Goal: Task Accomplishment & Management: Use online tool/utility

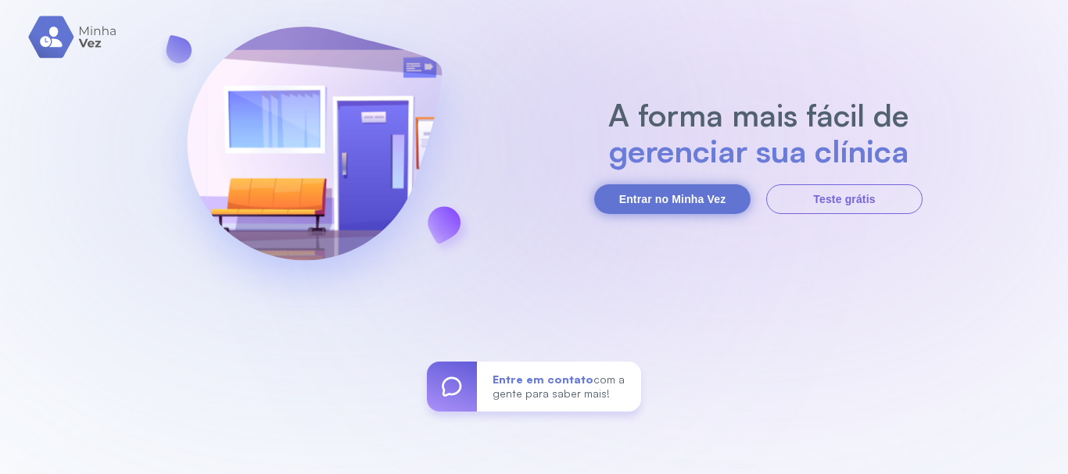
click at [646, 201] on button "Entrar no Minha Vez" at bounding box center [672, 199] width 156 height 30
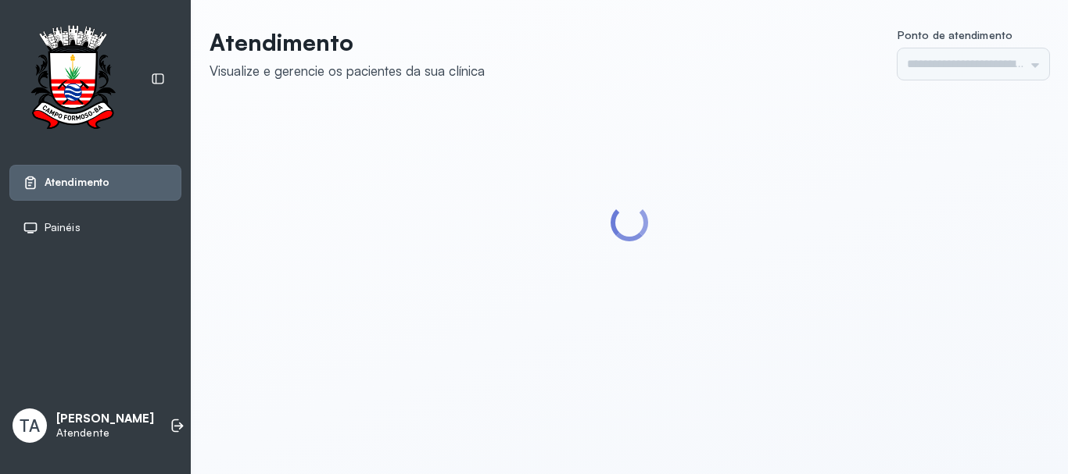
type input "******"
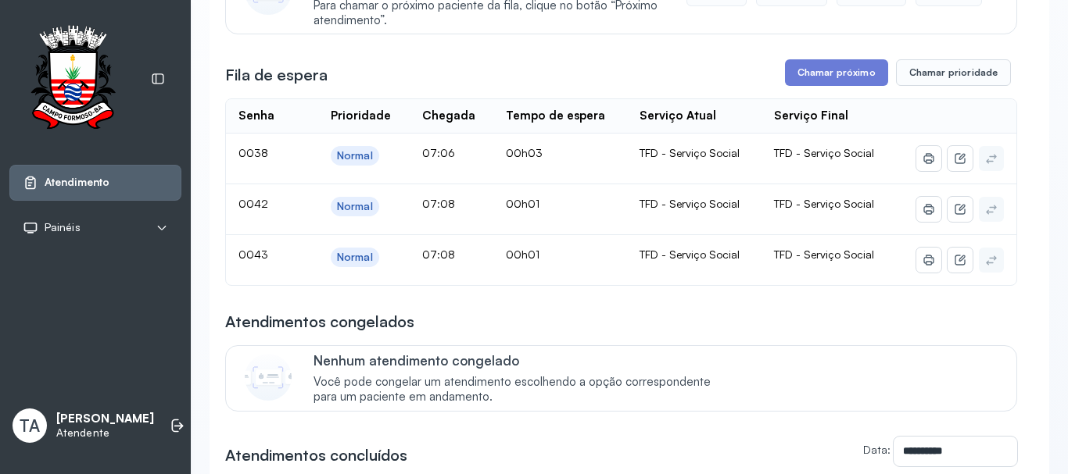
scroll to position [234, 0]
click at [824, 85] on button "Chamar próximo" at bounding box center [836, 72] width 103 height 27
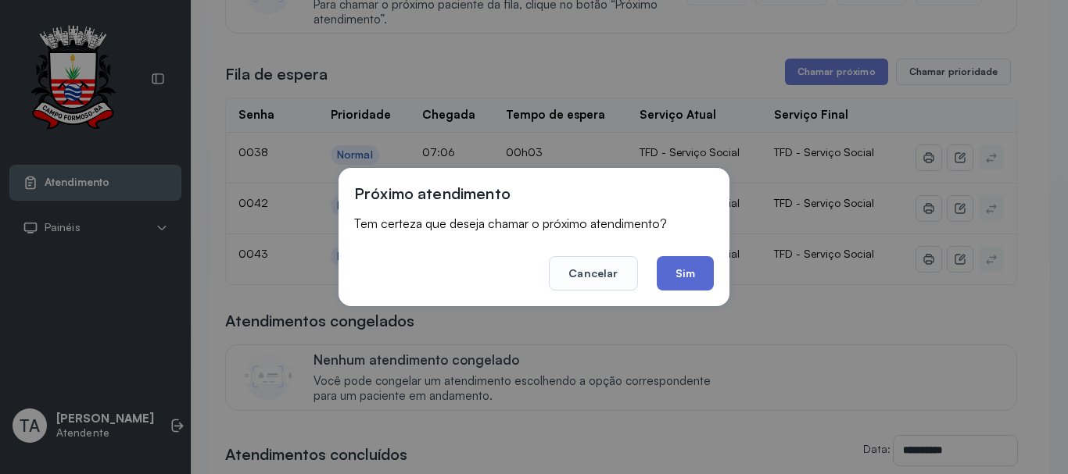
click at [684, 280] on button "Sim" at bounding box center [684, 273] width 57 height 34
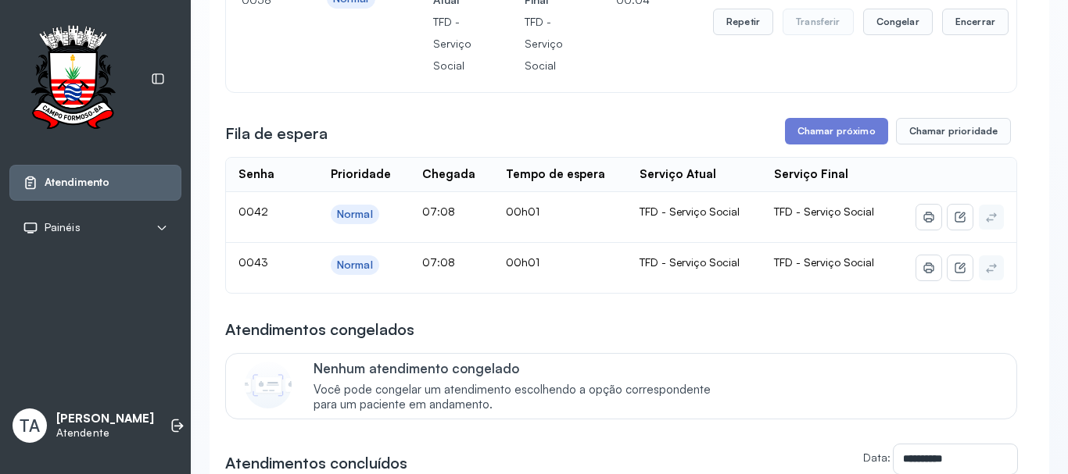
click at [729, 45] on div "Repetir Transferir Congelar Encerrar" at bounding box center [860, 21] width 295 height 109
click at [729, 40] on div "Repetir Transferir Congelar Encerrar" at bounding box center [860, 21] width 295 height 109
click at [730, 31] on button "Repetir" at bounding box center [743, 22] width 60 height 27
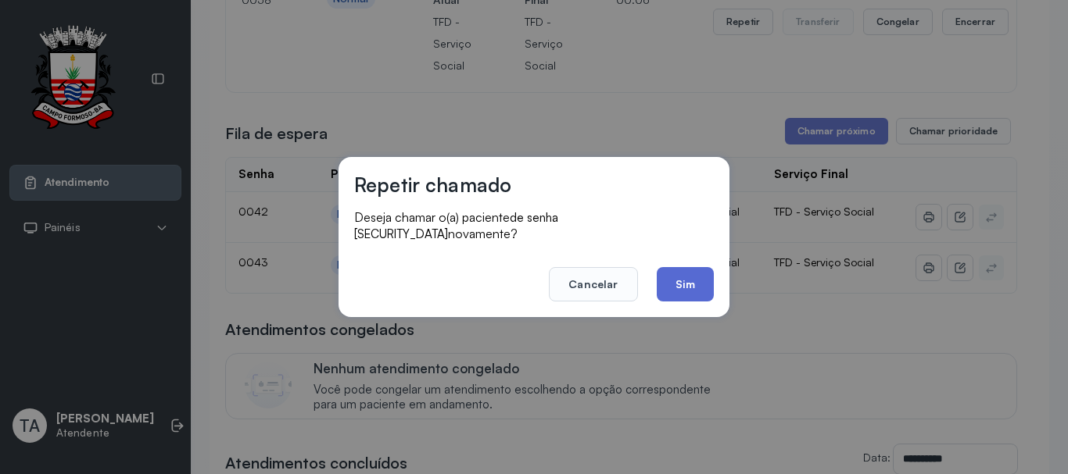
click at [687, 267] on button "Sim" at bounding box center [684, 284] width 57 height 34
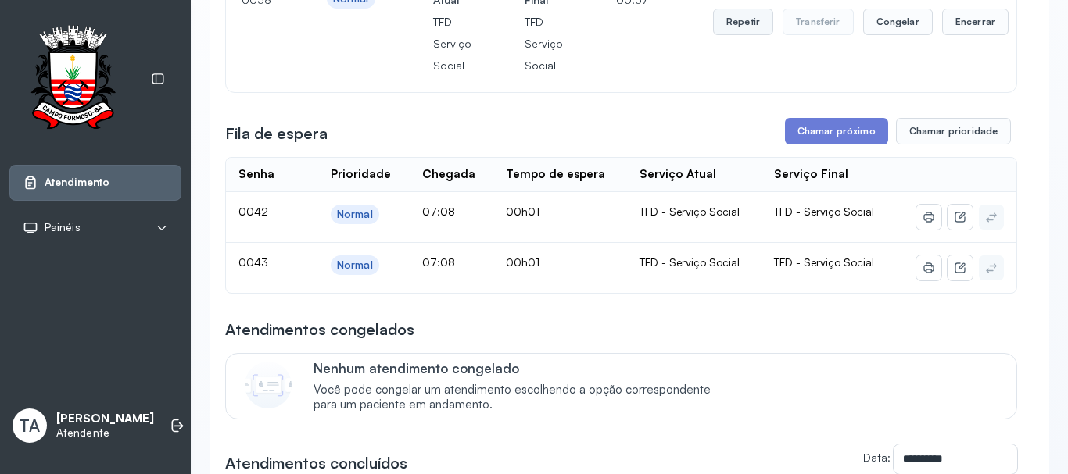
click at [724, 18] on button "Repetir" at bounding box center [743, 22] width 60 height 27
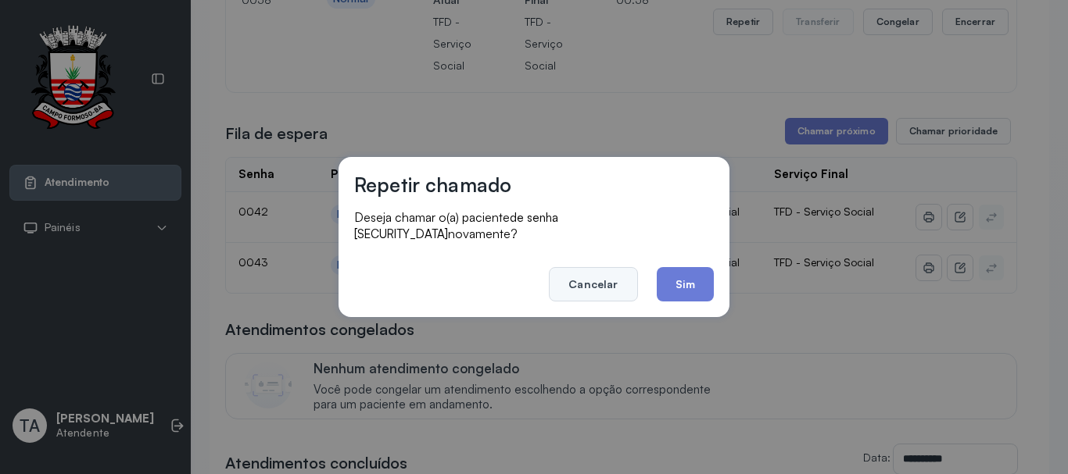
click at [617, 274] on button "Cancelar" at bounding box center [593, 284] width 88 height 34
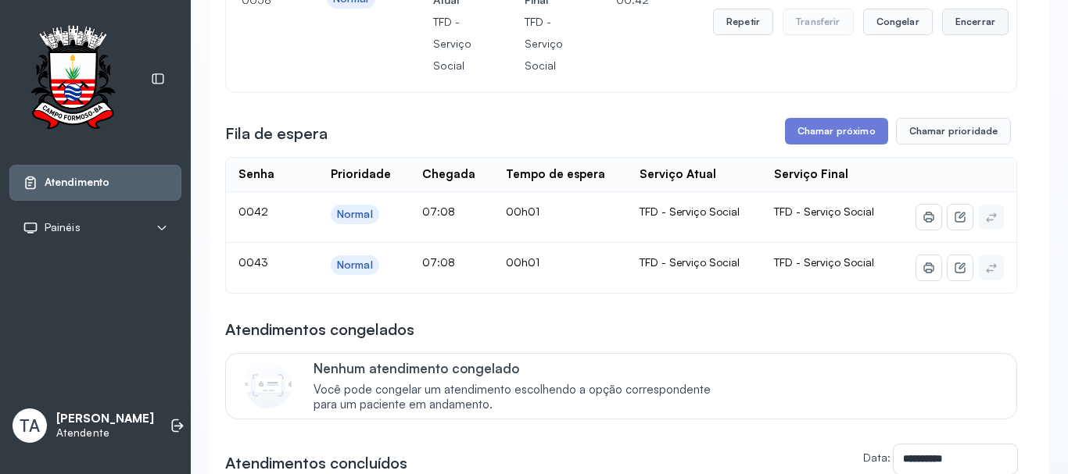
click at [943, 20] on button "Encerrar" at bounding box center [975, 22] width 66 height 27
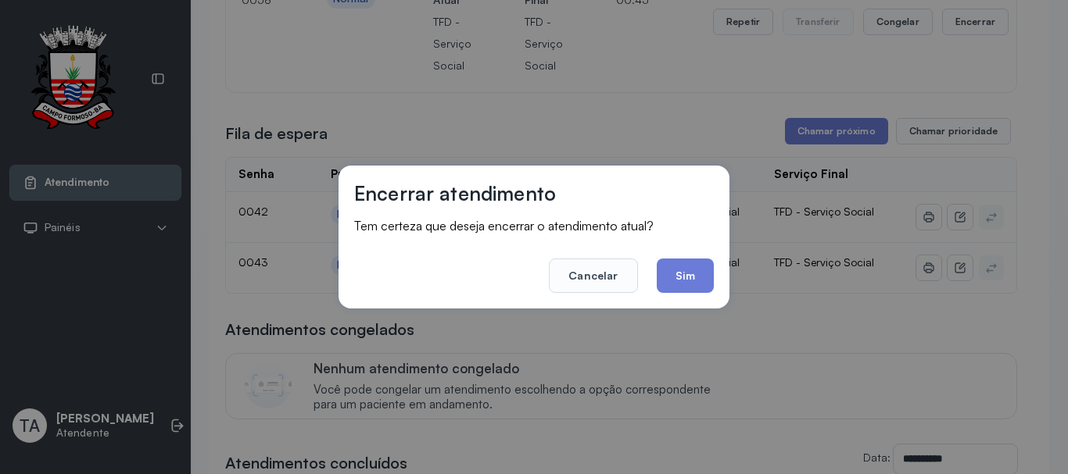
click at [717, 277] on div "Encerrar atendimento Tem certeza que deseja encerrar o atendimento atual? Cance…" at bounding box center [533, 237] width 391 height 143
click at [714, 279] on div "Encerrar atendimento Tem certeza que deseja encerrar o atendimento atual? Cance…" at bounding box center [533, 237] width 391 height 143
click at [703, 283] on button "Sim" at bounding box center [684, 276] width 57 height 34
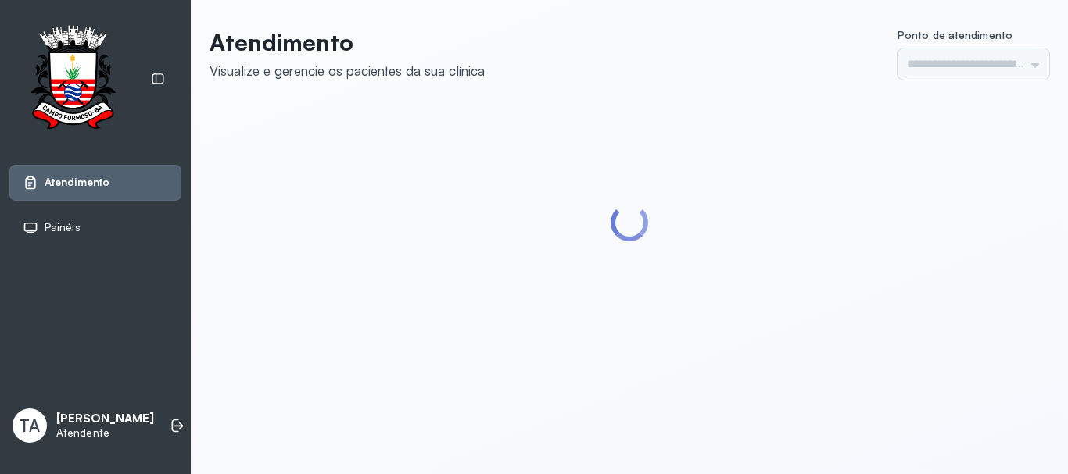
type input "******"
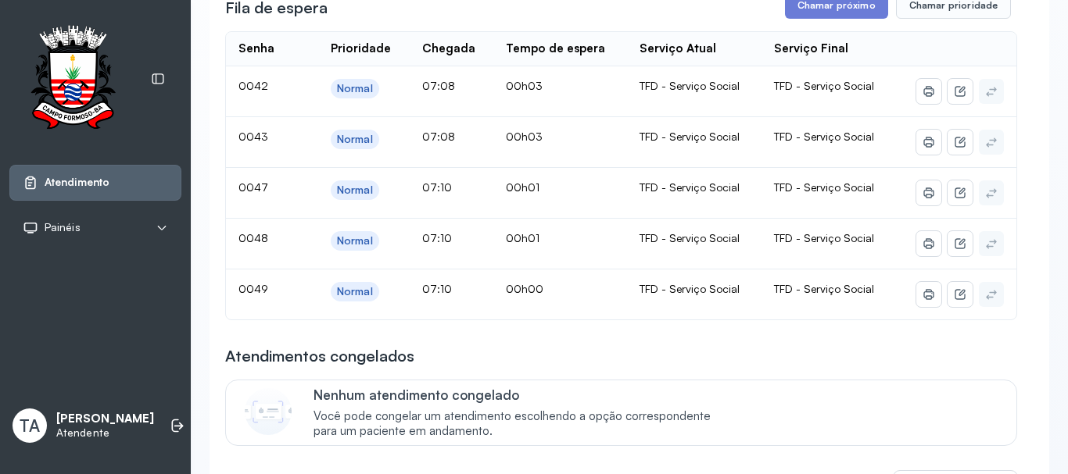
scroll to position [313, 0]
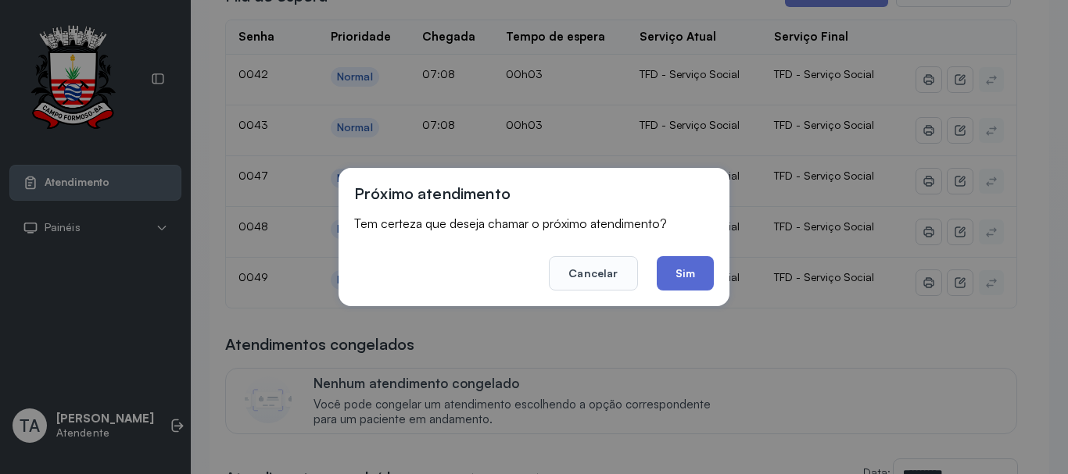
click at [671, 270] on button "Sim" at bounding box center [684, 273] width 57 height 34
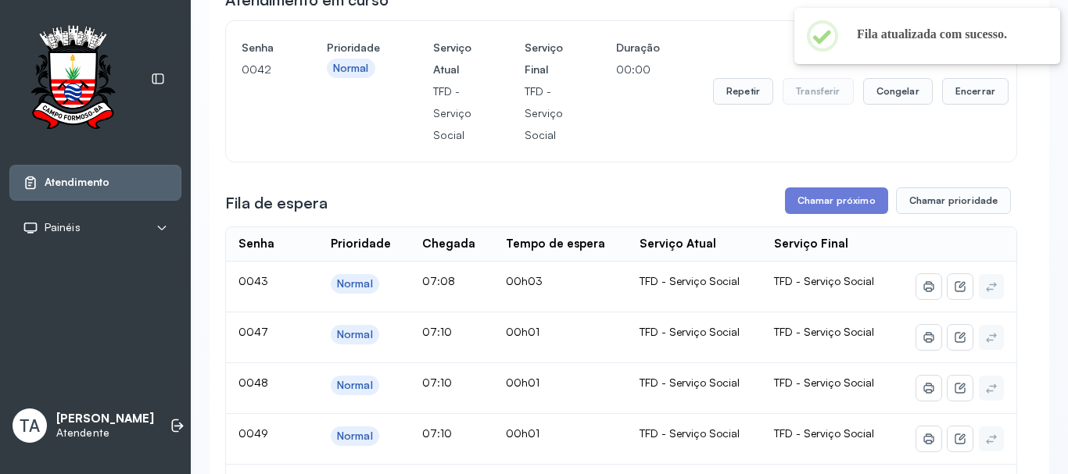
scroll to position [156, 0]
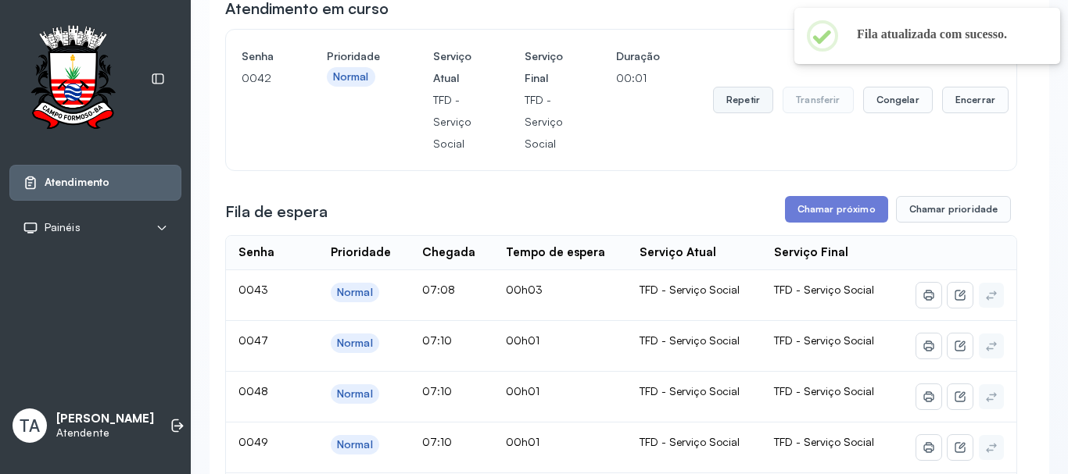
click at [729, 106] on button "Repetir" at bounding box center [743, 100] width 60 height 27
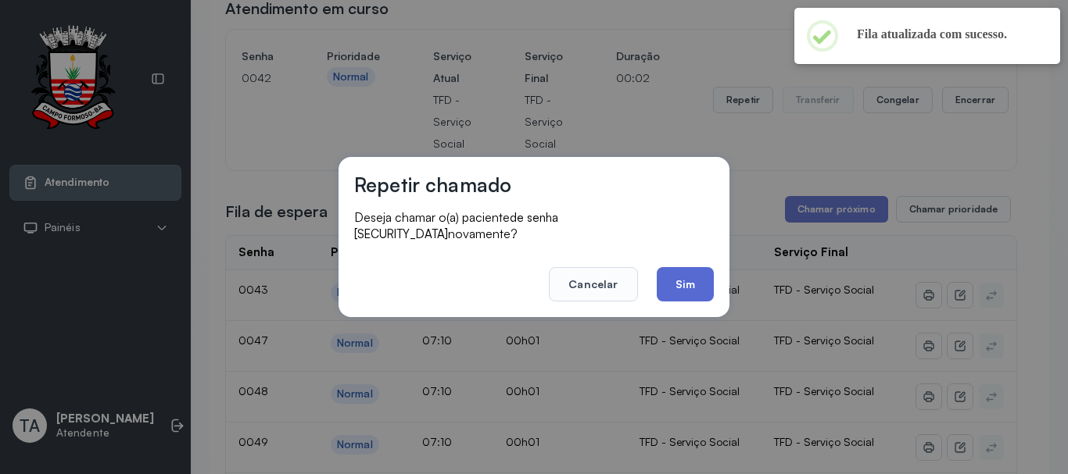
click at [688, 288] on button "Sim" at bounding box center [684, 284] width 57 height 34
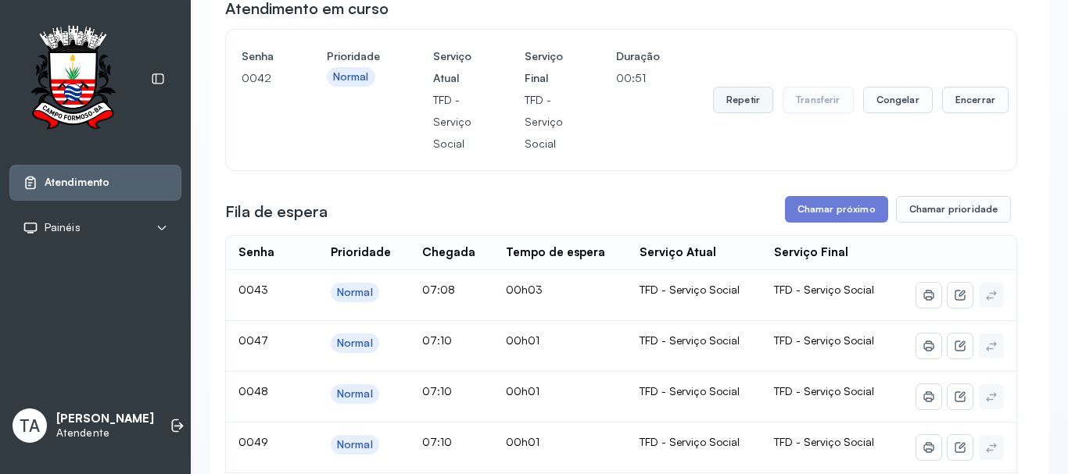
click at [759, 108] on button "Repetir" at bounding box center [743, 100] width 60 height 27
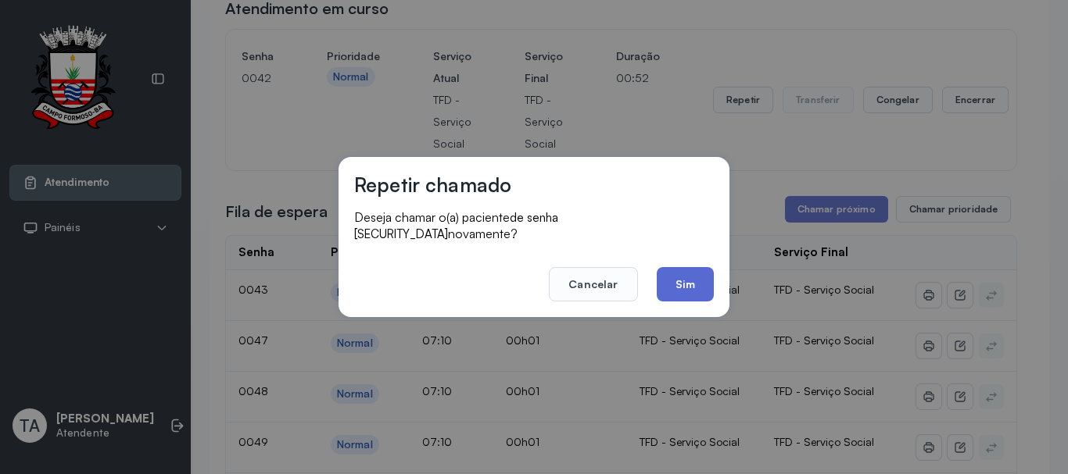
click at [690, 267] on button "Sim" at bounding box center [684, 284] width 57 height 34
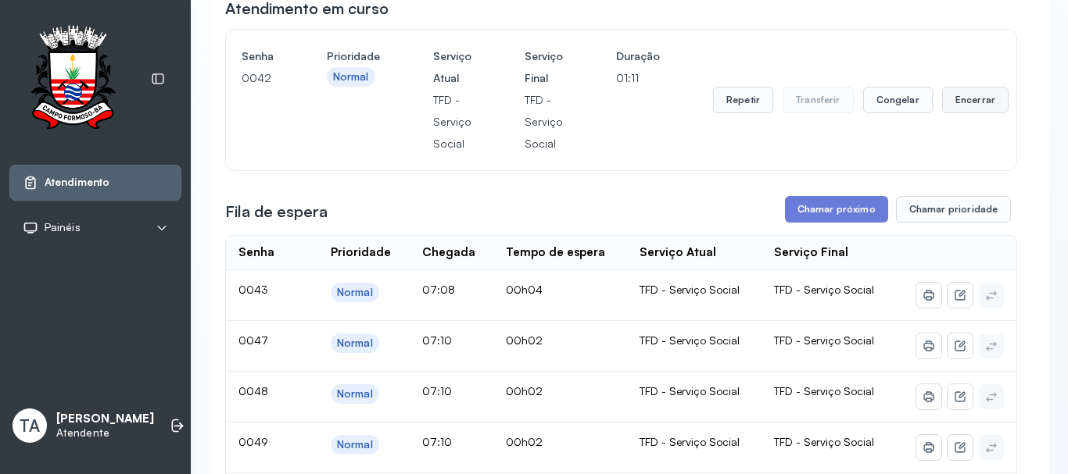
click at [964, 100] on button "Encerrar" at bounding box center [975, 100] width 66 height 27
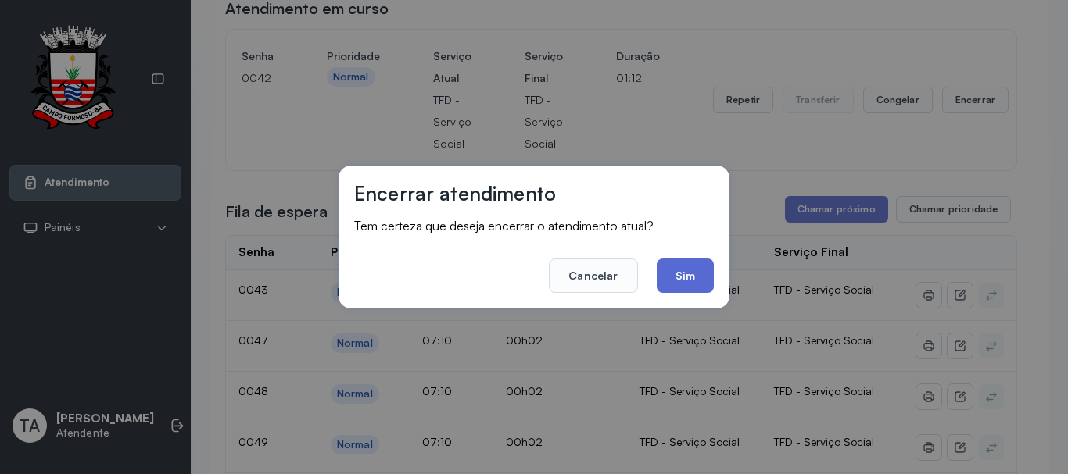
click at [708, 260] on button "Sim" at bounding box center [684, 276] width 57 height 34
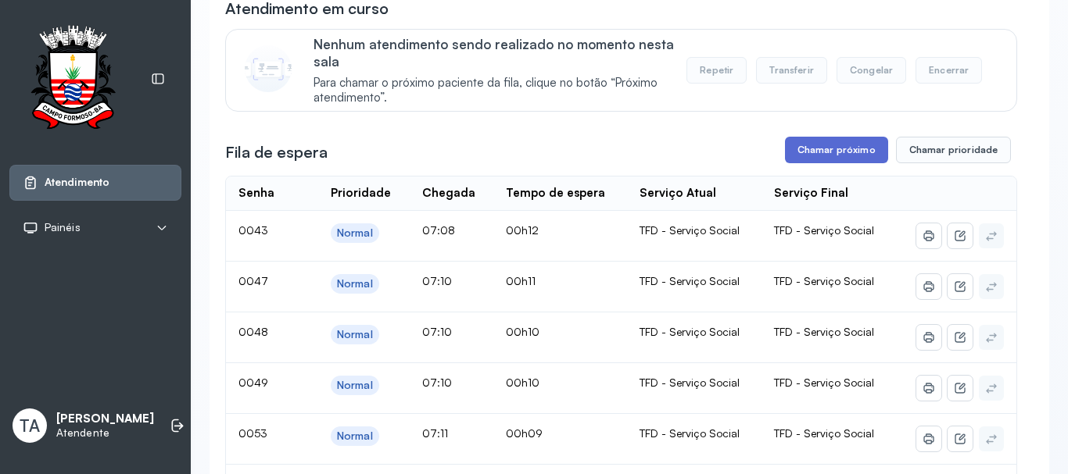
click at [801, 163] on button "Chamar próximo" at bounding box center [836, 150] width 103 height 27
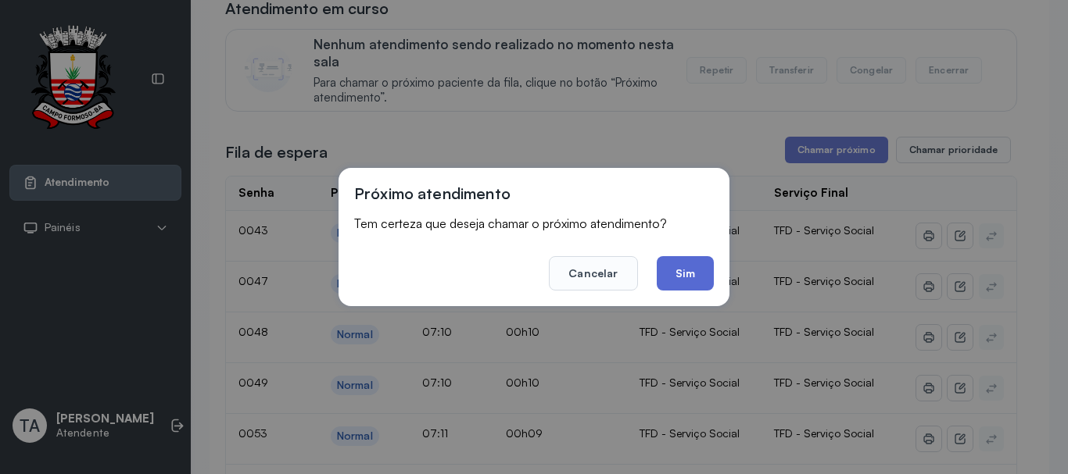
click at [695, 269] on button "Sim" at bounding box center [684, 273] width 57 height 34
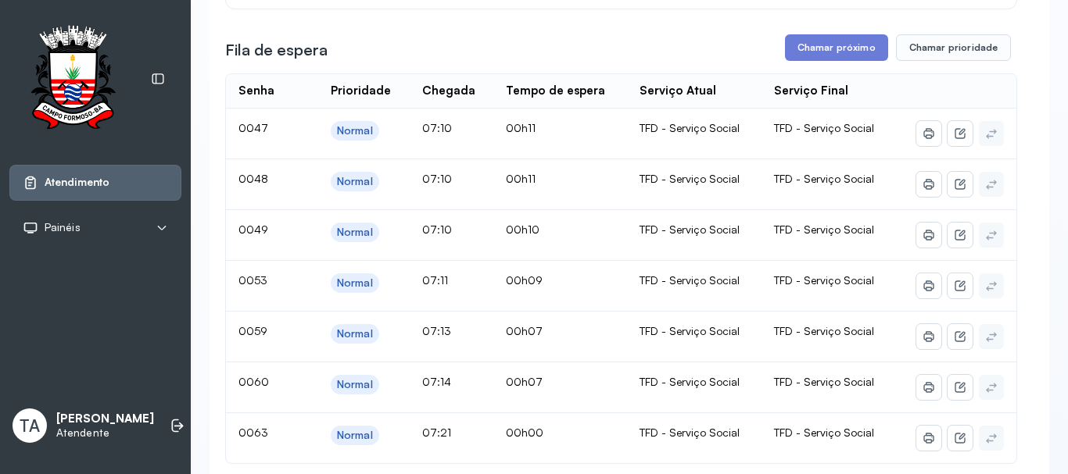
scroll to position [234, 0]
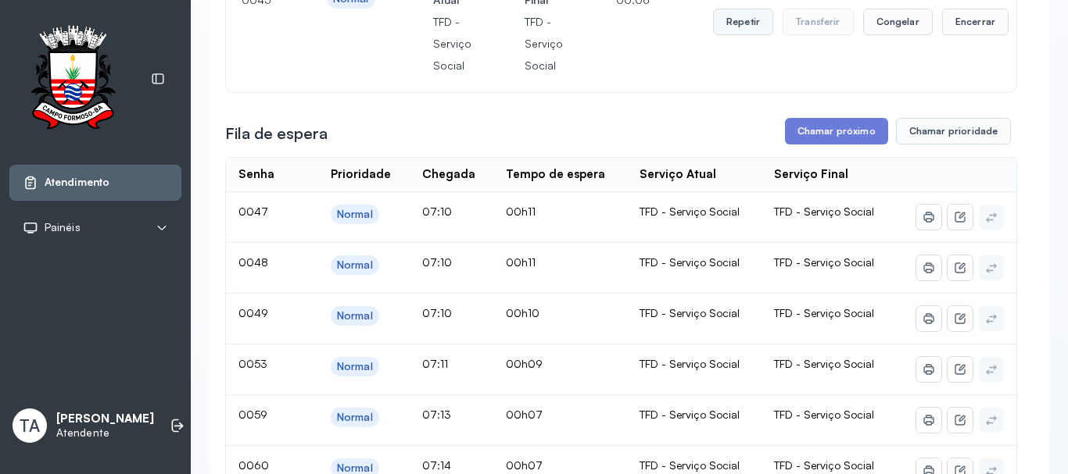
click at [735, 21] on button "Repetir" at bounding box center [743, 22] width 60 height 27
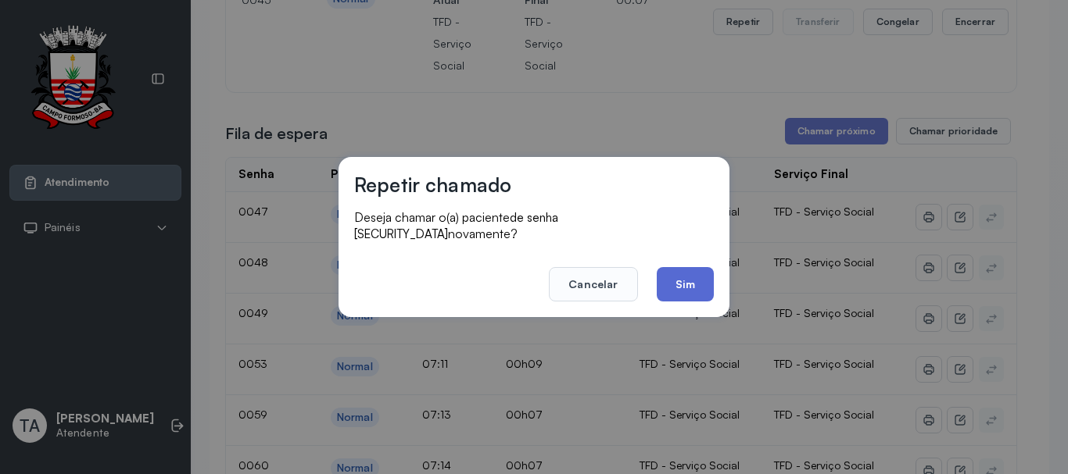
click at [668, 274] on button "Sim" at bounding box center [684, 284] width 57 height 34
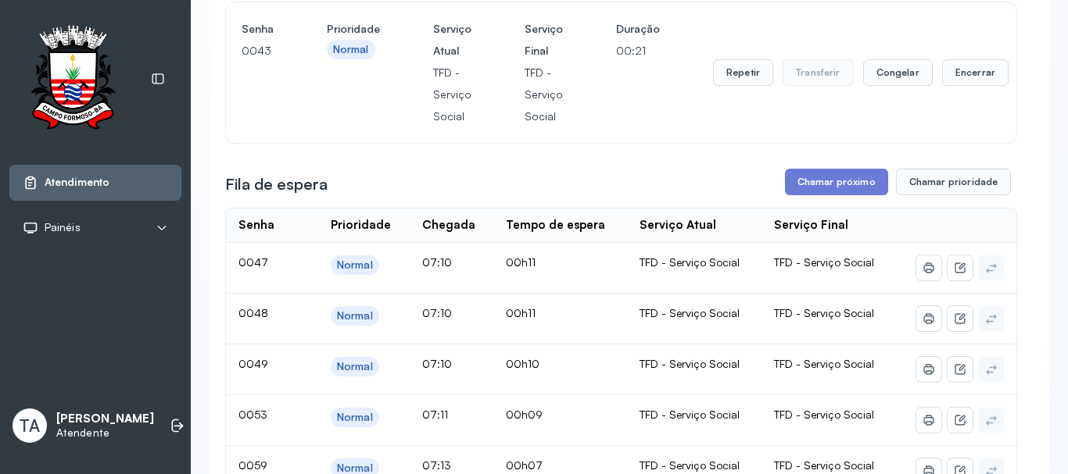
scroll to position [156, 0]
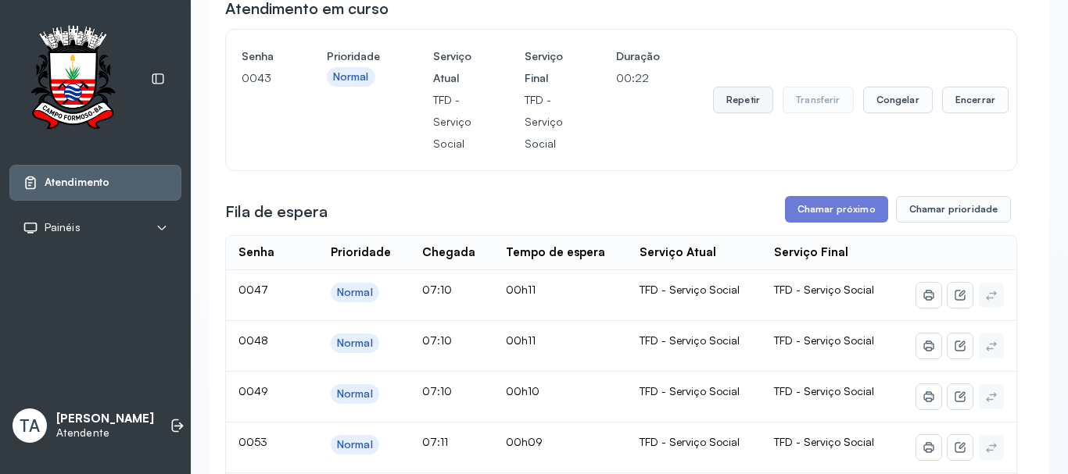
click at [728, 105] on button "Repetir" at bounding box center [743, 100] width 60 height 27
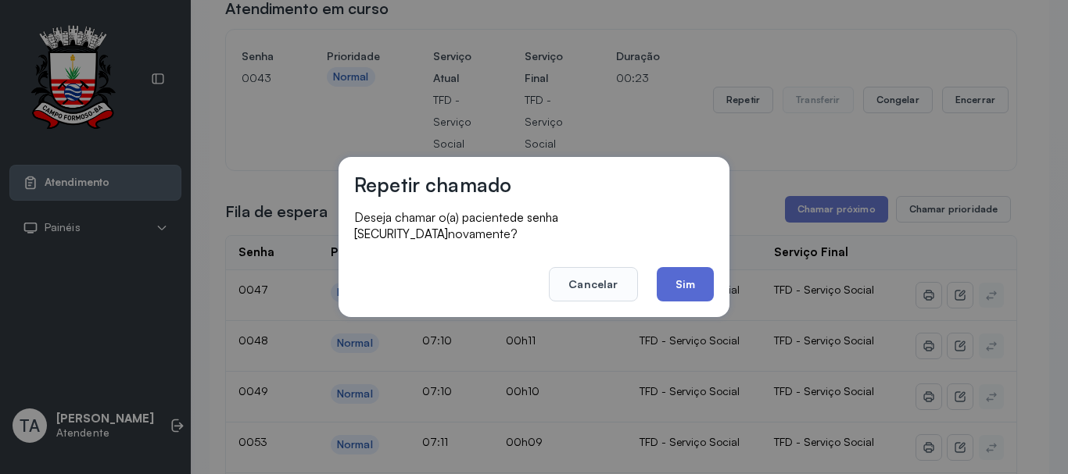
click at [684, 267] on button "Sim" at bounding box center [684, 284] width 57 height 34
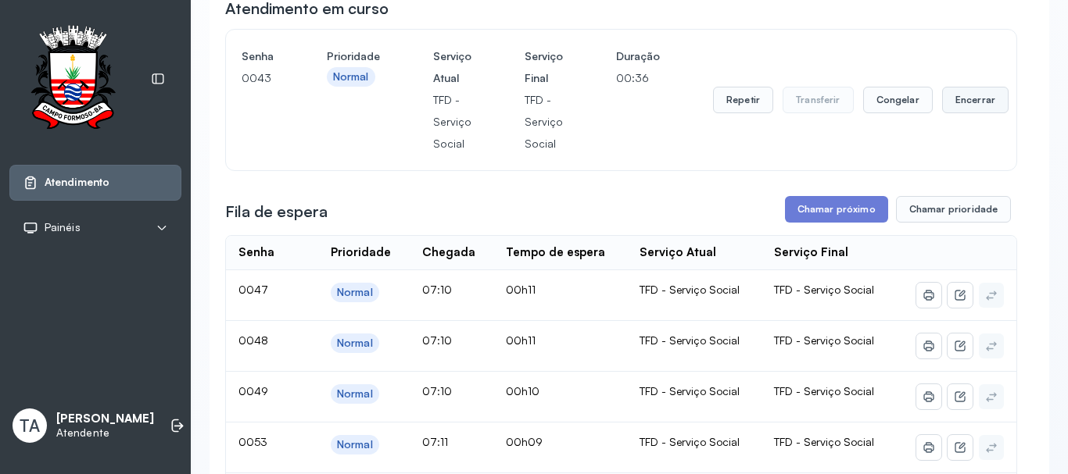
click at [945, 110] on button "Encerrar" at bounding box center [975, 100] width 66 height 27
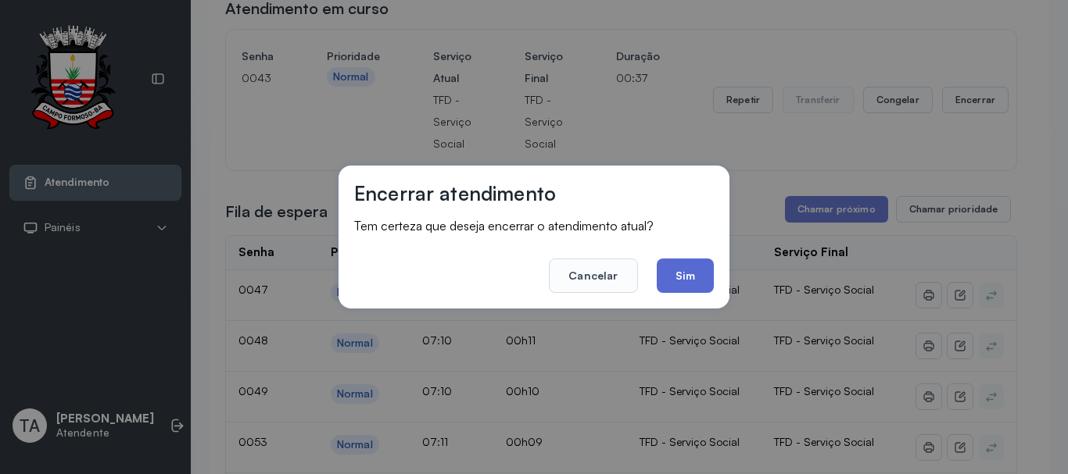
click at [704, 274] on button "Sim" at bounding box center [684, 276] width 57 height 34
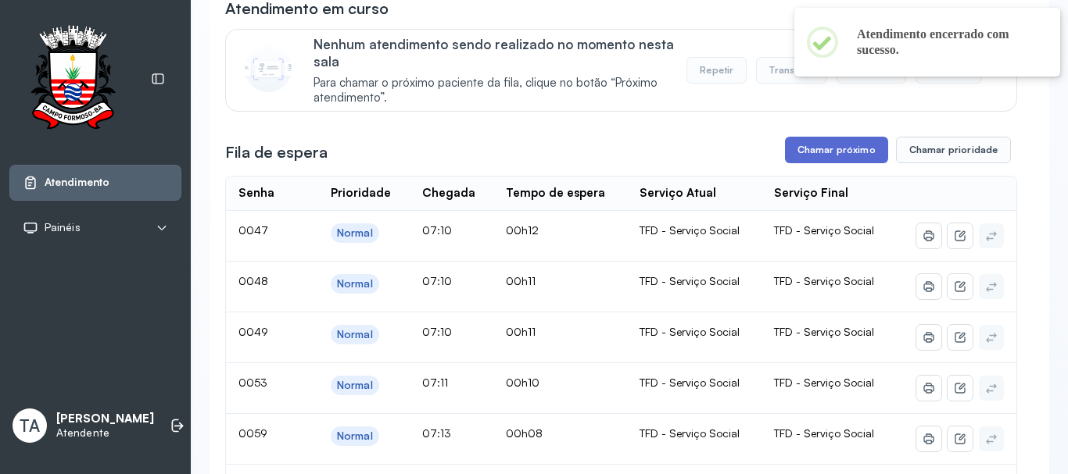
click at [803, 160] on button "Chamar próximo" at bounding box center [836, 150] width 103 height 27
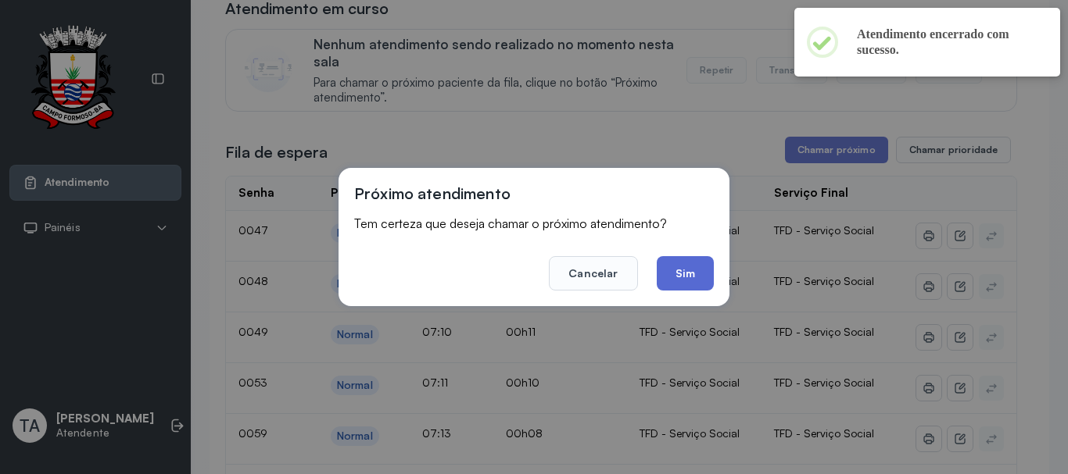
click at [686, 276] on button "Sim" at bounding box center [684, 273] width 57 height 34
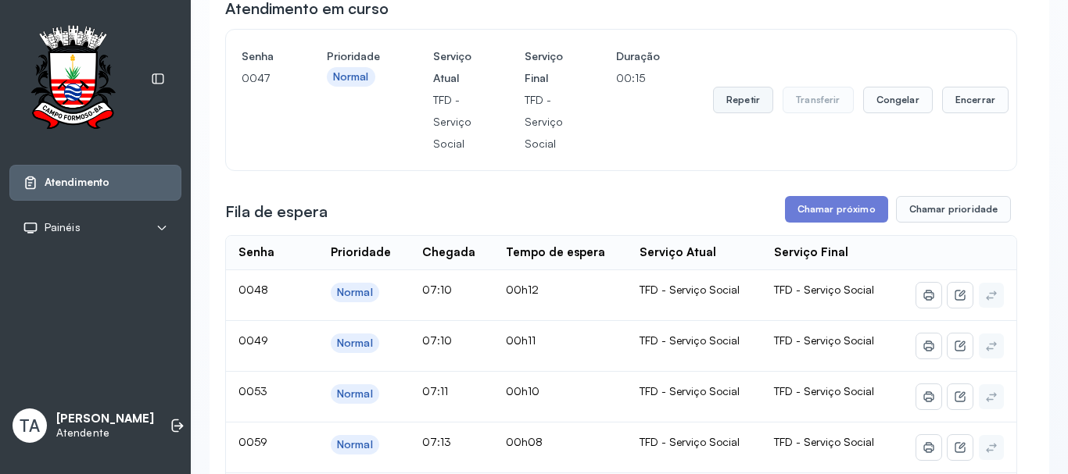
click at [740, 98] on button "Repetir" at bounding box center [743, 100] width 60 height 27
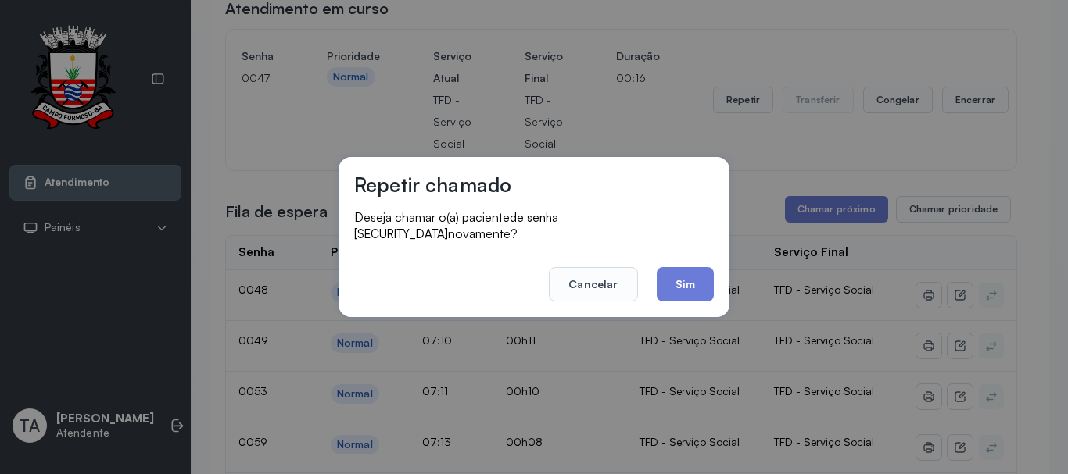
click at [674, 301] on div "Repetir chamado Deseja chamar o(a) paciente de senha 0047 novamente? Cancelar S…" at bounding box center [533, 237] width 391 height 160
click at [673, 278] on button "Sim" at bounding box center [684, 284] width 57 height 34
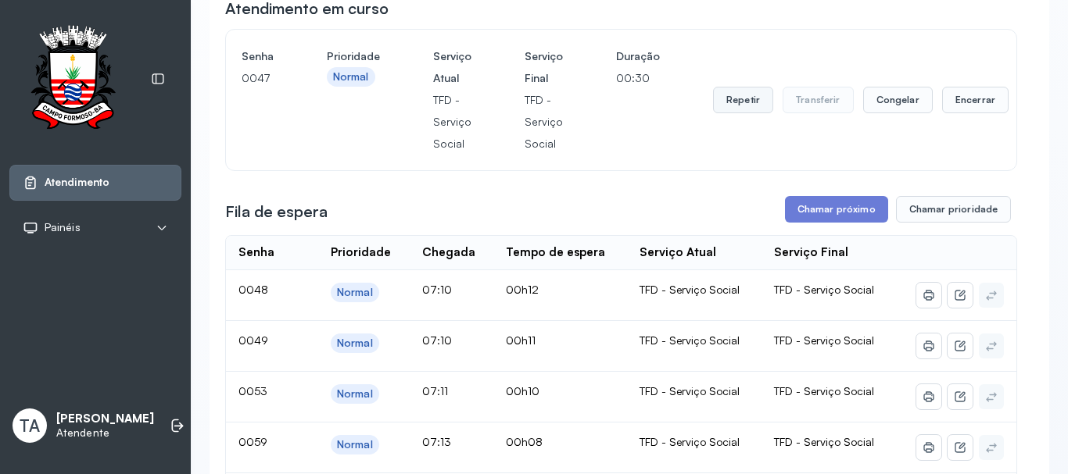
click at [739, 107] on button "Repetir" at bounding box center [743, 100] width 60 height 27
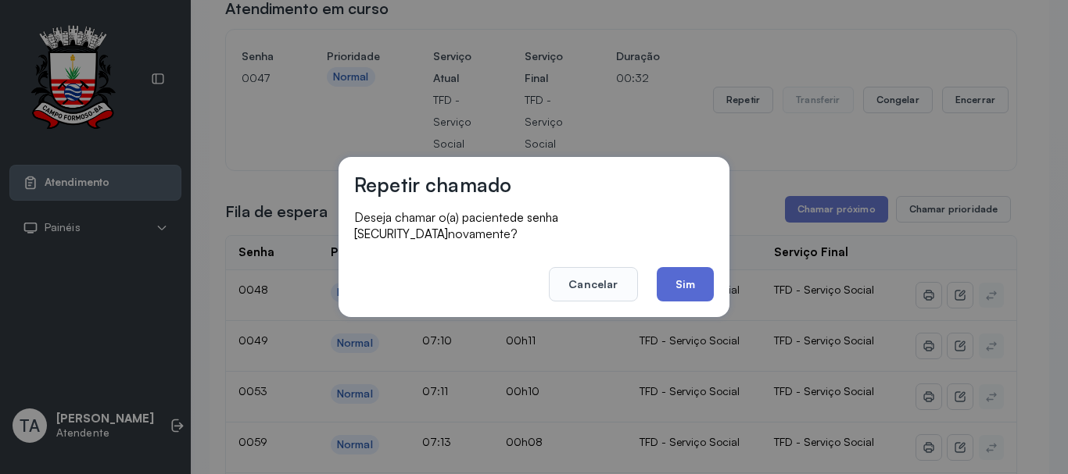
click at [686, 280] on button "Sim" at bounding box center [684, 284] width 57 height 34
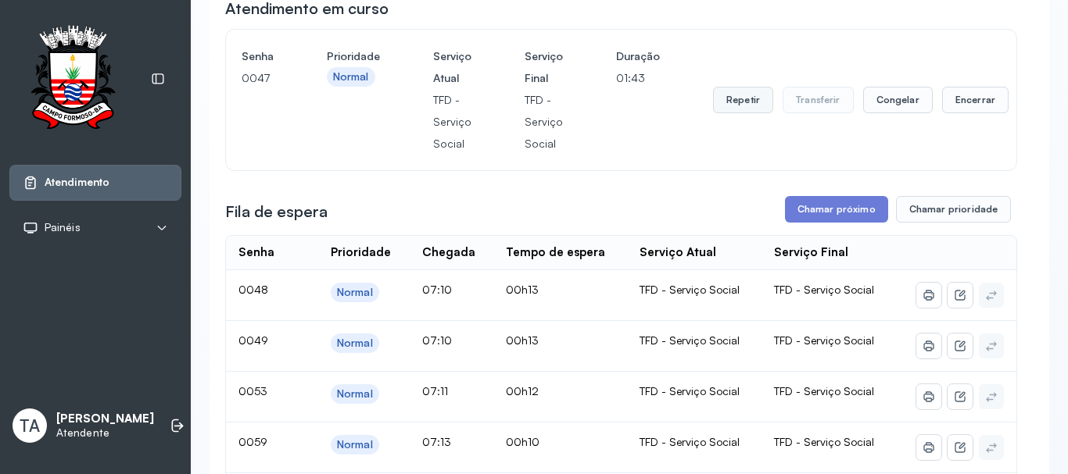
click at [729, 112] on button "Repetir" at bounding box center [743, 100] width 60 height 27
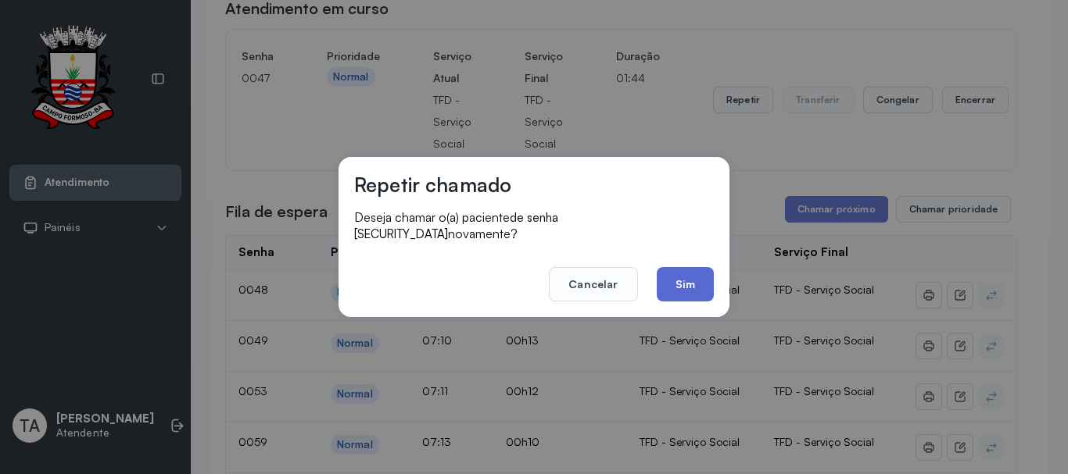
click at [685, 267] on button "Sim" at bounding box center [684, 284] width 57 height 34
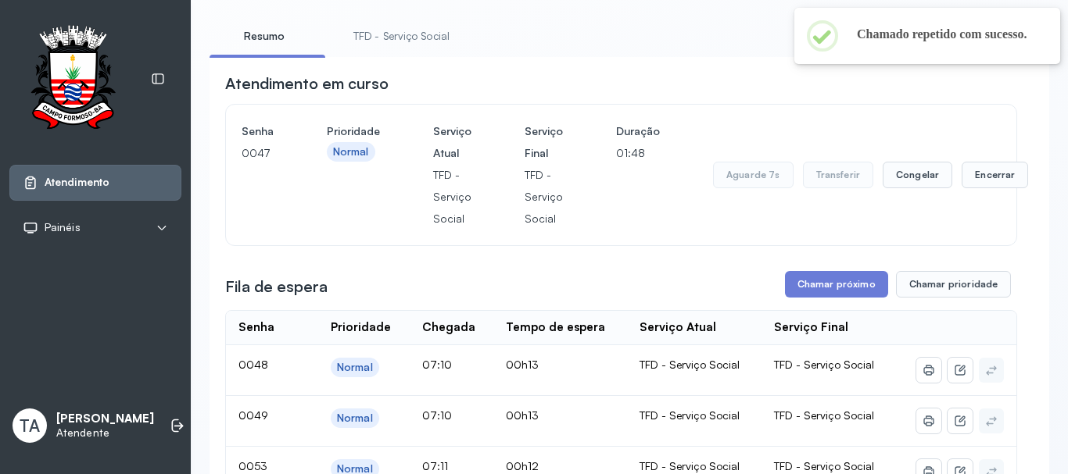
scroll to position [78, 0]
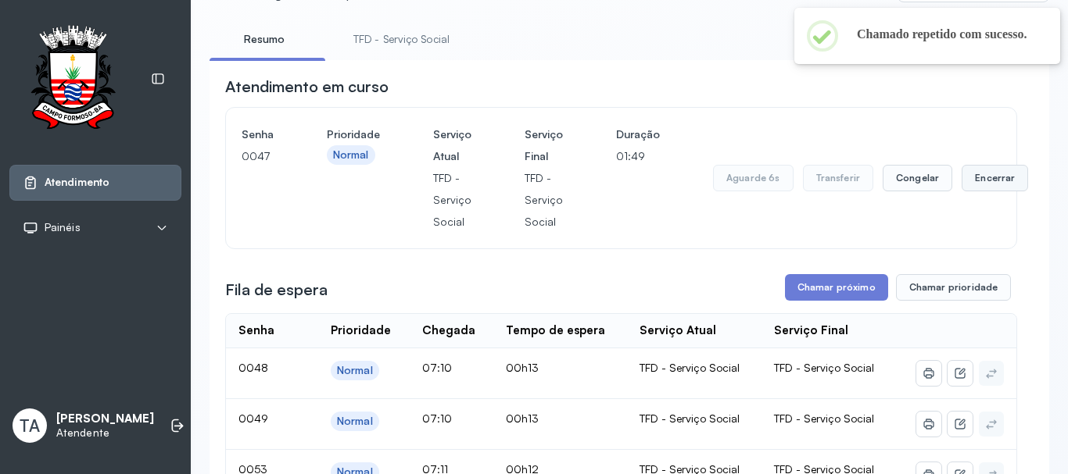
click at [980, 178] on button "Encerrar" at bounding box center [994, 178] width 66 height 27
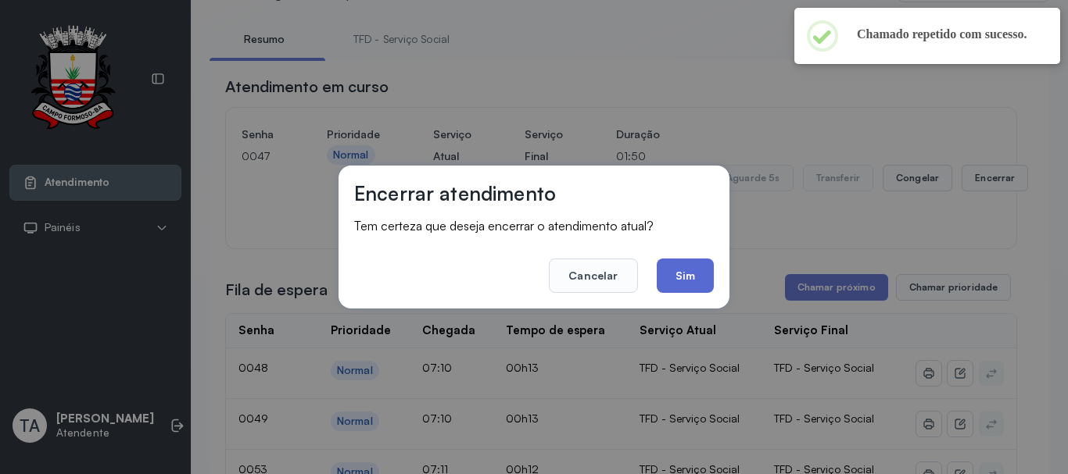
click at [692, 283] on button "Sim" at bounding box center [684, 276] width 57 height 34
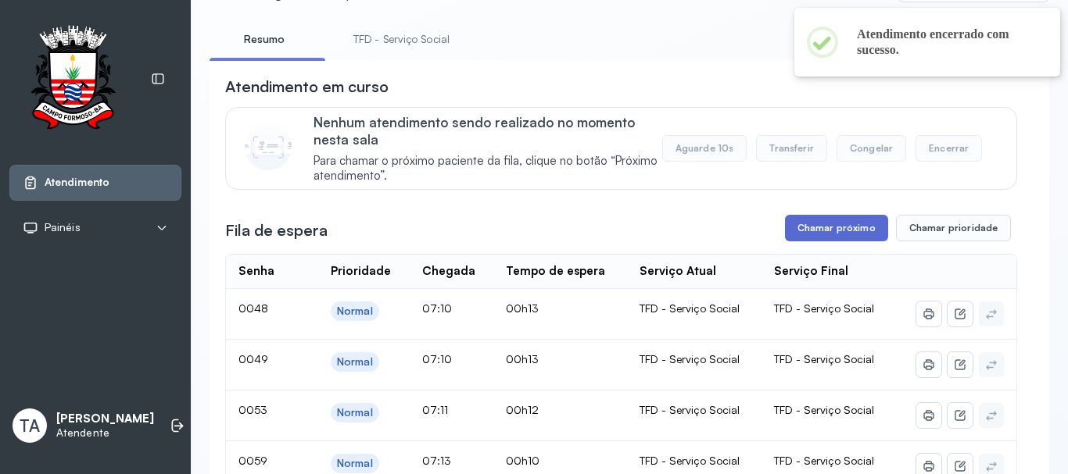
click at [810, 227] on button "Chamar próximo" at bounding box center [836, 228] width 103 height 27
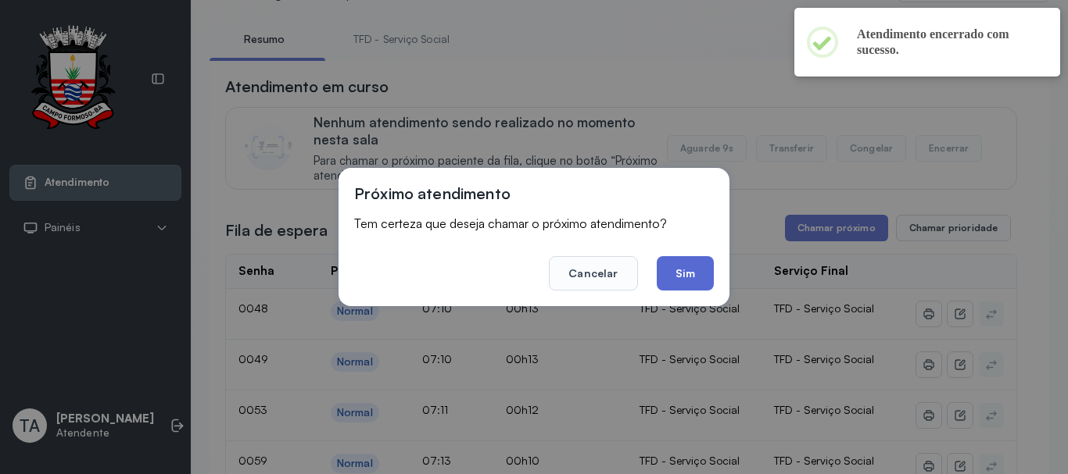
click at [674, 268] on button "Sim" at bounding box center [684, 273] width 57 height 34
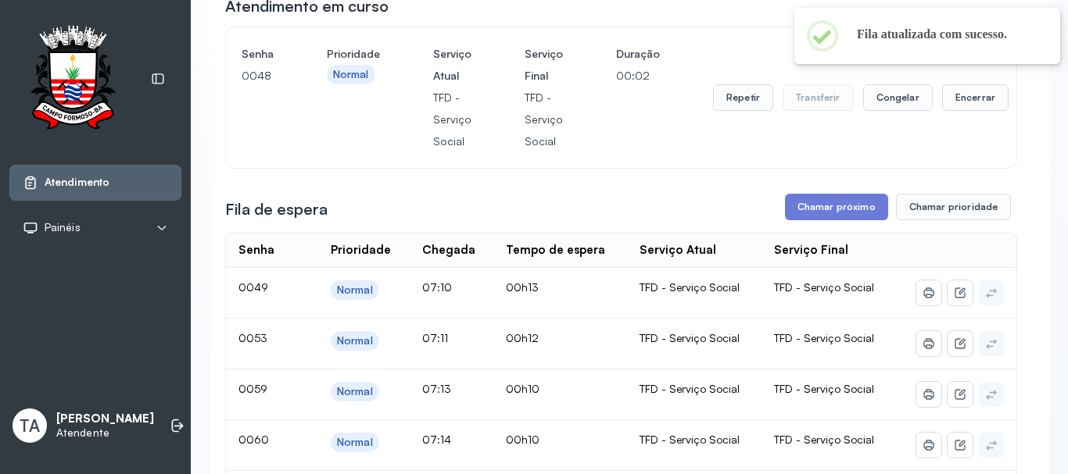
scroll to position [150, 0]
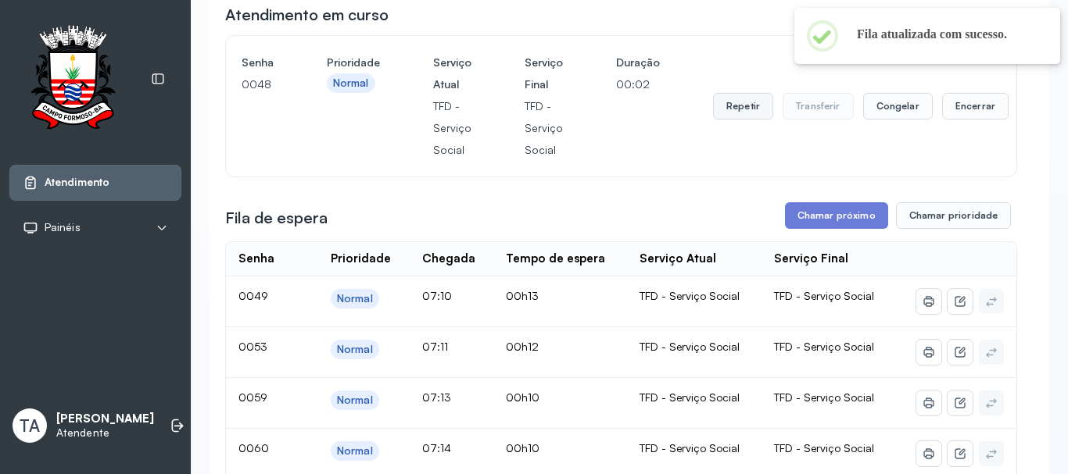
click at [735, 111] on button "Repetir" at bounding box center [743, 106] width 60 height 27
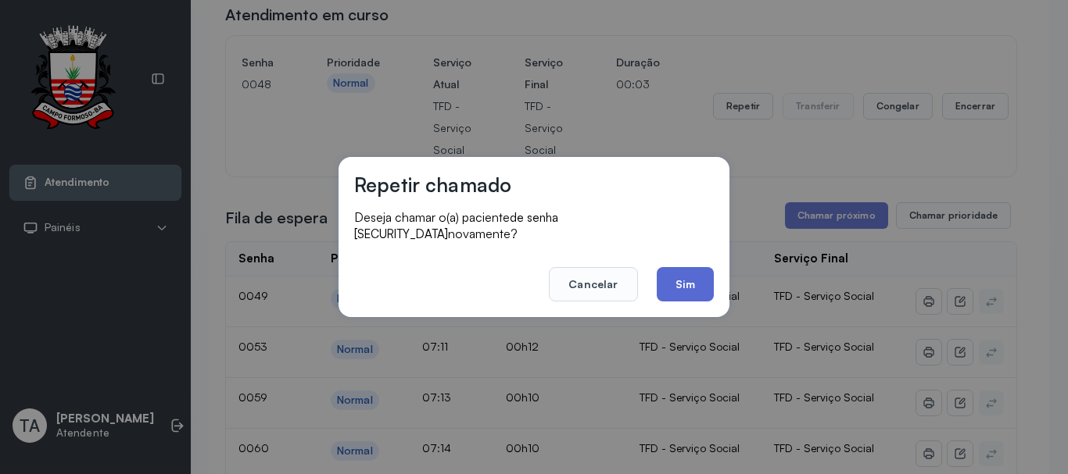
click at [666, 282] on button "Sim" at bounding box center [684, 284] width 57 height 34
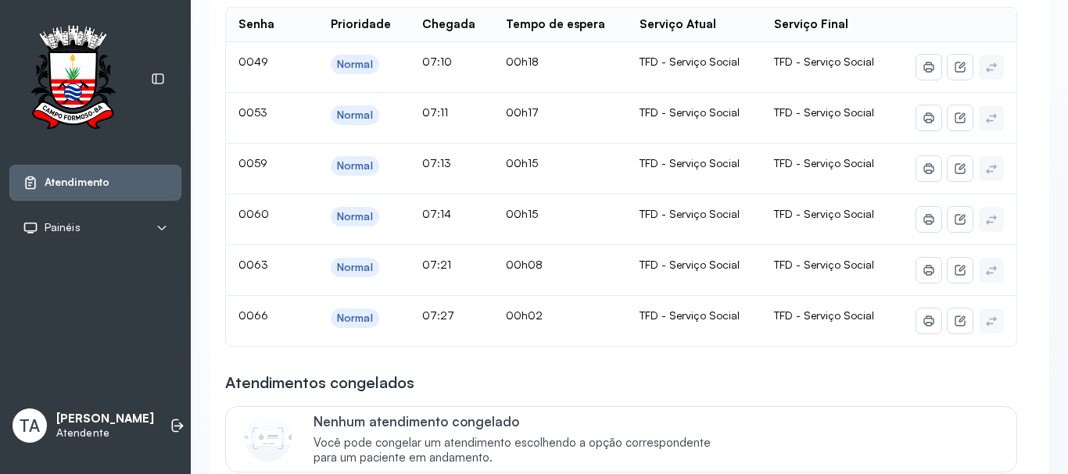
scroll to position [306, 0]
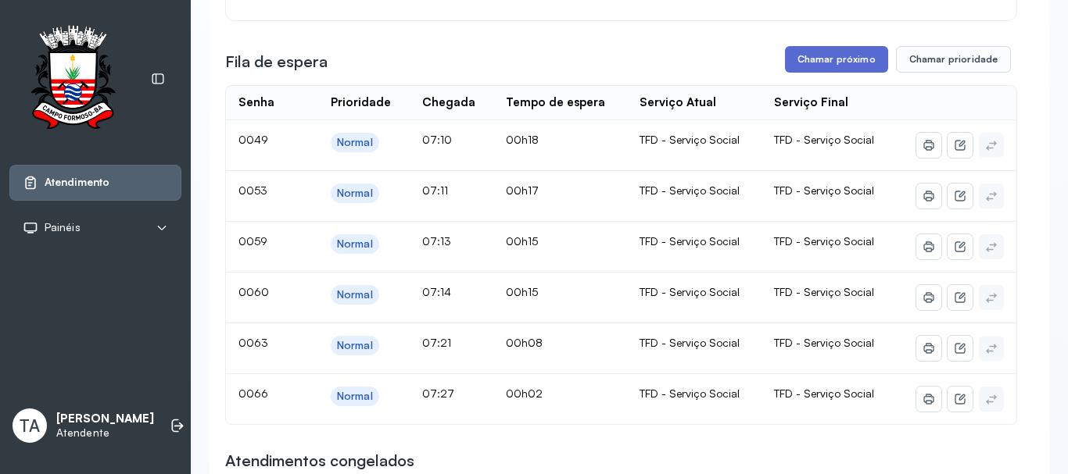
click at [802, 59] on button "Chamar próximo" at bounding box center [836, 59] width 103 height 27
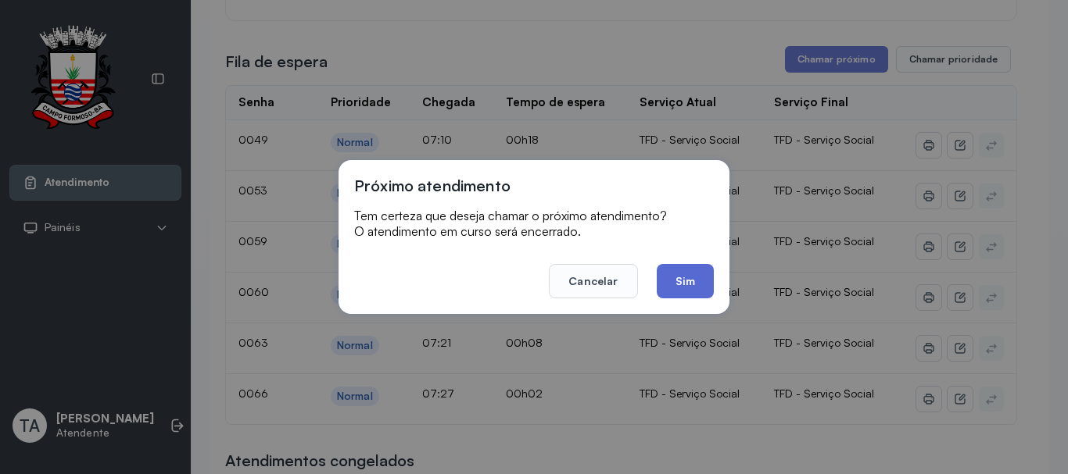
click at [696, 287] on button "Sim" at bounding box center [684, 281] width 57 height 34
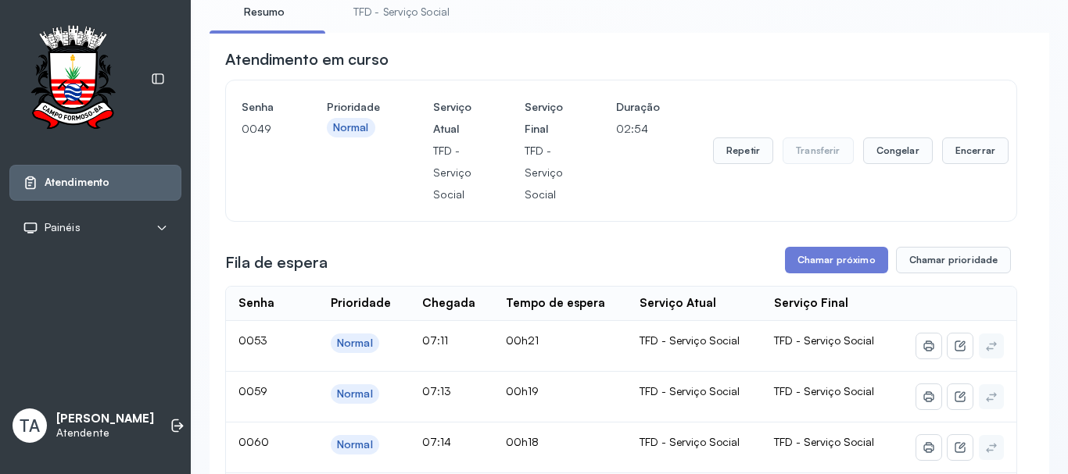
scroll to position [78, 0]
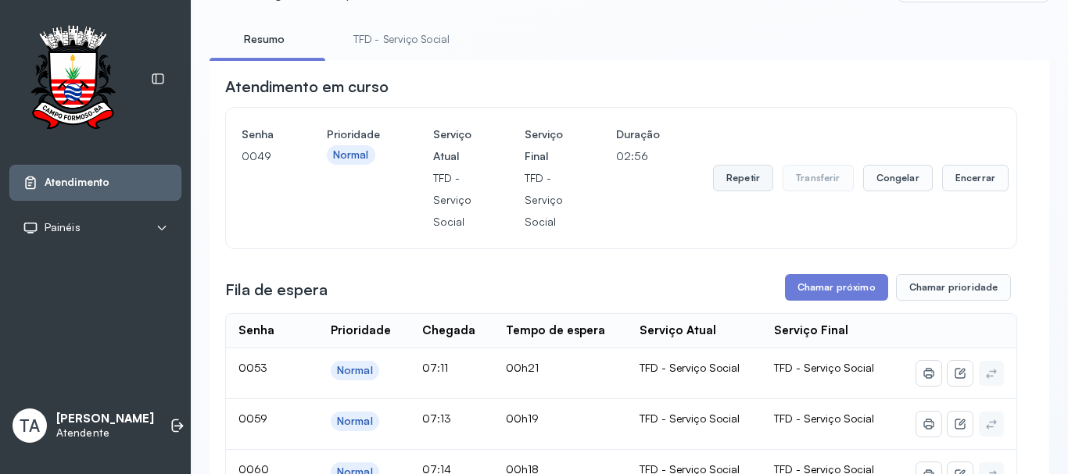
click at [724, 169] on button "Repetir" at bounding box center [743, 178] width 60 height 27
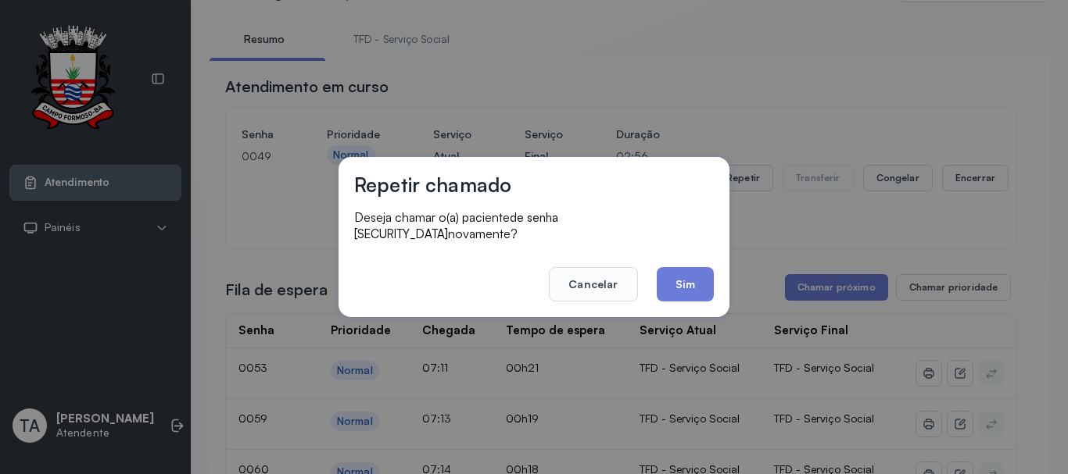
click at [705, 300] on div "Repetir chamado Deseja chamar o(a) paciente de senha 0049 novamente? Cancelar S…" at bounding box center [533, 237] width 391 height 160
click at [680, 288] on button "Sim" at bounding box center [684, 284] width 57 height 34
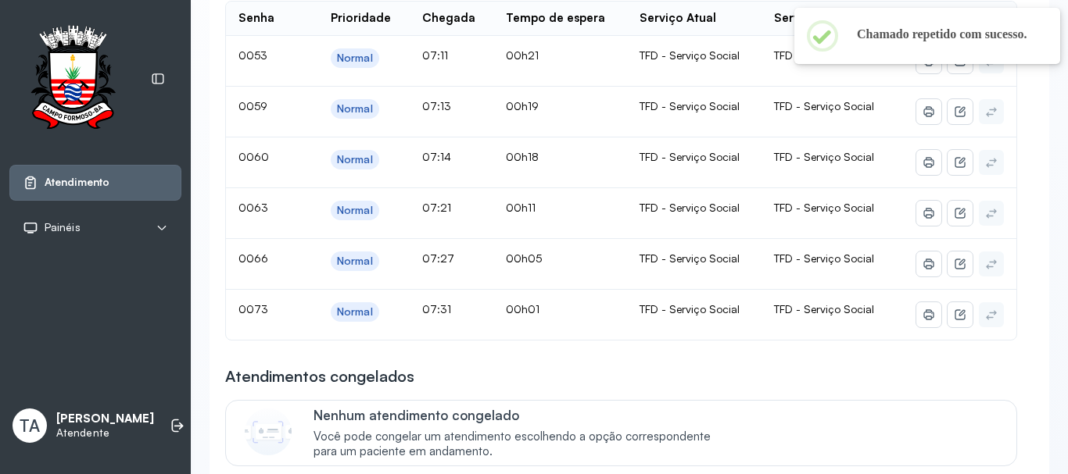
scroll to position [0, 0]
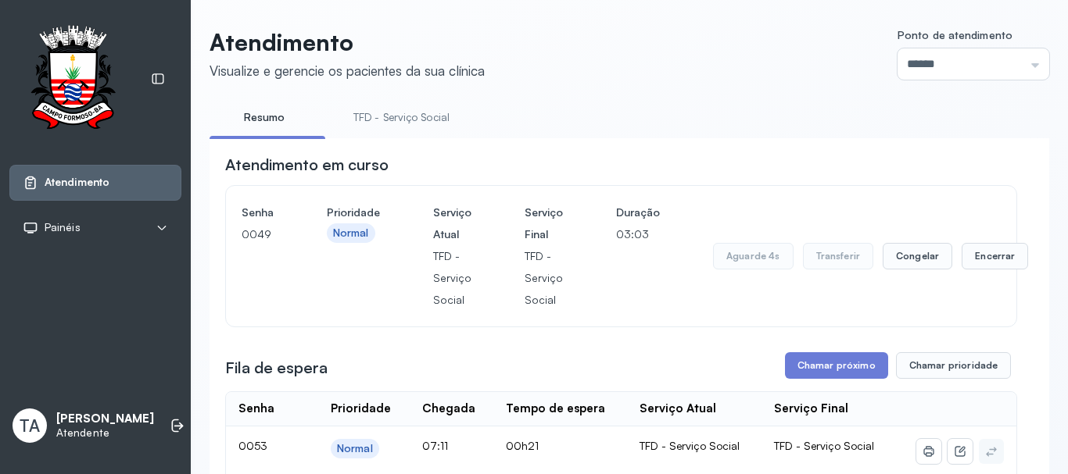
click at [392, 124] on link "TFD - Serviço Social" at bounding box center [401, 118] width 127 height 26
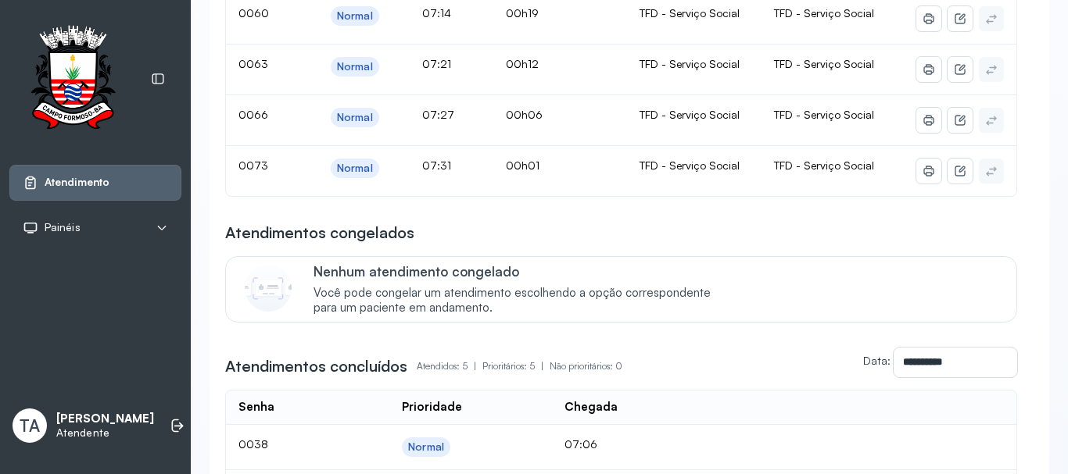
scroll to position [156, 0]
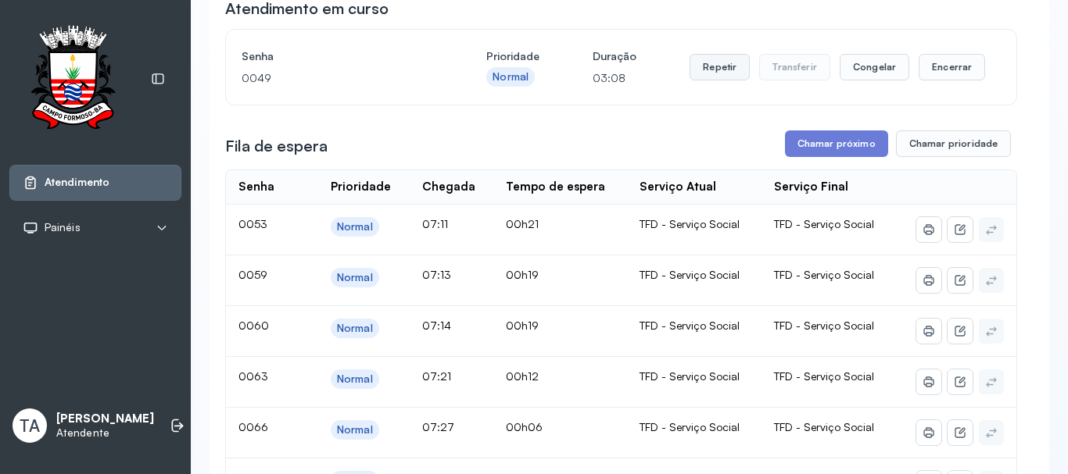
click at [715, 70] on button "Repetir" at bounding box center [719, 67] width 60 height 27
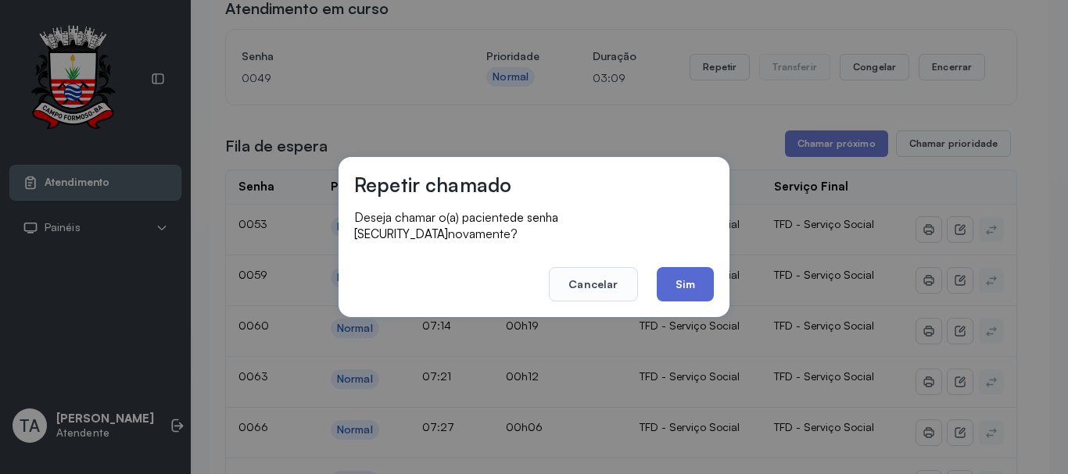
click at [674, 274] on button "Sim" at bounding box center [684, 284] width 57 height 34
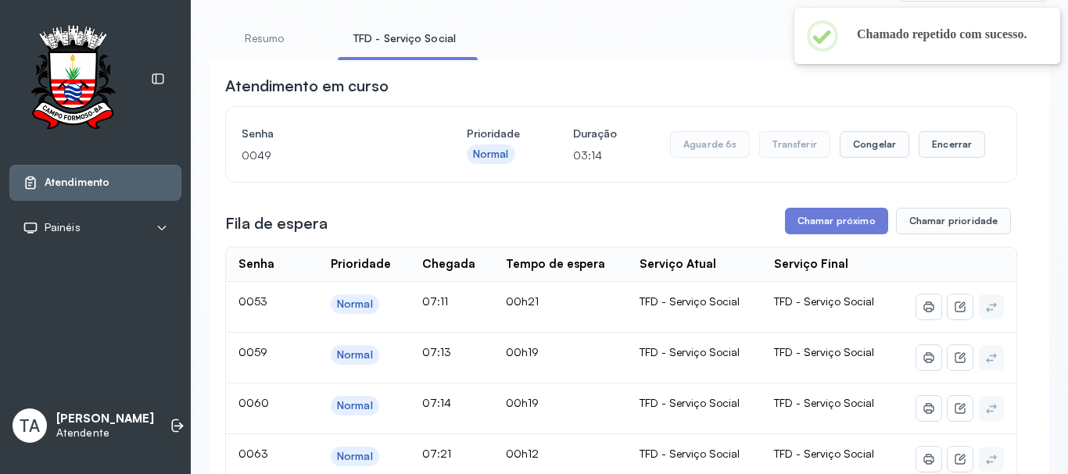
scroll to position [78, 0]
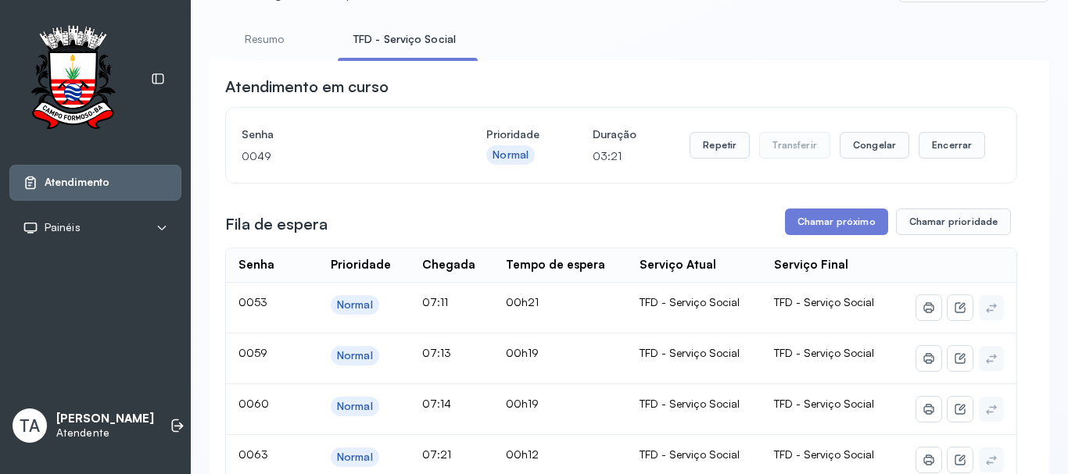
click at [708, 152] on button "Repetir" at bounding box center [719, 145] width 60 height 27
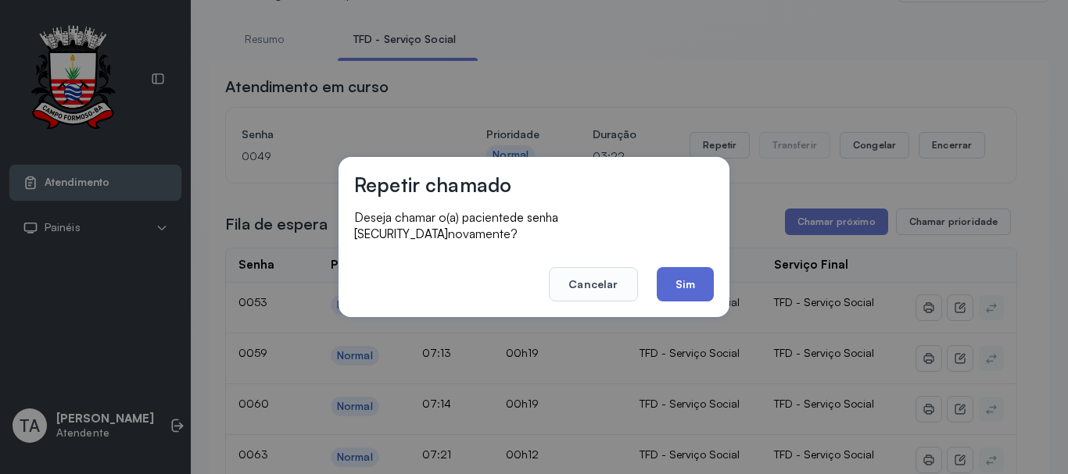
click at [665, 274] on button "Sim" at bounding box center [684, 284] width 57 height 34
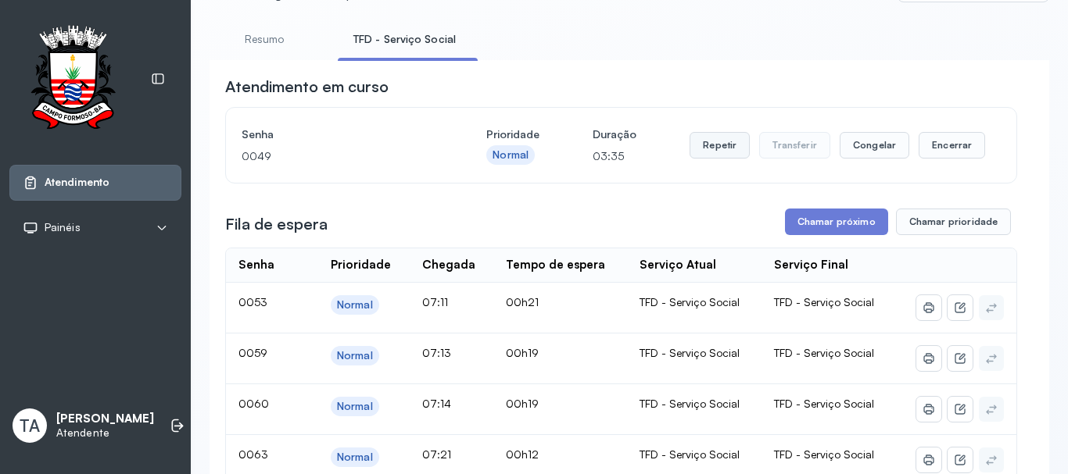
click at [732, 156] on button "Repetir" at bounding box center [719, 145] width 60 height 27
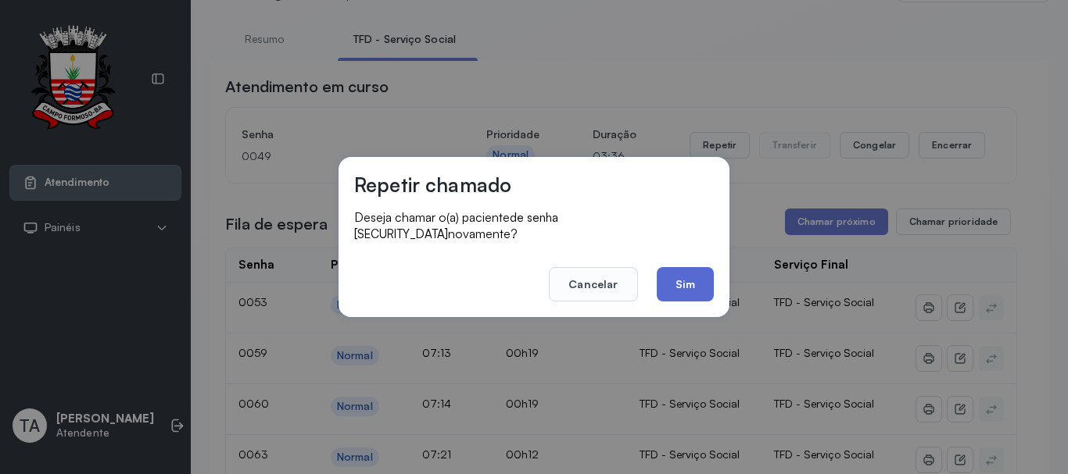
click at [692, 275] on button "Sim" at bounding box center [684, 284] width 57 height 34
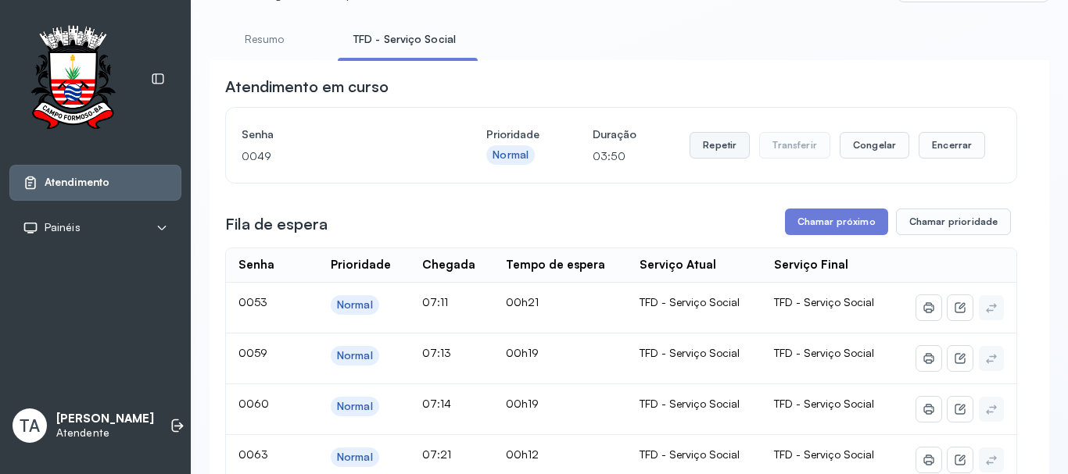
click at [703, 139] on button "Repetir" at bounding box center [719, 145] width 60 height 27
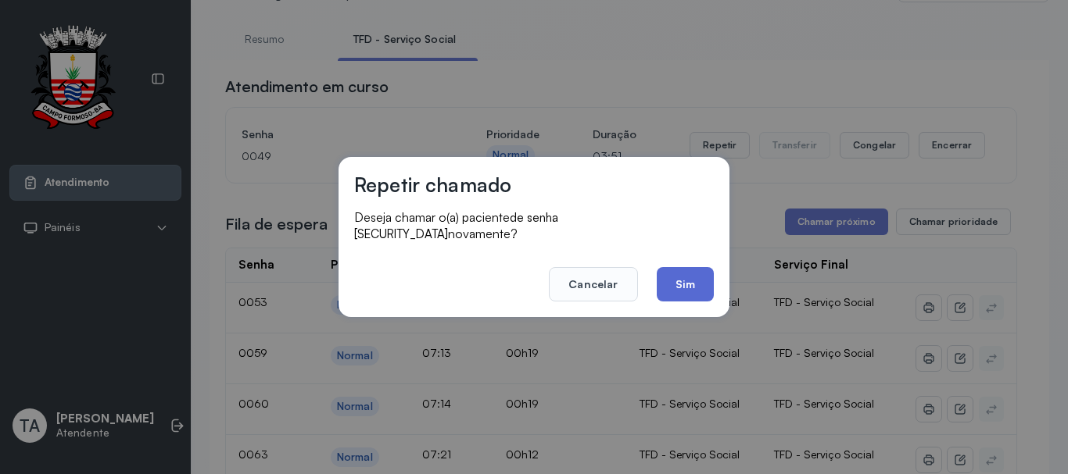
click at [678, 267] on button "Sim" at bounding box center [684, 284] width 57 height 34
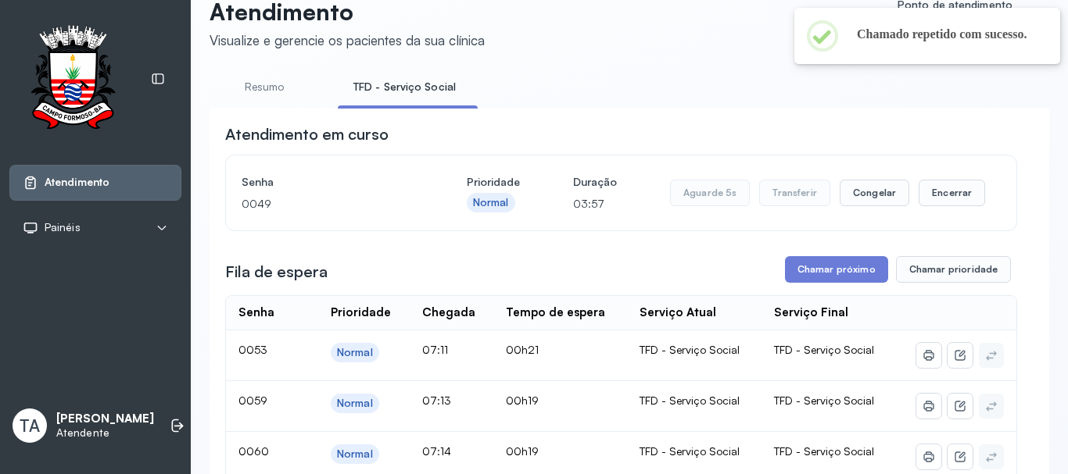
scroll to position [0, 0]
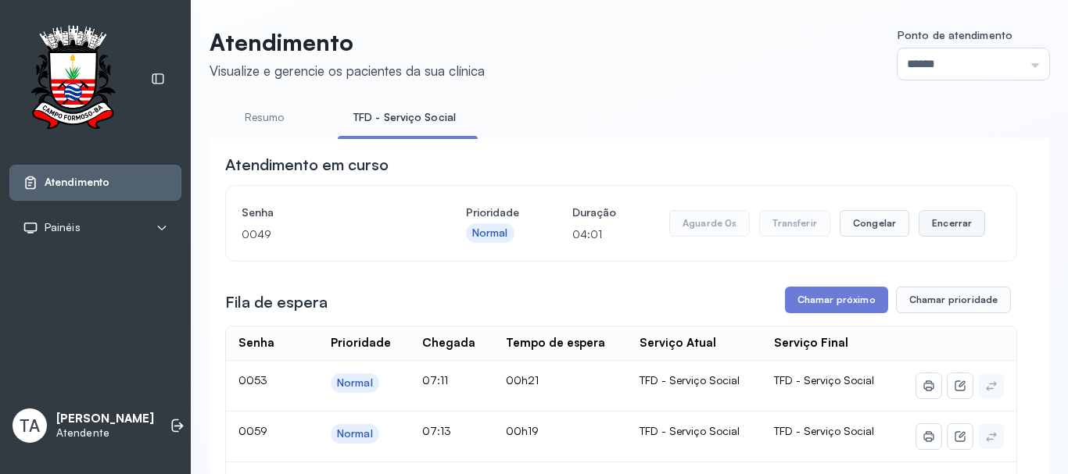
click at [929, 222] on button "Encerrar" at bounding box center [951, 223] width 66 height 27
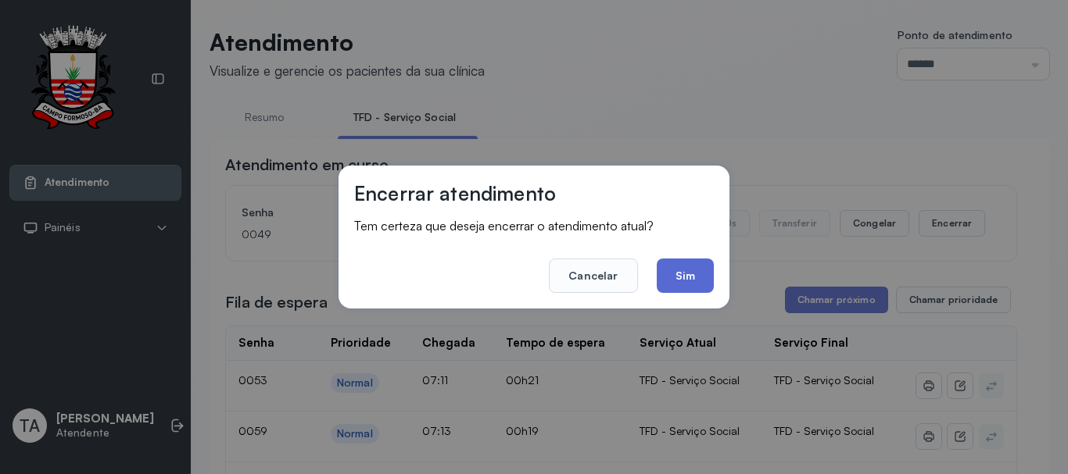
click at [681, 268] on button "Sim" at bounding box center [684, 276] width 57 height 34
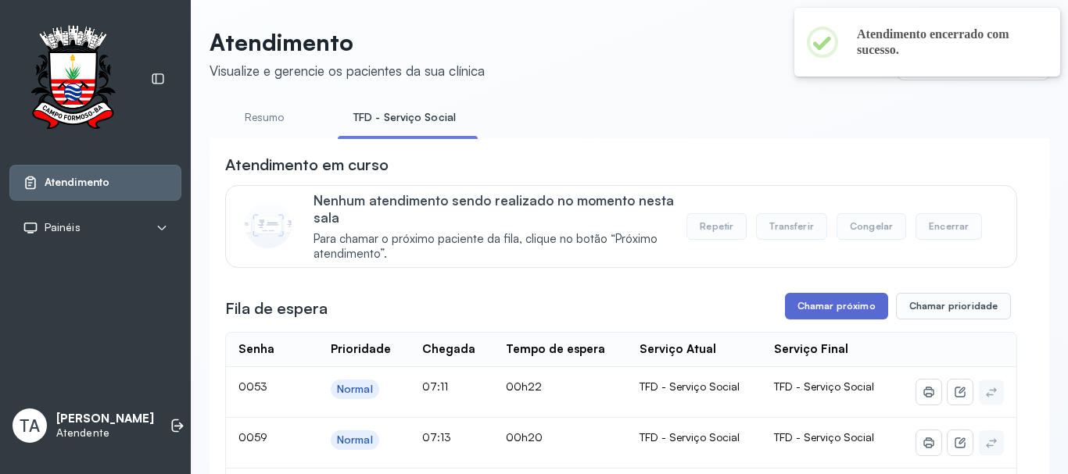
click at [796, 297] on button "Chamar próximo" at bounding box center [836, 306] width 103 height 27
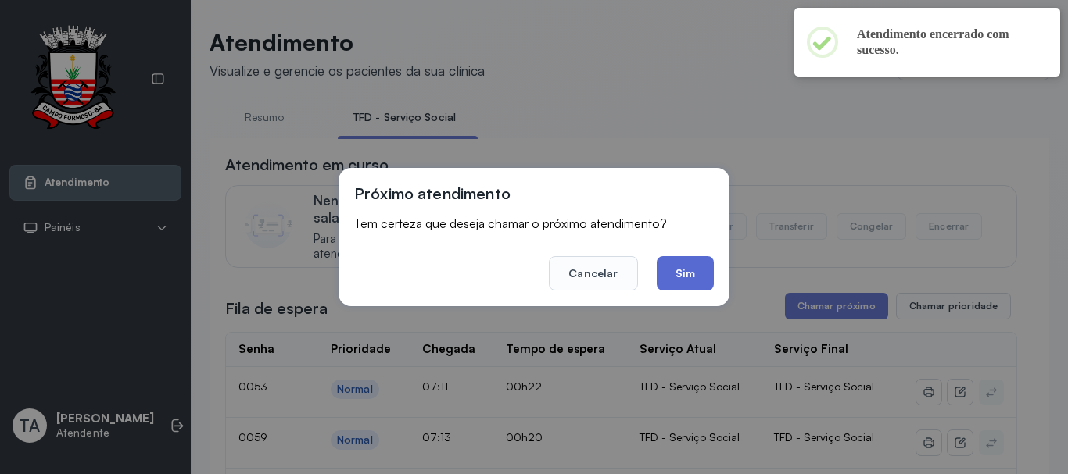
click at [689, 277] on button "Sim" at bounding box center [684, 273] width 57 height 34
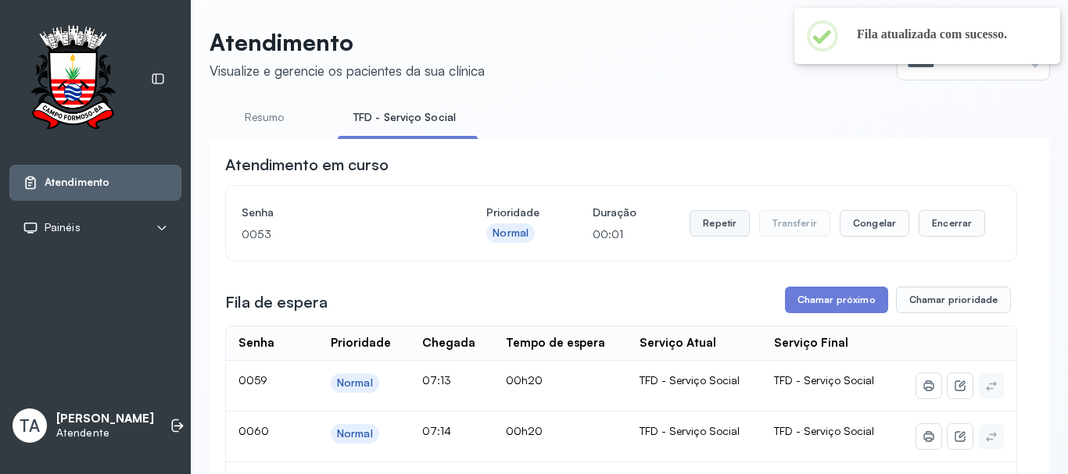
click at [728, 227] on button "Repetir" at bounding box center [719, 223] width 60 height 27
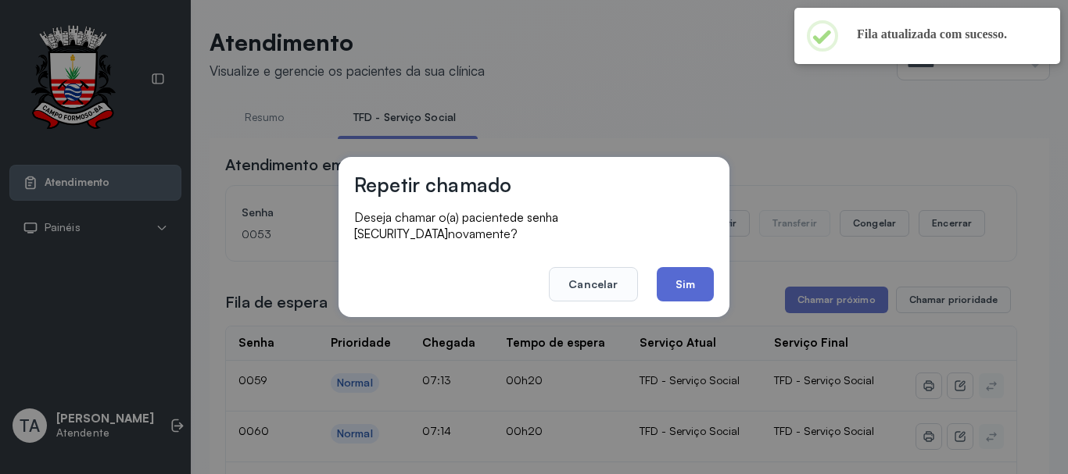
click at [684, 276] on button "Sim" at bounding box center [684, 284] width 57 height 34
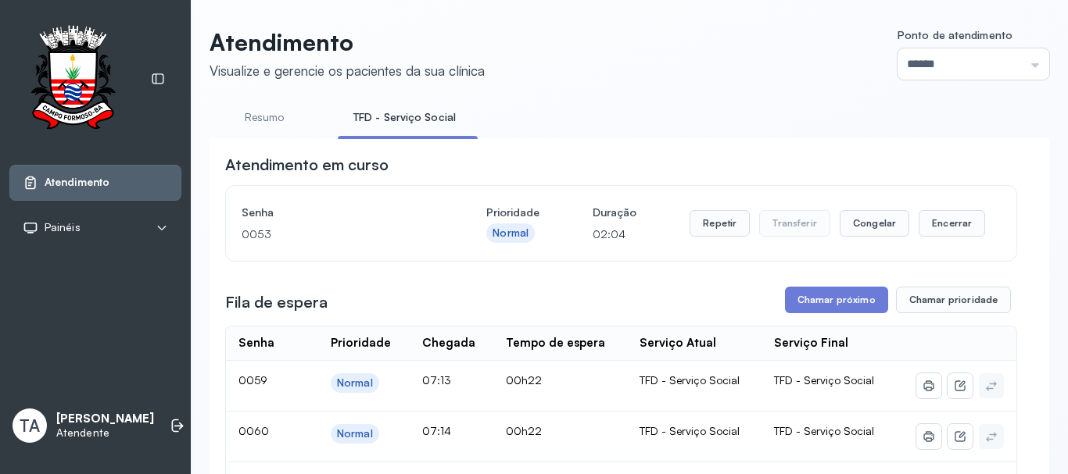
click at [277, 123] on link "Resumo" at bounding box center [263, 118] width 109 height 26
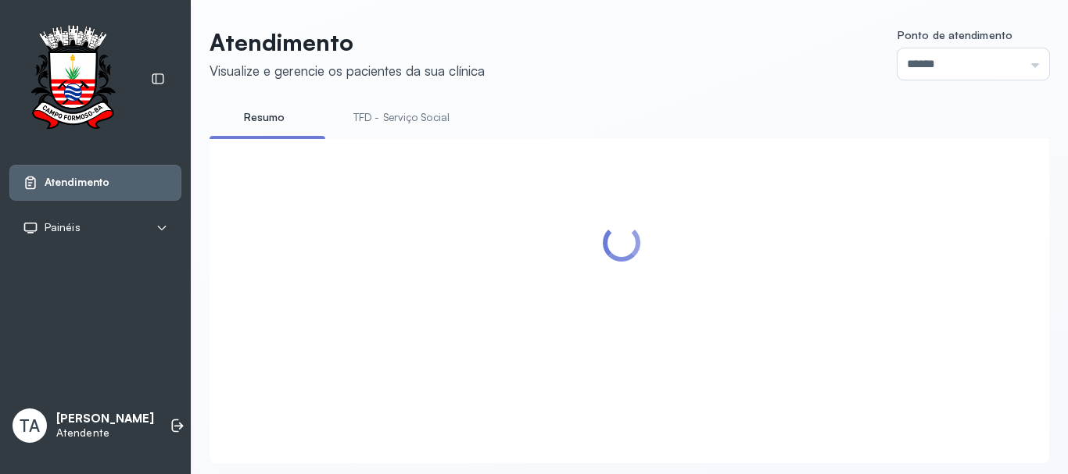
click at [414, 121] on link "TFD - Serviço Social" at bounding box center [401, 118] width 127 height 26
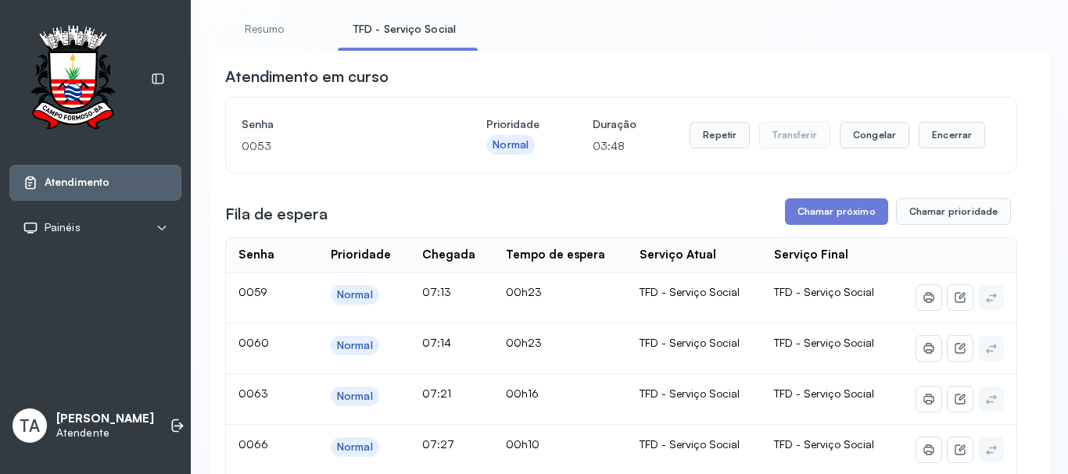
scroll to position [78, 0]
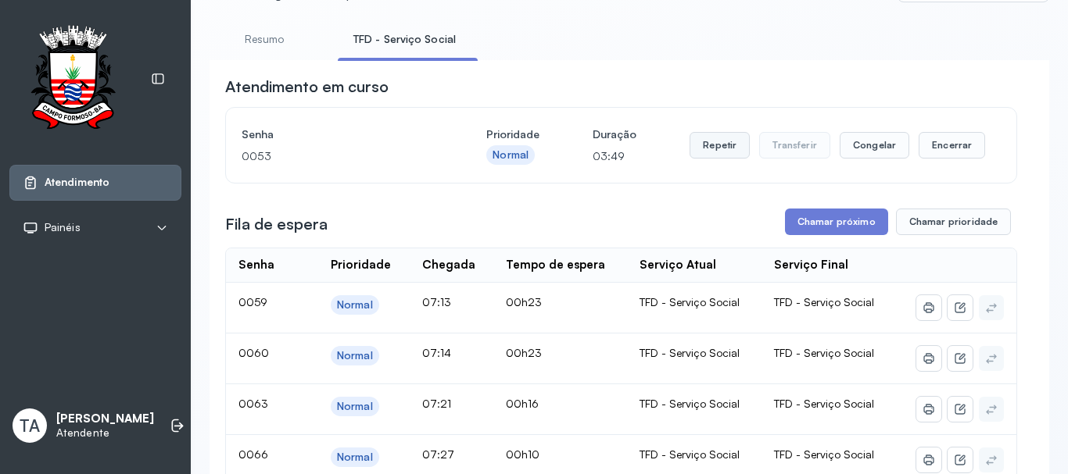
click at [724, 149] on button "Repetir" at bounding box center [719, 145] width 60 height 27
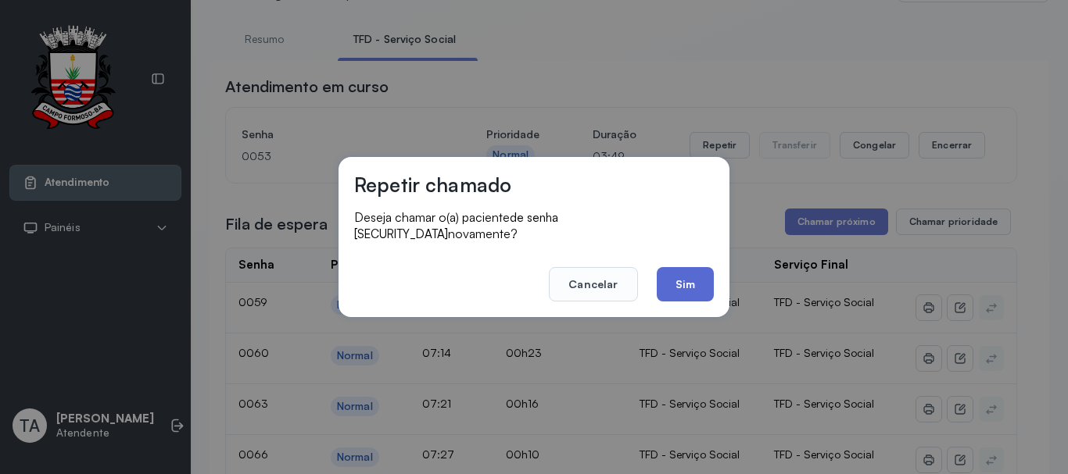
click at [696, 288] on button "Sim" at bounding box center [684, 284] width 57 height 34
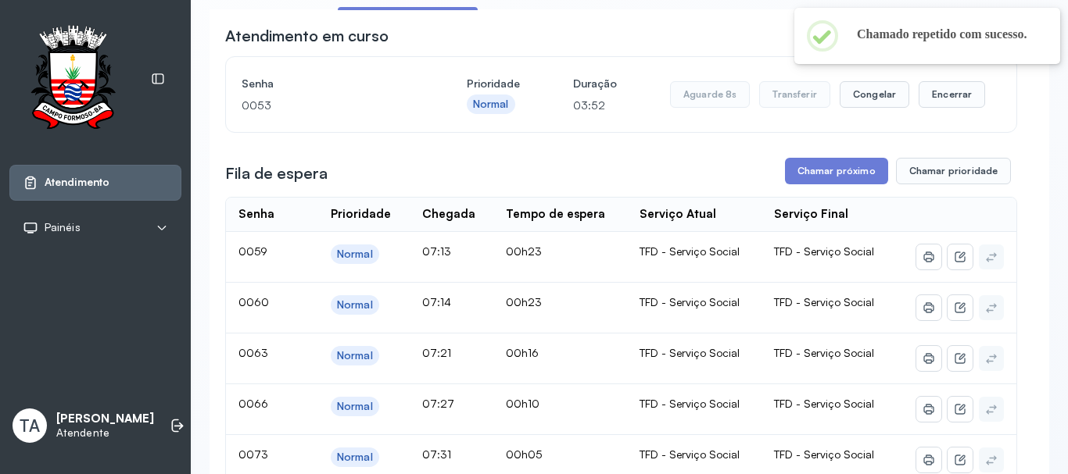
scroll to position [0, 0]
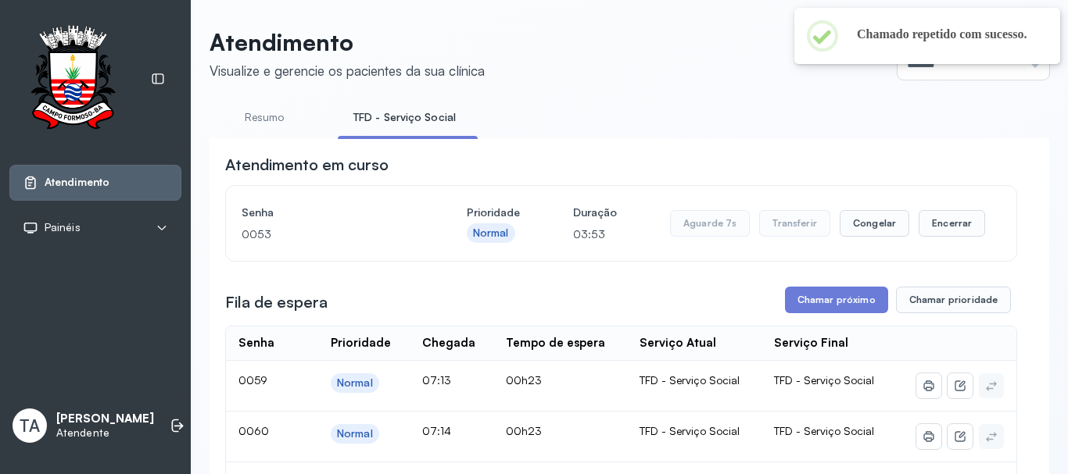
click at [254, 129] on link "Resumo" at bounding box center [263, 118] width 109 height 26
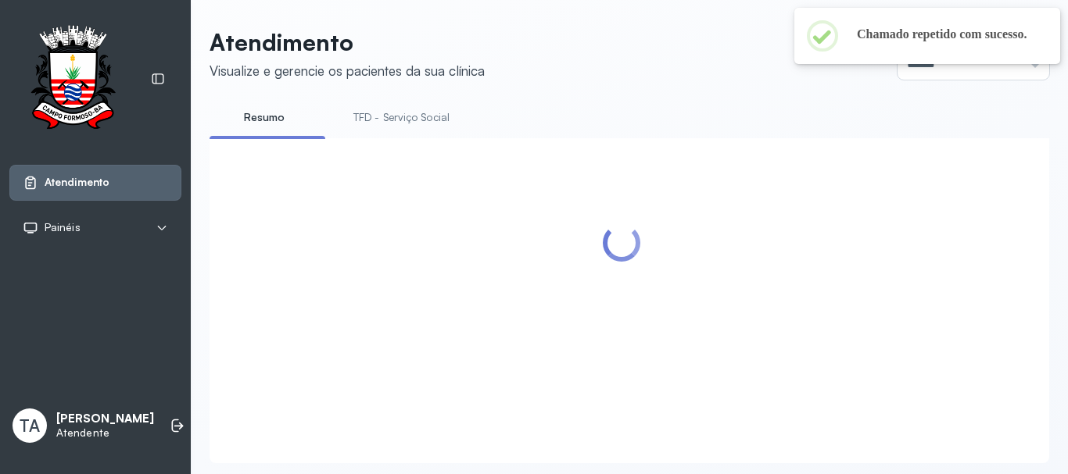
click at [401, 121] on link "TFD - Serviço Social" at bounding box center [401, 118] width 127 height 26
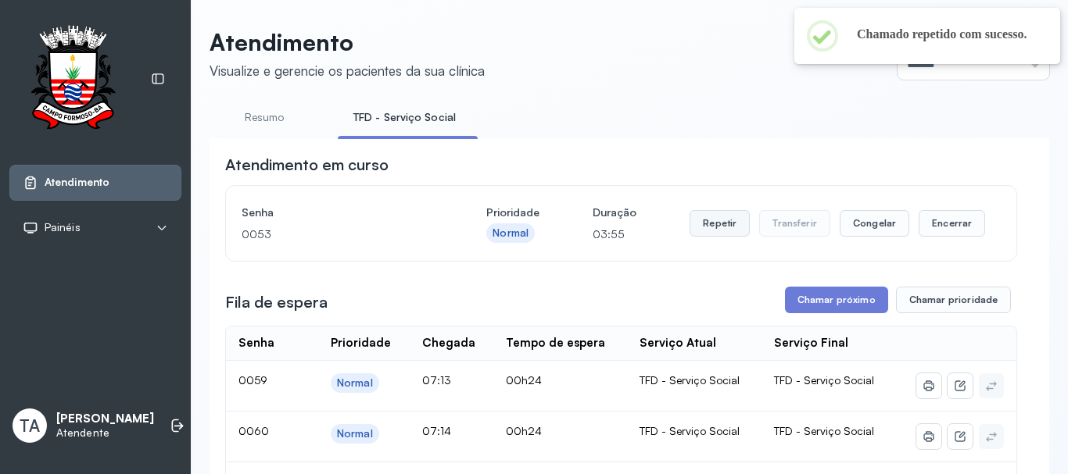
click at [721, 218] on button "Repetir" at bounding box center [719, 223] width 60 height 27
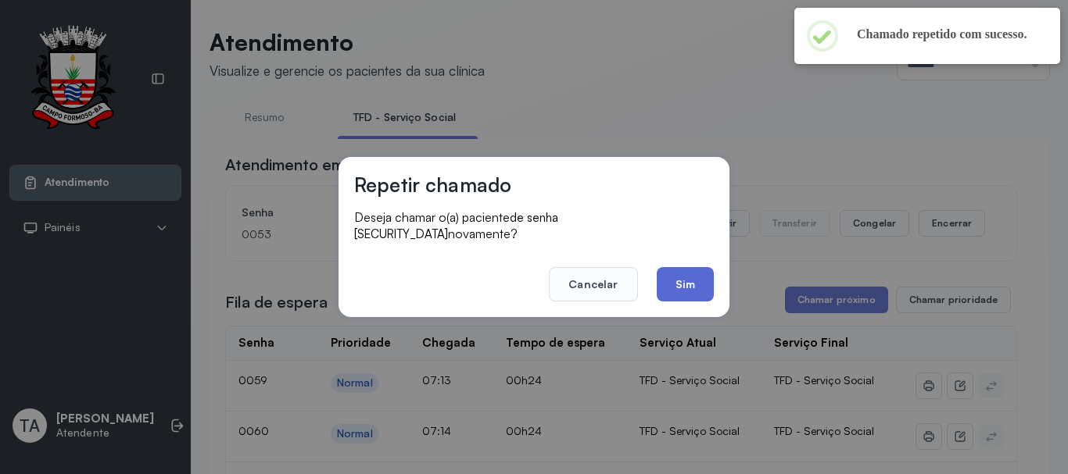
click at [671, 291] on button "Sim" at bounding box center [684, 284] width 57 height 34
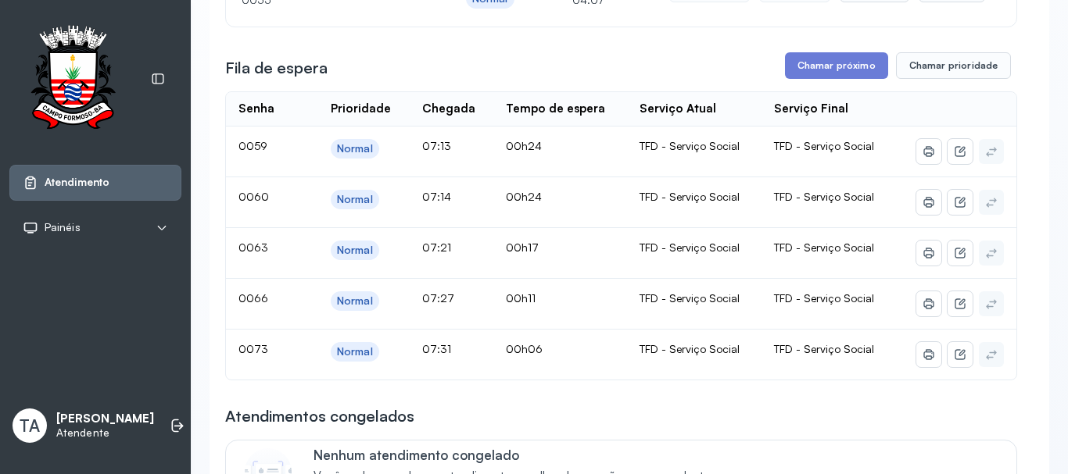
scroll to position [156, 0]
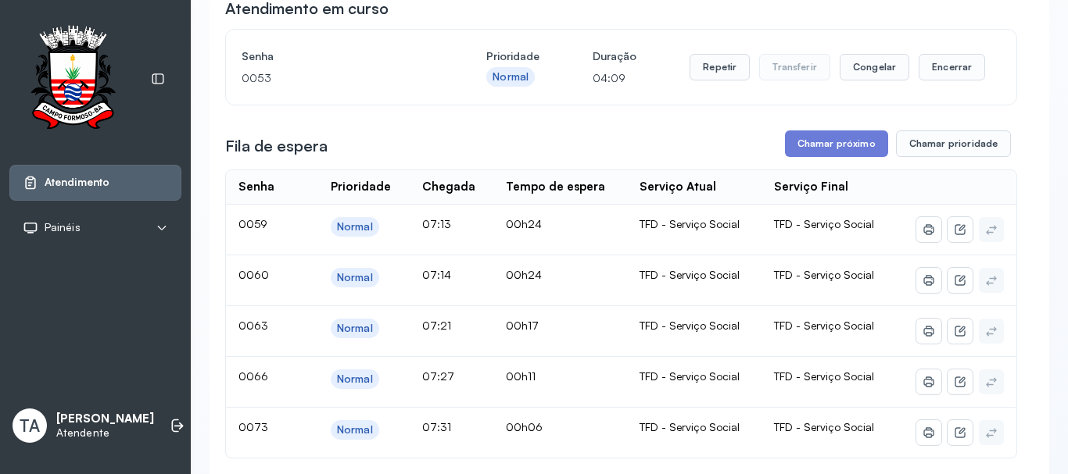
click at [955, 88] on div "Repetir Transferir Congelar Encerrar" at bounding box center [836, 67] width 295 height 44
click at [940, 80] on button "Encerrar" at bounding box center [951, 67] width 66 height 27
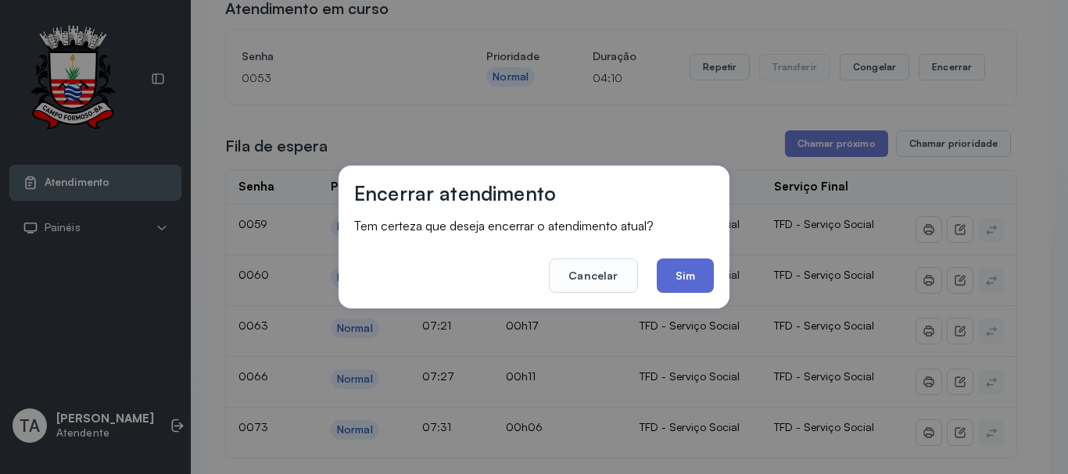
click at [684, 274] on button "Sim" at bounding box center [684, 276] width 57 height 34
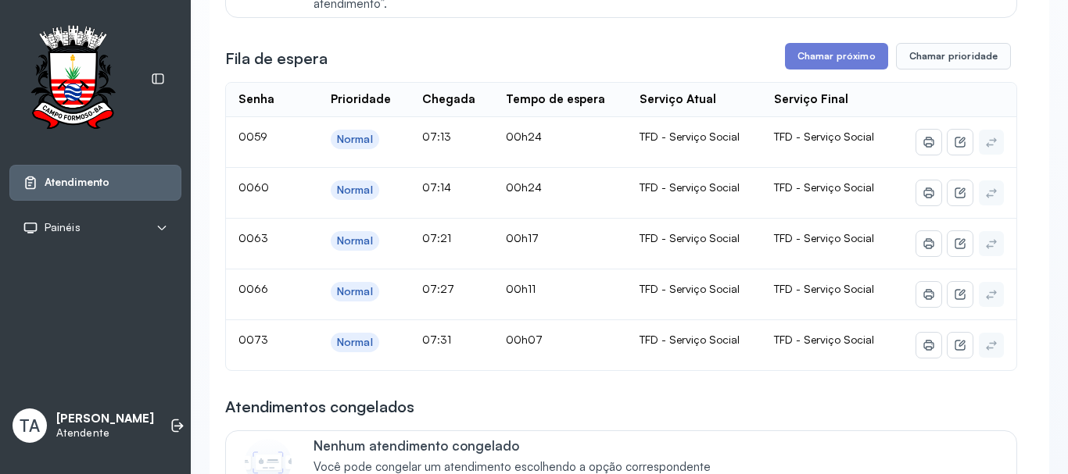
scroll to position [78, 0]
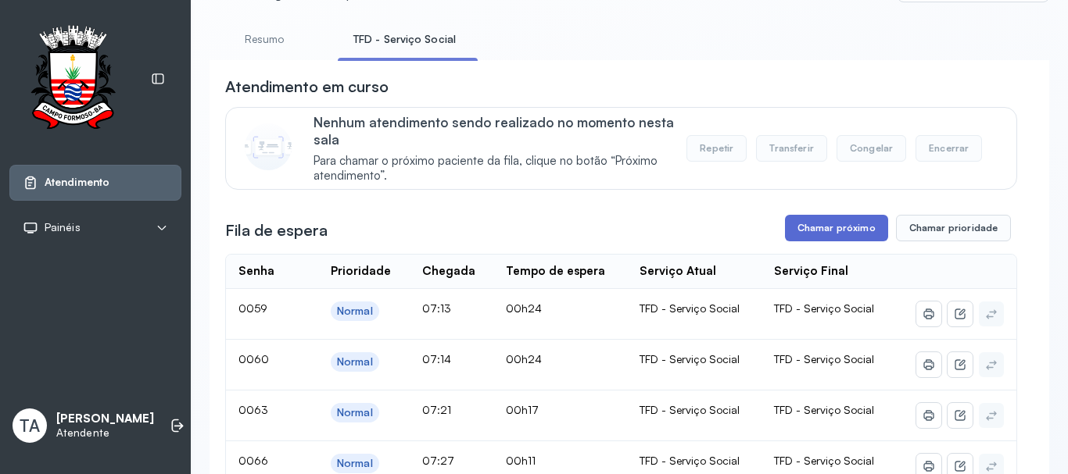
click at [785, 220] on button "Chamar próximo" at bounding box center [836, 228] width 103 height 27
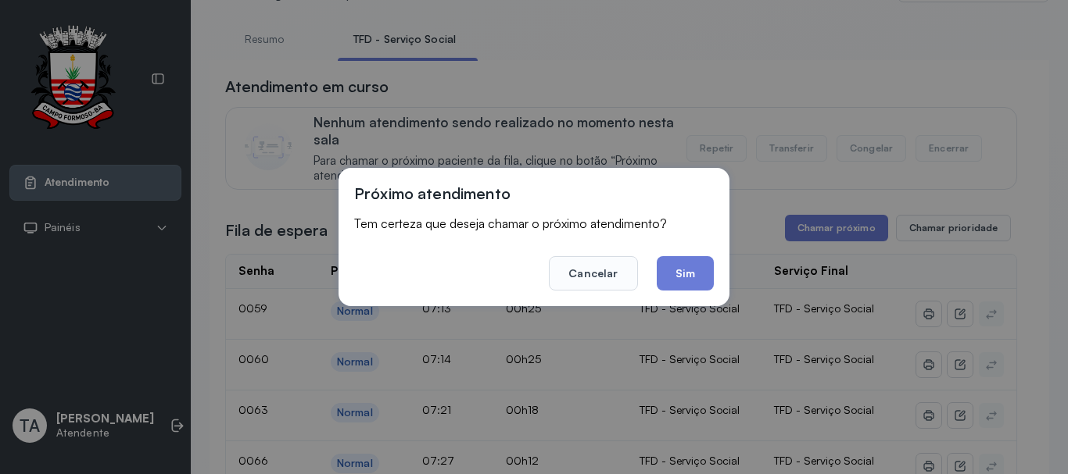
click at [681, 306] on div "Próximo atendimento Tem certeza que deseja chamar o próximo atendimento? Cancel…" at bounding box center [533, 237] width 391 height 138
click at [679, 295] on div "Próximo atendimento Tem certeza que deseja chamar o próximo atendimento? Cancel…" at bounding box center [533, 237] width 391 height 138
click at [678, 285] on button "Sim" at bounding box center [684, 273] width 57 height 34
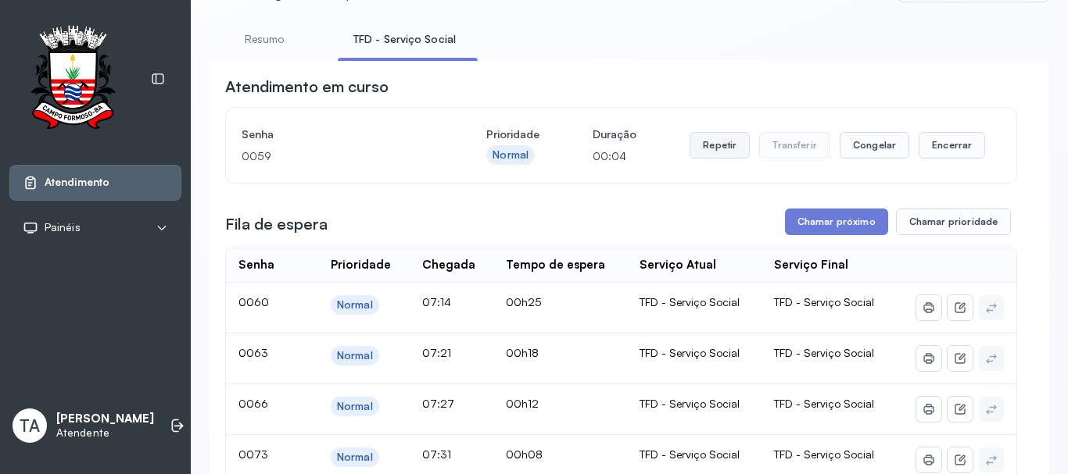
click at [721, 142] on button "Repetir" at bounding box center [719, 145] width 60 height 27
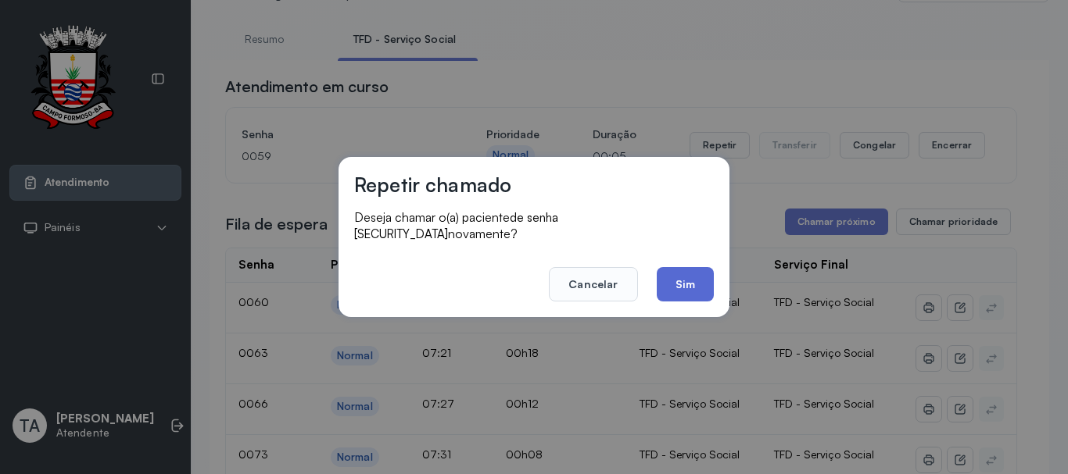
click at [682, 290] on button "Sim" at bounding box center [684, 284] width 57 height 34
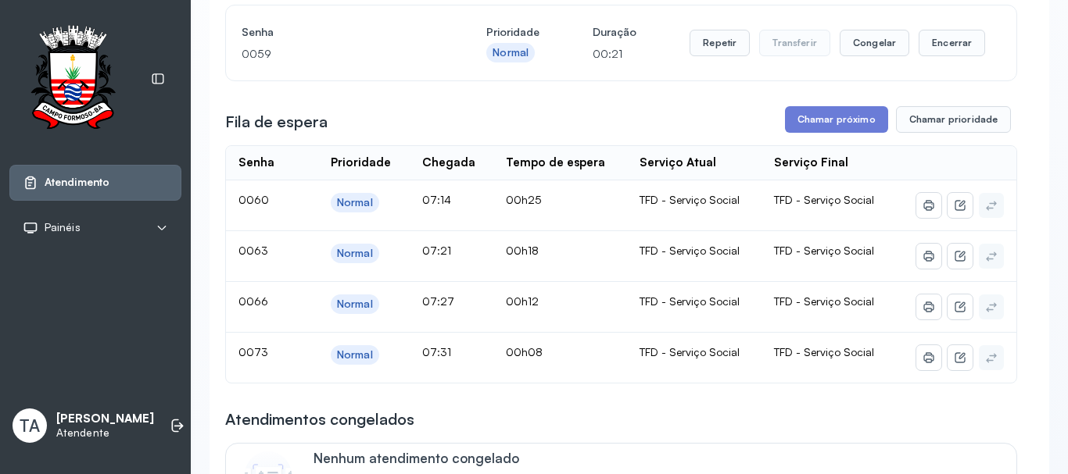
scroll to position [156, 0]
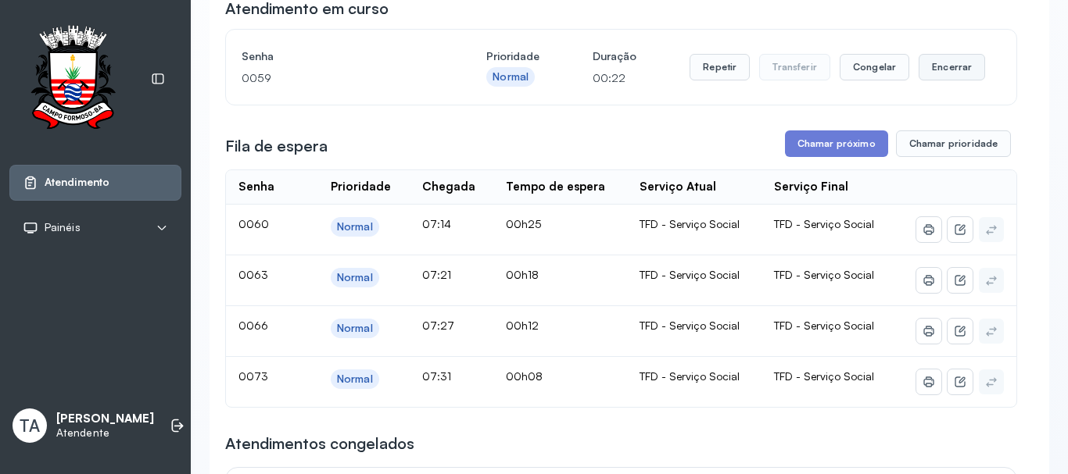
click at [935, 77] on button "Encerrar" at bounding box center [951, 67] width 66 height 27
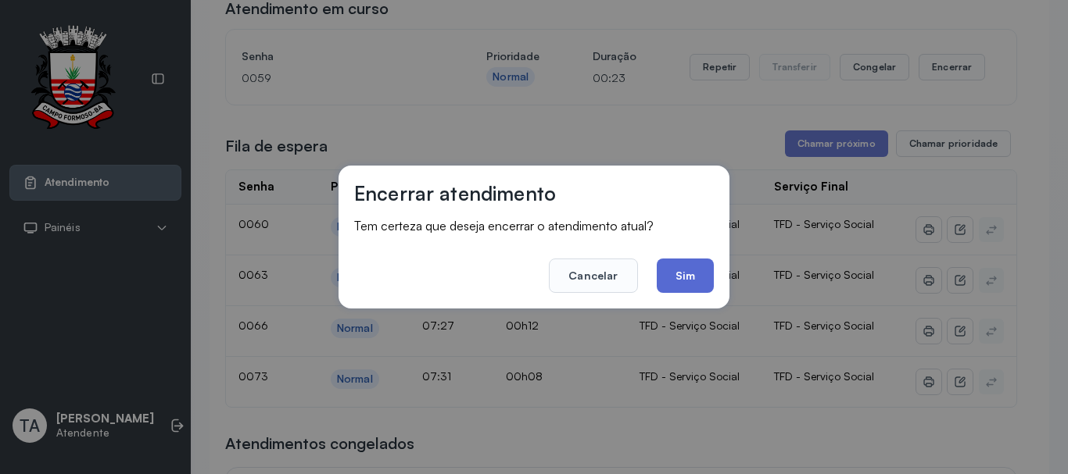
click at [682, 278] on button "Sim" at bounding box center [684, 276] width 57 height 34
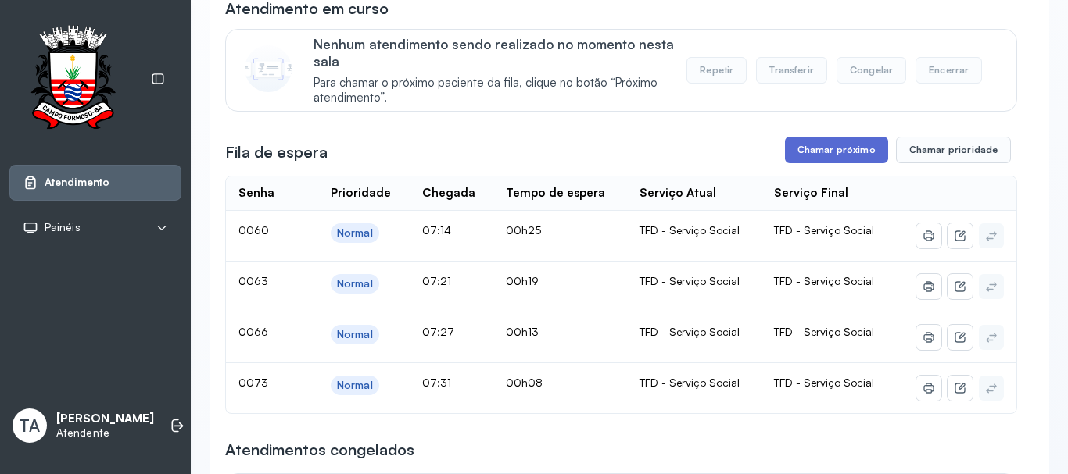
click at [810, 150] on button "Chamar próximo" at bounding box center [836, 150] width 103 height 27
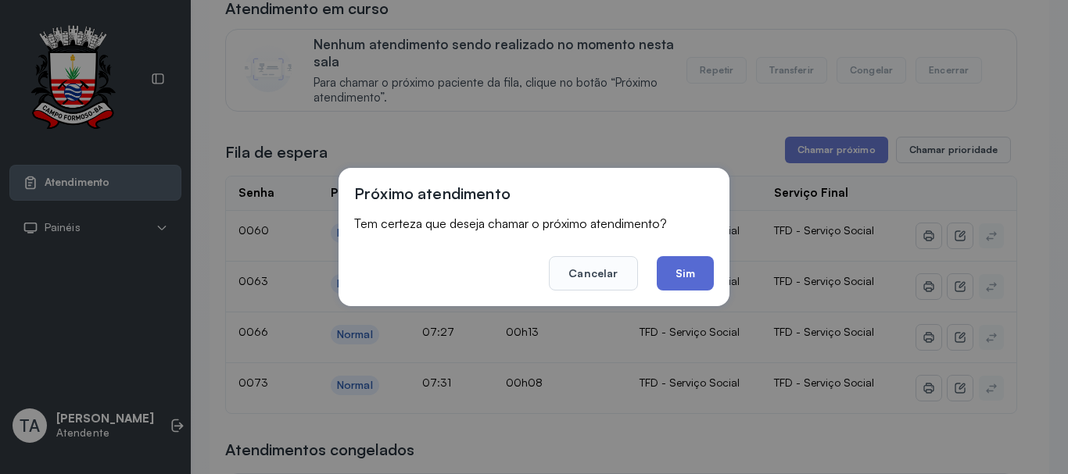
click at [696, 273] on button "Sim" at bounding box center [684, 273] width 57 height 34
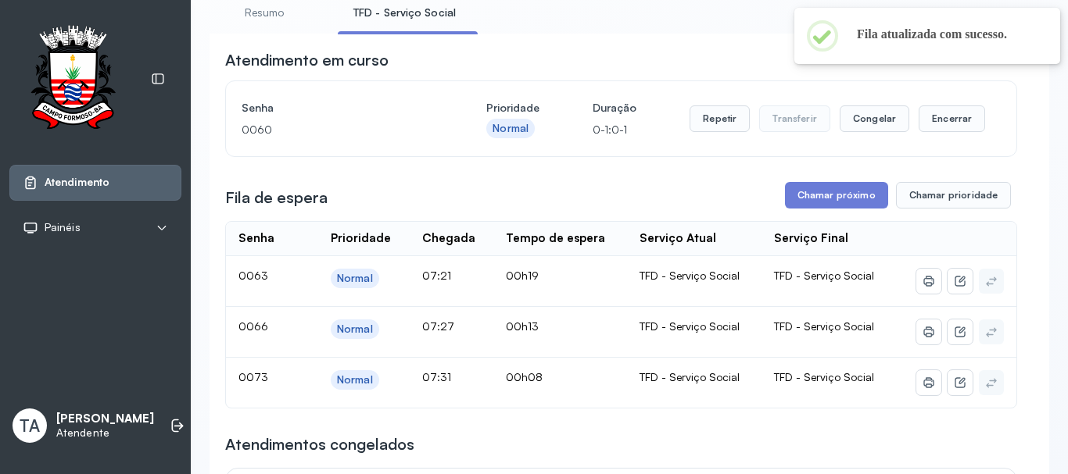
scroll to position [78, 0]
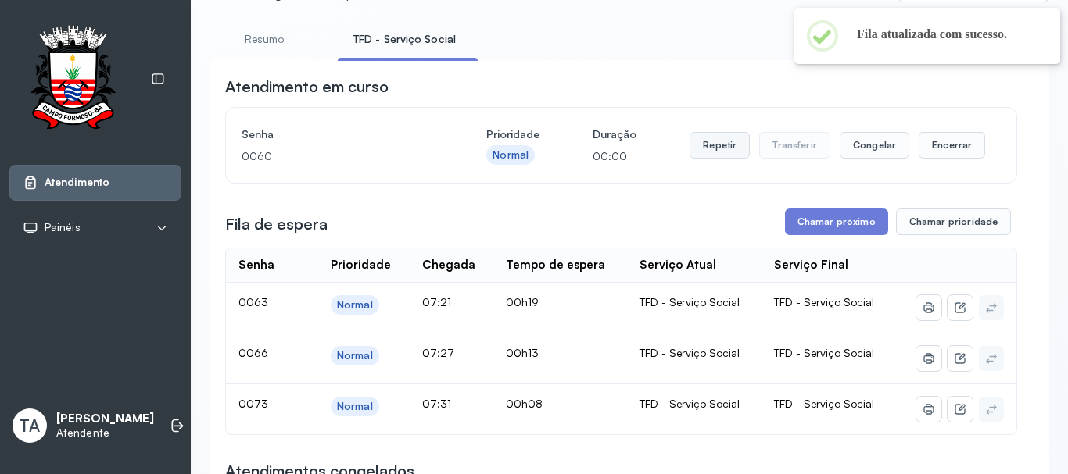
click at [722, 146] on button "Repetir" at bounding box center [719, 145] width 60 height 27
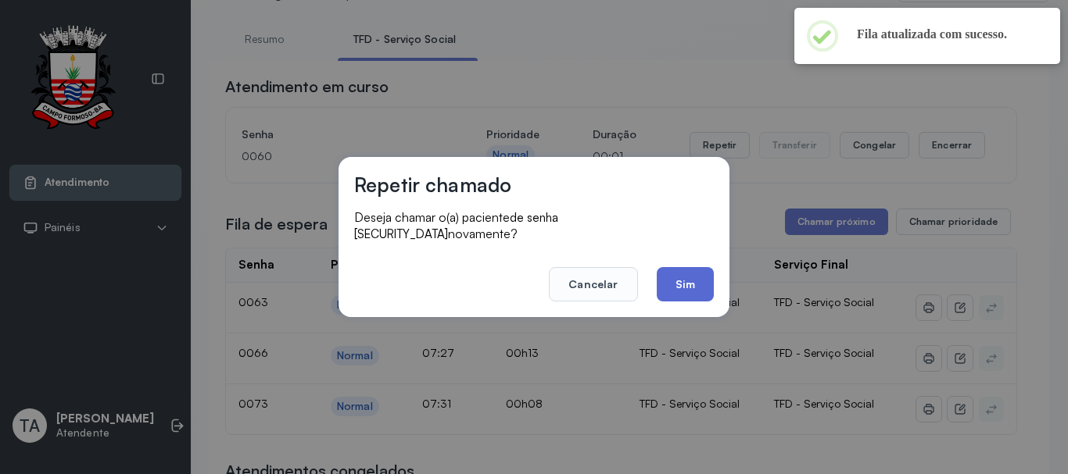
click at [693, 292] on button "Sim" at bounding box center [684, 284] width 57 height 34
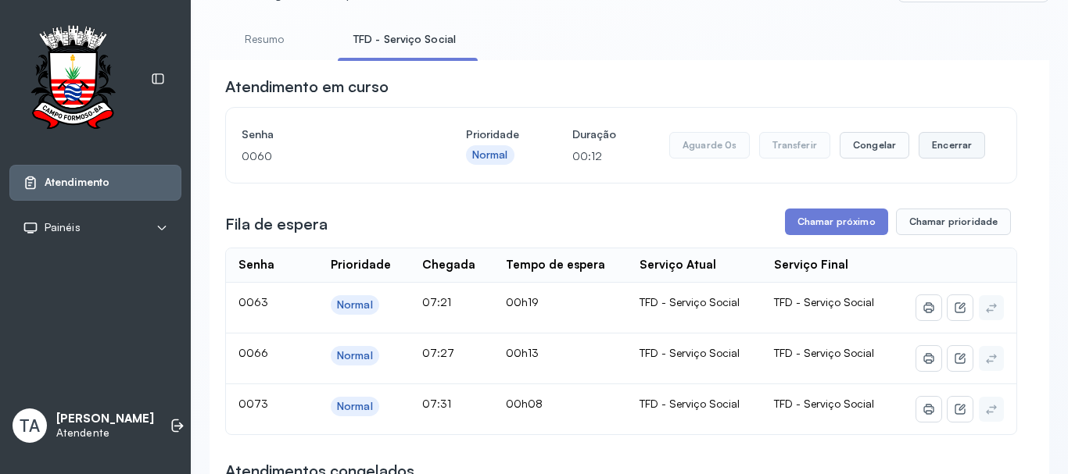
click at [953, 147] on button "Encerrar" at bounding box center [951, 145] width 66 height 27
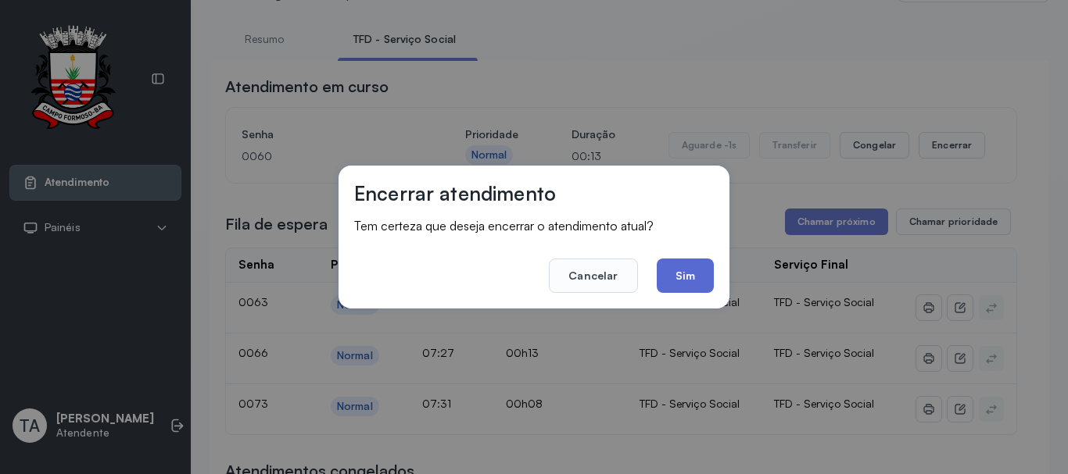
click at [677, 285] on button "Sim" at bounding box center [684, 276] width 57 height 34
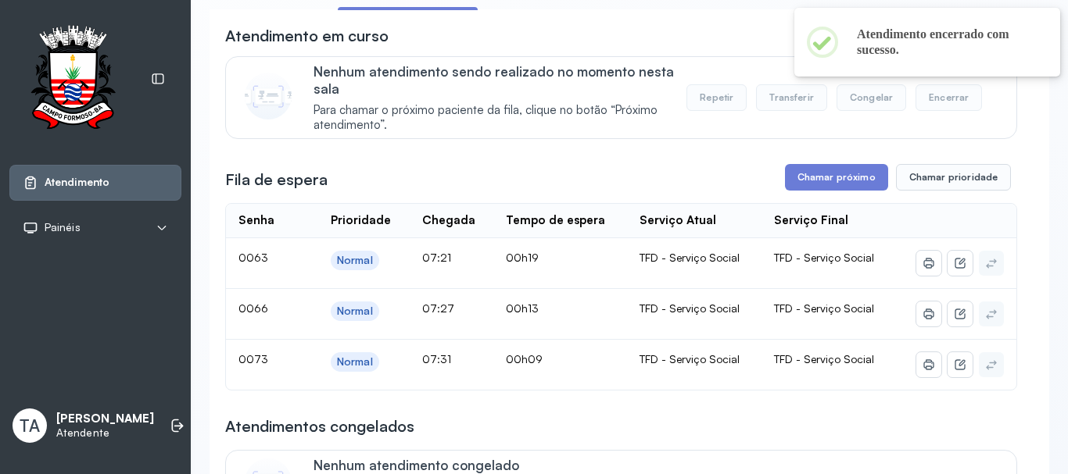
scroll to position [156, 0]
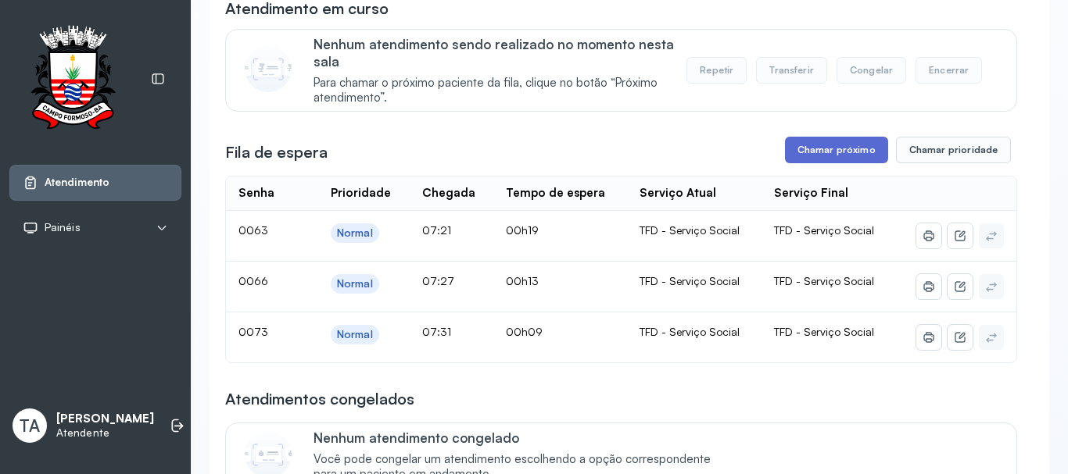
click at [785, 151] on button "Chamar próximo" at bounding box center [836, 150] width 103 height 27
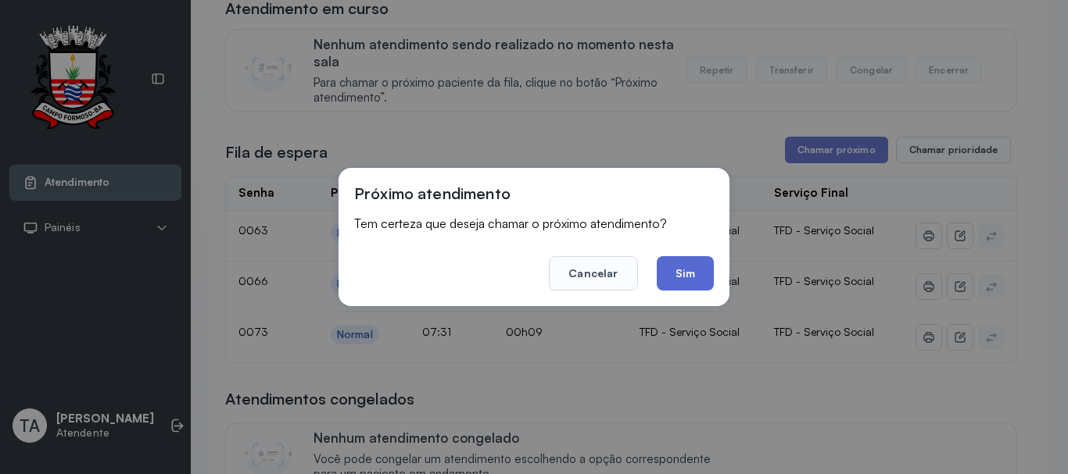
click at [696, 272] on button "Sim" at bounding box center [684, 273] width 57 height 34
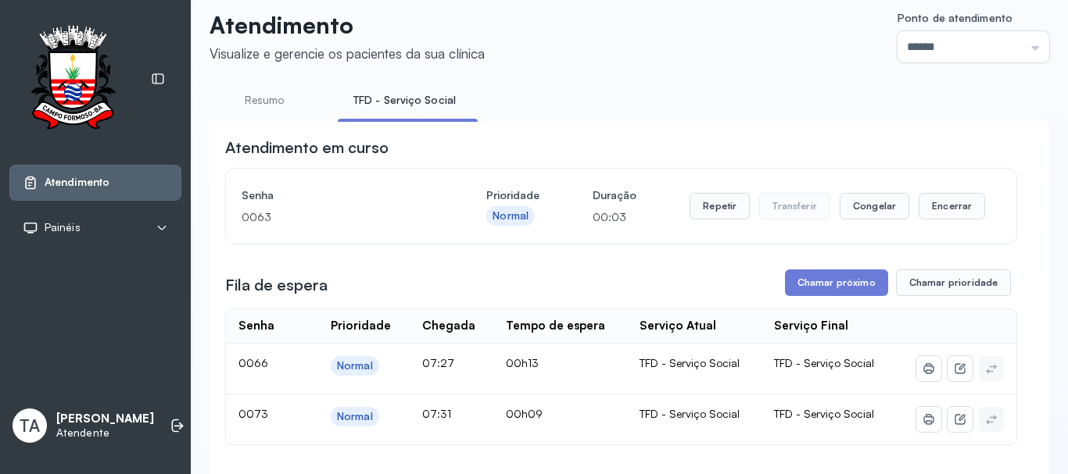
scroll to position [0, 0]
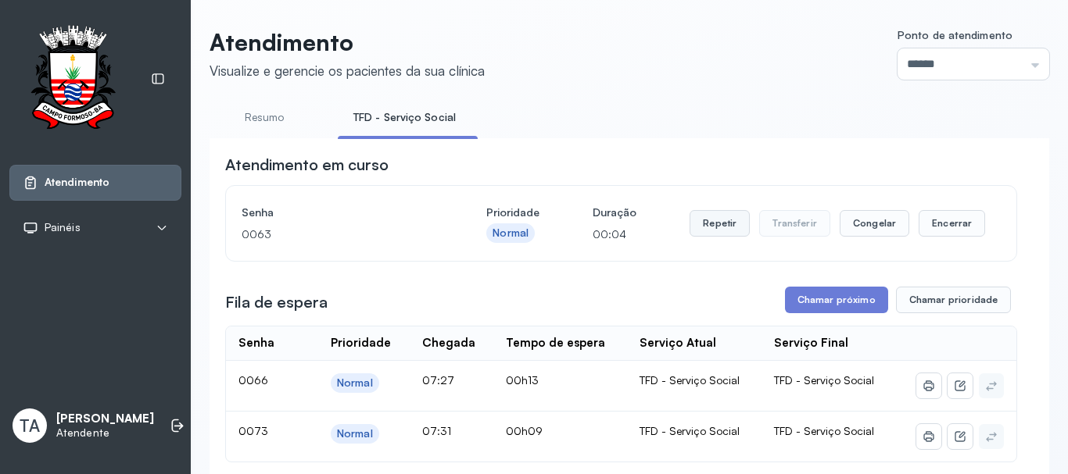
click at [714, 220] on button "Repetir" at bounding box center [719, 223] width 60 height 27
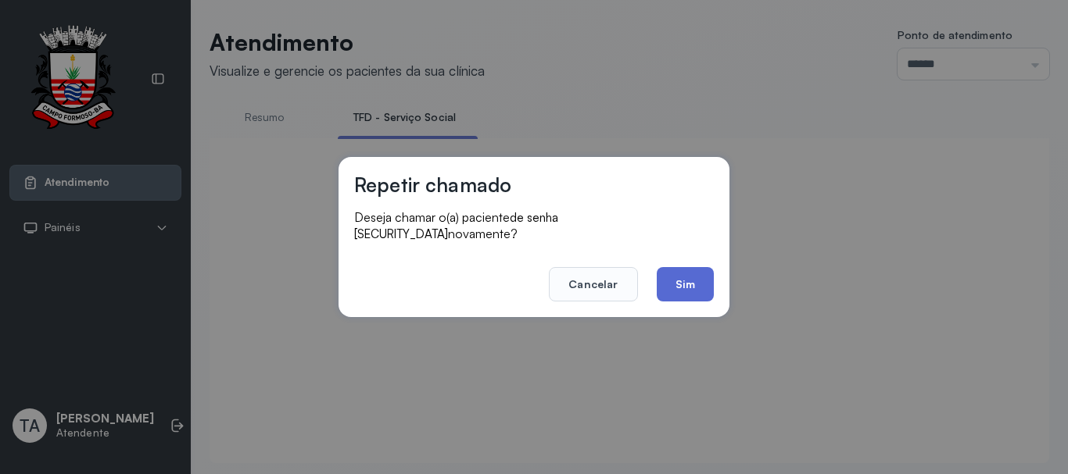
click at [681, 277] on button "Sim" at bounding box center [684, 284] width 57 height 34
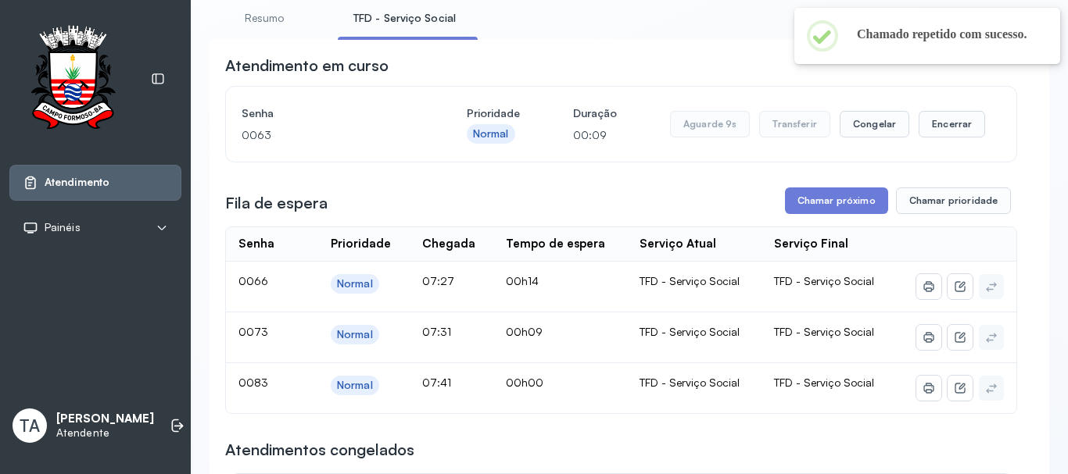
scroll to position [127, 0]
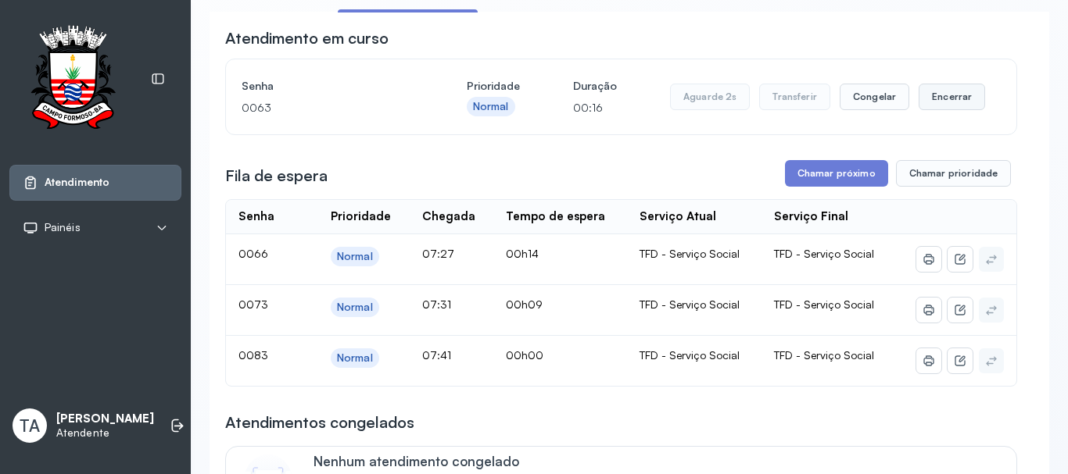
click at [928, 109] on button "Encerrar" at bounding box center [951, 97] width 66 height 27
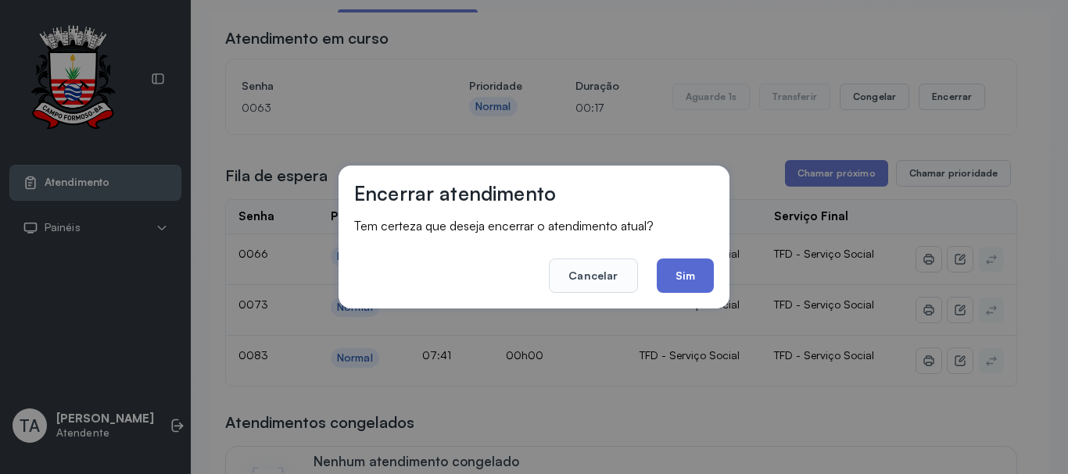
click at [699, 274] on button "Sim" at bounding box center [684, 276] width 57 height 34
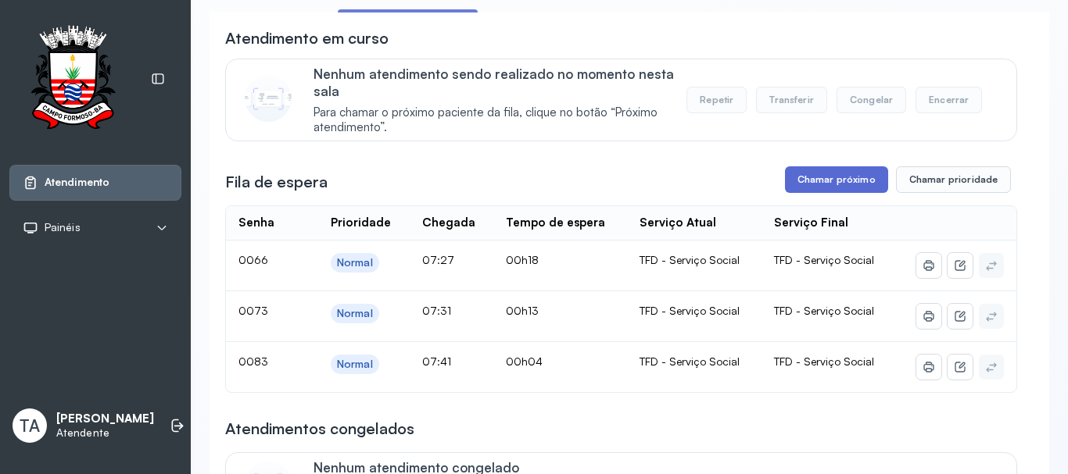
click at [794, 191] on button "Chamar próximo" at bounding box center [836, 179] width 103 height 27
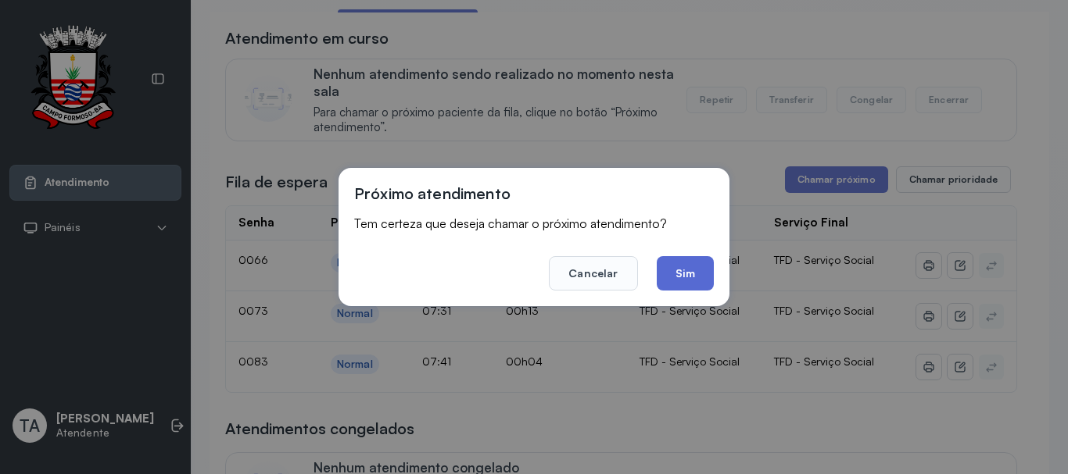
click at [689, 264] on button "Sim" at bounding box center [684, 273] width 57 height 34
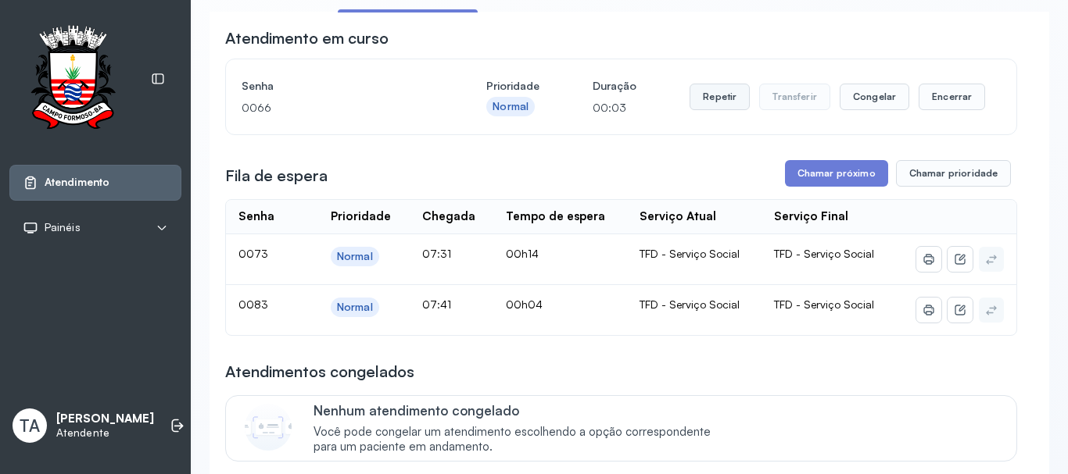
click at [726, 109] on button "Repetir" at bounding box center [719, 97] width 60 height 27
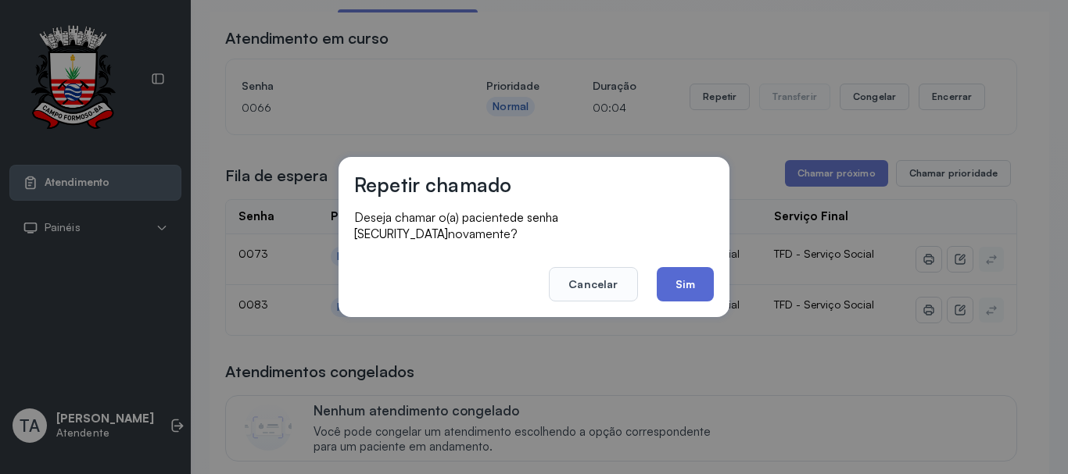
click at [692, 278] on button "Sim" at bounding box center [684, 284] width 57 height 34
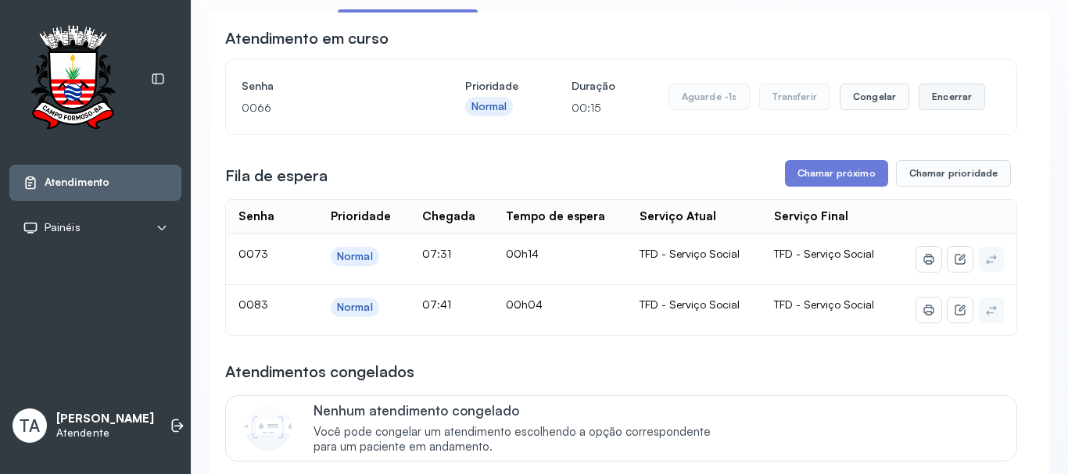
click at [929, 106] on button "Encerrar" at bounding box center [951, 97] width 66 height 27
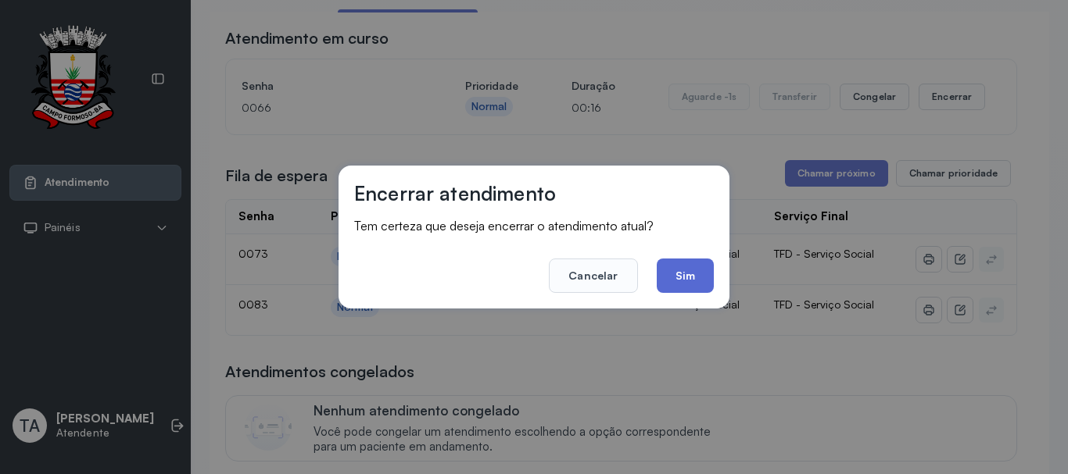
click at [706, 280] on button "Sim" at bounding box center [684, 276] width 57 height 34
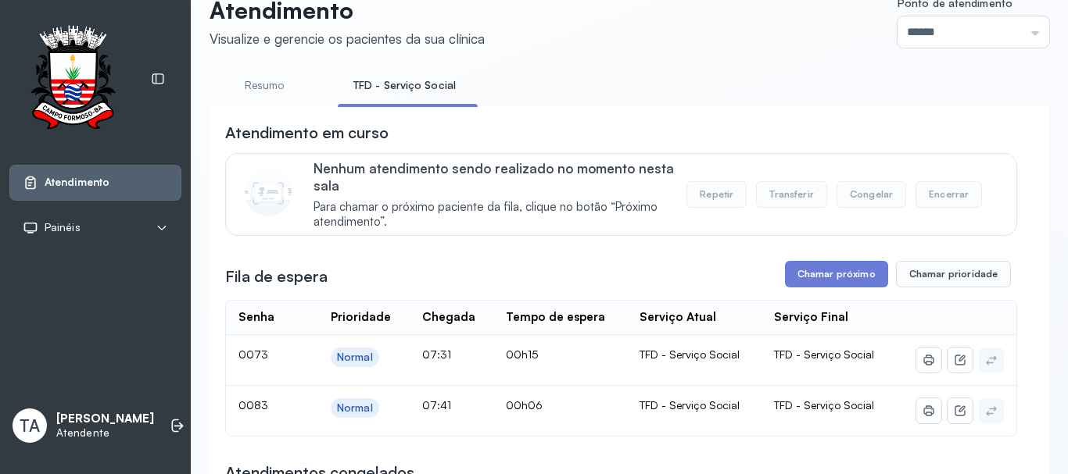
scroll to position [0, 0]
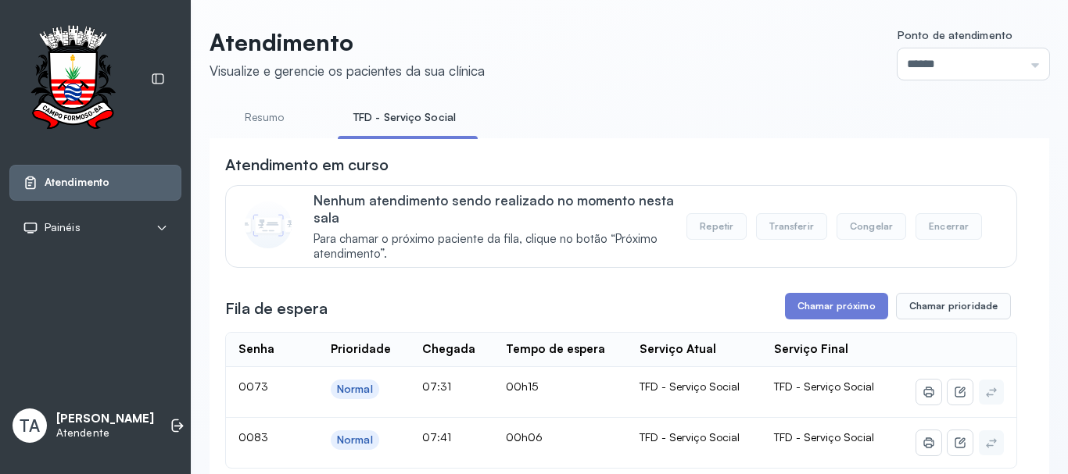
click at [282, 113] on link "Resumo" at bounding box center [263, 118] width 109 height 26
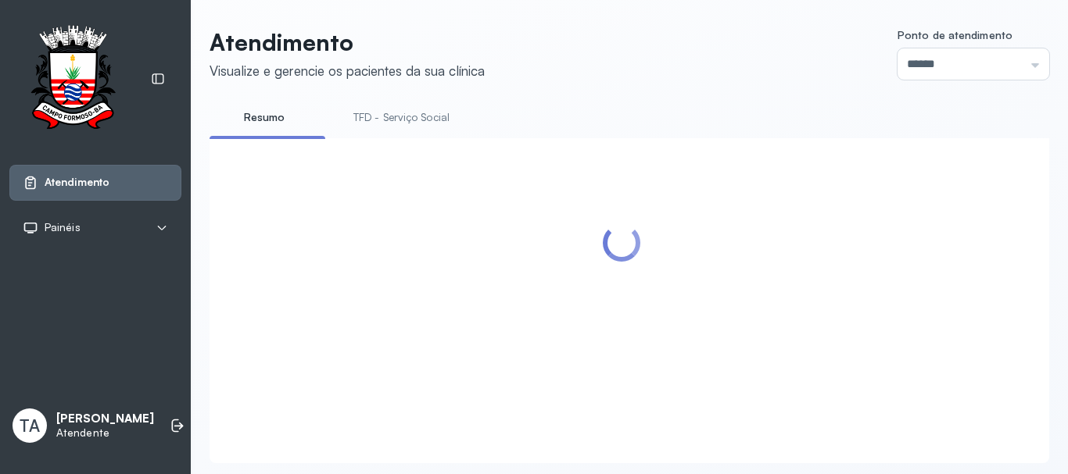
click at [413, 118] on link "TFD - Serviço Social" at bounding box center [401, 118] width 127 height 26
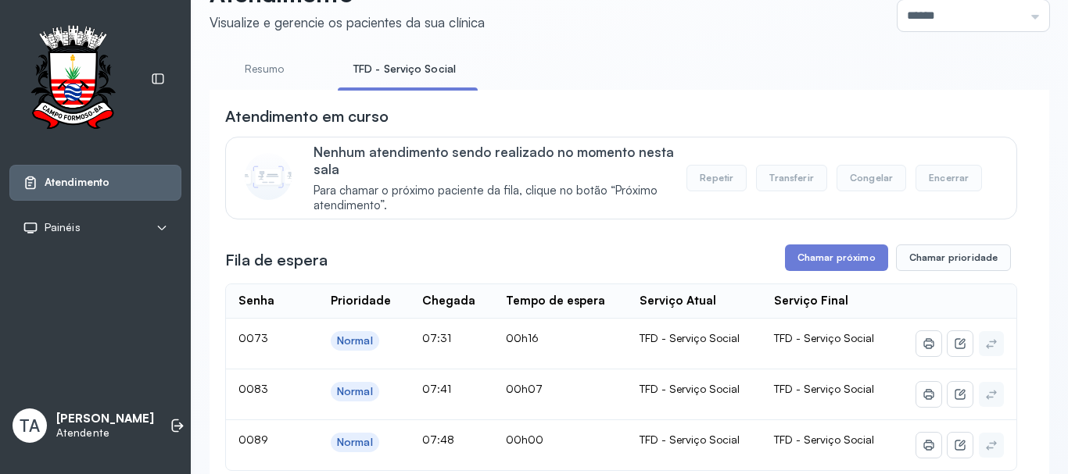
scroll to position [127, 0]
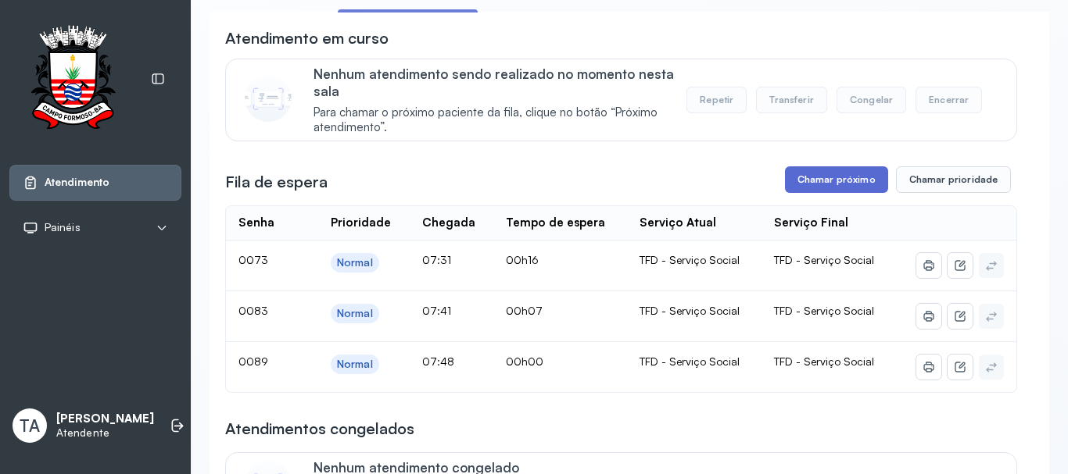
click at [798, 191] on button "Chamar próximo" at bounding box center [836, 179] width 103 height 27
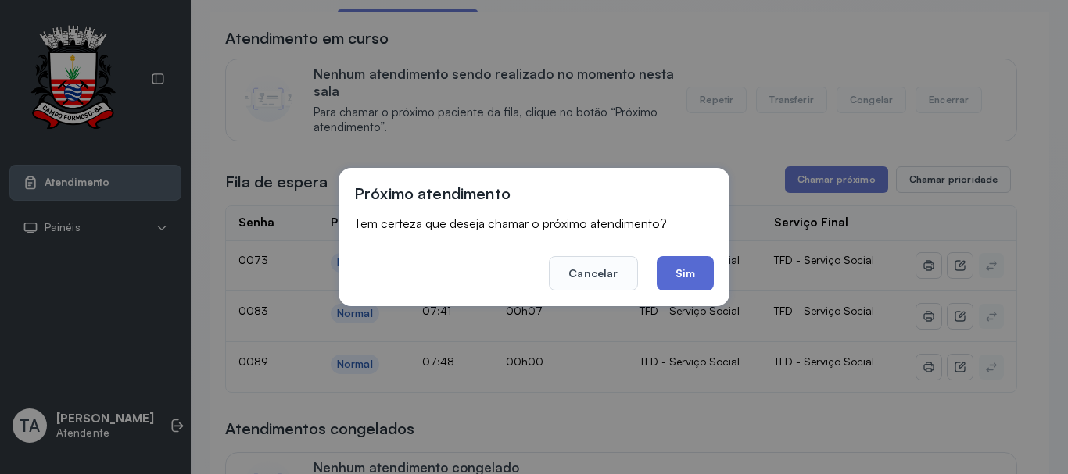
drag, startPoint x: 715, startPoint y: 270, endPoint x: 698, endPoint y: 274, distance: 17.6
click at [714, 270] on div "Próximo atendimento Tem certeza que deseja chamar o próximo atendimento? Cancel…" at bounding box center [533, 237] width 391 height 138
click at [698, 274] on button "Sim" at bounding box center [684, 273] width 57 height 34
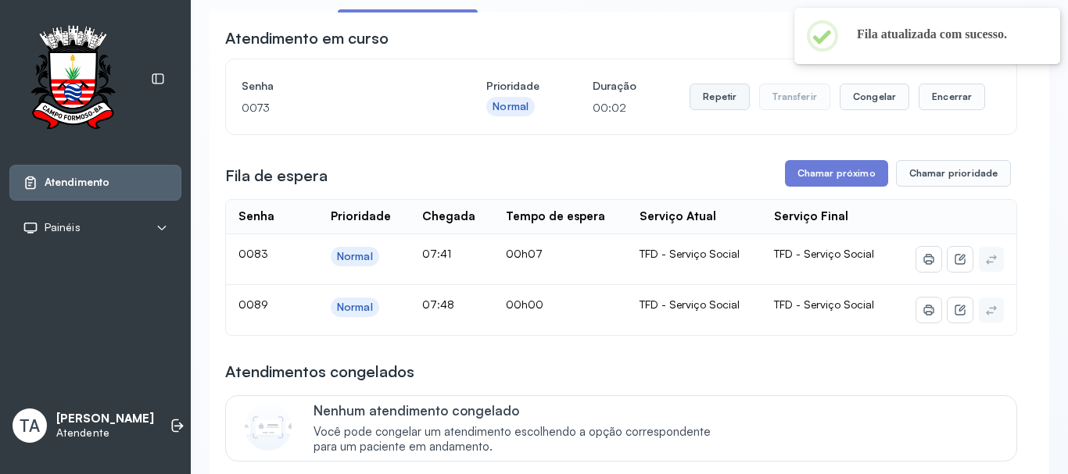
click at [703, 110] on button "Repetir" at bounding box center [719, 97] width 60 height 27
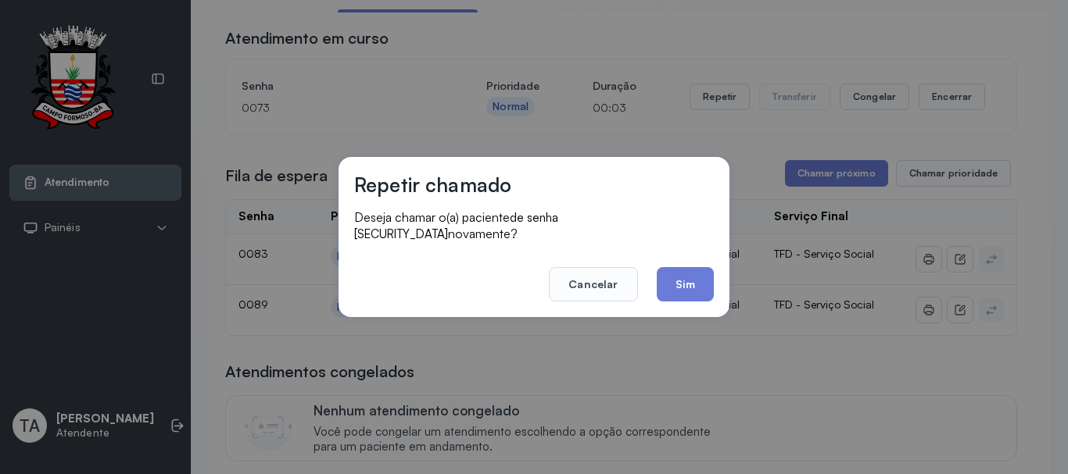
click at [678, 299] on div "Repetir chamado Deseja chamar o(a) paciente de senha 0073 novamente? Cancelar S…" at bounding box center [533, 237] width 391 height 160
click at [675, 287] on button "Sim" at bounding box center [684, 284] width 57 height 34
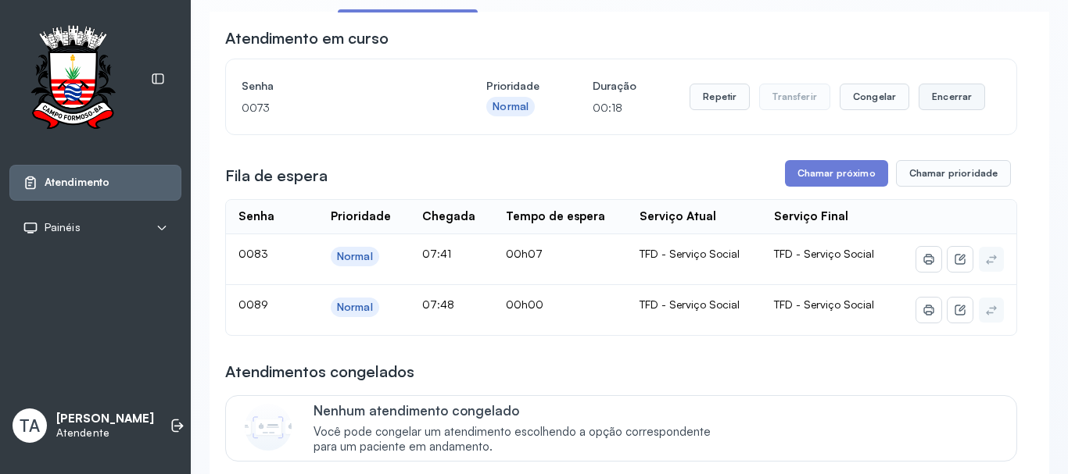
click at [922, 95] on button "Encerrar" at bounding box center [951, 97] width 66 height 27
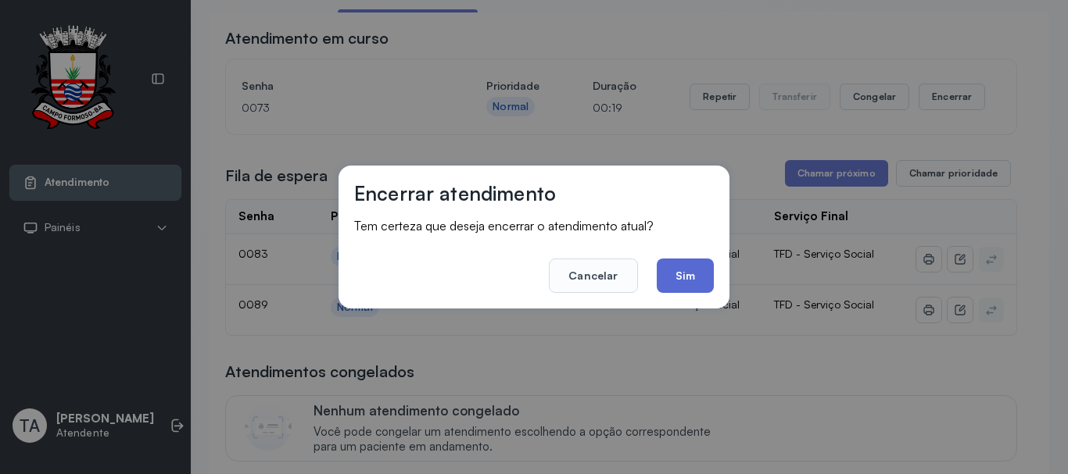
click at [695, 277] on button "Sim" at bounding box center [684, 276] width 57 height 34
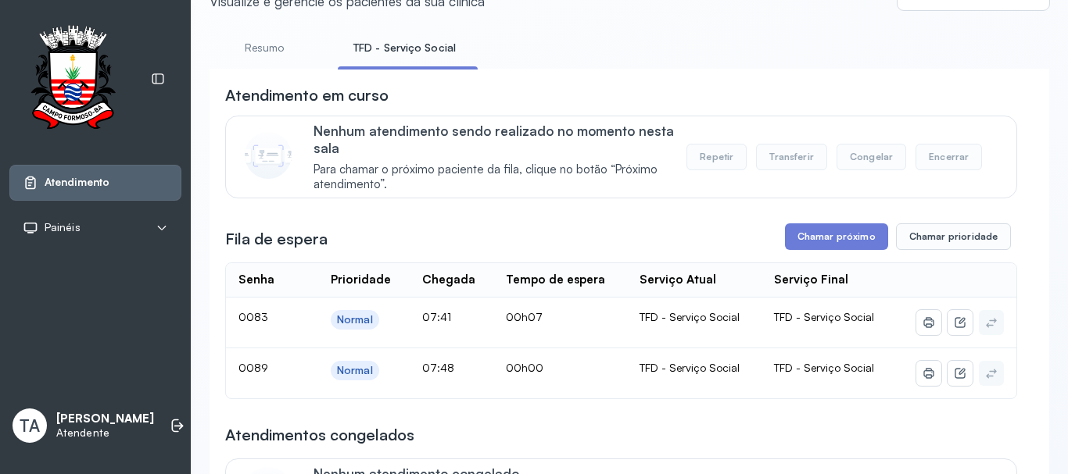
scroll to position [48, 0]
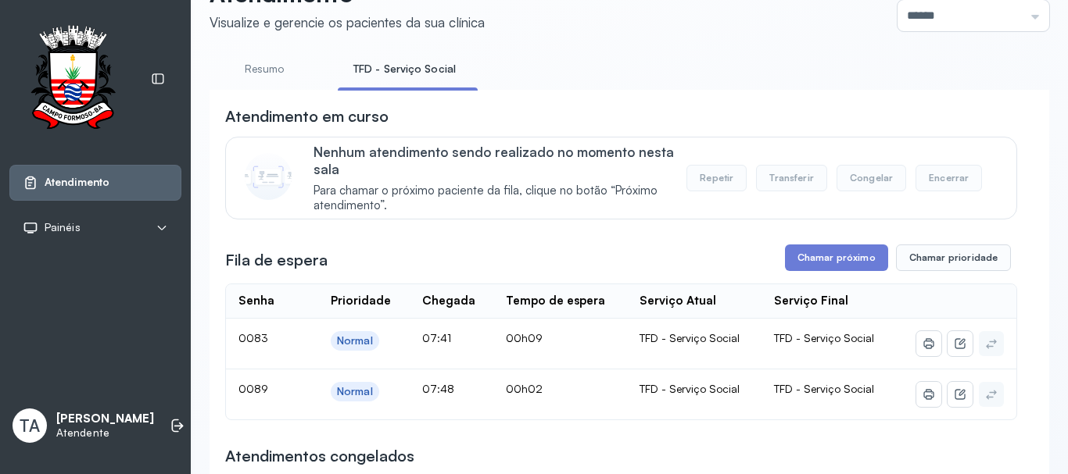
click at [292, 75] on link "Resumo" at bounding box center [263, 69] width 109 height 26
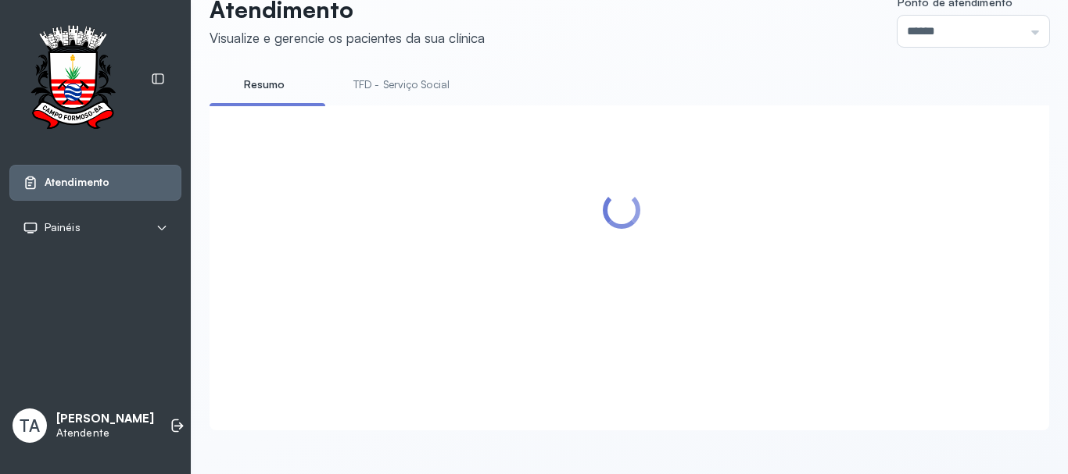
click at [386, 72] on link "TFD - Serviço Social" at bounding box center [401, 85] width 127 height 26
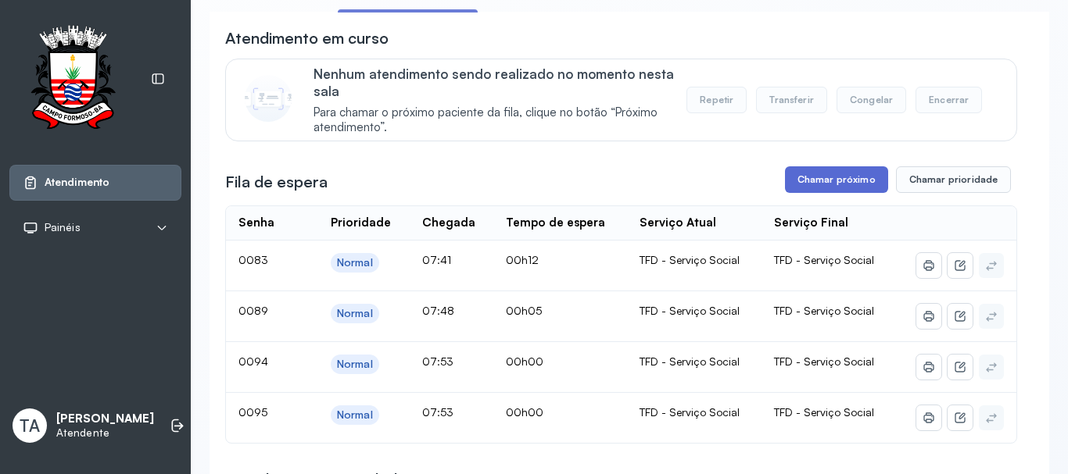
click at [785, 190] on button "Chamar próximo" at bounding box center [836, 179] width 103 height 27
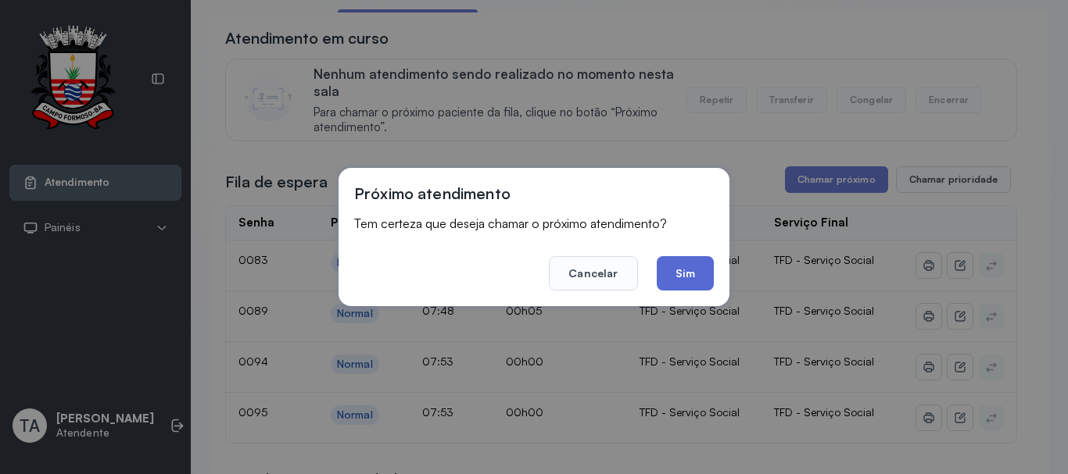
click at [685, 266] on button "Sim" at bounding box center [684, 273] width 57 height 34
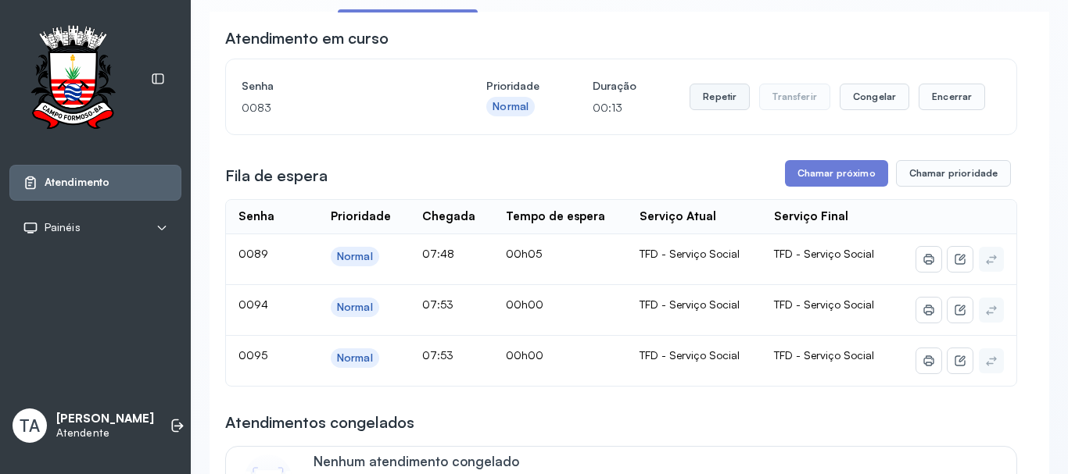
click at [717, 107] on button "Repetir" at bounding box center [719, 97] width 60 height 27
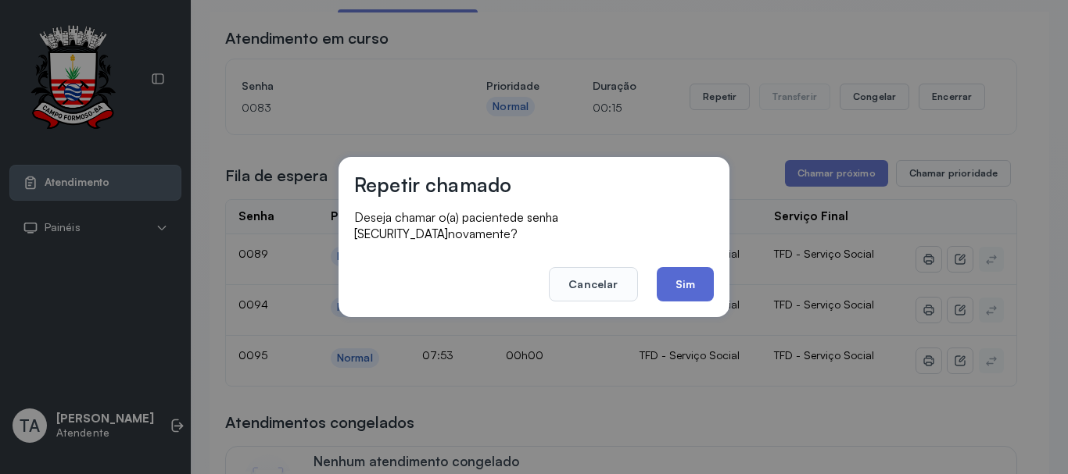
click at [689, 274] on button "Sim" at bounding box center [684, 284] width 57 height 34
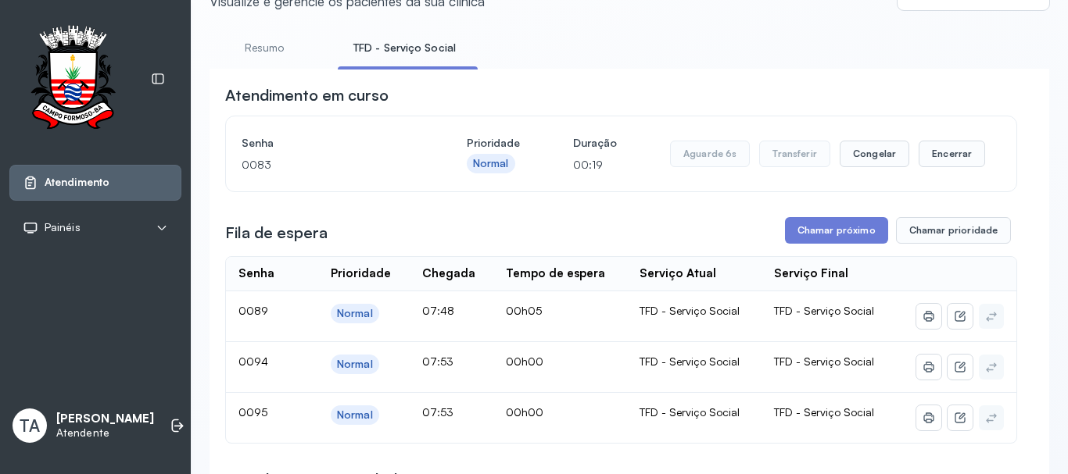
scroll to position [48, 0]
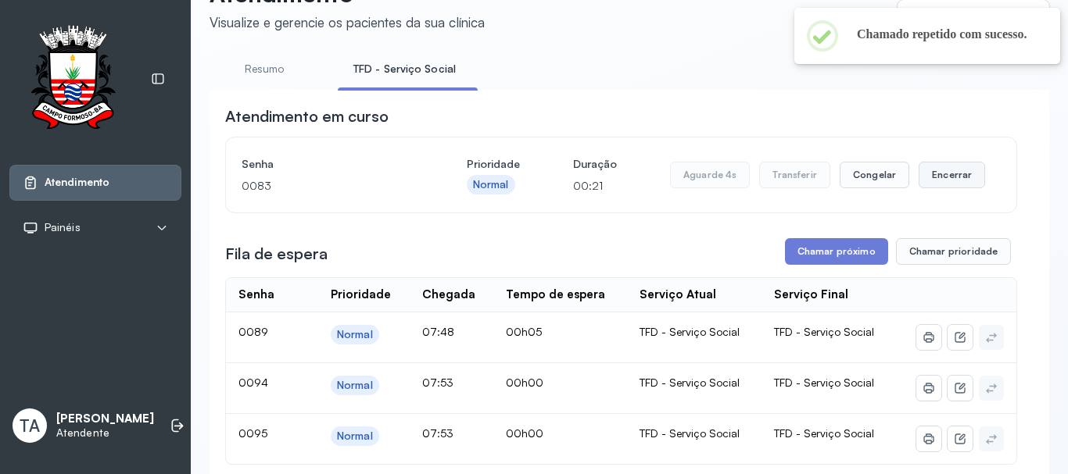
click at [929, 174] on button "Encerrar" at bounding box center [951, 175] width 66 height 27
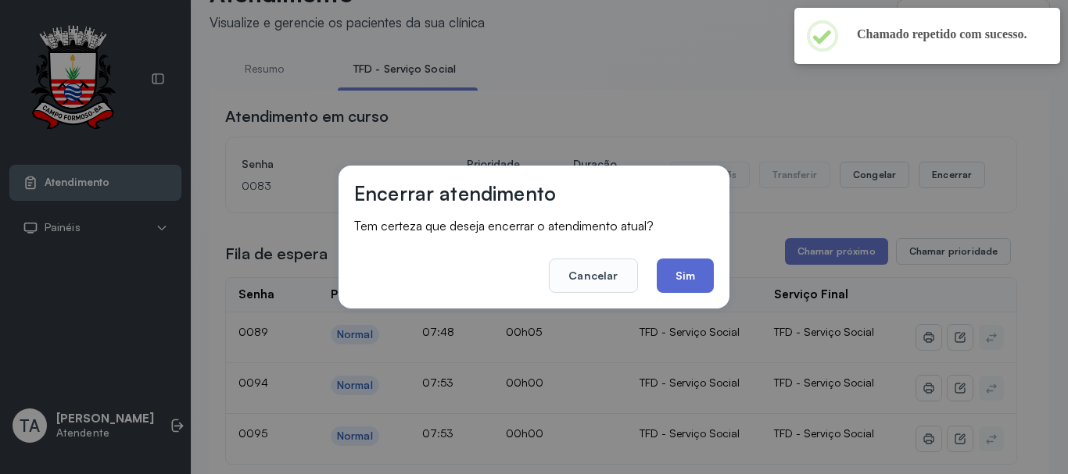
click at [705, 266] on button "Sim" at bounding box center [684, 276] width 57 height 34
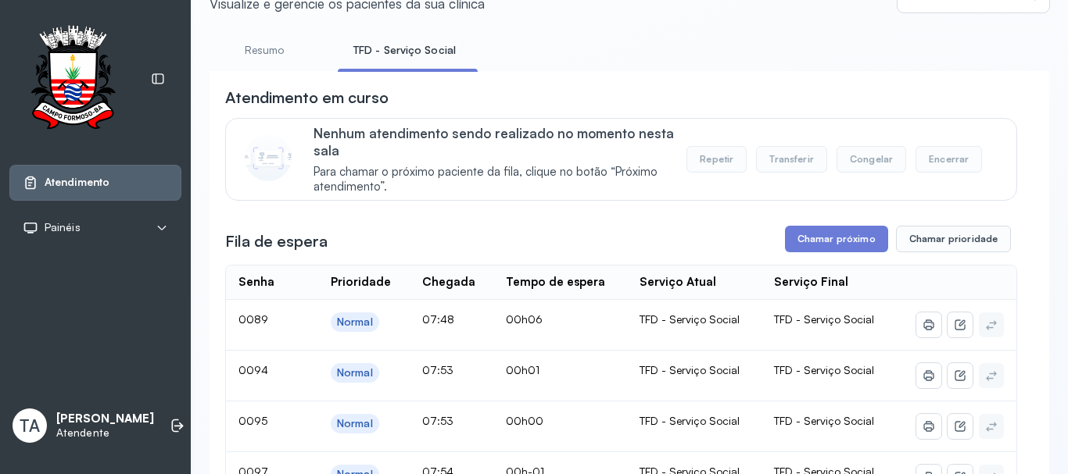
scroll to position [224, 0]
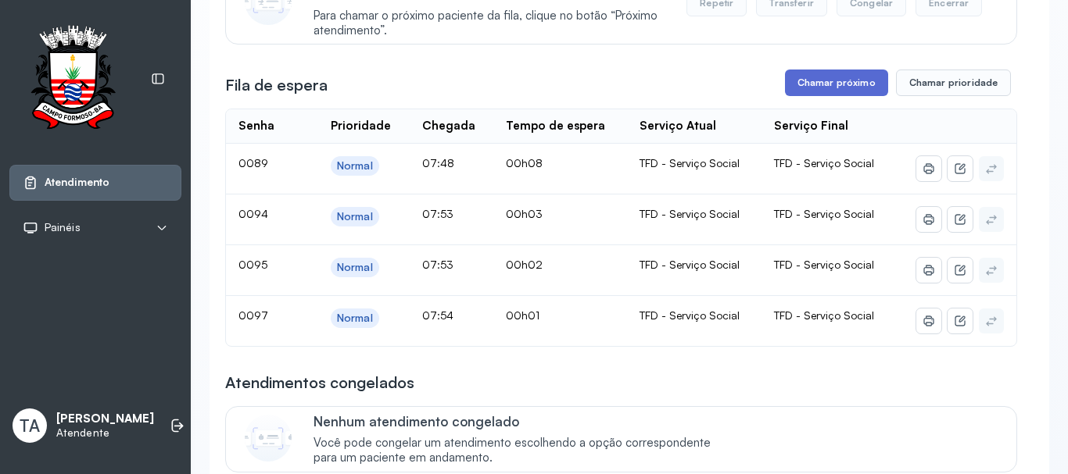
click at [799, 81] on button "Chamar próximo" at bounding box center [836, 83] width 103 height 27
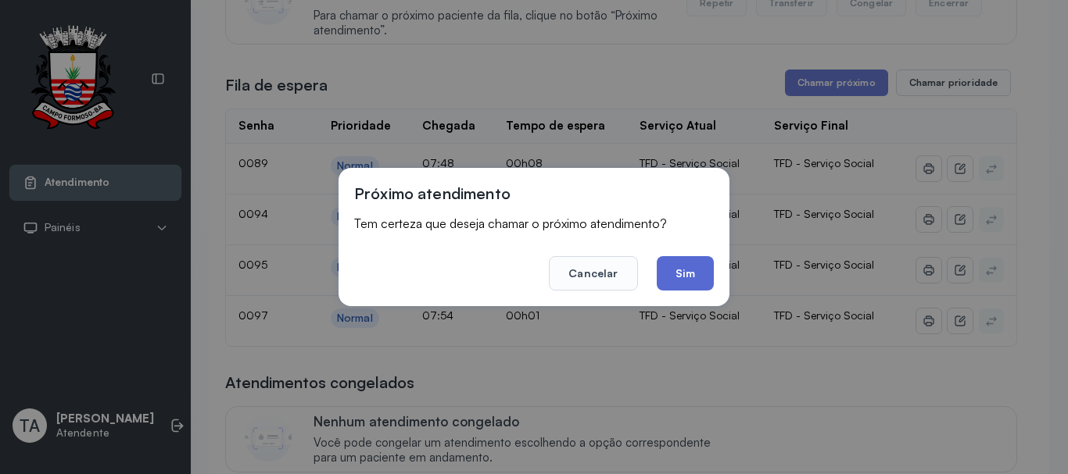
click at [664, 274] on button "Sim" at bounding box center [684, 273] width 57 height 34
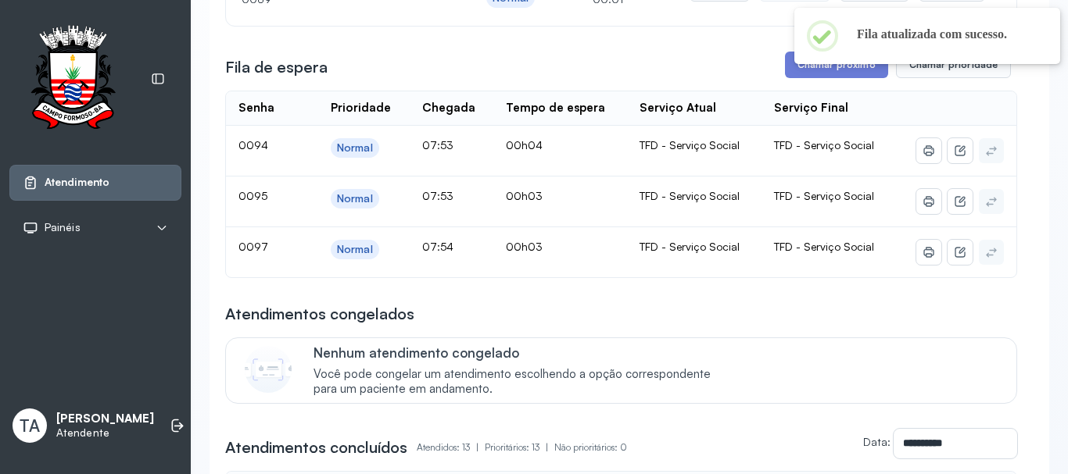
scroll to position [145, 0]
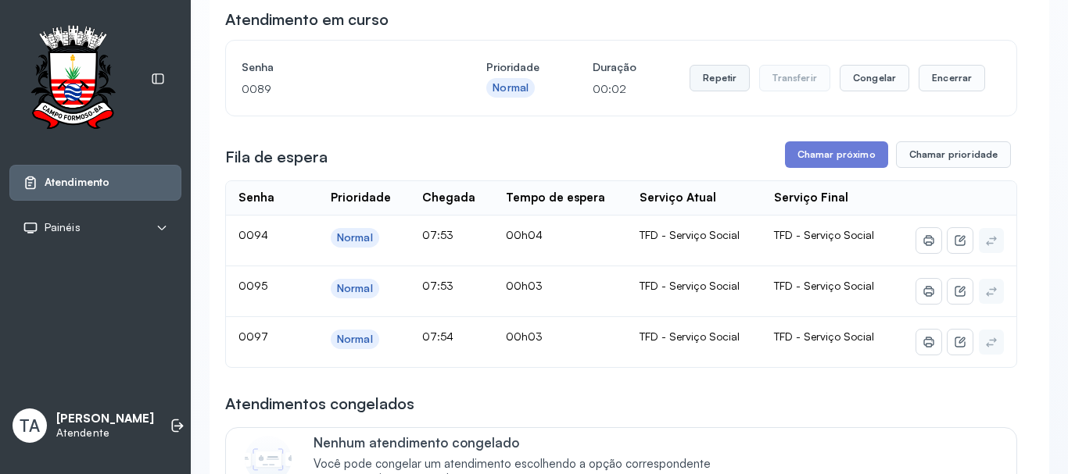
click at [711, 85] on button "Repetir" at bounding box center [719, 78] width 60 height 27
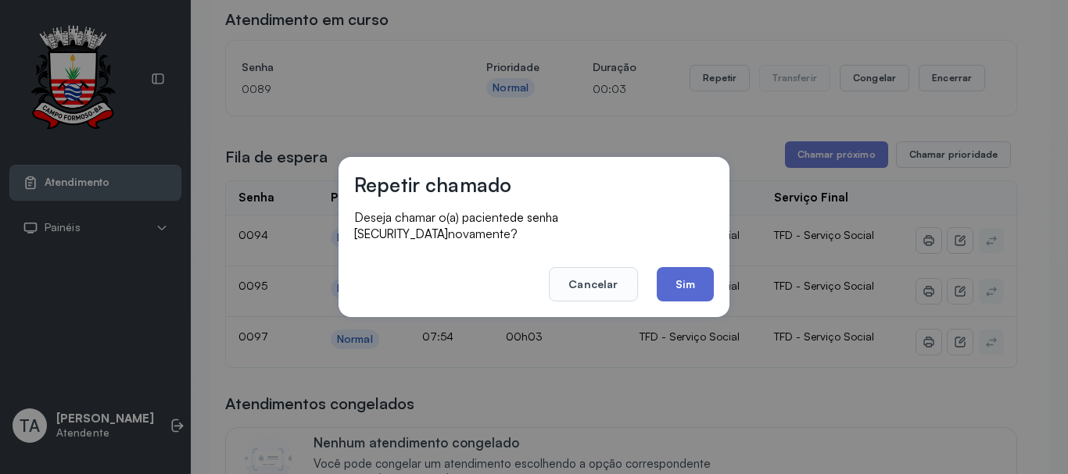
click at [670, 277] on button "Sim" at bounding box center [684, 284] width 57 height 34
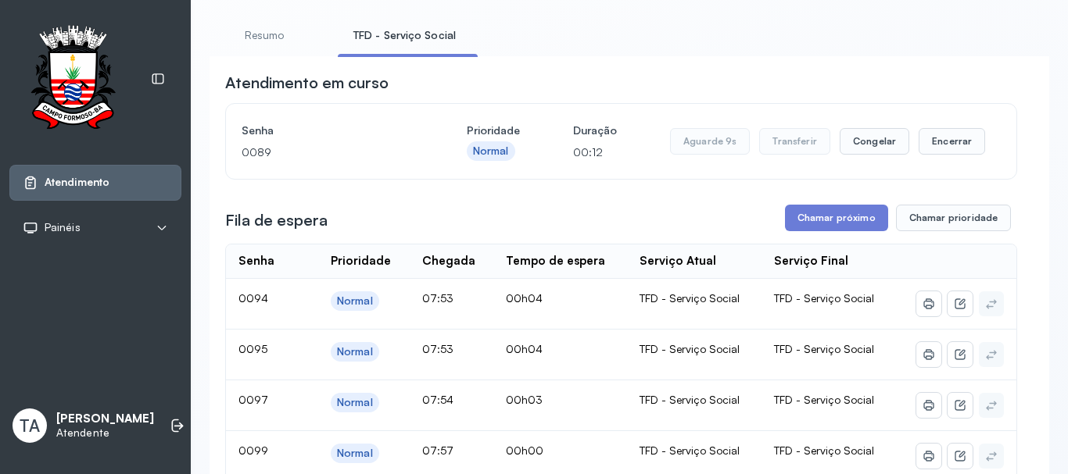
scroll to position [67, 0]
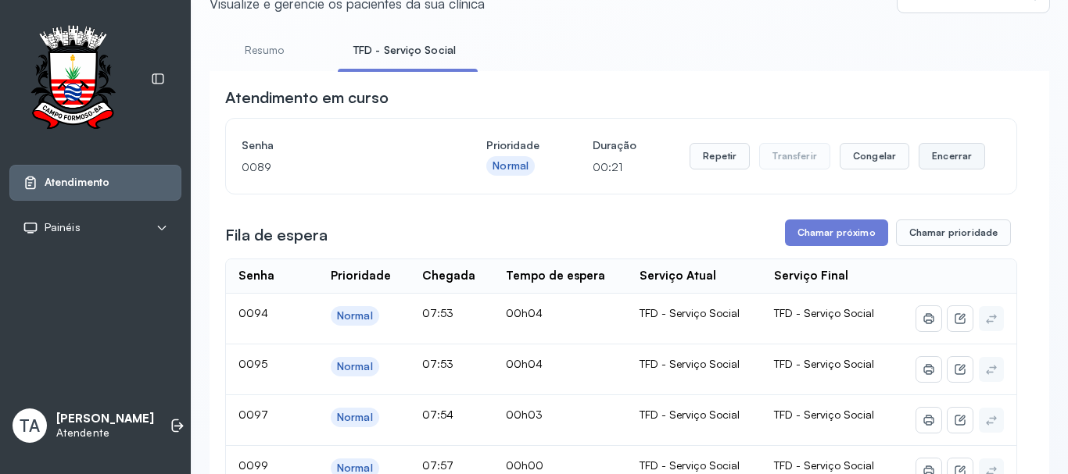
click at [924, 159] on button "Encerrar" at bounding box center [951, 156] width 66 height 27
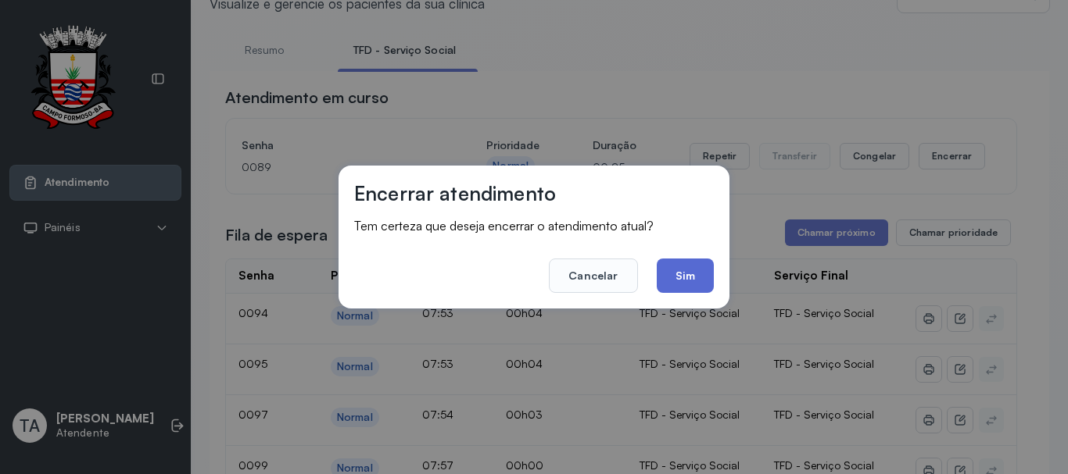
click at [690, 275] on button "Sim" at bounding box center [684, 276] width 57 height 34
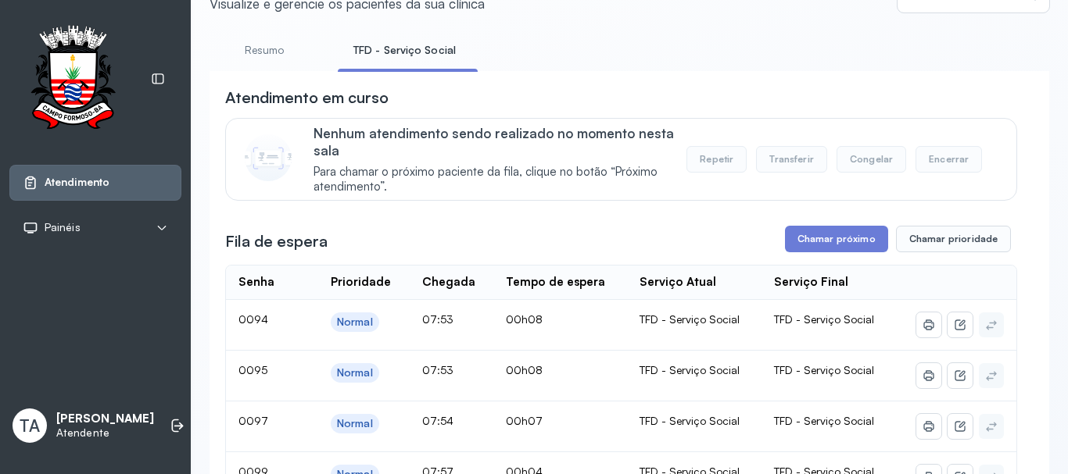
click at [279, 52] on link "Resumo" at bounding box center [263, 51] width 109 height 26
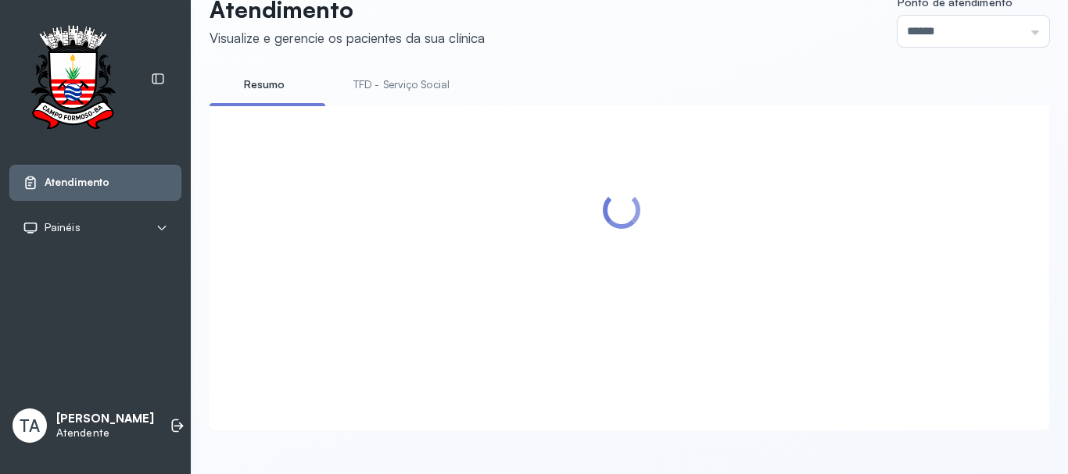
scroll to position [48, 0]
click at [428, 77] on link "TFD - Serviço Social" at bounding box center [401, 85] width 127 height 26
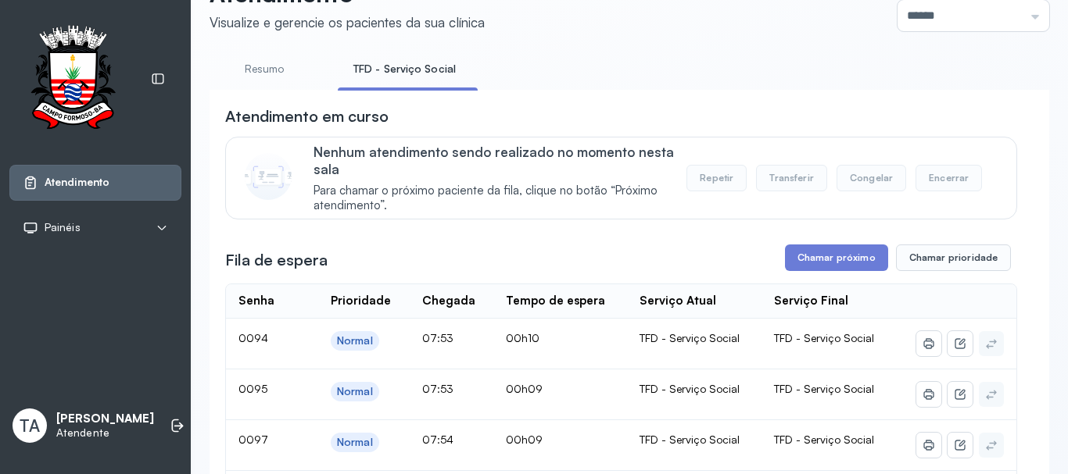
click at [276, 83] on li "Resumo" at bounding box center [267, 73] width 116 height 35
click at [276, 81] on link "Resumo" at bounding box center [263, 69] width 109 height 26
click at [374, 85] on li "TFD - Serviço Social" at bounding box center [405, 73] width 134 height 35
click at [377, 74] on link "TFD - Serviço Social" at bounding box center [401, 69] width 127 height 26
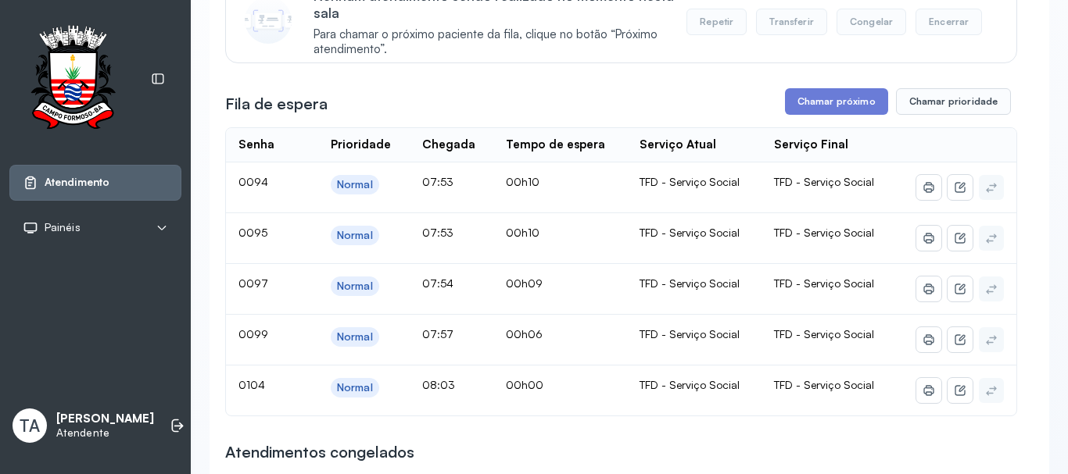
scroll to position [283, 0]
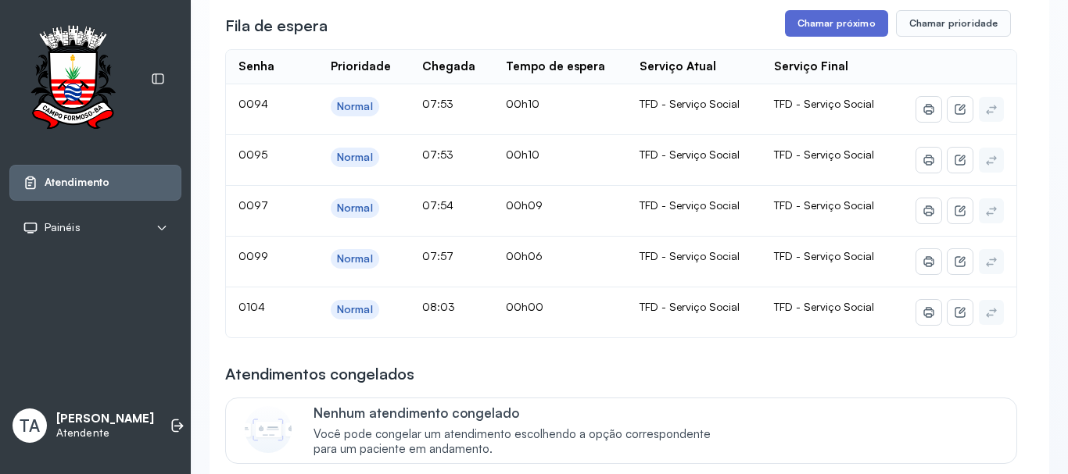
click at [798, 29] on button "Chamar próximo" at bounding box center [836, 23] width 103 height 27
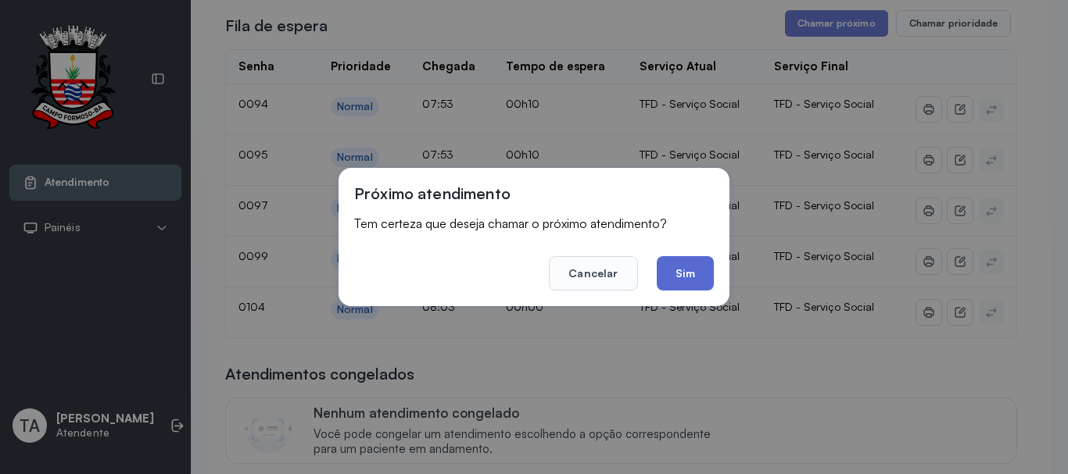
click at [699, 270] on button "Sim" at bounding box center [684, 273] width 57 height 34
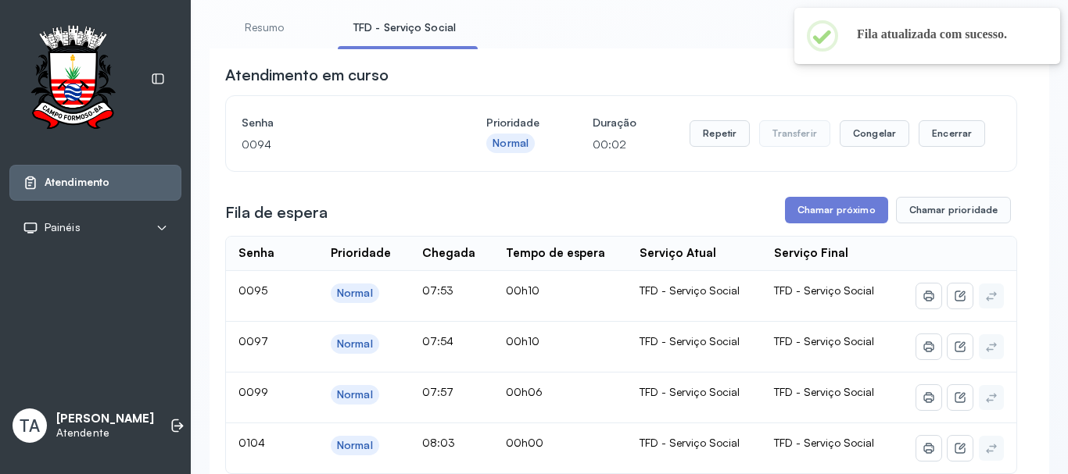
scroll to position [48, 0]
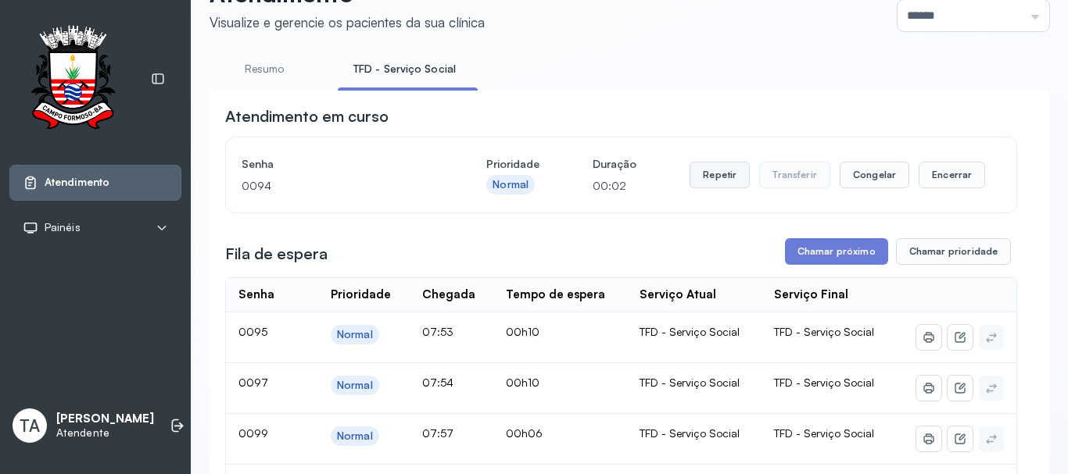
click at [717, 180] on button "Repetir" at bounding box center [719, 175] width 60 height 27
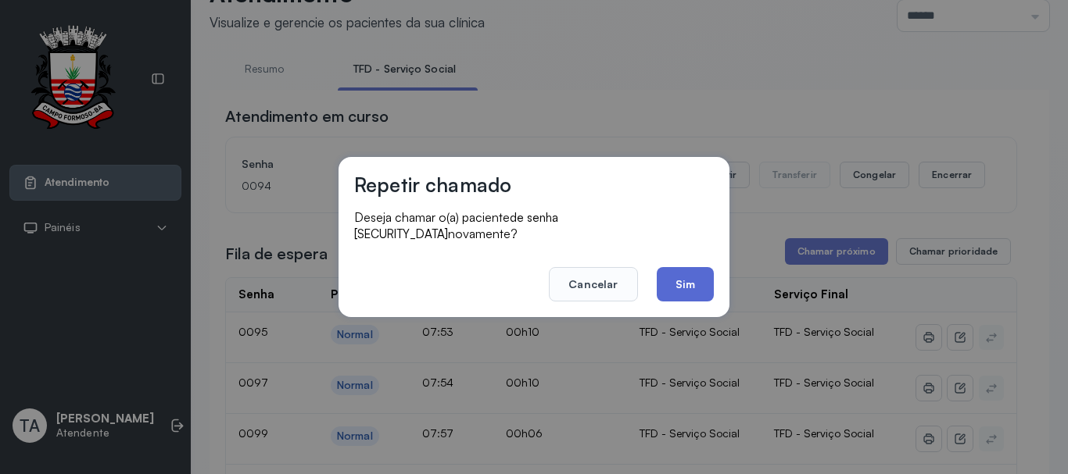
click at [686, 283] on button "Sim" at bounding box center [684, 284] width 57 height 34
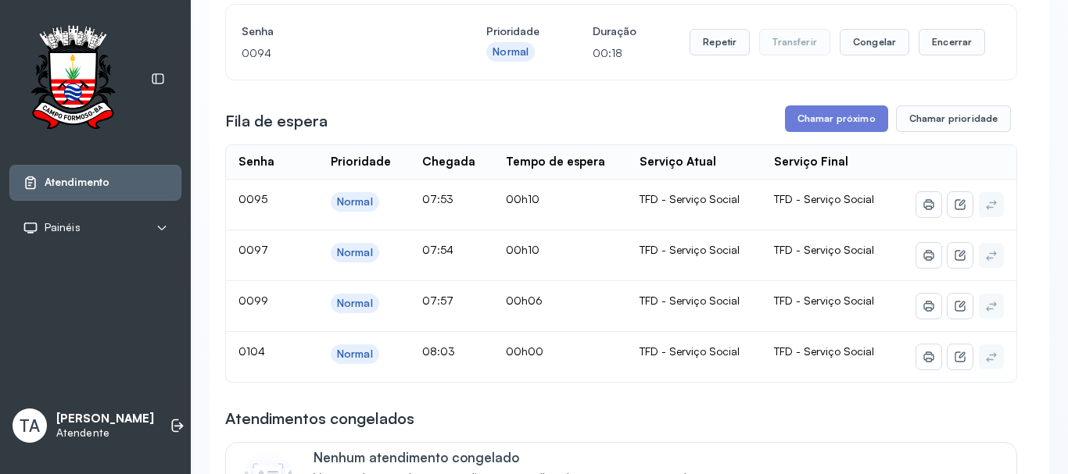
scroll to position [156, 0]
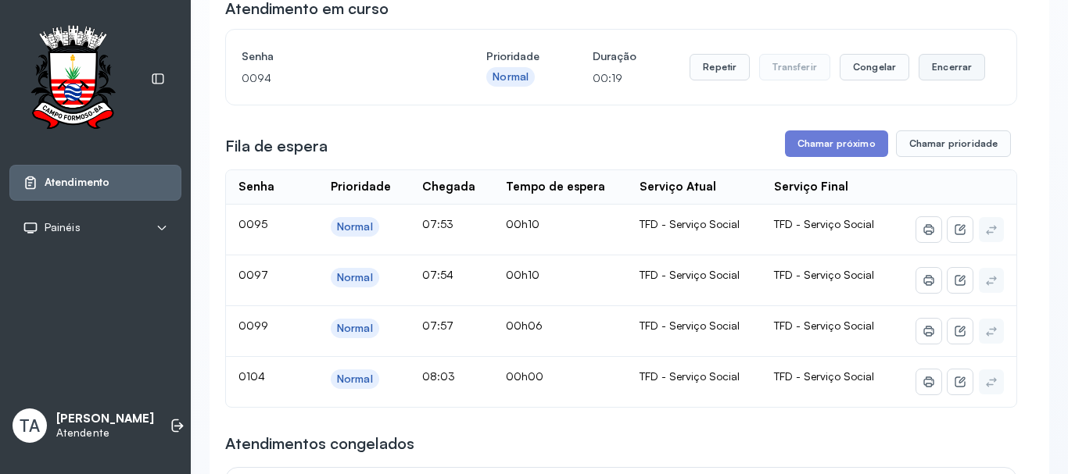
click at [918, 69] on button "Encerrar" at bounding box center [951, 67] width 66 height 27
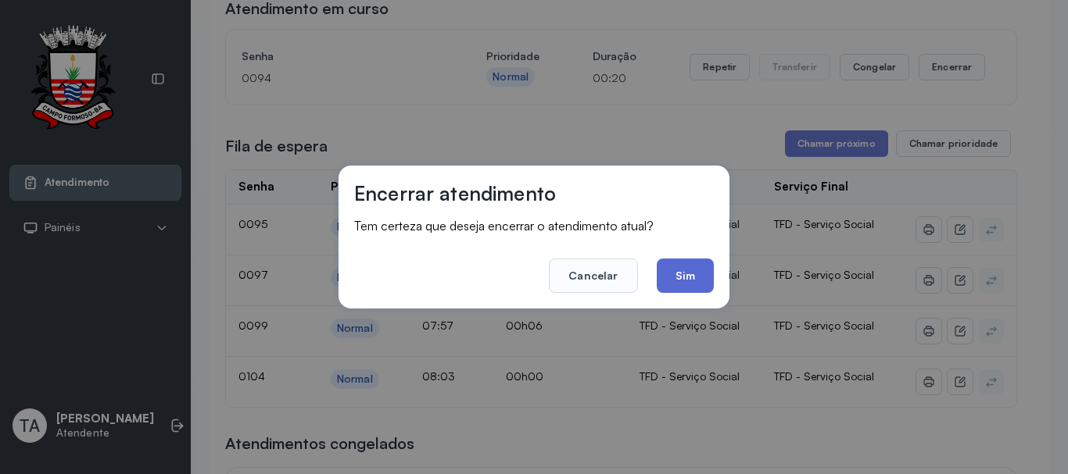
click at [704, 277] on button "Sim" at bounding box center [684, 276] width 57 height 34
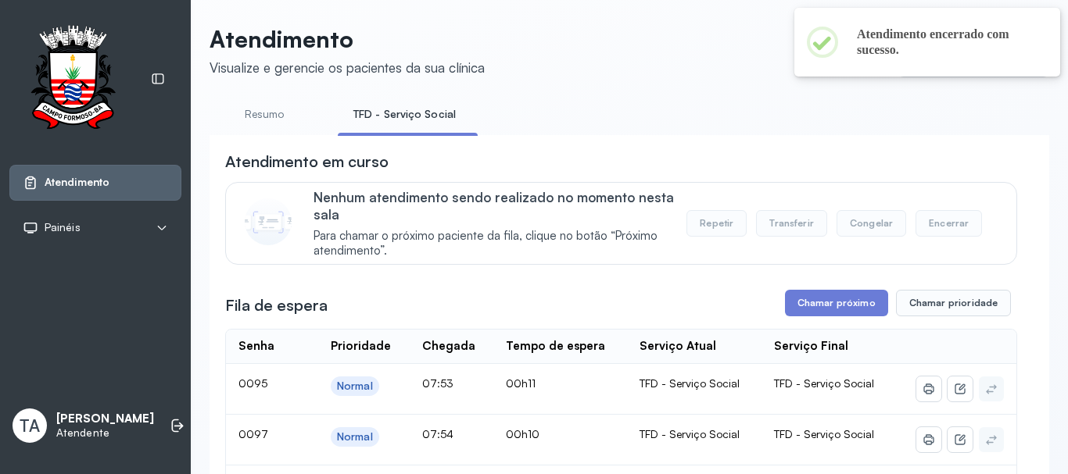
scroll to position [0, 0]
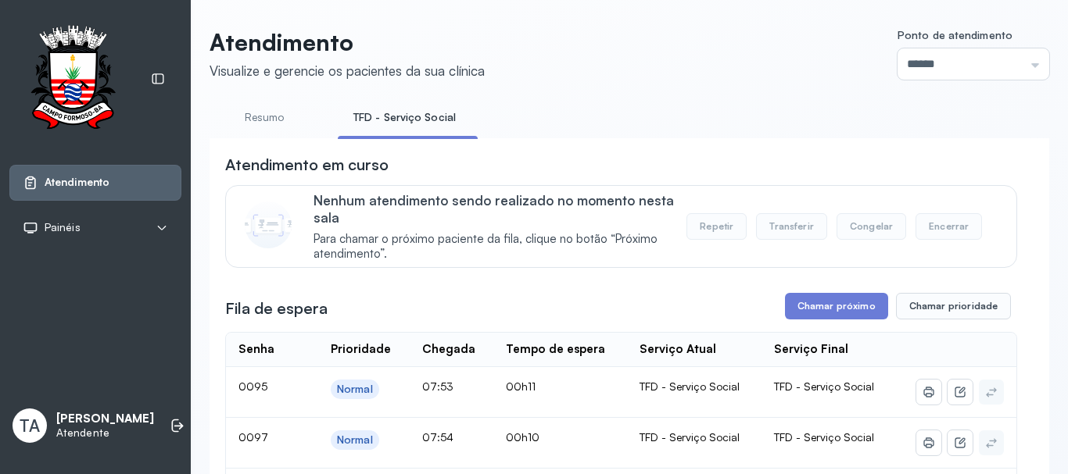
click at [275, 133] on li "Resumo" at bounding box center [267, 122] width 116 height 35
click at [282, 106] on link "Resumo" at bounding box center [263, 118] width 109 height 26
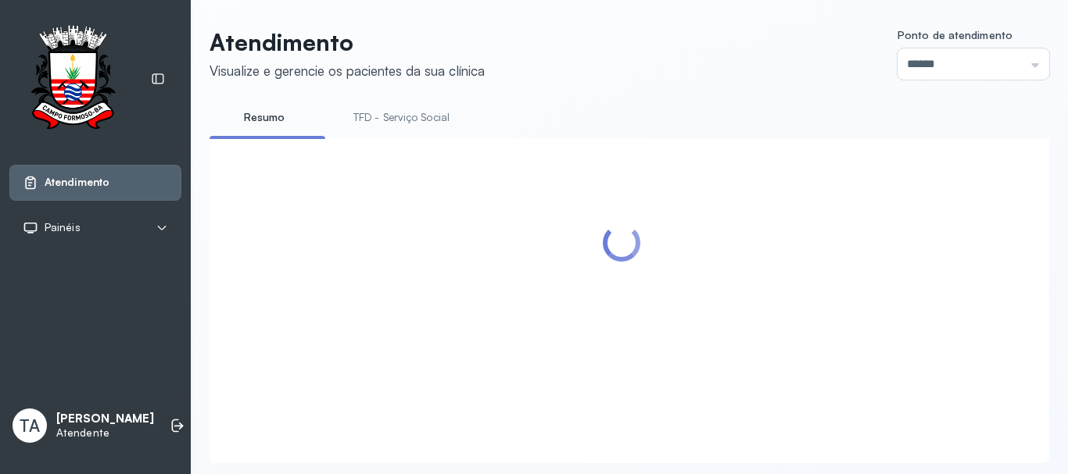
click at [360, 127] on link "TFD - Serviço Social" at bounding box center [401, 118] width 127 height 26
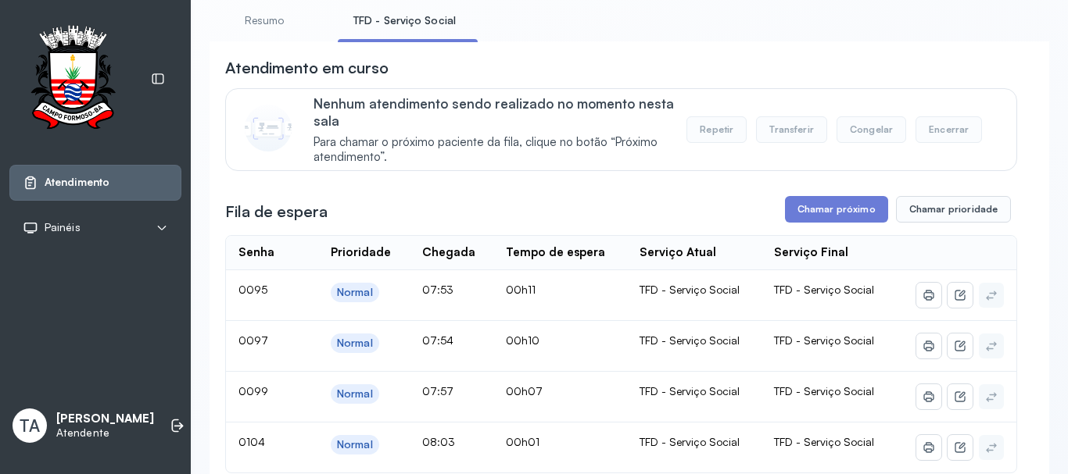
scroll to position [48, 0]
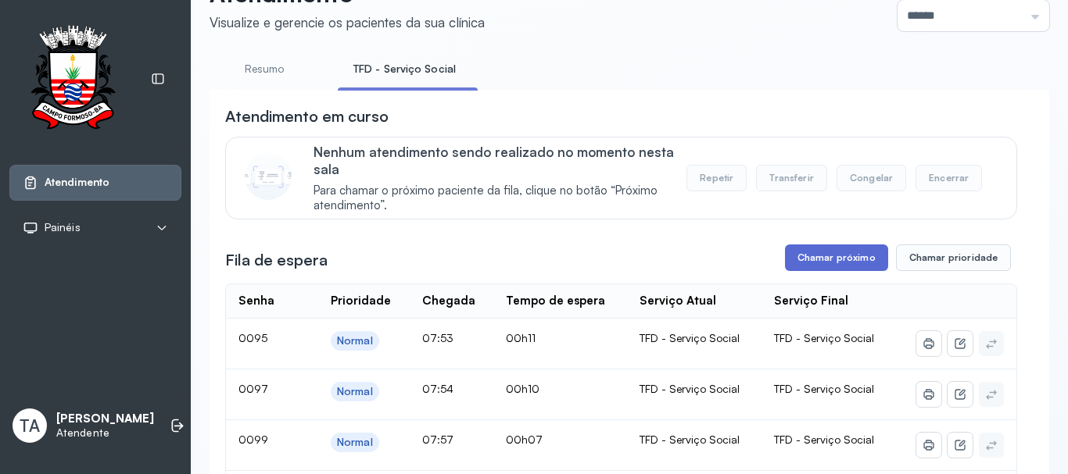
click at [834, 260] on button "Chamar próximo" at bounding box center [836, 258] width 103 height 27
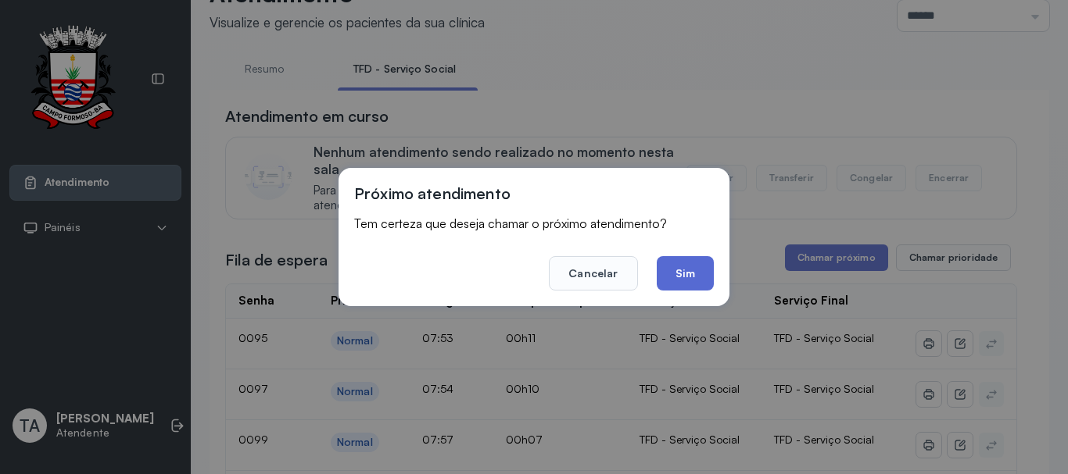
click at [692, 275] on button "Sim" at bounding box center [684, 273] width 57 height 34
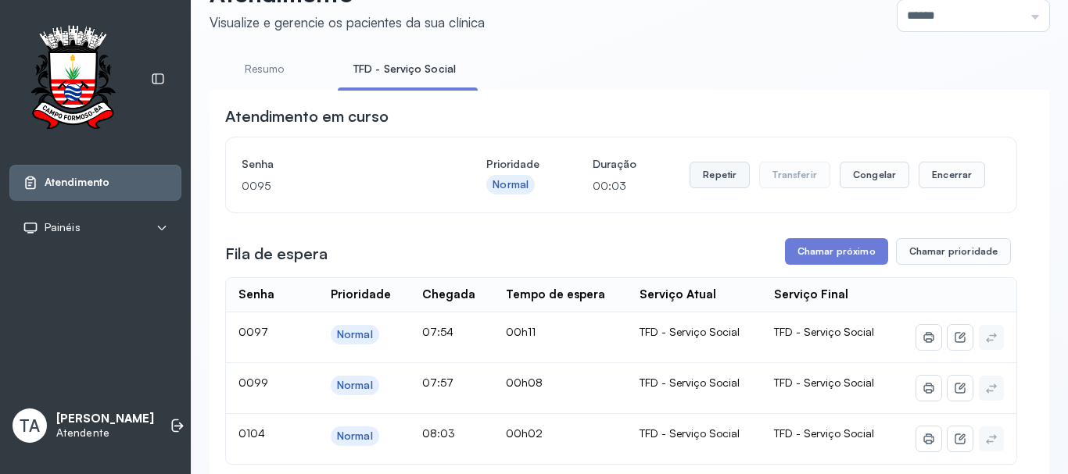
click at [706, 174] on button "Repetir" at bounding box center [719, 175] width 60 height 27
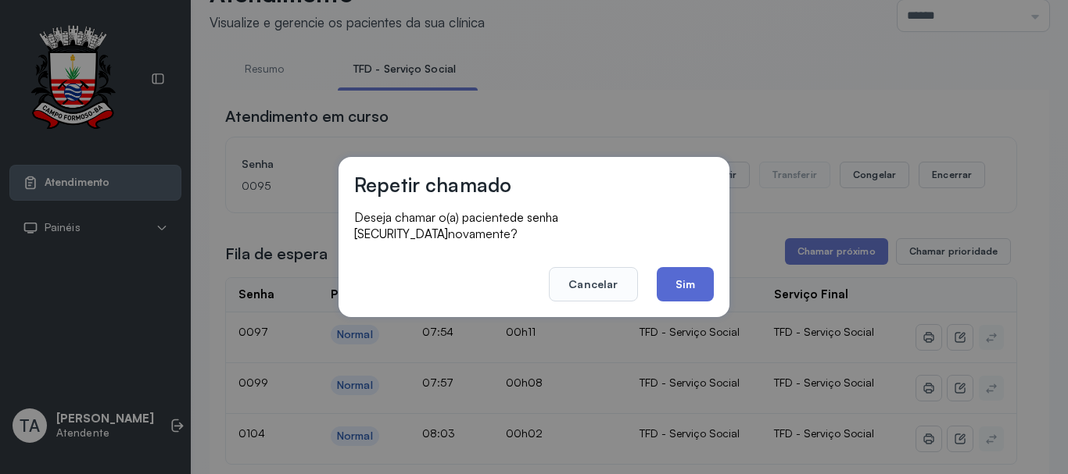
click at [672, 275] on button "Sim" at bounding box center [684, 284] width 57 height 34
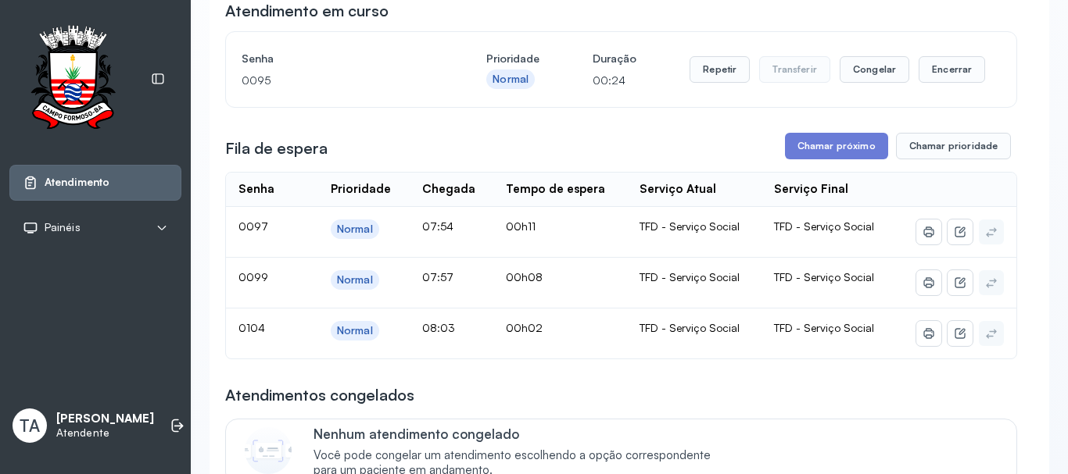
scroll to position [127, 0]
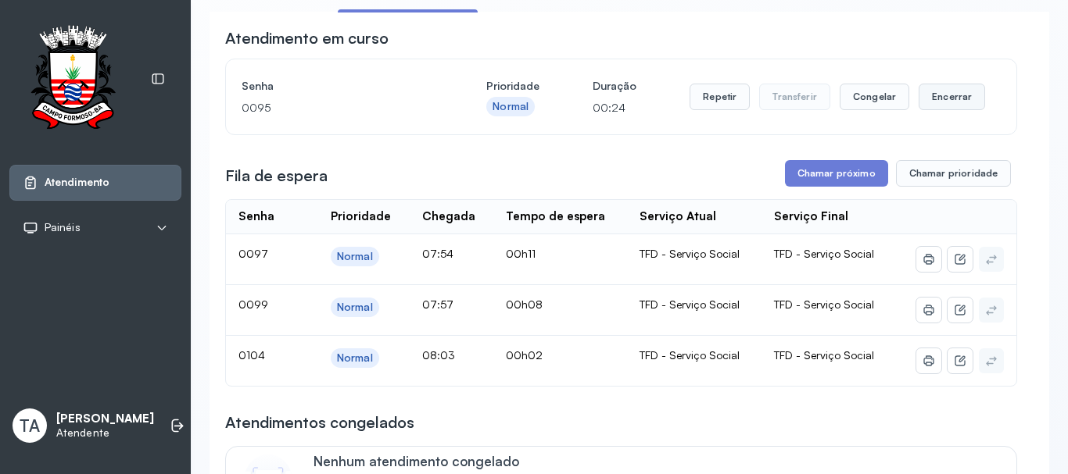
click at [952, 106] on button "Encerrar" at bounding box center [951, 97] width 66 height 27
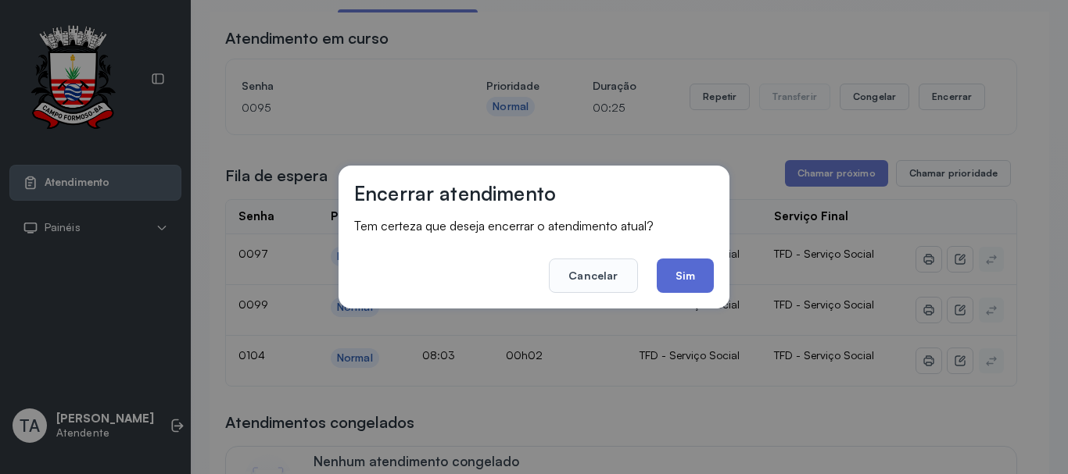
click at [665, 284] on button "Sim" at bounding box center [684, 276] width 57 height 34
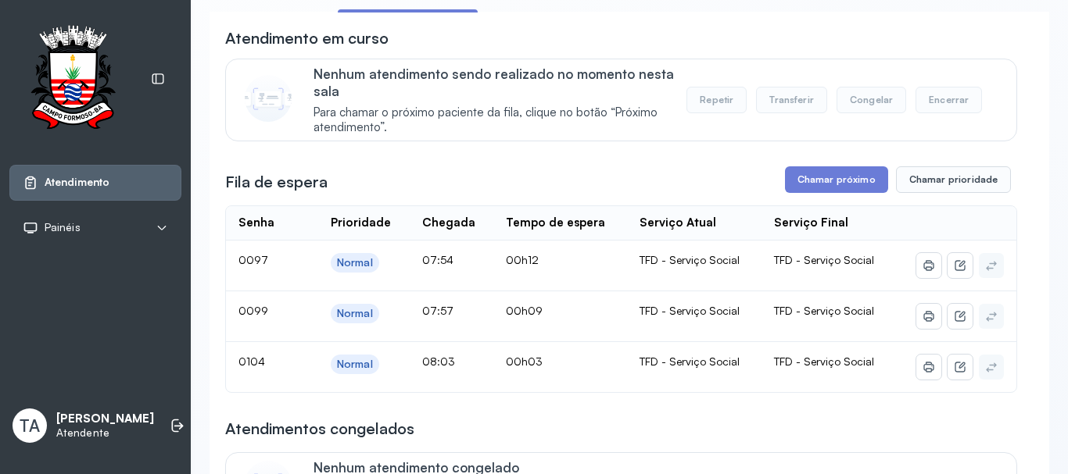
click at [649, 141] on div "Nenhum atendimento sendo realizado no momento nesta sala Para chamar o próximo …" at bounding box center [621, 100] width 792 height 83
click at [801, 182] on button "Chamar próximo" at bounding box center [836, 179] width 103 height 27
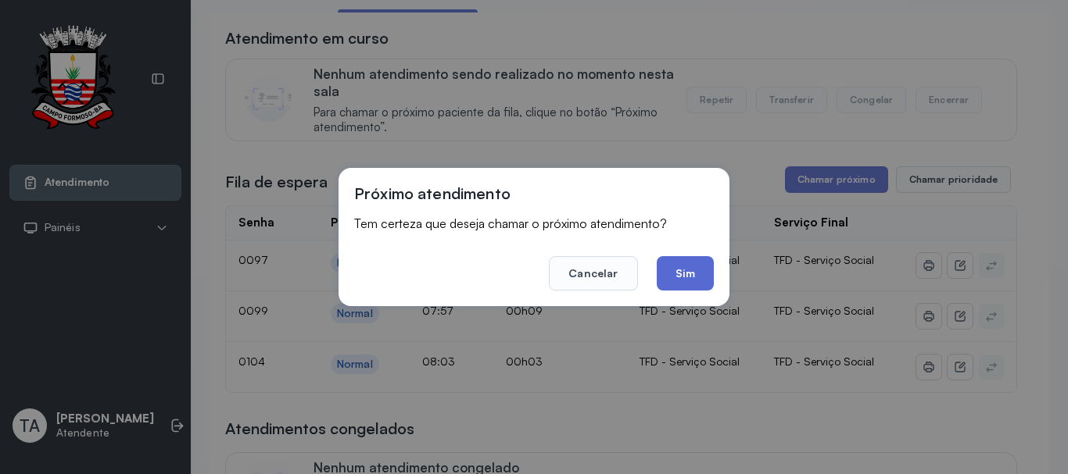
click at [708, 259] on button "Sim" at bounding box center [684, 273] width 57 height 34
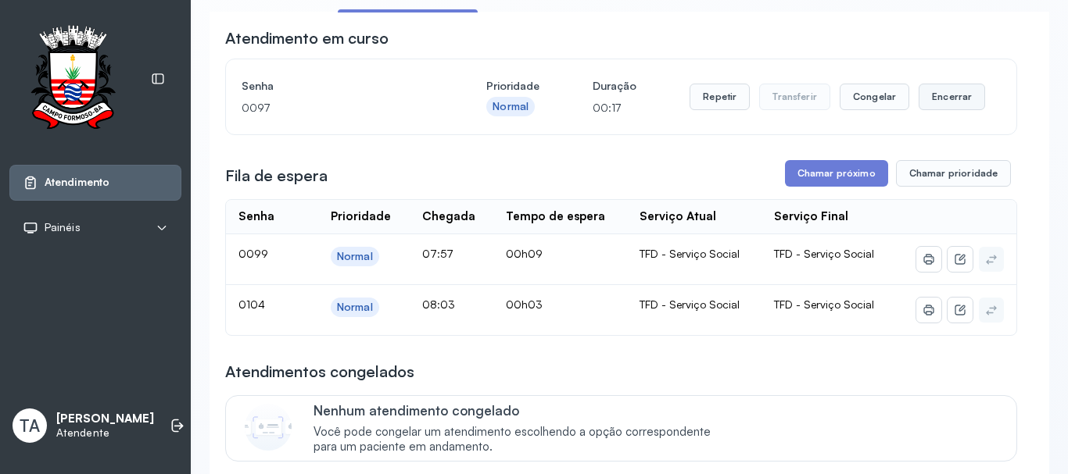
click at [918, 107] on button "Encerrar" at bounding box center [951, 97] width 66 height 27
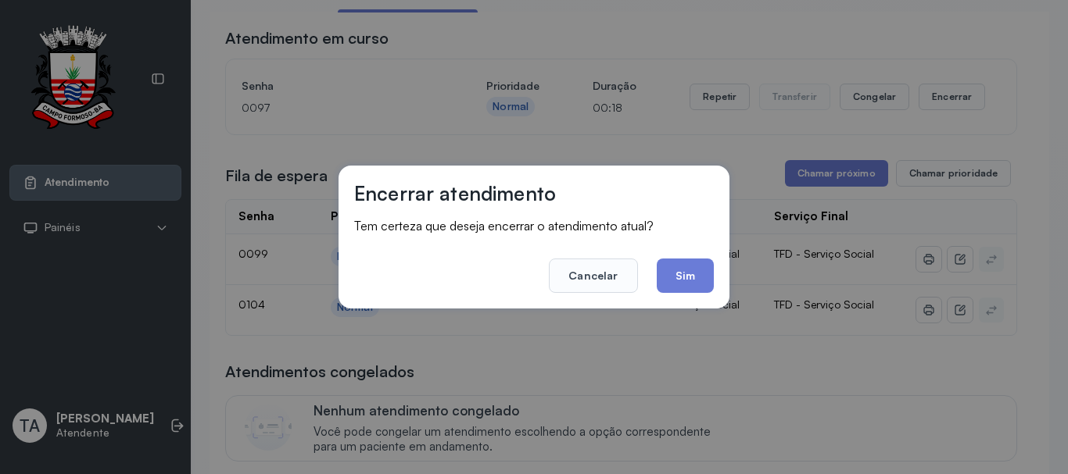
click at [701, 260] on button "Sim" at bounding box center [684, 276] width 57 height 34
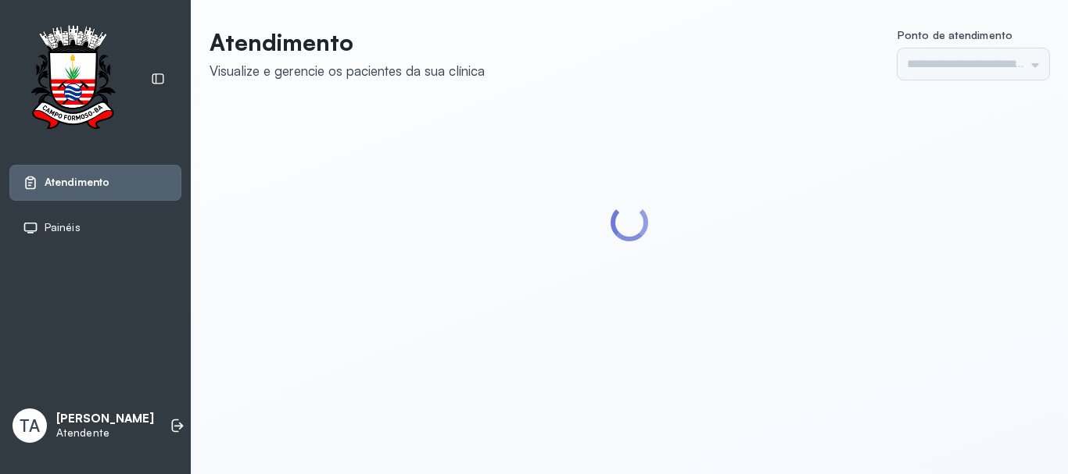
type input "******"
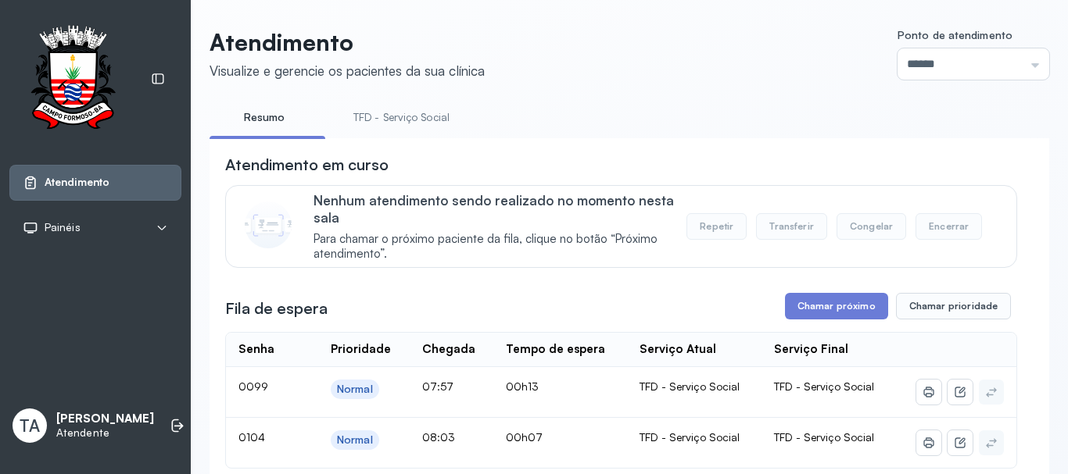
click at [421, 125] on link "TFD - Serviço Social" at bounding box center [401, 118] width 127 height 26
click at [814, 313] on button "Chamar próximo" at bounding box center [836, 306] width 103 height 27
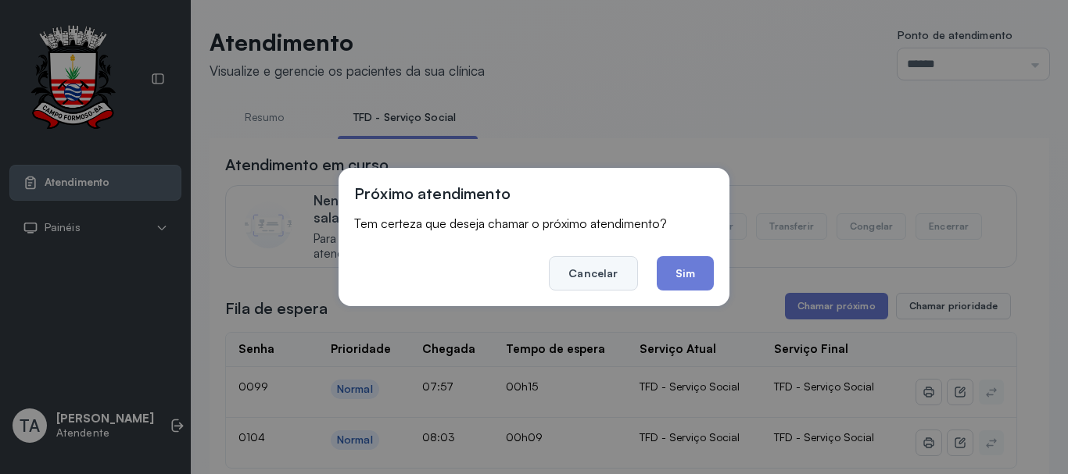
click at [603, 272] on button "Cancelar" at bounding box center [593, 273] width 88 height 34
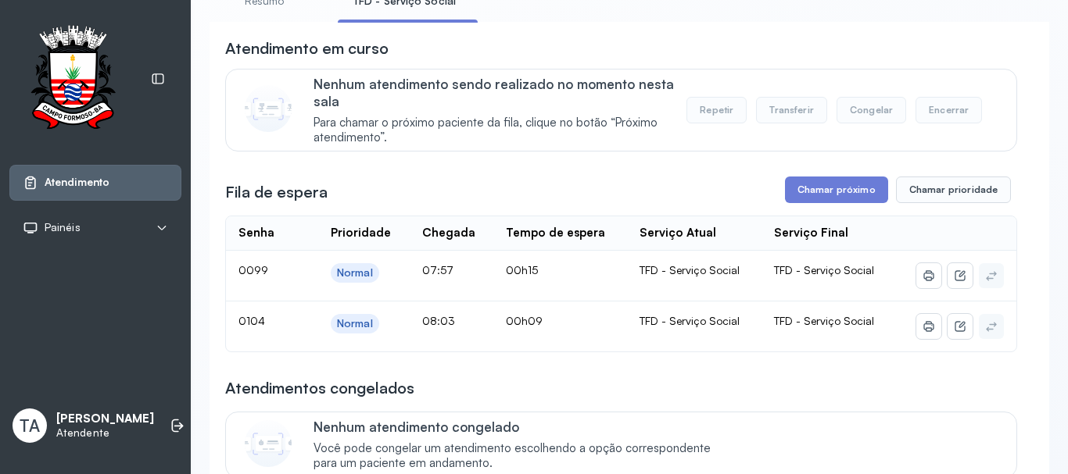
scroll to position [78, 0]
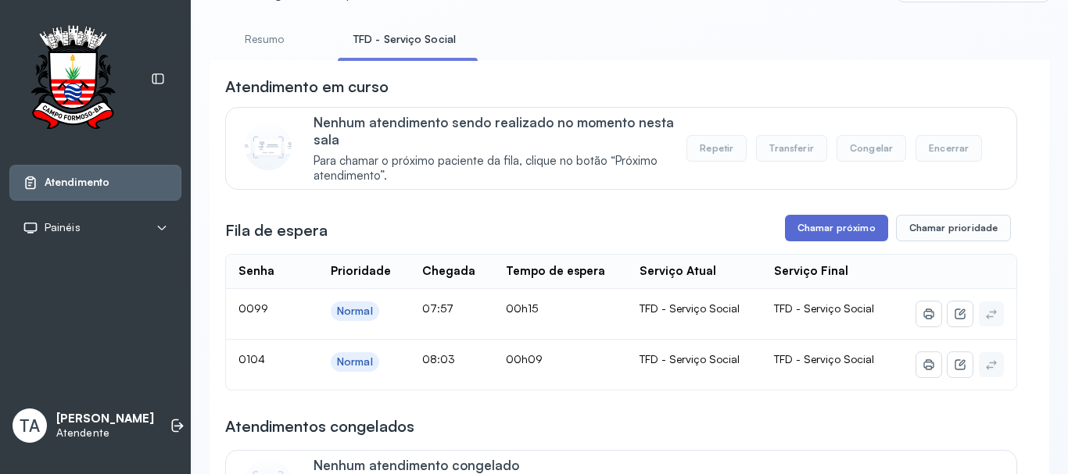
click at [812, 236] on button "Chamar próximo" at bounding box center [836, 228] width 103 height 27
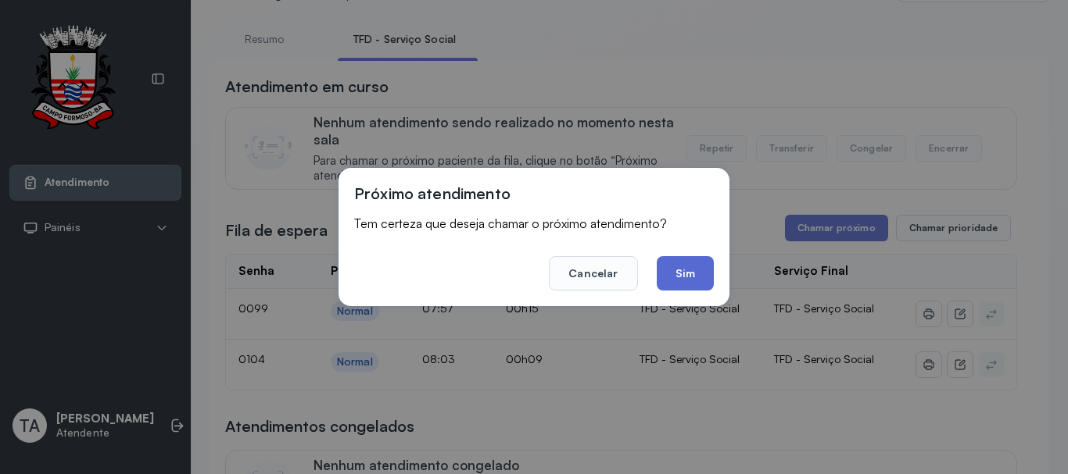
click at [685, 281] on button "Sim" at bounding box center [684, 273] width 57 height 34
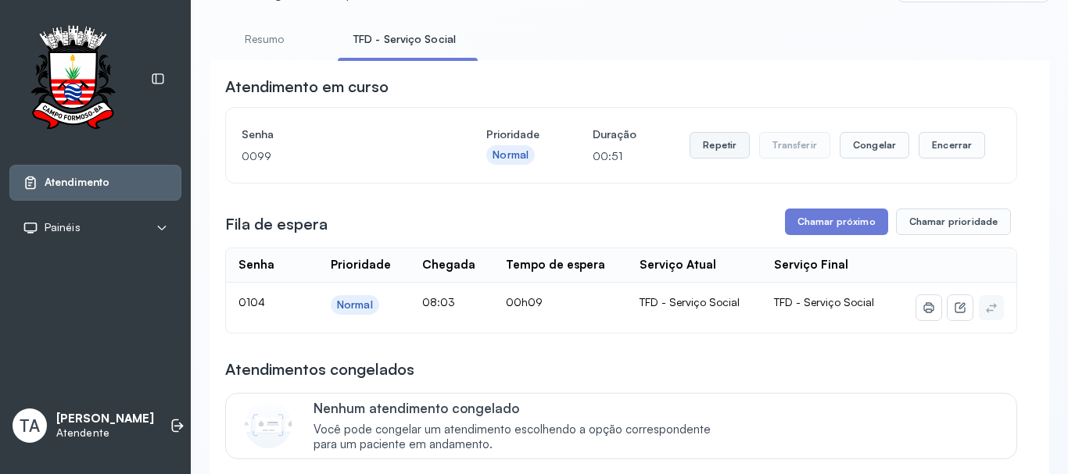
click at [721, 148] on button "Repetir" at bounding box center [719, 145] width 60 height 27
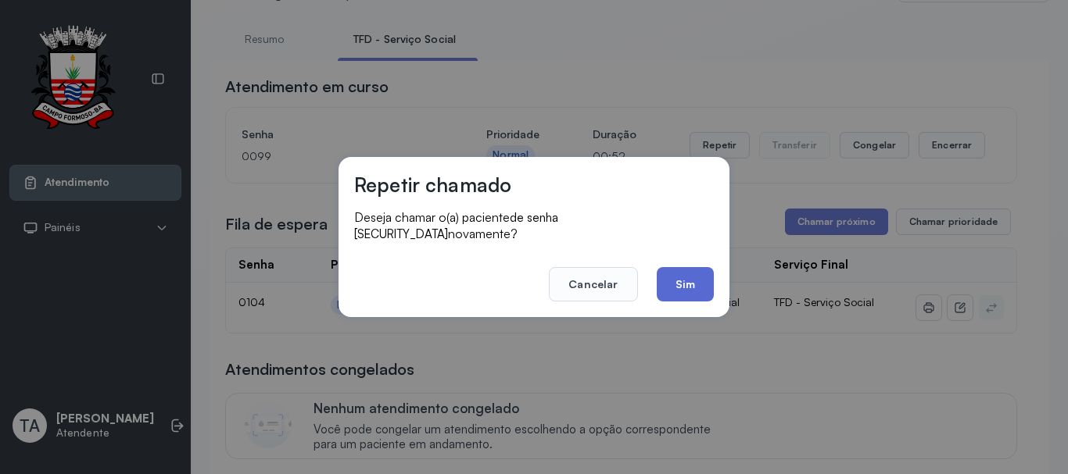
click at [678, 267] on button "Sim" at bounding box center [684, 284] width 57 height 34
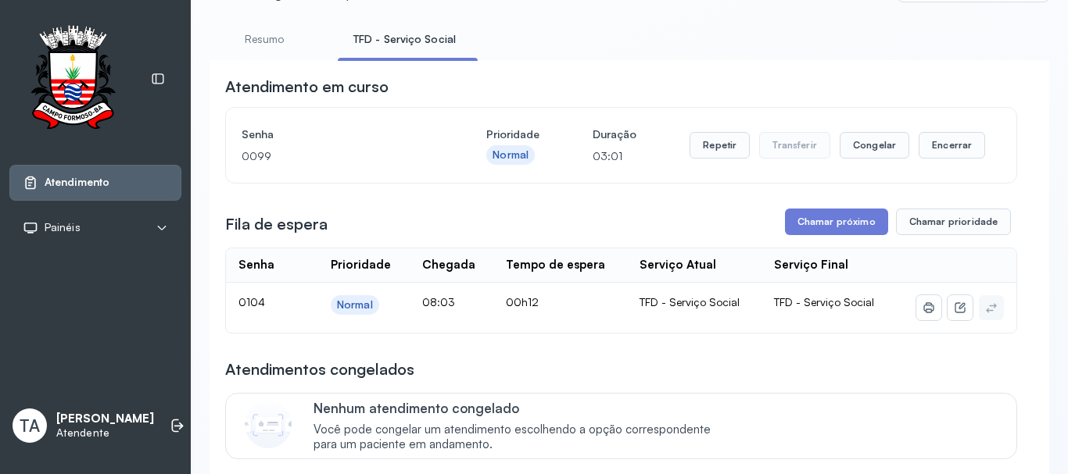
click at [722, 135] on div "Repetir Transferir Congelar Encerrar" at bounding box center [836, 145] width 295 height 44
click at [703, 156] on button "Repetir" at bounding box center [719, 145] width 60 height 27
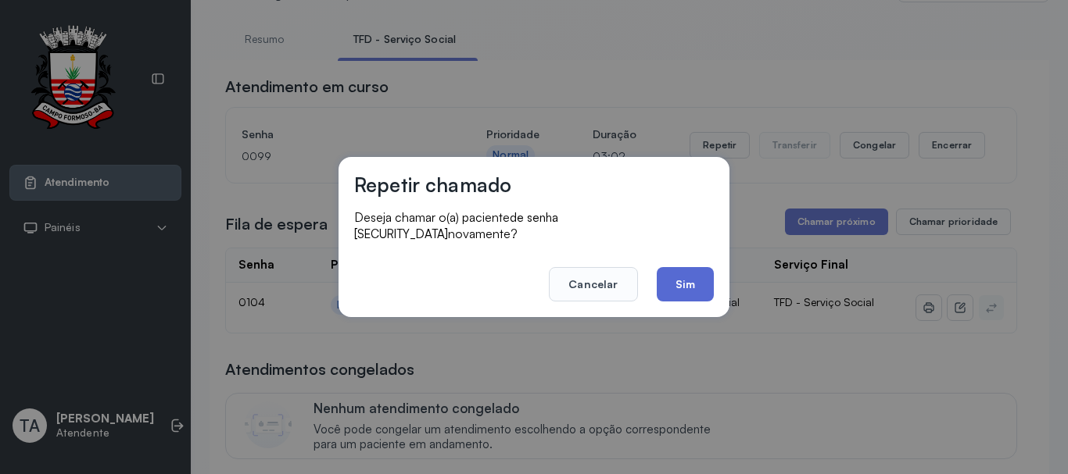
click at [681, 271] on button "Sim" at bounding box center [684, 284] width 57 height 34
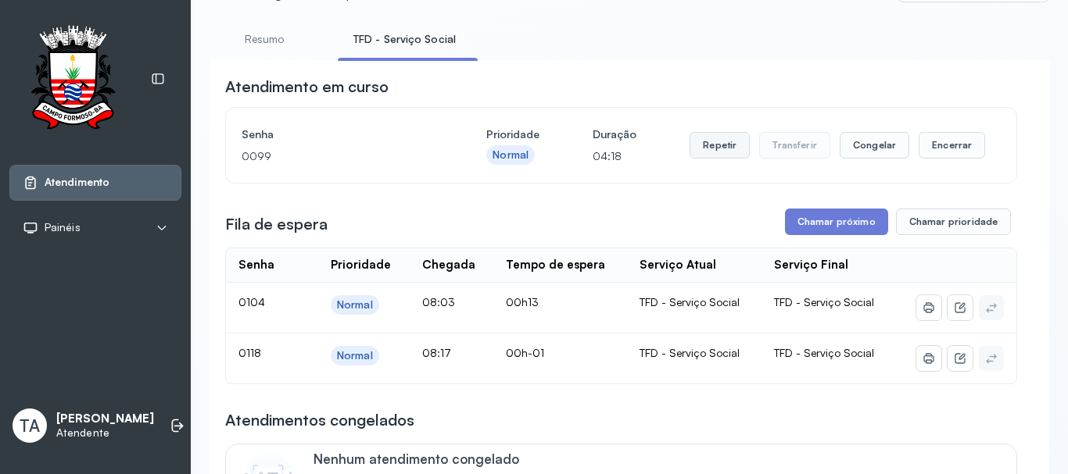
click at [712, 159] on button "Repetir" at bounding box center [719, 145] width 60 height 27
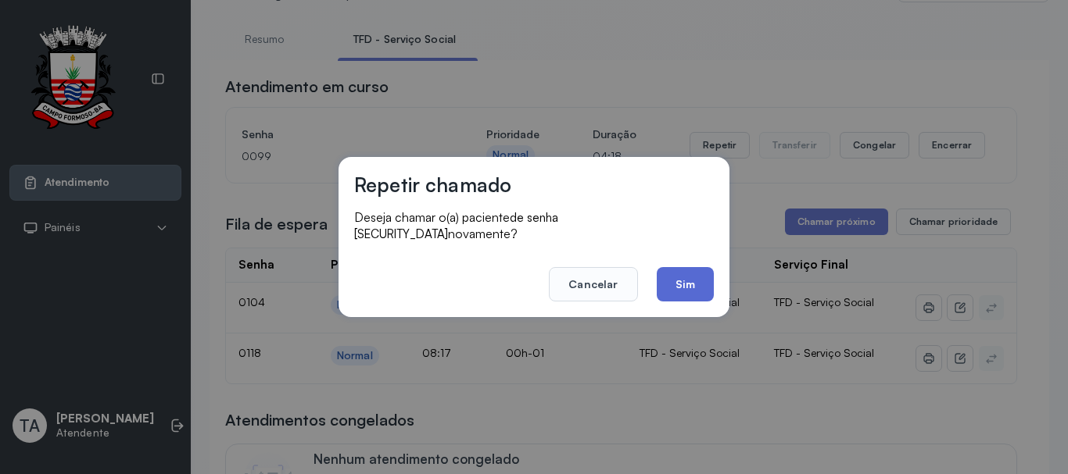
click at [686, 288] on button "Sim" at bounding box center [684, 284] width 57 height 34
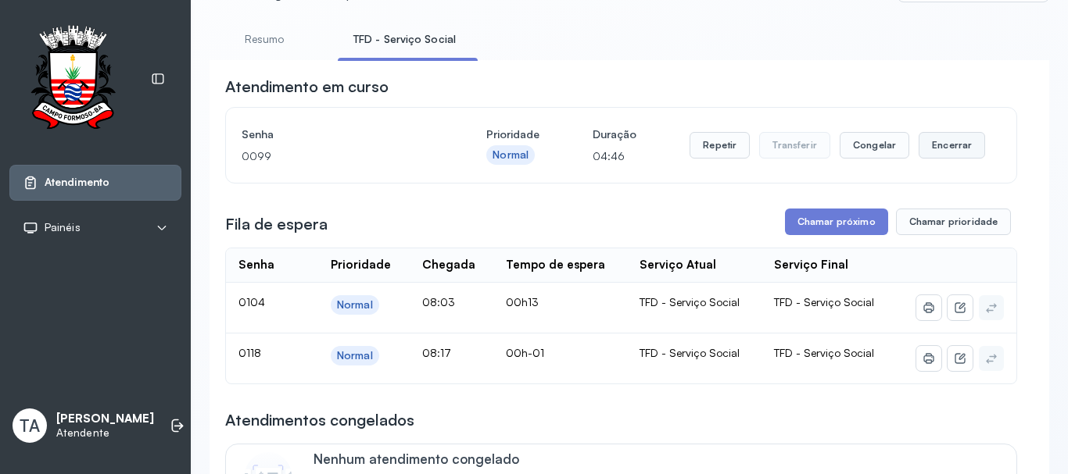
click at [932, 151] on button "Encerrar" at bounding box center [951, 145] width 66 height 27
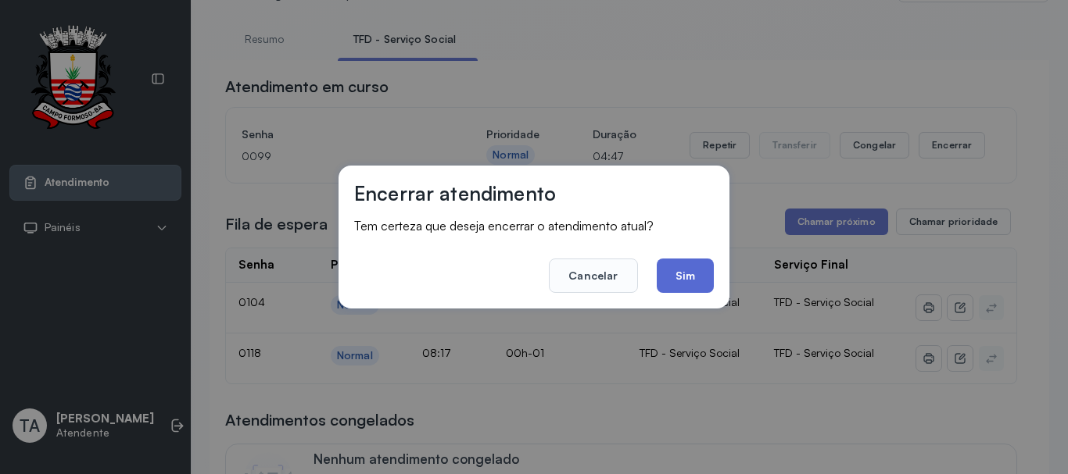
click at [699, 271] on button "Sim" at bounding box center [684, 276] width 57 height 34
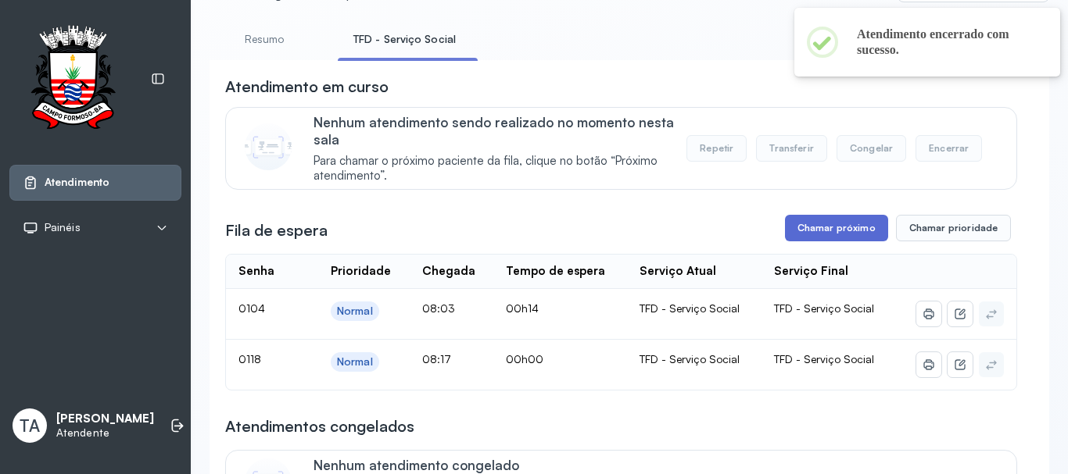
click at [807, 236] on button "Chamar próximo" at bounding box center [836, 228] width 103 height 27
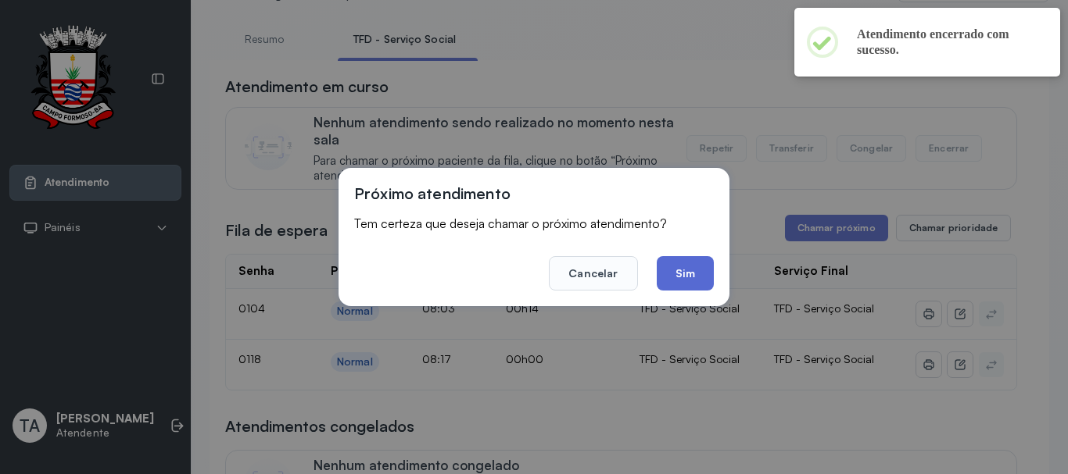
click at [708, 286] on button "Sim" at bounding box center [684, 273] width 57 height 34
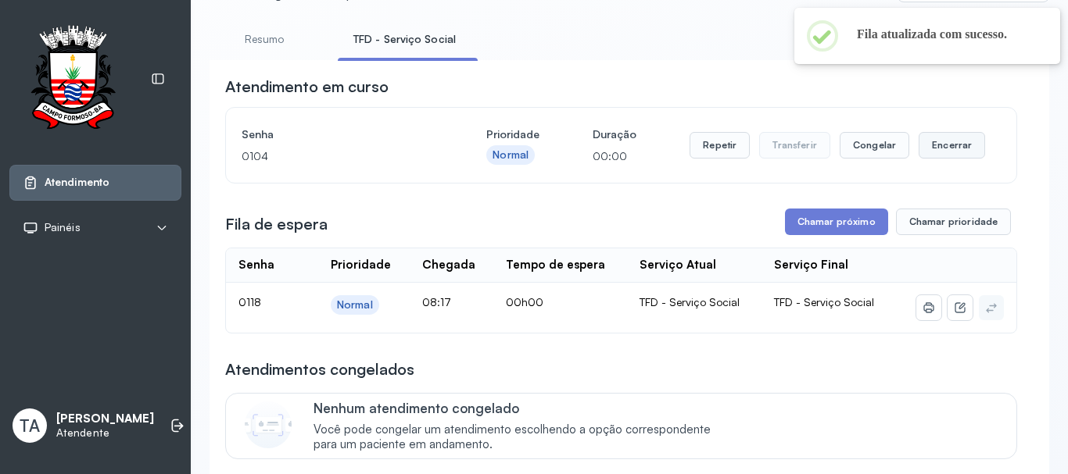
click at [927, 151] on button "Encerrar" at bounding box center [951, 145] width 66 height 27
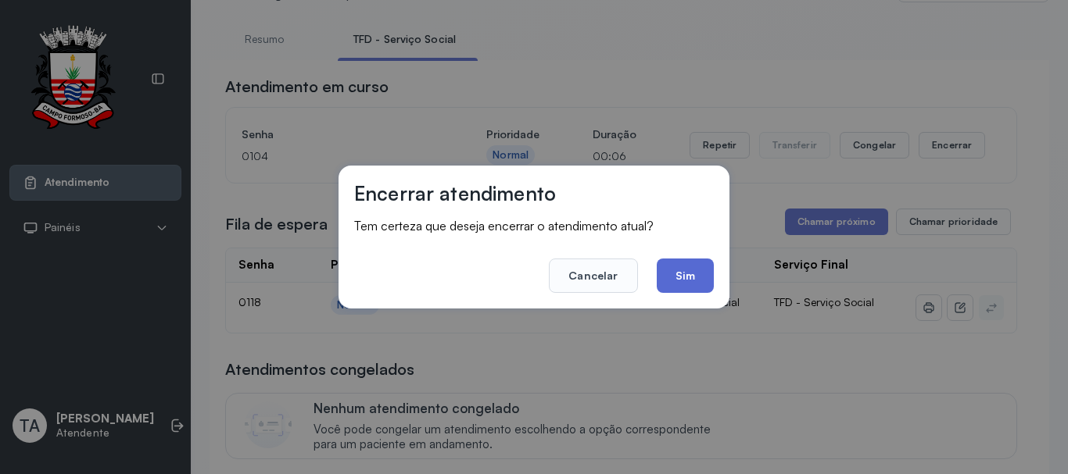
click at [696, 267] on button "Sim" at bounding box center [684, 276] width 57 height 34
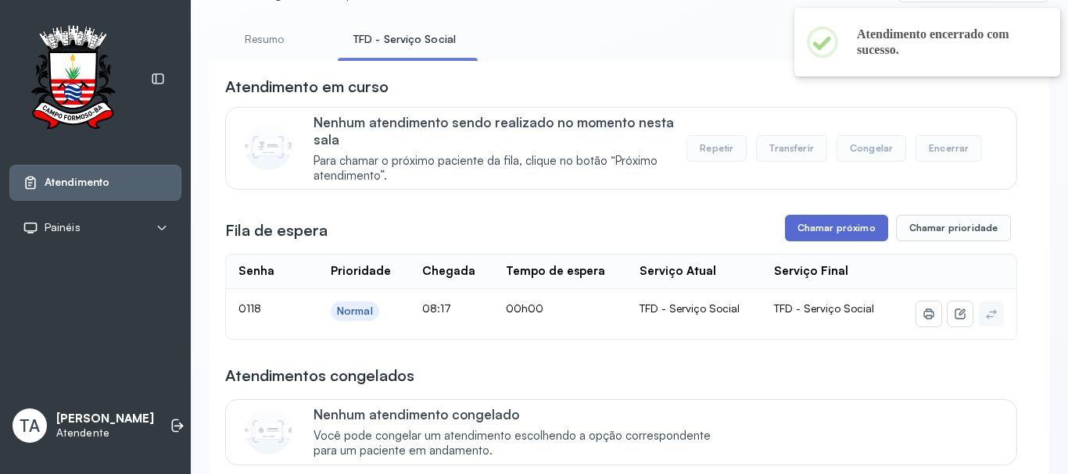
click at [835, 235] on button "Chamar próximo" at bounding box center [836, 228] width 103 height 27
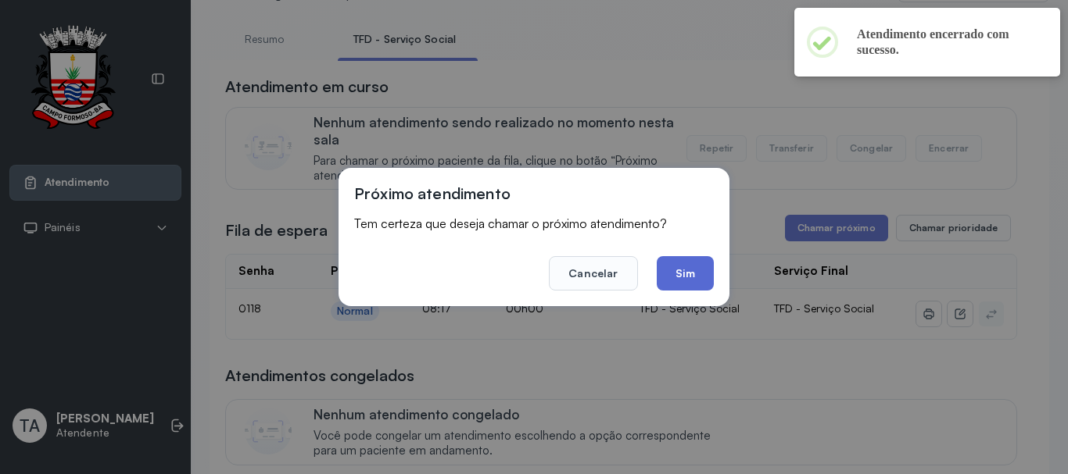
click at [705, 278] on button "Sim" at bounding box center [684, 273] width 57 height 34
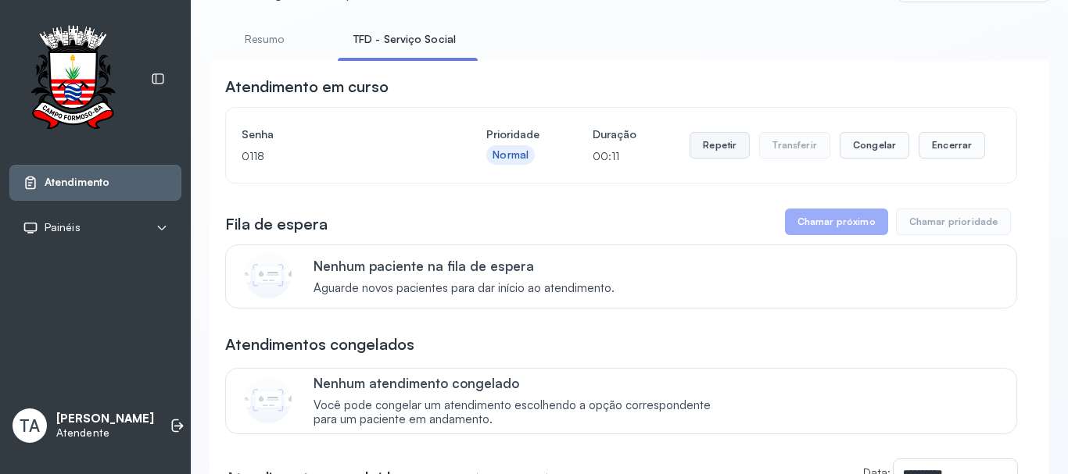
click at [719, 148] on button "Repetir" at bounding box center [719, 145] width 60 height 27
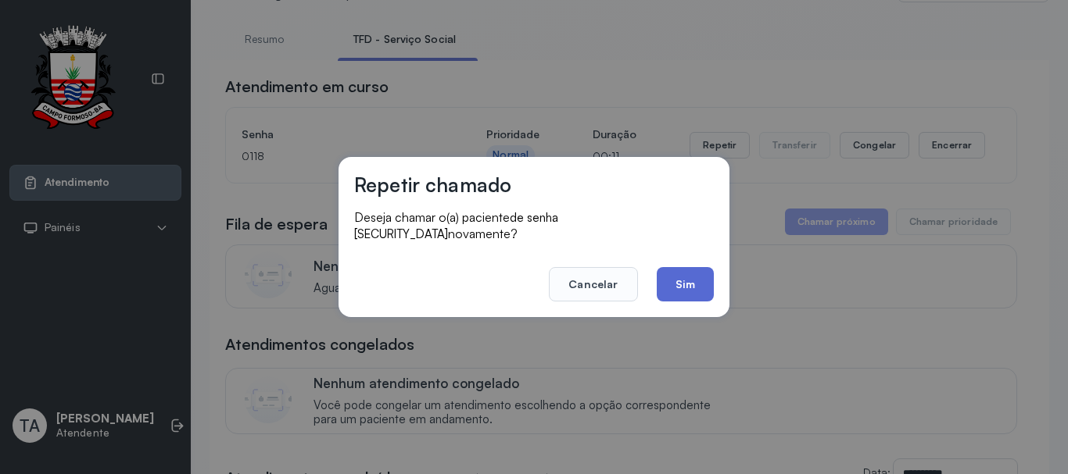
click at [689, 274] on button "Sim" at bounding box center [684, 284] width 57 height 34
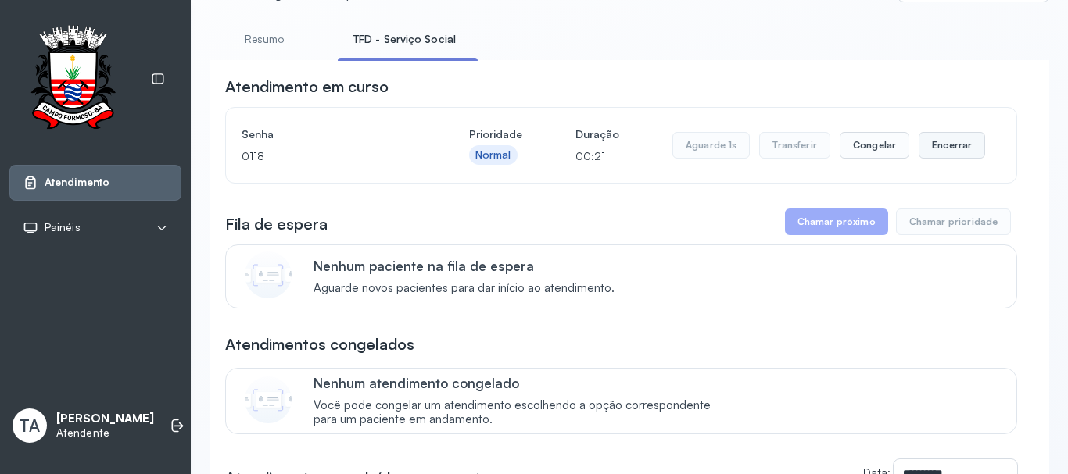
click at [928, 143] on button "Encerrar" at bounding box center [951, 145] width 66 height 27
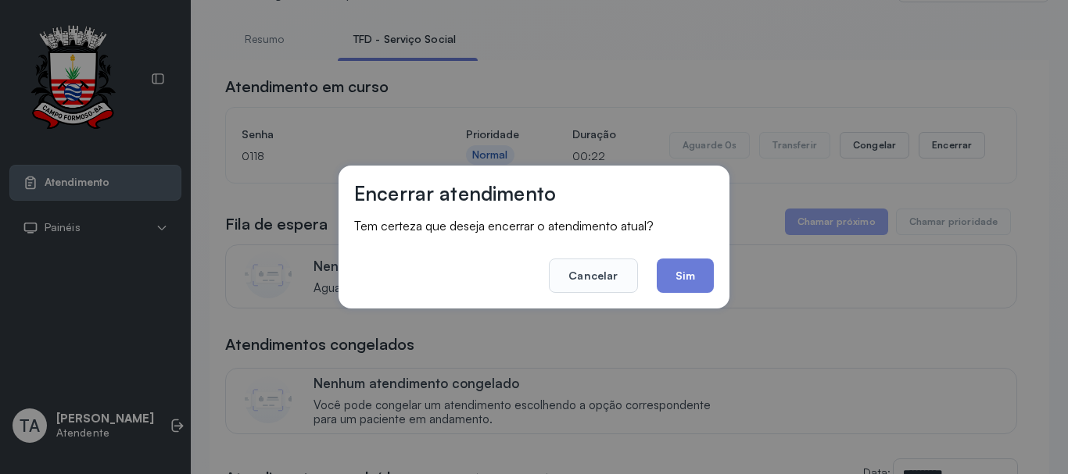
click at [701, 294] on div "Encerrar atendimento Tem certeza que deseja encerrar o atendimento atual? Cance…" at bounding box center [533, 237] width 391 height 143
click at [699, 281] on button "Sim" at bounding box center [684, 276] width 57 height 34
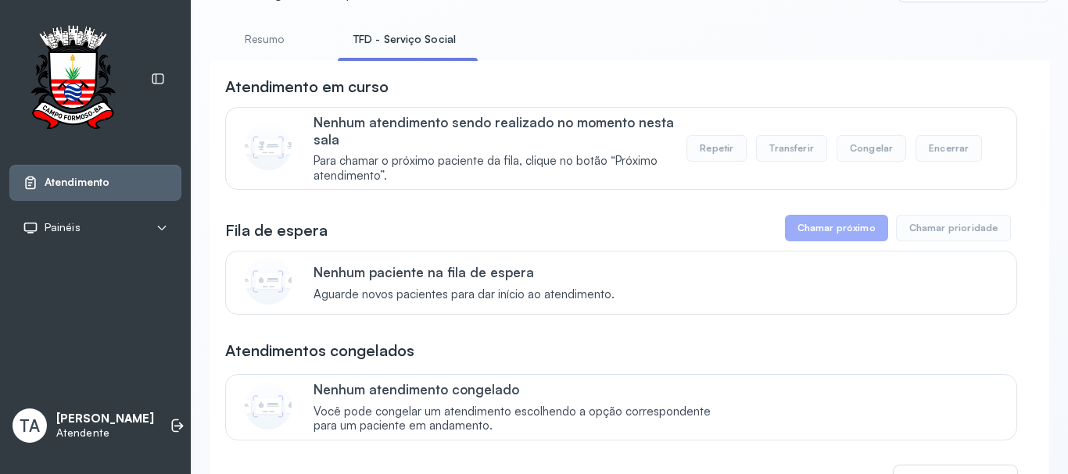
click at [285, 55] on li "Resumo" at bounding box center [267, 44] width 116 height 35
click at [283, 37] on link "Resumo" at bounding box center [263, 40] width 109 height 26
click at [411, 41] on link "TFD - Serviço Social" at bounding box center [401, 40] width 127 height 26
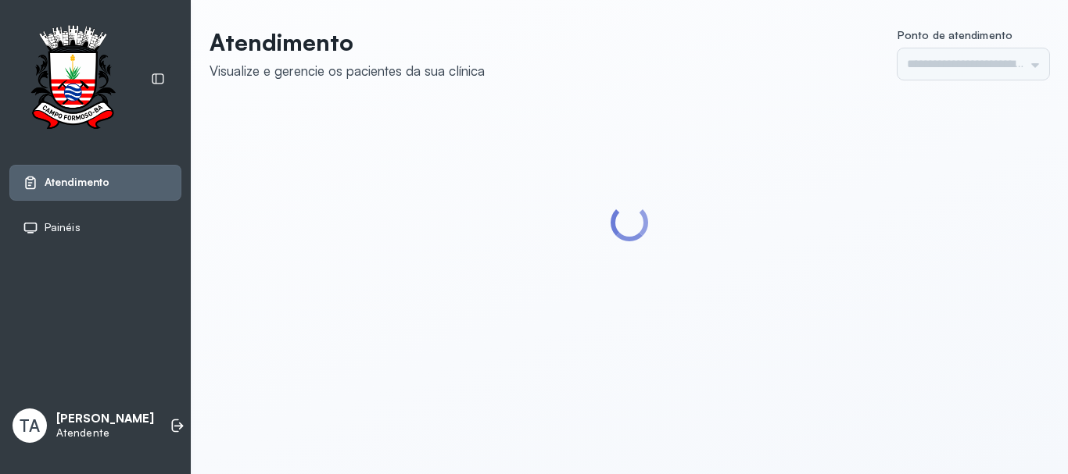
type input "******"
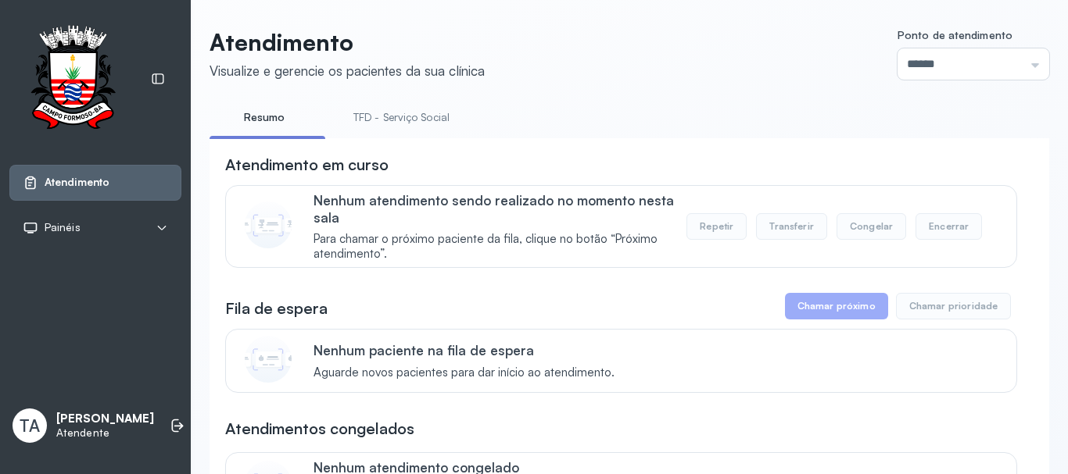
click at [402, 114] on link "TFD - Serviço Social" at bounding box center [401, 118] width 127 height 26
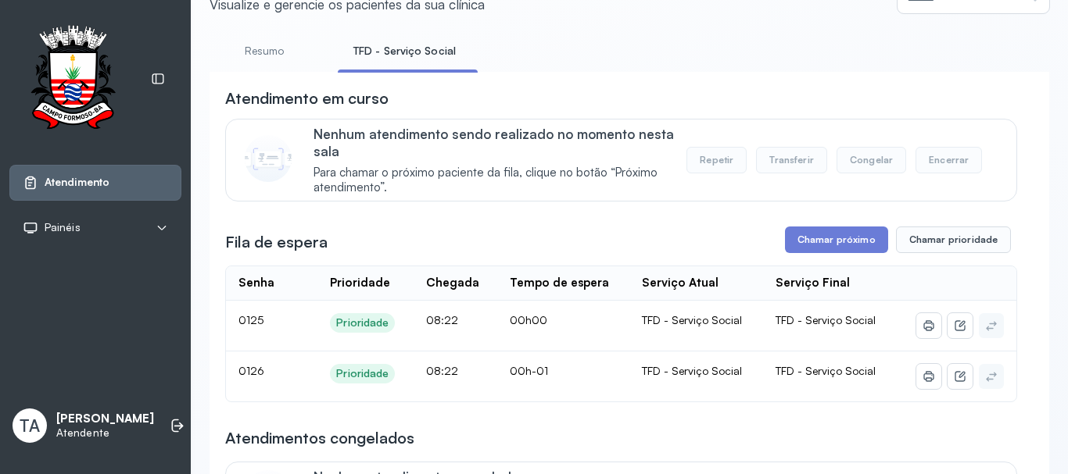
scroll to position [156, 0]
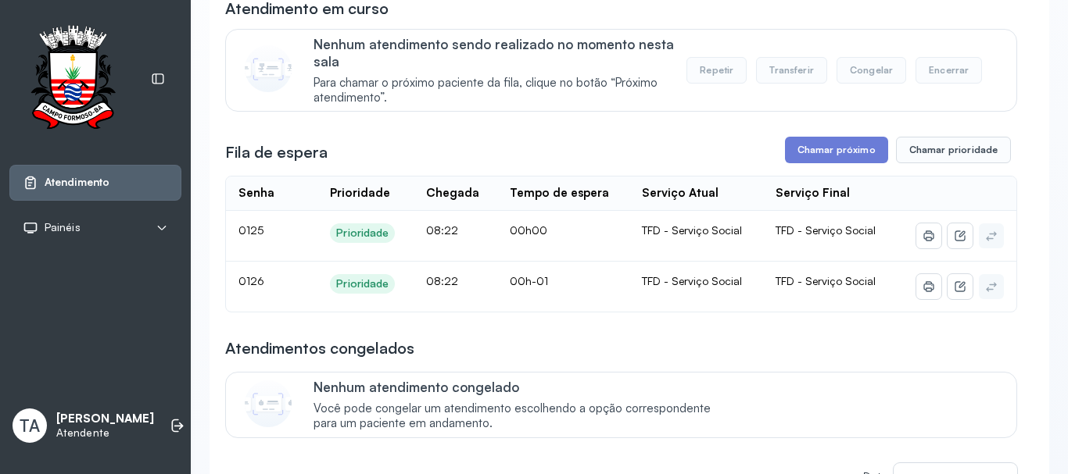
click at [789, 163] on button "Chamar próximo" at bounding box center [836, 150] width 103 height 27
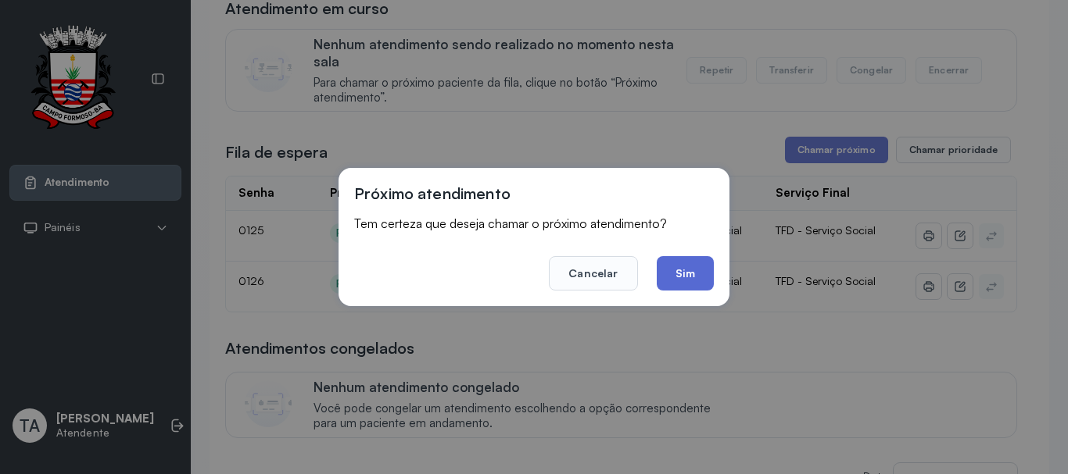
click at [669, 274] on button "Sim" at bounding box center [684, 273] width 57 height 34
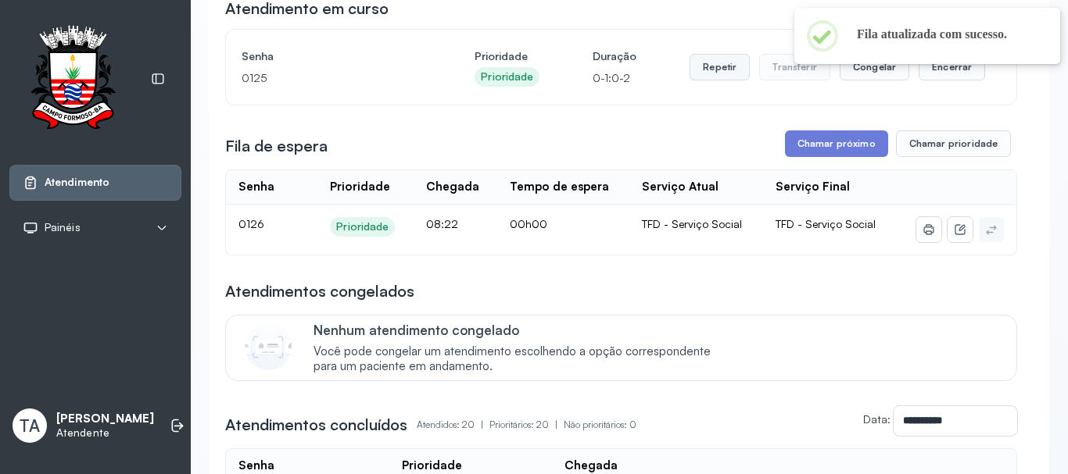
click at [726, 75] on button "Repetir" at bounding box center [719, 67] width 60 height 27
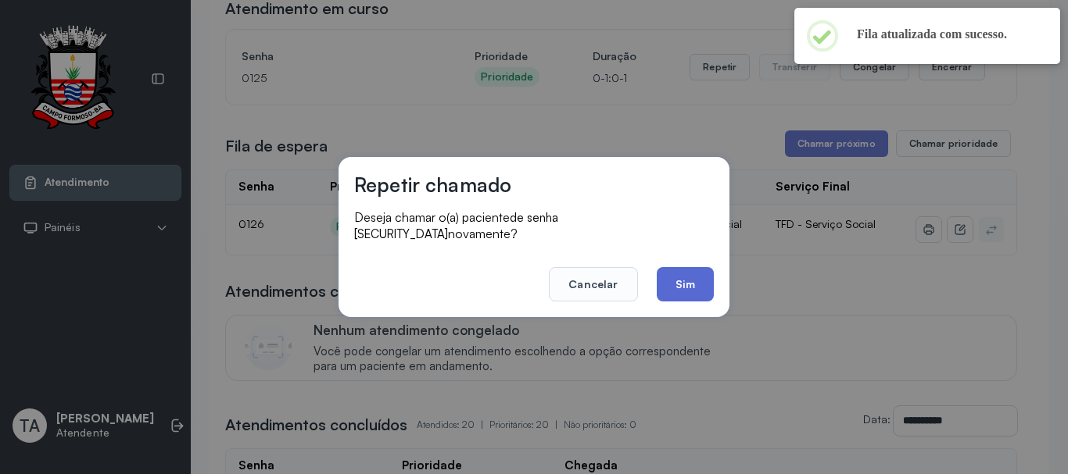
click at [696, 288] on button "Sim" at bounding box center [684, 284] width 57 height 34
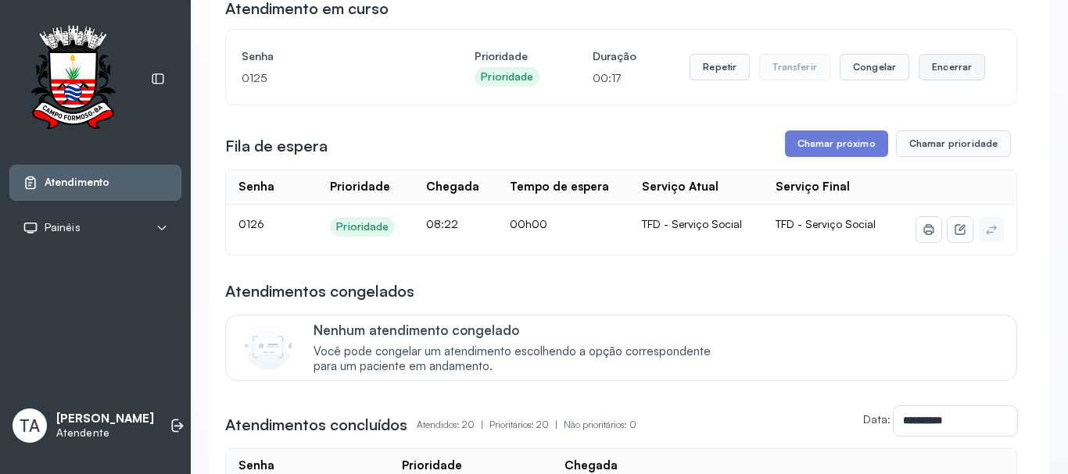
click at [947, 72] on button "Encerrar" at bounding box center [951, 67] width 66 height 27
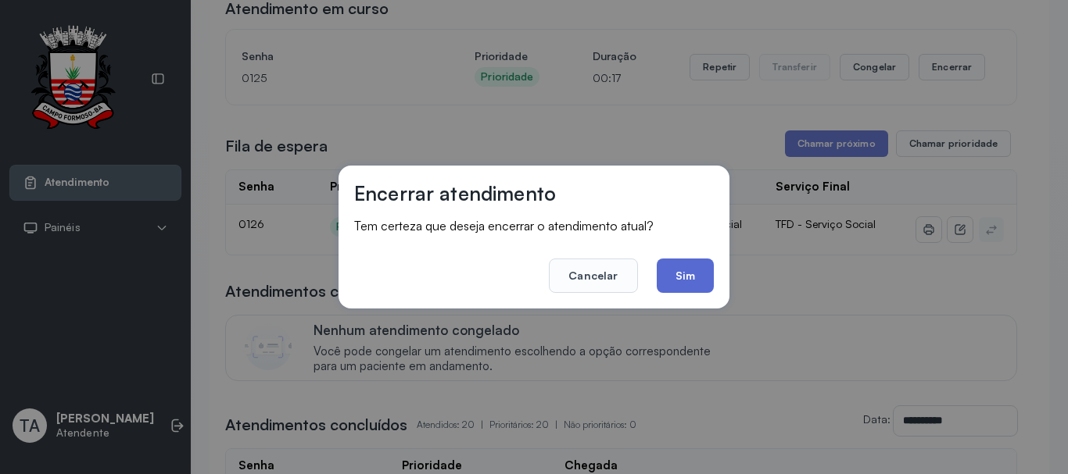
click at [710, 274] on button "Sim" at bounding box center [684, 276] width 57 height 34
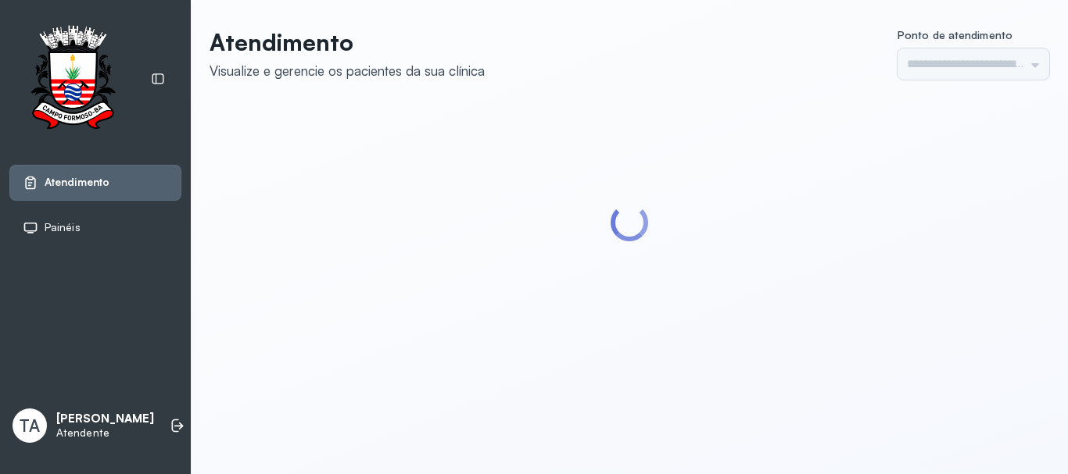
type input "******"
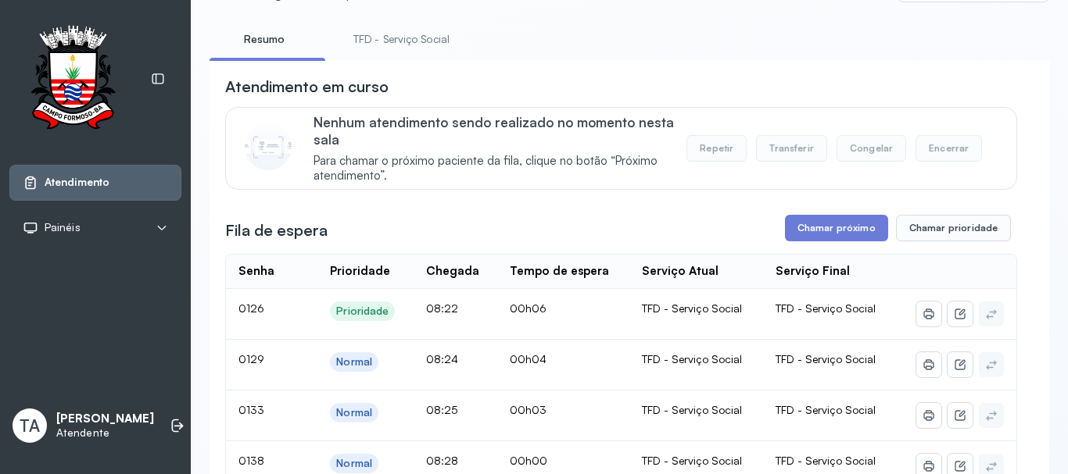
click at [364, 37] on link "TFD - Serviço Social" at bounding box center [401, 40] width 127 height 26
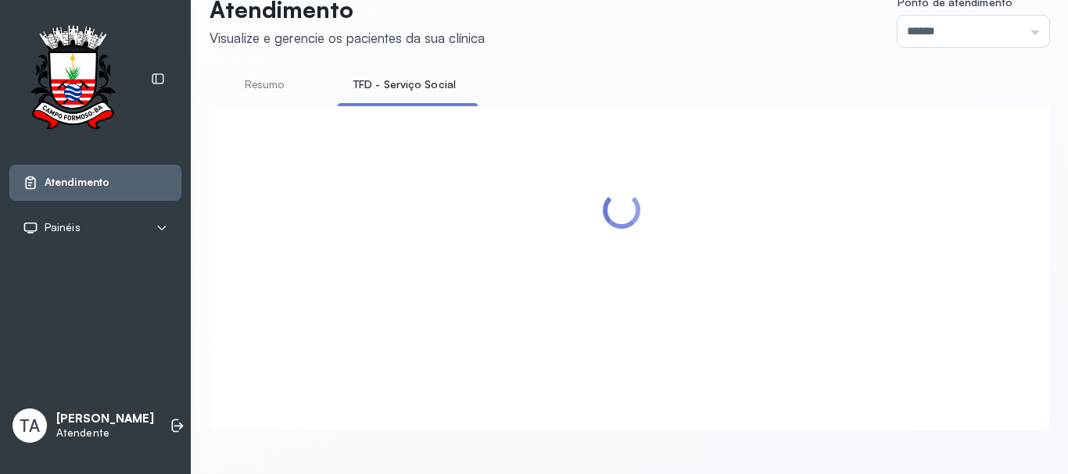
scroll to position [234, 0]
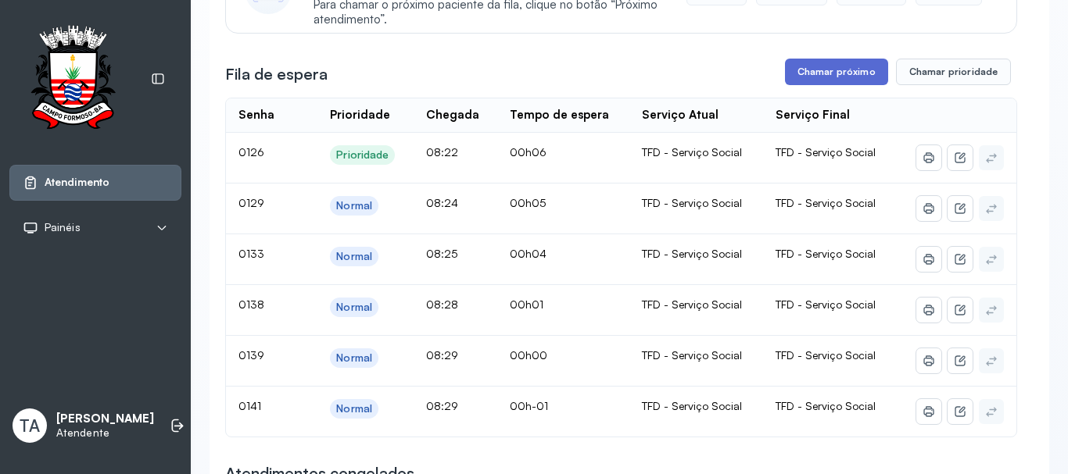
click at [794, 74] on button "Chamar próximo" at bounding box center [836, 72] width 103 height 27
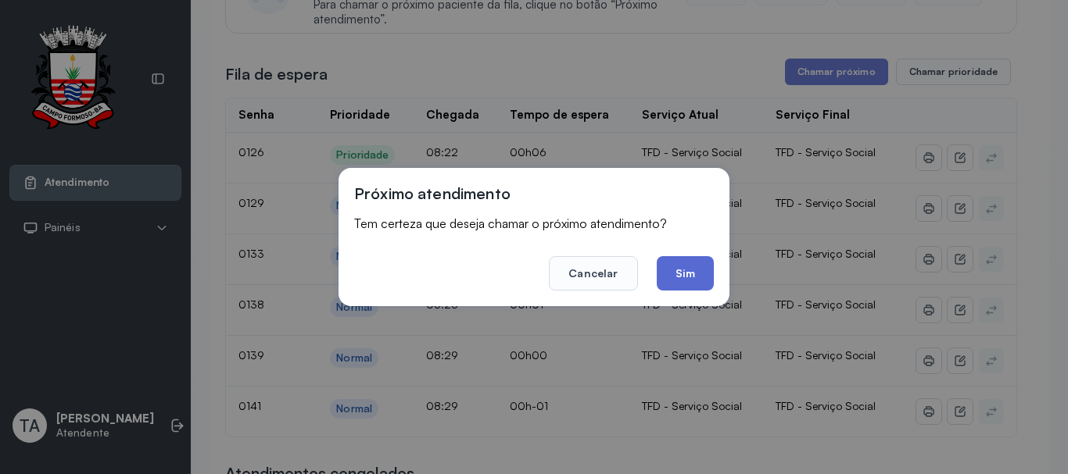
click at [703, 265] on button "Sim" at bounding box center [684, 273] width 57 height 34
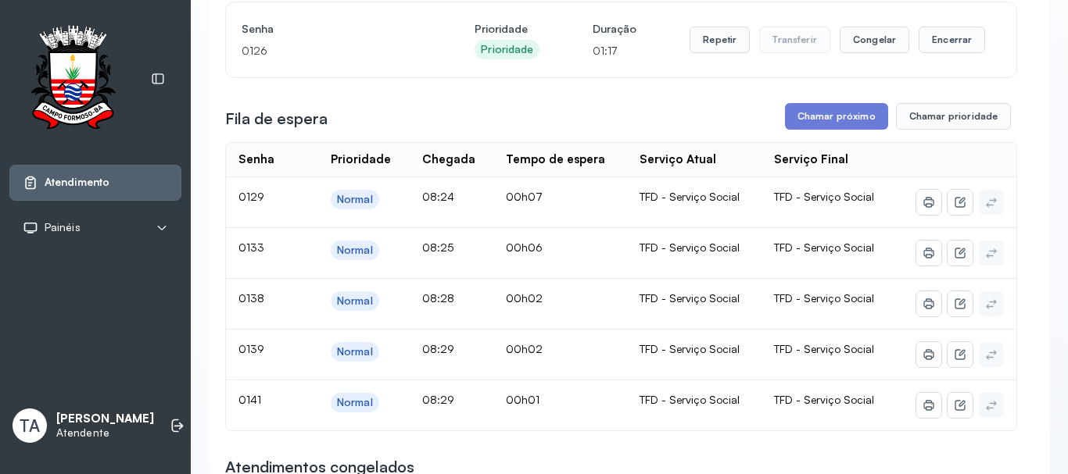
scroll to position [156, 0]
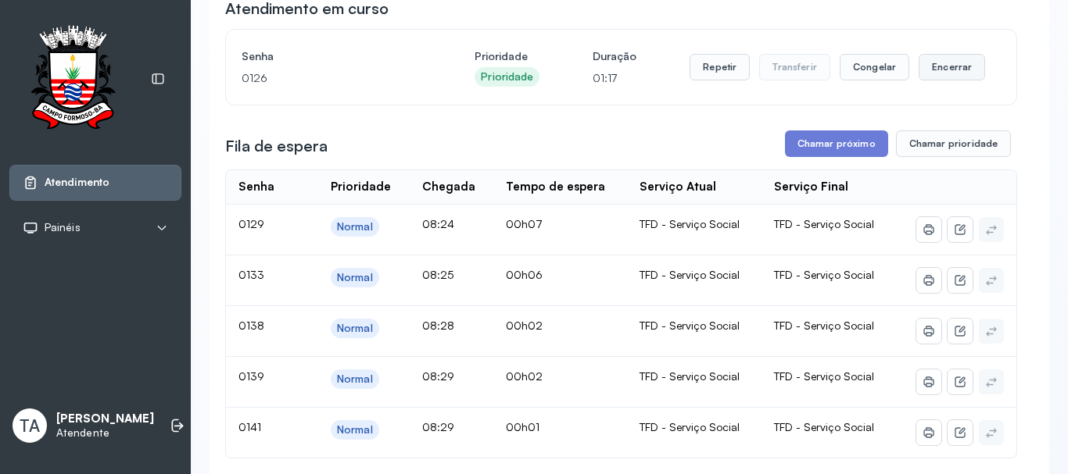
click at [932, 72] on button "Encerrar" at bounding box center [951, 67] width 66 height 27
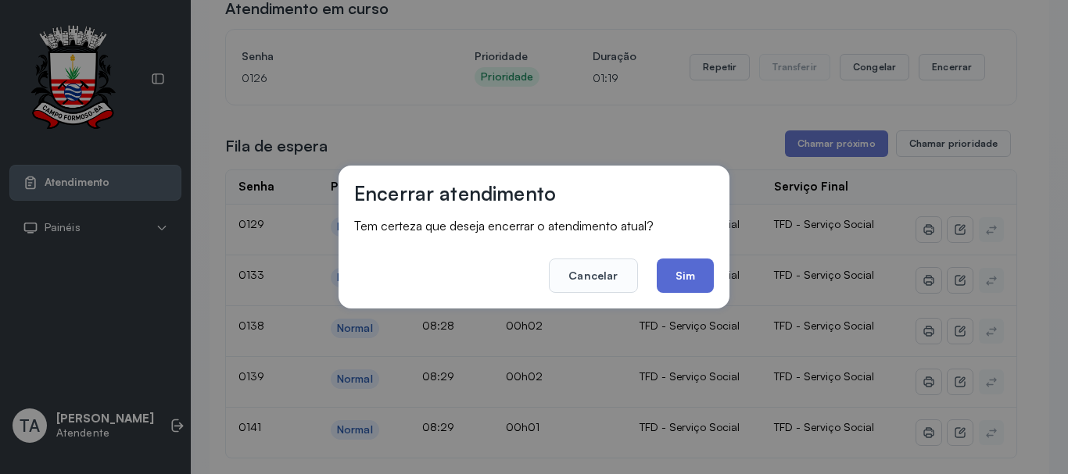
click at [694, 286] on button "Sim" at bounding box center [684, 276] width 57 height 34
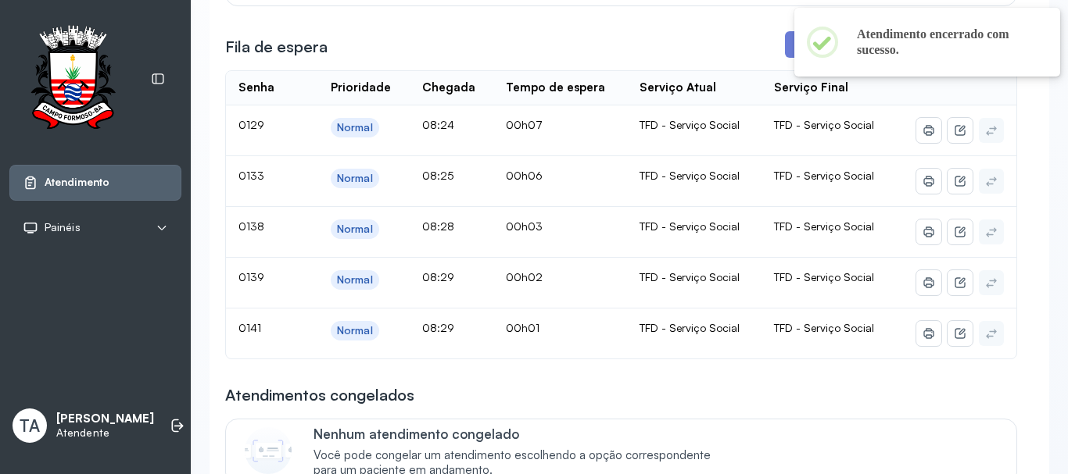
scroll to position [234, 0]
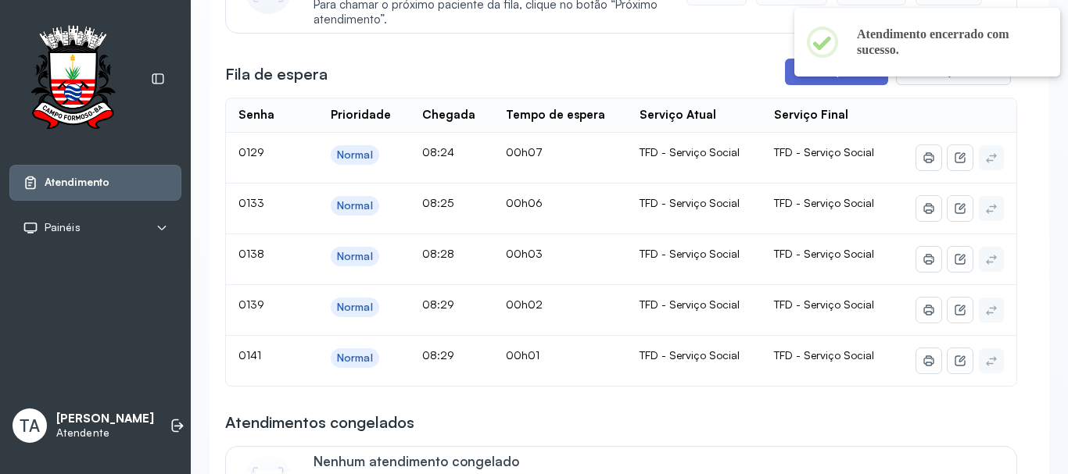
click at [804, 85] on button "Chamar próximo" at bounding box center [836, 72] width 103 height 27
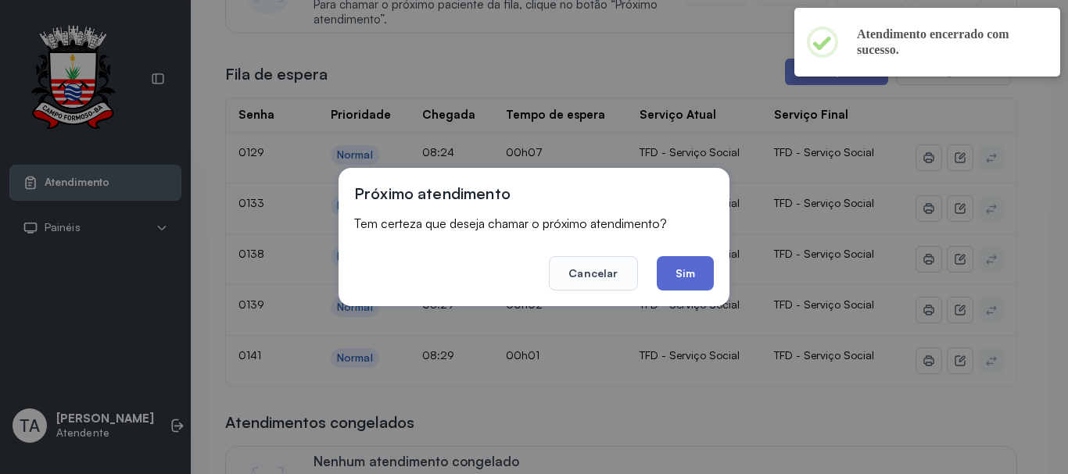
click at [696, 269] on button "Sim" at bounding box center [684, 273] width 57 height 34
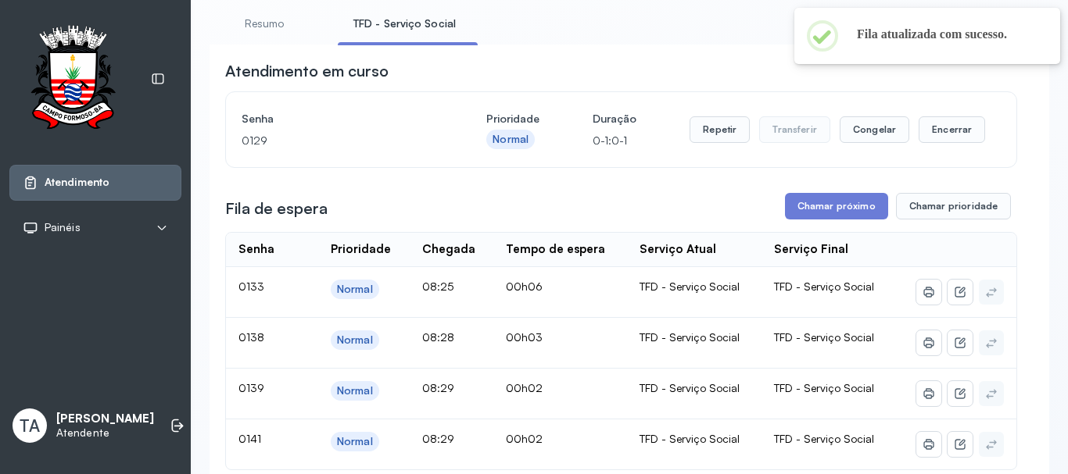
scroll to position [78, 0]
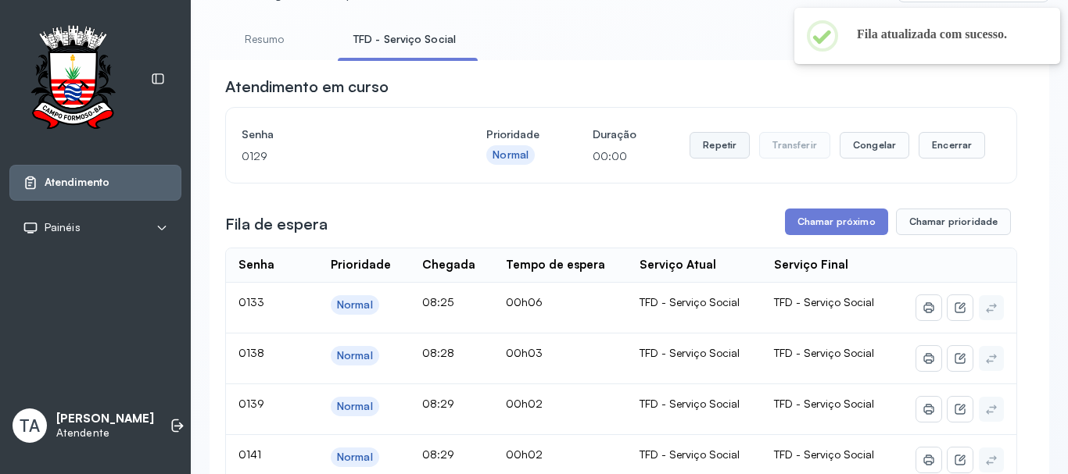
click at [715, 156] on button "Repetir" at bounding box center [719, 145] width 60 height 27
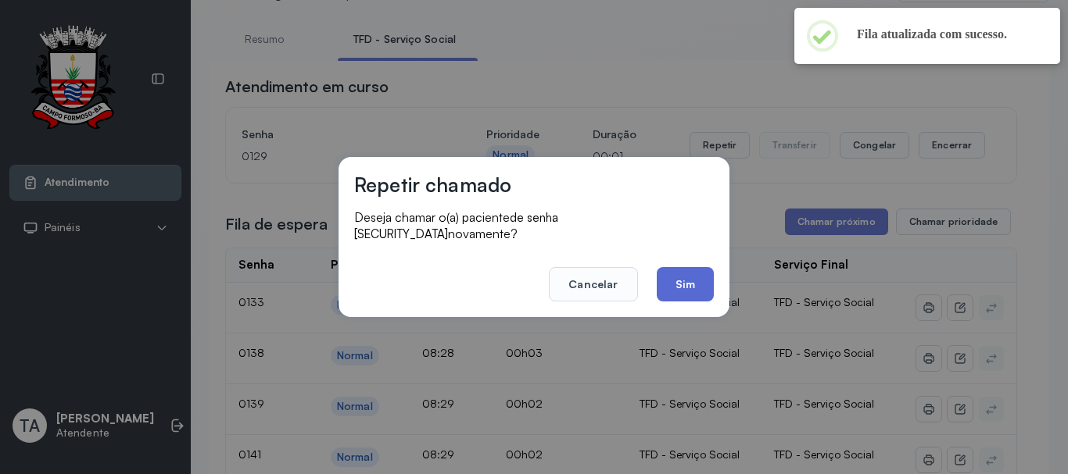
click at [684, 270] on button "Sim" at bounding box center [684, 284] width 57 height 34
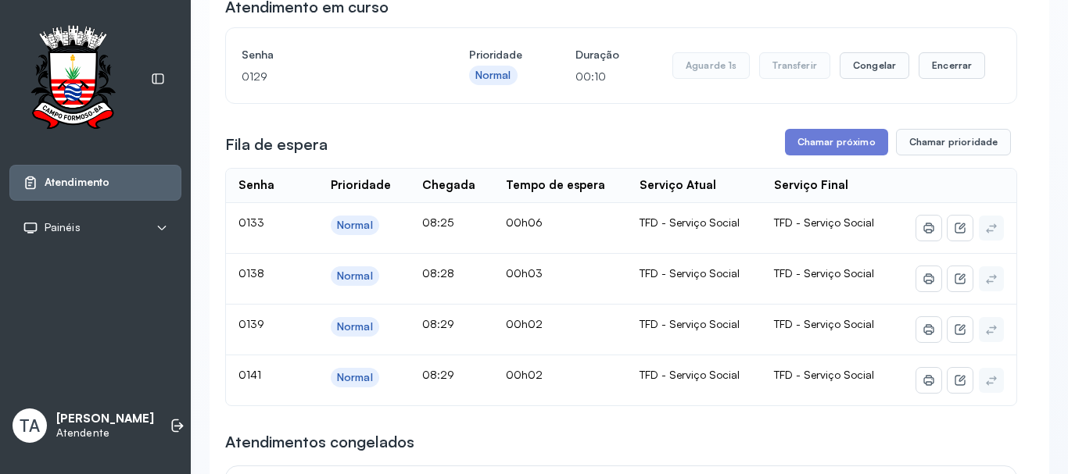
scroll to position [156, 0]
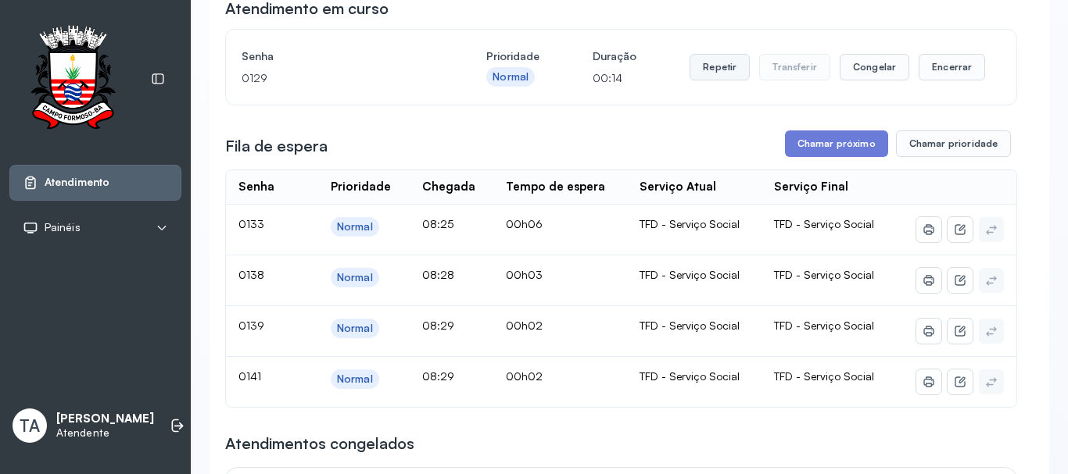
click at [711, 80] on button "Repetir" at bounding box center [719, 67] width 60 height 27
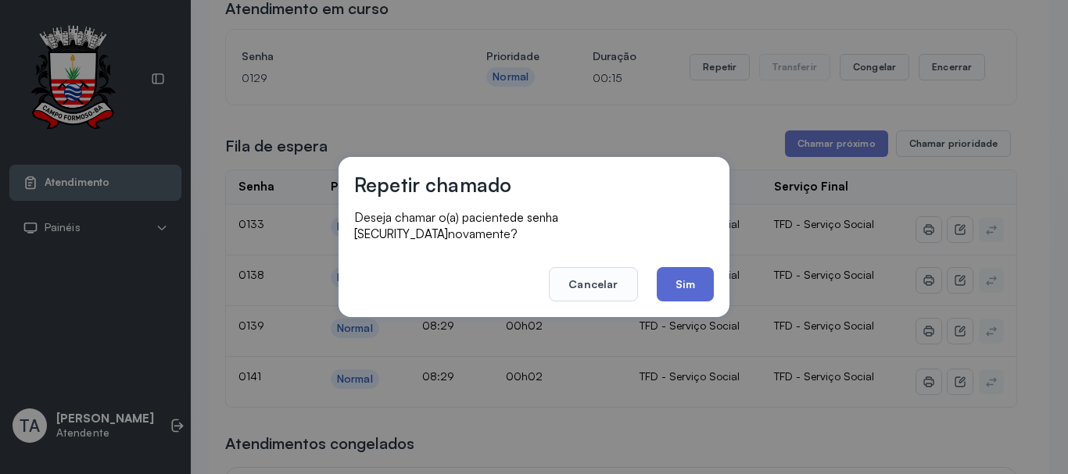
click at [674, 277] on button "Sim" at bounding box center [684, 284] width 57 height 34
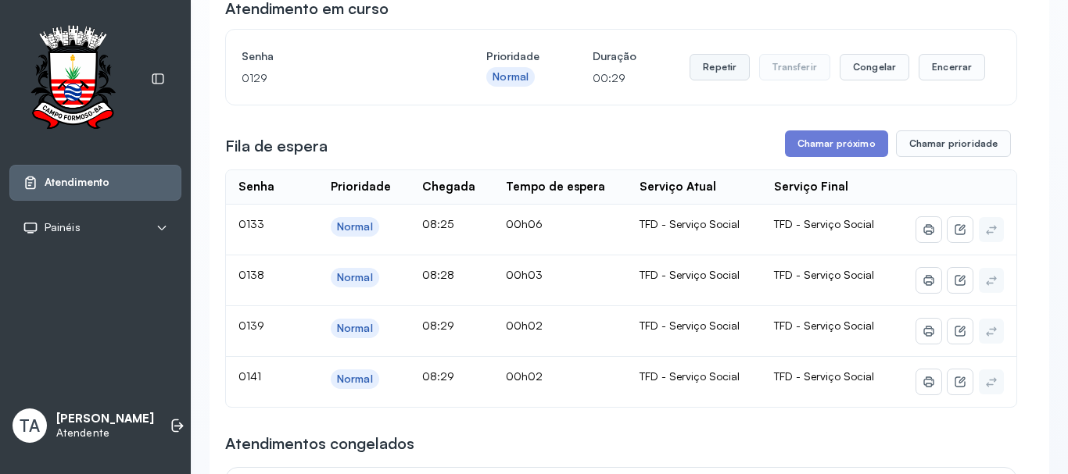
click at [722, 69] on button "Repetir" at bounding box center [719, 67] width 60 height 27
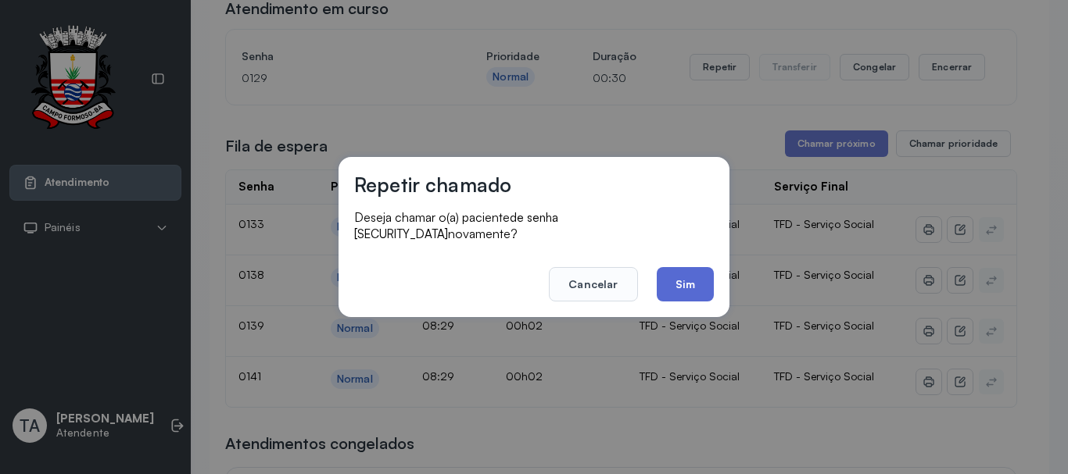
click at [672, 287] on button "Sim" at bounding box center [684, 284] width 57 height 34
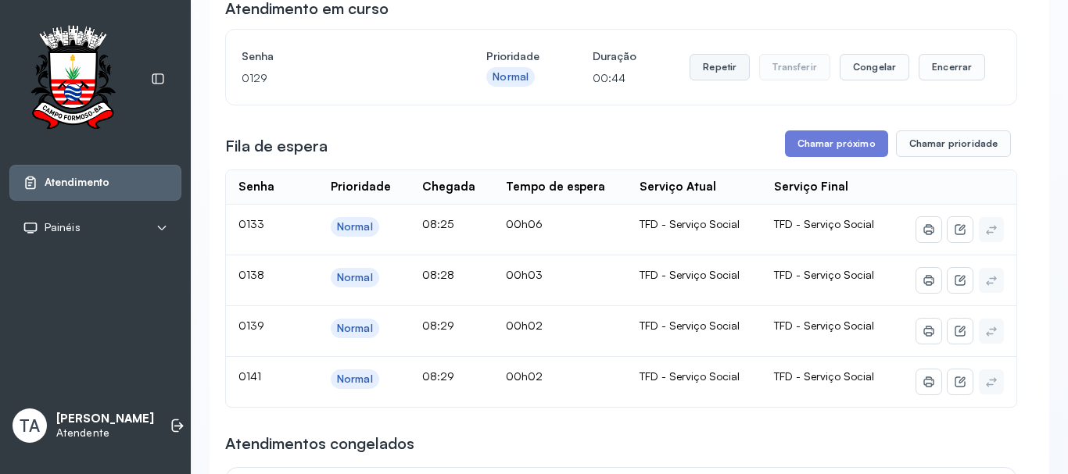
click at [703, 61] on button "Repetir" at bounding box center [719, 67] width 60 height 27
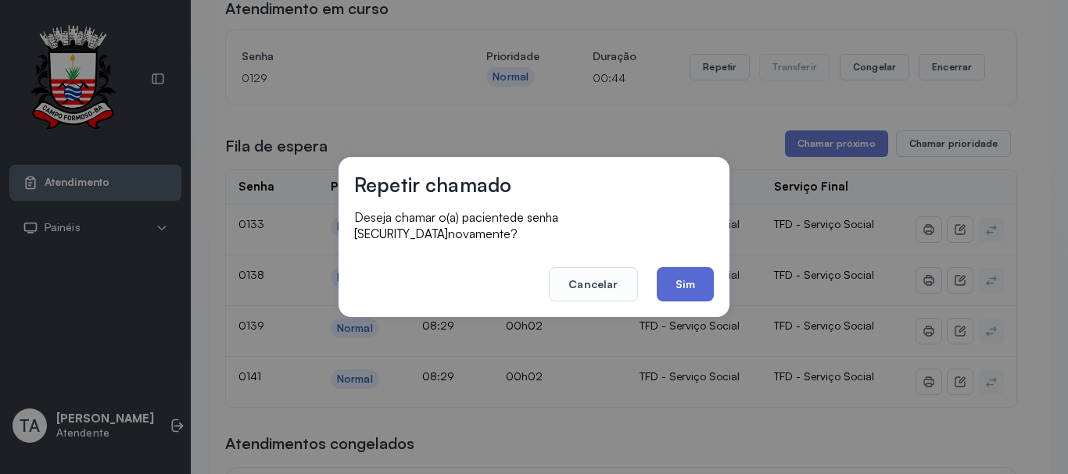
click at [688, 281] on button "Sim" at bounding box center [684, 284] width 57 height 34
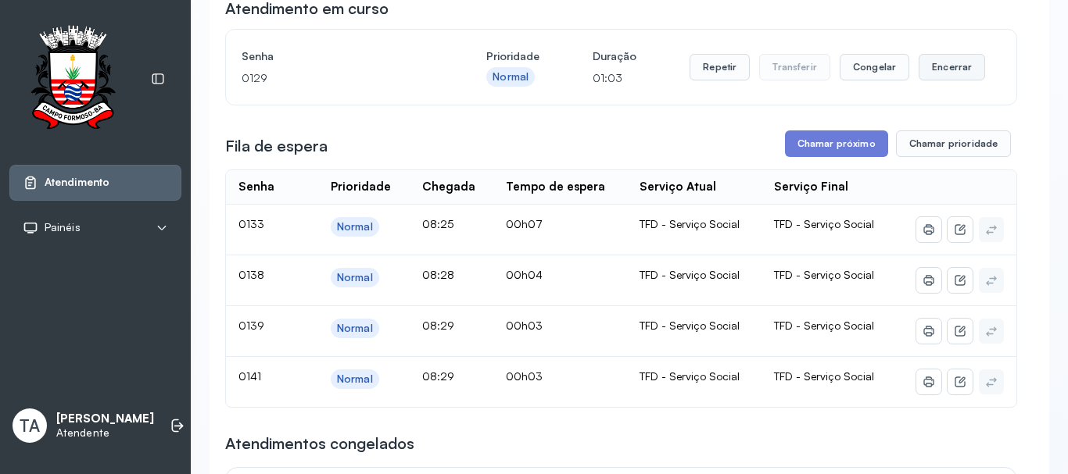
click at [933, 69] on button "Encerrar" at bounding box center [951, 67] width 66 height 27
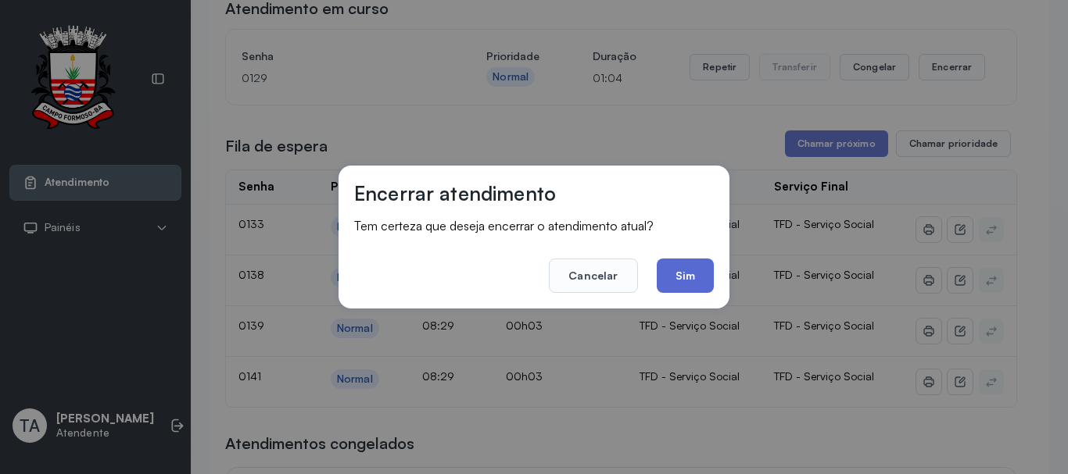
click at [671, 285] on button "Sim" at bounding box center [684, 276] width 57 height 34
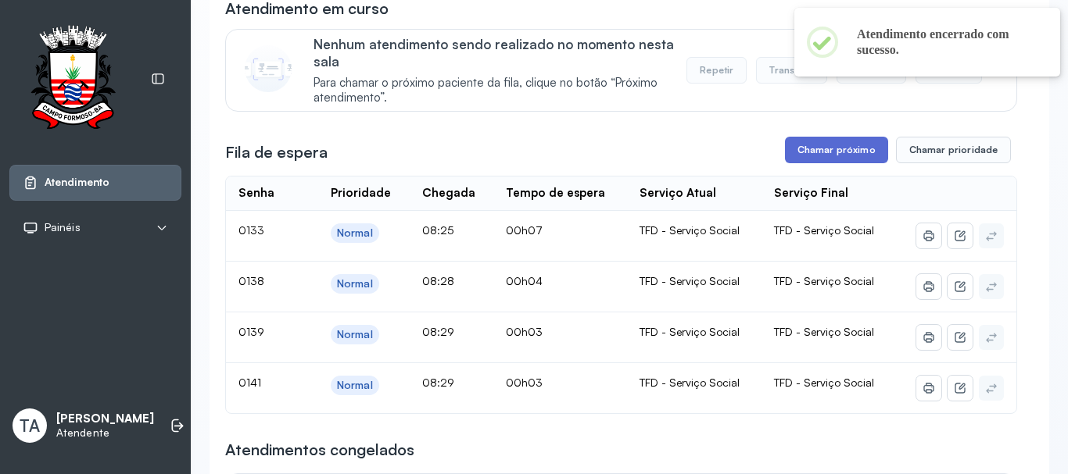
click at [806, 156] on button "Chamar próximo" at bounding box center [836, 150] width 103 height 27
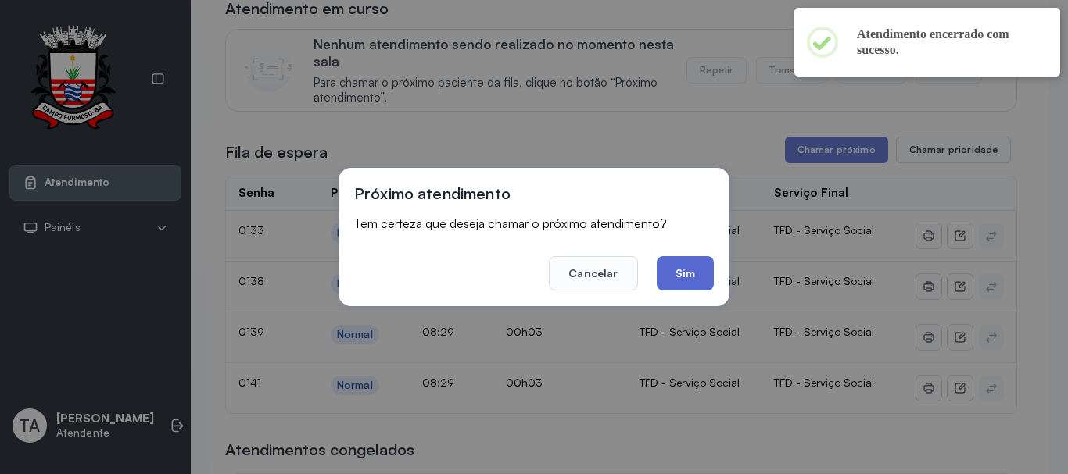
click at [689, 281] on button "Sim" at bounding box center [684, 273] width 57 height 34
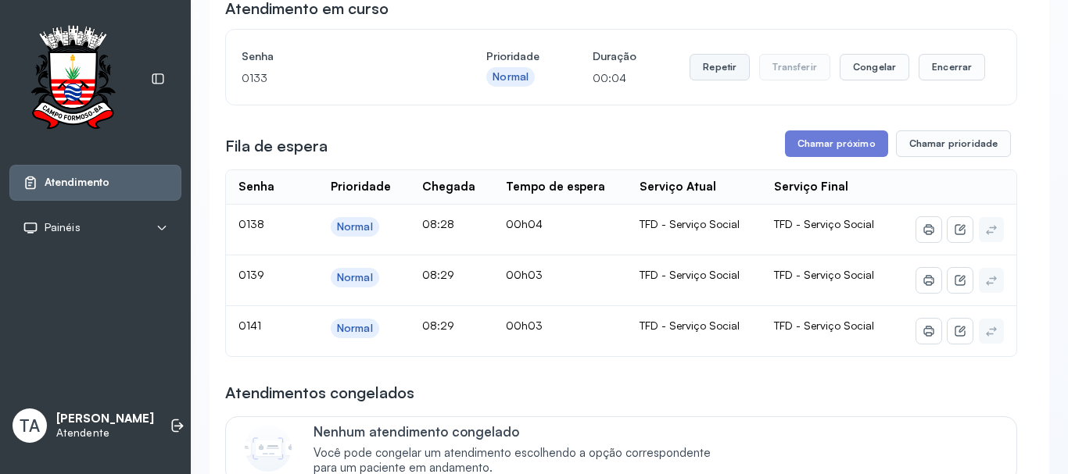
click at [705, 70] on button "Repetir" at bounding box center [719, 67] width 60 height 27
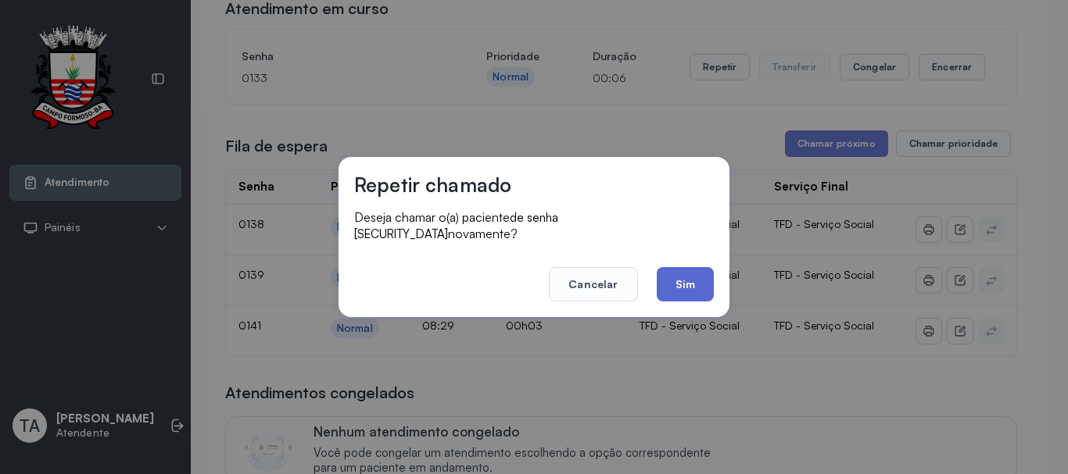
click at [702, 275] on button "Sim" at bounding box center [684, 284] width 57 height 34
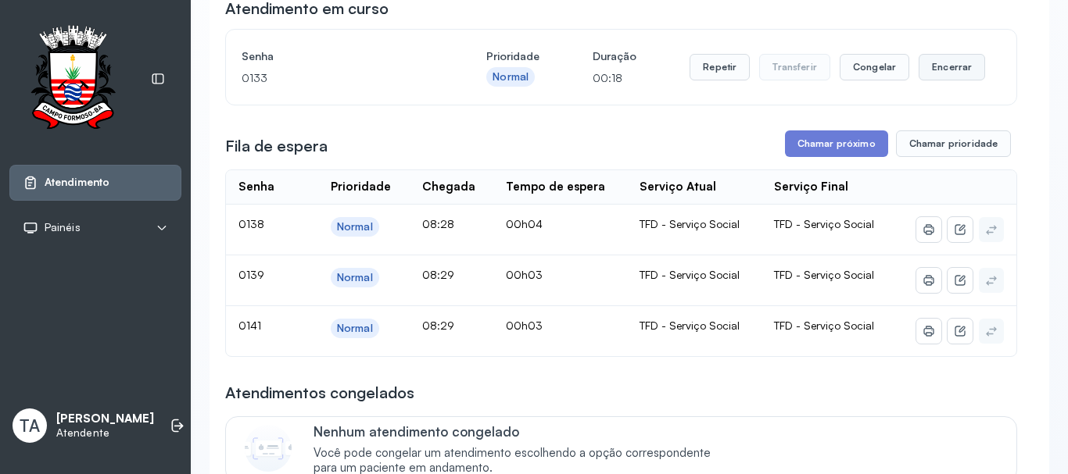
click at [940, 70] on button "Encerrar" at bounding box center [951, 67] width 66 height 27
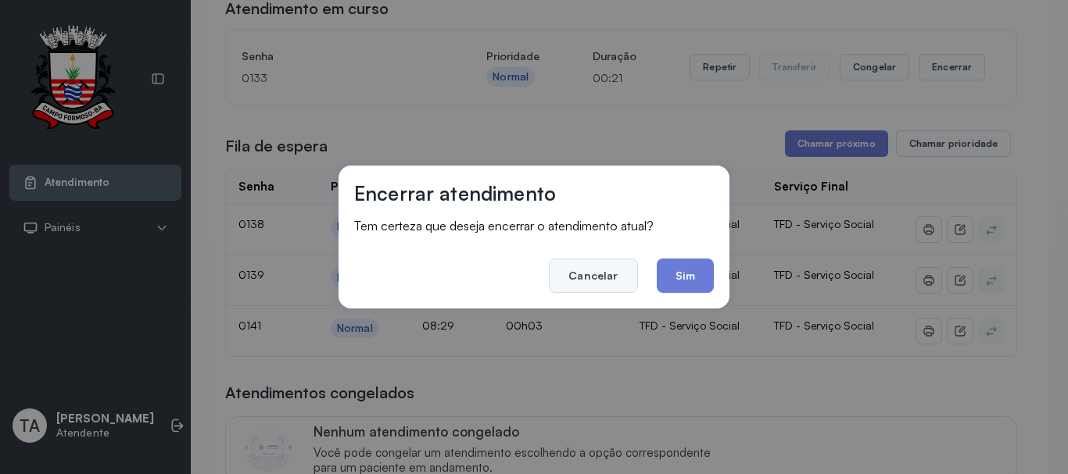
click at [614, 279] on button "Cancelar" at bounding box center [593, 276] width 88 height 34
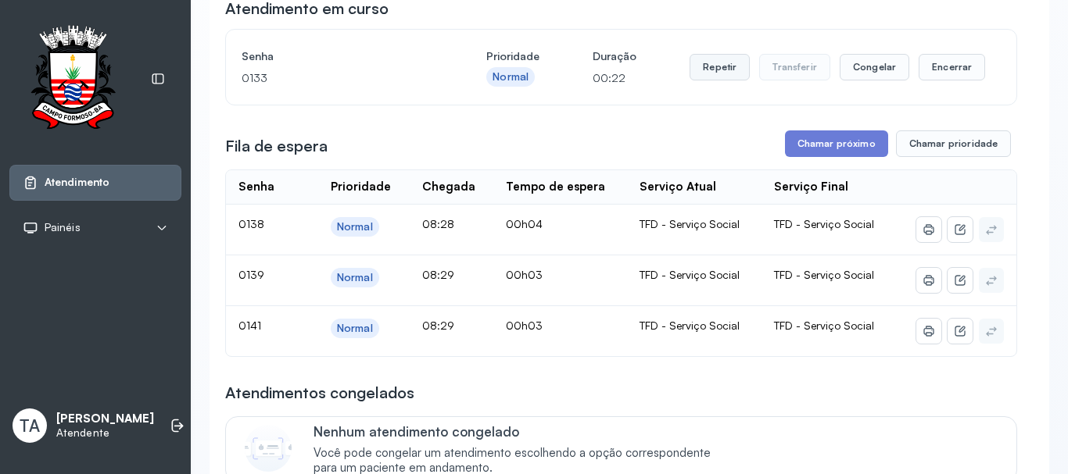
click at [699, 73] on button "Repetir" at bounding box center [719, 67] width 60 height 27
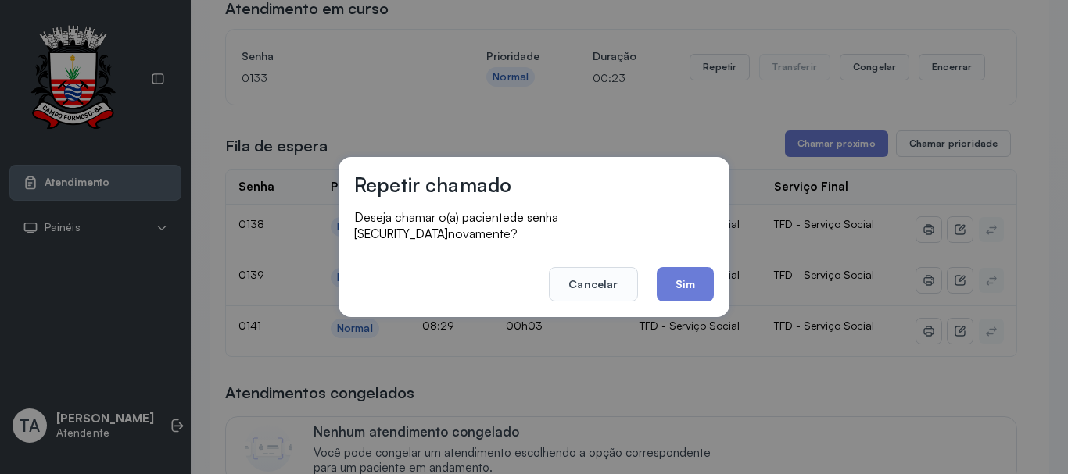
click at [674, 298] on div "Repetir chamado Deseja chamar o(a) paciente de senha 0133 novamente? Cancelar S…" at bounding box center [533, 237] width 391 height 160
click at [678, 282] on button "Sim" at bounding box center [684, 284] width 57 height 34
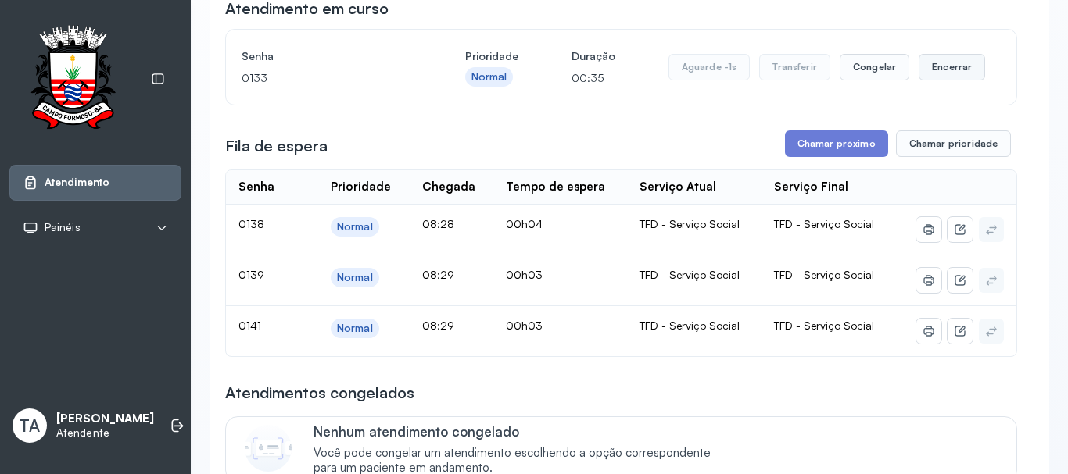
click at [928, 66] on button "Encerrar" at bounding box center [951, 67] width 66 height 27
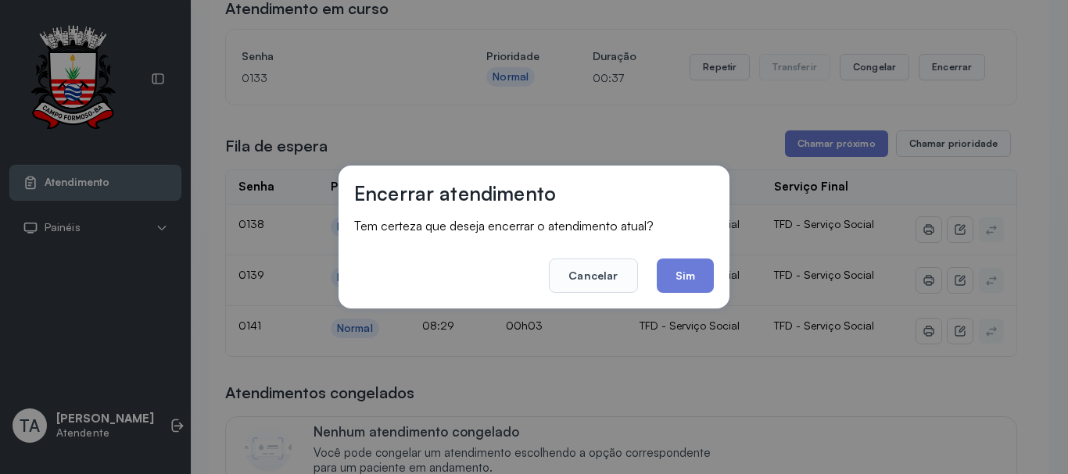
click at [681, 295] on div "Encerrar atendimento Tem certeza que deseja encerrar o atendimento atual? Cance…" at bounding box center [533, 237] width 391 height 143
click at [606, 290] on button "Cancelar" at bounding box center [593, 276] width 88 height 34
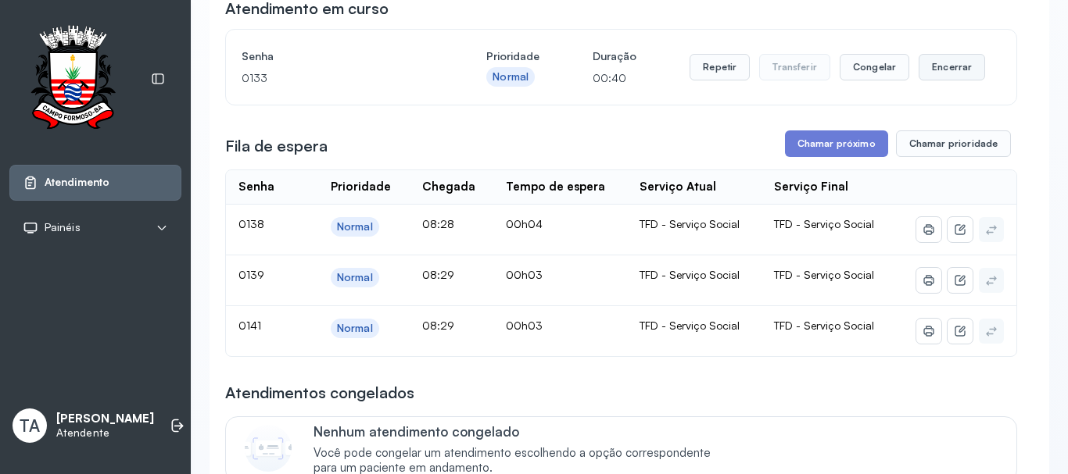
click at [938, 72] on button "Encerrar" at bounding box center [951, 67] width 66 height 27
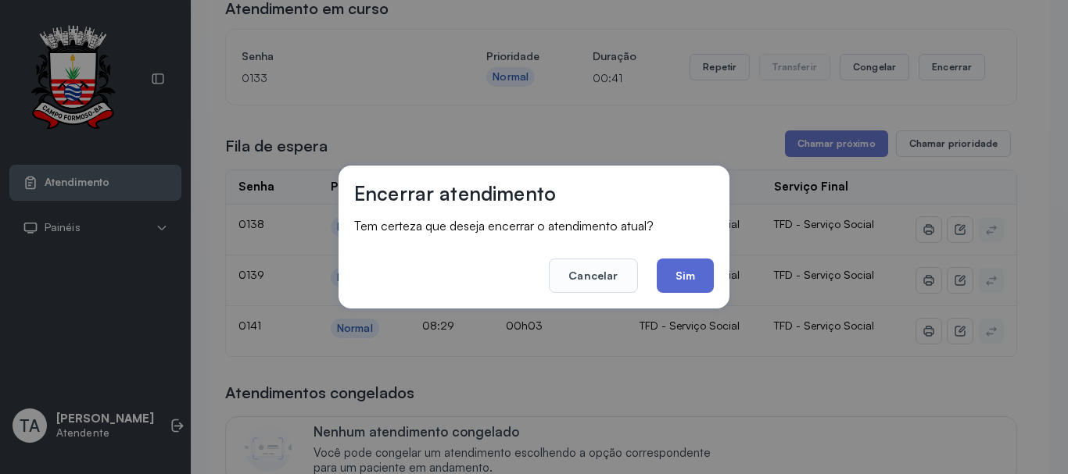
click at [667, 276] on button "Sim" at bounding box center [684, 276] width 57 height 34
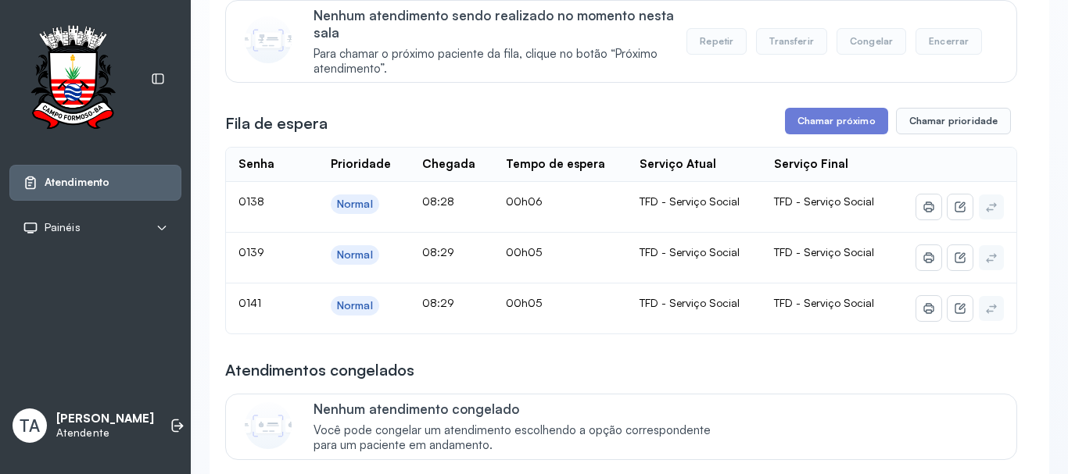
scroll to position [188, 0]
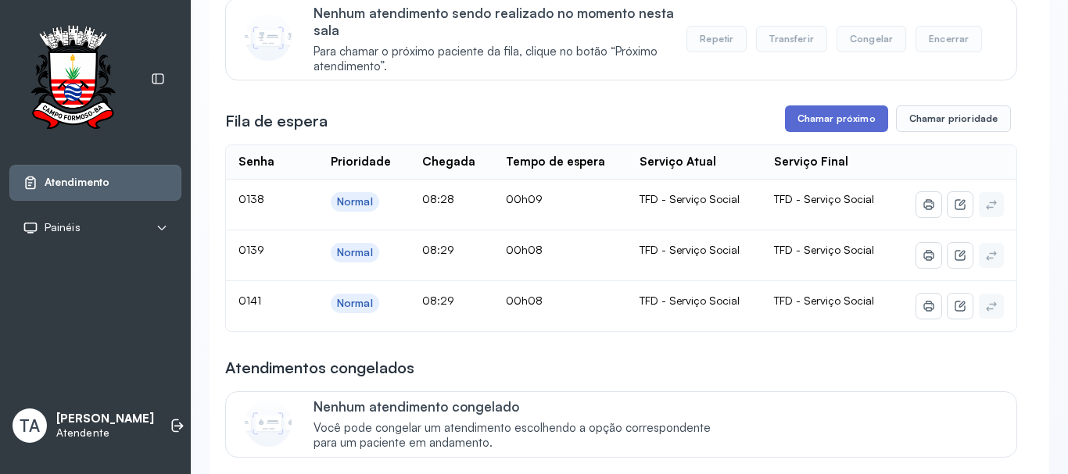
click at [861, 130] on button "Chamar próximo" at bounding box center [836, 119] width 103 height 27
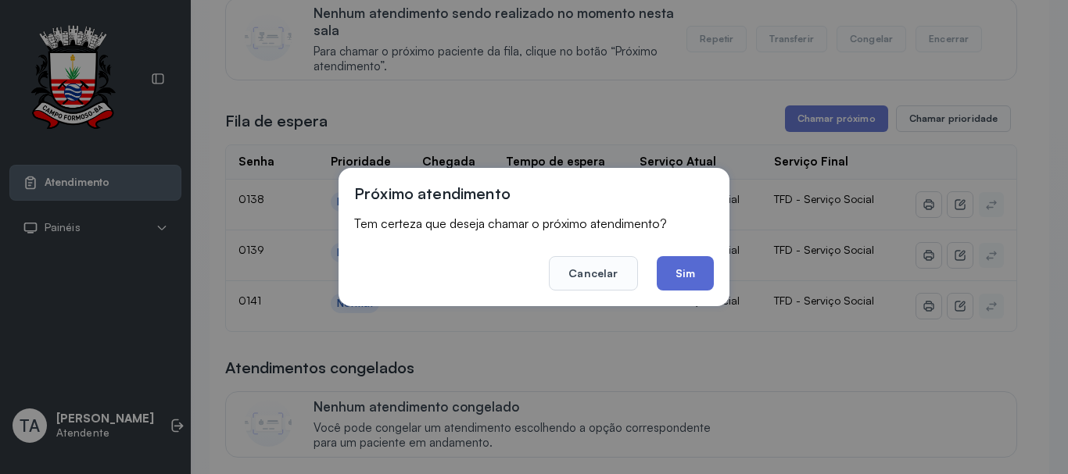
click at [691, 278] on button "Sim" at bounding box center [684, 273] width 57 height 34
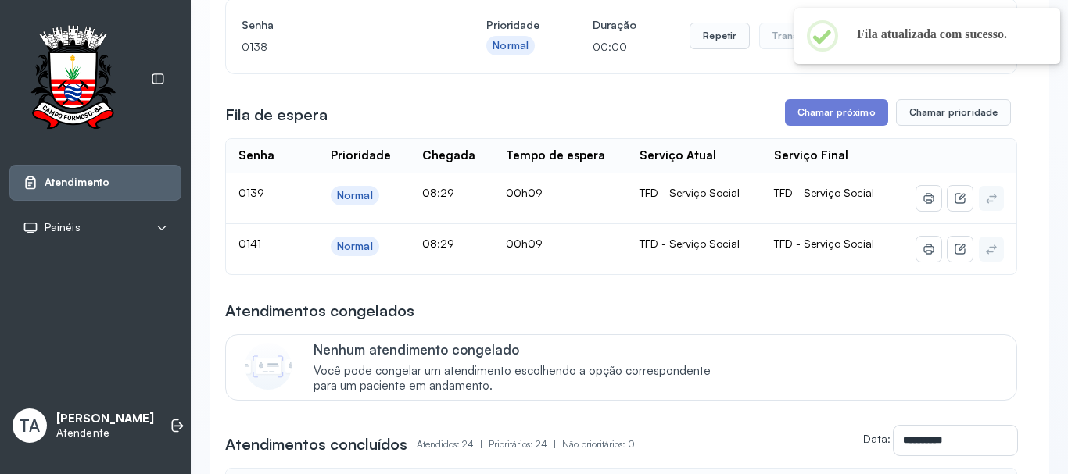
scroll to position [109, 0]
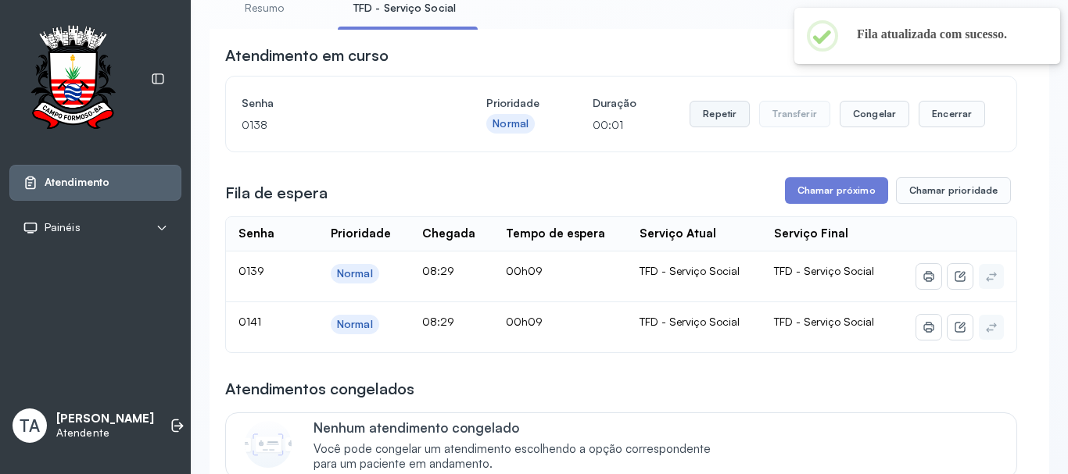
click at [706, 126] on button "Repetir" at bounding box center [719, 114] width 60 height 27
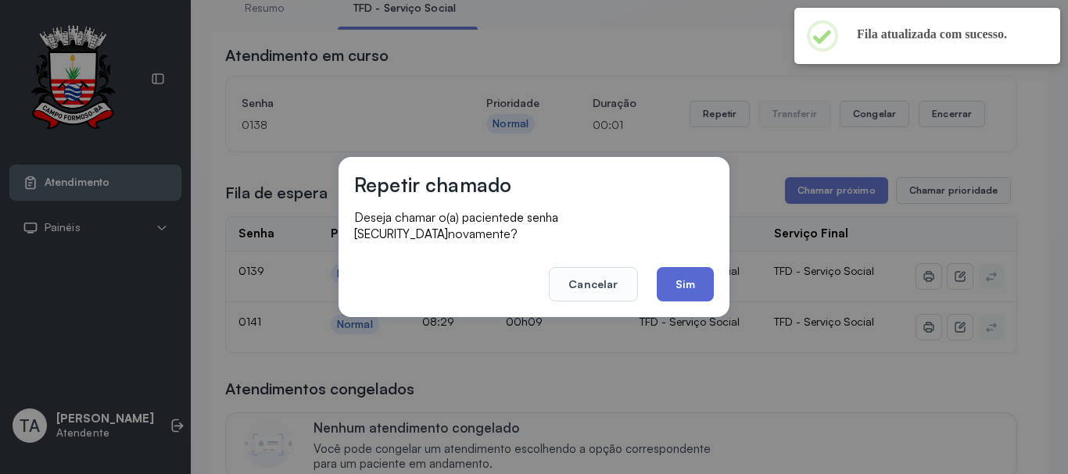
click at [669, 288] on button "Sim" at bounding box center [684, 284] width 57 height 34
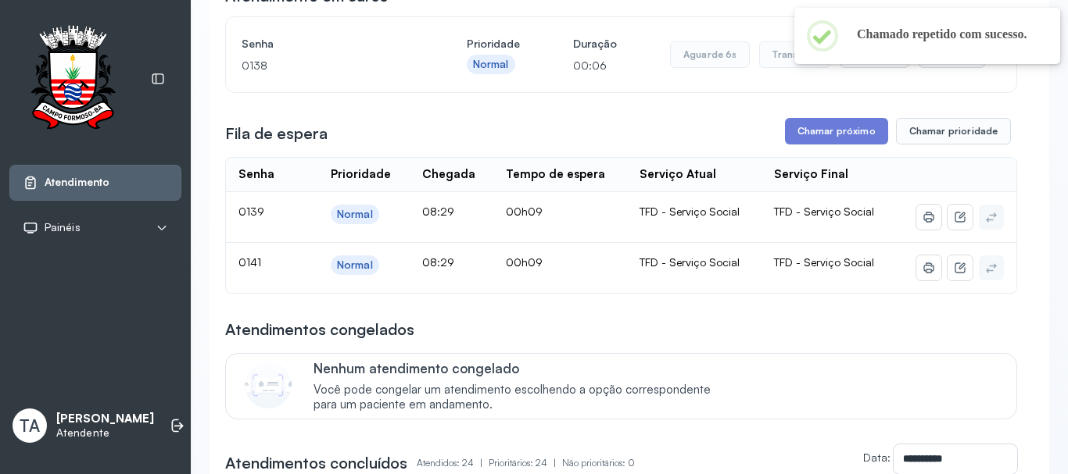
scroll to position [78, 0]
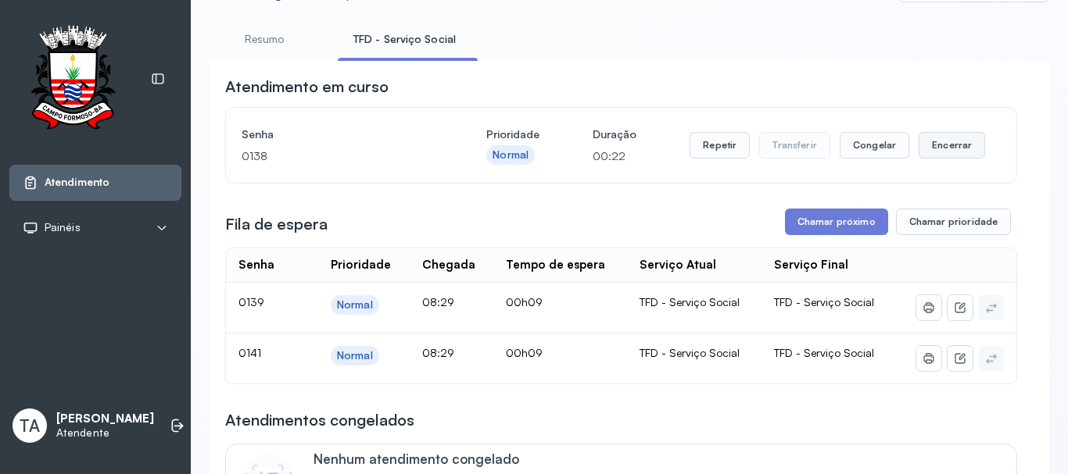
click at [918, 148] on button "Encerrar" at bounding box center [951, 145] width 66 height 27
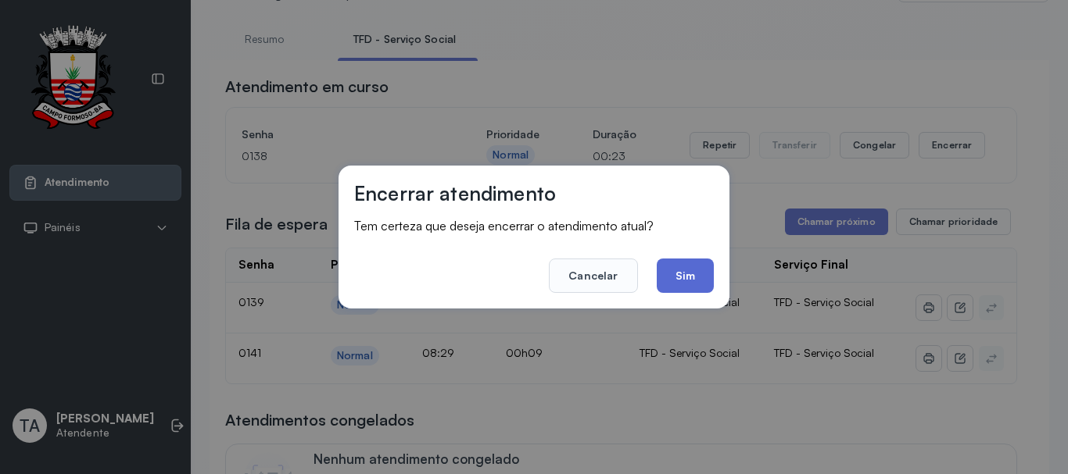
click at [675, 282] on button "Sim" at bounding box center [684, 276] width 57 height 34
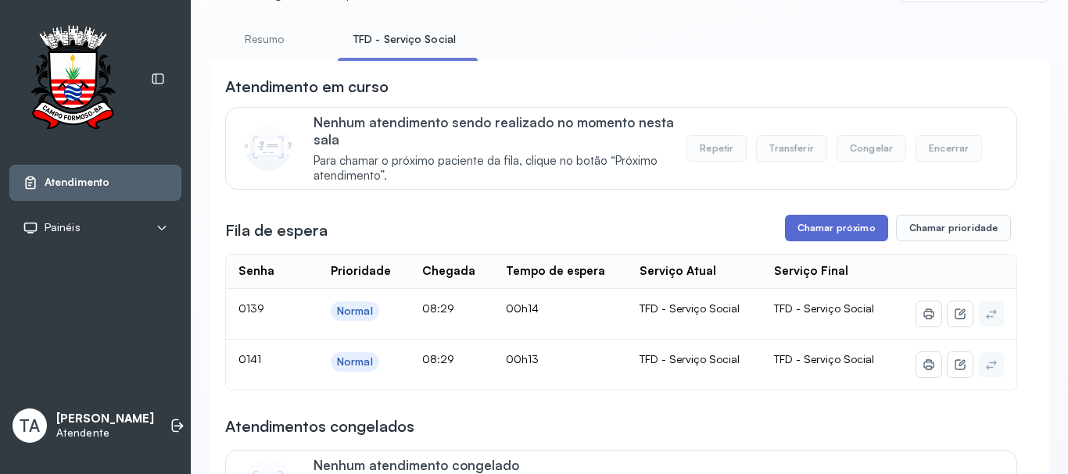
click at [798, 230] on button "Chamar próximo" at bounding box center [836, 228] width 103 height 27
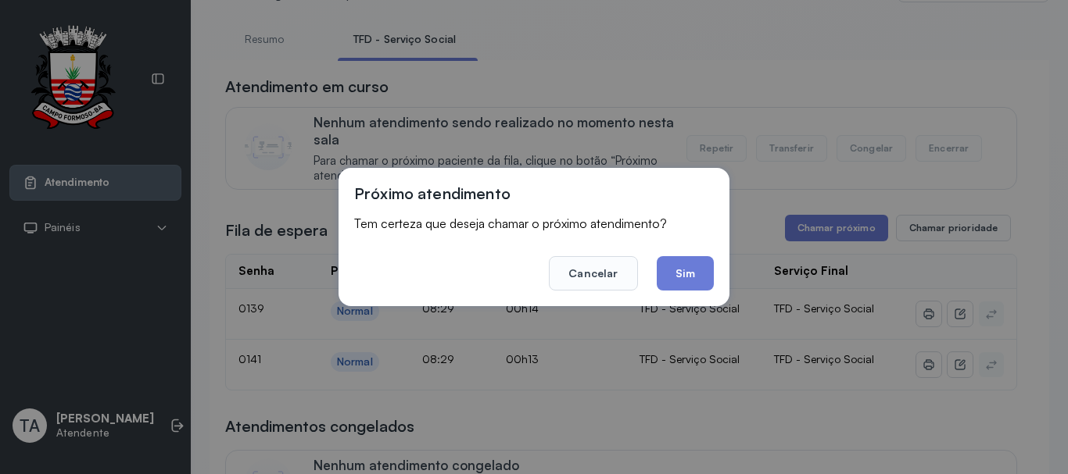
drag, startPoint x: 675, startPoint y: 272, endPoint x: 702, endPoint y: 261, distance: 28.7
click at [678, 272] on button "Sim" at bounding box center [684, 273] width 57 height 34
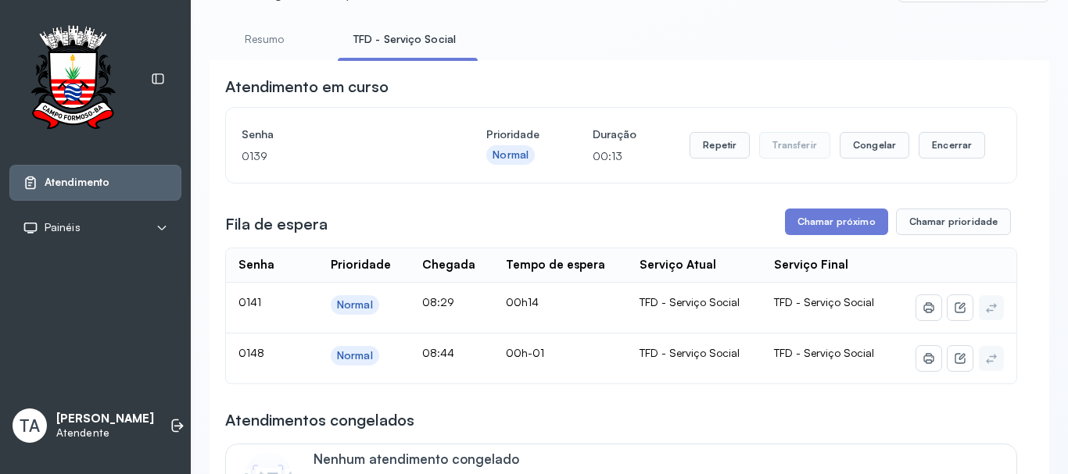
click at [476, 227] on div "Fila de espera Chamar próximo Chamar prioridade" at bounding box center [621, 222] width 792 height 27
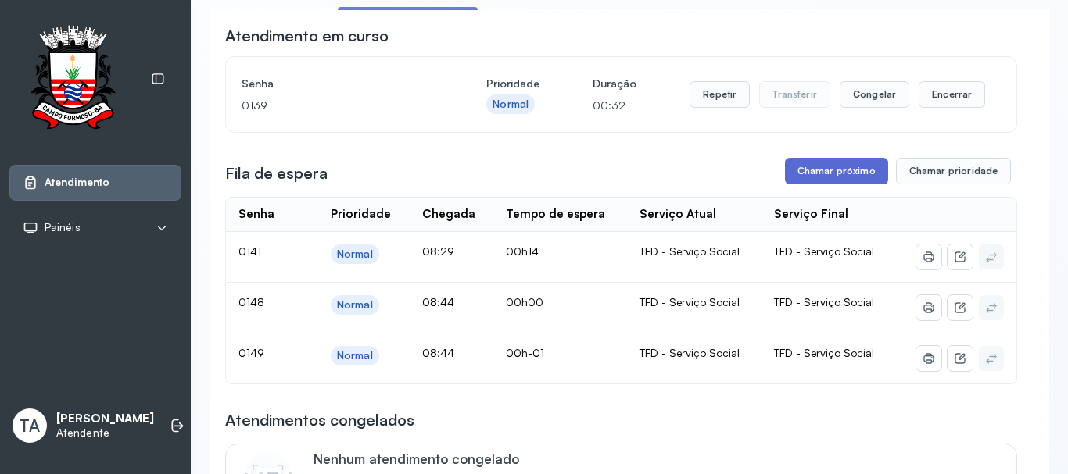
scroll to position [156, 0]
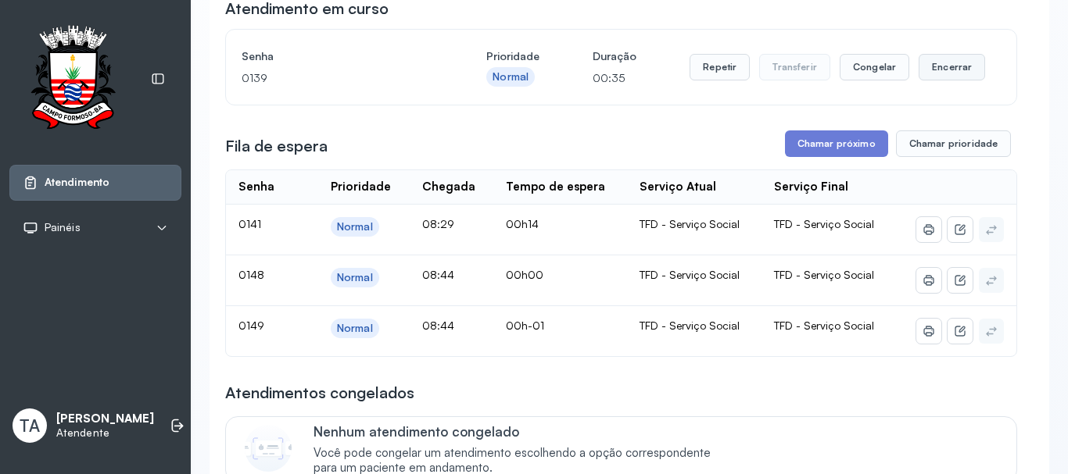
click at [945, 70] on button "Encerrar" at bounding box center [951, 67] width 66 height 27
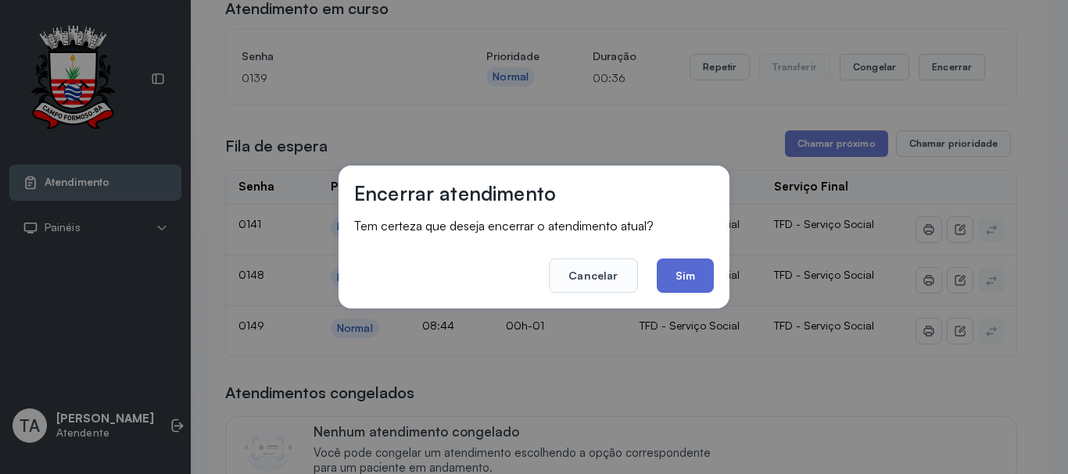
click at [678, 271] on button "Sim" at bounding box center [684, 276] width 57 height 34
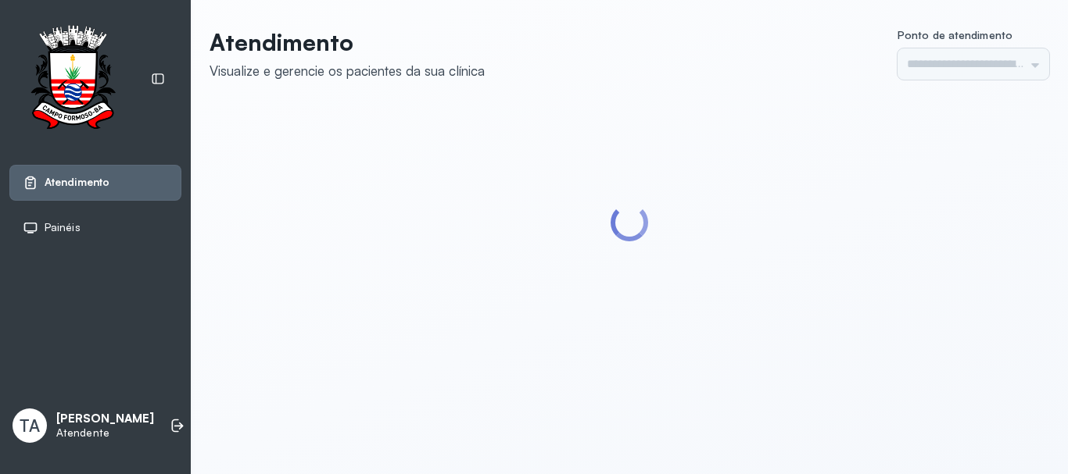
type input "******"
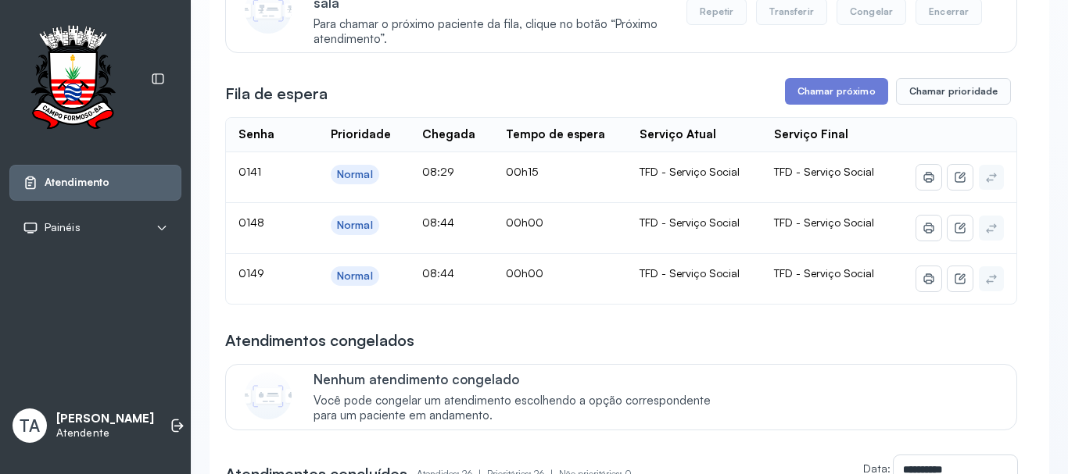
scroll to position [234, 0]
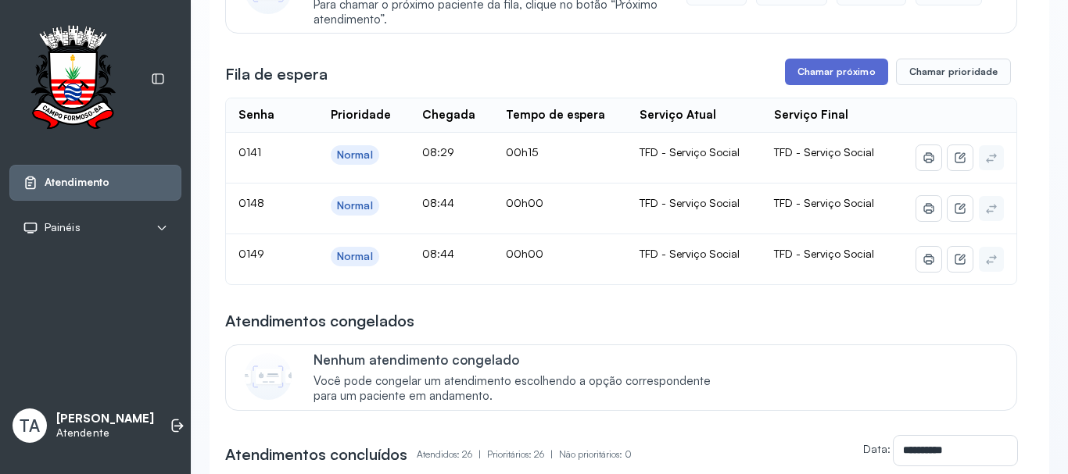
click at [794, 77] on button "Chamar próximo" at bounding box center [836, 72] width 103 height 27
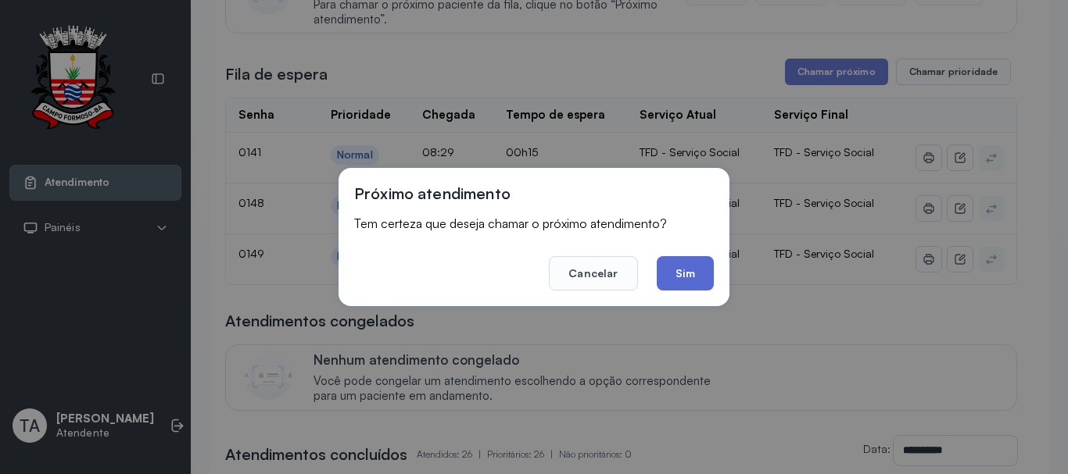
click at [681, 271] on button "Sim" at bounding box center [684, 273] width 57 height 34
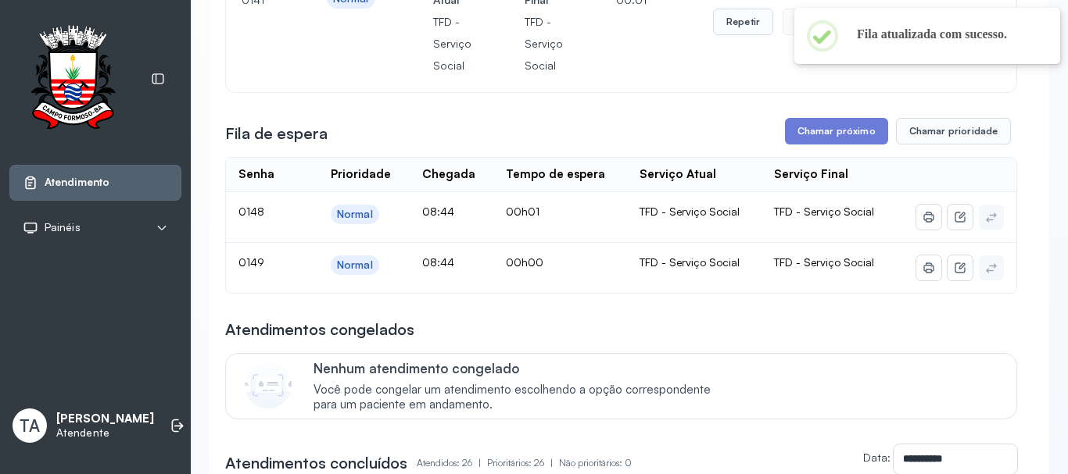
scroll to position [156, 0]
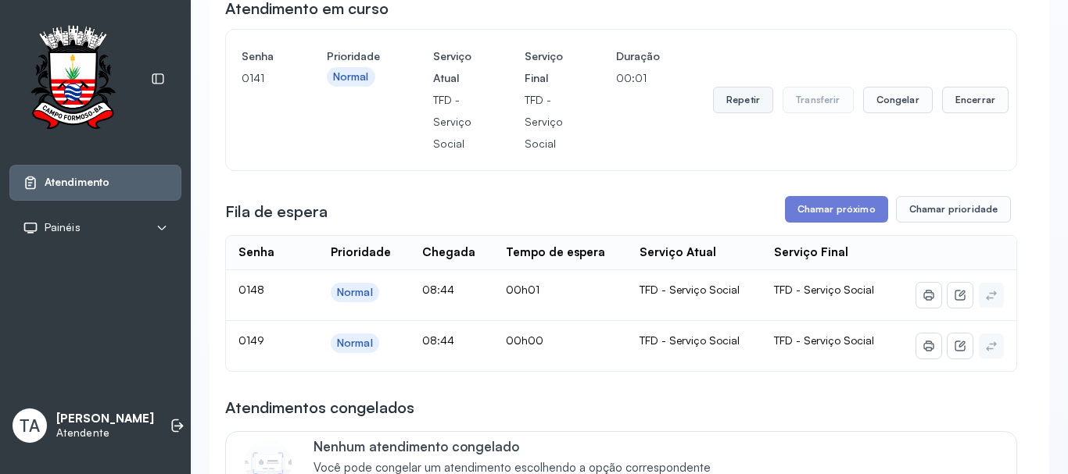
click at [740, 102] on button "Repetir" at bounding box center [743, 100] width 60 height 27
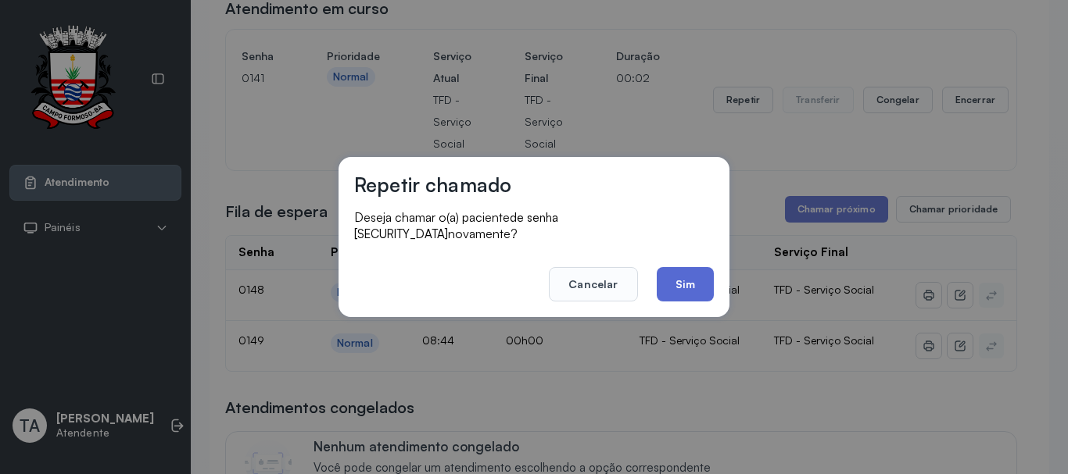
click at [684, 273] on button "Sim" at bounding box center [684, 284] width 57 height 34
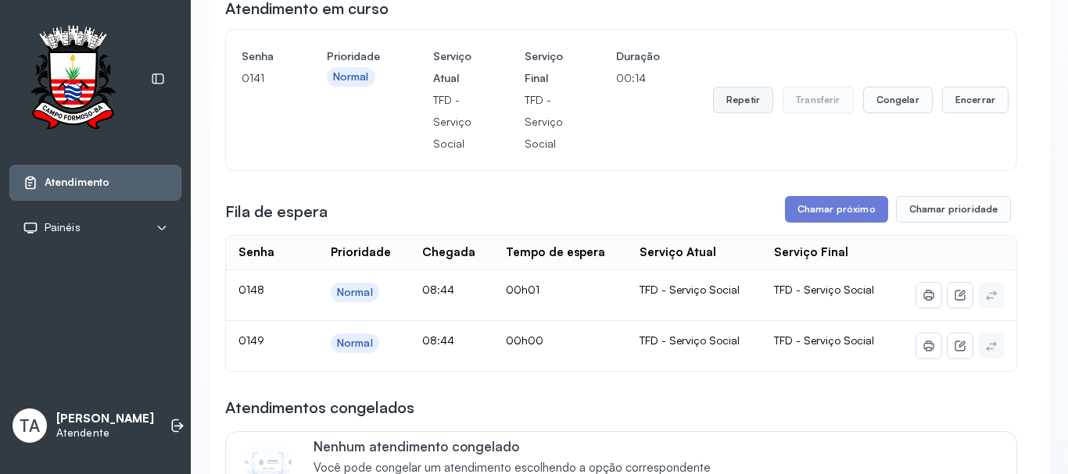
click at [729, 105] on button "Repetir" at bounding box center [743, 100] width 60 height 27
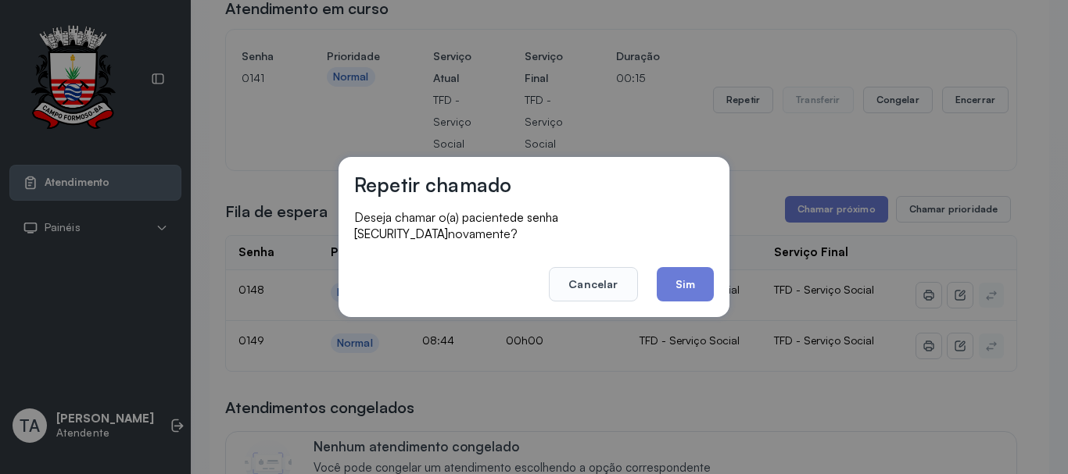
click at [693, 253] on footer "Cancelar Sim" at bounding box center [533, 273] width 359 height 56
click at [692, 267] on button "Sim" at bounding box center [684, 284] width 57 height 34
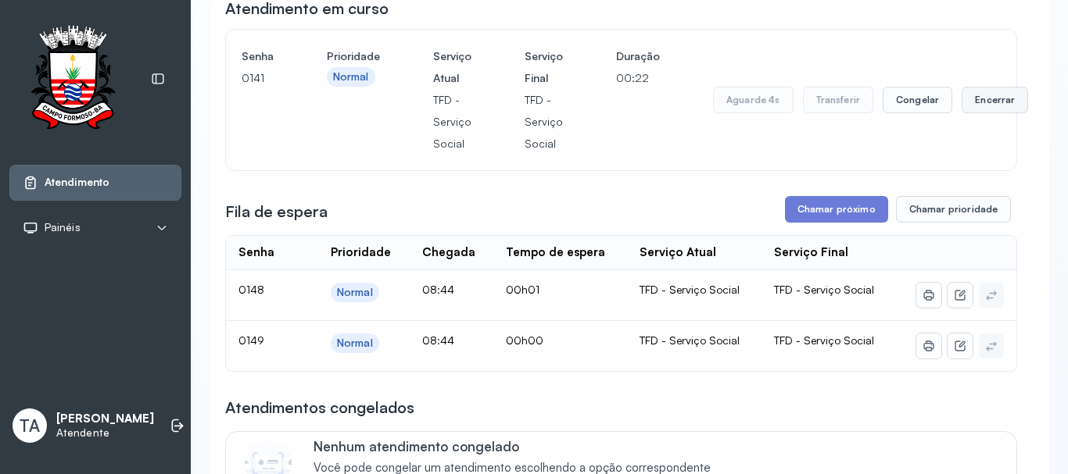
click at [1012, 102] on button "Encerrar" at bounding box center [994, 100] width 66 height 27
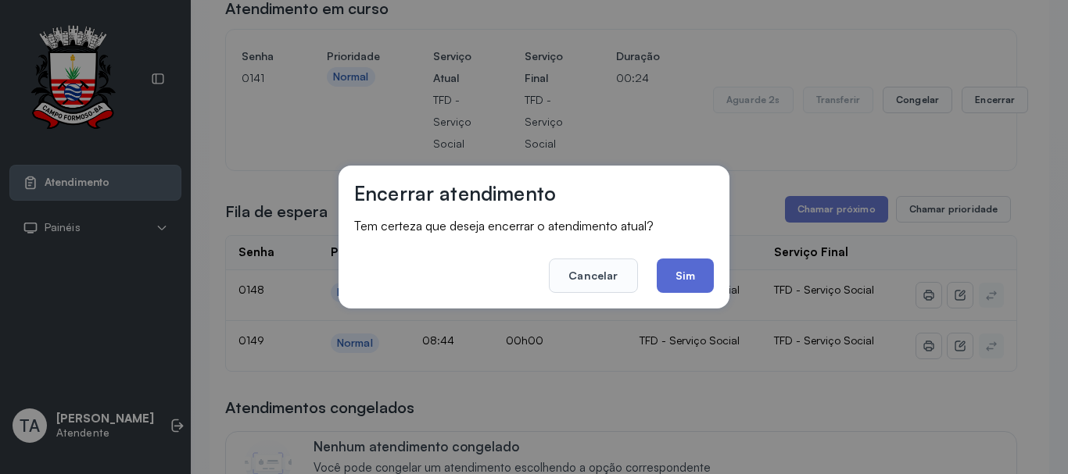
click at [703, 269] on button "Sim" at bounding box center [684, 276] width 57 height 34
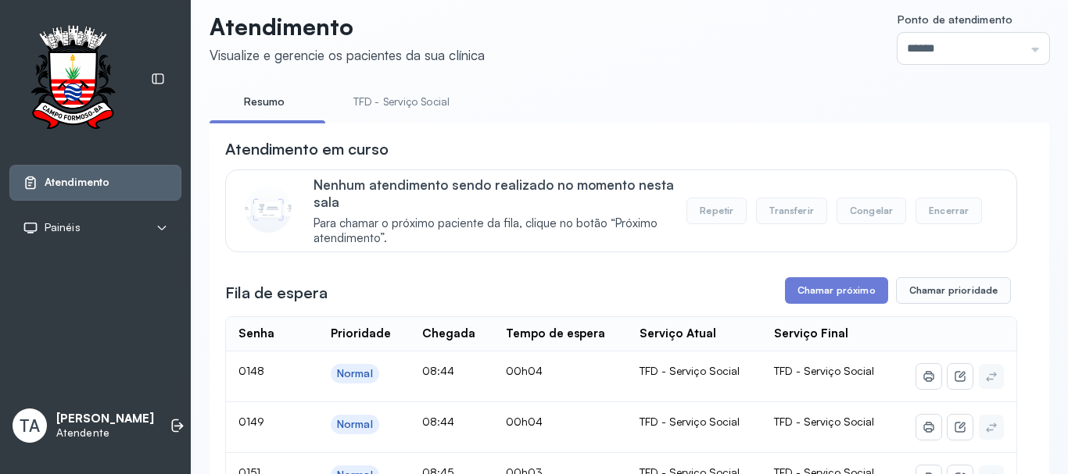
scroll to position [0, 0]
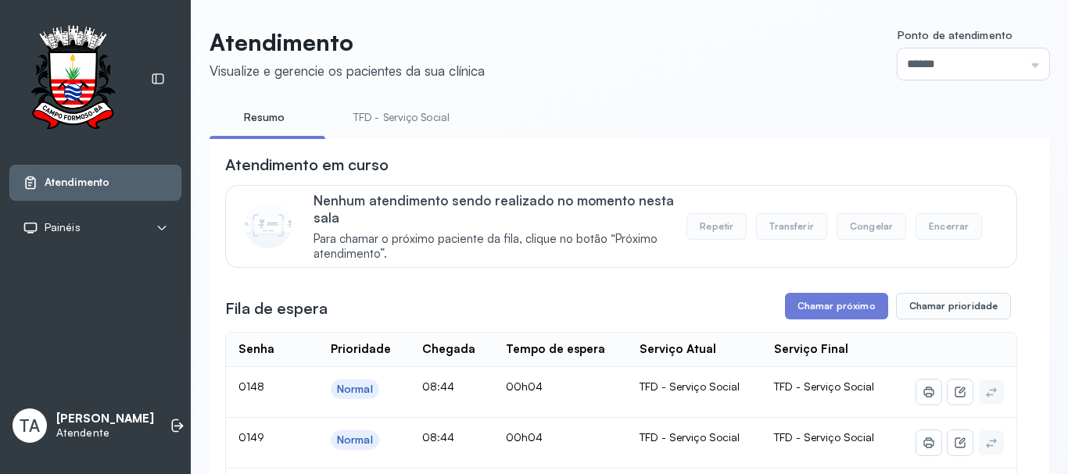
click at [370, 117] on link "TFD - Serviço Social" at bounding box center [401, 118] width 127 height 26
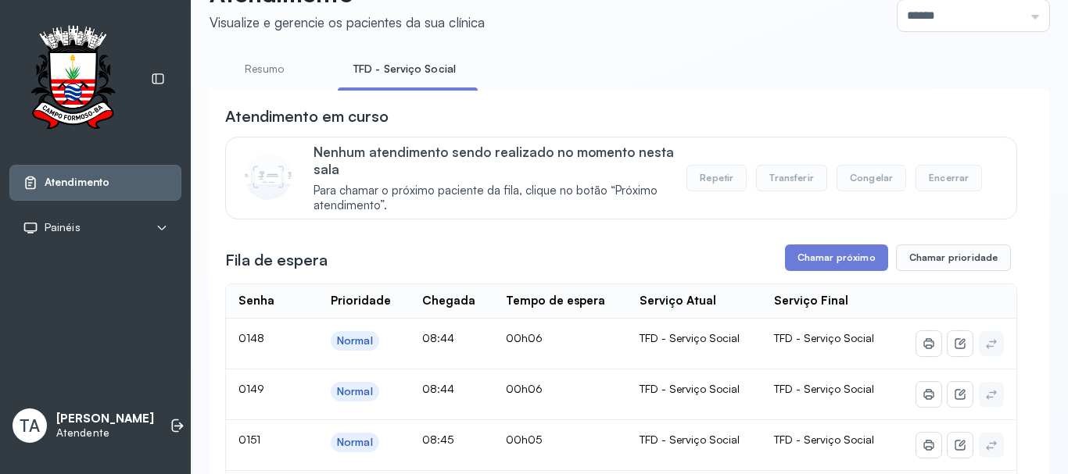
scroll to position [361, 0]
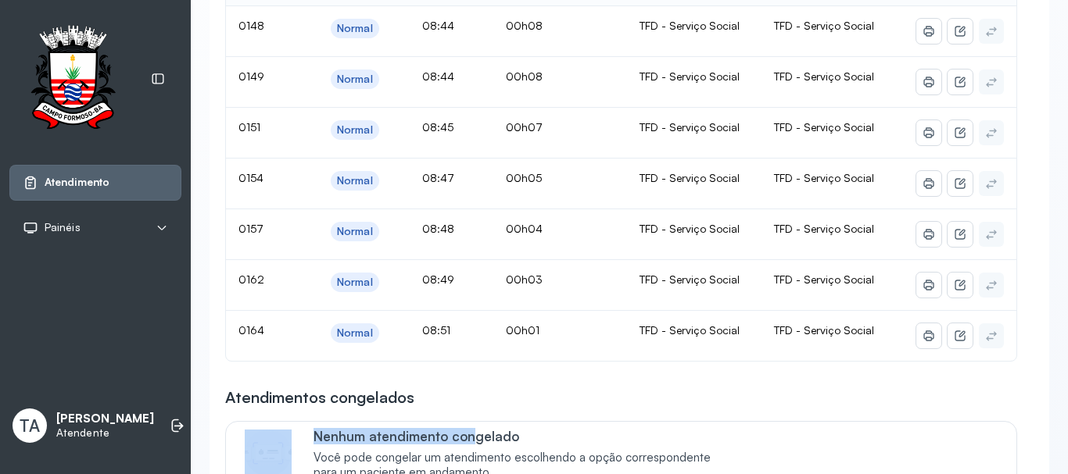
click at [469, 413] on div "Atendimentos congelados Nenhum atendimento congelado Você pode congelar um aten…" at bounding box center [621, 437] width 792 height 101
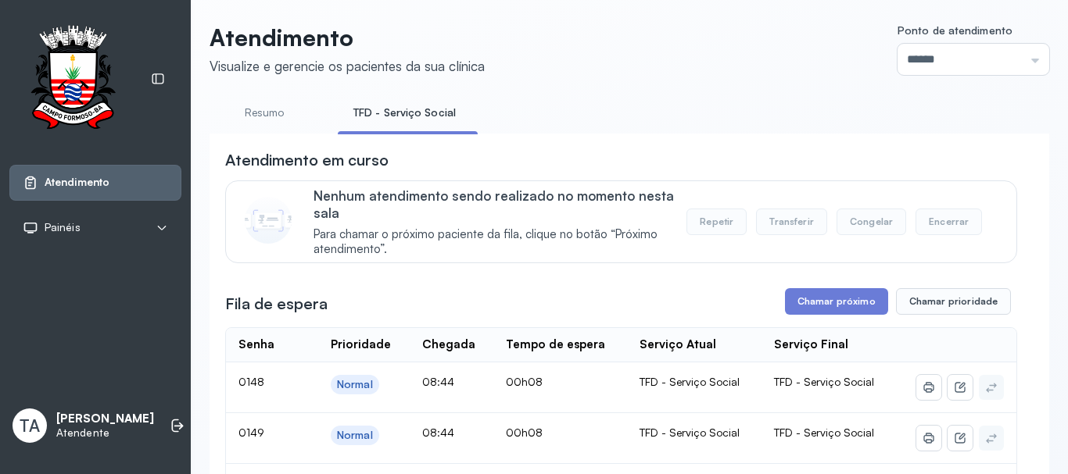
scroll to position [0, 0]
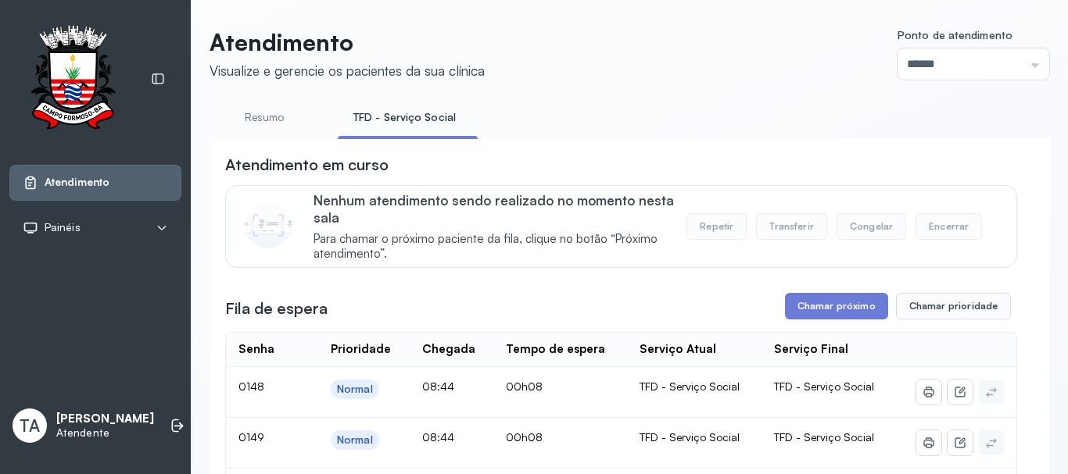
click at [256, 134] on li "Resumo" at bounding box center [267, 122] width 116 height 35
click at [248, 123] on link "Resumo" at bounding box center [263, 118] width 109 height 26
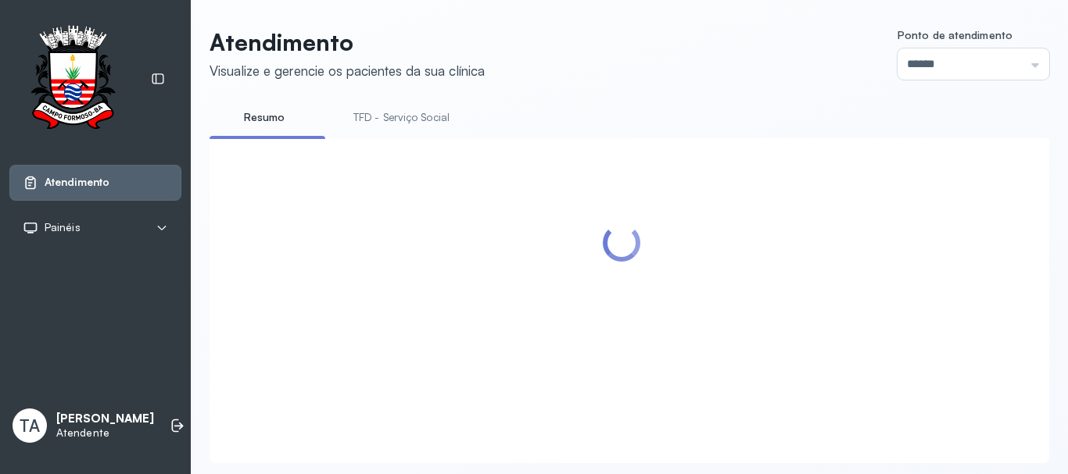
click at [388, 124] on link "TFD - Serviço Social" at bounding box center [401, 118] width 127 height 26
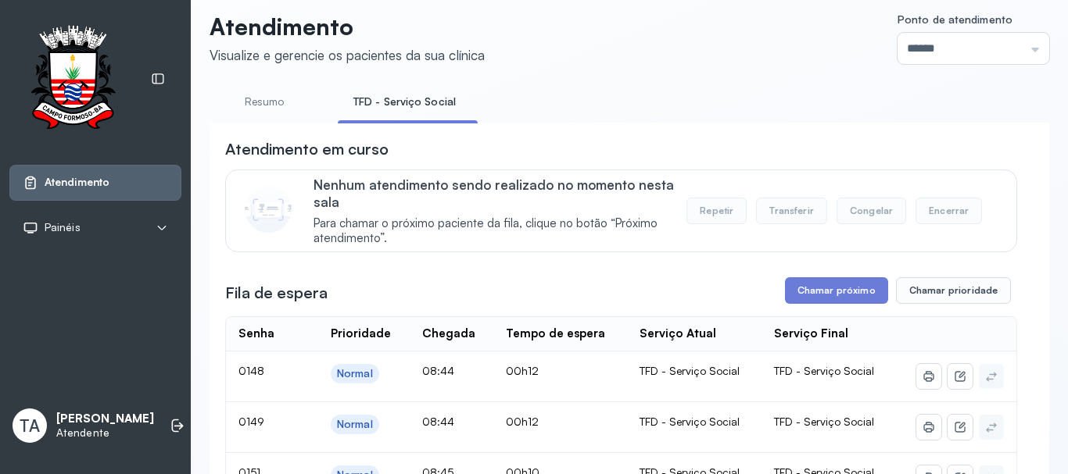
scroll to position [14, 0]
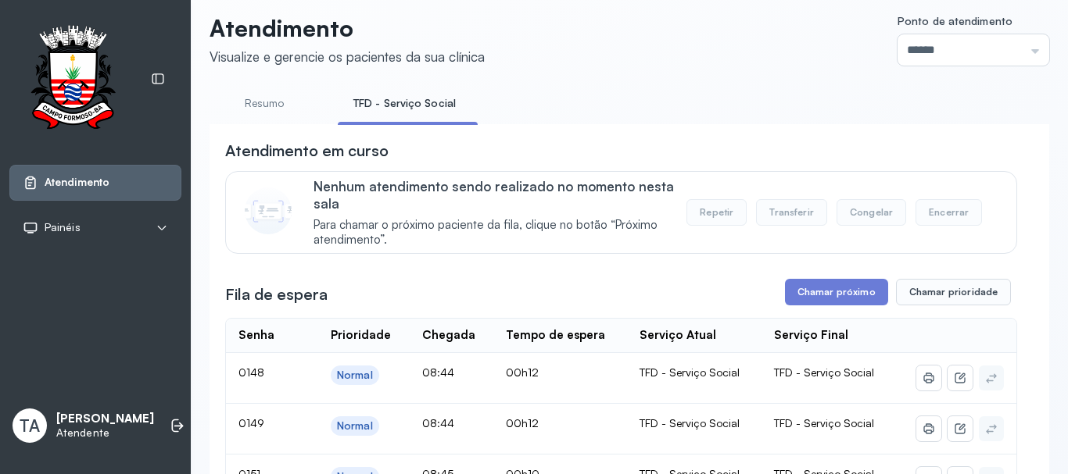
click at [259, 101] on link "Resumo" at bounding box center [263, 104] width 109 height 26
click at [408, 105] on link "TFD - Serviço Social" at bounding box center [401, 104] width 127 height 26
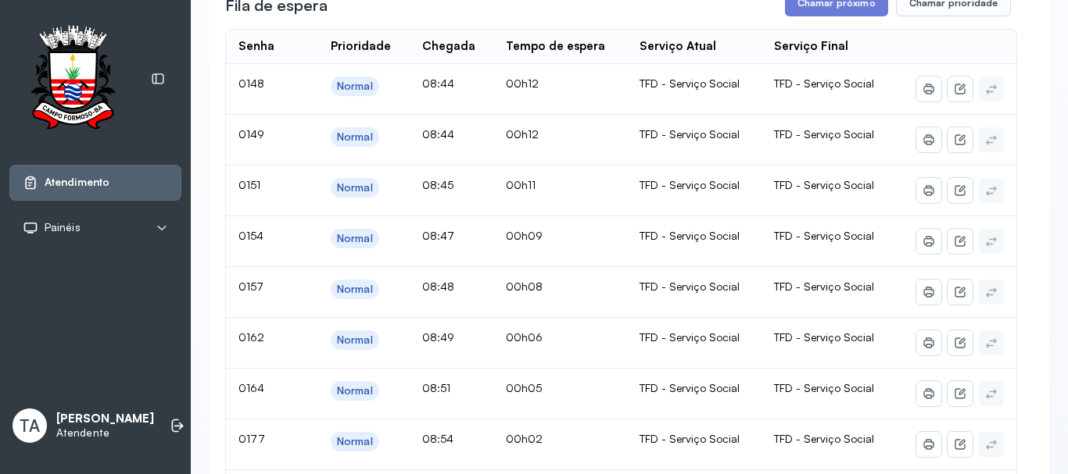
scroll to position [283, 0]
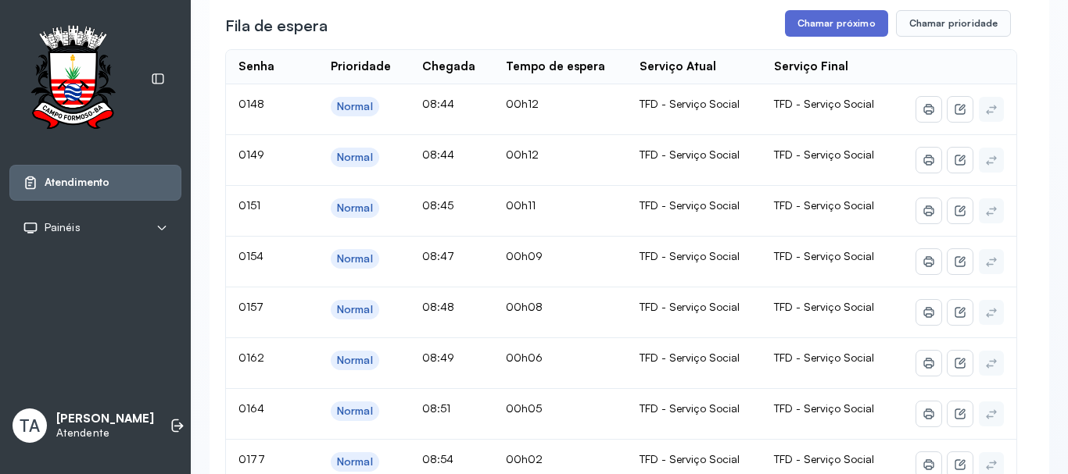
click at [803, 37] on button "Chamar próximo" at bounding box center [836, 23] width 103 height 27
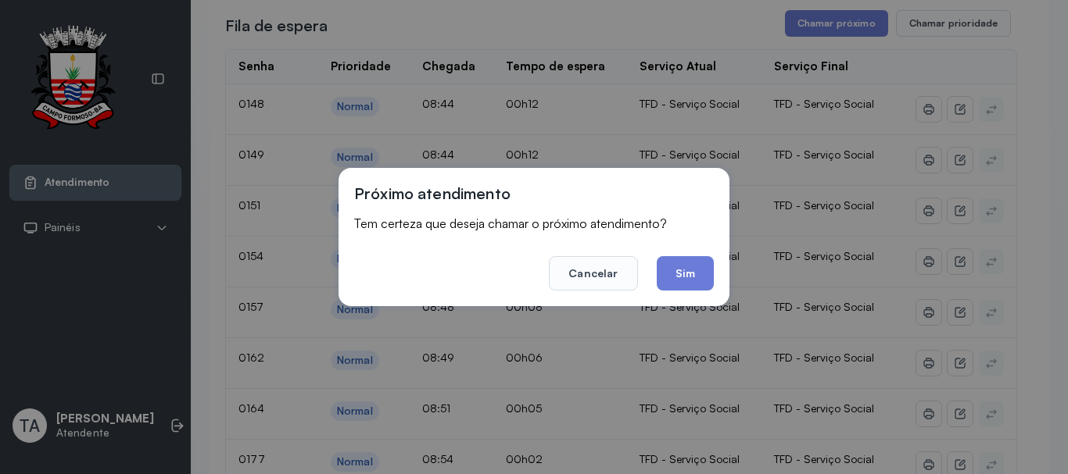
click at [689, 272] on button "Sim" at bounding box center [684, 273] width 57 height 34
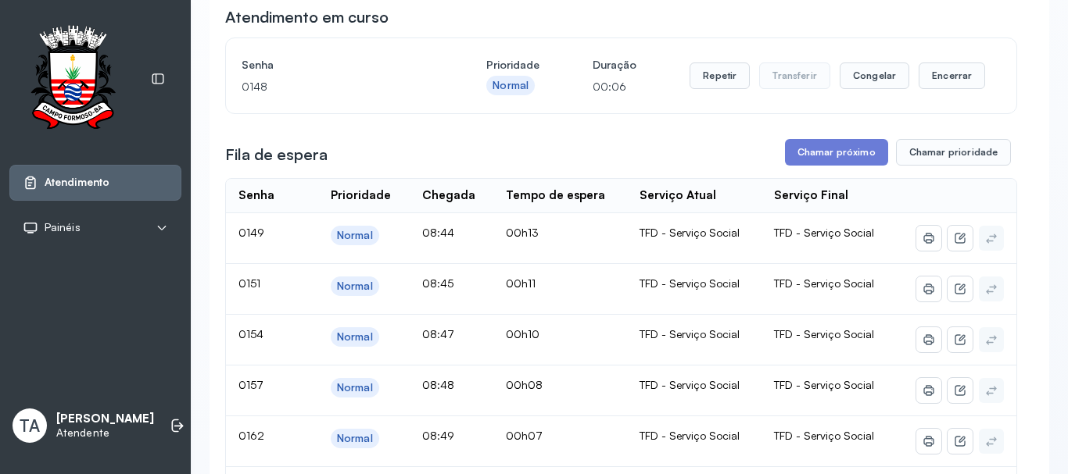
scroll to position [48, 0]
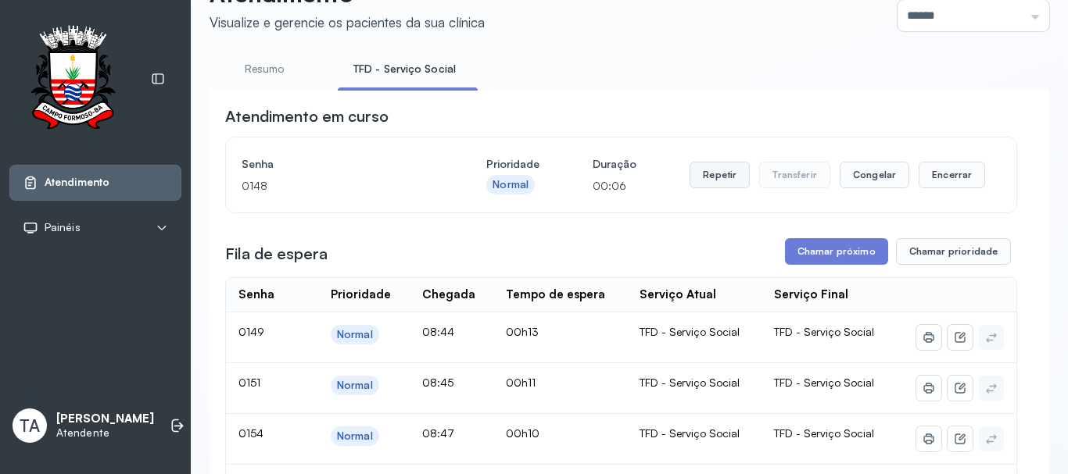
click at [715, 177] on button "Repetir" at bounding box center [719, 175] width 60 height 27
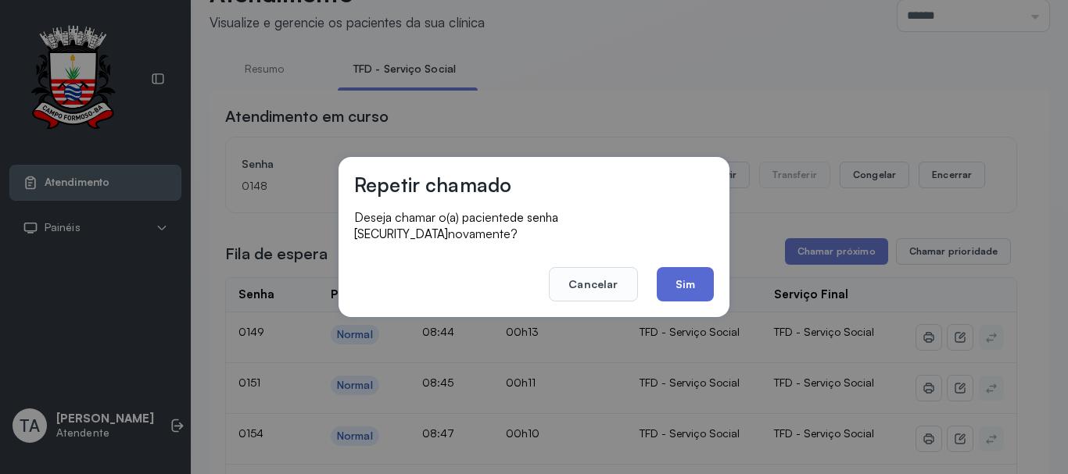
click at [689, 286] on button "Sim" at bounding box center [684, 284] width 57 height 34
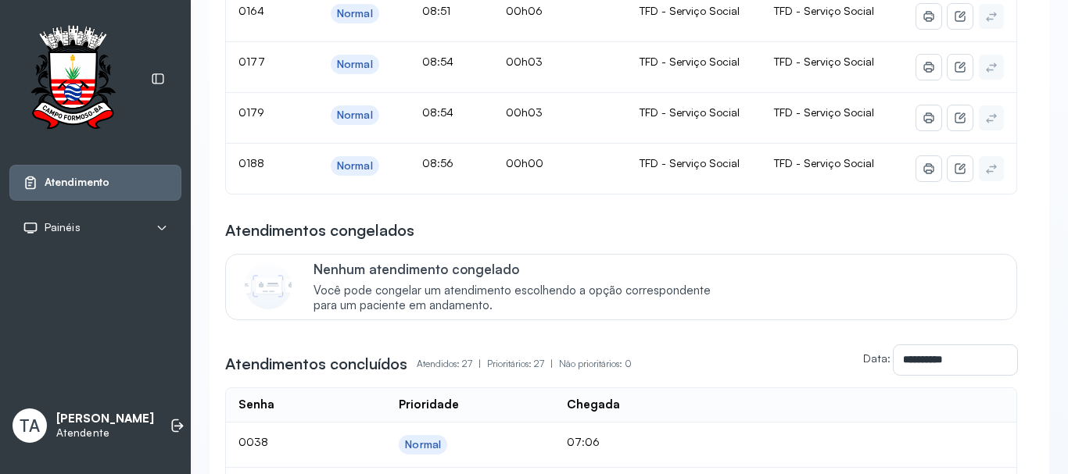
scroll to position [625, 0]
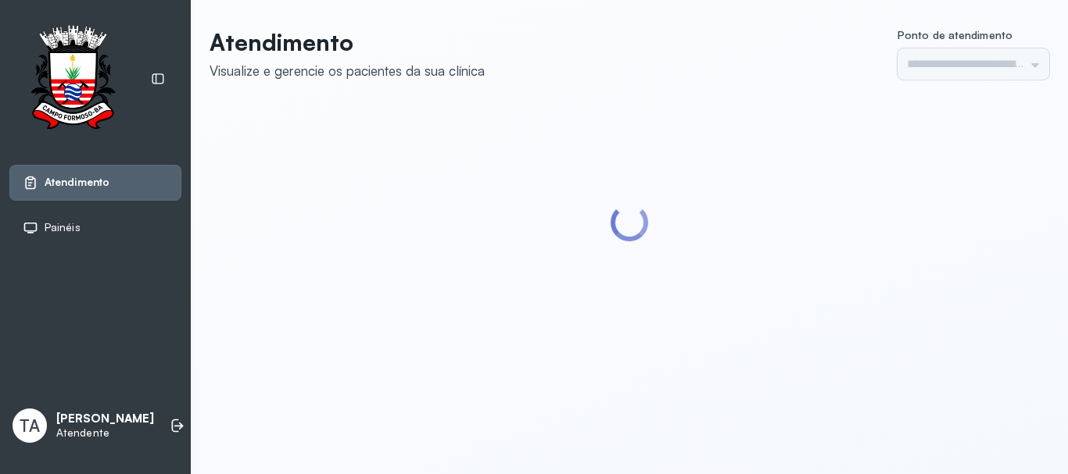
type input "******"
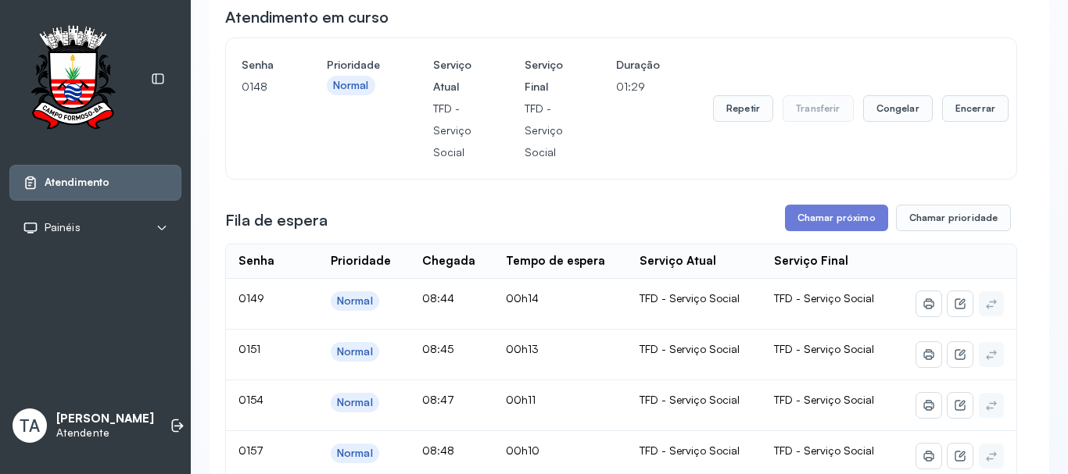
scroll to position [78, 0]
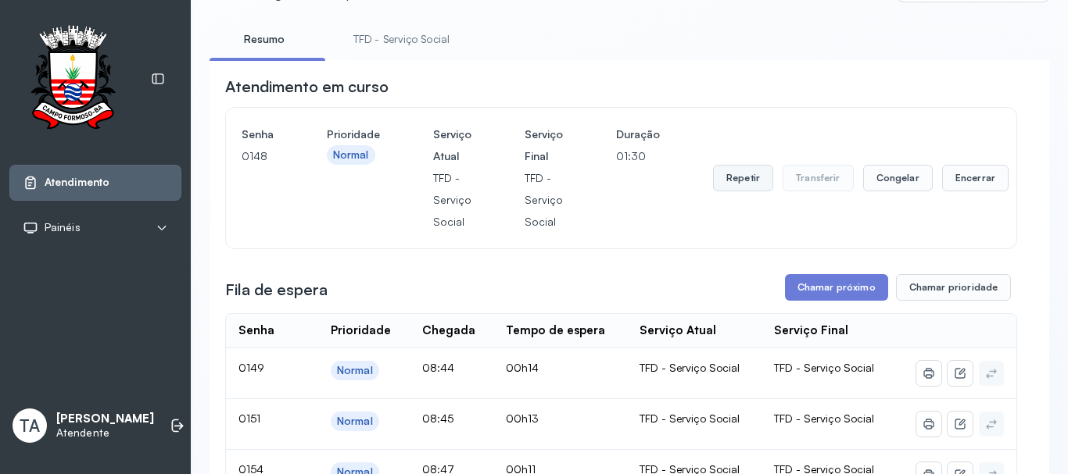
click at [737, 190] on button "Repetir" at bounding box center [743, 178] width 60 height 27
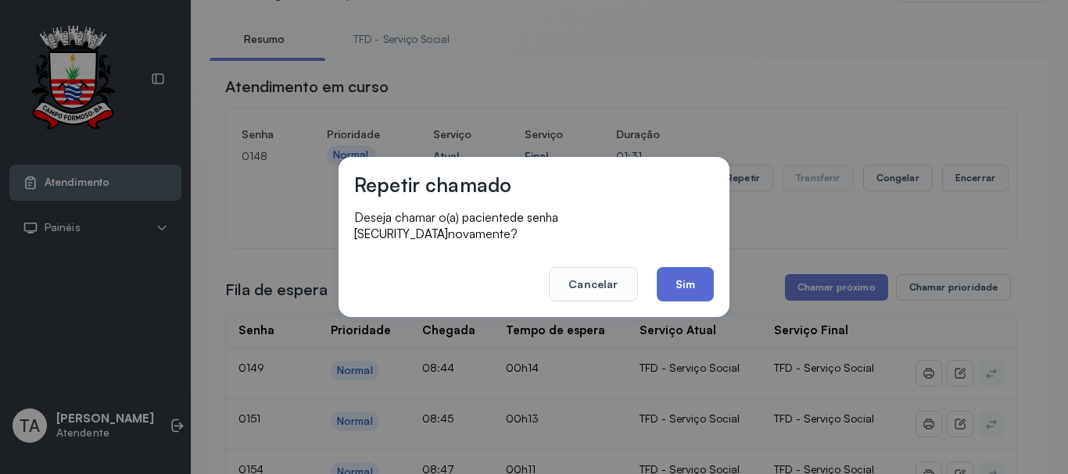
click at [688, 280] on button "Sim" at bounding box center [684, 284] width 57 height 34
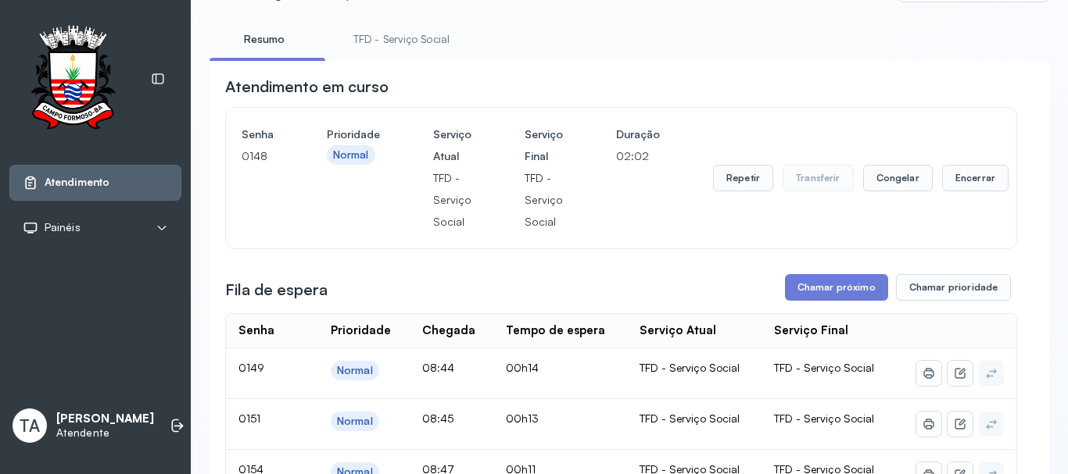
click at [389, 41] on link "TFD - Serviço Social" at bounding box center [401, 40] width 127 height 26
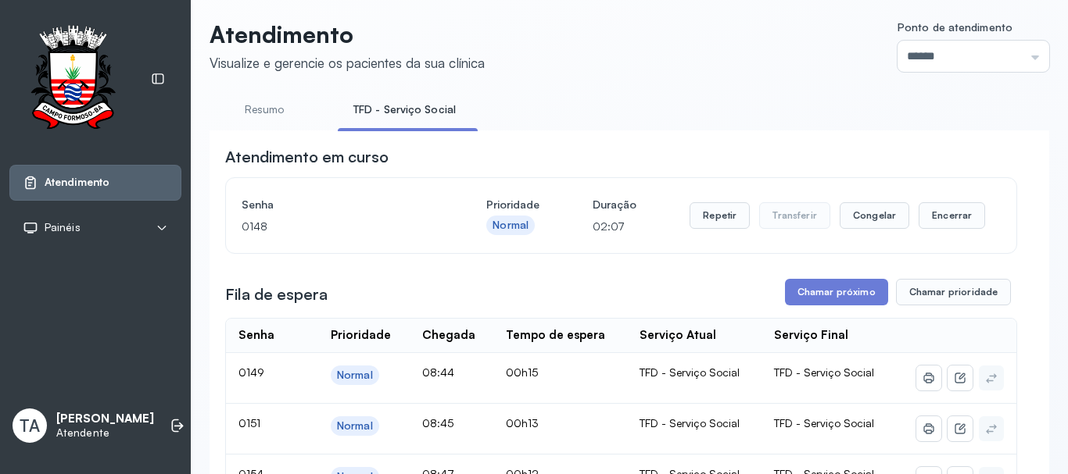
scroll to position [0, 0]
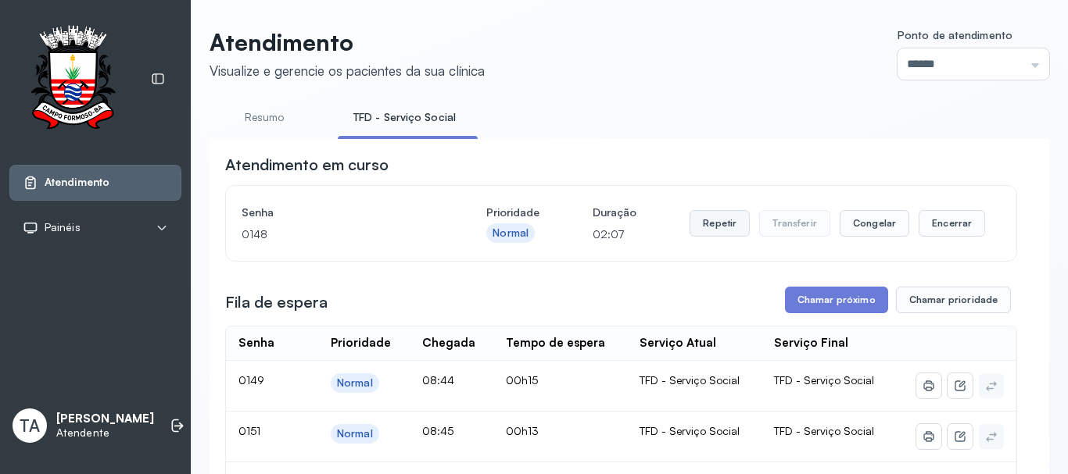
click at [724, 232] on button "Repetir" at bounding box center [719, 223] width 60 height 27
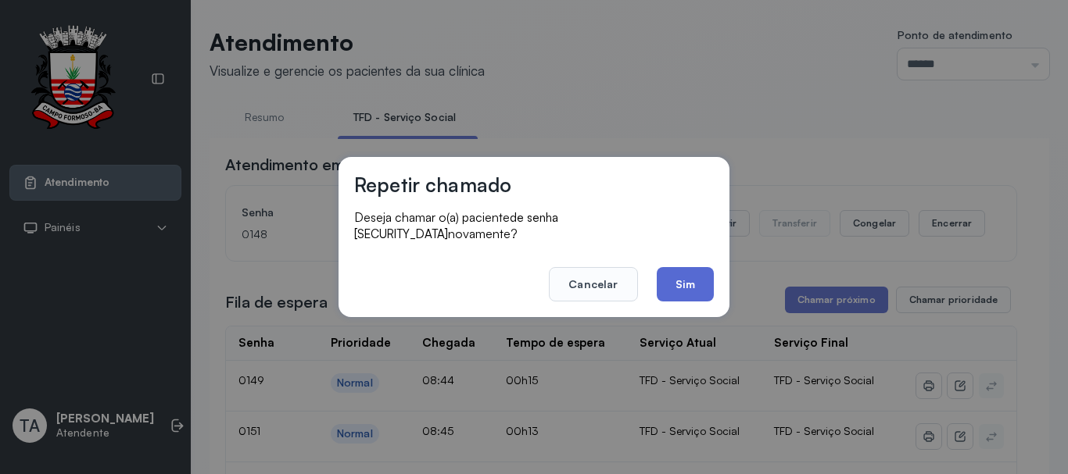
click at [669, 271] on button "Sim" at bounding box center [684, 284] width 57 height 34
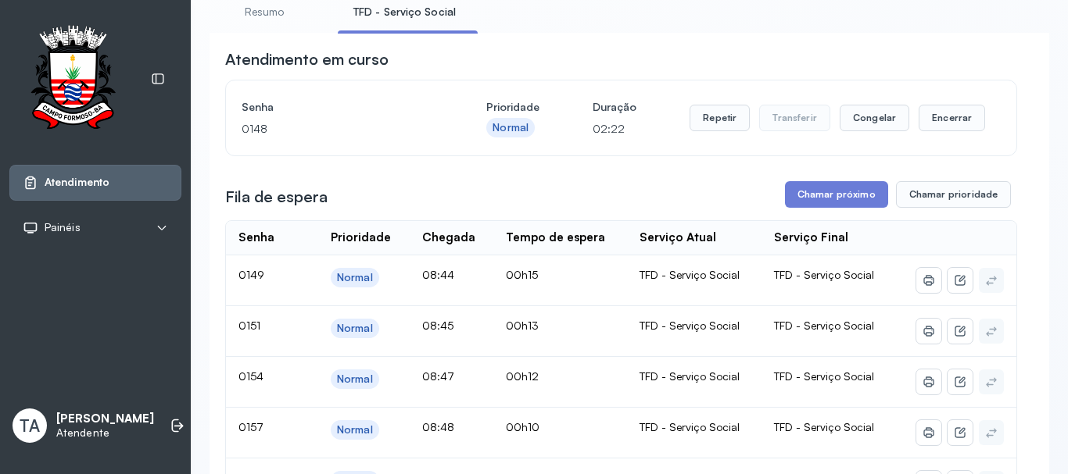
scroll to position [78, 0]
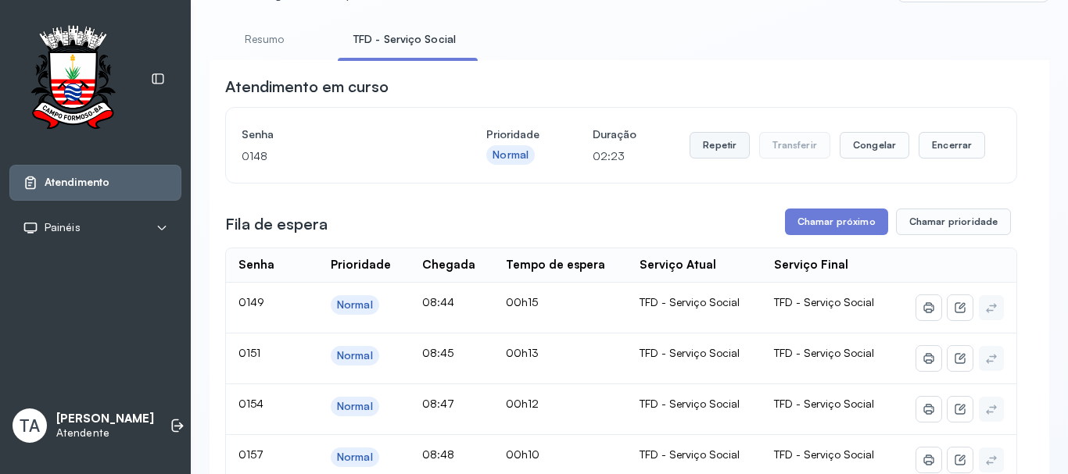
click at [709, 147] on button "Repetir" at bounding box center [719, 145] width 60 height 27
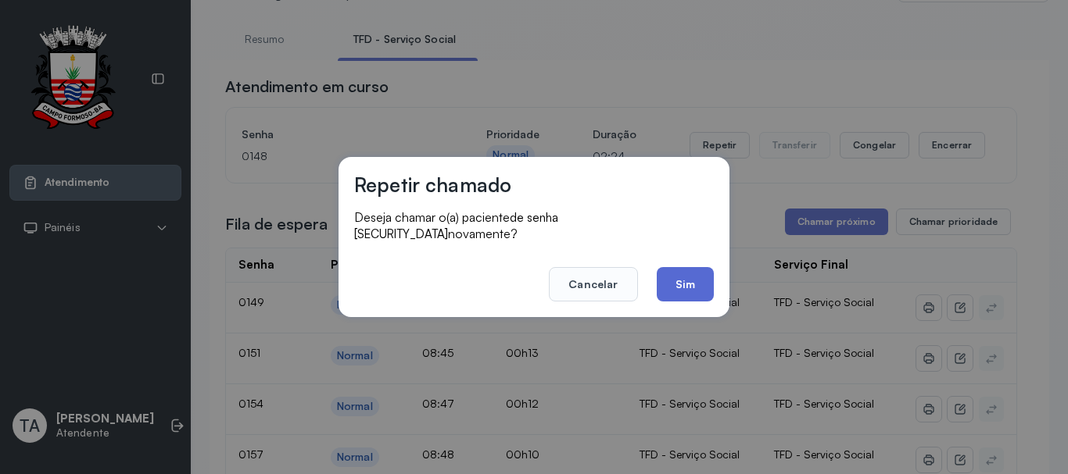
click at [692, 267] on button "Sim" at bounding box center [684, 284] width 57 height 34
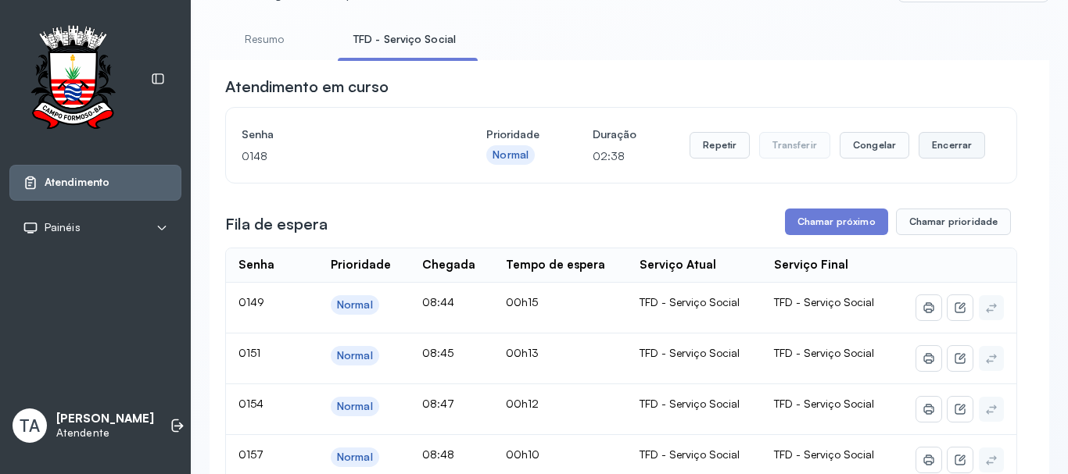
click at [918, 151] on button "Encerrar" at bounding box center [951, 145] width 66 height 27
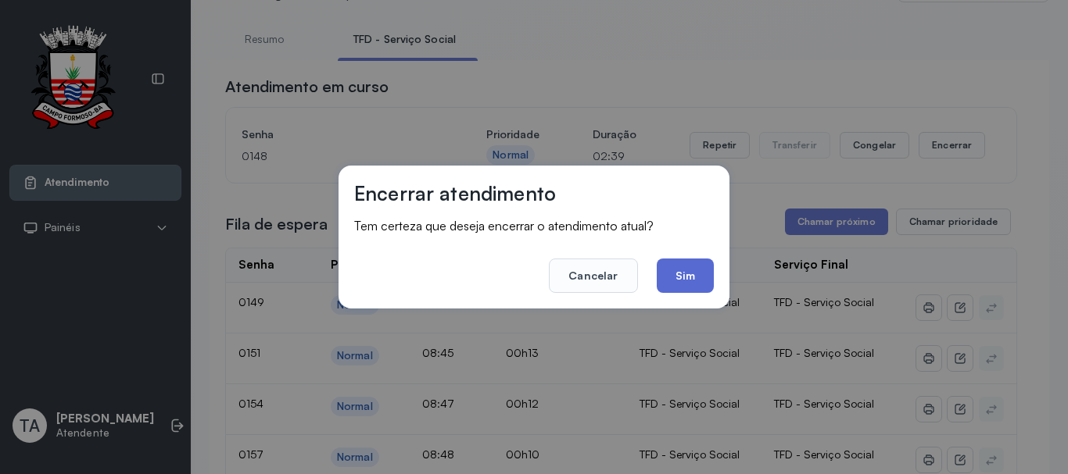
click at [694, 280] on button "Sim" at bounding box center [684, 276] width 57 height 34
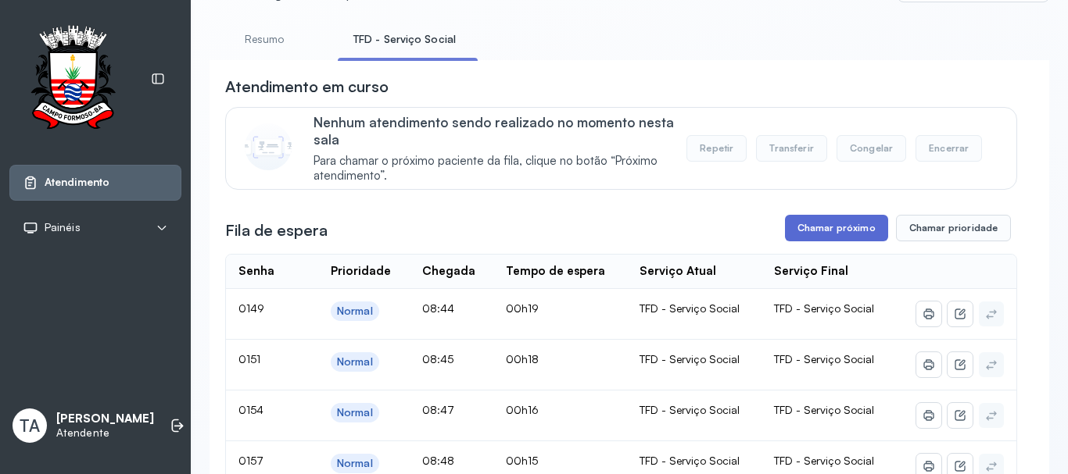
click at [801, 224] on button "Chamar próximo" at bounding box center [836, 228] width 103 height 27
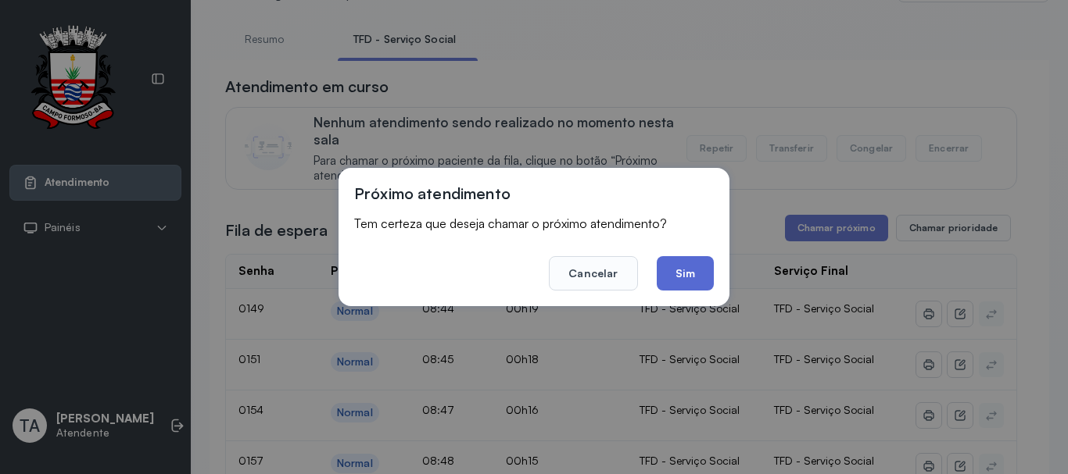
click at [684, 263] on button "Sim" at bounding box center [684, 273] width 57 height 34
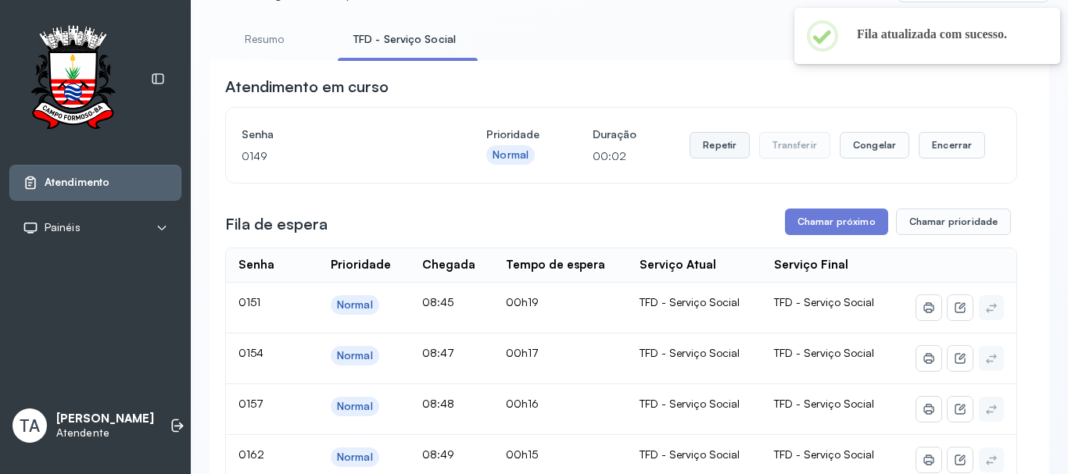
click at [716, 149] on button "Repetir" at bounding box center [719, 145] width 60 height 27
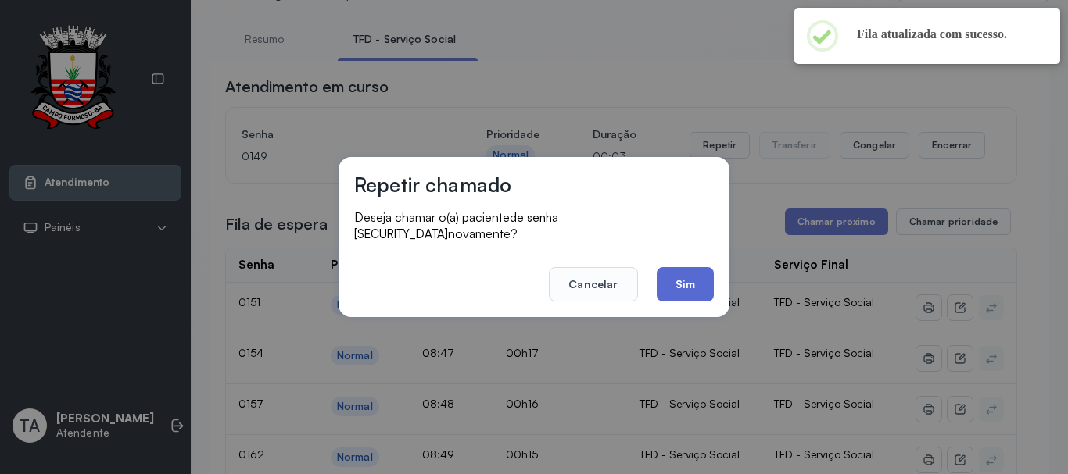
click at [664, 275] on button "Sim" at bounding box center [684, 284] width 57 height 34
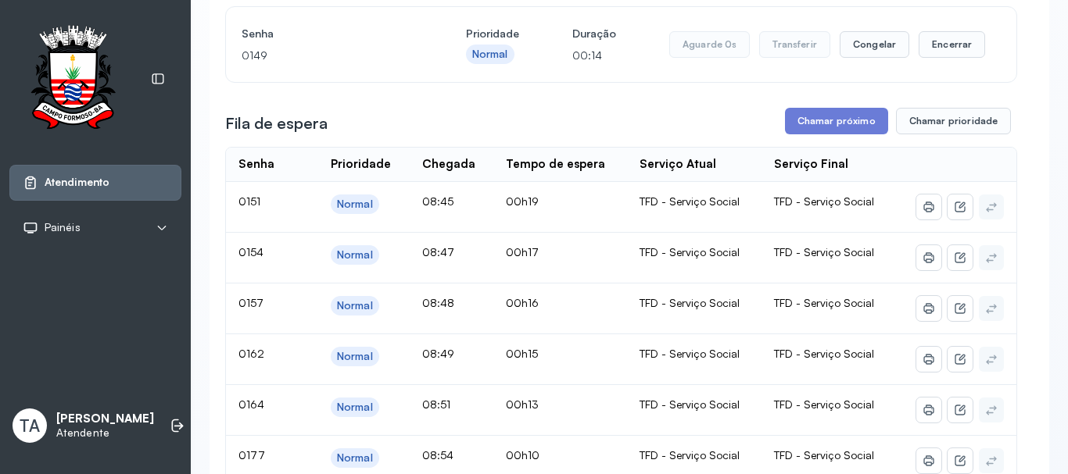
scroll to position [156, 0]
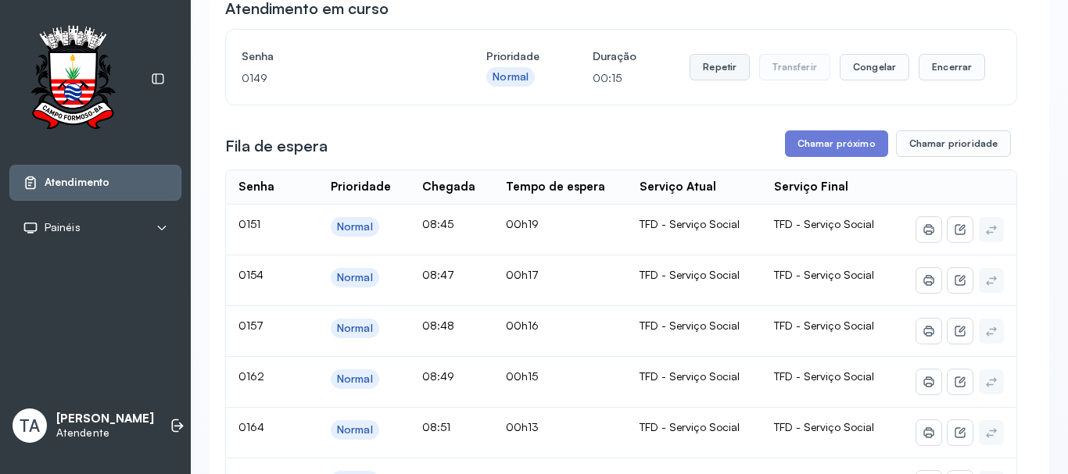
click at [701, 67] on button "Repetir" at bounding box center [719, 67] width 60 height 27
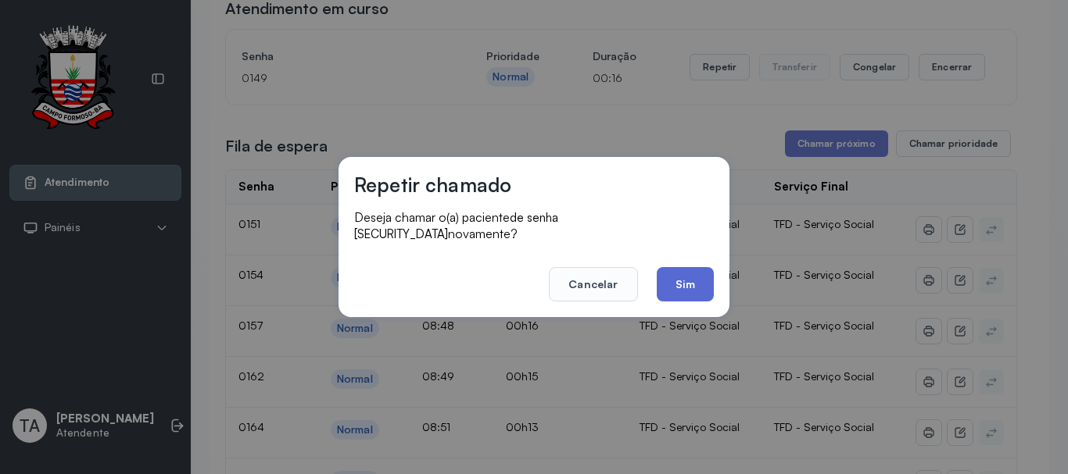
click at [681, 288] on button "Sim" at bounding box center [684, 284] width 57 height 34
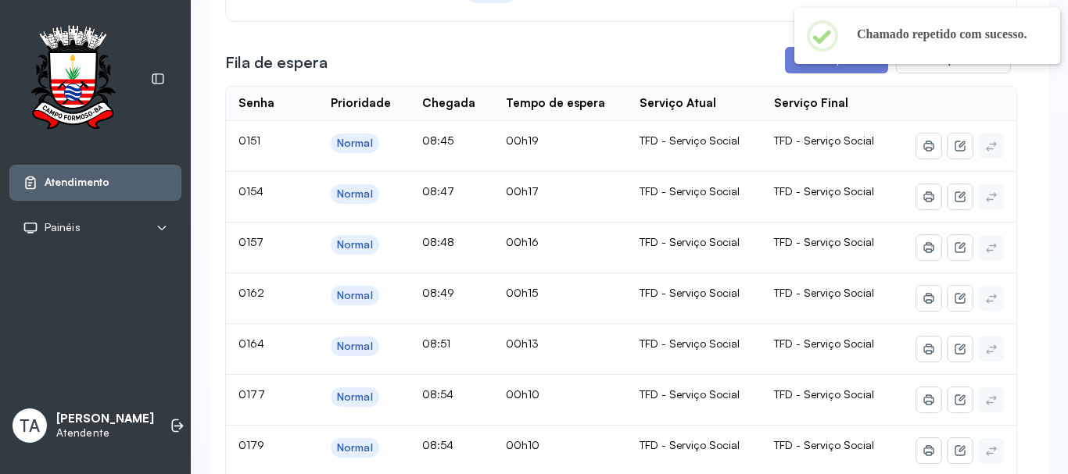
scroll to position [78, 0]
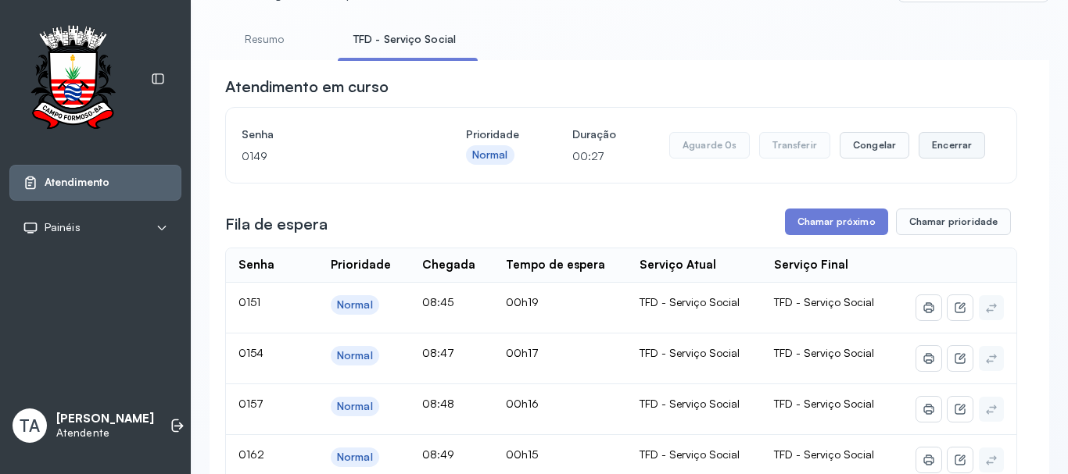
click at [918, 159] on button "Encerrar" at bounding box center [951, 145] width 66 height 27
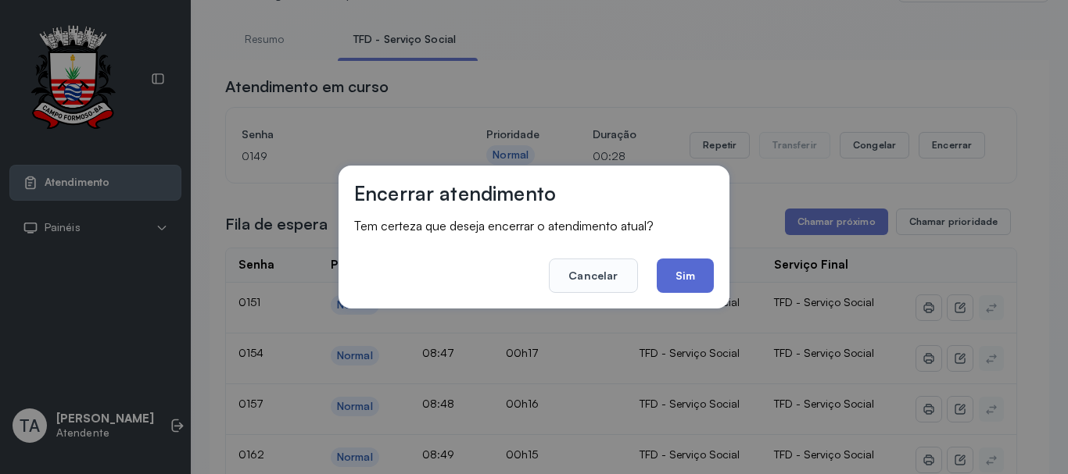
click at [696, 271] on button "Sim" at bounding box center [684, 276] width 57 height 34
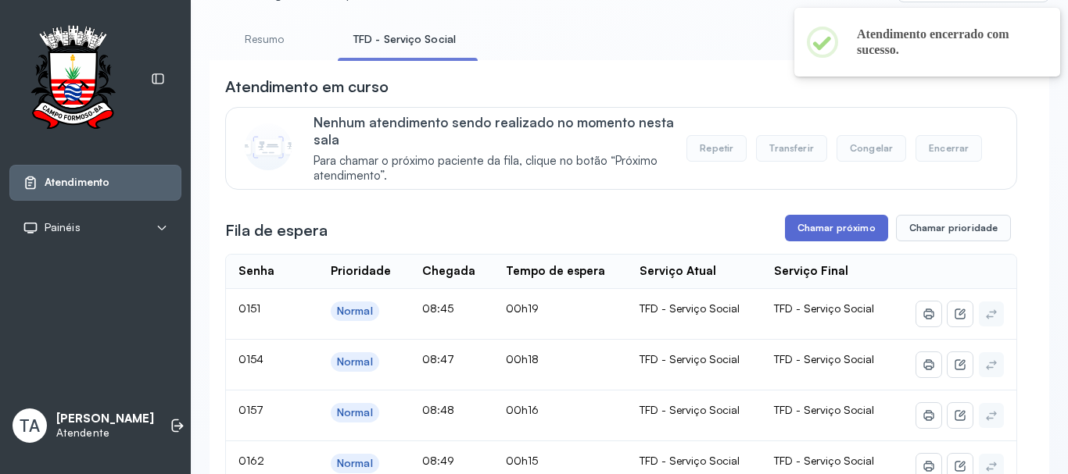
click at [798, 231] on button "Chamar próximo" at bounding box center [836, 228] width 103 height 27
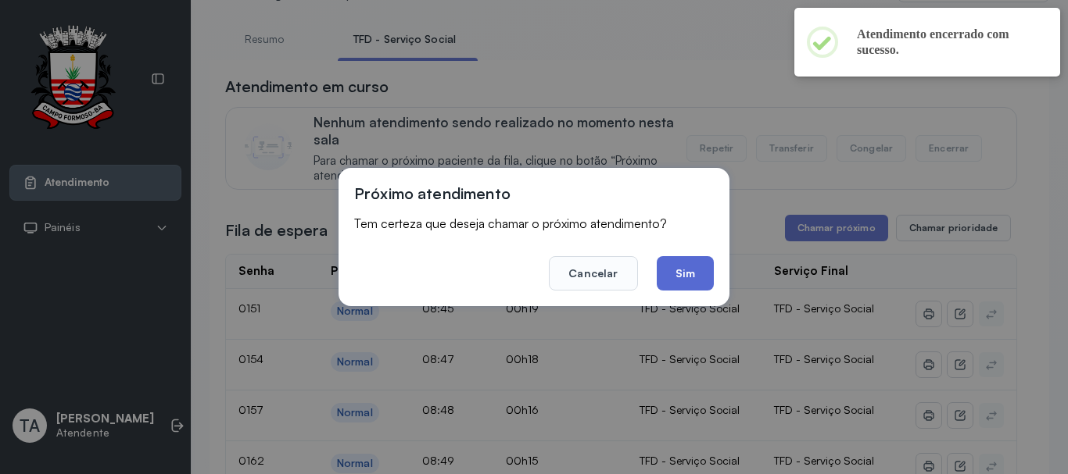
click at [667, 281] on button "Sim" at bounding box center [684, 273] width 57 height 34
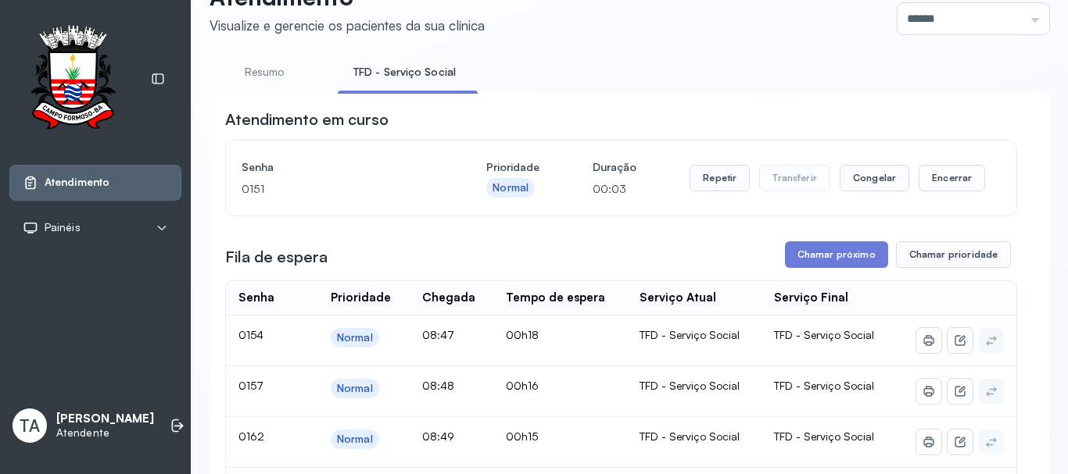
scroll to position [0, 0]
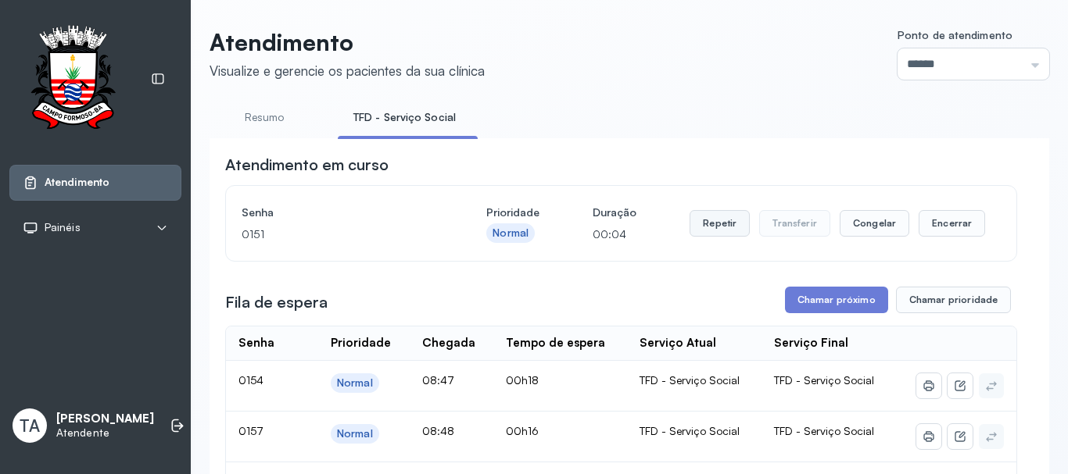
click at [692, 230] on button "Repetir" at bounding box center [719, 223] width 60 height 27
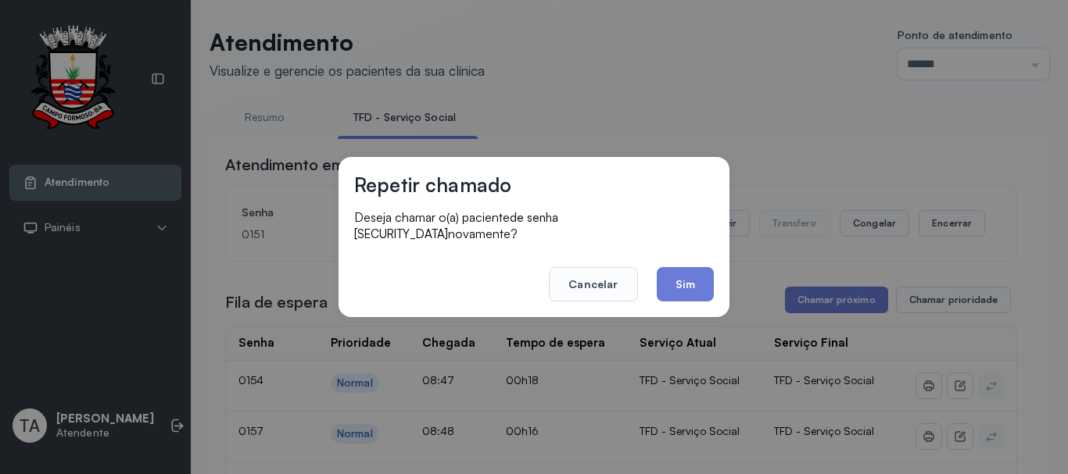
click at [653, 280] on footer "Cancelar Sim" at bounding box center [533, 273] width 359 height 56
click at [666, 271] on button "Sim" at bounding box center [684, 284] width 57 height 34
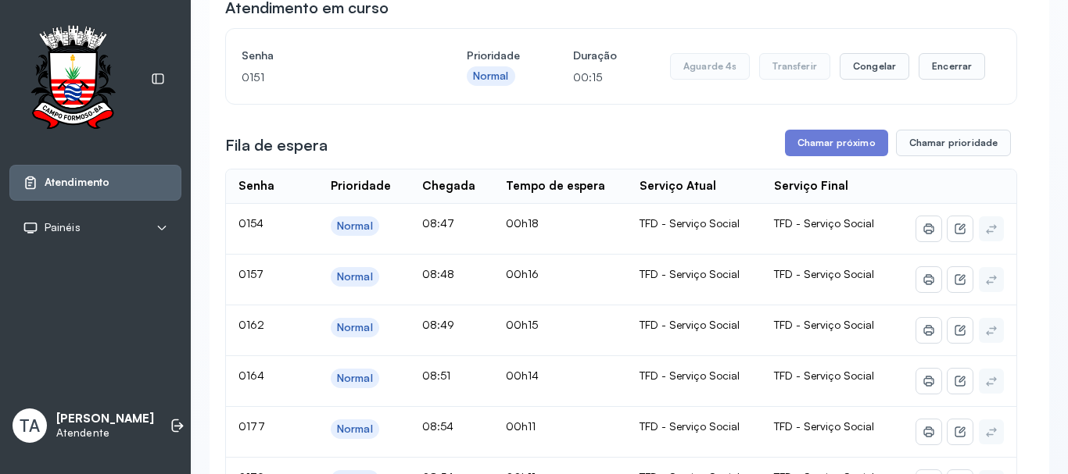
scroll to position [156, 0]
click at [710, 77] on button "Repetir" at bounding box center [719, 67] width 60 height 27
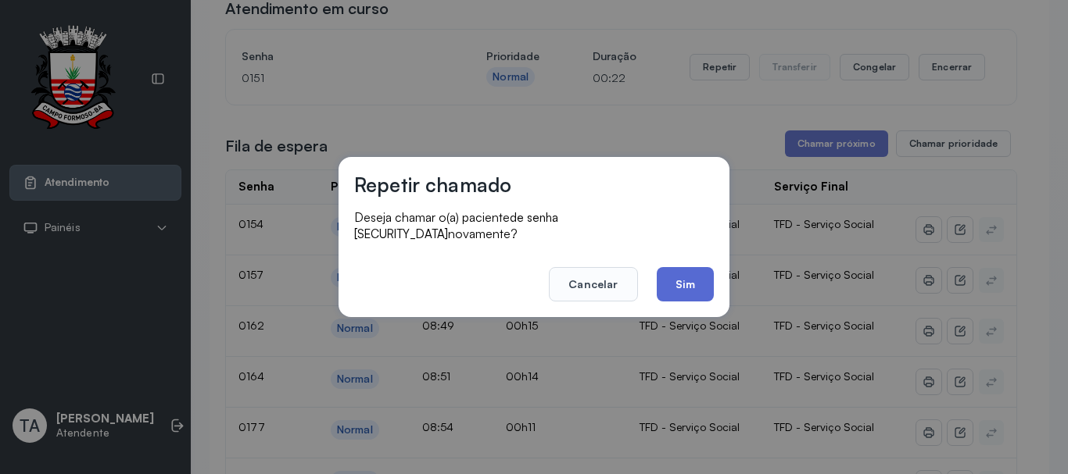
click at [688, 271] on button "Sim" at bounding box center [684, 284] width 57 height 34
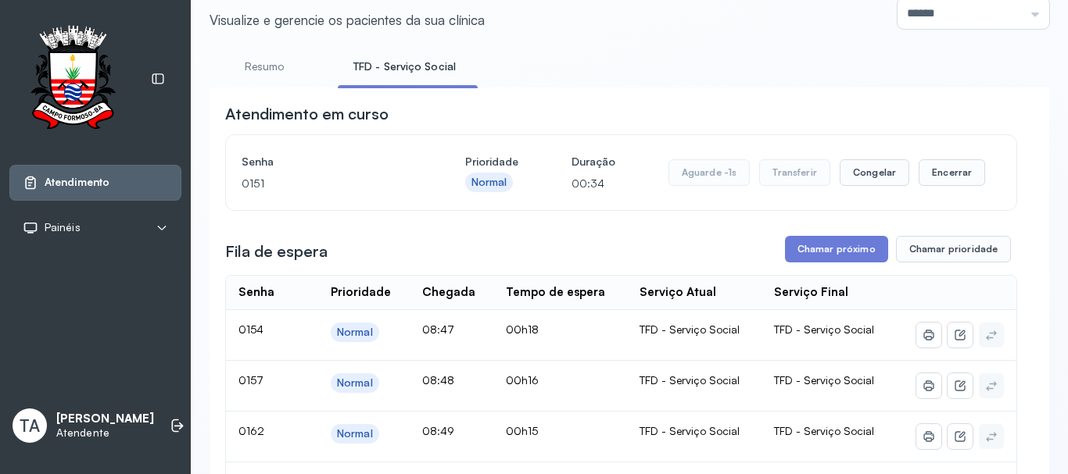
scroll to position [0, 0]
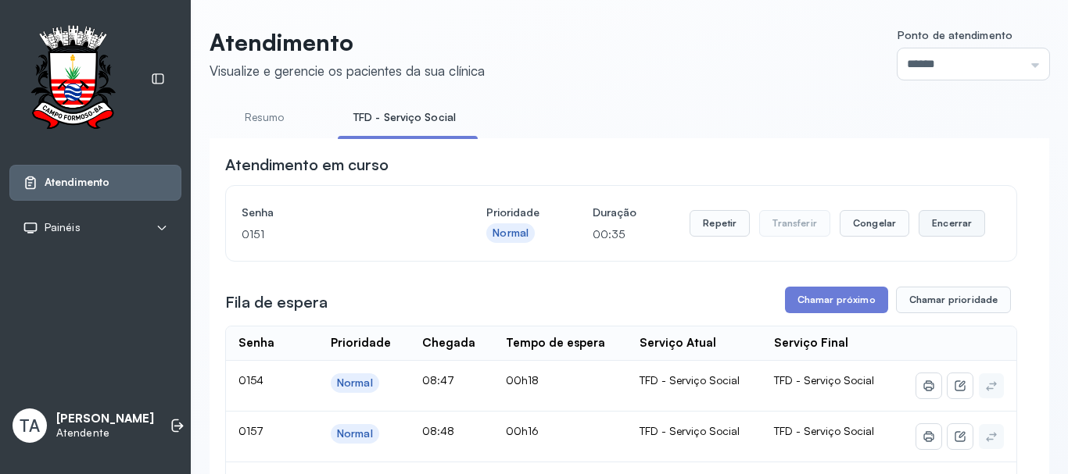
click at [955, 225] on button "Encerrar" at bounding box center [951, 223] width 66 height 27
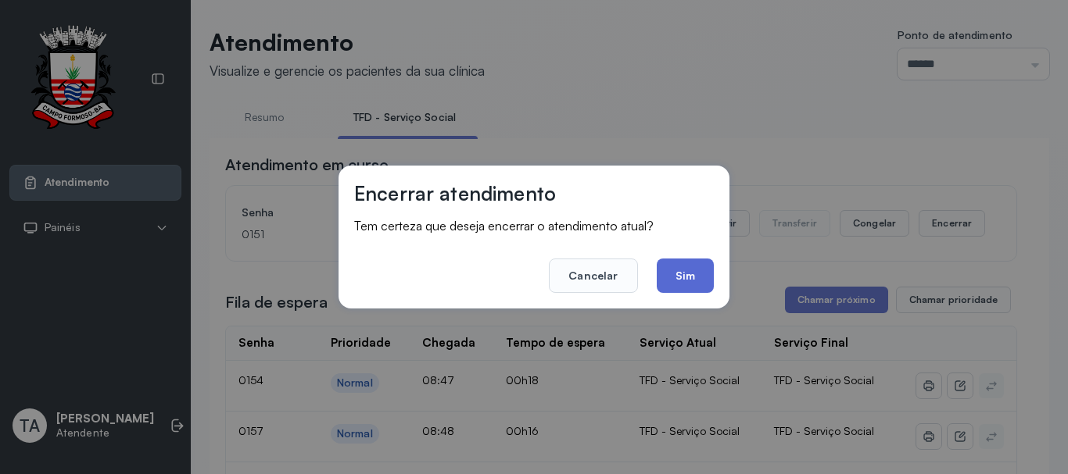
click at [677, 284] on button "Sim" at bounding box center [684, 276] width 57 height 34
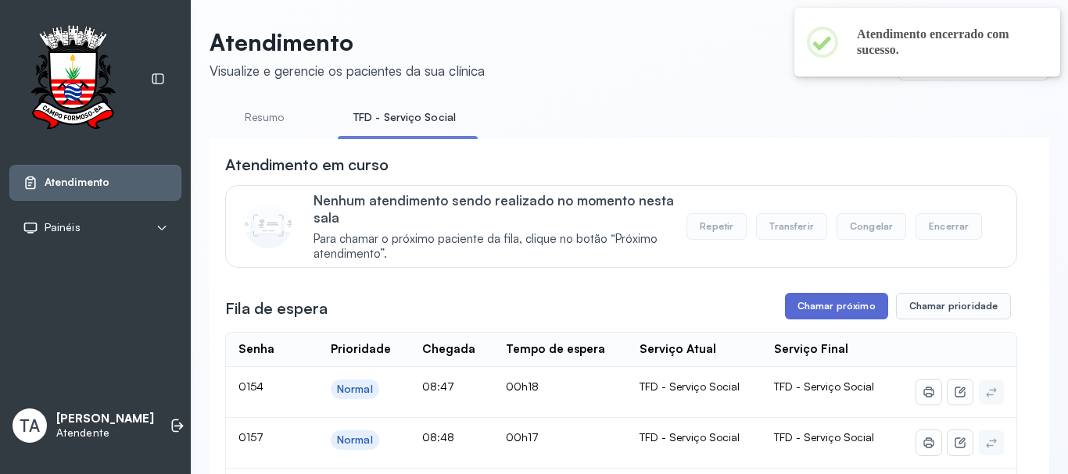
click at [814, 309] on button "Chamar próximo" at bounding box center [836, 306] width 103 height 27
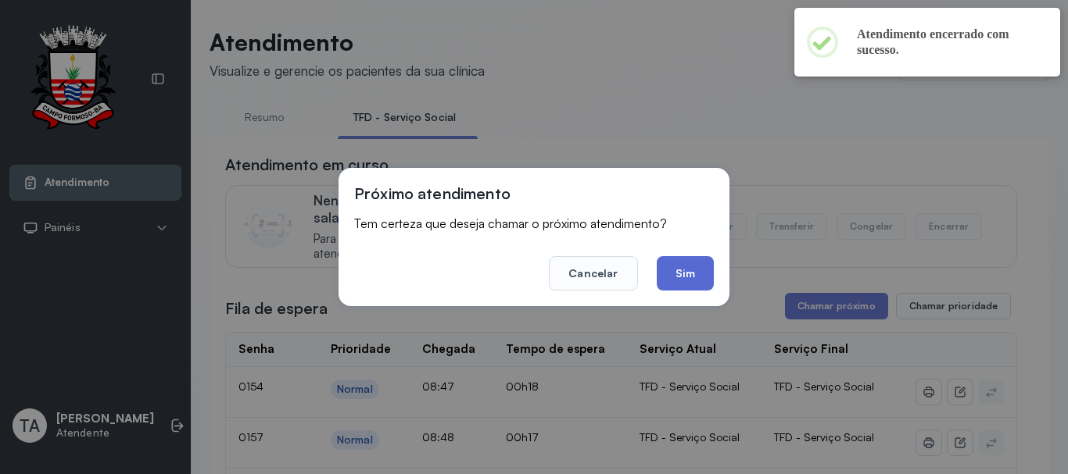
click at [690, 272] on button "Sim" at bounding box center [684, 273] width 57 height 34
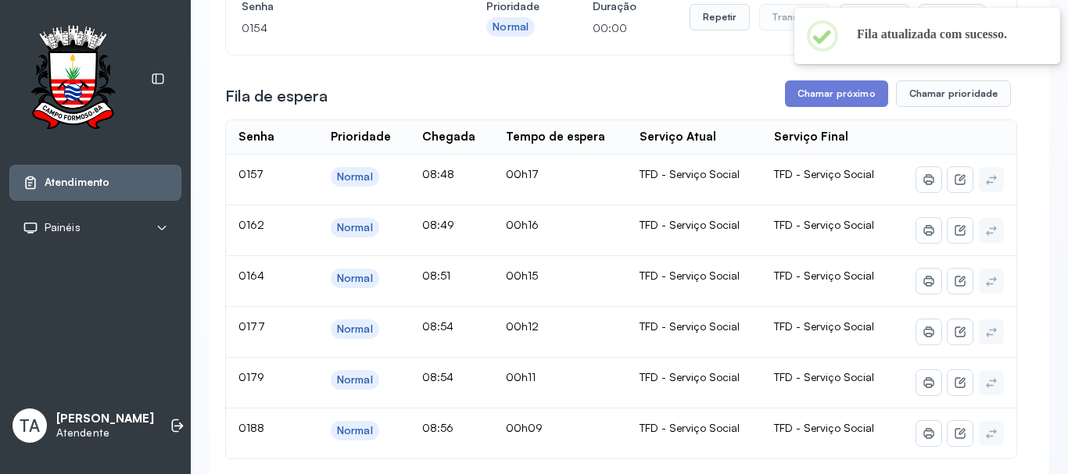
scroll to position [205, 0]
click at [714, 30] on button "Repetir" at bounding box center [719, 18] width 60 height 27
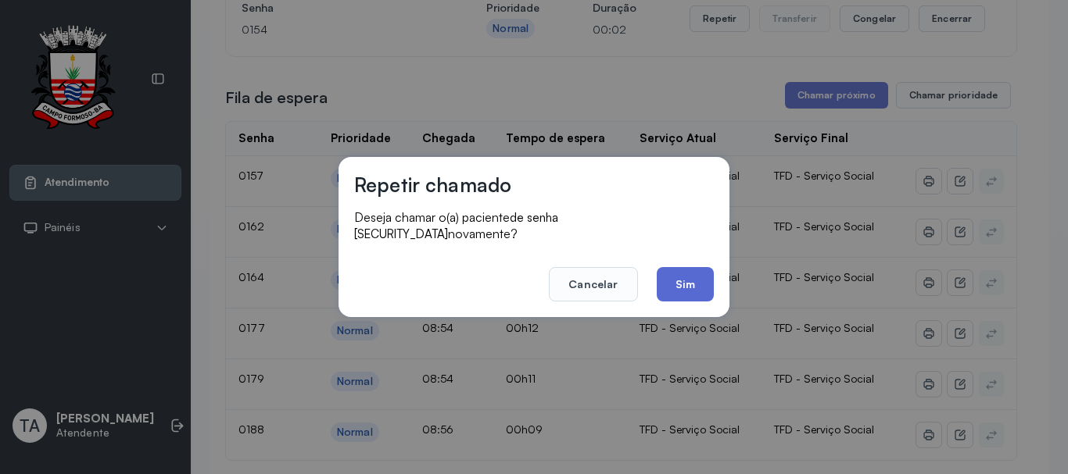
click at [680, 281] on button "Sim" at bounding box center [684, 284] width 57 height 34
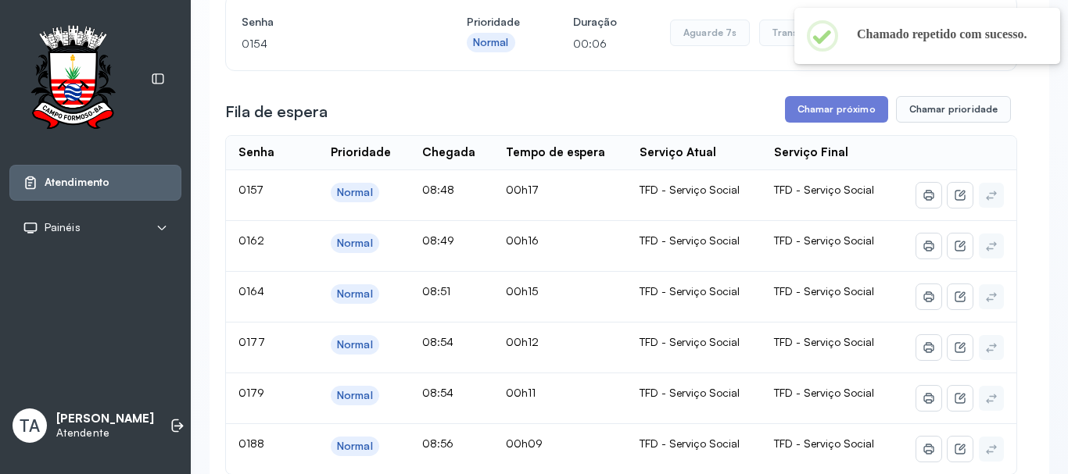
scroll to position [48, 0]
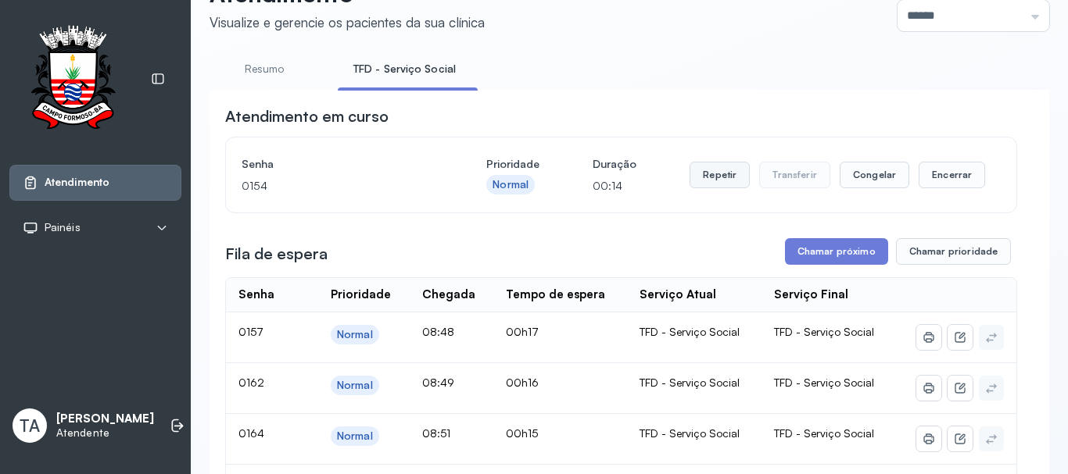
click at [710, 179] on button "Repetir" at bounding box center [719, 175] width 60 height 27
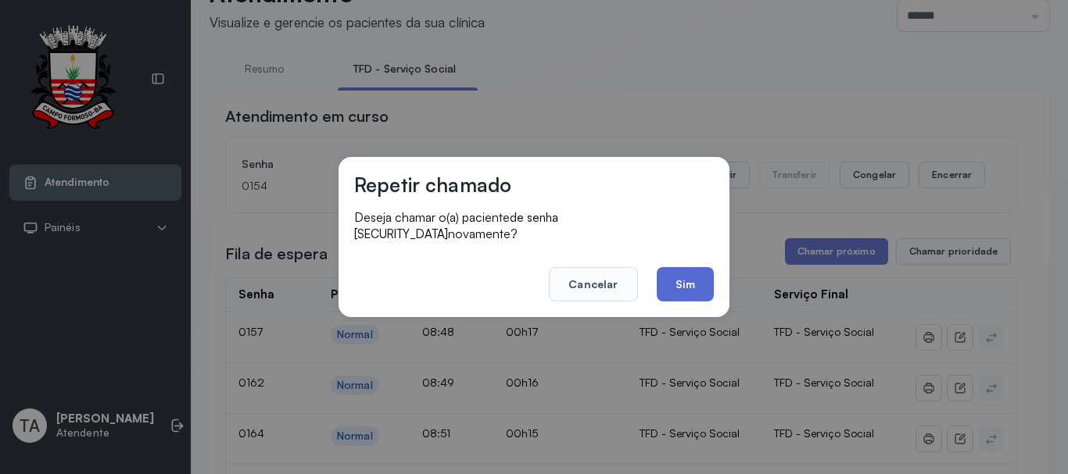
drag, startPoint x: 694, startPoint y: 252, endPoint x: 683, endPoint y: 264, distance: 16.0
click at [691, 257] on footer "Cancelar Sim" at bounding box center [533, 273] width 359 height 56
click at [683, 267] on button "Sim" at bounding box center [684, 284] width 57 height 34
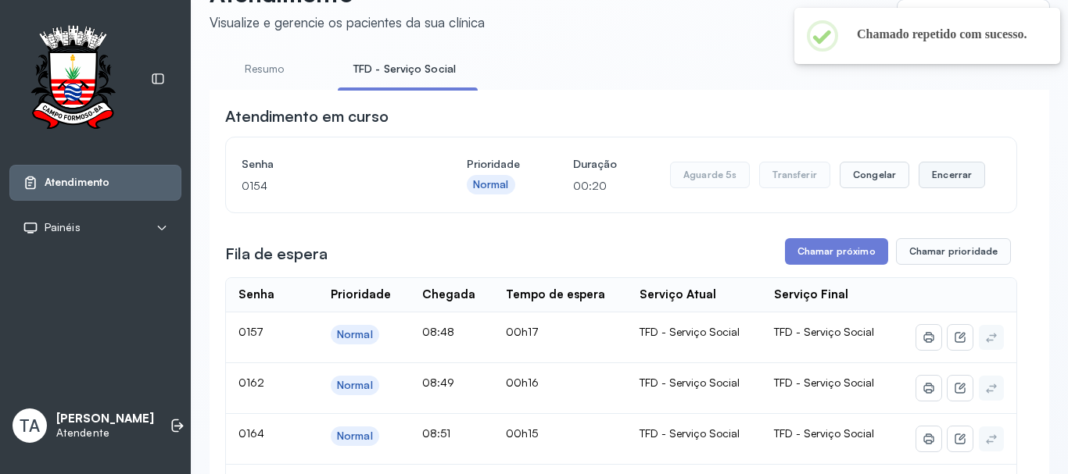
click at [925, 184] on button "Encerrar" at bounding box center [951, 175] width 66 height 27
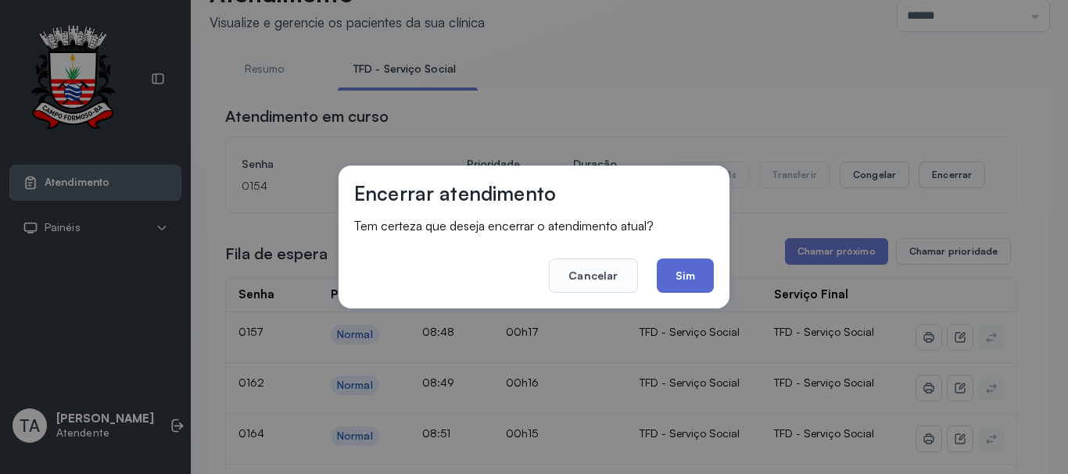
click at [683, 274] on button "Sim" at bounding box center [684, 276] width 57 height 34
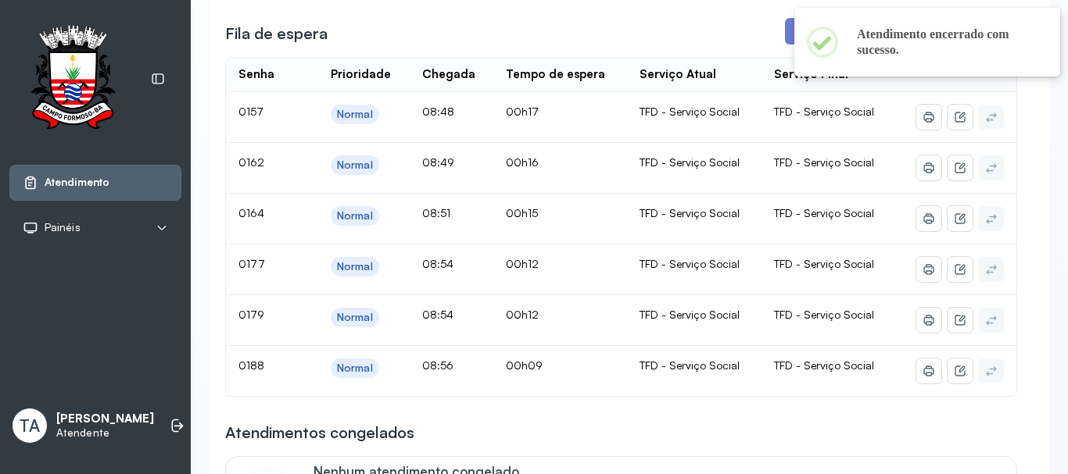
scroll to position [283, 0]
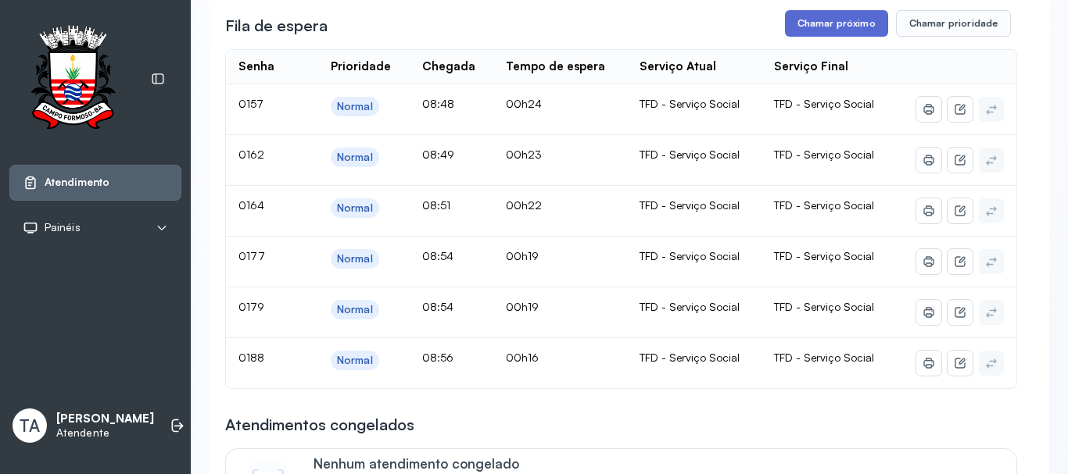
click at [821, 31] on button "Chamar próximo" at bounding box center [836, 23] width 103 height 27
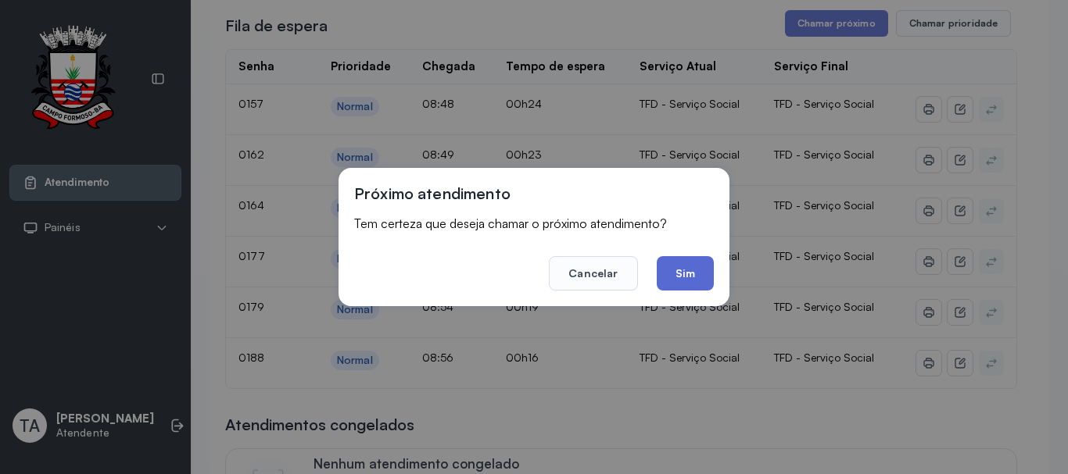
click at [689, 274] on button "Sim" at bounding box center [684, 273] width 57 height 34
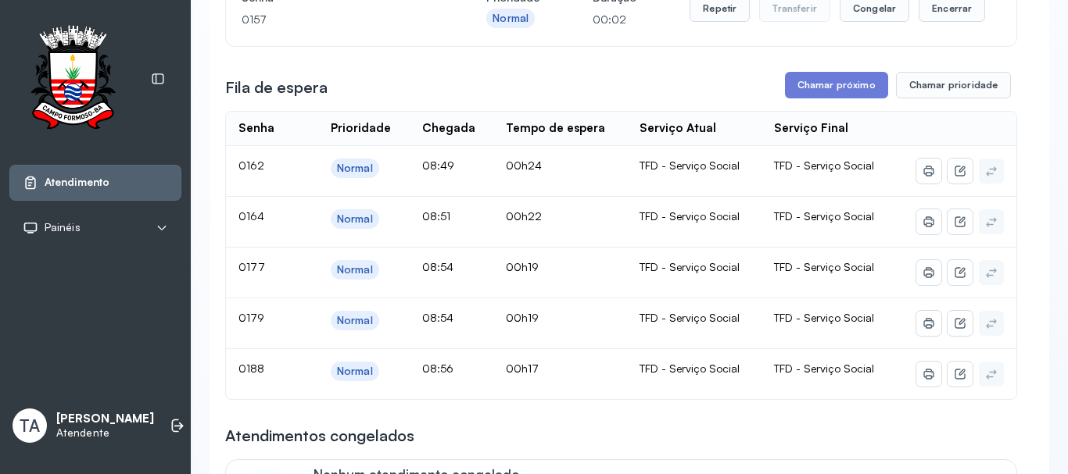
scroll to position [127, 0]
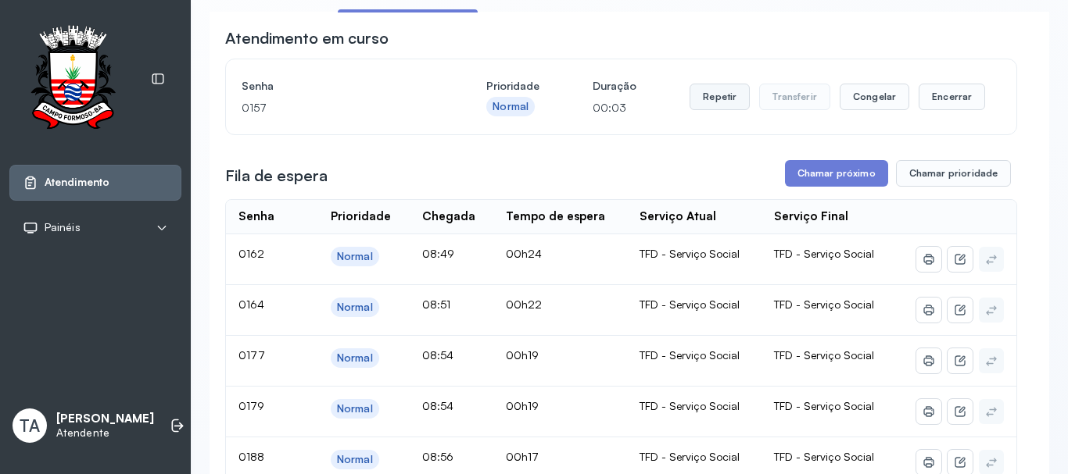
click at [711, 109] on button "Repetir" at bounding box center [719, 97] width 60 height 27
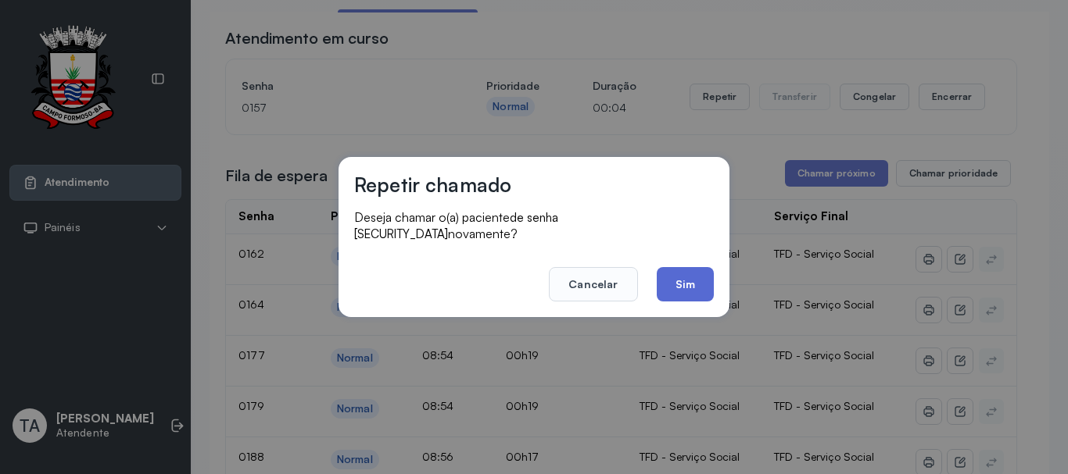
click at [691, 274] on button "Sim" at bounding box center [684, 284] width 57 height 34
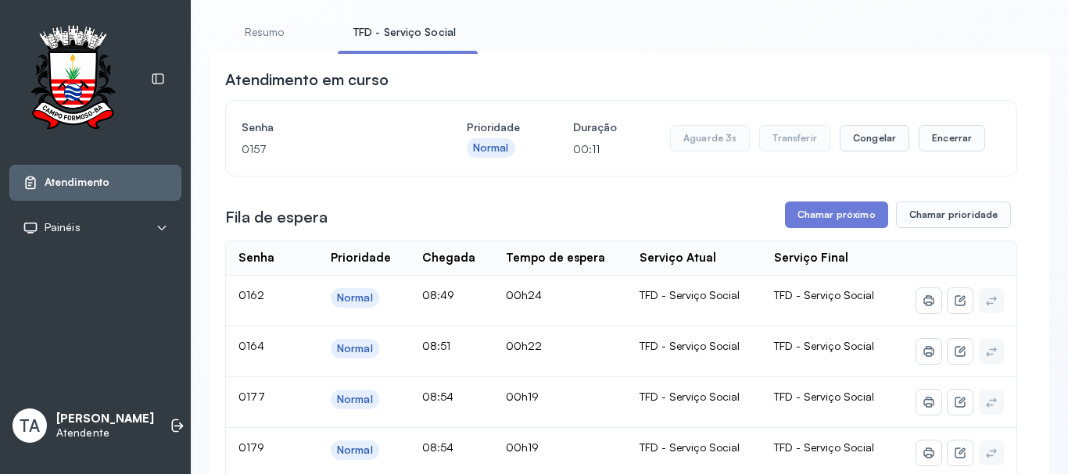
scroll to position [48, 0]
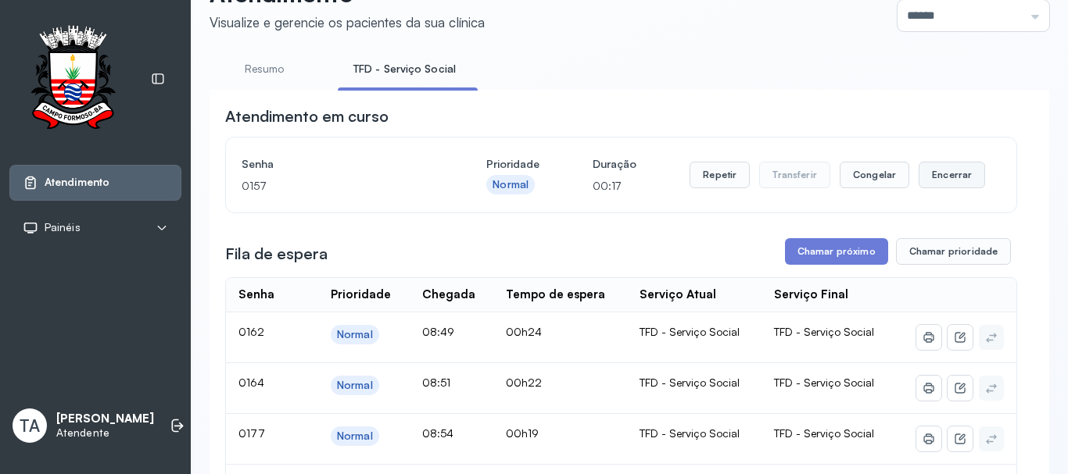
click at [937, 166] on button "Encerrar" at bounding box center [951, 175] width 66 height 27
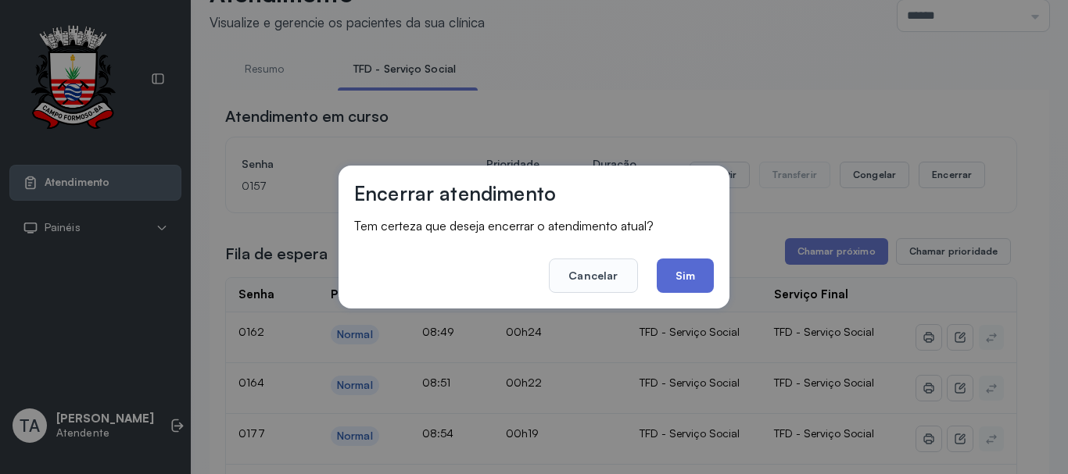
click at [692, 271] on button "Sim" at bounding box center [684, 276] width 57 height 34
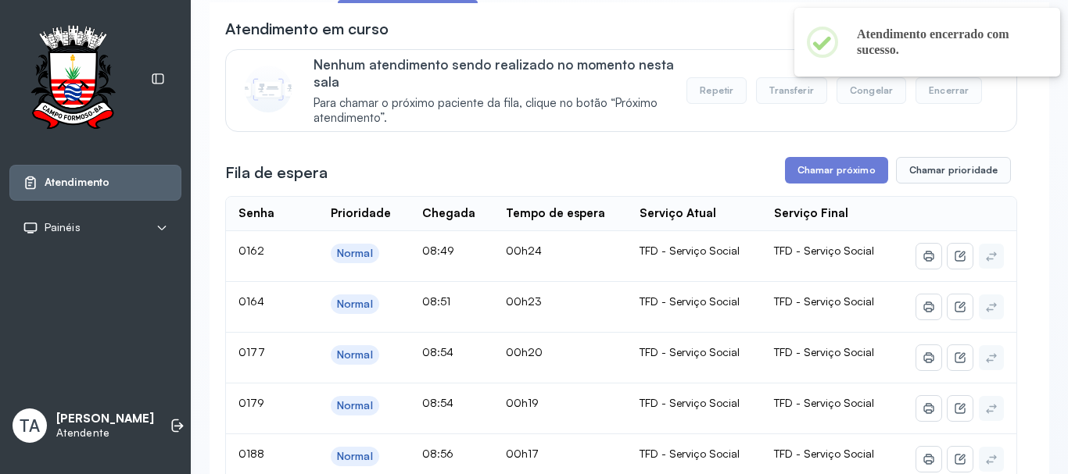
scroll to position [283, 0]
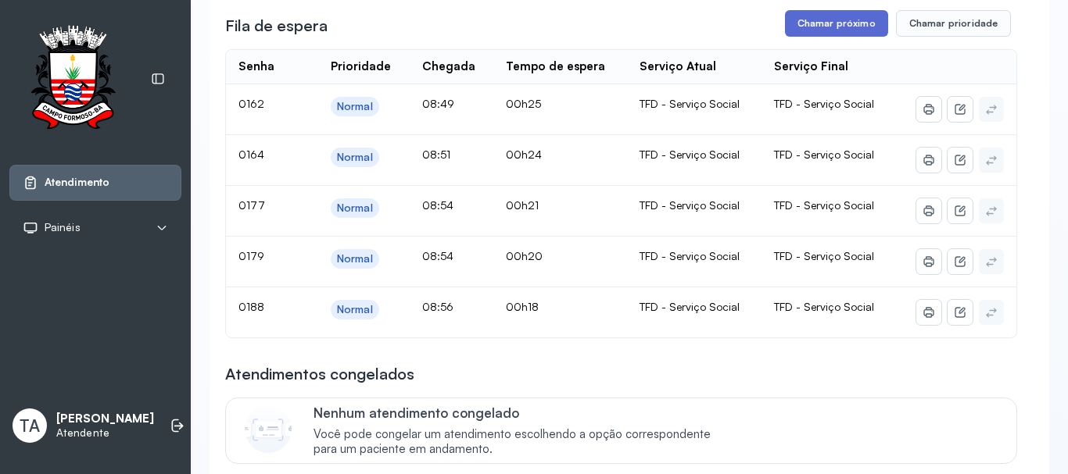
click at [803, 36] on button "Chamar próximo" at bounding box center [836, 23] width 103 height 27
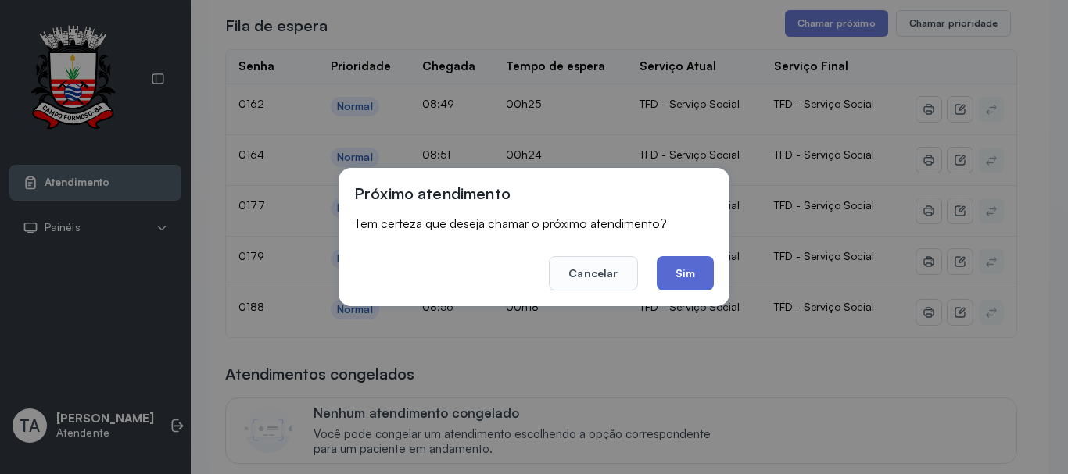
click at [696, 280] on button "Sim" at bounding box center [684, 273] width 57 height 34
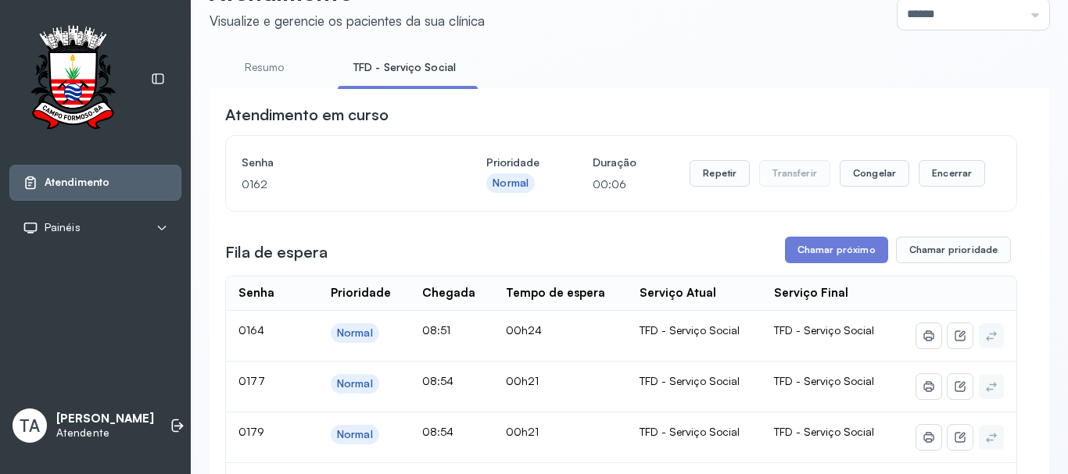
scroll to position [48, 0]
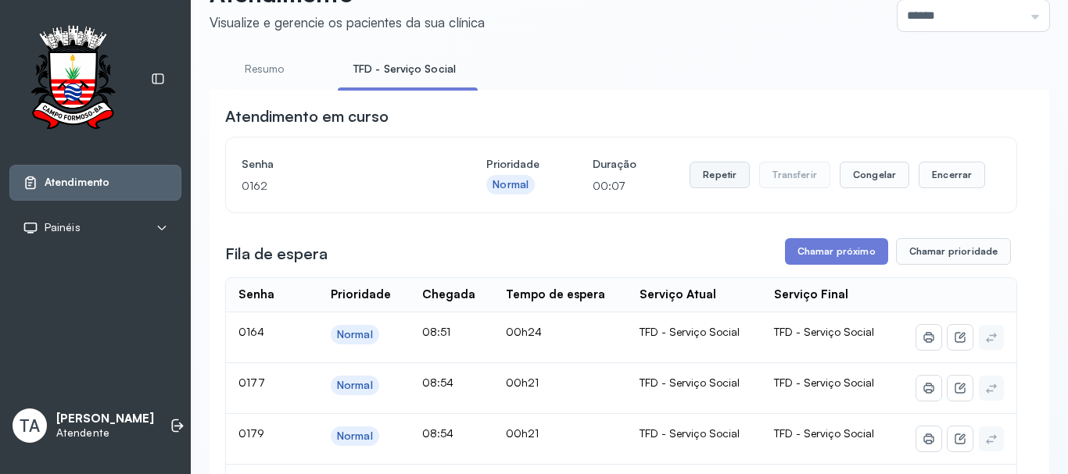
click at [700, 174] on button "Repetir" at bounding box center [719, 175] width 60 height 27
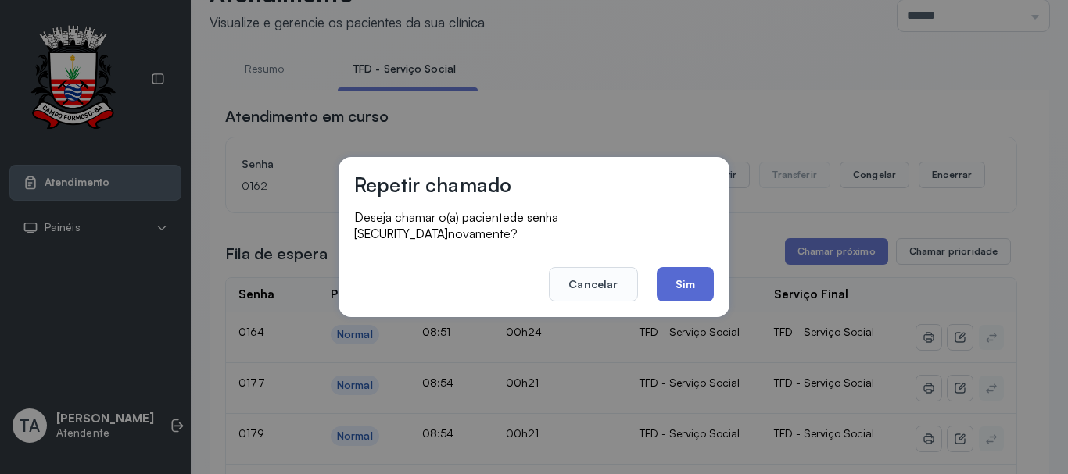
click at [688, 269] on button "Sim" at bounding box center [684, 284] width 57 height 34
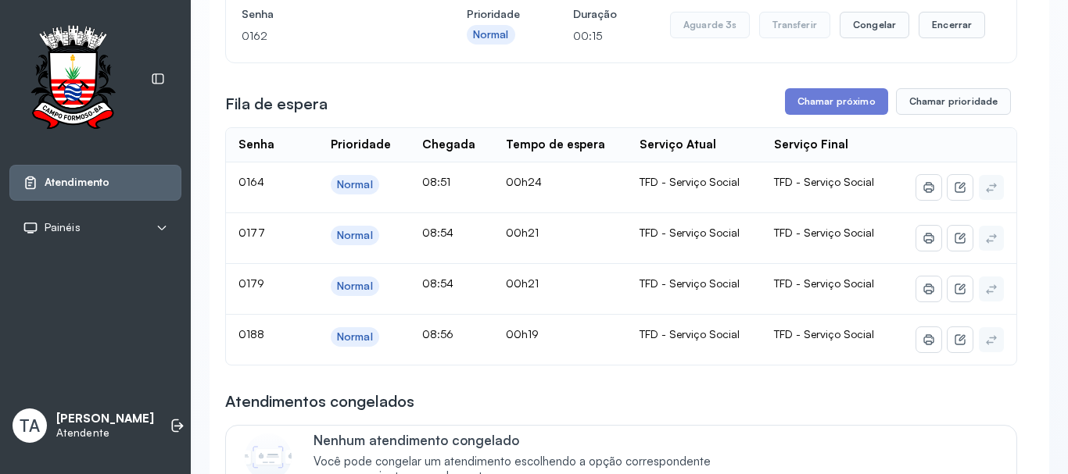
scroll to position [205, 0]
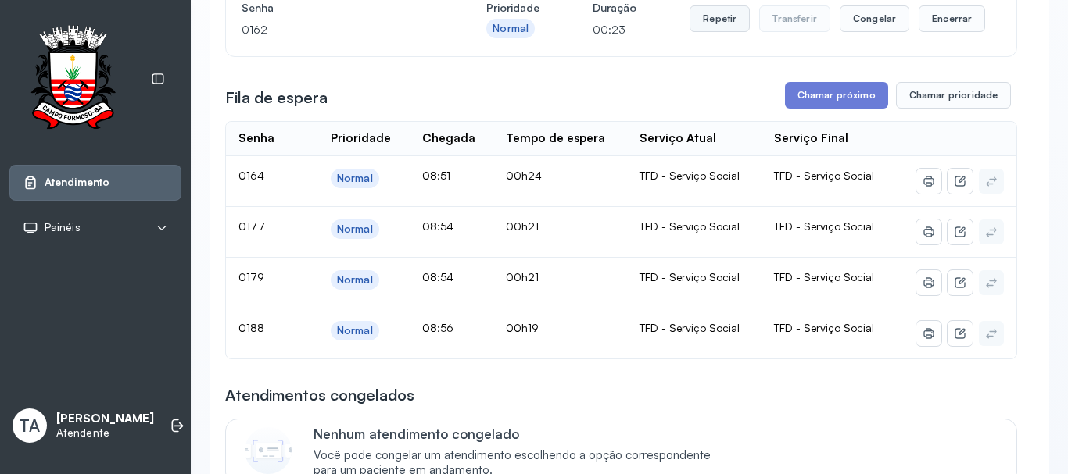
click at [714, 23] on button "Repetir" at bounding box center [719, 18] width 60 height 27
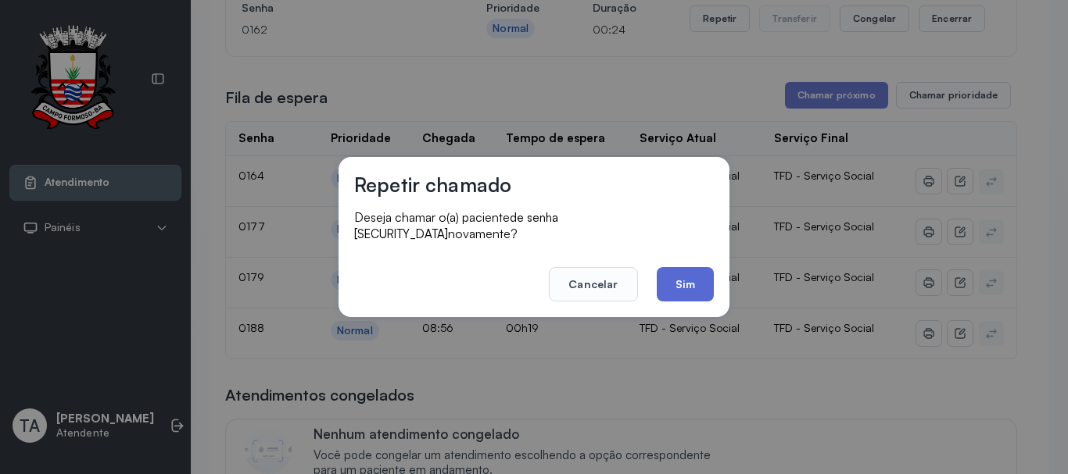
click at [679, 267] on button "Sim" at bounding box center [684, 284] width 57 height 34
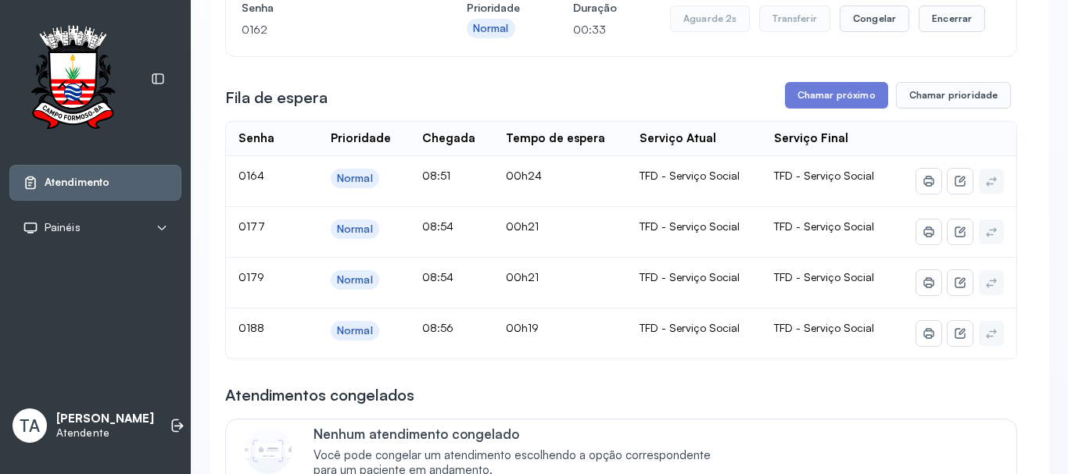
scroll to position [127, 0]
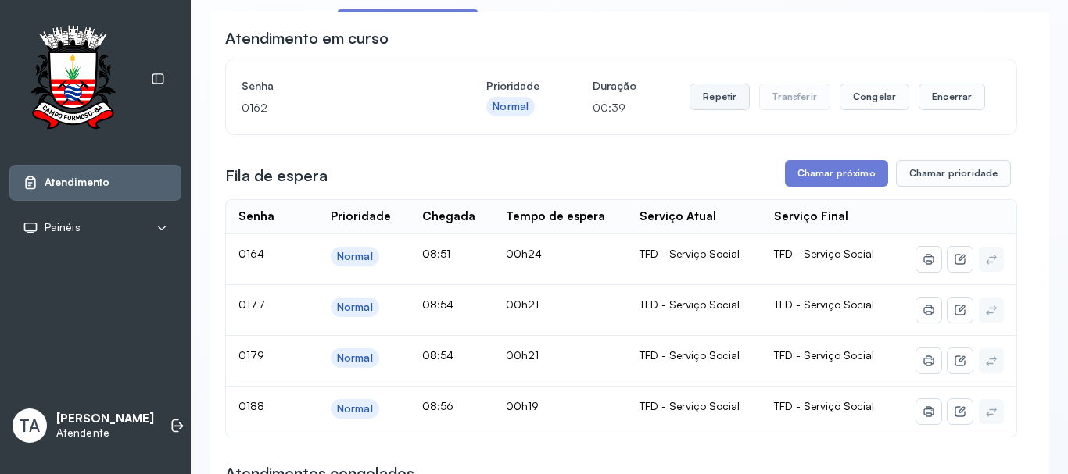
click at [713, 107] on button "Repetir" at bounding box center [719, 97] width 60 height 27
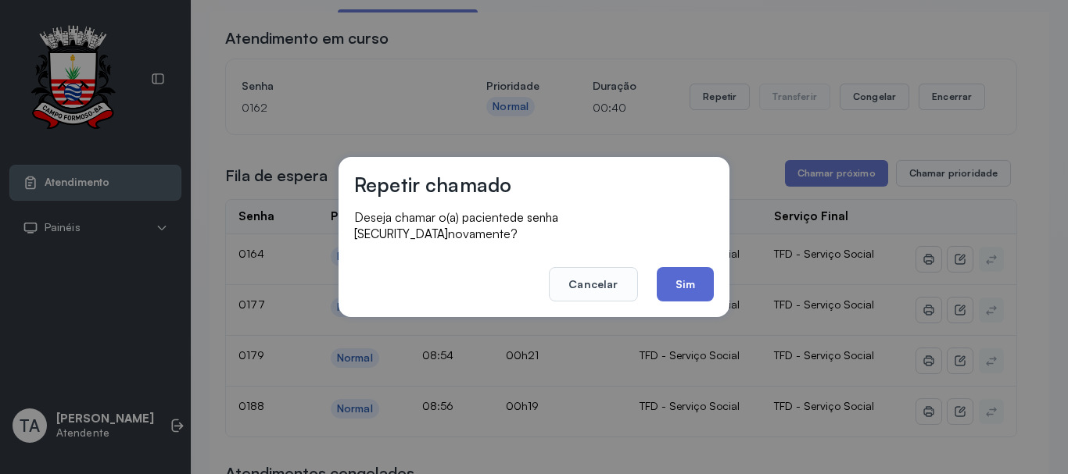
click at [693, 281] on button "Sim" at bounding box center [684, 284] width 57 height 34
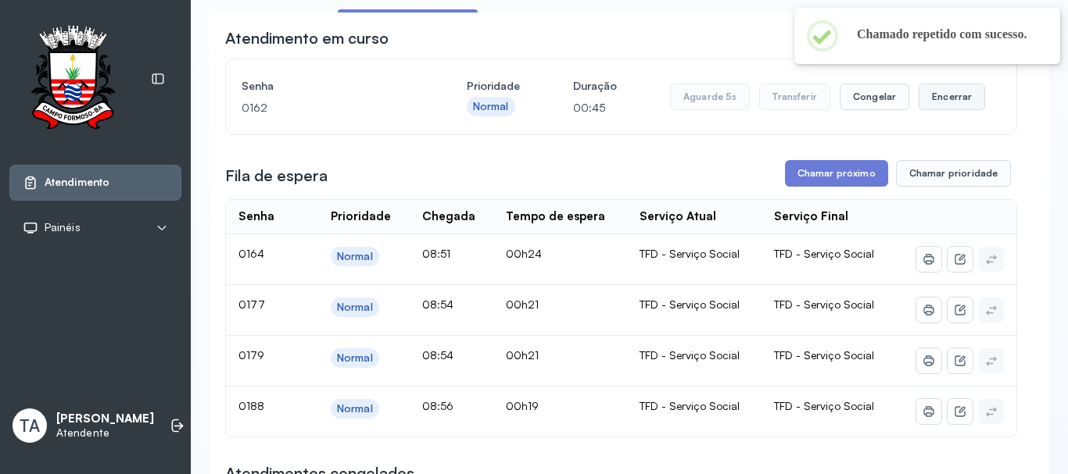
click at [937, 105] on button "Encerrar" at bounding box center [951, 97] width 66 height 27
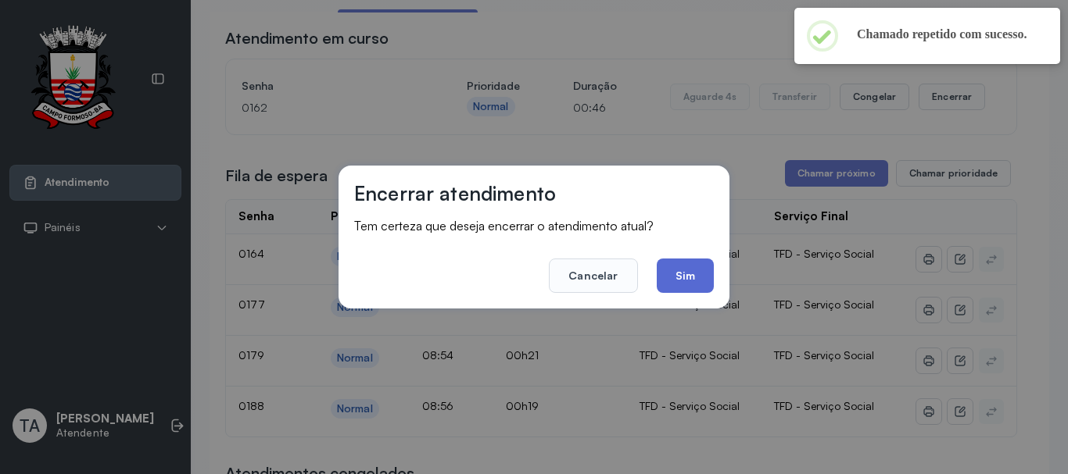
click at [701, 265] on button "Sim" at bounding box center [684, 276] width 57 height 34
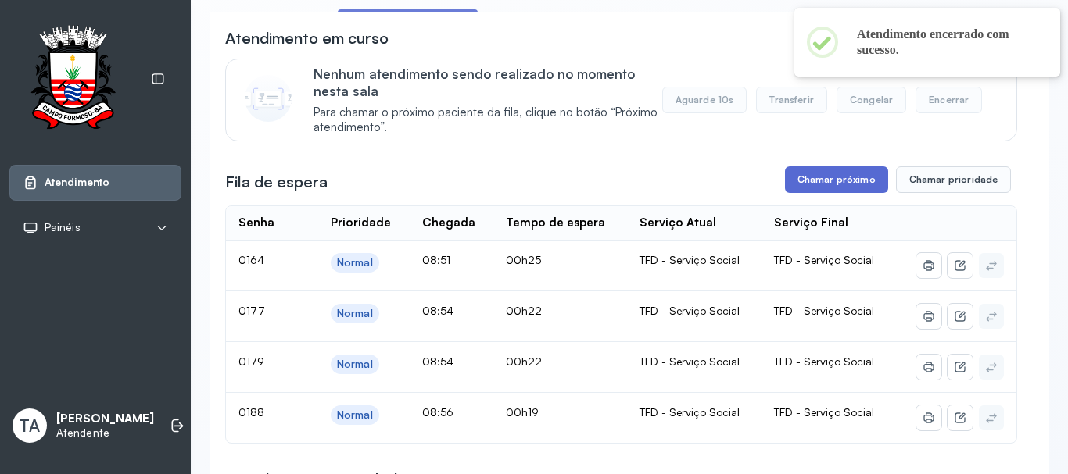
click at [803, 187] on button "Chamar próximo" at bounding box center [836, 179] width 103 height 27
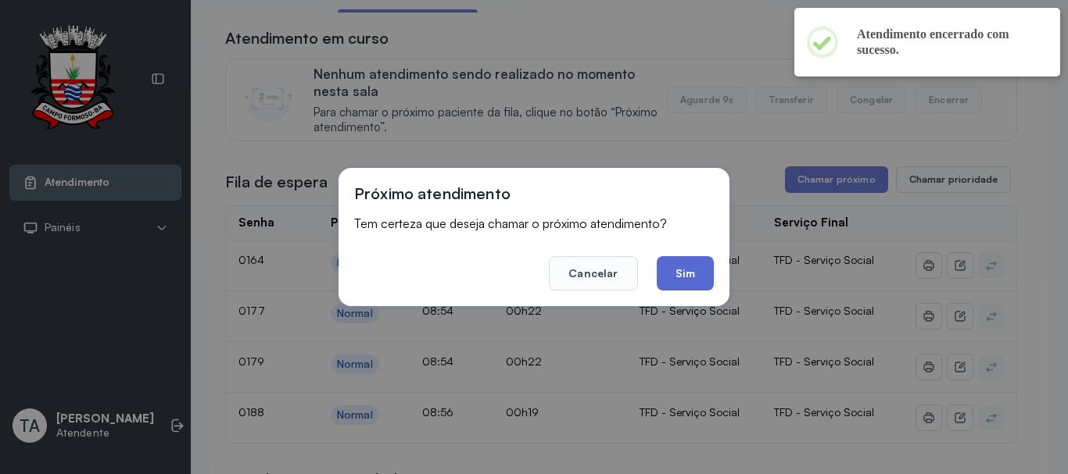
click at [686, 281] on button "Sim" at bounding box center [684, 273] width 57 height 34
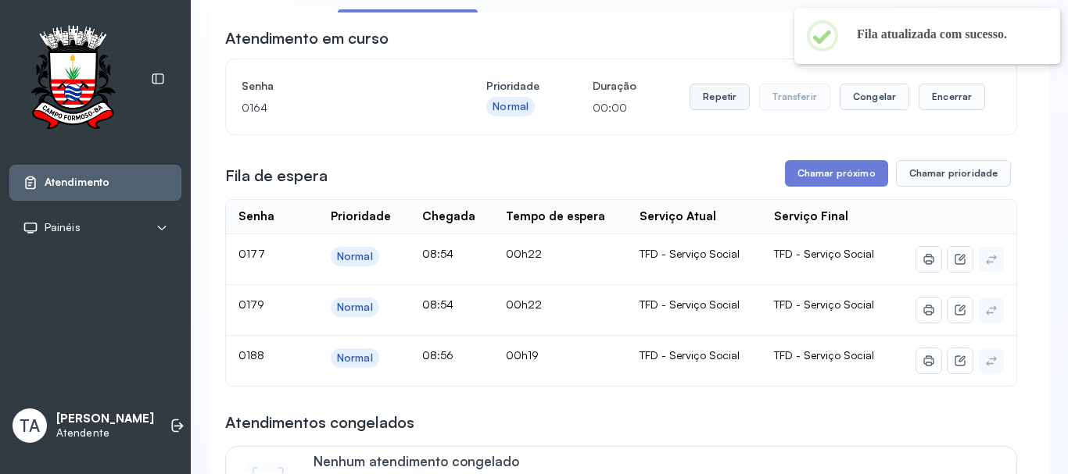
click at [710, 98] on button "Repetir" at bounding box center [719, 97] width 60 height 27
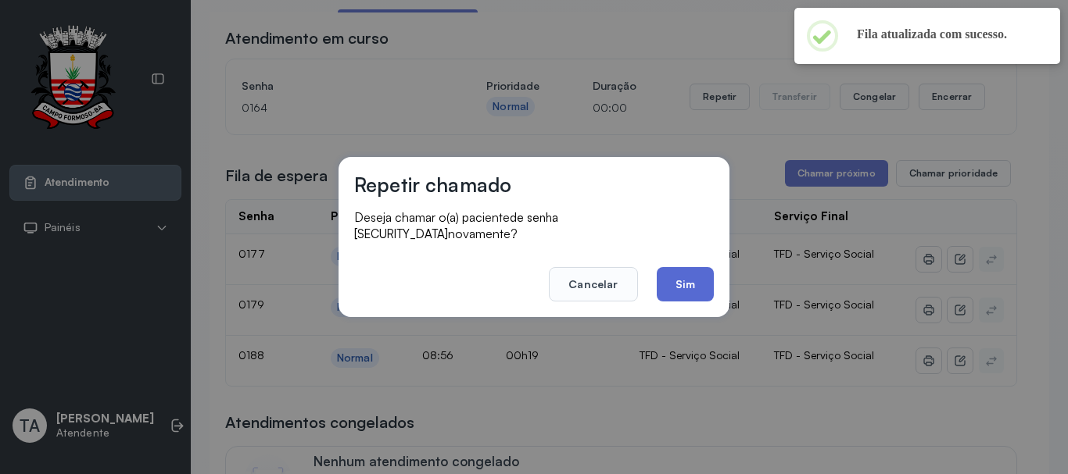
click at [678, 274] on button "Sim" at bounding box center [684, 284] width 57 height 34
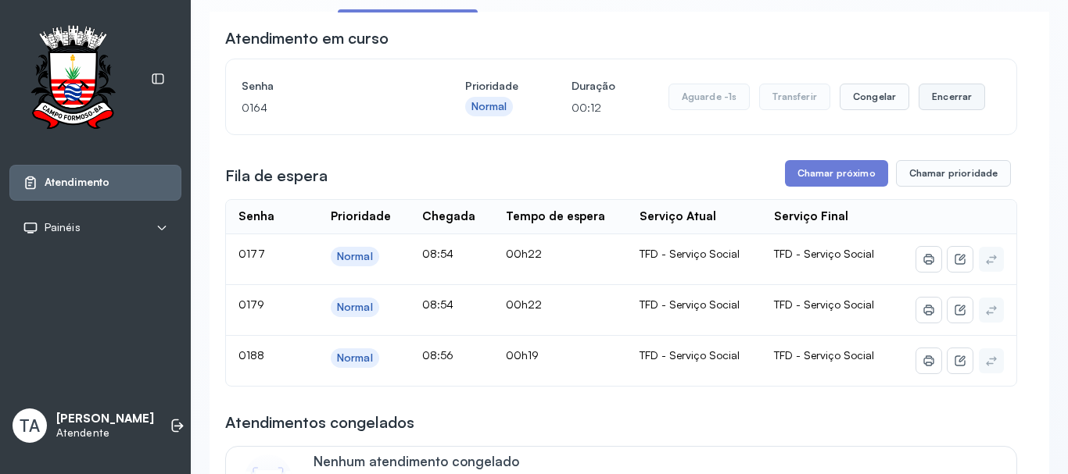
click at [931, 110] on button "Encerrar" at bounding box center [951, 97] width 66 height 27
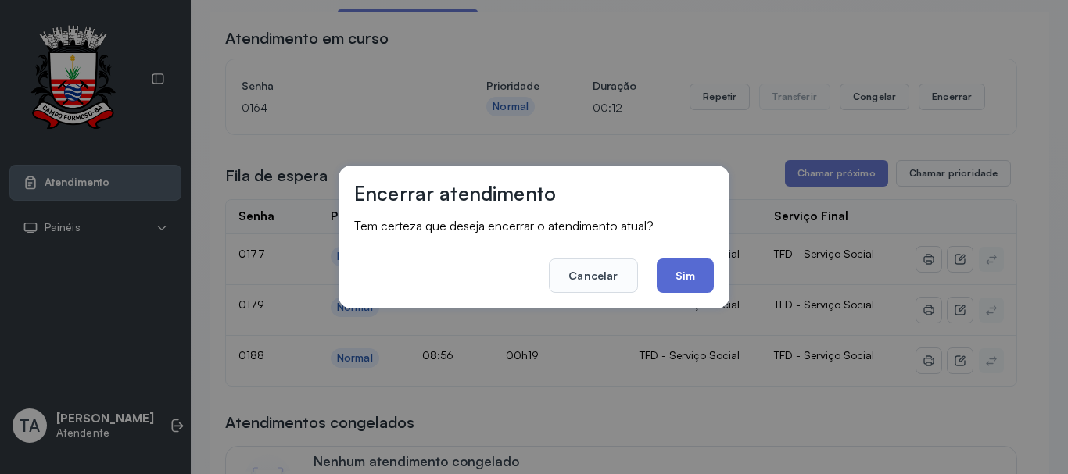
click at [713, 276] on button "Sim" at bounding box center [684, 276] width 57 height 34
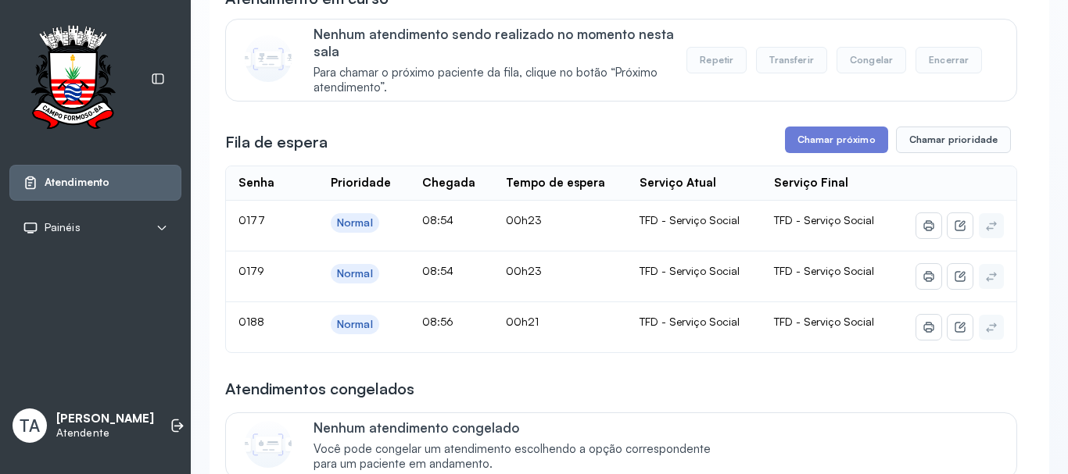
scroll to position [156, 0]
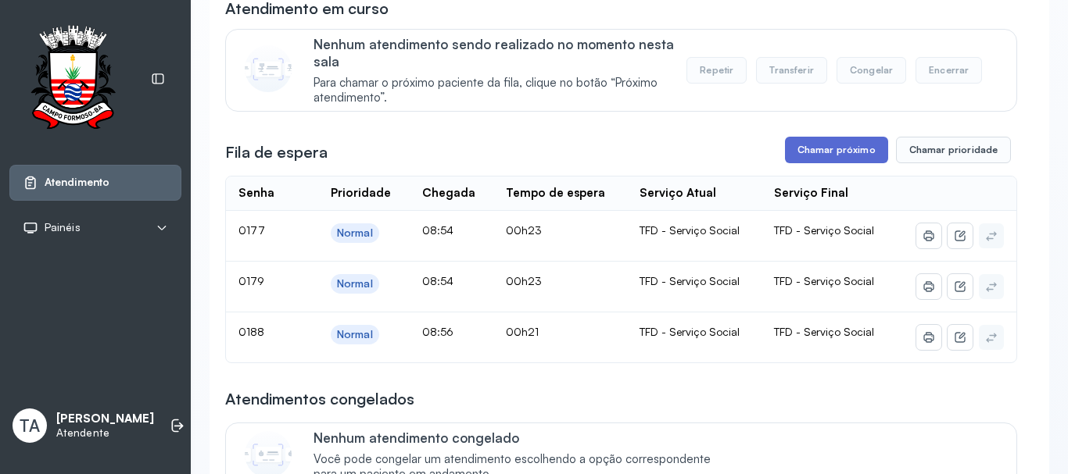
click at [791, 148] on button "Chamar próximo" at bounding box center [836, 150] width 103 height 27
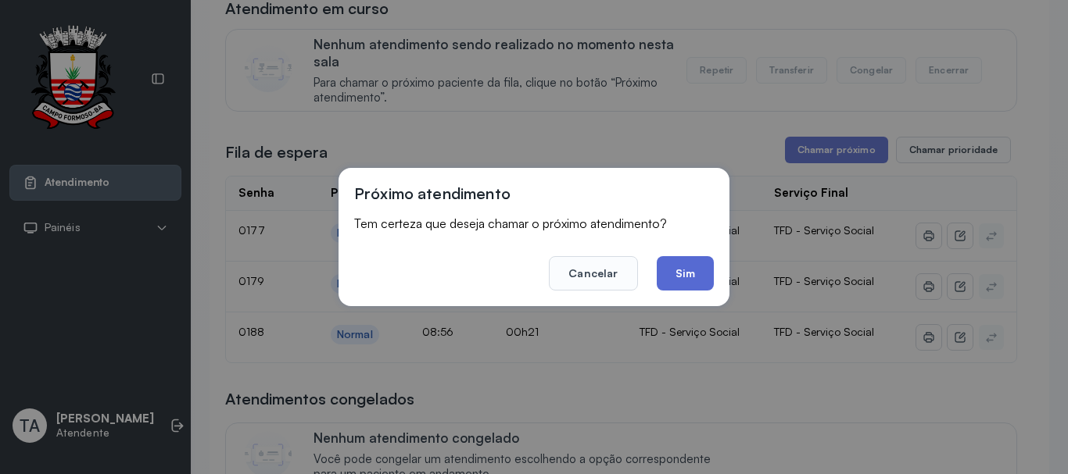
click at [671, 266] on button "Sim" at bounding box center [684, 273] width 57 height 34
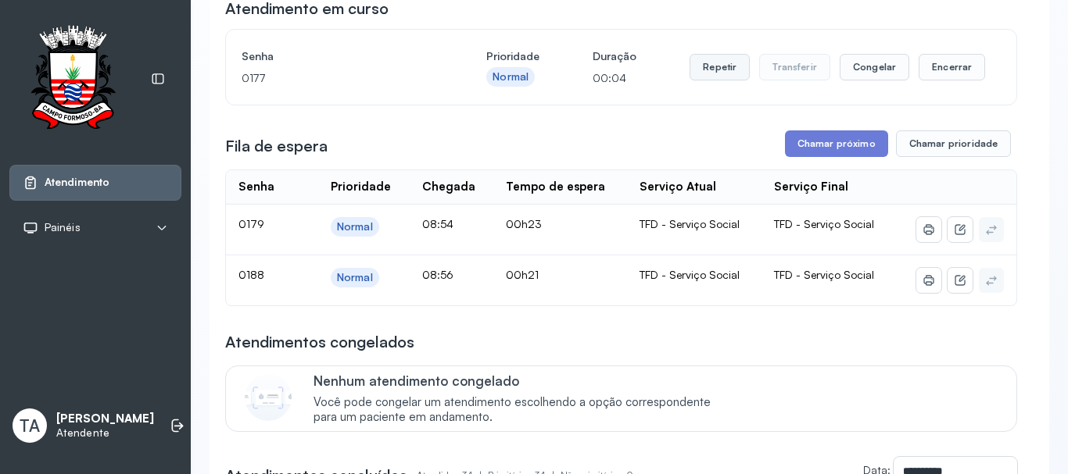
click at [693, 78] on button "Repetir" at bounding box center [719, 67] width 60 height 27
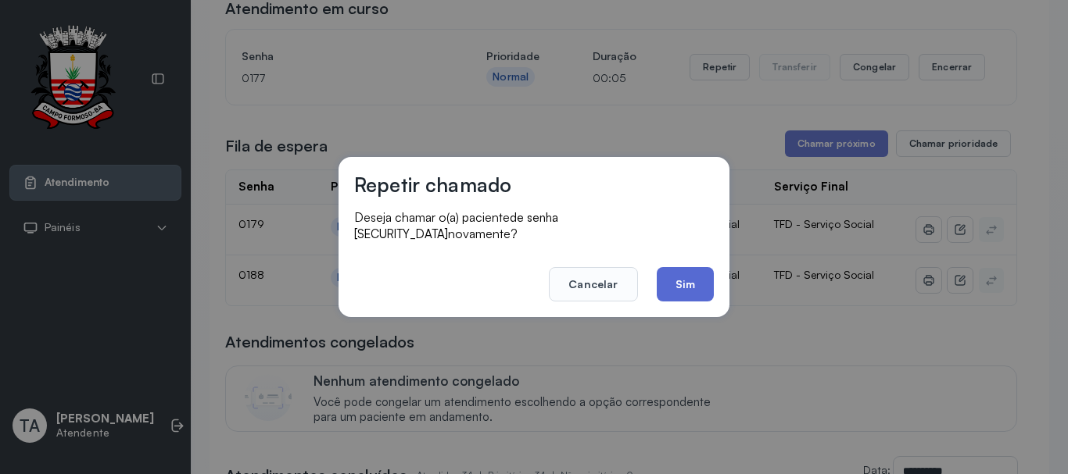
click at [681, 277] on button "Sim" at bounding box center [684, 284] width 57 height 34
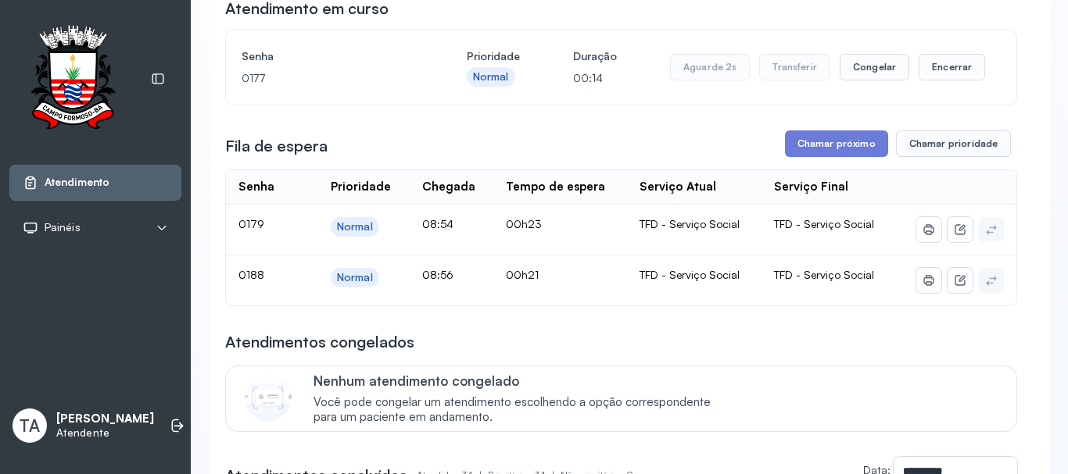
click at [925, 86] on div "Aguarde 2s Transferir Congelar Encerrar" at bounding box center [827, 67] width 315 height 44
click at [928, 80] on button "Encerrar" at bounding box center [951, 67] width 66 height 27
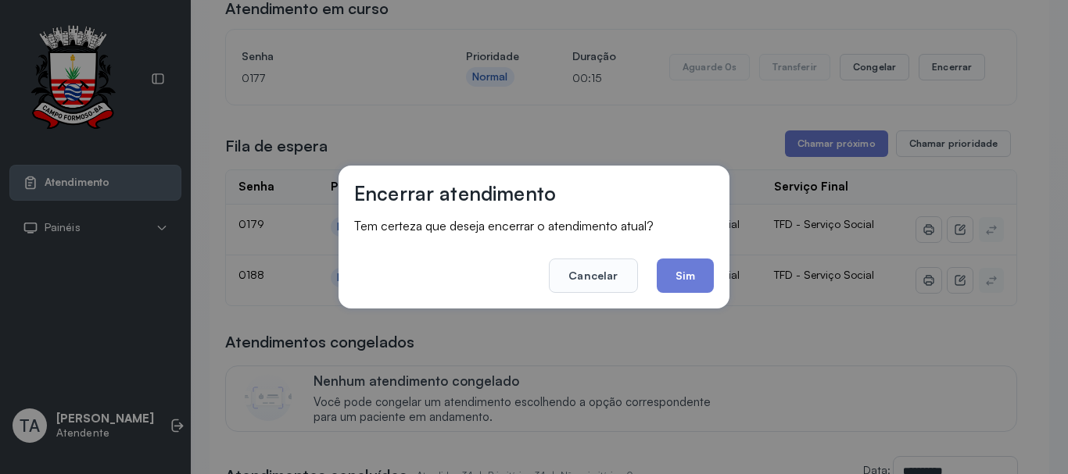
click at [681, 274] on button "Sim" at bounding box center [684, 276] width 57 height 34
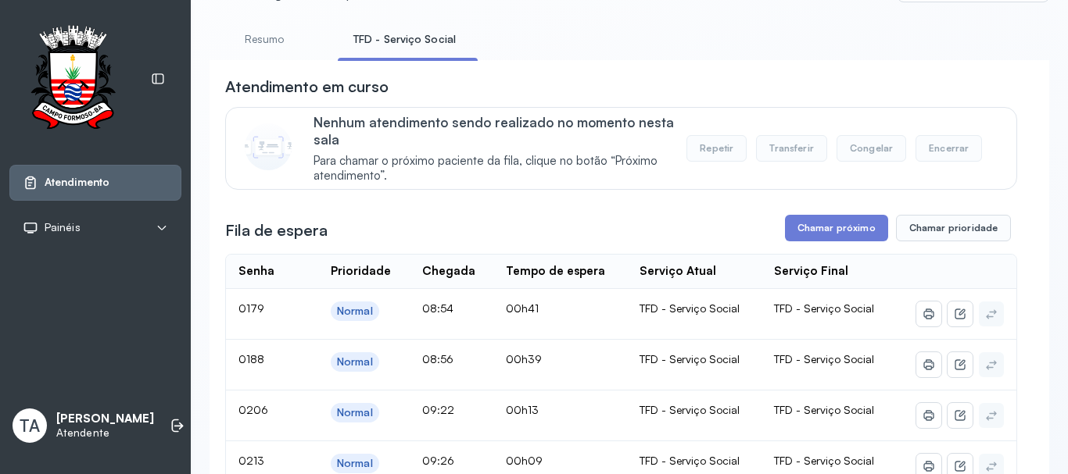
click at [293, 50] on link "Resumo" at bounding box center [263, 40] width 109 height 26
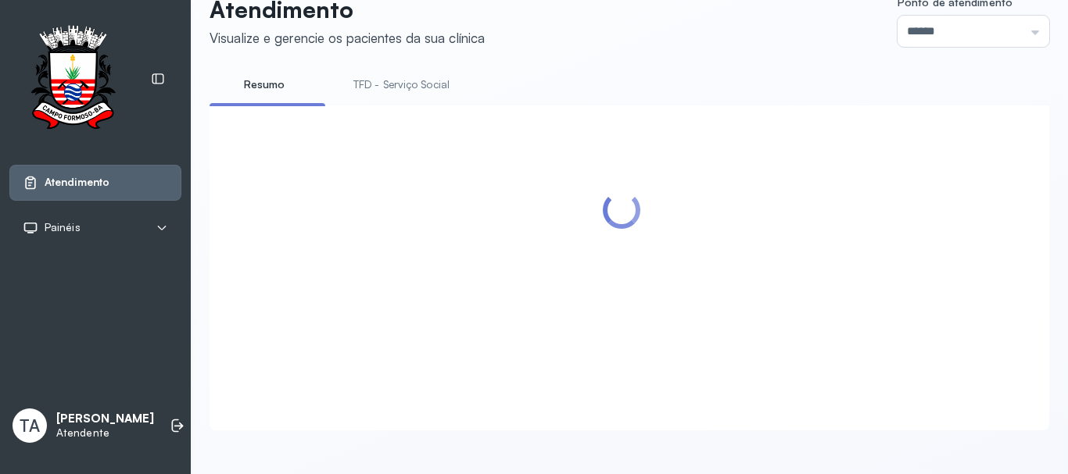
scroll to position [48, 0]
click at [365, 72] on link "TFD - Serviço Social" at bounding box center [401, 85] width 127 height 26
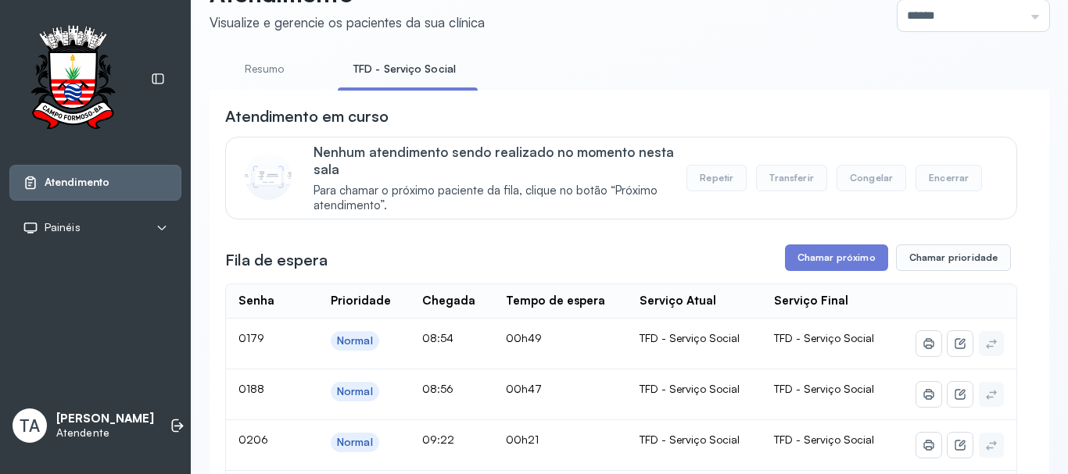
click at [293, 77] on link "Resumo" at bounding box center [263, 69] width 109 height 26
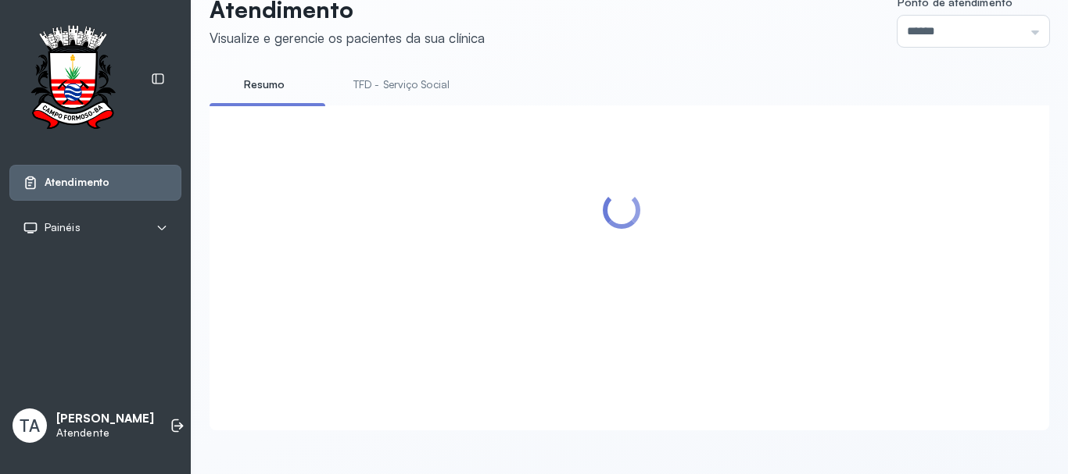
click at [367, 76] on link "TFD - Serviço Social" at bounding box center [401, 85] width 127 height 26
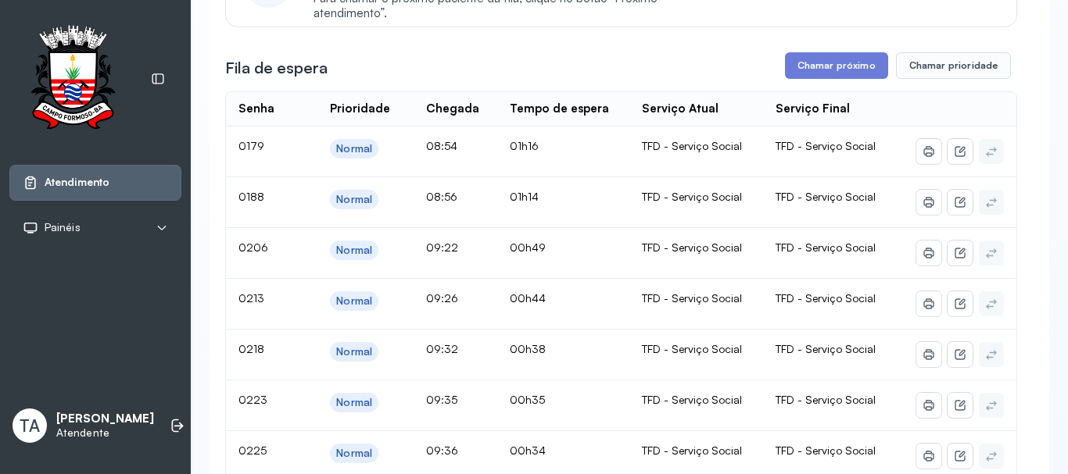
scroll to position [0, 0]
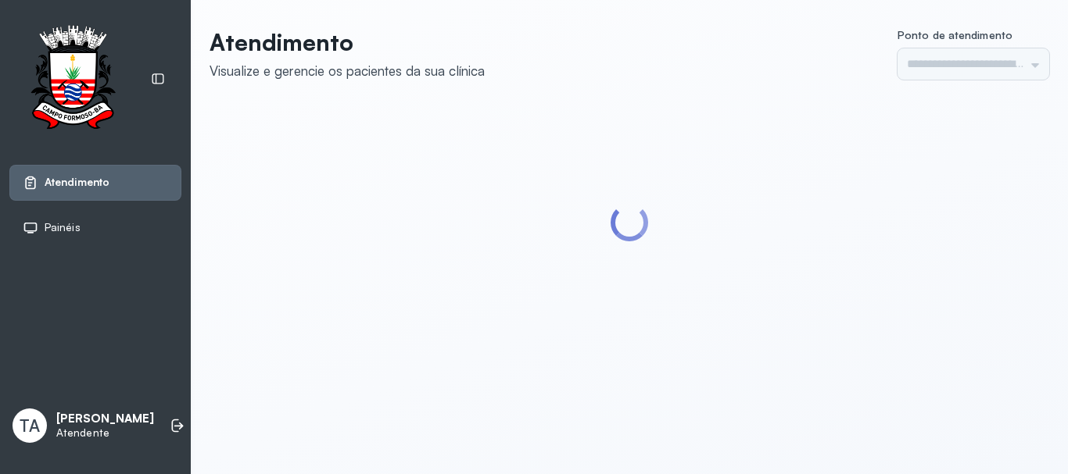
type input "******"
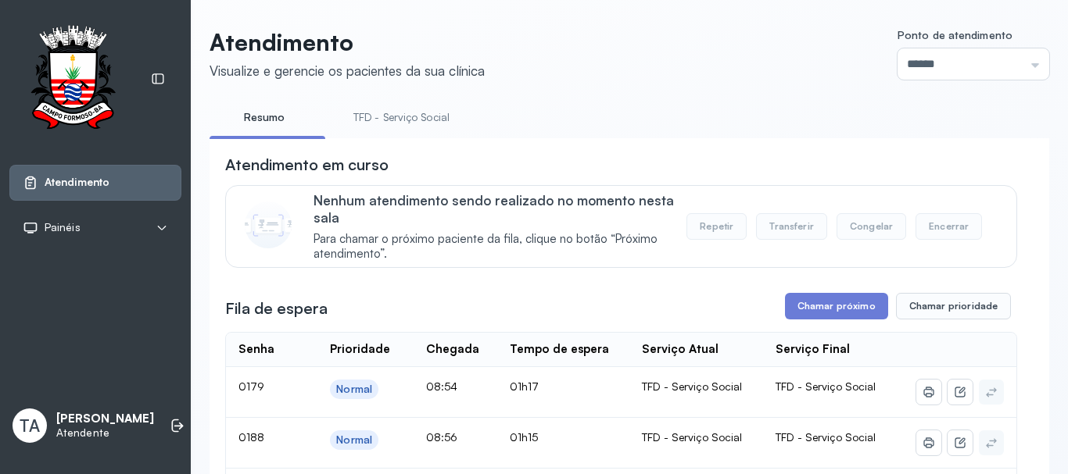
click at [414, 120] on link "TFD - Serviço Social" at bounding box center [401, 118] width 127 height 26
click at [244, 113] on link "Resumo" at bounding box center [263, 118] width 109 height 26
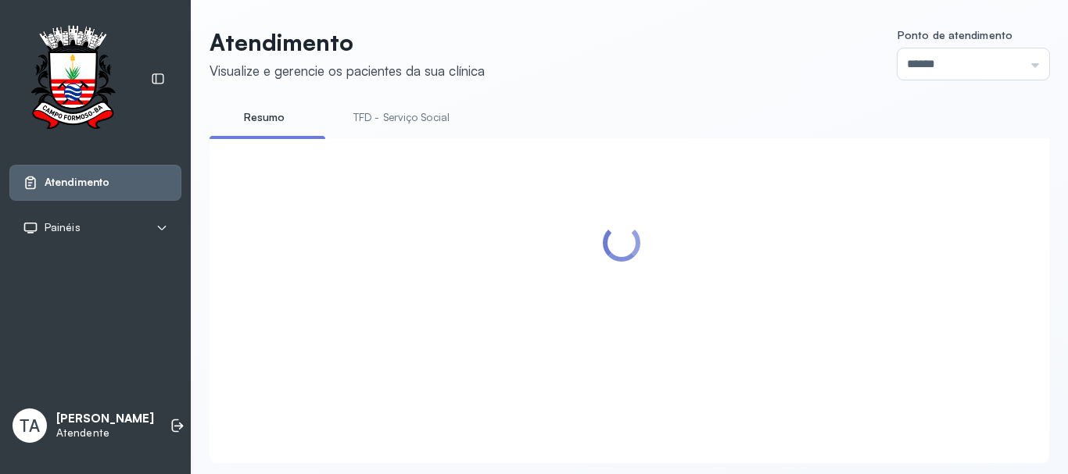
click at [375, 128] on link "TFD - Serviço Social" at bounding box center [401, 118] width 127 height 26
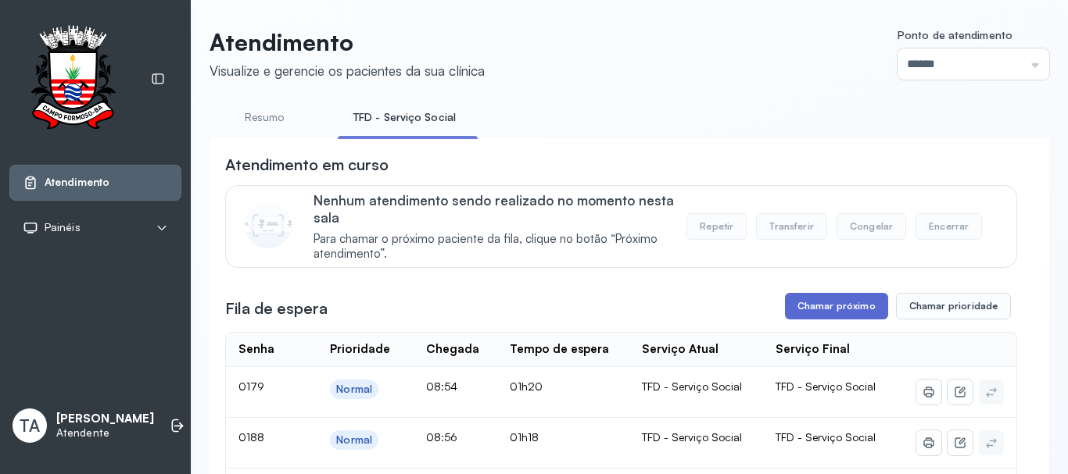
click at [823, 318] on button "Chamar próximo" at bounding box center [836, 306] width 103 height 27
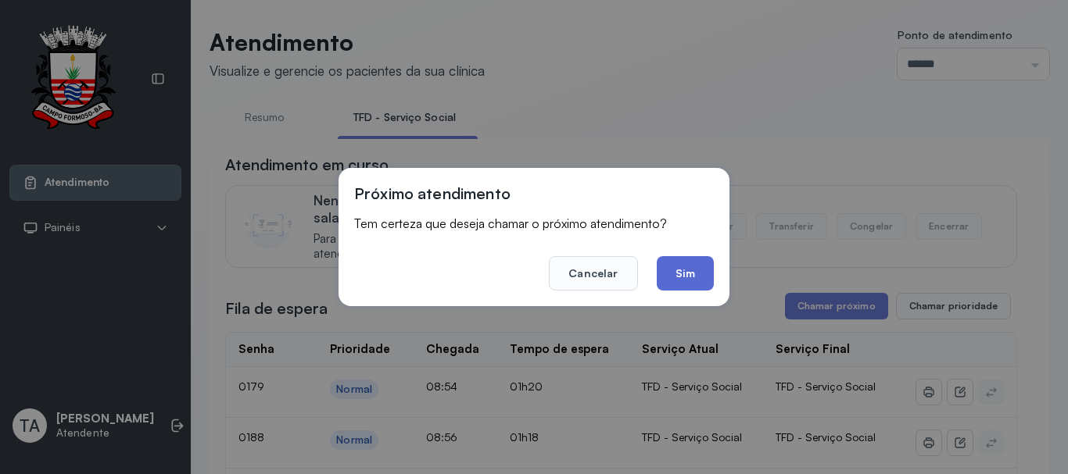
click at [666, 280] on button "Sim" at bounding box center [684, 273] width 57 height 34
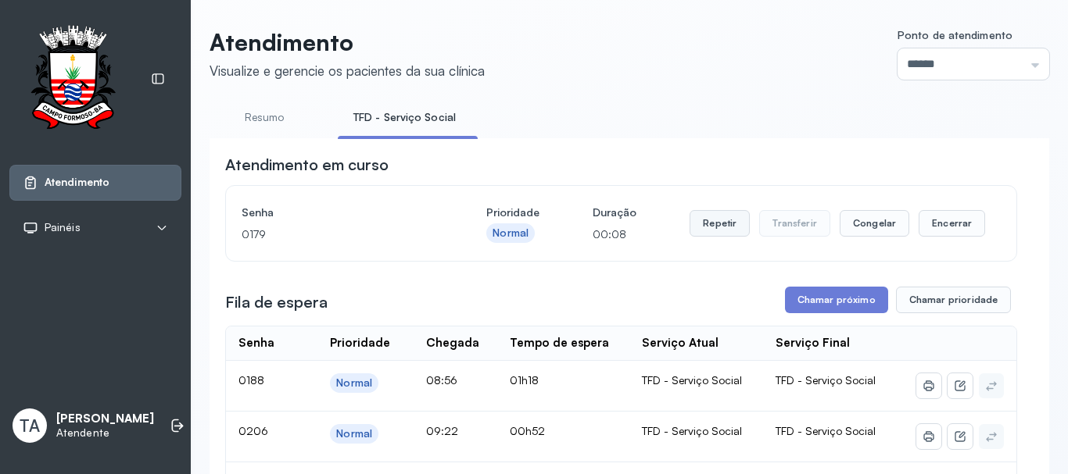
click at [702, 232] on button "Repetir" at bounding box center [719, 223] width 60 height 27
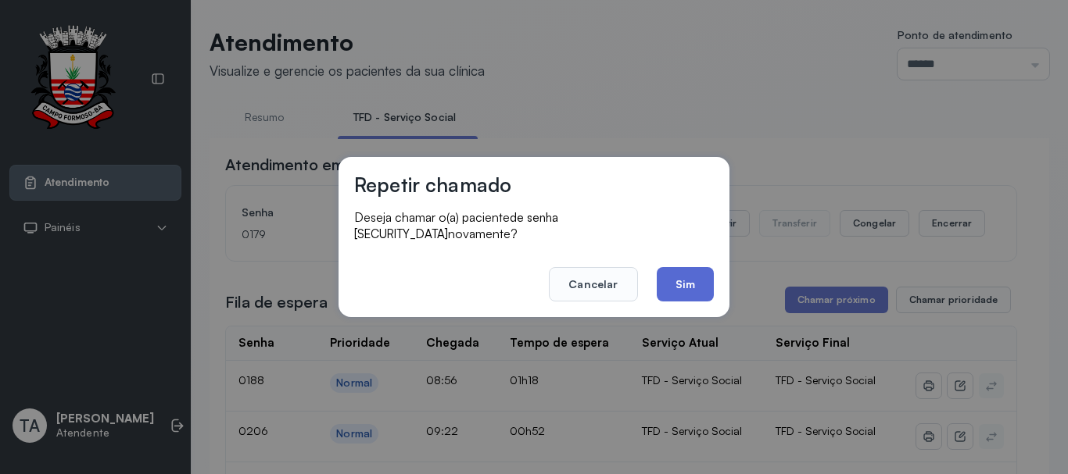
click at [685, 274] on button "Sim" at bounding box center [684, 284] width 57 height 34
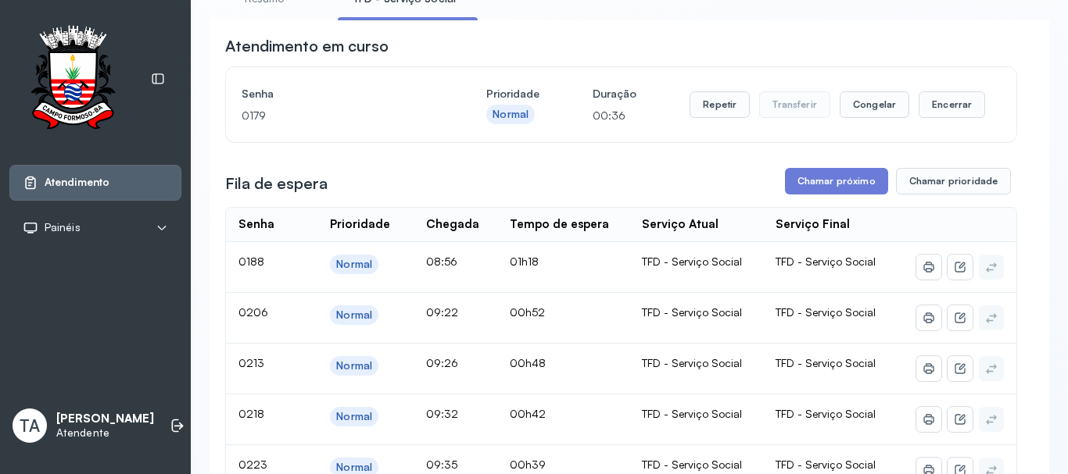
scroll to position [78, 0]
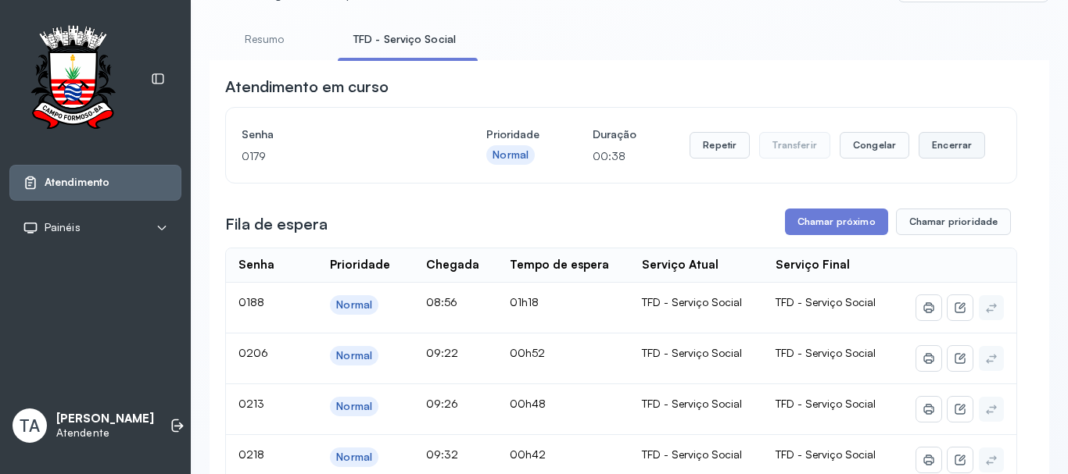
click at [962, 150] on button "Encerrar" at bounding box center [951, 145] width 66 height 27
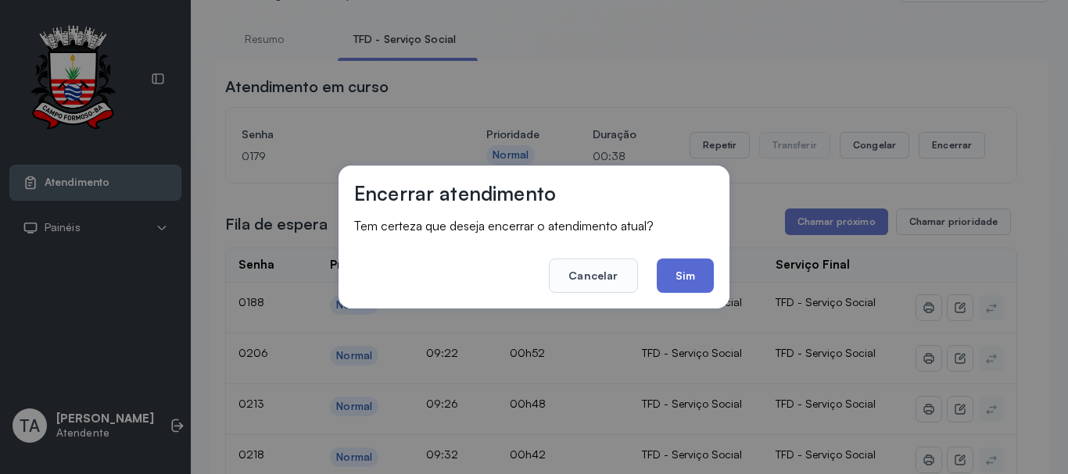
click at [686, 284] on button "Sim" at bounding box center [684, 276] width 57 height 34
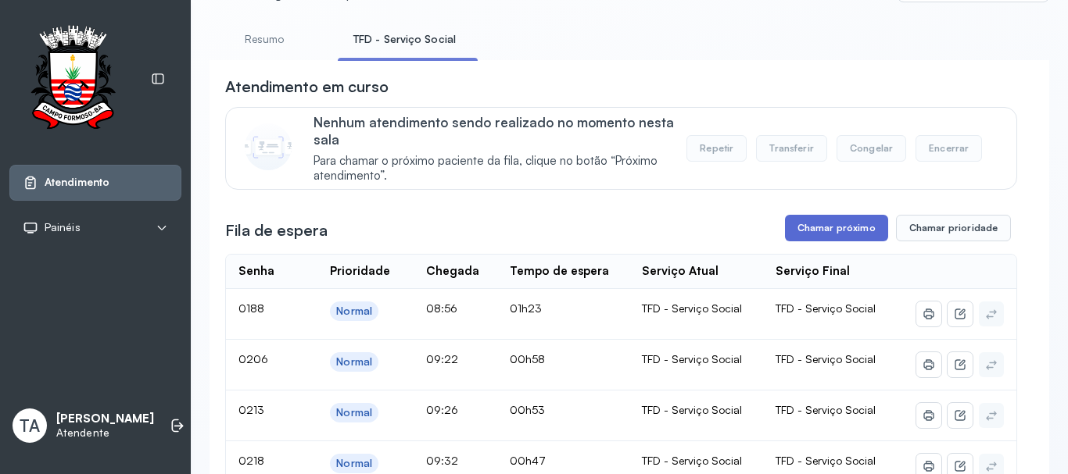
click at [805, 241] on button "Chamar próximo" at bounding box center [836, 228] width 103 height 27
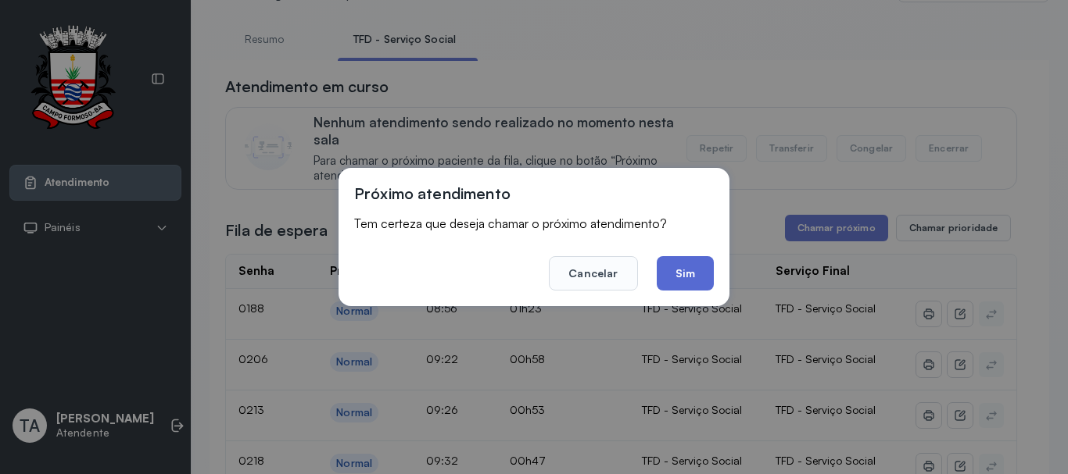
click at [675, 281] on button "Sim" at bounding box center [684, 273] width 57 height 34
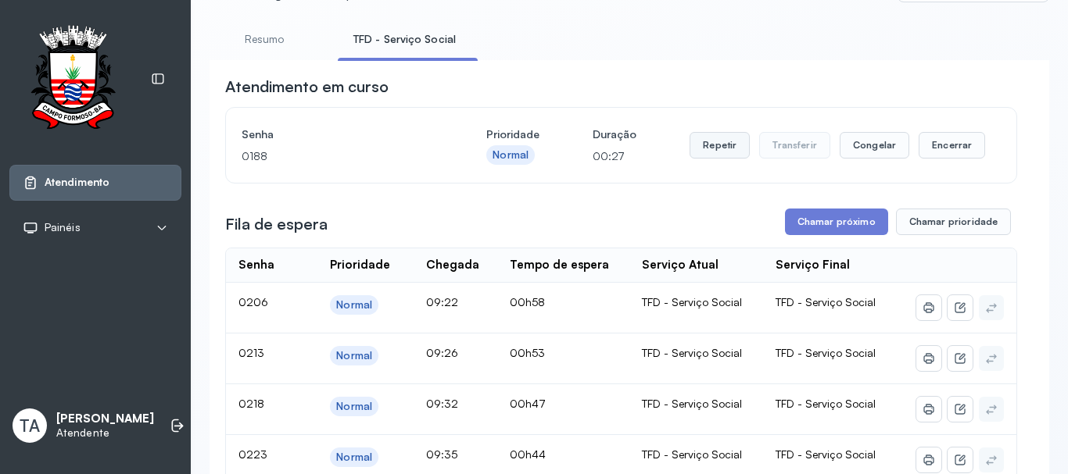
click at [718, 159] on button "Repetir" at bounding box center [719, 145] width 60 height 27
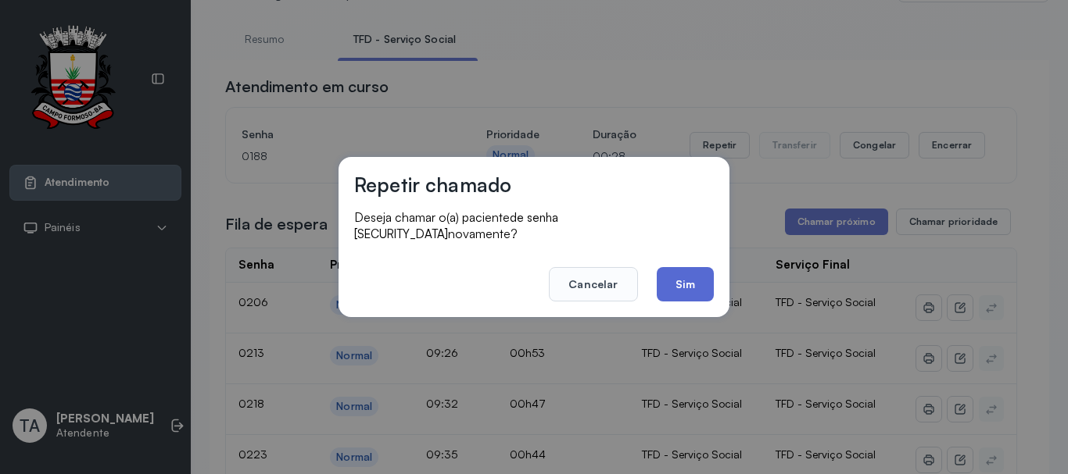
click at [697, 287] on button "Sim" at bounding box center [684, 284] width 57 height 34
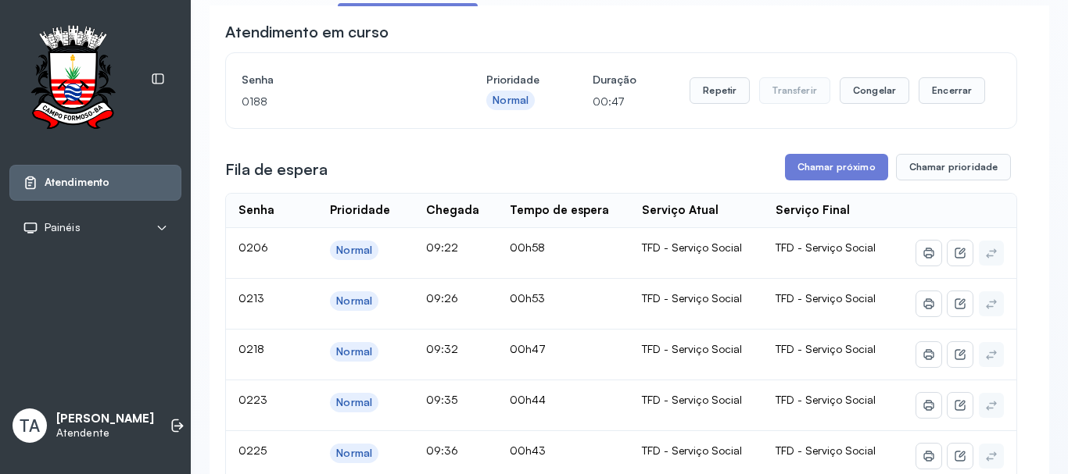
scroll to position [0, 0]
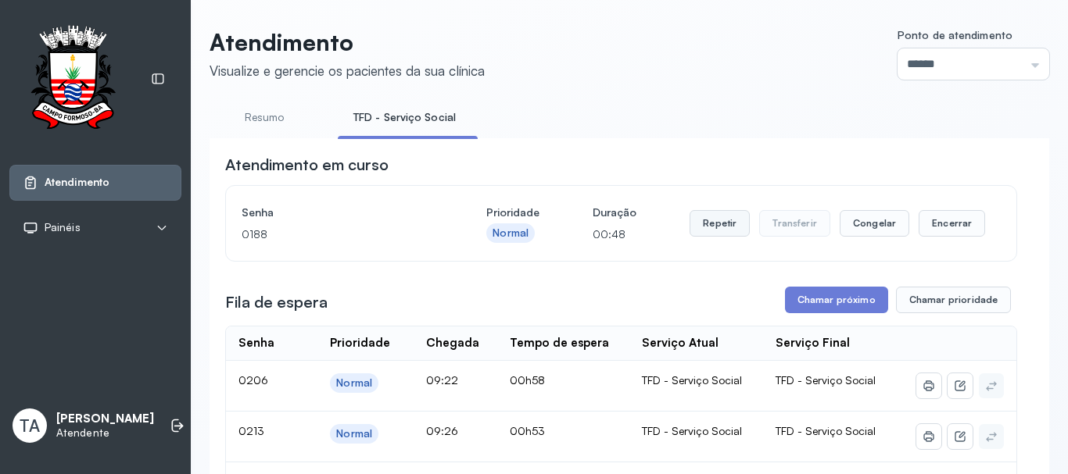
click at [710, 224] on button "Repetir" at bounding box center [719, 223] width 60 height 27
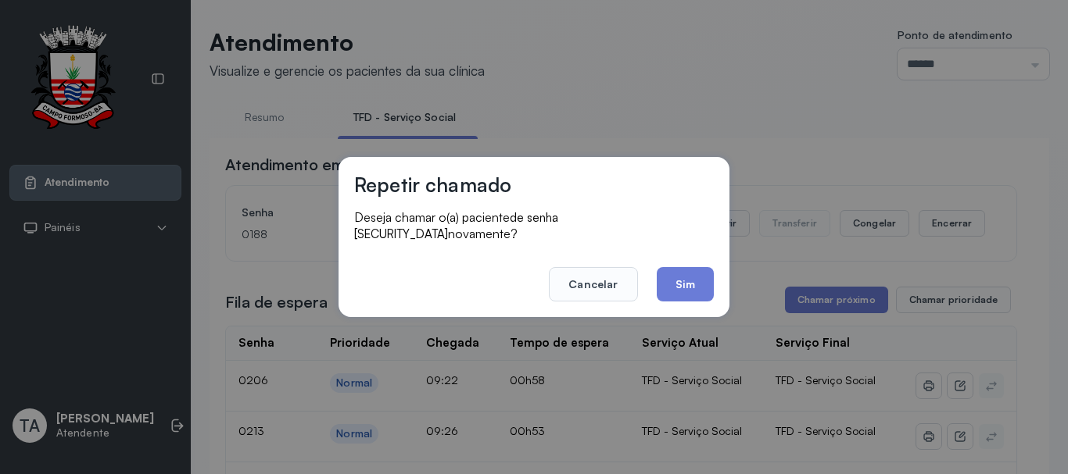
click at [663, 286] on button "Sim" at bounding box center [684, 284] width 57 height 34
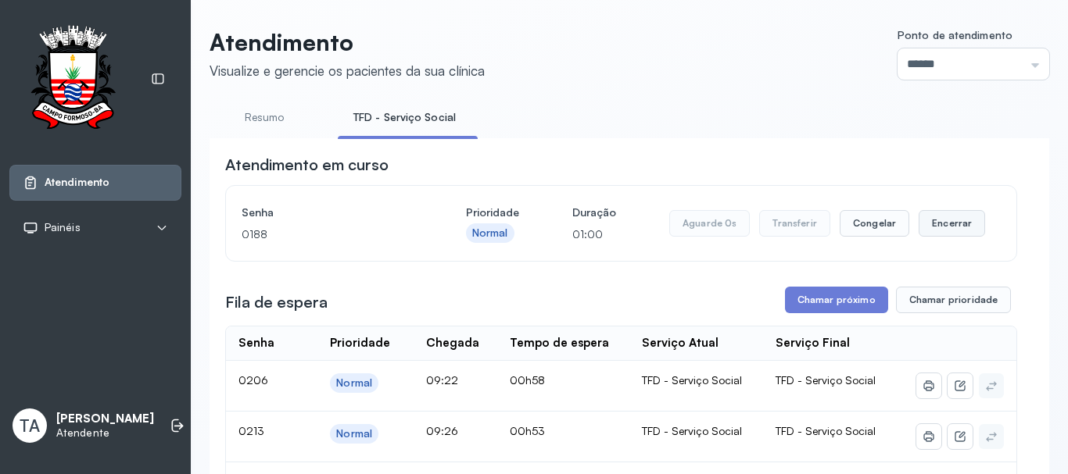
click at [953, 235] on button "Encerrar" at bounding box center [951, 223] width 66 height 27
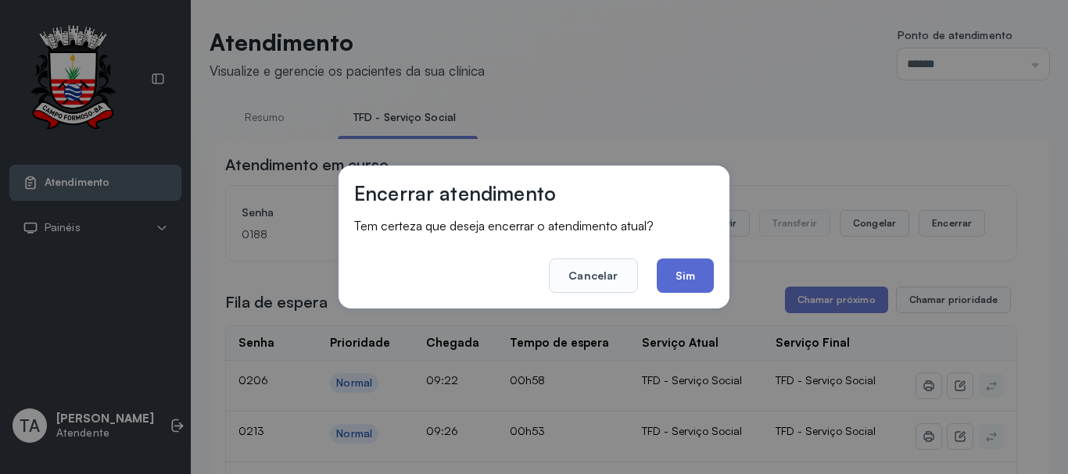
click at [671, 286] on button "Sim" at bounding box center [684, 276] width 57 height 34
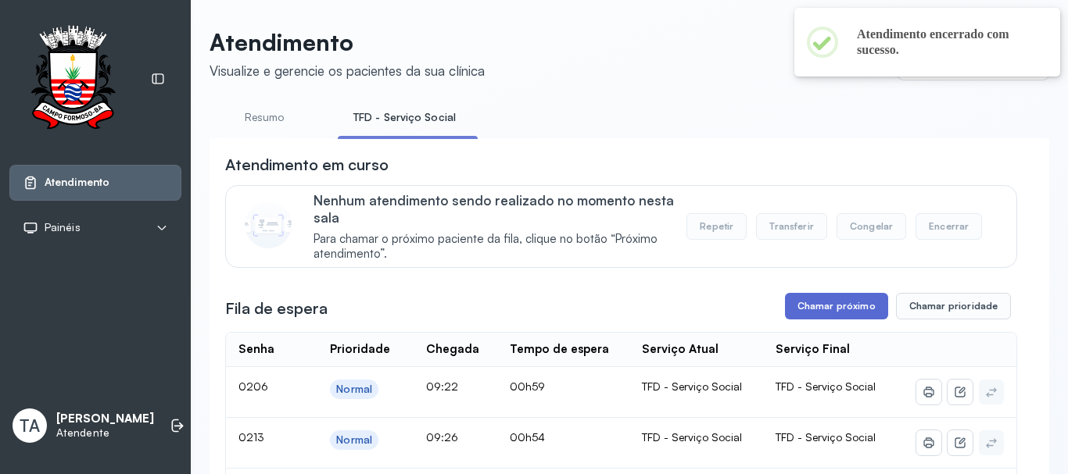
click at [785, 320] on button "Chamar próximo" at bounding box center [836, 306] width 103 height 27
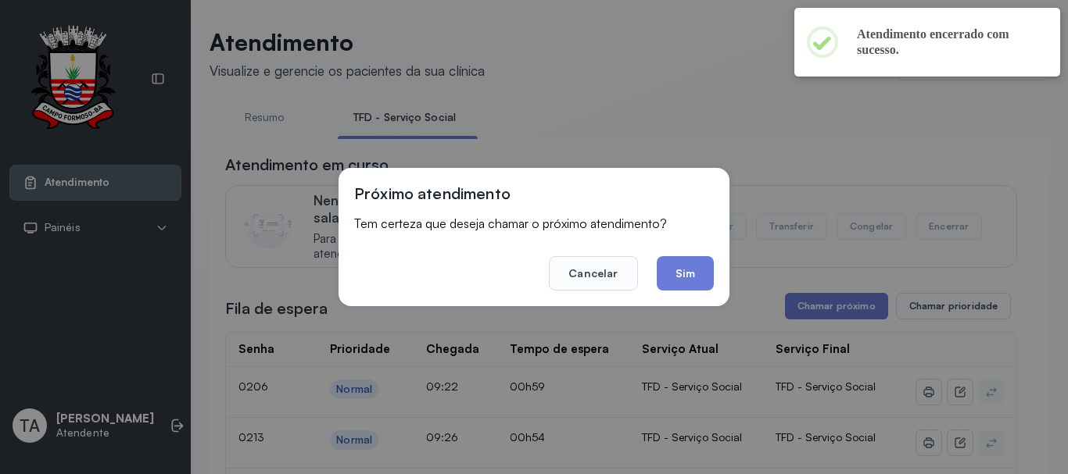
drag, startPoint x: 793, startPoint y: 306, endPoint x: 710, endPoint y: 281, distance: 87.3
click at [792, 305] on div "Próximo atendimento Tem certeza que deseja chamar o próximo atendimento? Cancel…" at bounding box center [534, 237] width 1068 height 474
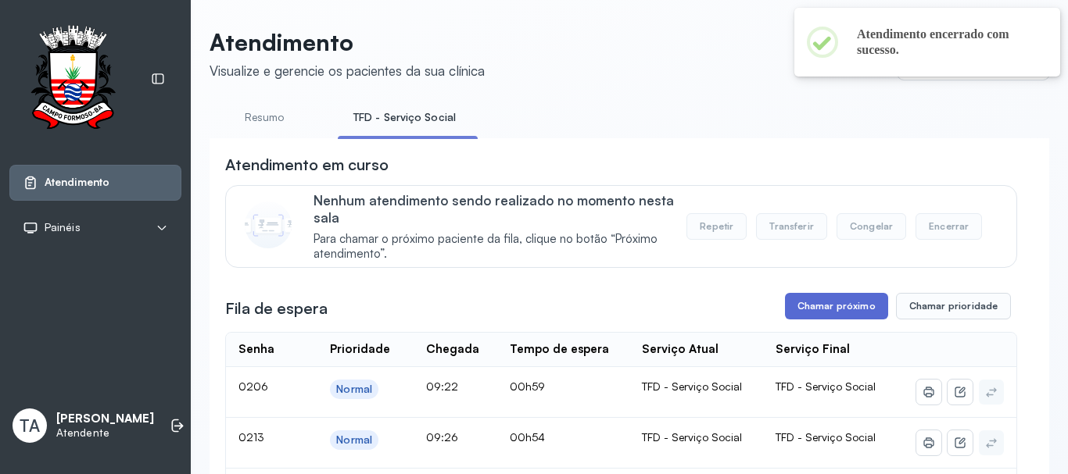
click at [809, 309] on button "Chamar próximo" at bounding box center [836, 306] width 103 height 27
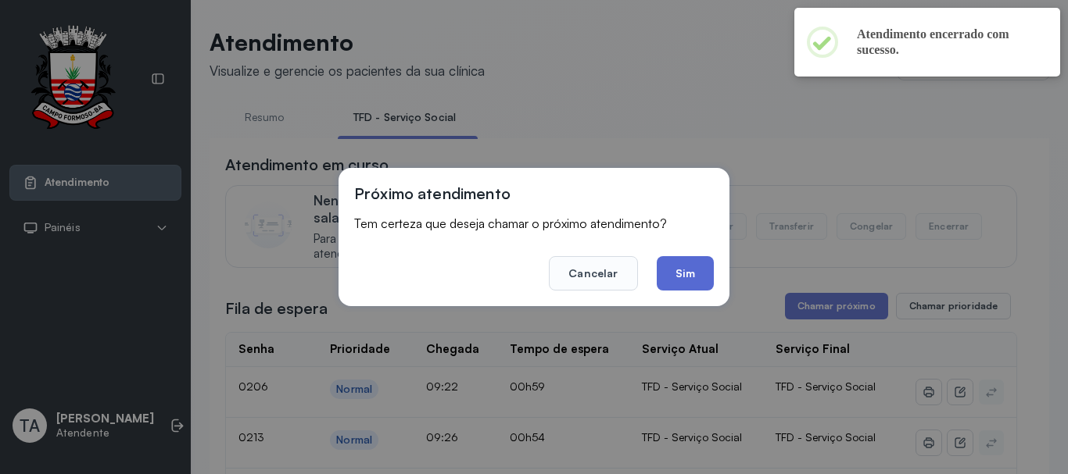
click at [692, 281] on button "Sim" at bounding box center [684, 273] width 57 height 34
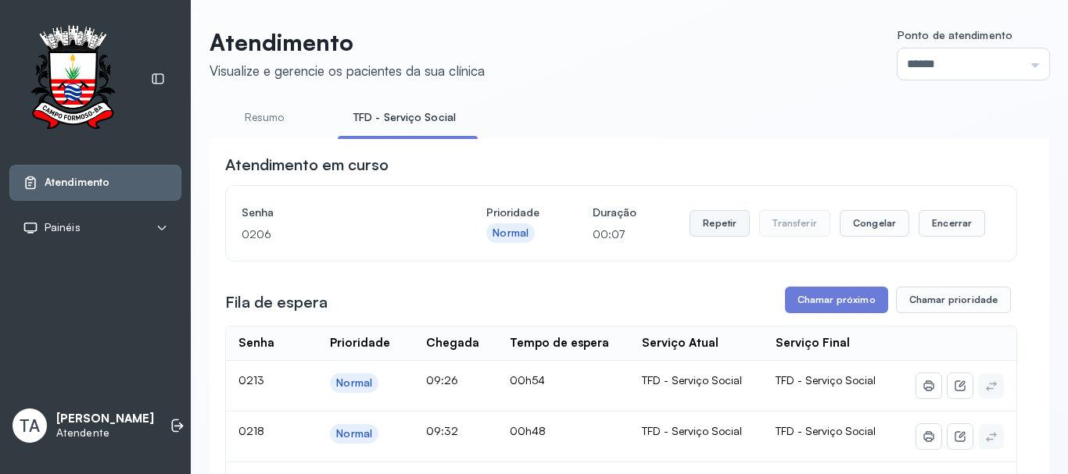
click at [714, 225] on button "Repetir" at bounding box center [719, 223] width 60 height 27
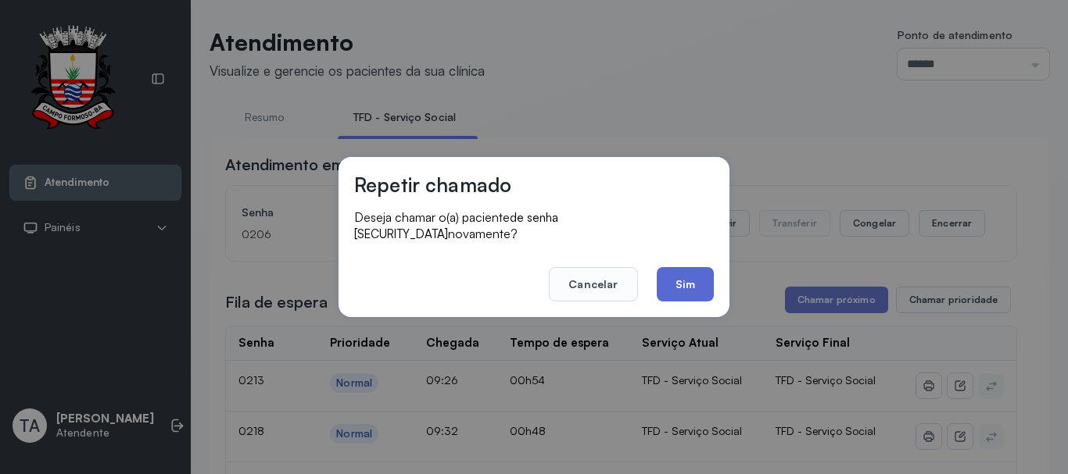
click at [685, 281] on button "Sim" at bounding box center [684, 284] width 57 height 34
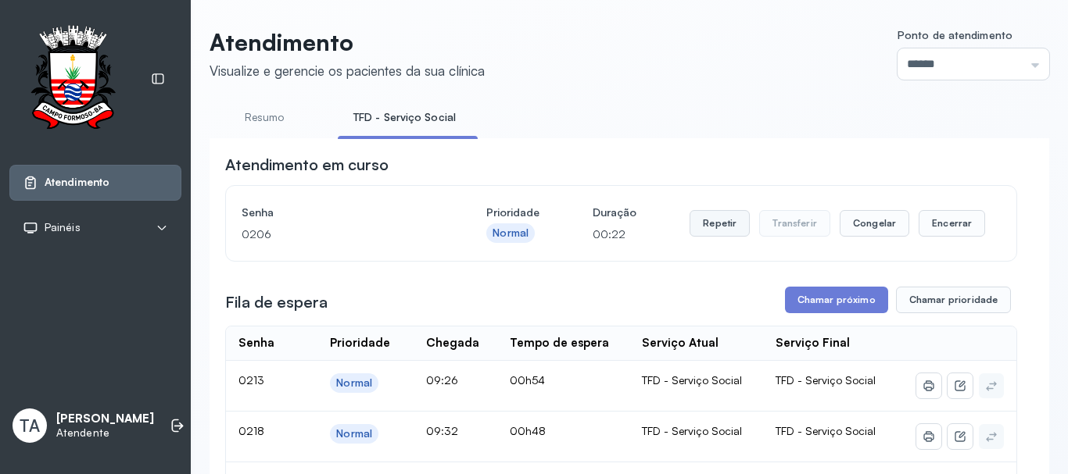
click at [696, 225] on button "Repetir" at bounding box center [719, 223] width 60 height 27
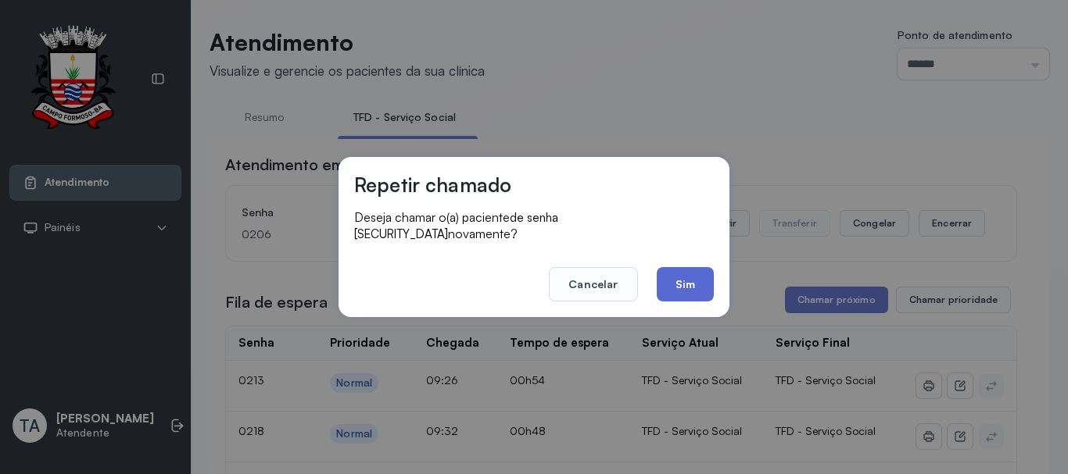
click at [697, 273] on button "Sim" at bounding box center [684, 284] width 57 height 34
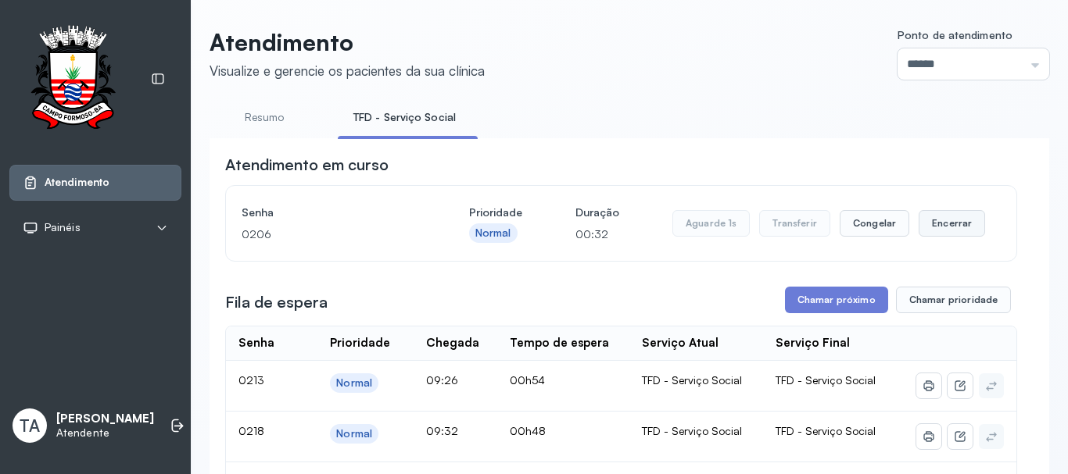
click at [945, 220] on button "Encerrar" at bounding box center [951, 223] width 66 height 27
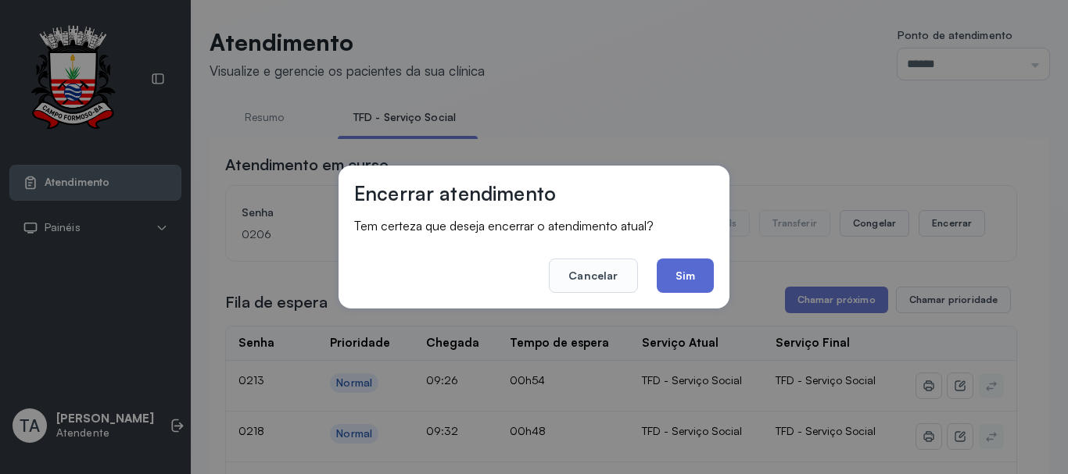
click at [673, 279] on button "Sim" at bounding box center [684, 276] width 57 height 34
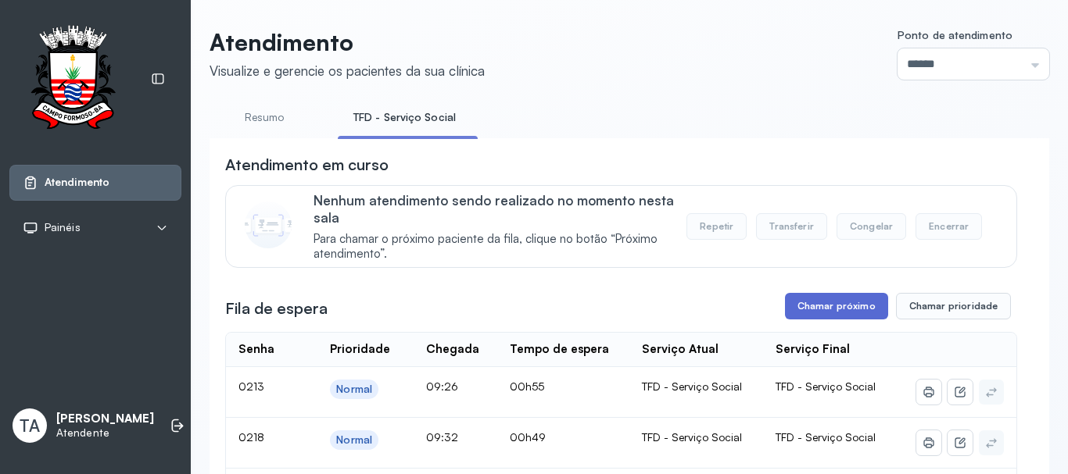
click at [828, 308] on button "Chamar próximo" at bounding box center [836, 306] width 103 height 27
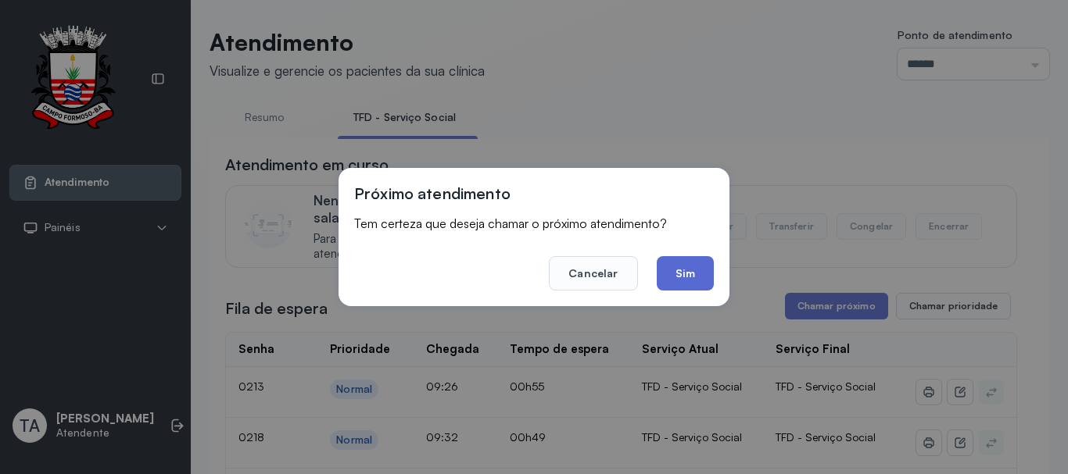
click at [687, 273] on button "Sim" at bounding box center [684, 273] width 57 height 34
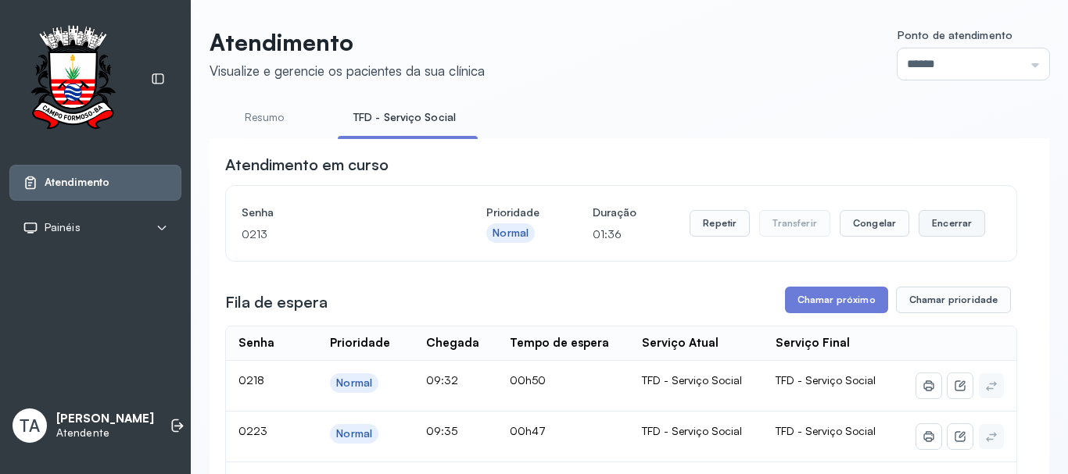
click at [950, 218] on button "Encerrar" at bounding box center [951, 223] width 66 height 27
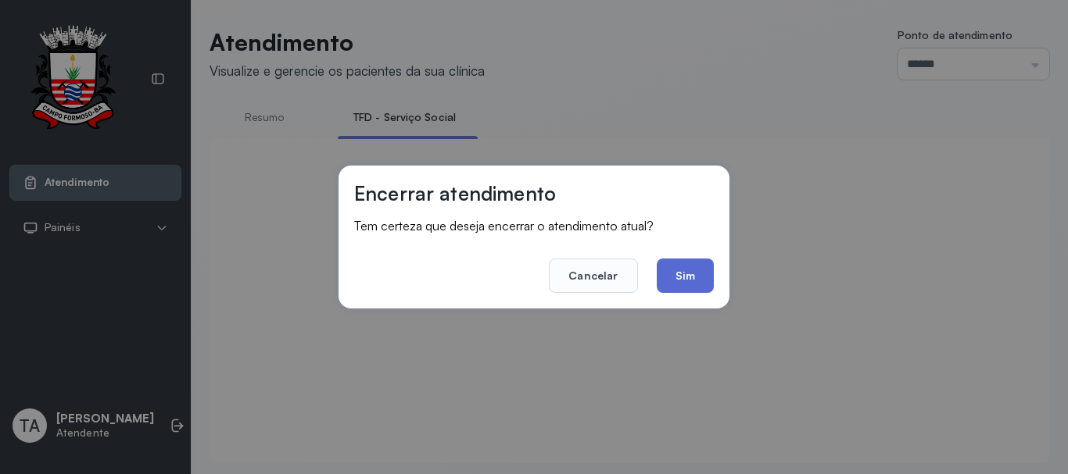
click at [679, 281] on button "Sim" at bounding box center [684, 276] width 57 height 34
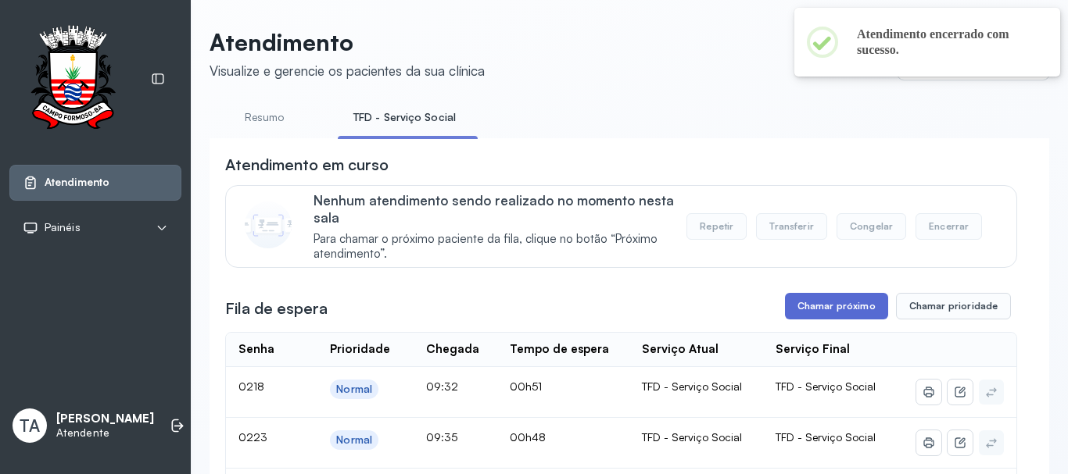
click at [833, 314] on button "Chamar próximo" at bounding box center [836, 306] width 103 height 27
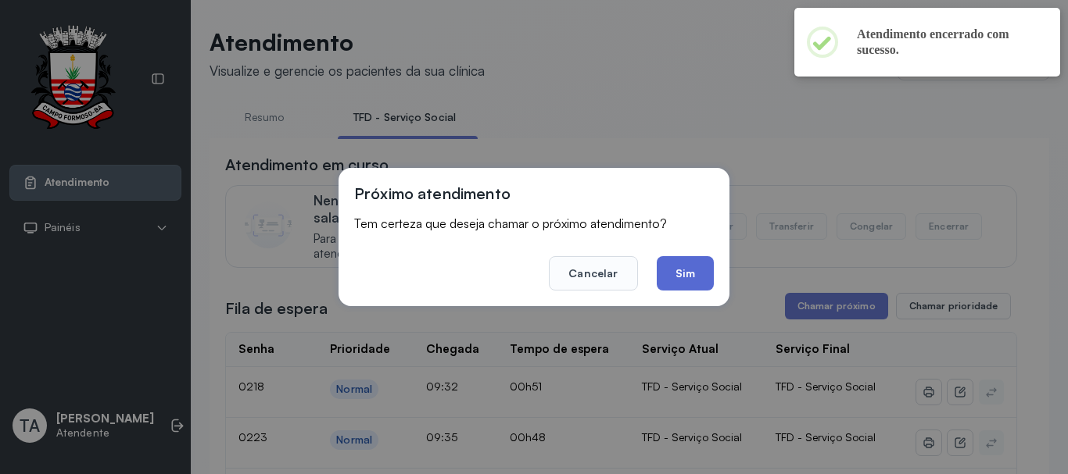
click at [690, 270] on button "Sim" at bounding box center [684, 273] width 57 height 34
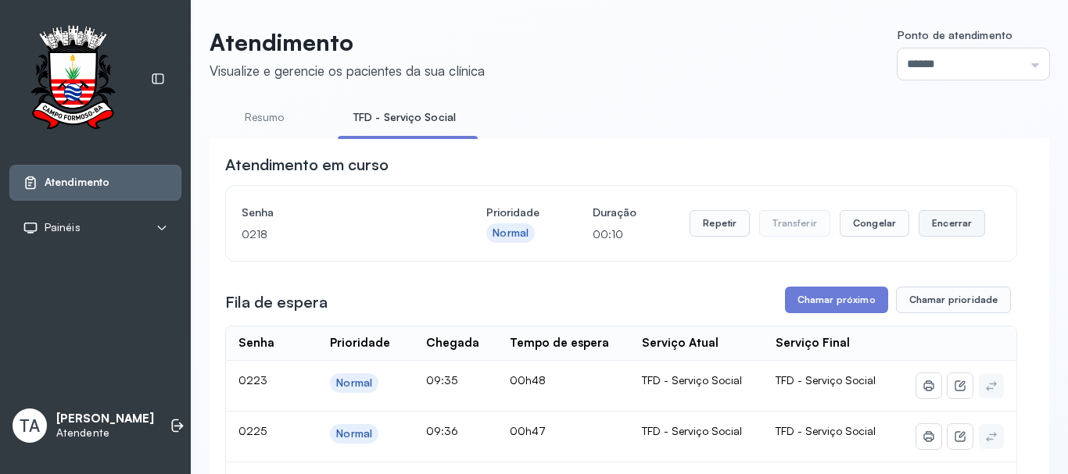
click at [930, 222] on button "Encerrar" at bounding box center [951, 223] width 66 height 27
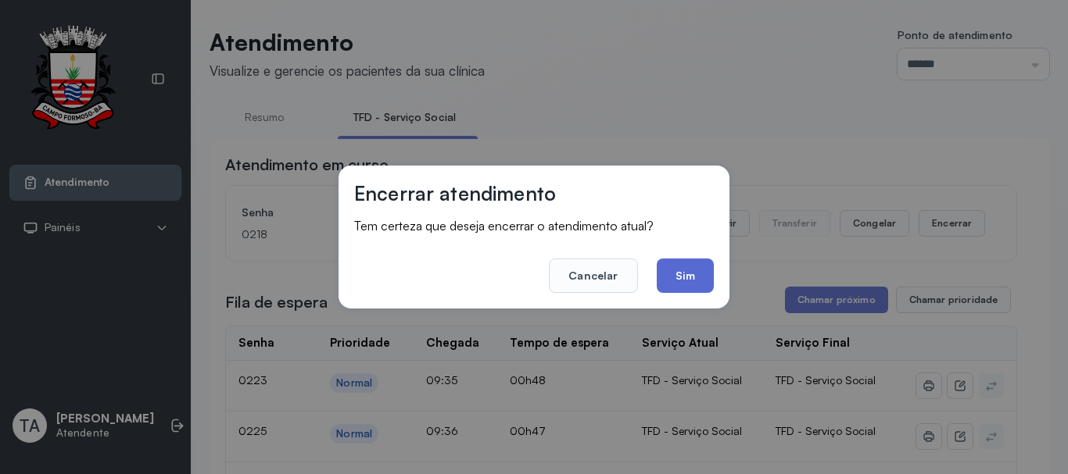
click at [684, 284] on button "Sim" at bounding box center [684, 276] width 57 height 34
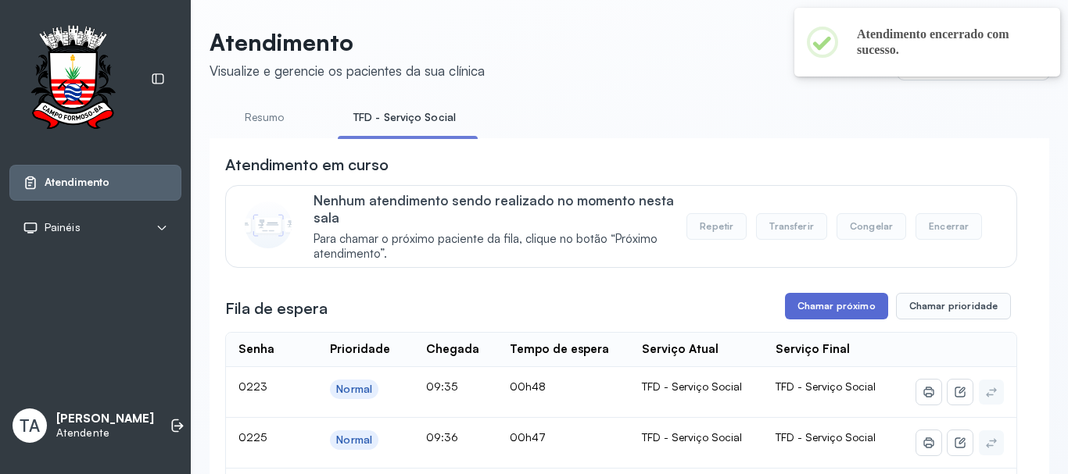
click at [785, 314] on button "Chamar próximo" at bounding box center [836, 306] width 103 height 27
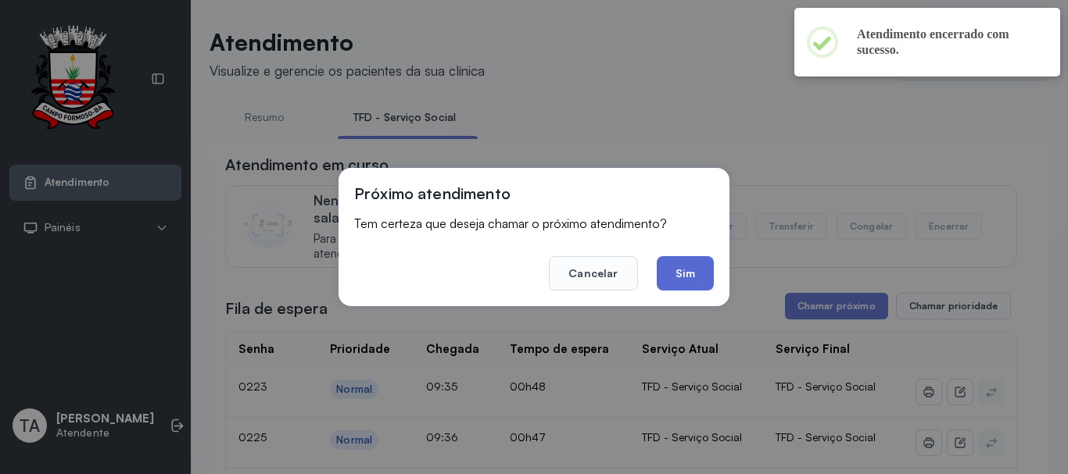
click at [694, 281] on button "Sim" at bounding box center [684, 273] width 57 height 34
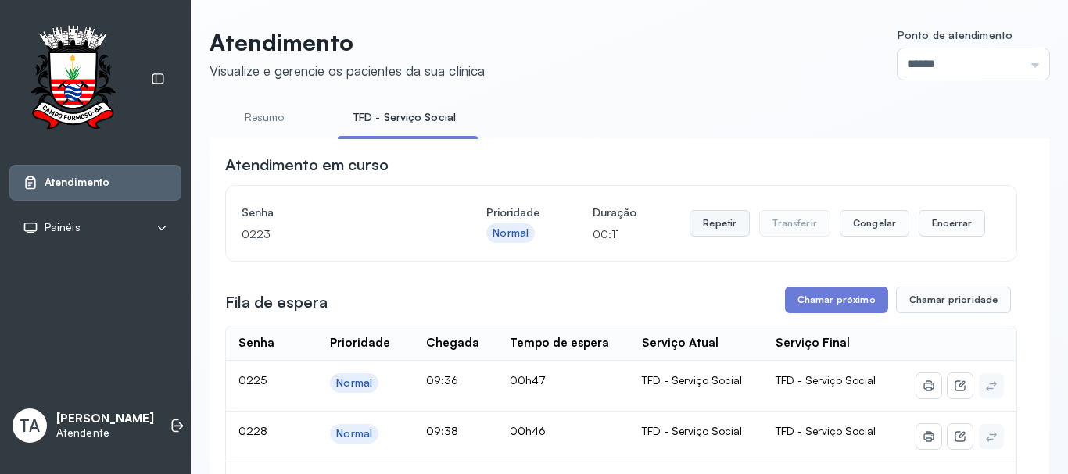
click at [711, 223] on button "Repetir" at bounding box center [719, 223] width 60 height 27
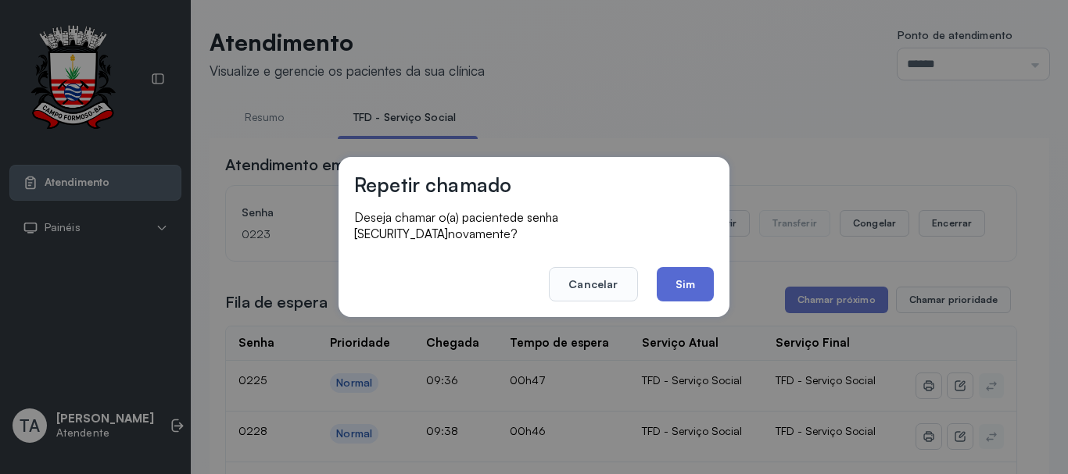
click at [692, 269] on button "Sim" at bounding box center [684, 284] width 57 height 34
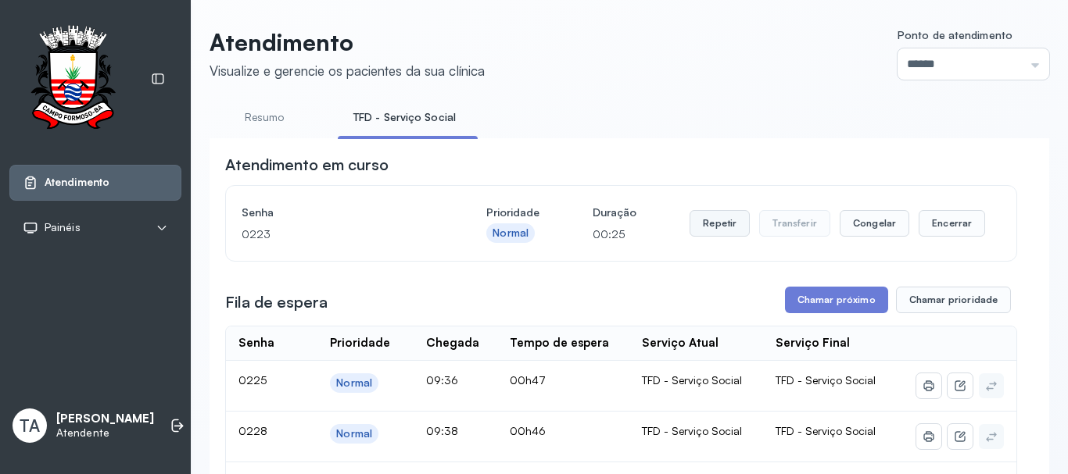
click at [692, 237] on button "Repetir" at bounding box center [719, 223] width 60 height 27
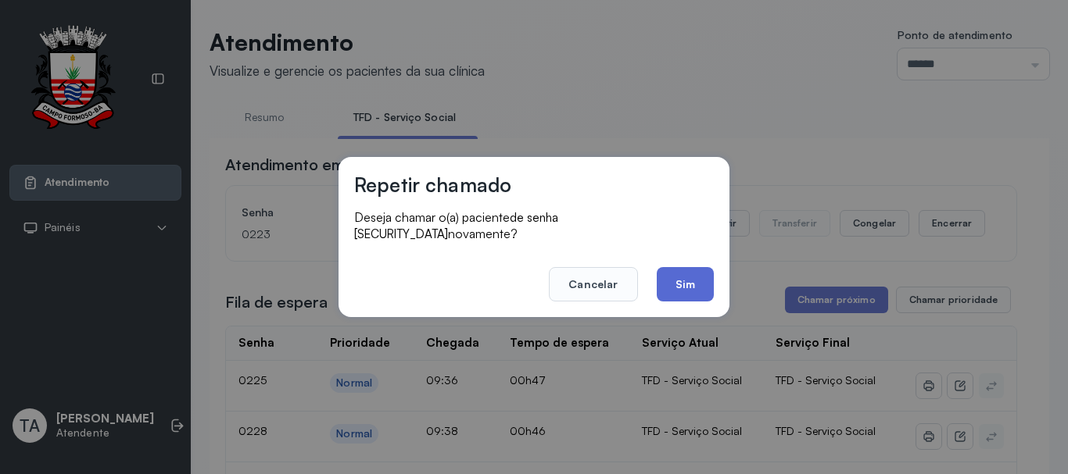
click at [691, 284] on button "Sim" at bounding box center [684, 284] width 57 height 34
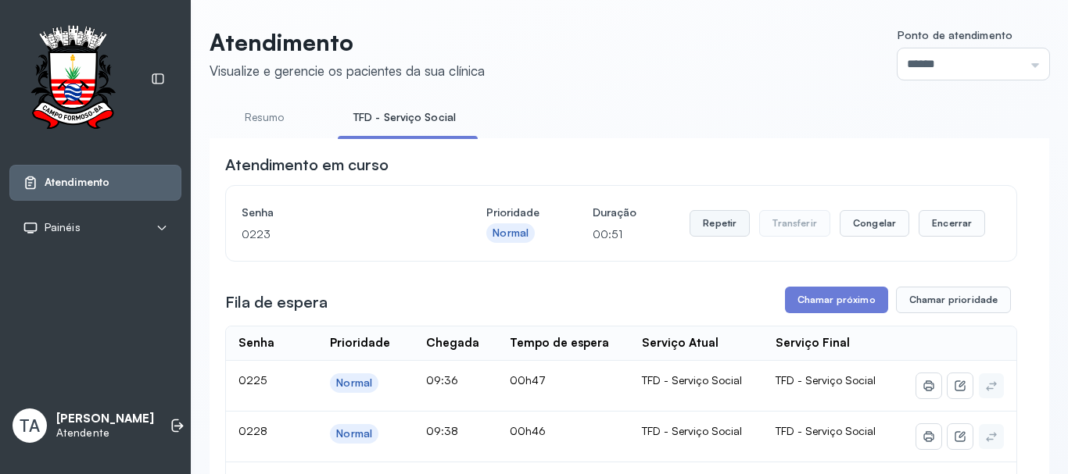
click at [719, 234] on button "Repetir" at bounding box center [719, 223] width 60 height 27
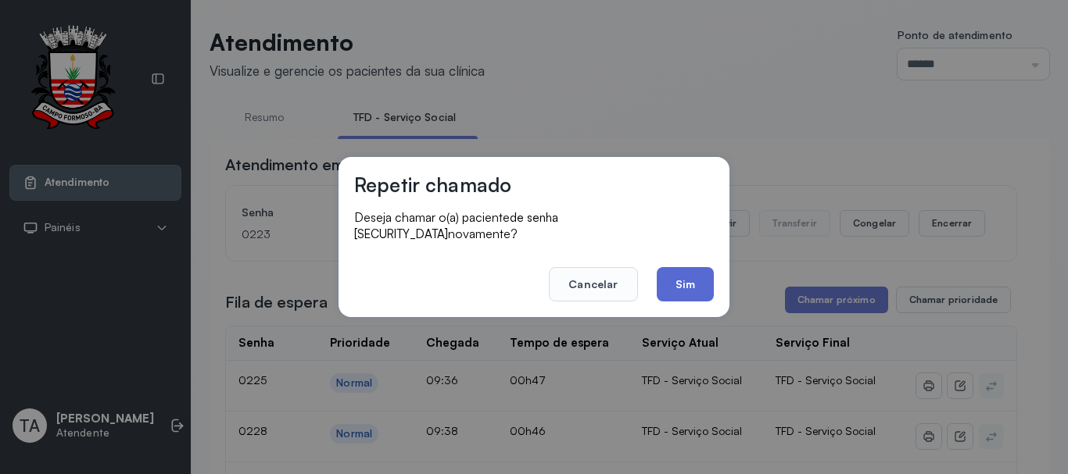
click at [688, 269] on button "Sim" at bounding box center [684, 284] width 57 height 34
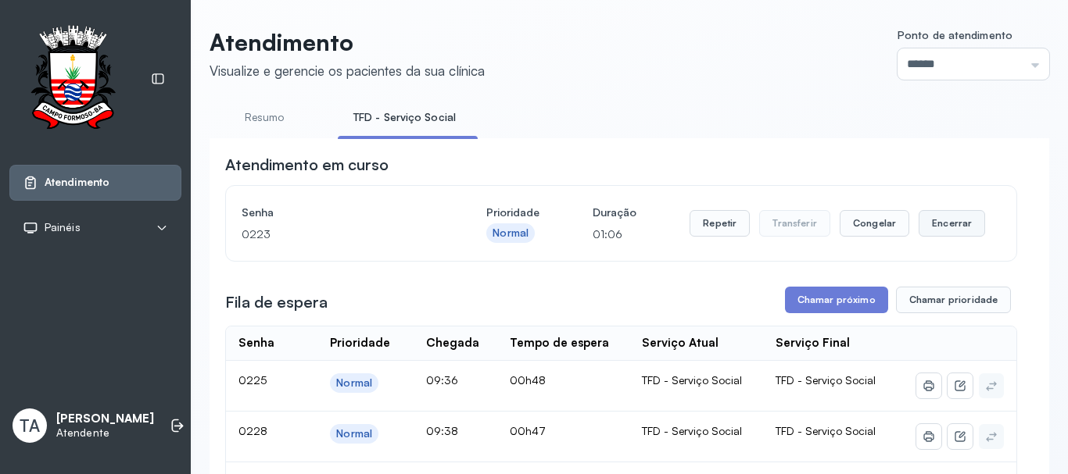
click at [955, 224] on button "Encerrar" at bounding box center [951, 223] width 66 height 27
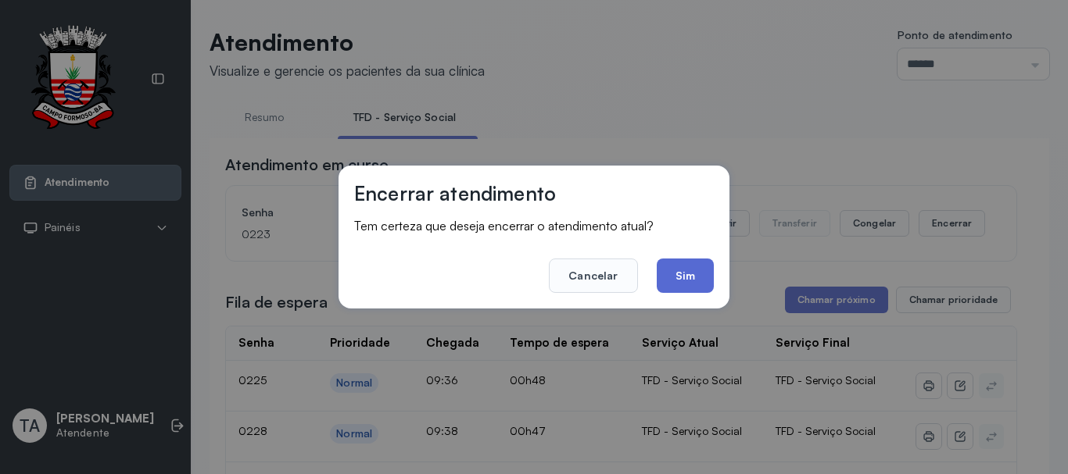
click at [674, 281] on button "Sim" at bounding box center [684, 276] width 57 height 34
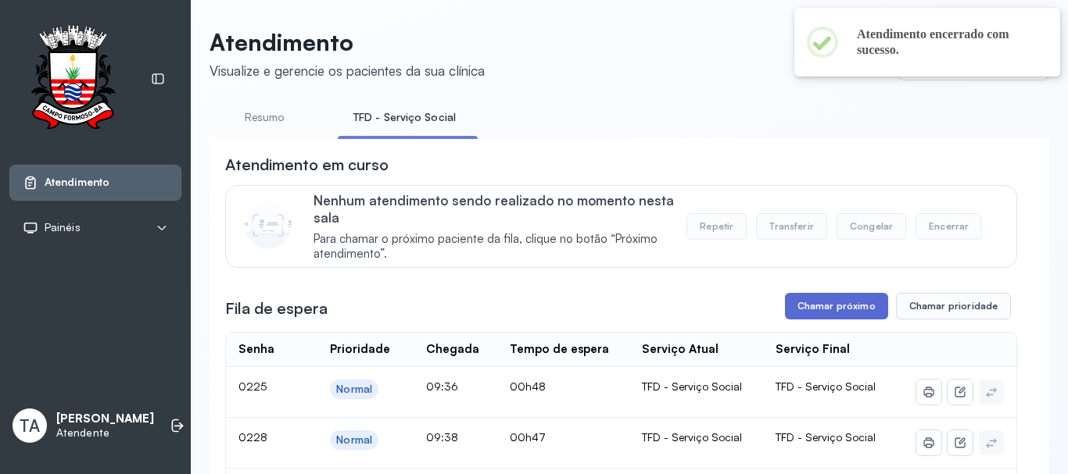
click at [795, 312] on button "Chamar próximo" at bounding box center [836, 306] width 103 height 27
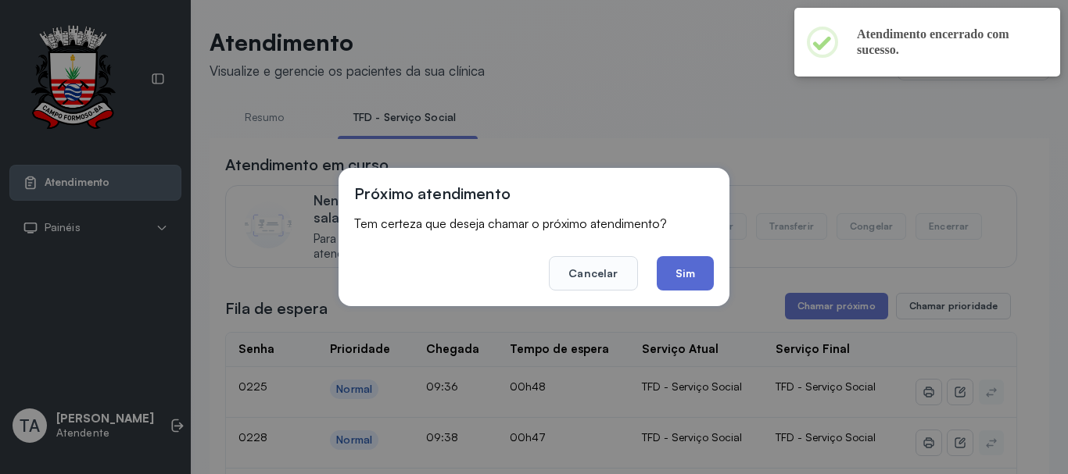
click at [692, 275] on button "Sim" at bounding box center [684, 273] width 57 height 34
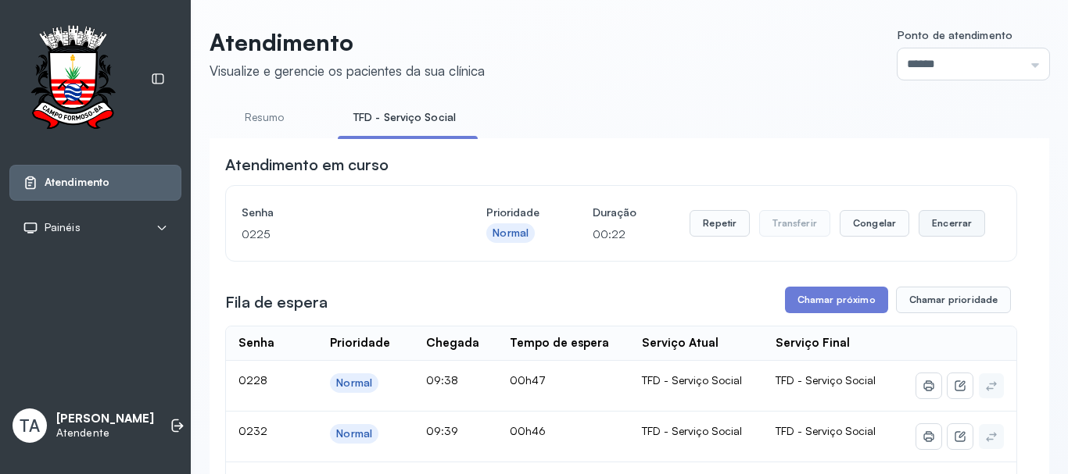
click at [928, 237] on button "Encerrar" at bounding box center [951, 223] width 66 height 27
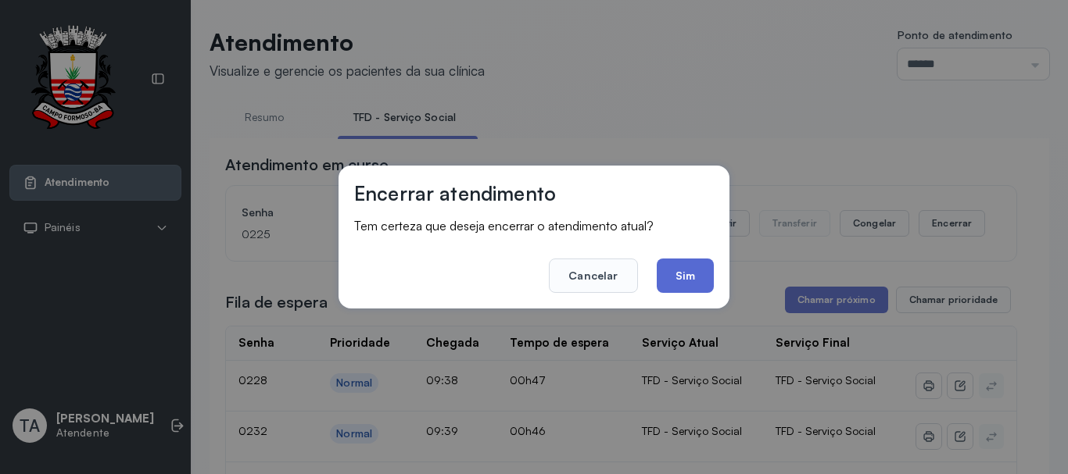
click at [706, 278] on button "Sim" at bounding box center [684, 276] width 57 height 34
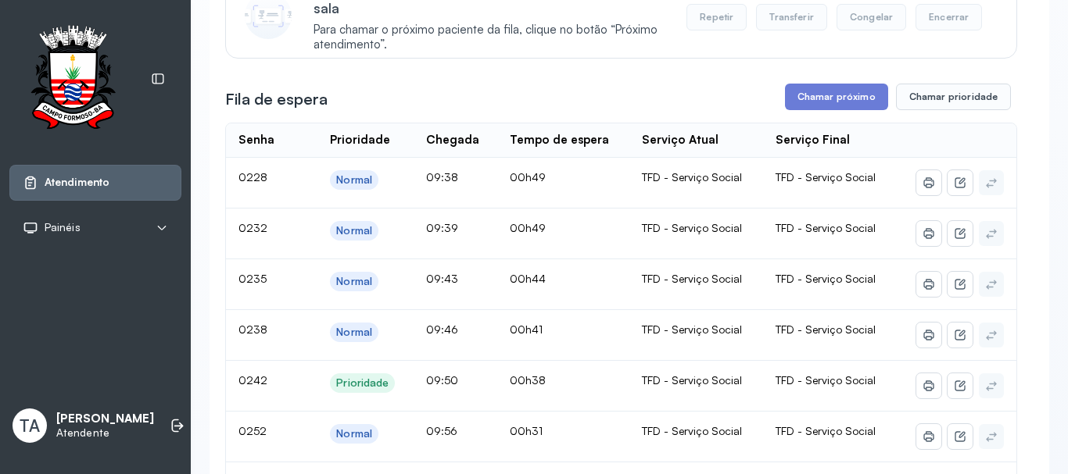
scroll to position [156, 0]
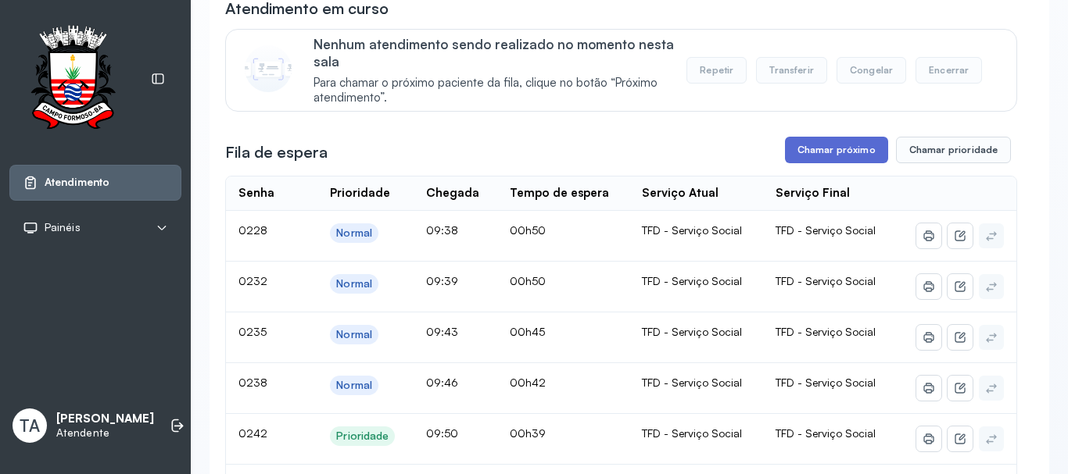
click at [846, 153] on button "Chamar próximo" at bounding box center [836, 150] width 103 height 27
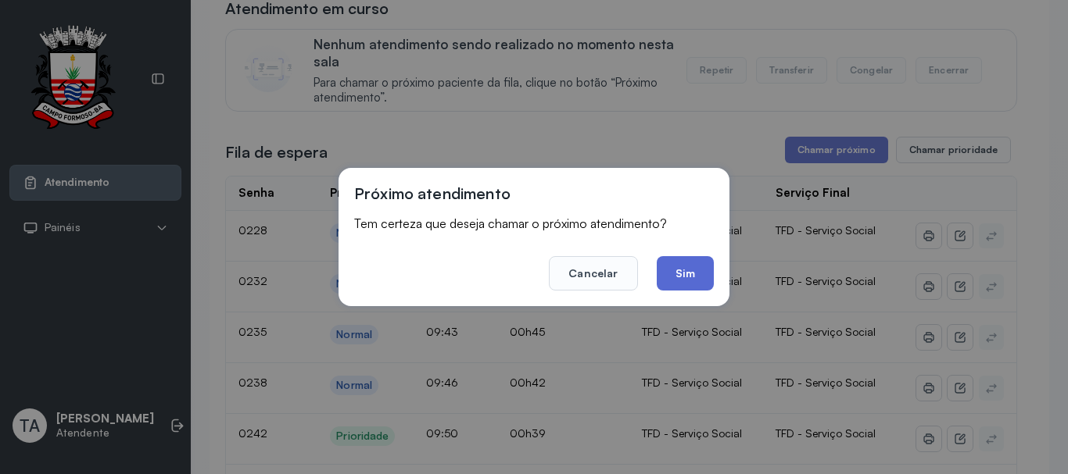
click at [668, 270] on button "Sim" at bounding box center [684, 273] width 57 height 34
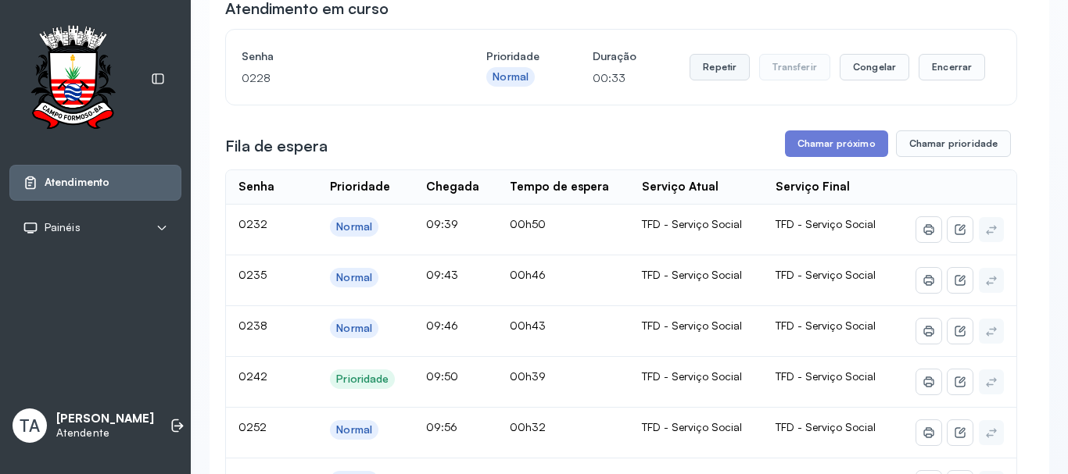
click at [705, 80] on button "Repetir" at bounding box center [719, 67] width 60 height 27
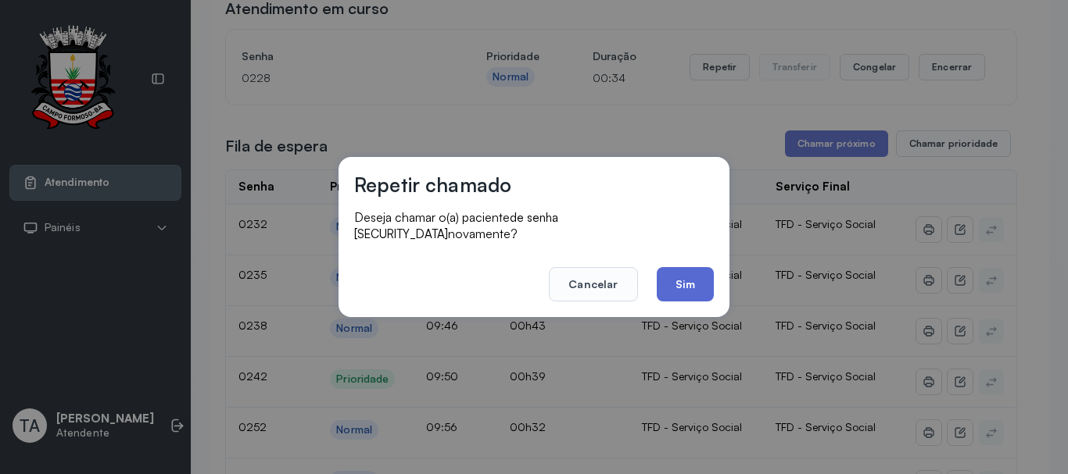
click at [691, 267] on button "Sim" at bounding box center [684, 284] width 57 height 34
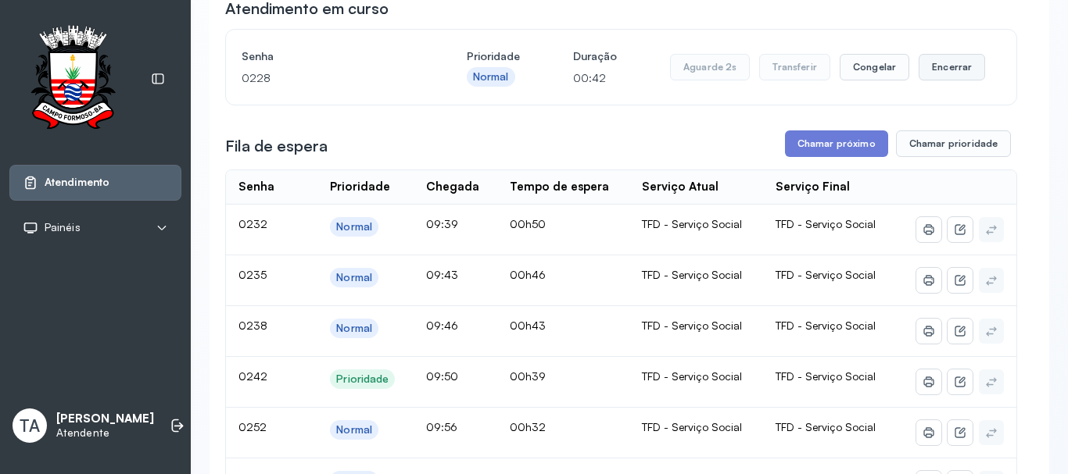
click at [935, 66] on button "Encerrar" at bounding box center [951, 67] width 66 height 27
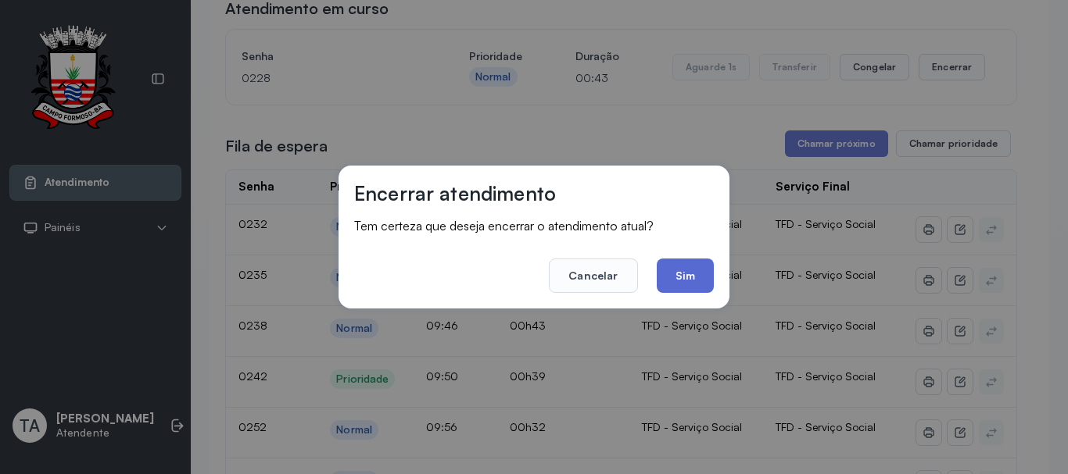
click at [709, 263] on button "Sim" at bounding box center [684, 276] width 57 height 34
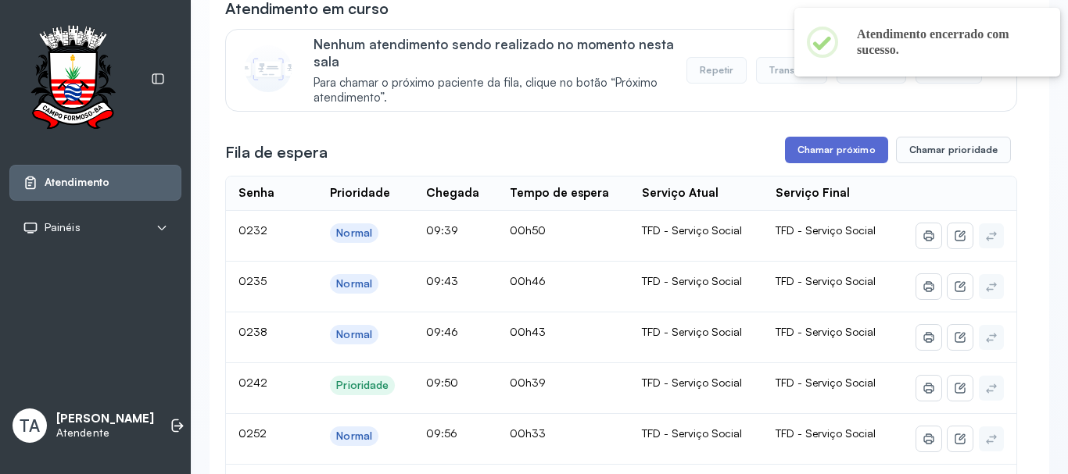
click at [804, 159] on button "Chamar próximo" at bounding box center [836, 150] width 103 height 27
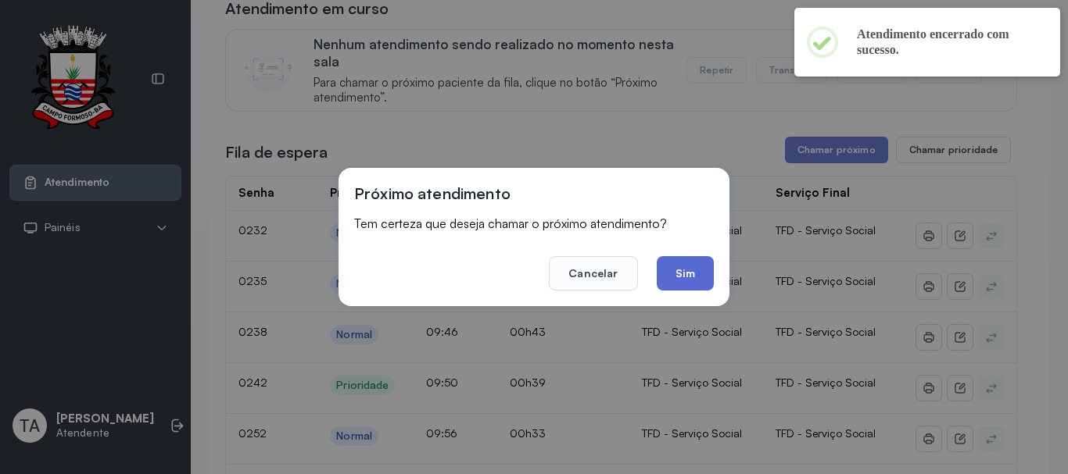
click at [685, 266] on button "Sim" at bounding box center [684, 273] width 57 height 34
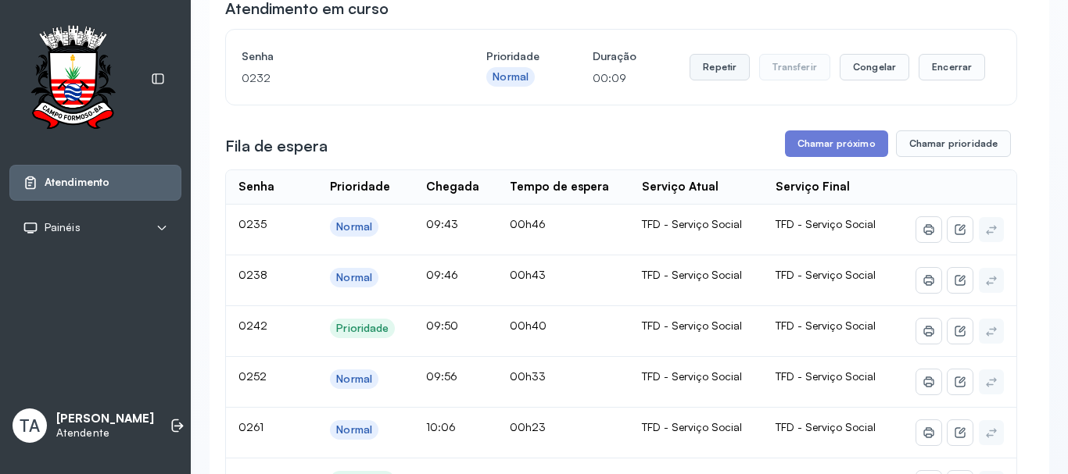
click at [696, 80] on button "Repetir" at bounding box center [719, 67] width 60 height 27
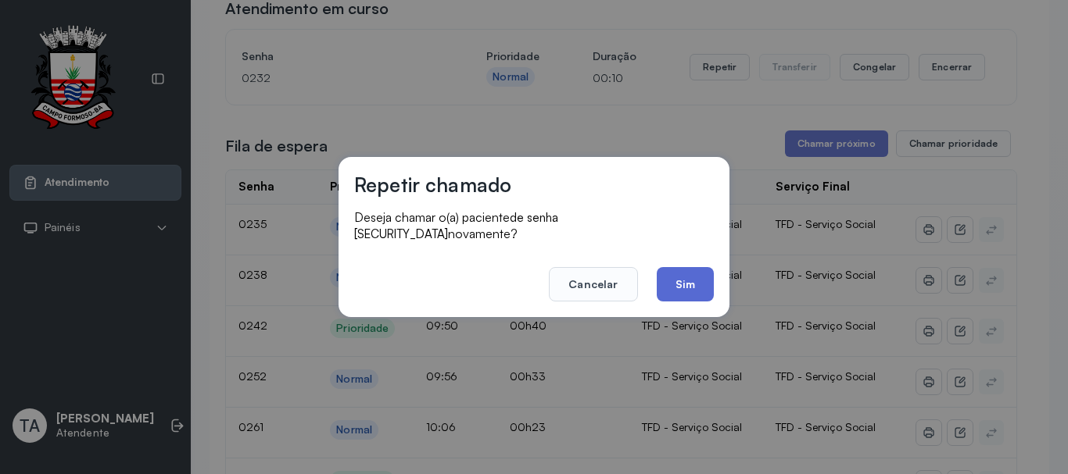
click at [697, 280] on button "Sim" at bounding box center [684, 284] width 57 height 34
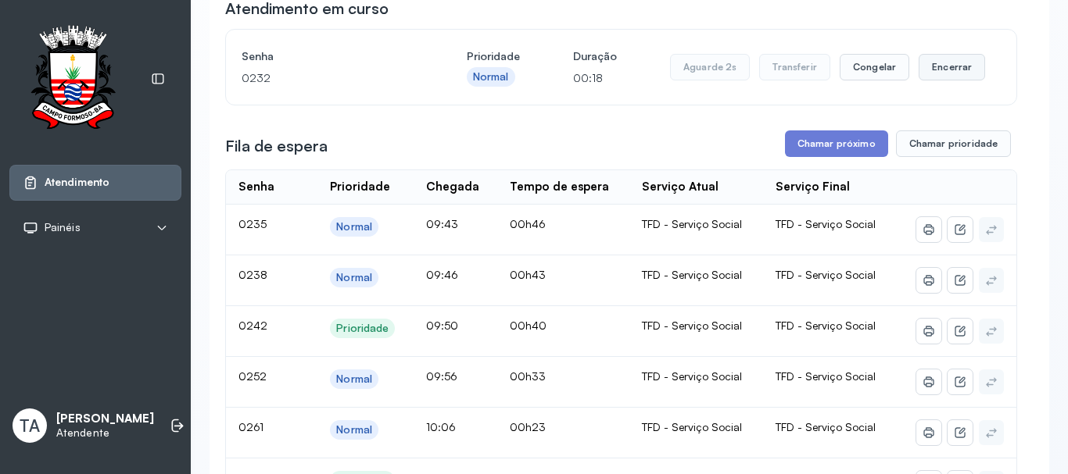
click at [926, 80] on button "Encerrar" at bounding box center [951, 67] width 66 height 27
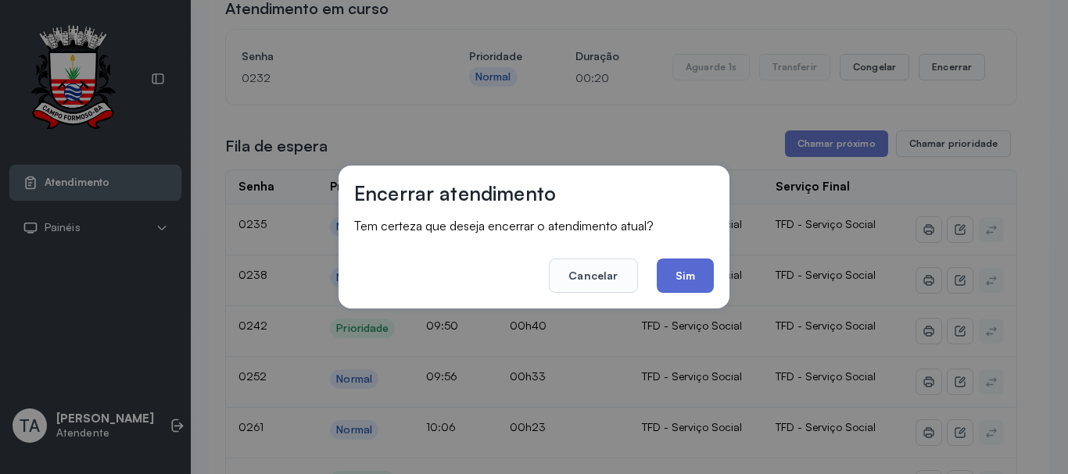
click at [663, 287] on button "Sim" at bounding box center [684, 276] width 57 height 34
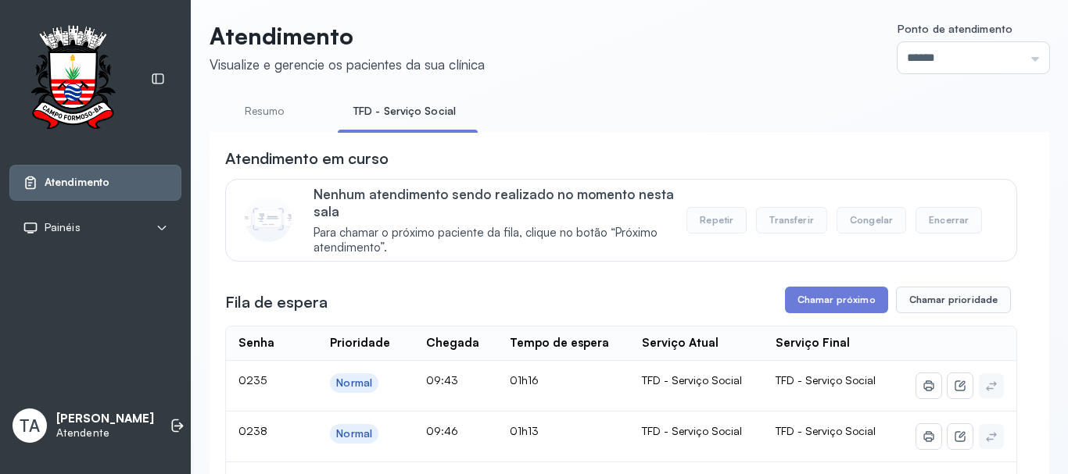
scroll to position [0, 0]
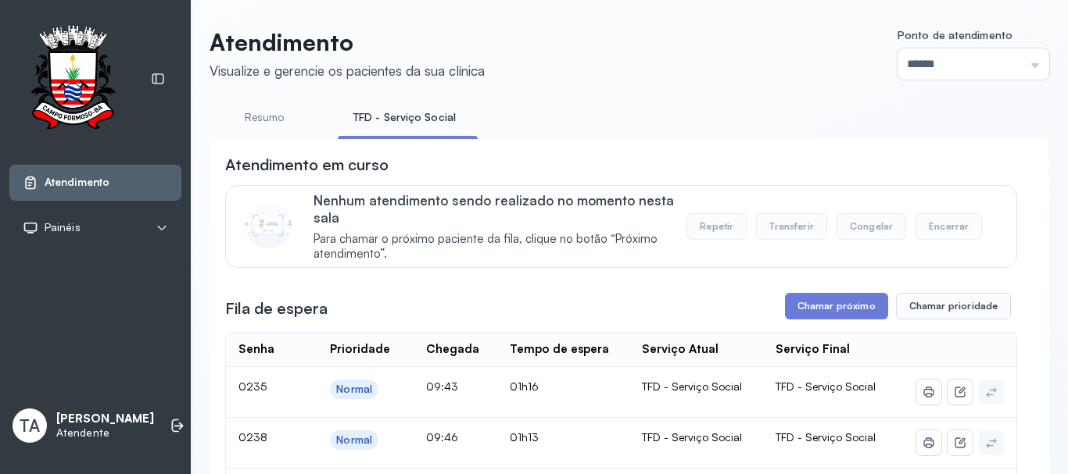
click at [285, 126] on link "Resumo" at bounding box center [263, 118] width 109 height 26
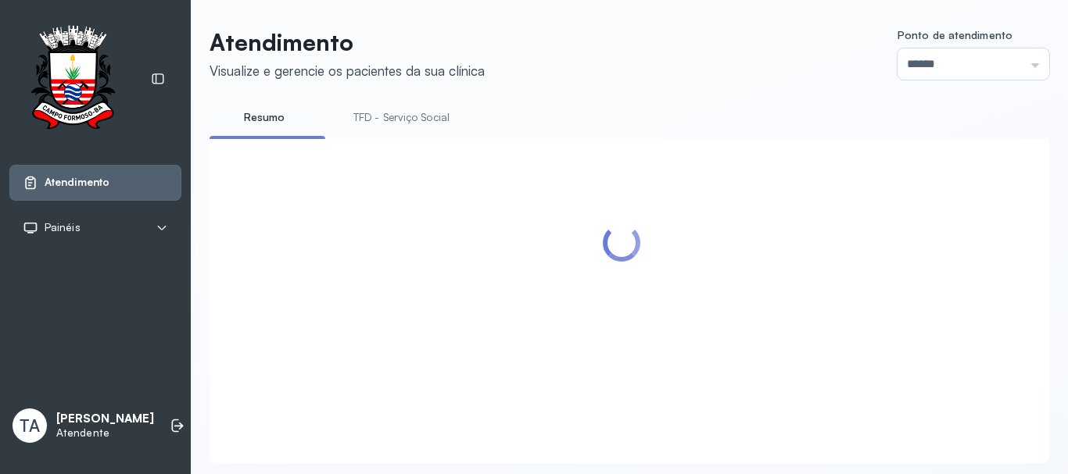
click at [413, 123] on link "TFD - Serviço Social" at bounding box center [401, 118] width 127 height 26
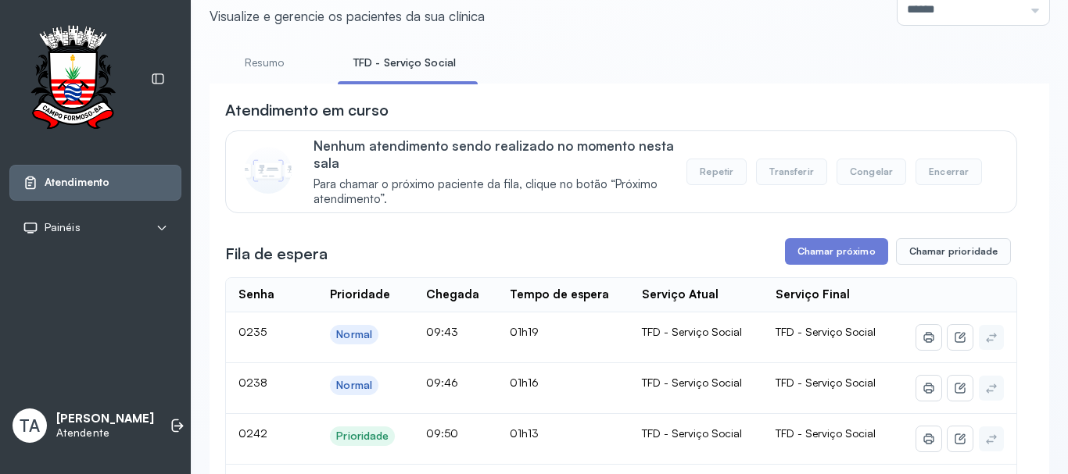
scroll to position [48, 0]
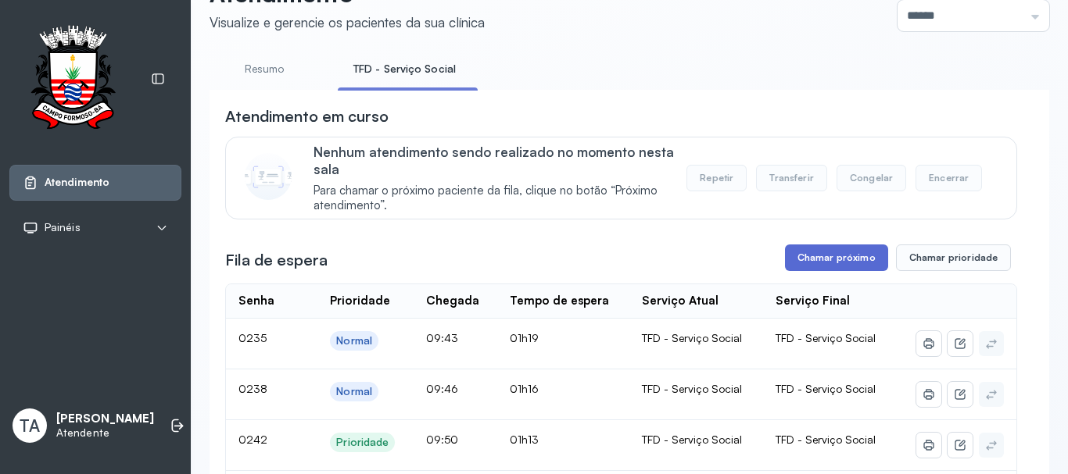
click at [809, 261] on button "Chamar próximo" at bounding box center [836, 258] width 103 height 27
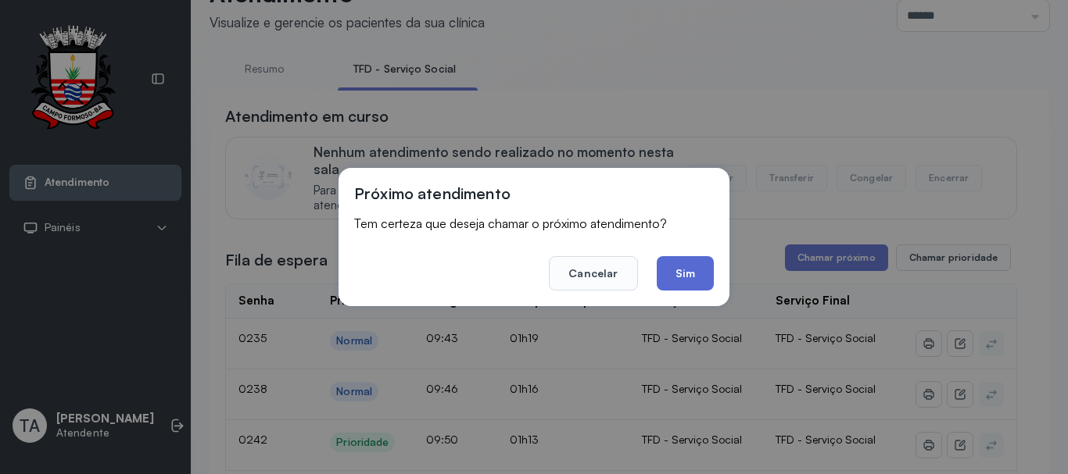
click at [667, 284] on button "Sim" at bounding box center [684, 273] width 57 height 34
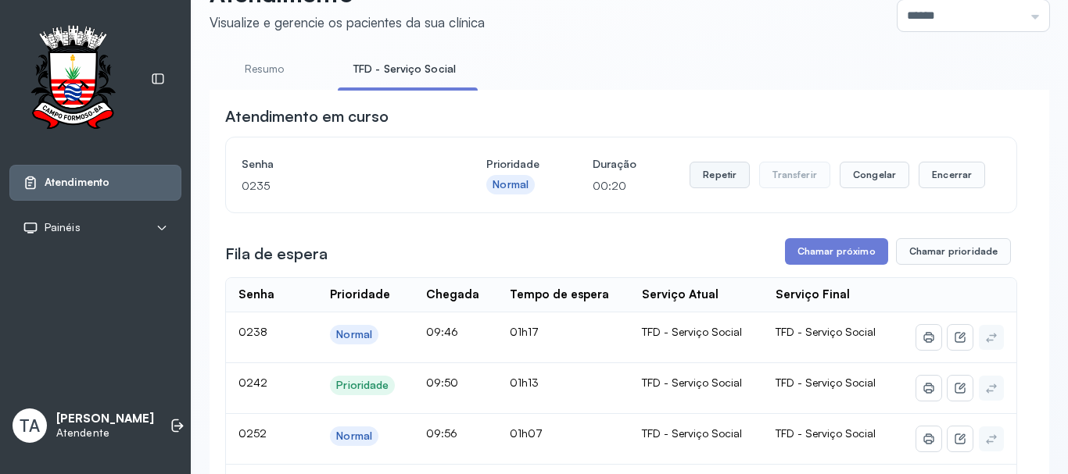
click at [692, 177] on button "Repetir" at bounding box center [719, 175] width 60 height 27
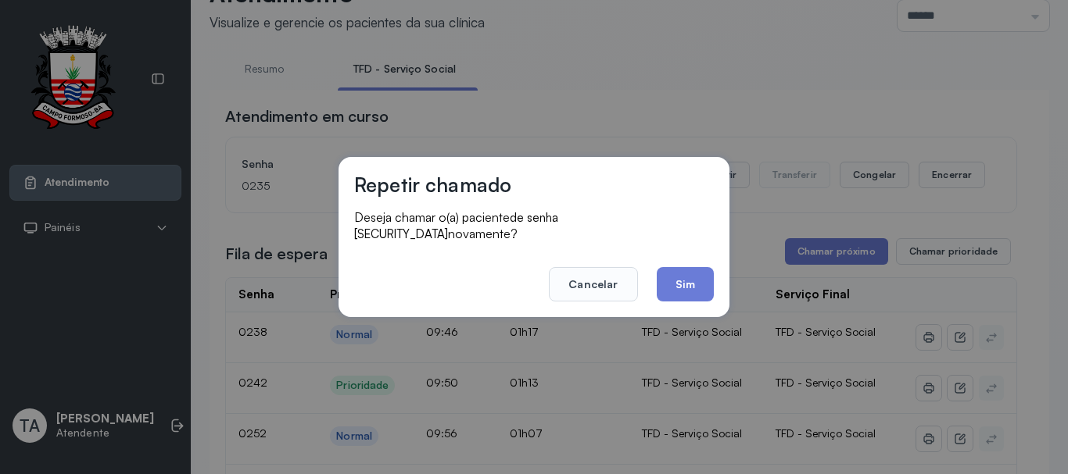
click at [575, 295] on div "Repetir chamado Deseja chamar o(a) paciente de senha 0235 novamente? Cancelar S…" at bounding box center [533, 237] width 391 height 160
click at [573, 275] on button "Cancelar" at bounding box center [593, 284] width 88 height 34
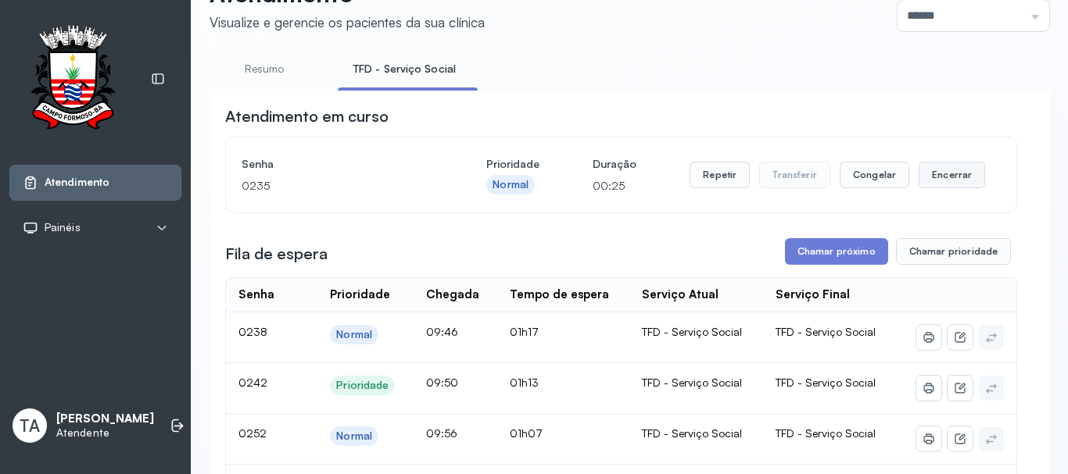
click at [940, 184] on button "Encerrar" at bounding box center [951, 175] width 66 height 27
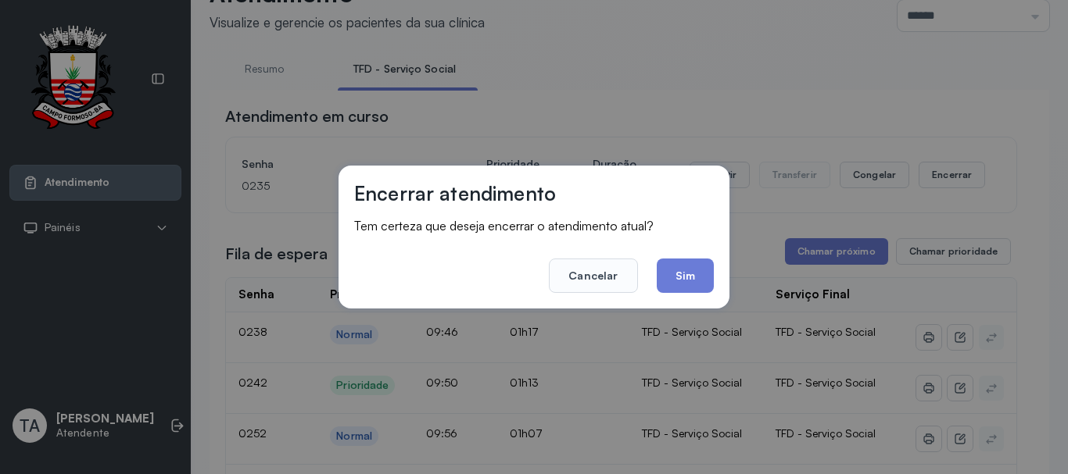
click at [714, 288] on div "Encerrar atendimento Tem certeza que deseja encerrar o atendimento atual? Cance…" at bounding box center [533, 237] width 391 height 143
click at [653, 280] on footer "Cancelar Sim" at bounding box center [533, 265] width 359 height 56
click at [672, 286] on button "Sim" at bounding box center [684, 276] width 57 height 34
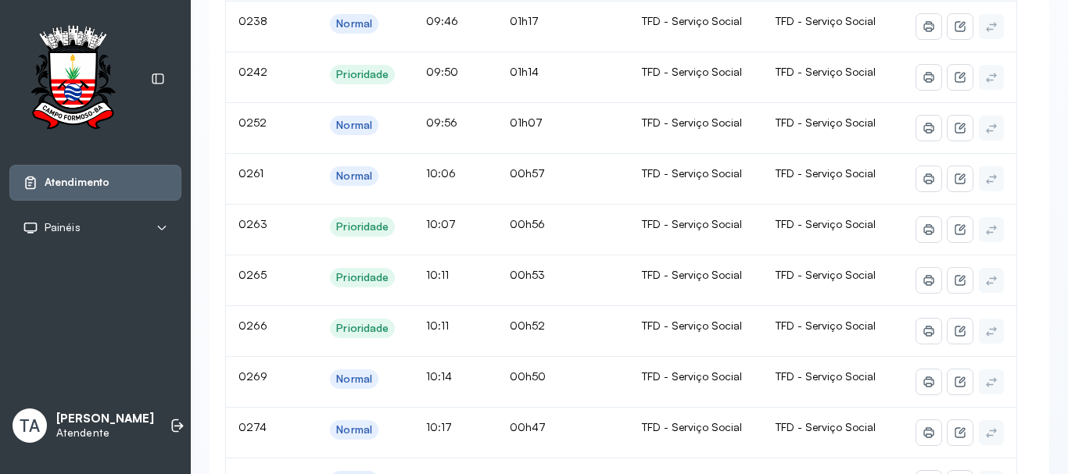
scroll to position [35, 0]
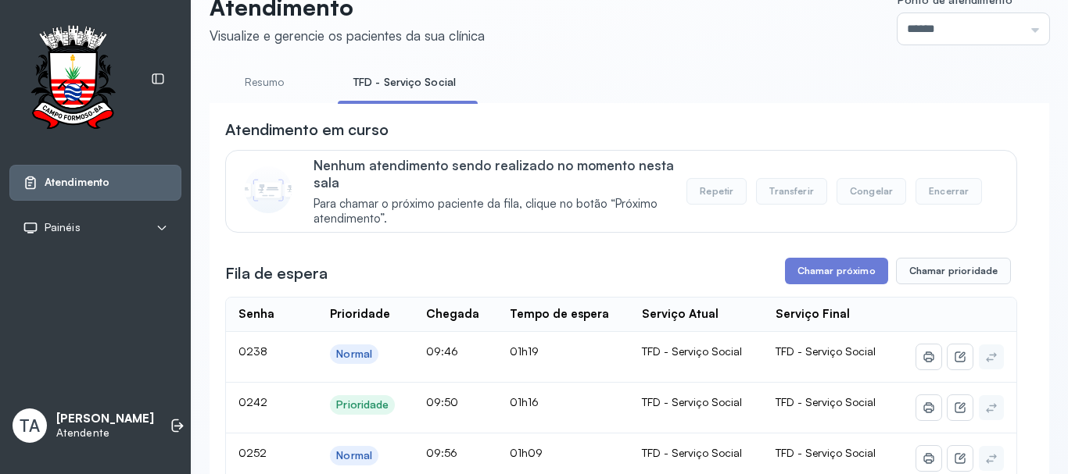
click at [609, 383] on td "01h19" at bounding box center [563, 357] width 133 height 51
click at [817, 282] on button "Chamar próximo" at bounding box center [836, 271] width 103 height 27
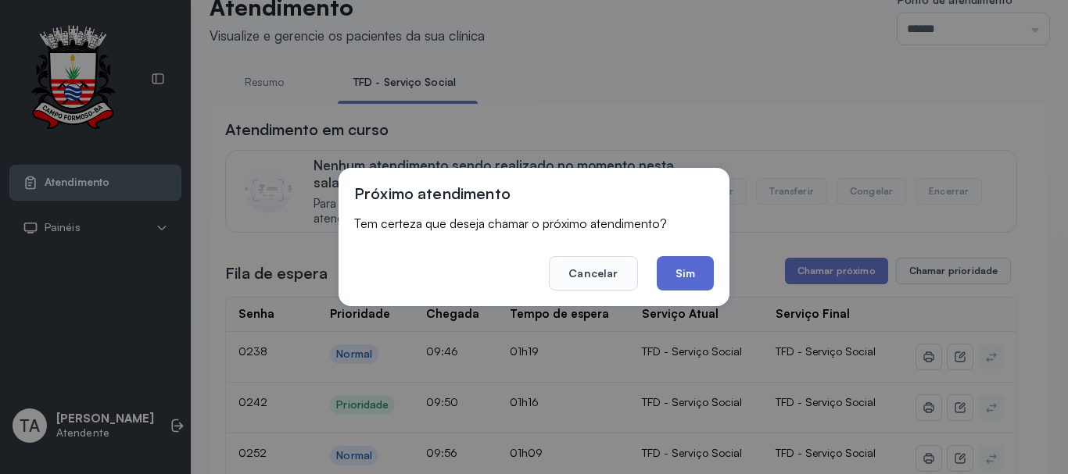
click at [694, 276] on button "Sim" at bounding box center [684, 273] width 57 height 34
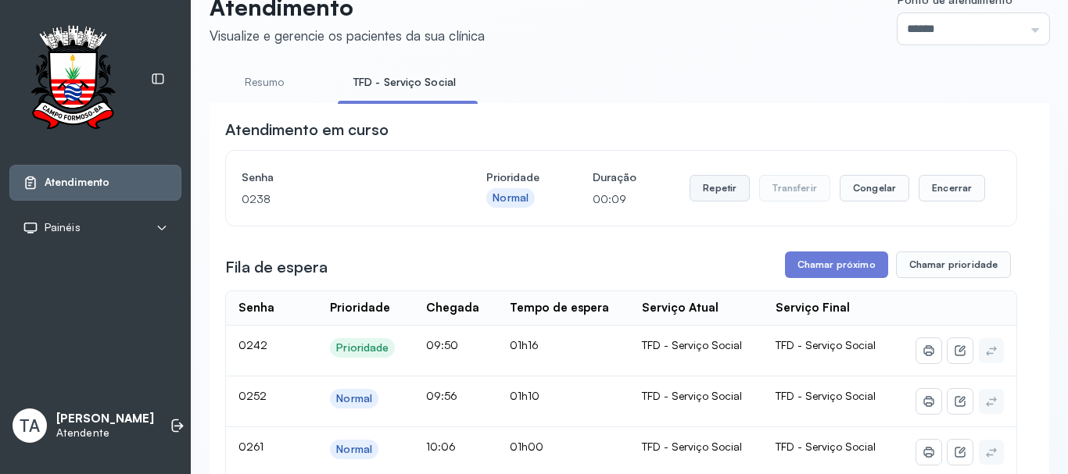
click at [712, 199] on button "Repetir" at bounding box center [719, 188] width 60 height 27
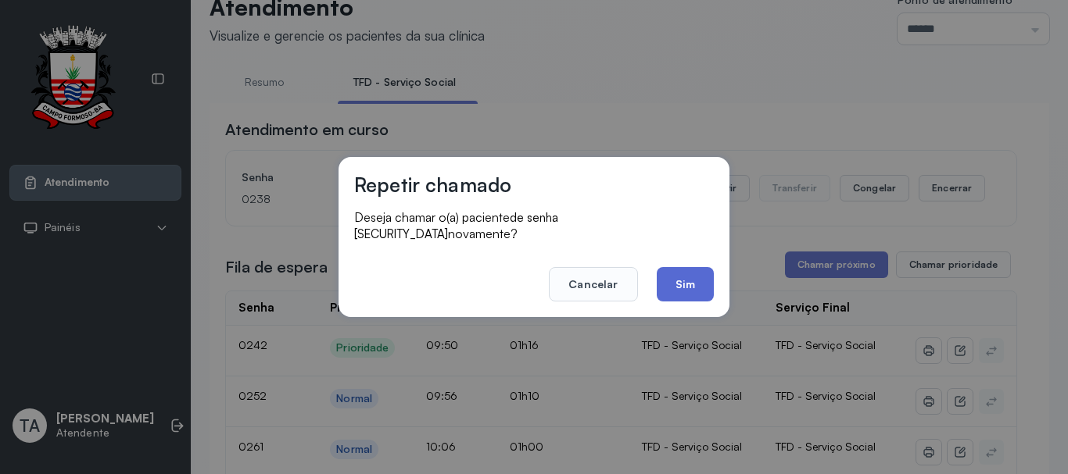
click at [663, 267] on button "Sim" at bounding box center [684, 284] width 57 height 34
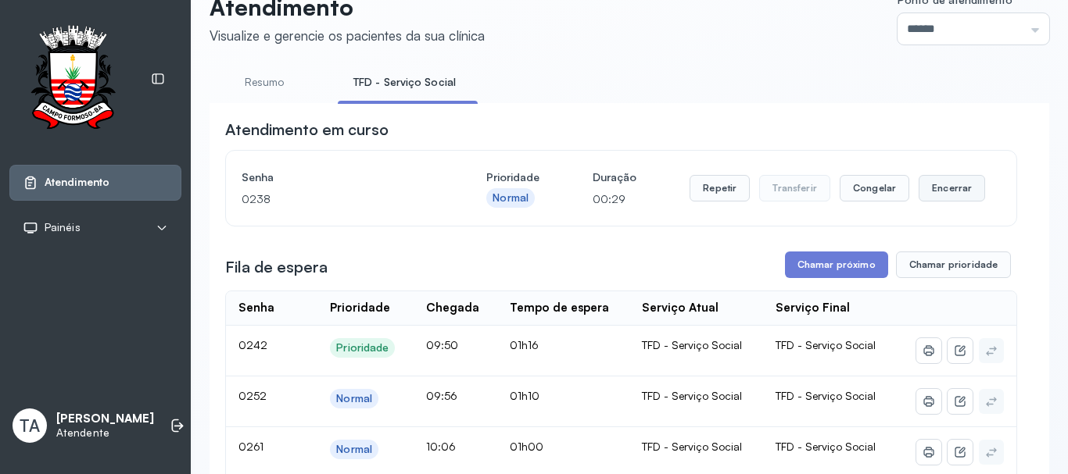
click at [952, 195] on button "Encerrar" at bounding box center [951, 188] width 66 height 27
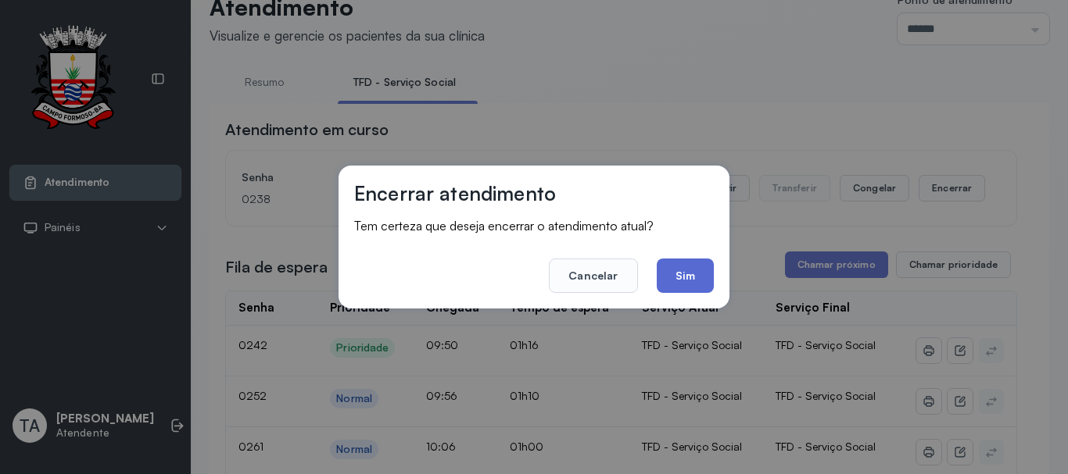
click at [685, 273] on button "Sim" at bounding box center [684, 276] width 57 height 34
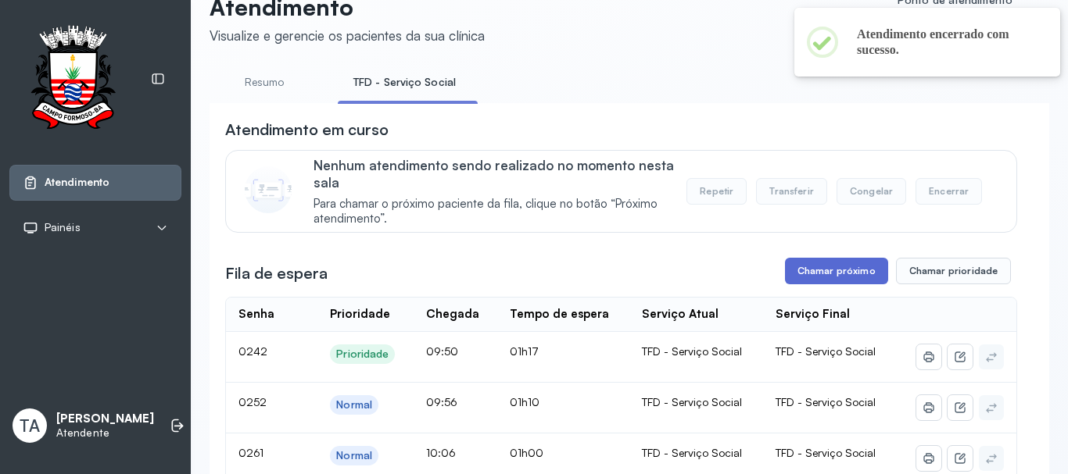
click at [790, 272] on button "Chamar próximo" at bounding box center [836, 271] width 103 height 27
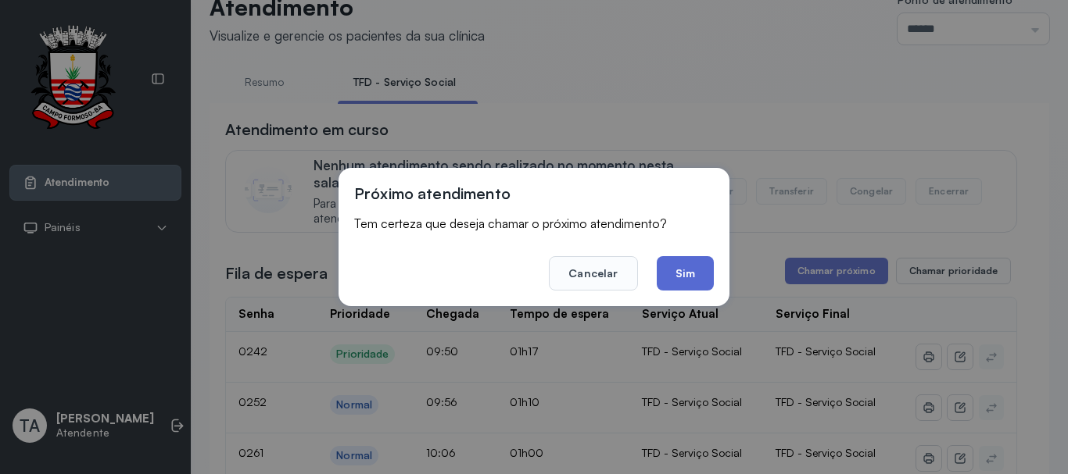
click at [702, 269] on button "Sim" at bounding box center [684, 273] width 57 height 34
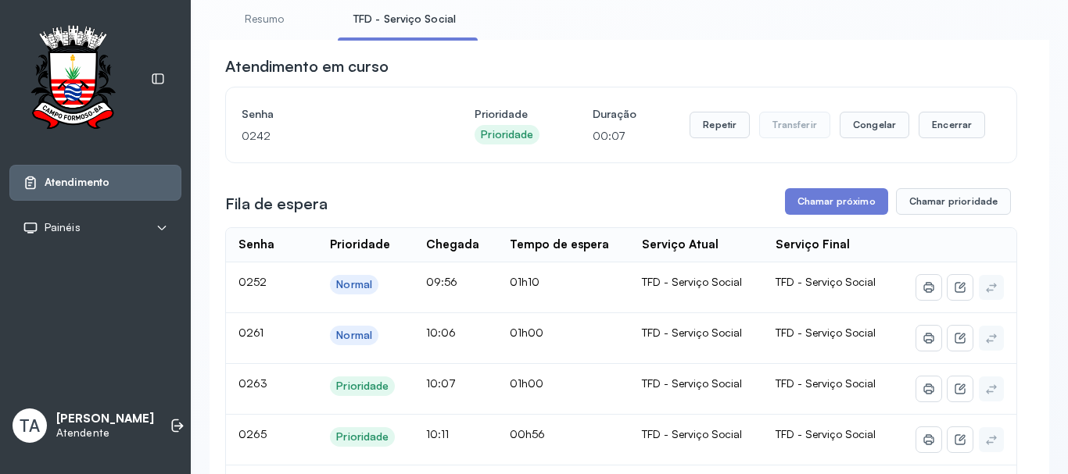
scroll to position [48, 0]
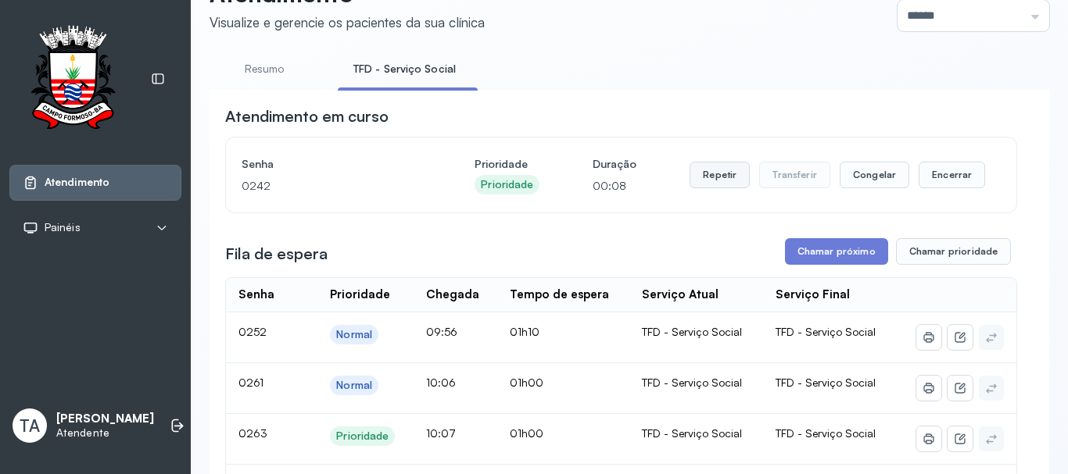
click at [709, 172] on button "Repetir" at bounding box center [719, 175] width 60 height 27
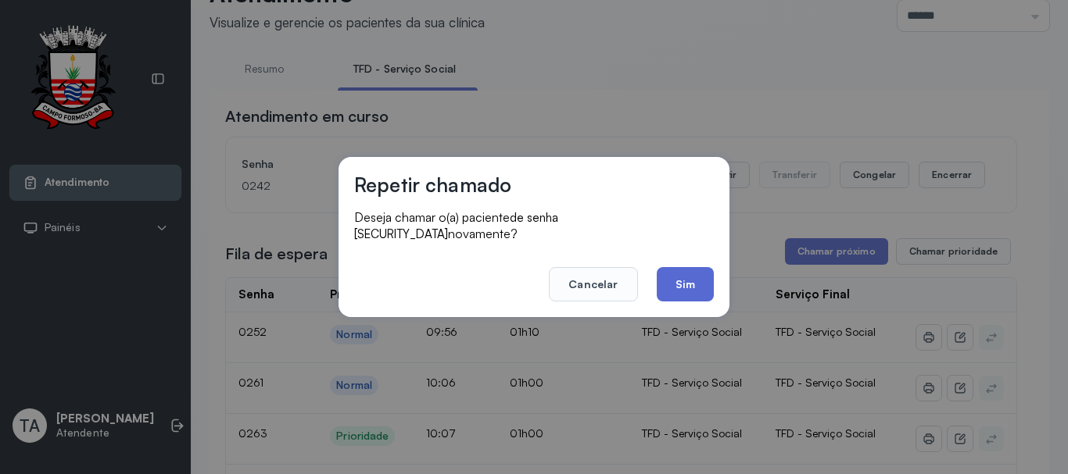
click at [681, 277] on button "Sim" at bounding box center [684, 284] width 57 height 34
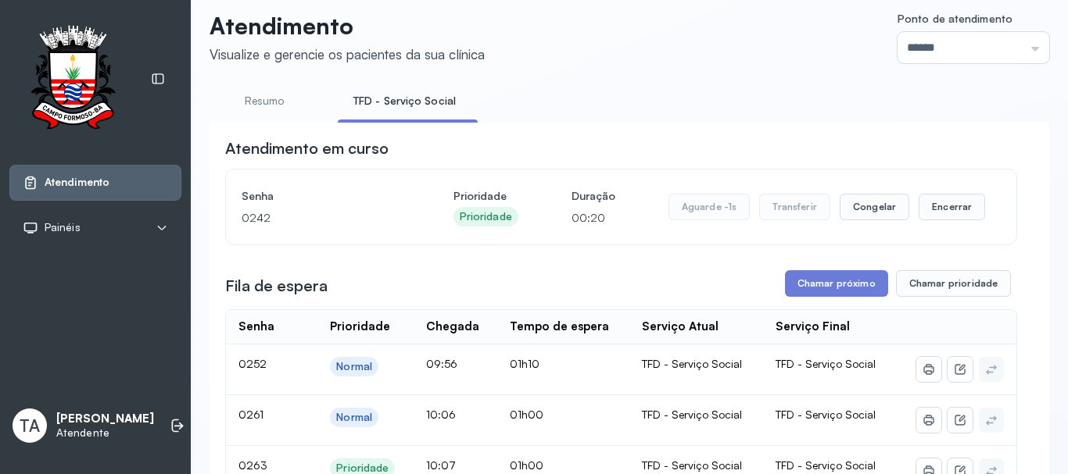
scroll to position [0, 0]
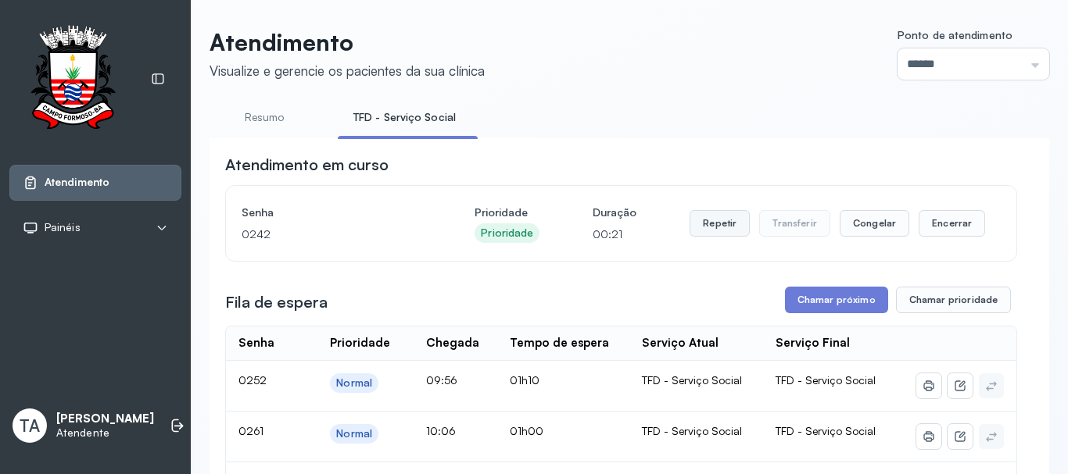
click at [720, 232] on button "Repetir" at bounding box center [719, 223] width 60 height 27
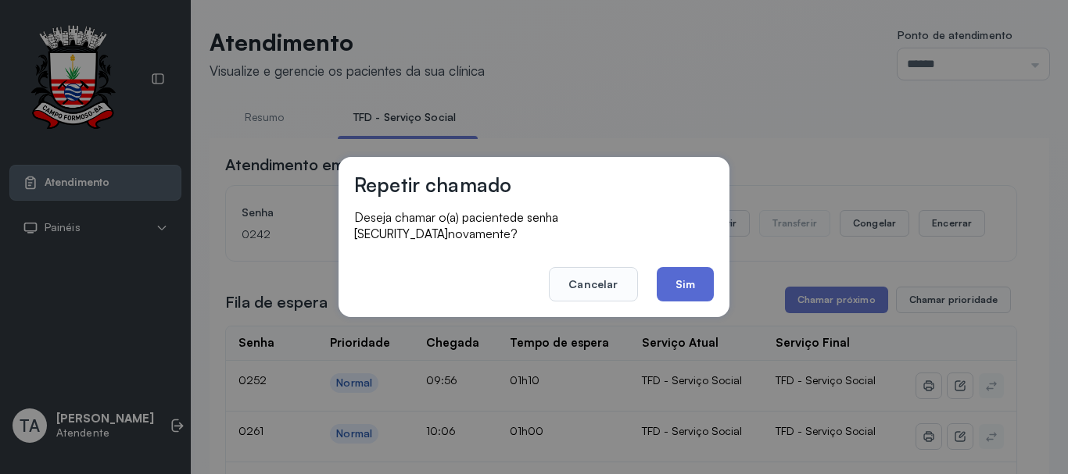
click at [688, 278] on button "Sim" at bounding box center [684, 284] width 57 height 34
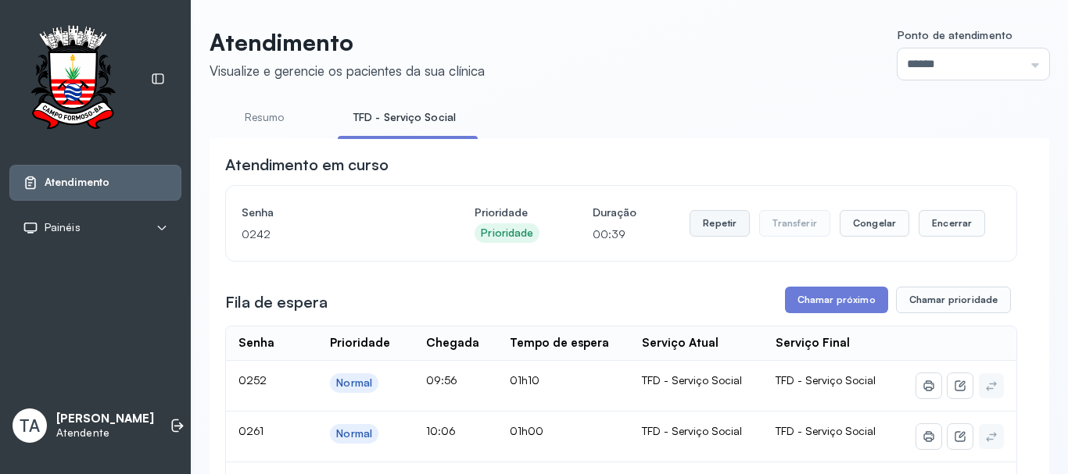
click at [720, 221] on button "Repetir" at bounding box center [719, 223] width 60 height 27
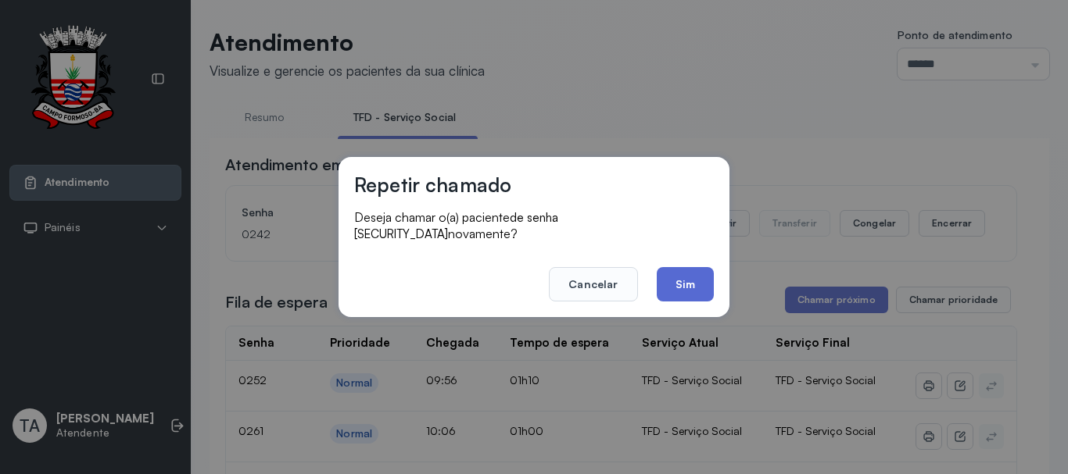
click at [693, 277] on button "Sim" at bounding box center [684, 284] width 57 height 34
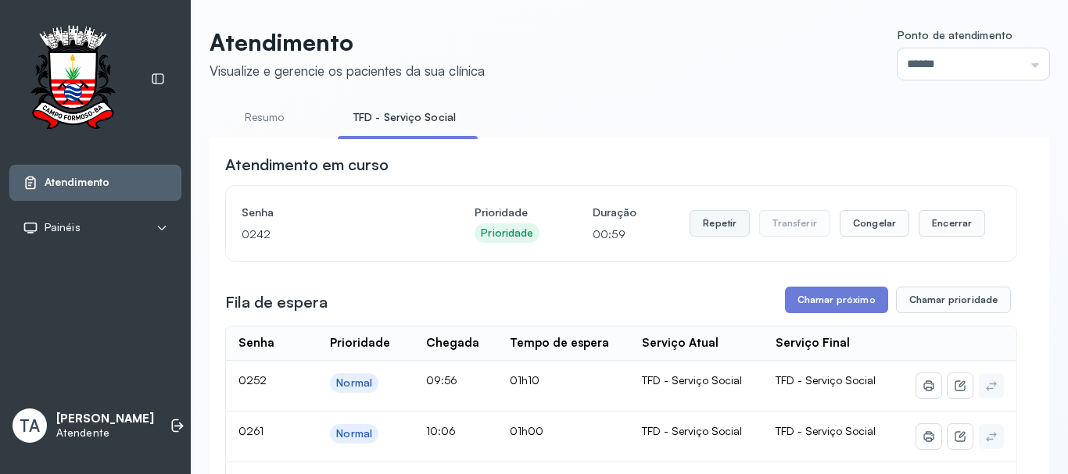
click at [716, 221] on button "Repetir" at bounding box center [719, 223] width 60 height 27
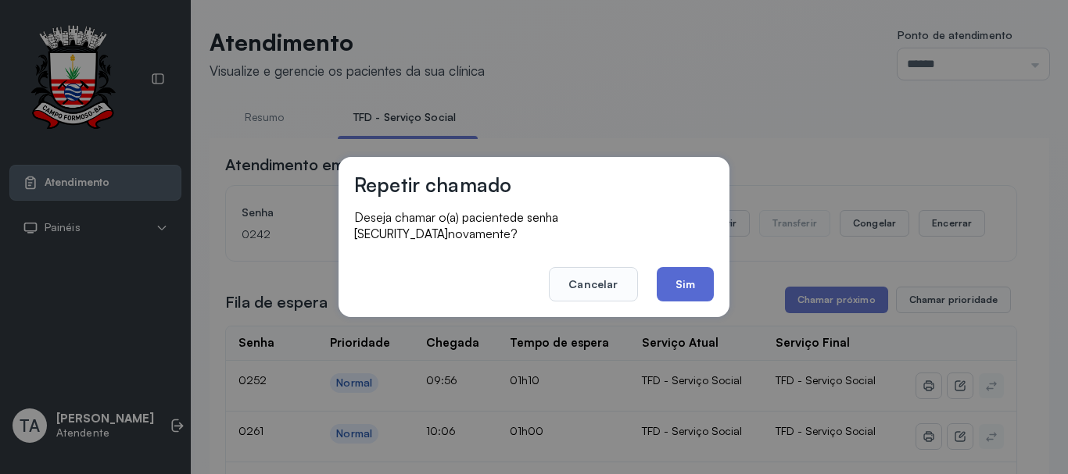
click at [681, 275] on button "Sim" at bounding box center [684, 284] width 57 height 34
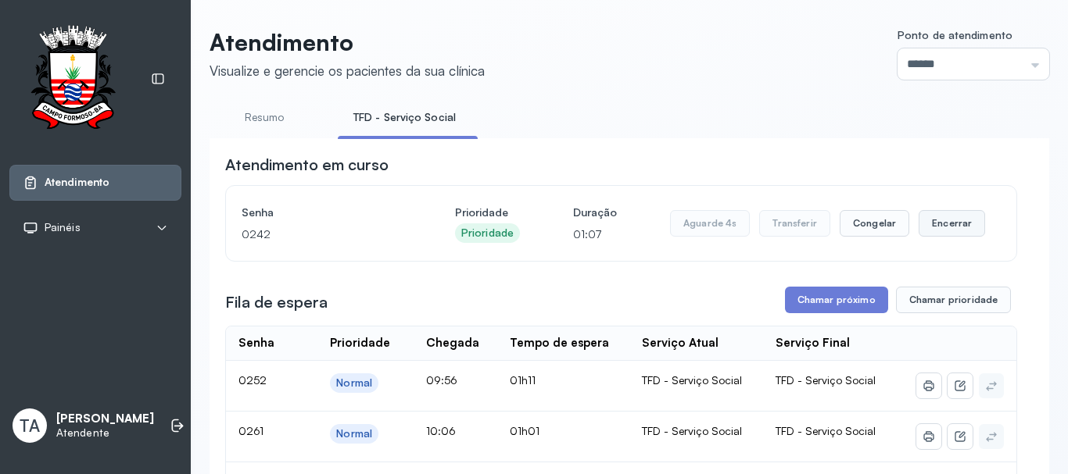
click at [925, 237] on button "Encerrar" at bounding box center [951, 223] width 66 height 27
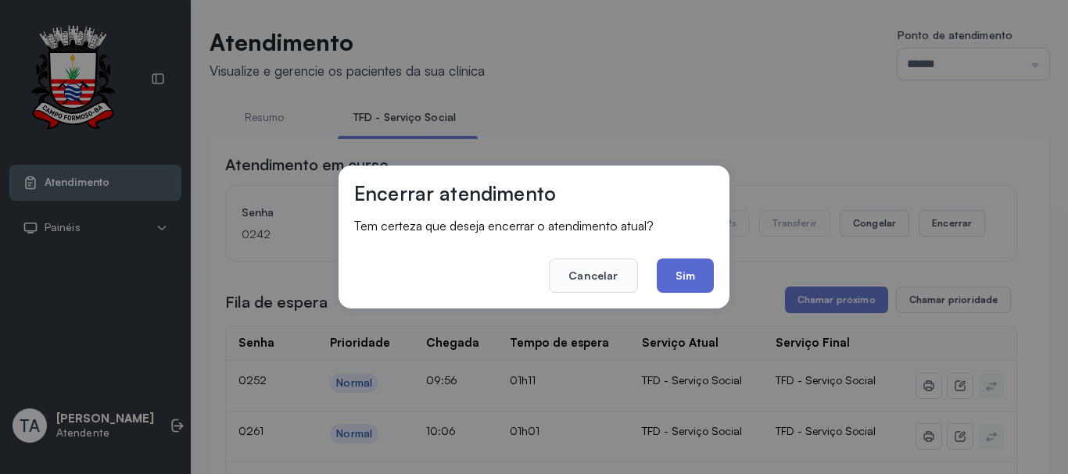
click at [693, 273] on button "Sim" at bounding box center [684, 276] width 57 height 34
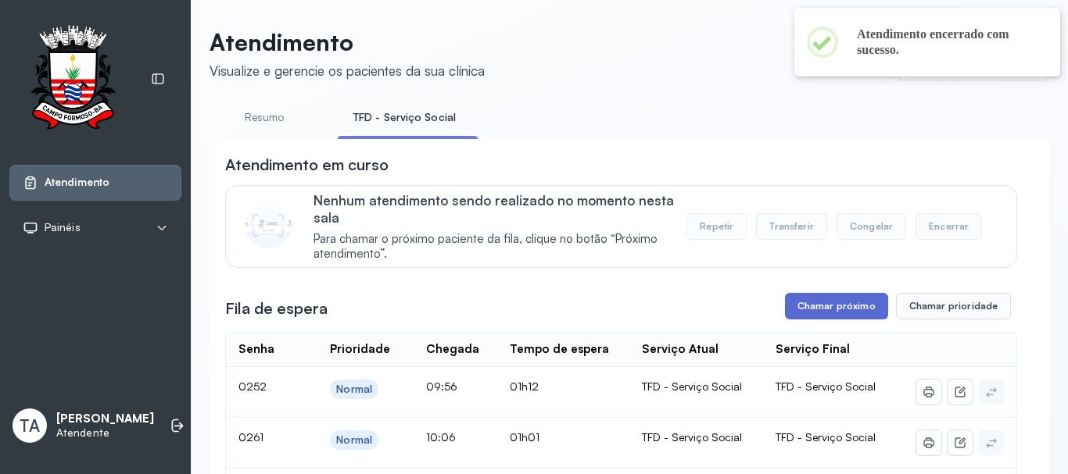
click at [800, 316] on button "Chamar próximo" at bounding box center [836, 306] width 103 height 27
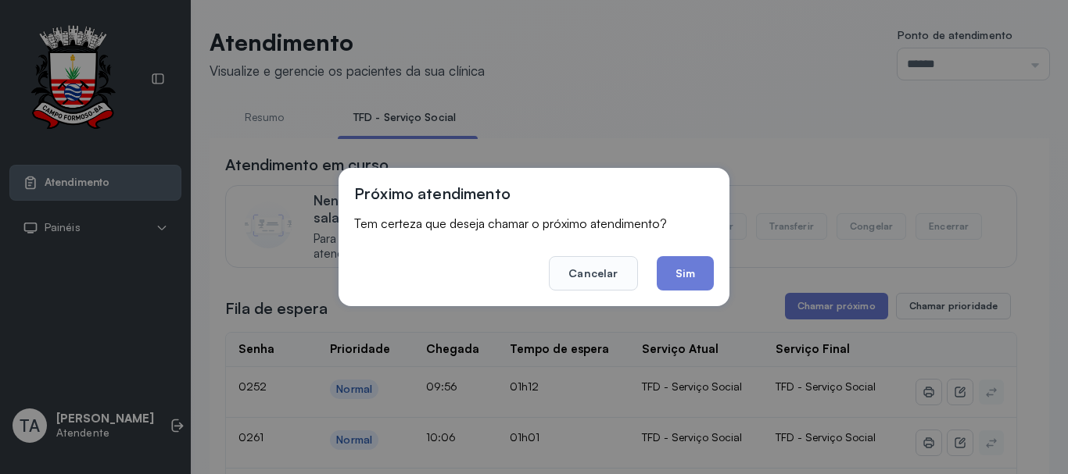
click at [685, 294] on div "Próximo atendimento Tem certeza que deseja chamar o próximo atendimento? Cancel…" at bounding box center [533, 237] width 391 height 138
click at [685, 291] on div "Próximo atendimento Tem certeza que deseja chamar o próximo atendimento? Cancel…" at bounding box center [533, 237] width 391 height 138
click at [685, 275] on button "Sim" at bounding box center [684, 273] width 57 height 34
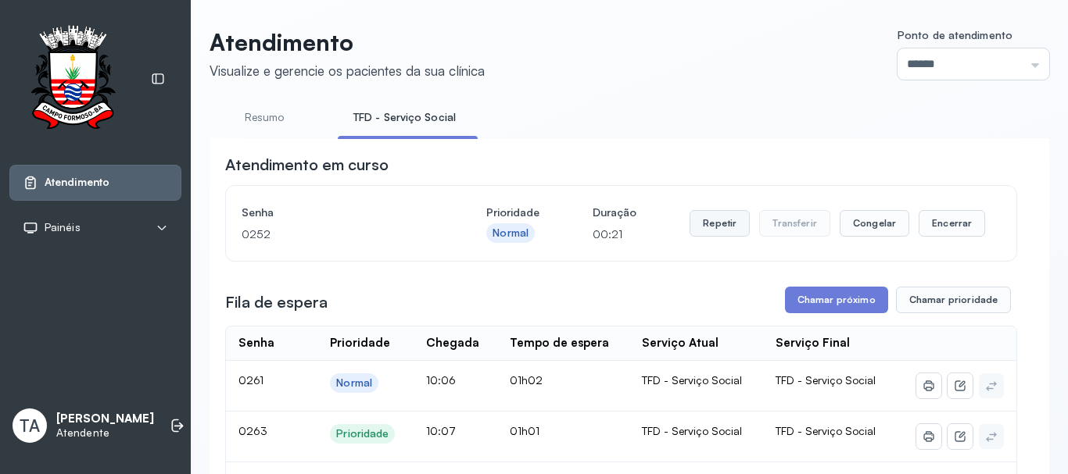
click at [705, 230] on button "Repetir" at bounding box center [719, 223] width 60 height 27
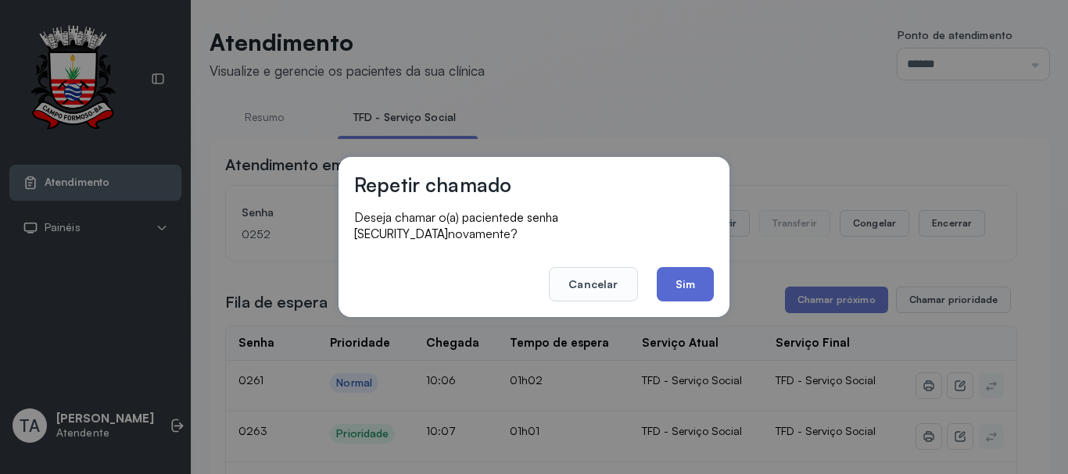
click at [691, 278] on button "Sim" at bounding box center [684, 284] width 57 height 34
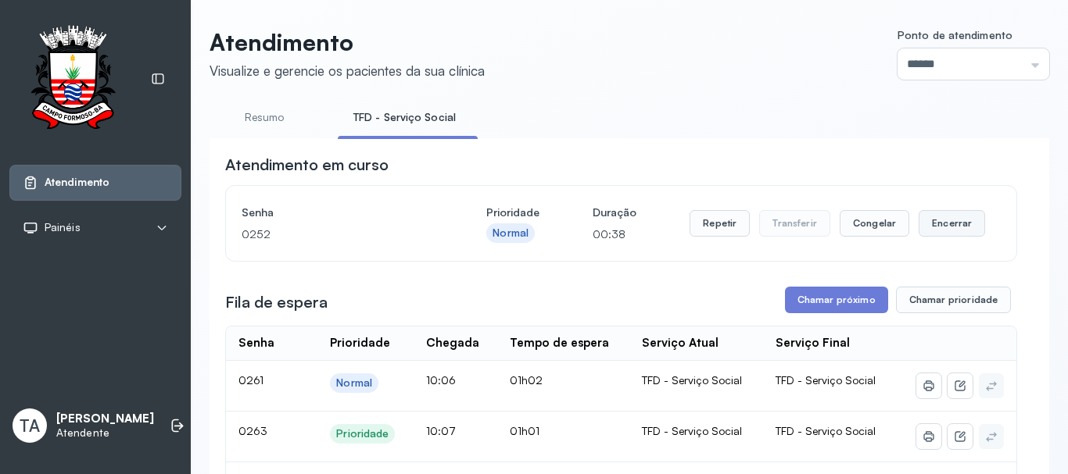
click at [946, 223] on button "Encerrar" at bounding box center [951, 223] width 66 height 27
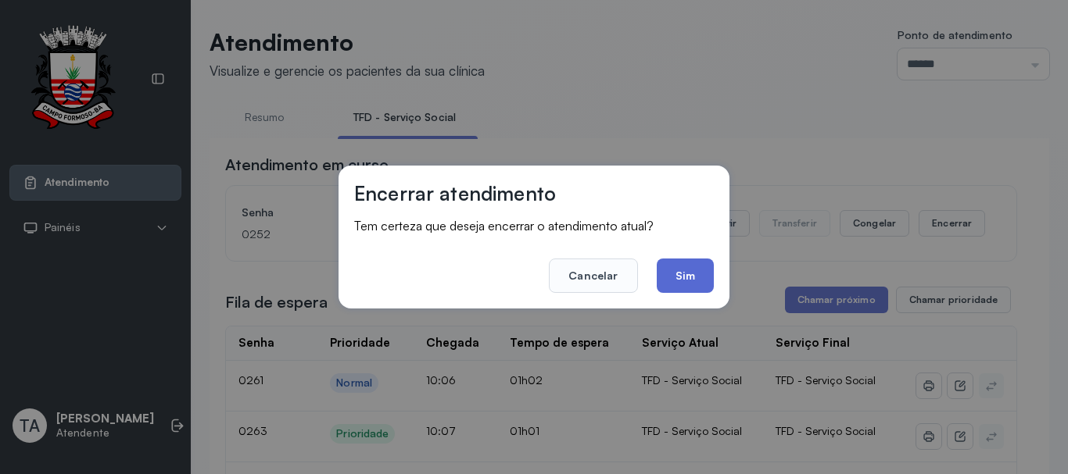
click at [684, 266] on button "Sim" at bounding box center [684, 276] width 57 height 34
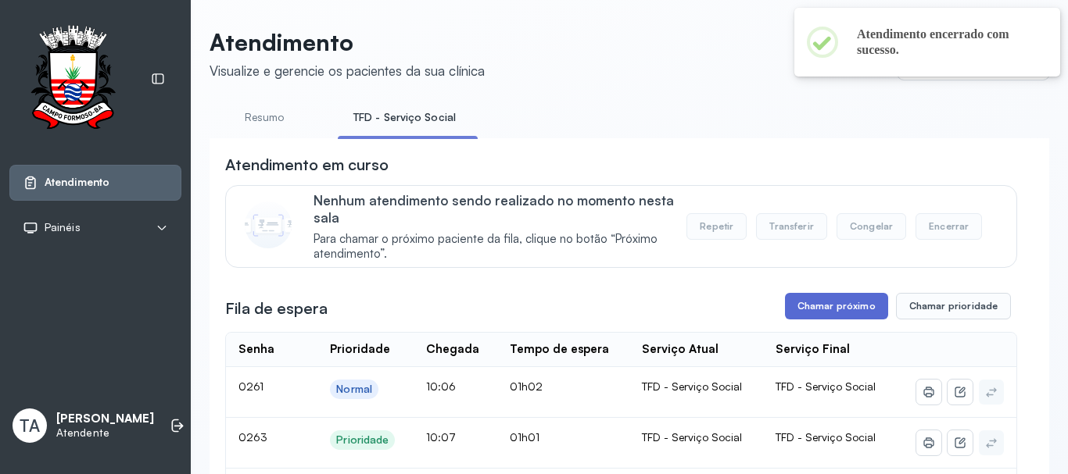
click at [803, 307] on button "Chamar próximo" at bounding box center [836, 306] width 103 height 27
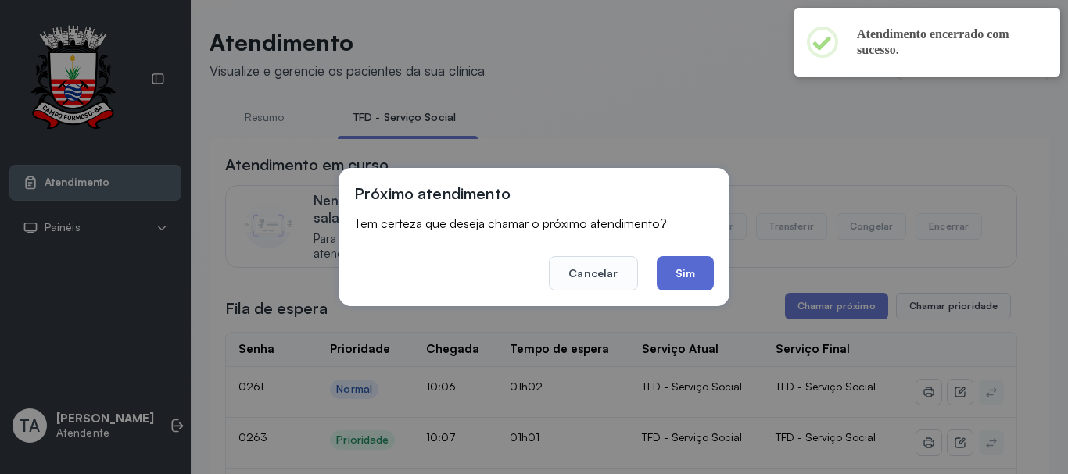
click at [664, 281] on button "Sim" at bounding box center [684, 273] width 57 height 34
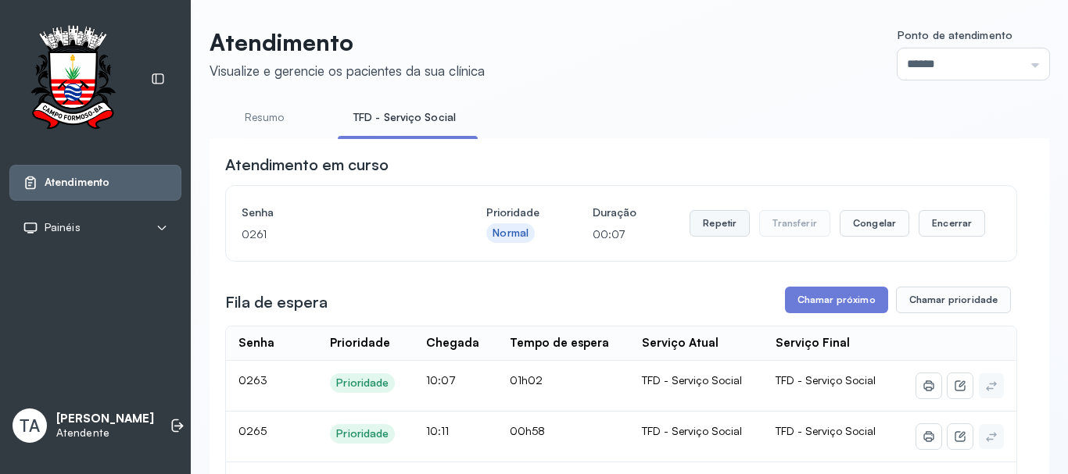
click at [693, 229] on button "Repetir" at bounding box center [719, 223] width 60 height 27
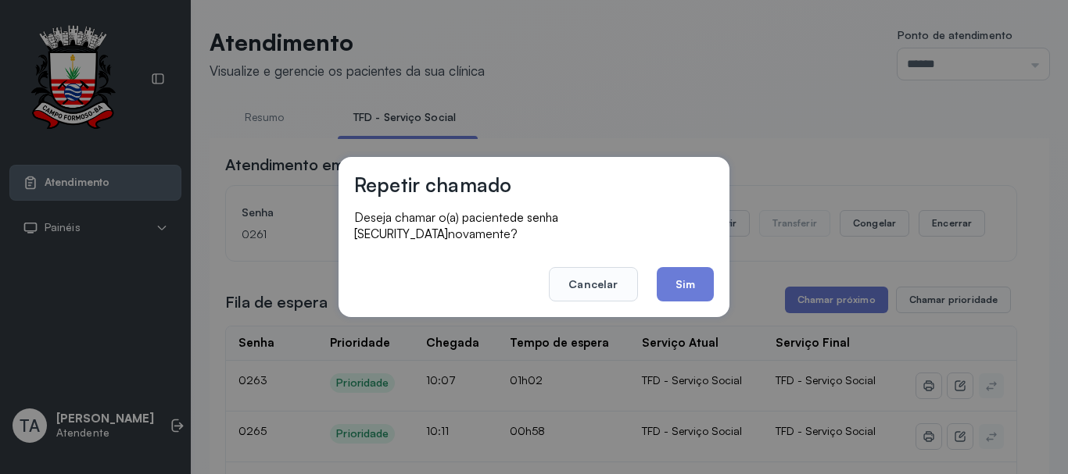
click at [663, 274] on button "Sim" at bounding box center [684, 284] width 57 height 34
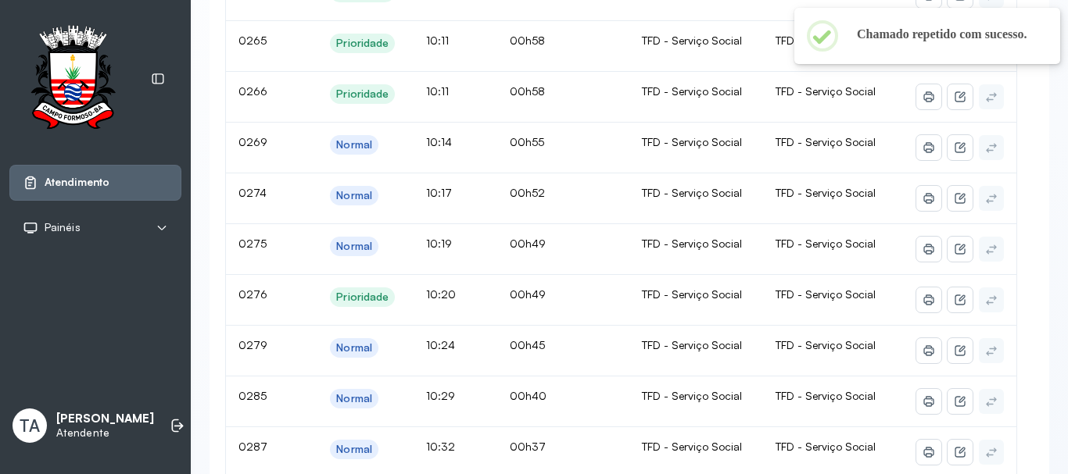
scroll to position [78, 0]
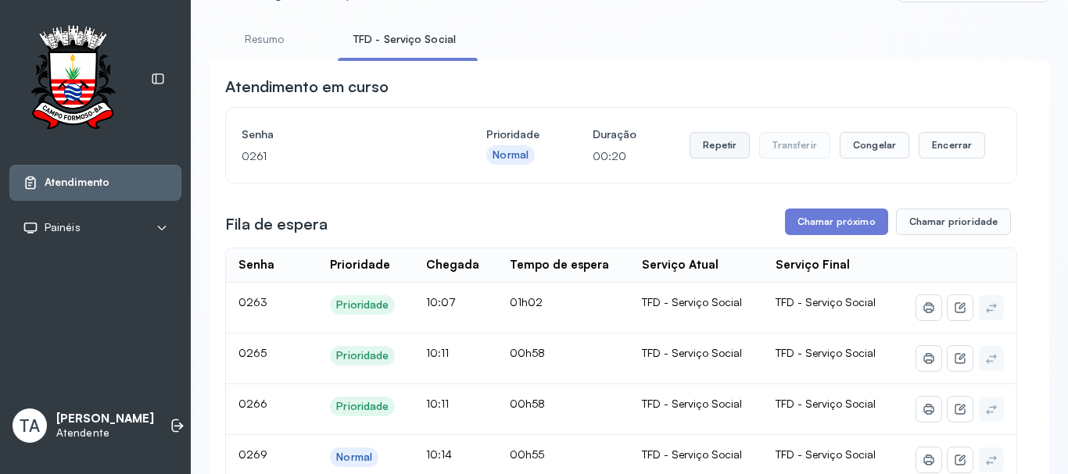
click at [703, 148] on button "Repetir" at bounding box center [719, 145] width 60 height 27
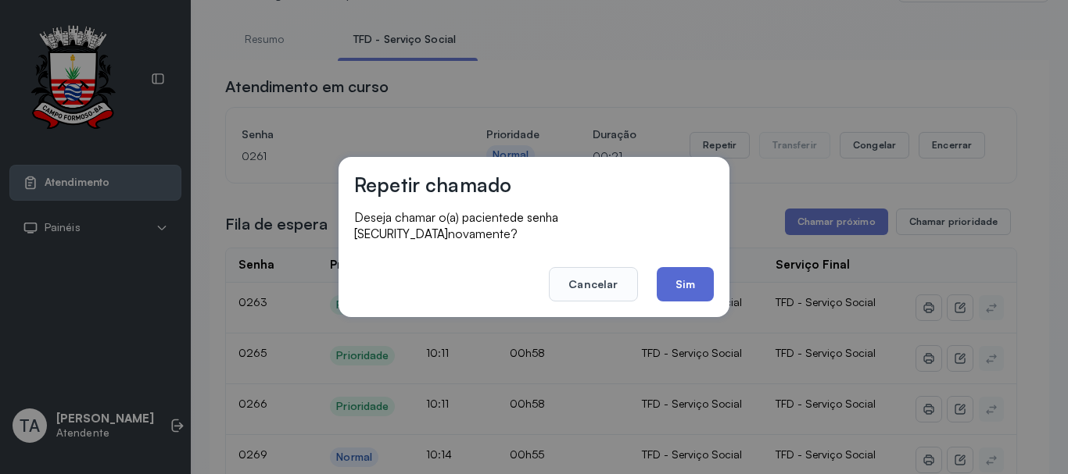
click at [687, 282] on button "Sim" at bounding box center [684, 284] width 57 height 34
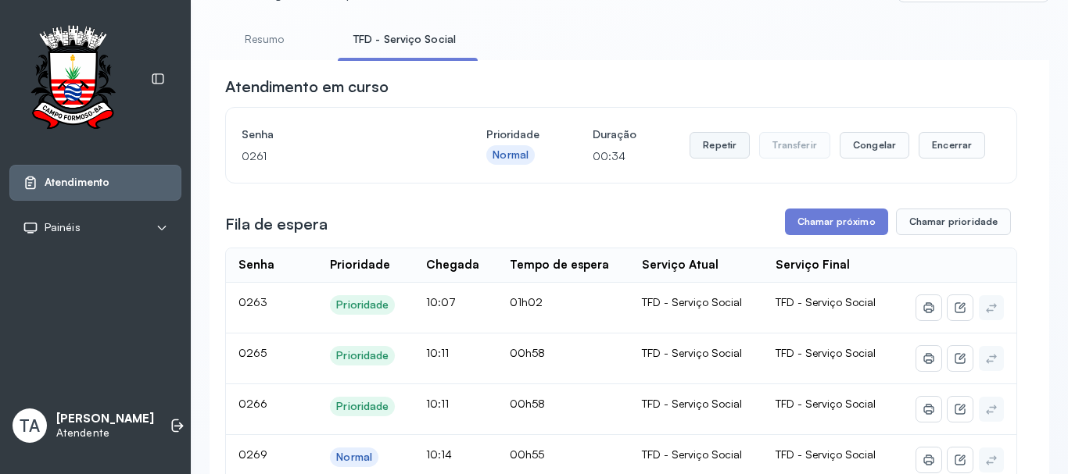
click at [705, 159] on button "Repetir" at bounding box center [719, 145] width 60 height 27
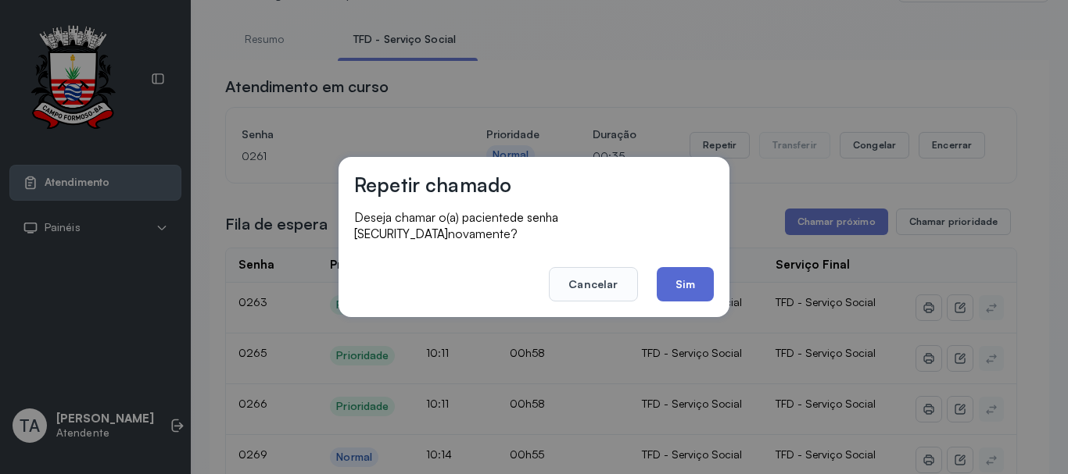
click at [685, 274] on button "Sim" at bounding box center [684, 284] width 57 height 34
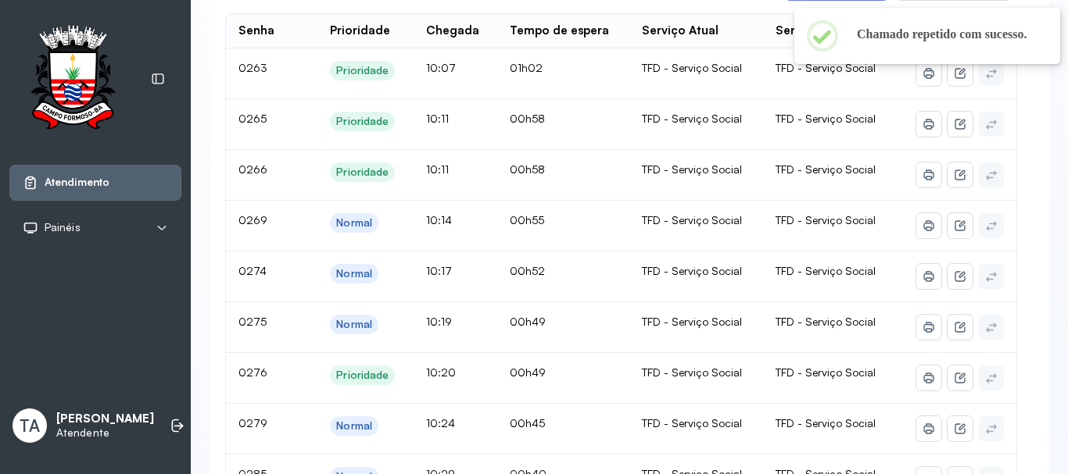
scroll to position [0, 0]
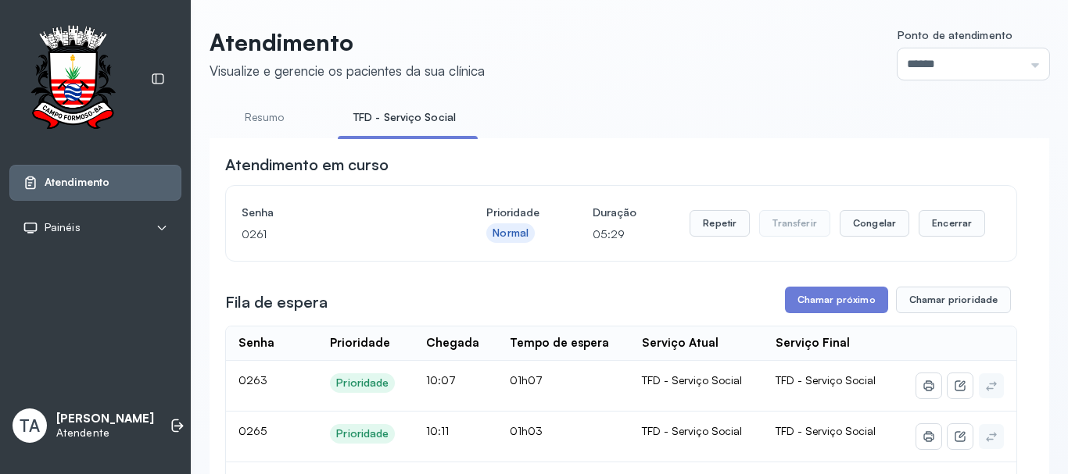
click at [927, 237] on button "Encerrar" at bounding box center [951, 223] width 66 height 27
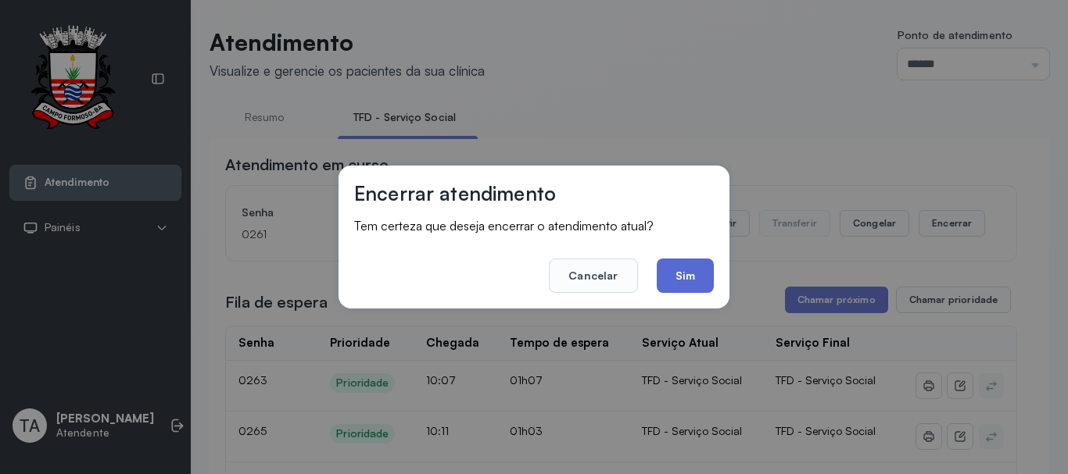
click at [690, 274] on button "Sim" at bounding box center [684, 276] width 57 height 34
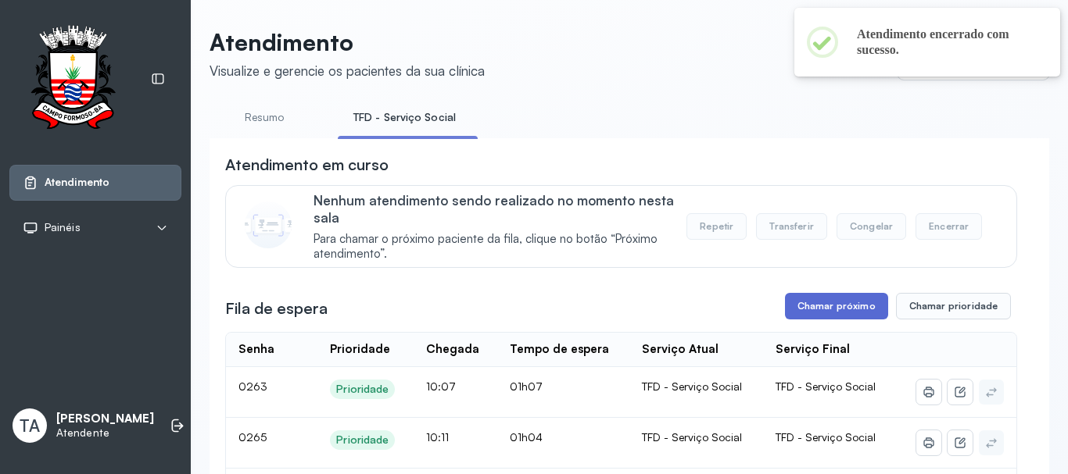
click at [790, 316] on button "Chamar próximo" at bounding box center [836, 306] width 103 height 27
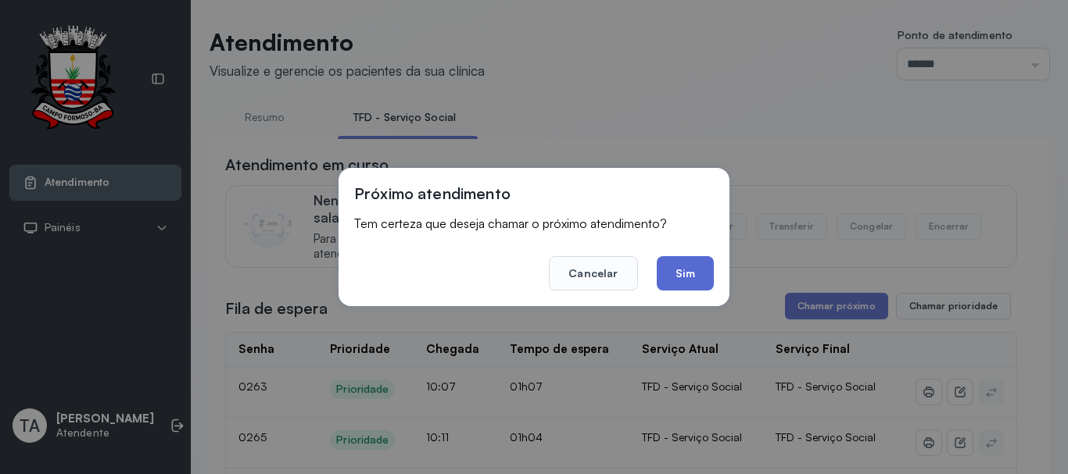
click at [700, 270] on button "Sim" at bounding box center [684, 273] width 57 height 34
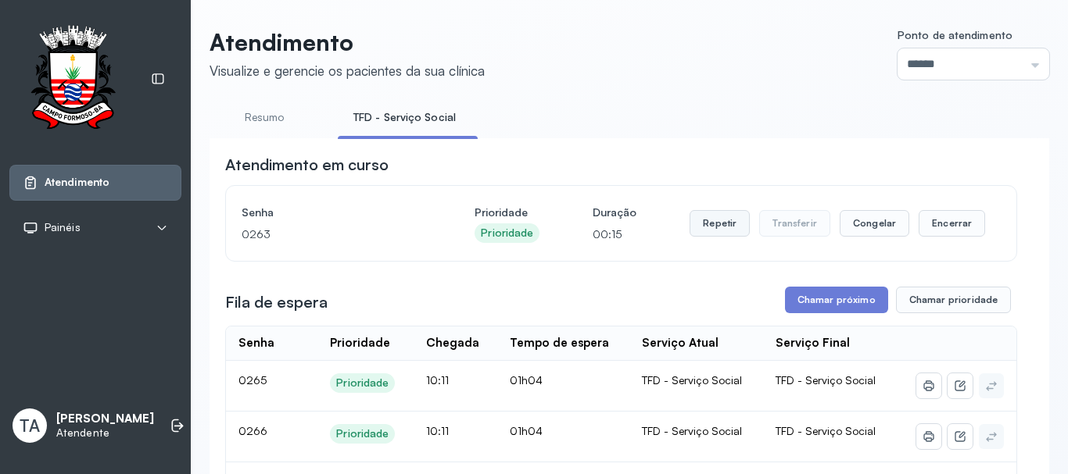
click at [717, 237] on button "Repetir" at bounding box center [719, 223] width 60 height 27
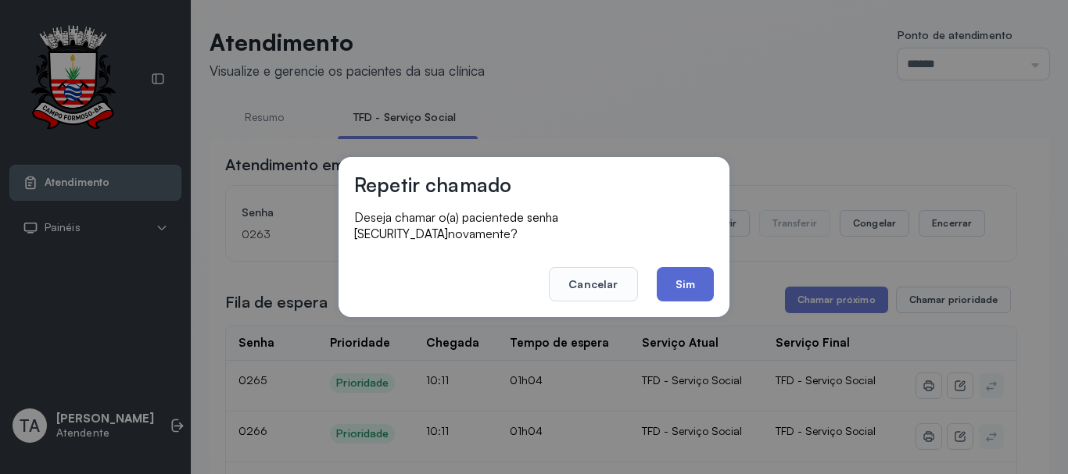
click at [689, 268] on button "Sim" at bounding box center [684, 284] width 57 height 34
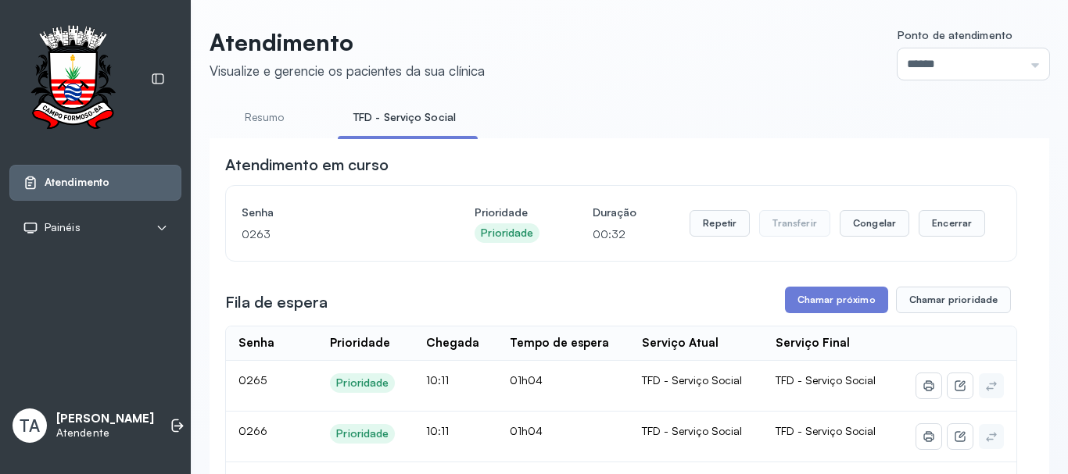
click at [734, 242] on div "Repetir Transferir Congelar Encerrar" at bounding box center [836, 224] width 295 height 44
click at [719, 230] on button "Repetir" at bounding box center [719, 223] width 60 height 27
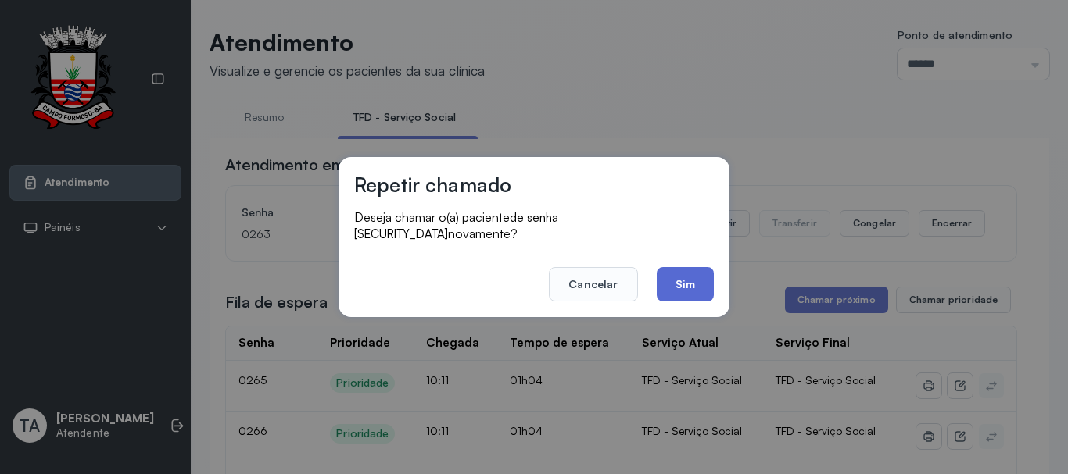
click at [664, 281] on button "Sim" at bounding box center [684, 284] width 57 height 34
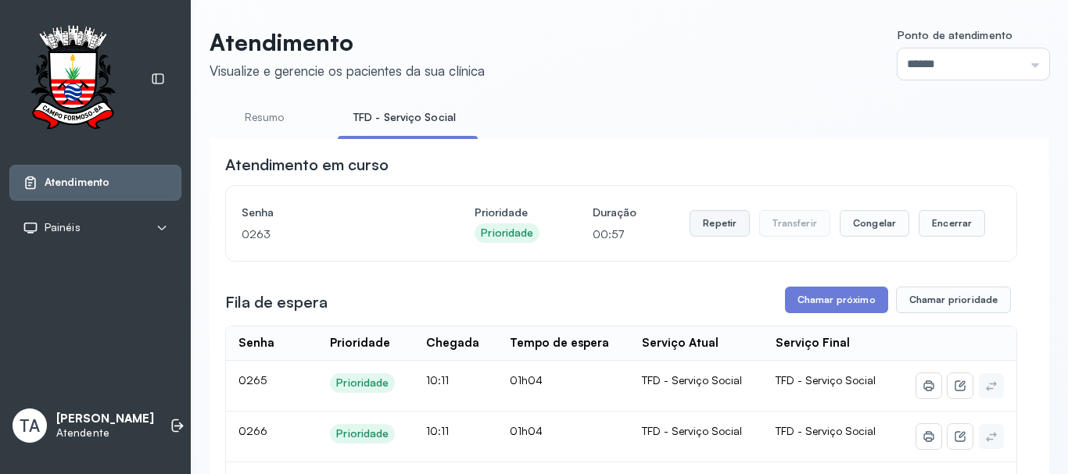
click at [714, 227] on button "Repetir" at bounding box center [719, 223] width 60 height 27
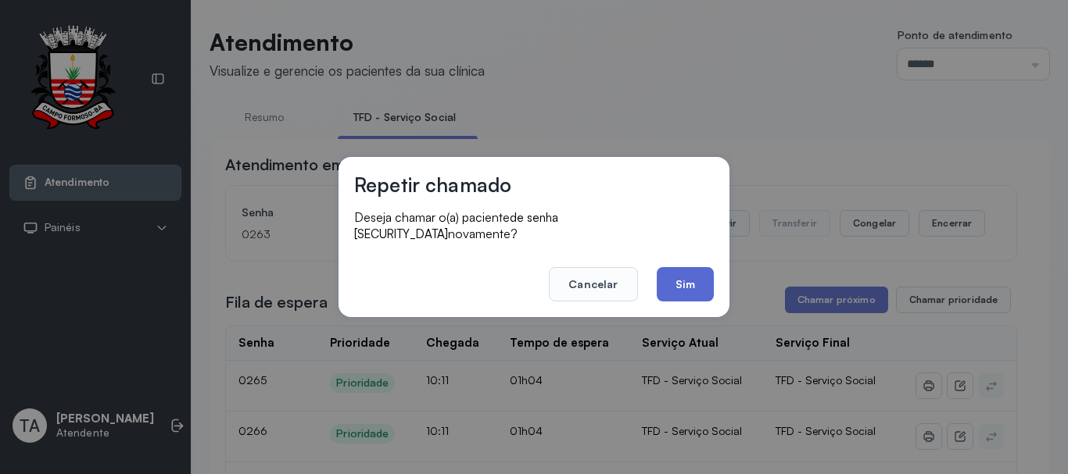
click at [671, 274] on button "Sim" at bounding box center [684, 284] width 57 height 34
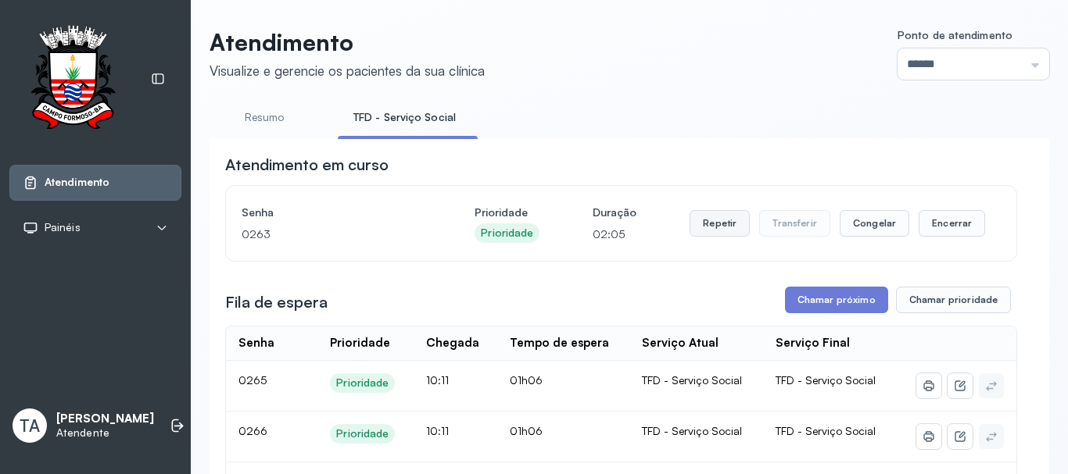
click at [716, 234] on button "Repetir" at bounding box center [719, 223] width 60 height 27
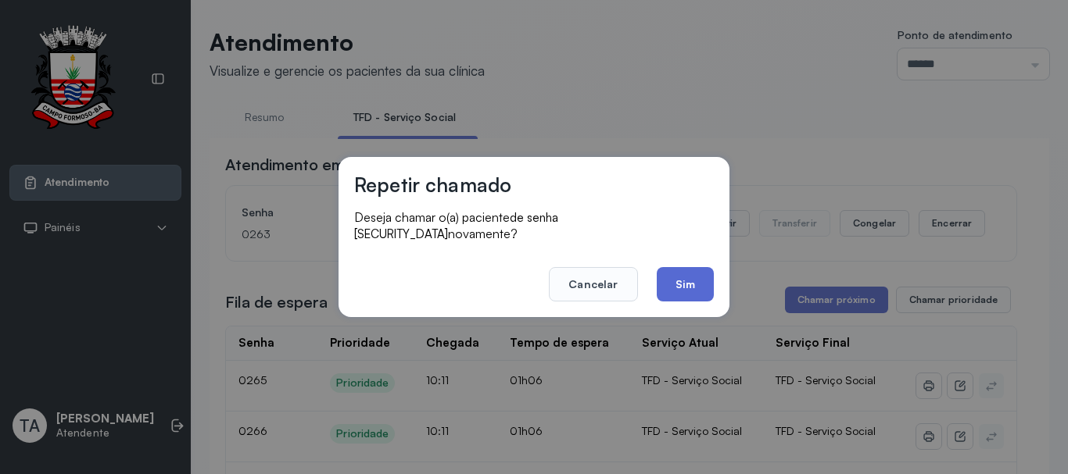
click at [680, 268] on button "Sim" at bounding box center [684, 284] width 57 height 34
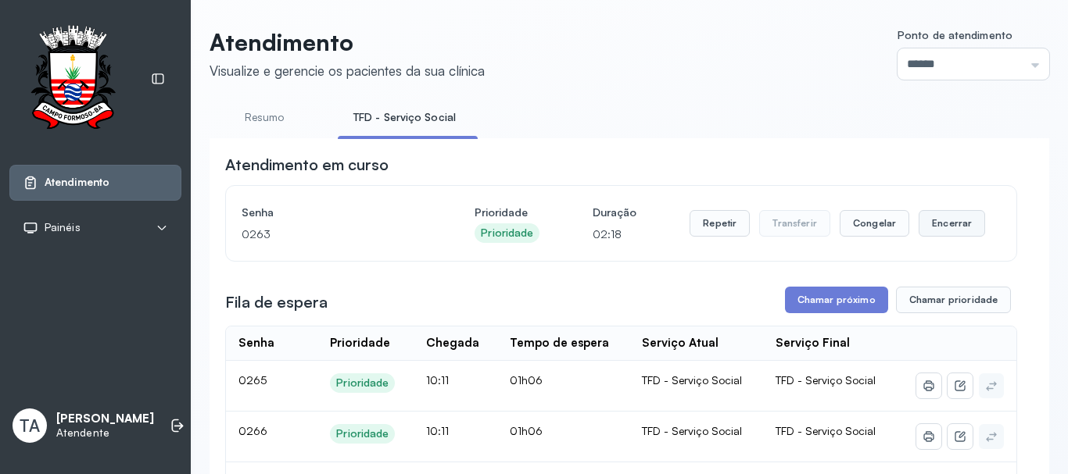
click at [921, 230] on button "Encerrar" at bounding box center [951, 223] width 66 height 27
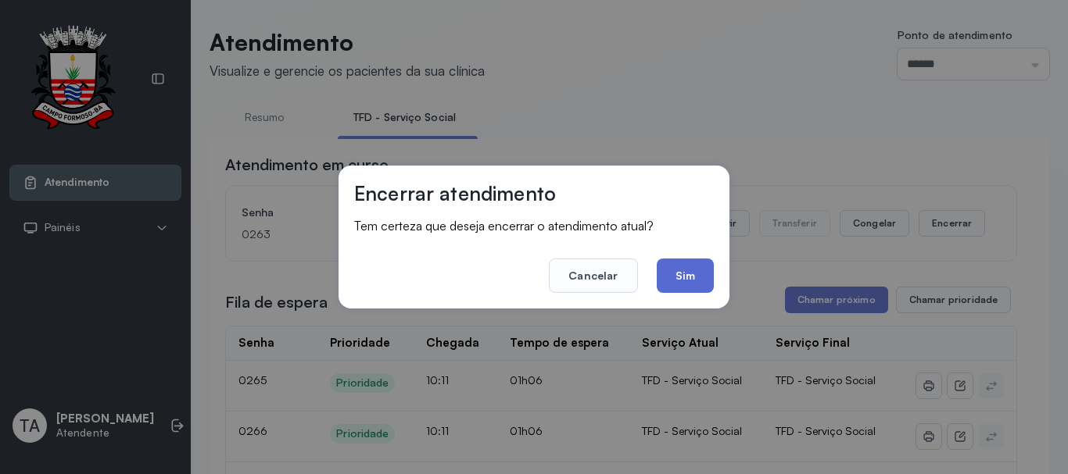
click at [701, 274] on button "Sim" at bounding box center [684, 276] width 57 height 34
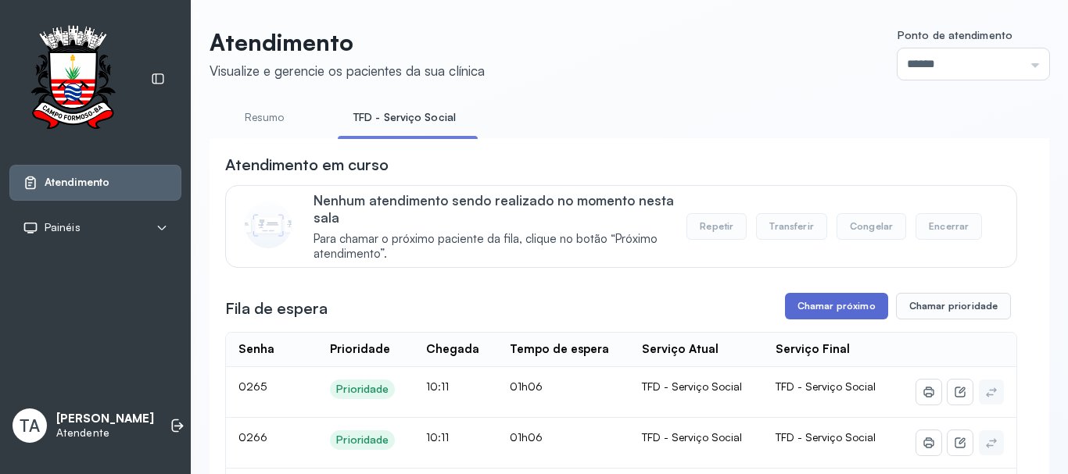
click at [800, 317] on button "Chamar próximo" at bounding box center [836, 306] width 103 height 27
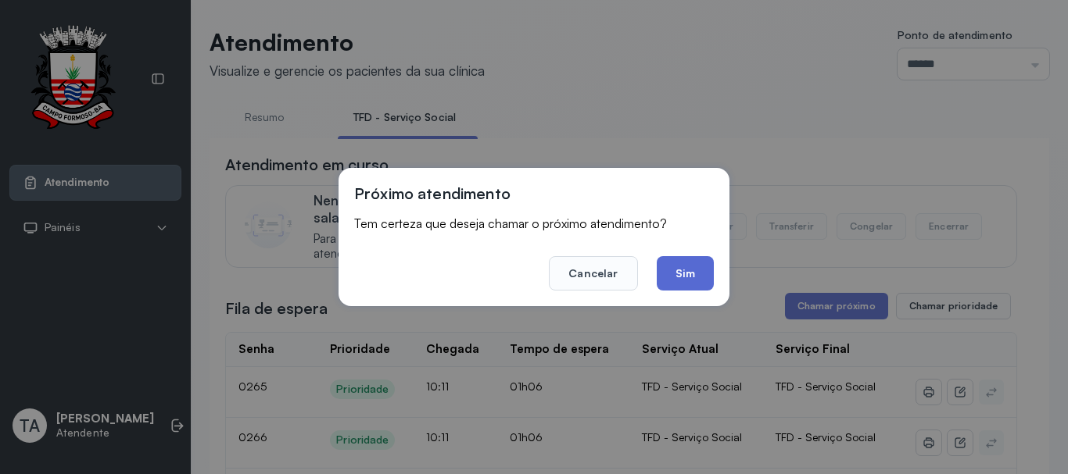
click at [681, 274] on button "Sim" at bounding box center [684, 273] width 57 height 34
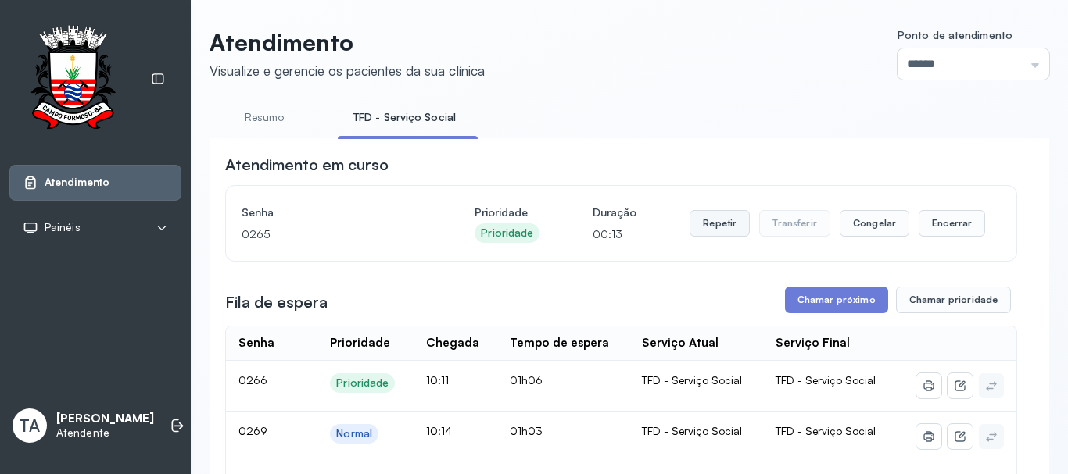
click at [702, 232] on button "Repetir" at bounding box center [719, 223] width 60 height 27
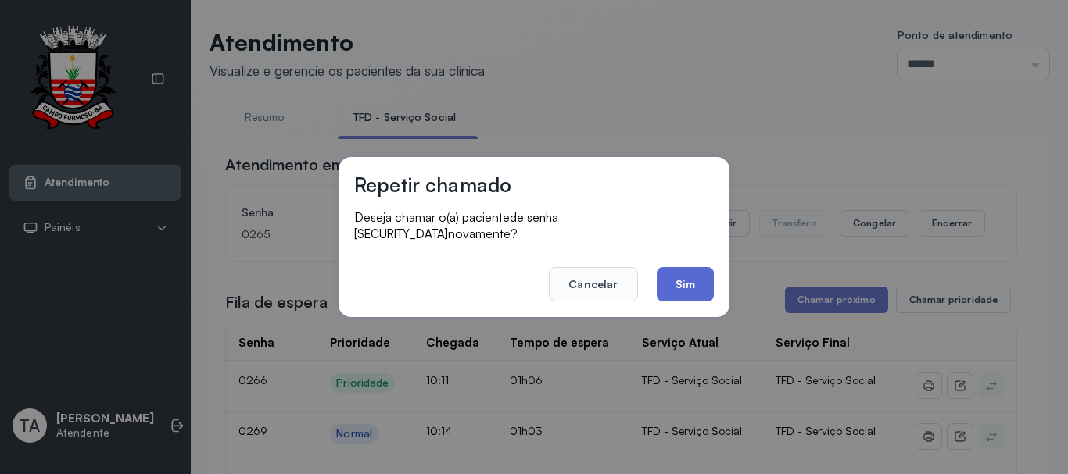
click at [684, 282] on button "Sim" at bounding box center [684, 284] width 57 height 34
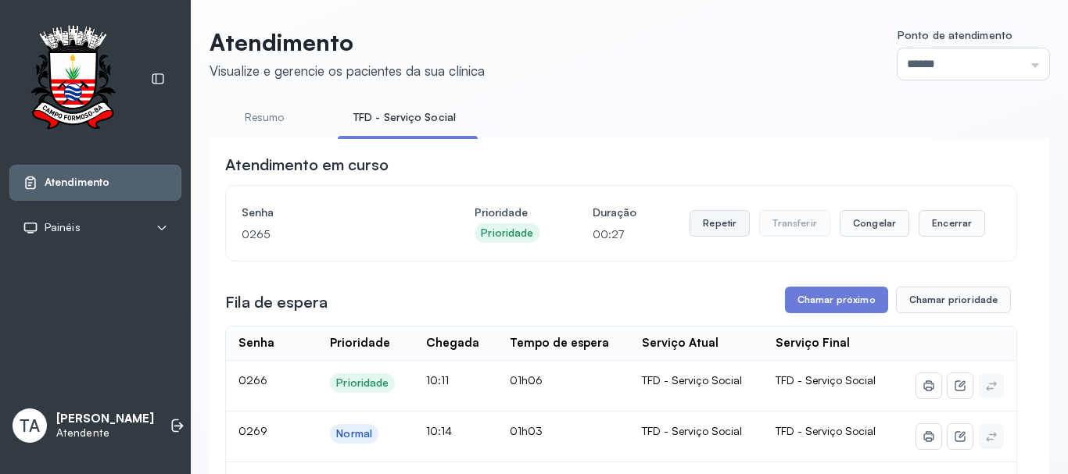
click at [707, 229] on button "Repetir" at bounding box center [719, 223] width 60 height 27
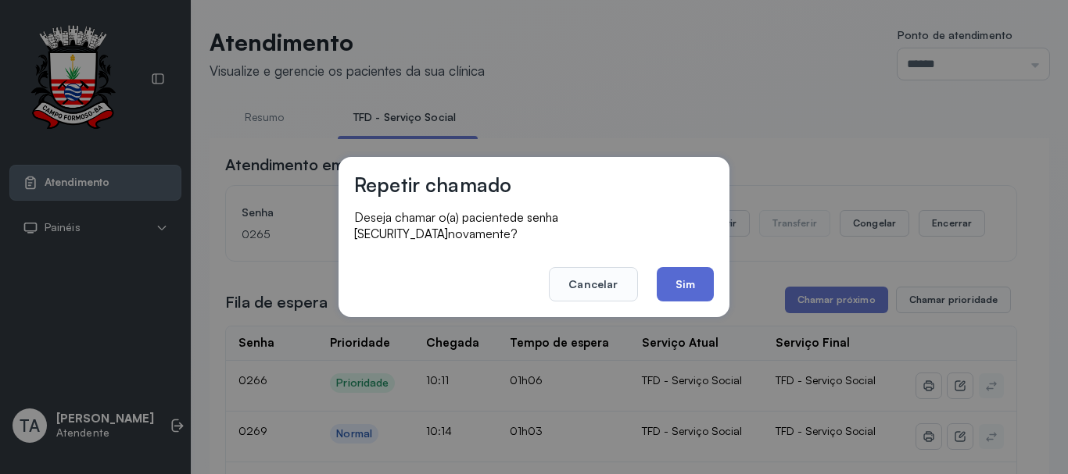
click at [687, 284] on button "Sim" at bounding box center [684, 284] width 57 height 34
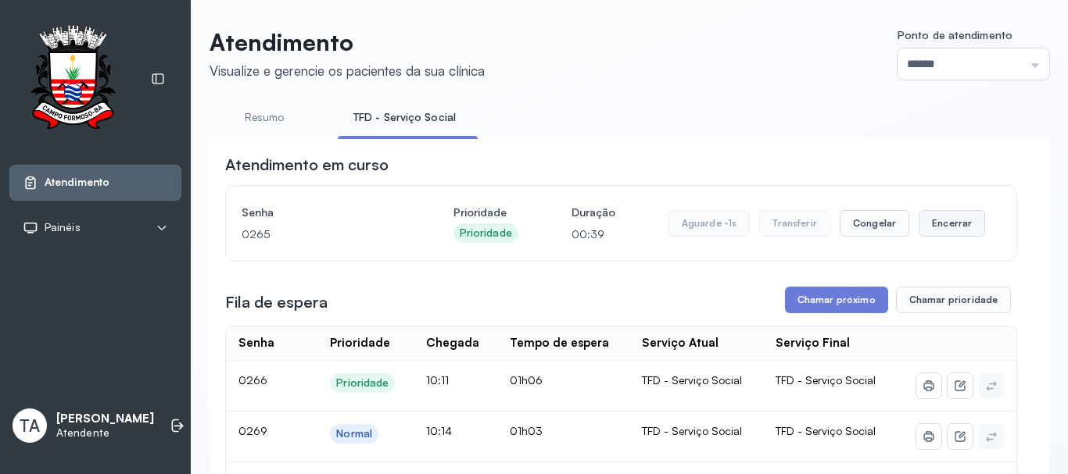
click at [933, 222] on button "Encerrar" at bounding box center [951, 223] width 66 height 27
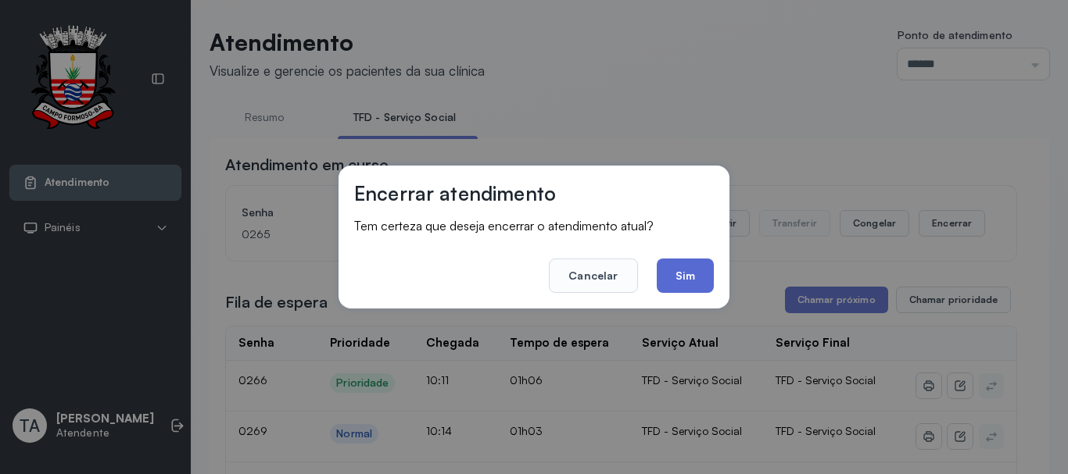
click at [690, 284] on button "Sim" at bounding box center [684, 276] width 57 height 34
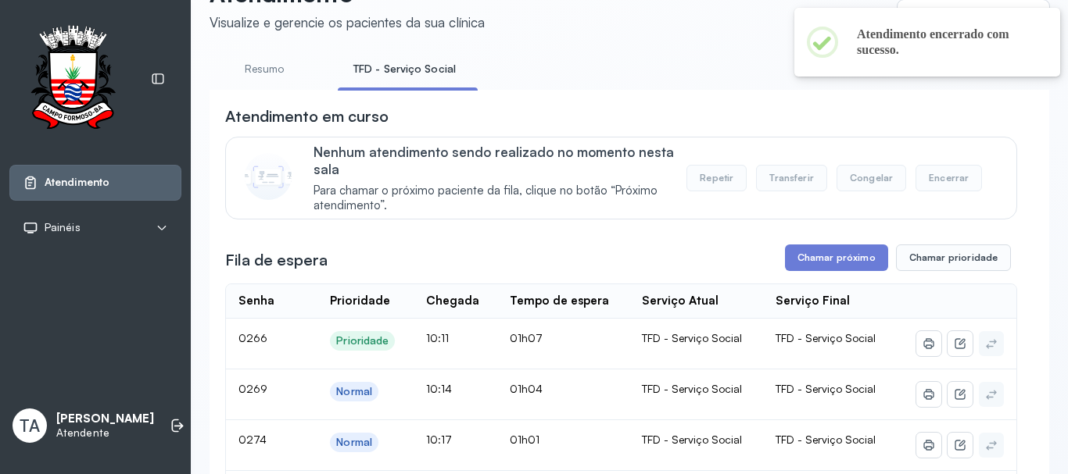
scroll to position [227, 0]
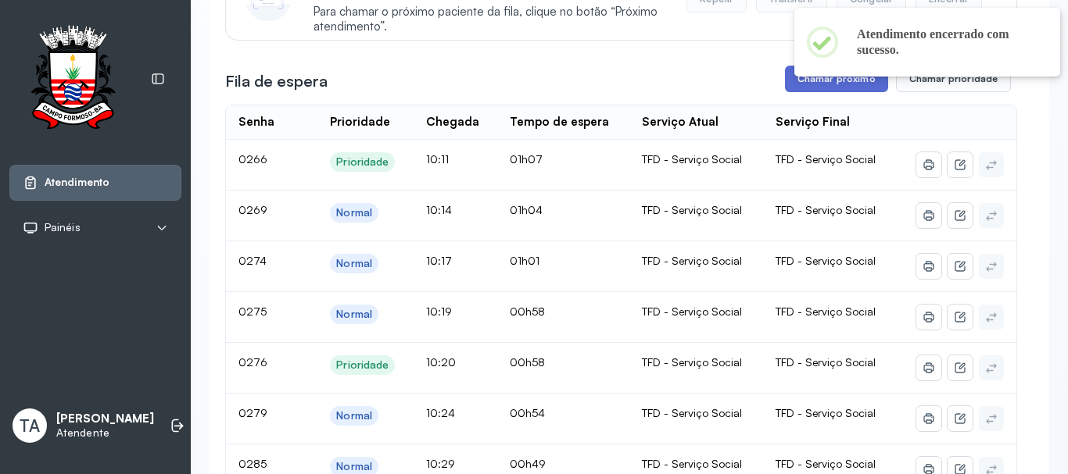
click at [789, 92] on button "Chamar próximo" at bounding box center [836, 79] width 103 height 27
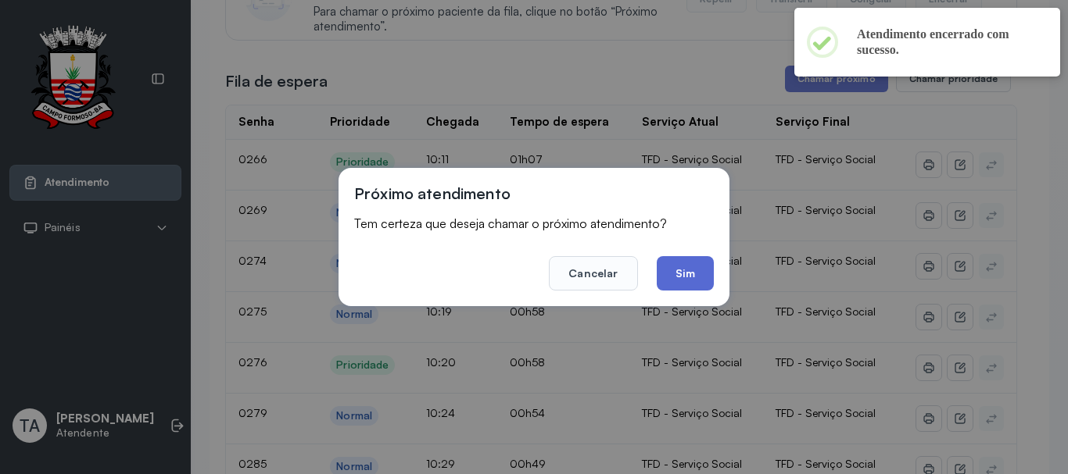
click at [697, 266] on button "Sim" at bounding box center [684, 273] width 57 height 34
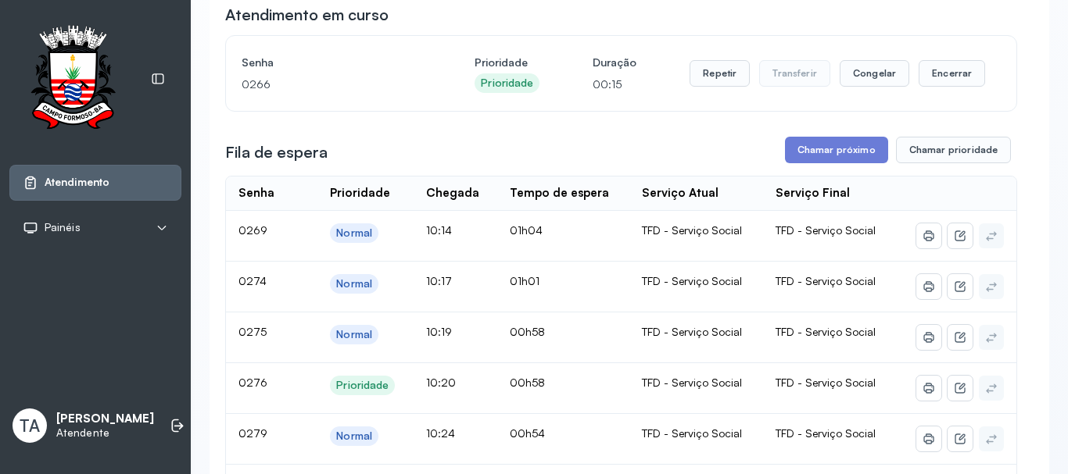
scroll to position [149, 0]
click at [689, 64] on div "Repetir Transferir Congelar Encerrar" at bounding box center [836, 74] width 295 height 44
click at [703, 72] on button "Repetir" at bounding box center [719, 74] width 60 height 27
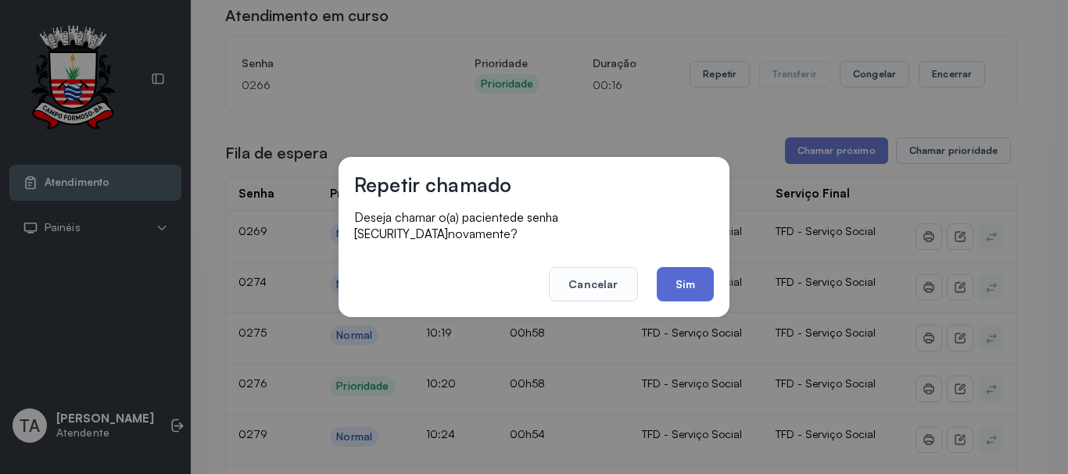
click at [681, 277] on button "Sim" at bounding box center [684, 284] width 57 height 34
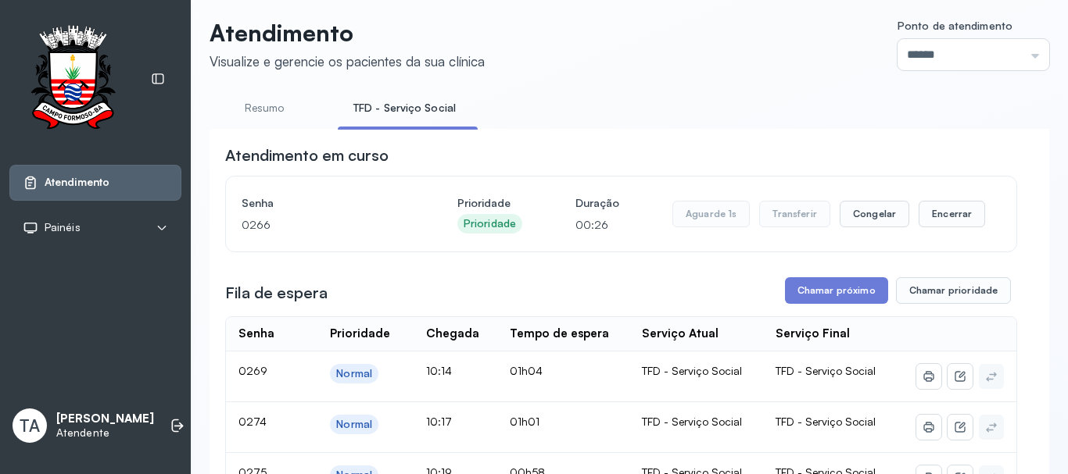
scroll to position [0, 0]
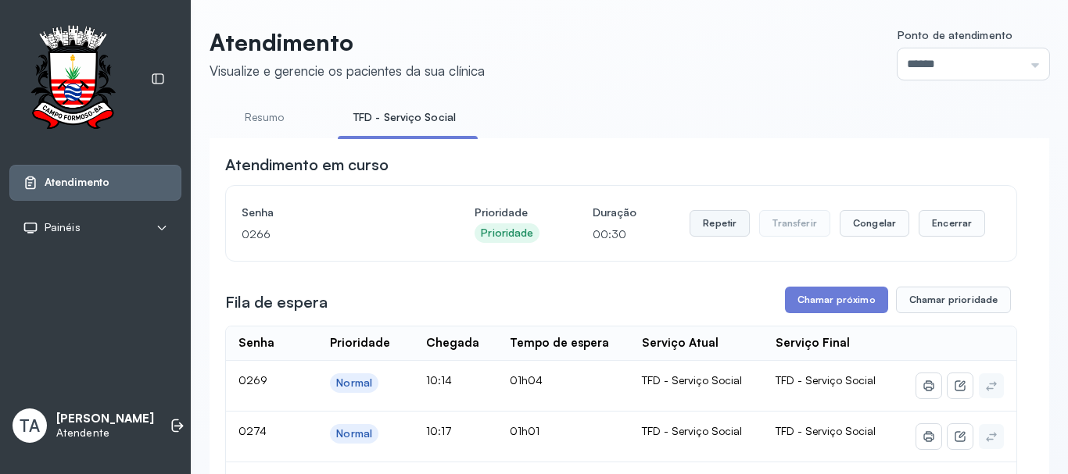
click at [730, 230] on button "Repetir" at bounding box center [719, 223] width 60 height 27
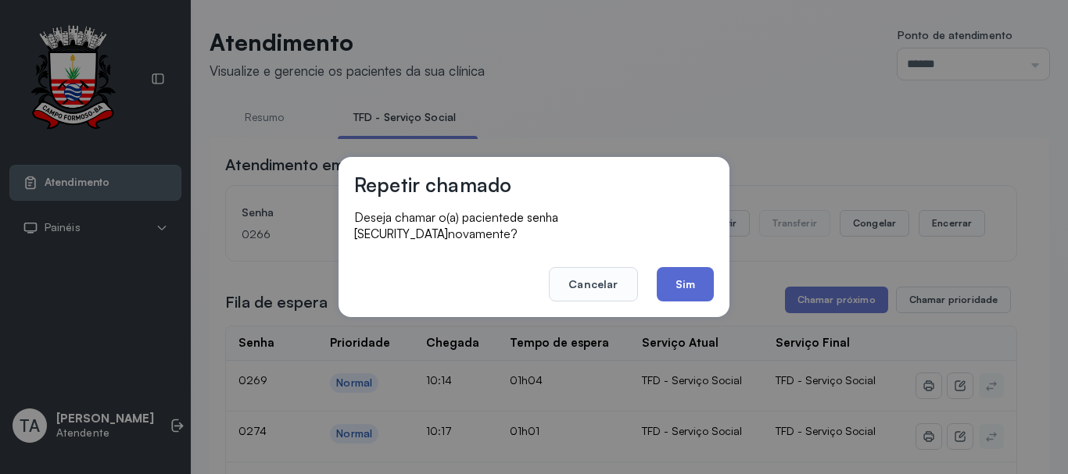
click at [678, 267] on button "Sim" at bounding box center [684, 284] width 57 height 34
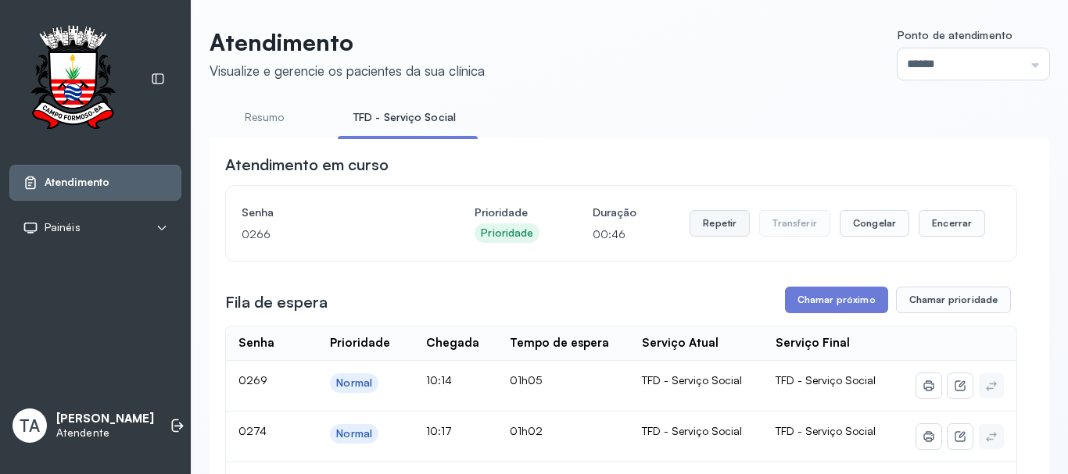
click at [710, 232] on button "Repetir" at bounding box center [719, 223] width 60 height 27
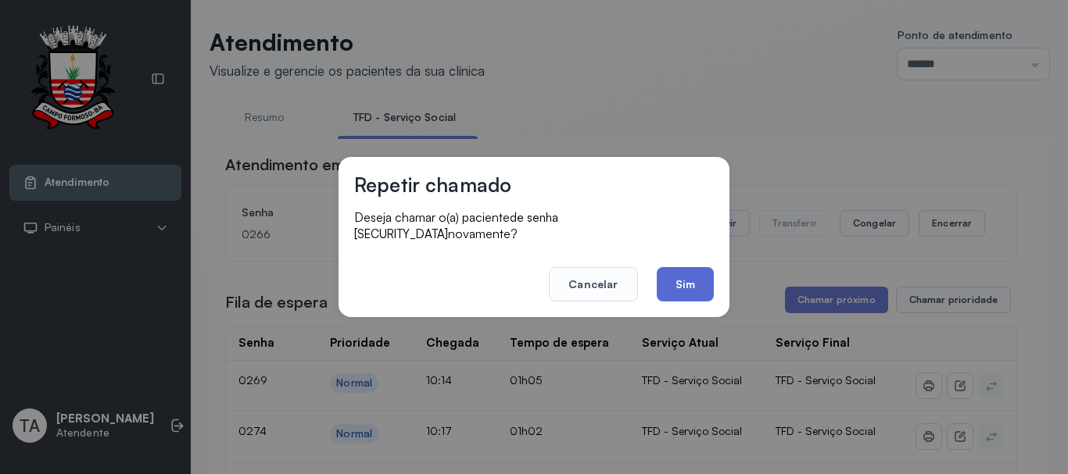
click at [681, 281] on button "Sim" at bounding box center [684, 284] width 57 height 34
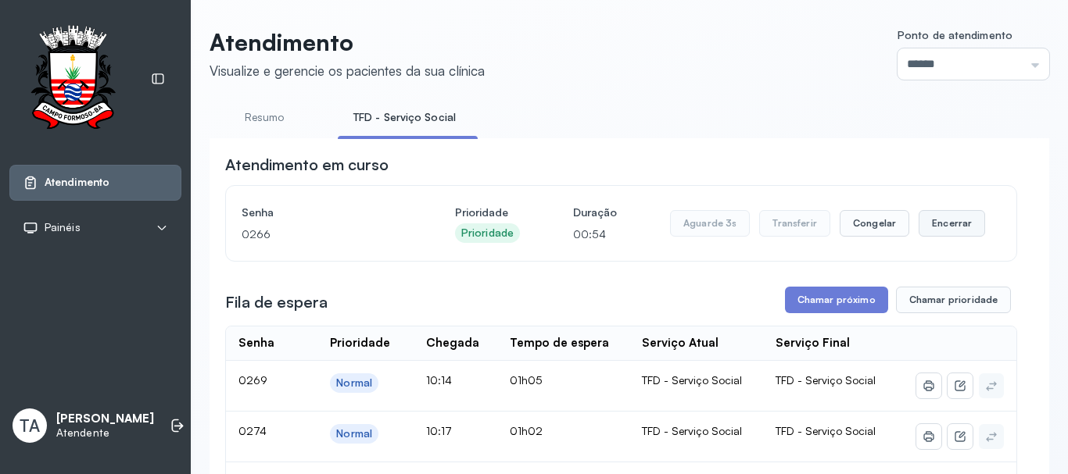
click at [918, 233] on button "Encerrar" at bounding box center [951, 223] width 66 height 27
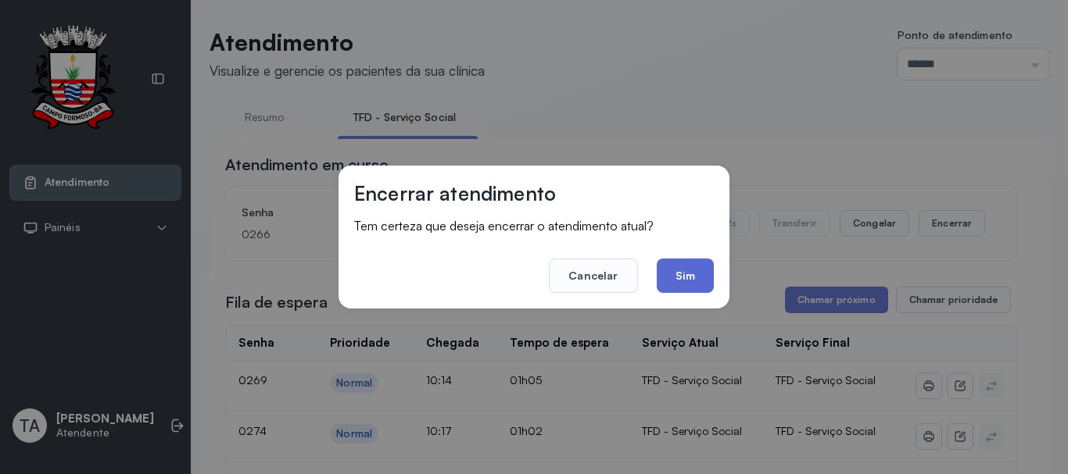
click at [703, 280] on button "Sim" at bounding box center [684, 276] width 57 height 34
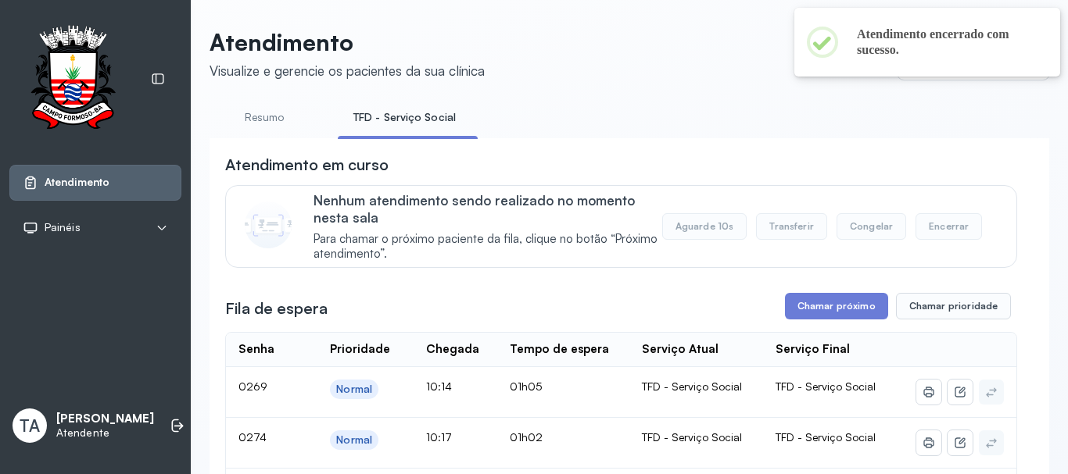
click at [778, 297] on div "Fila de espera Chamar próximo Chamar prioridade" at bounding box center [621, 306] width 792 height 27
click at [789, 308] on button "Chamar próximo" at bounding box center [836, 306] width 103 height 27
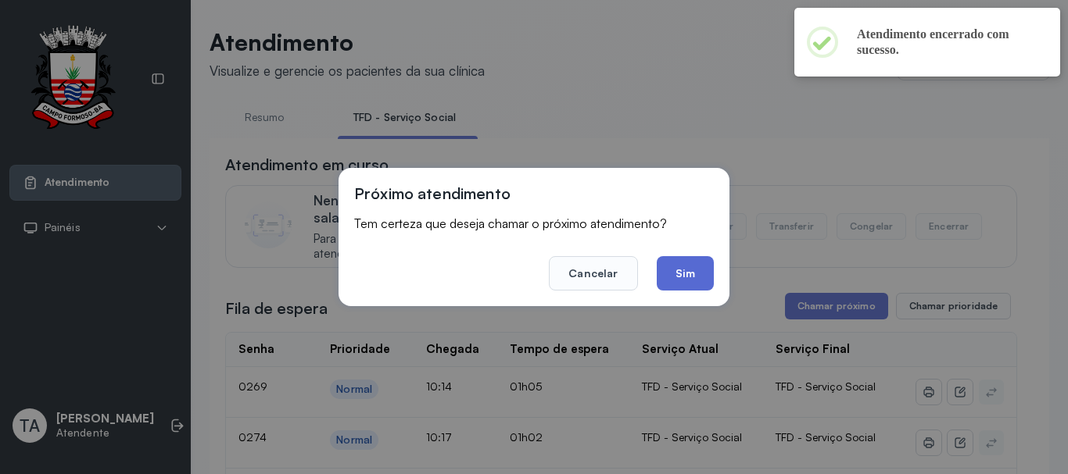
click at [677, 272] on button "Sim" at bounding box center [684, 273] width 57 height 34
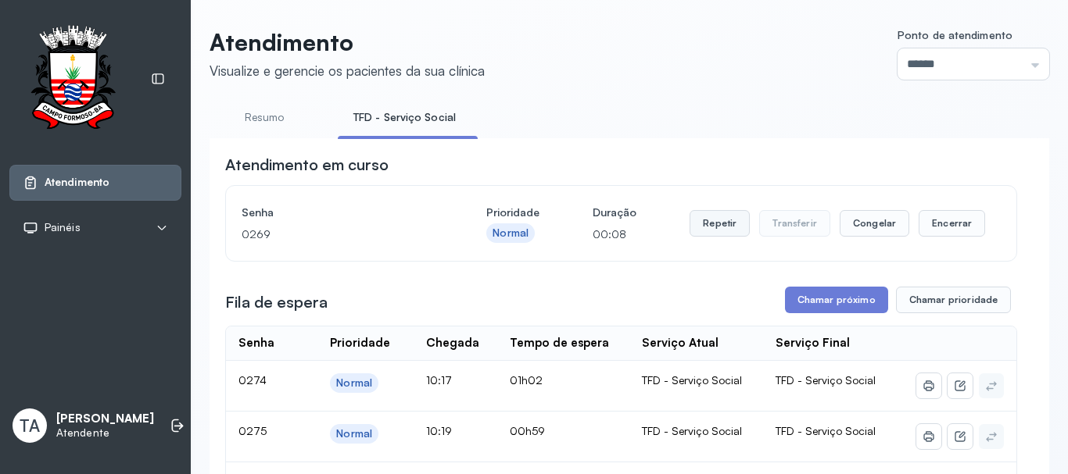
click at [714, 231] on button "Repetir" at bounding box center [719, 223] width 60 height 27
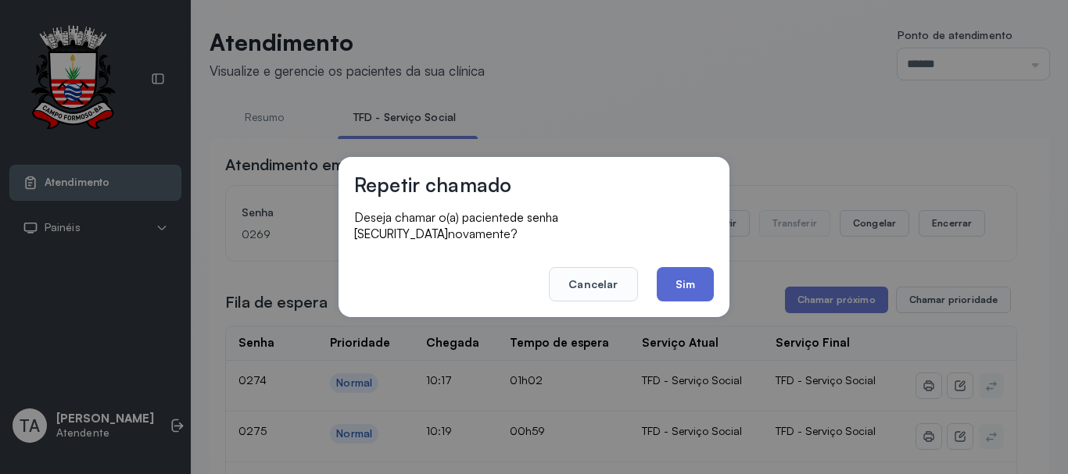
click at [691, 280] on button "Sim" at bounding box center [684, 284] width 57 height 34
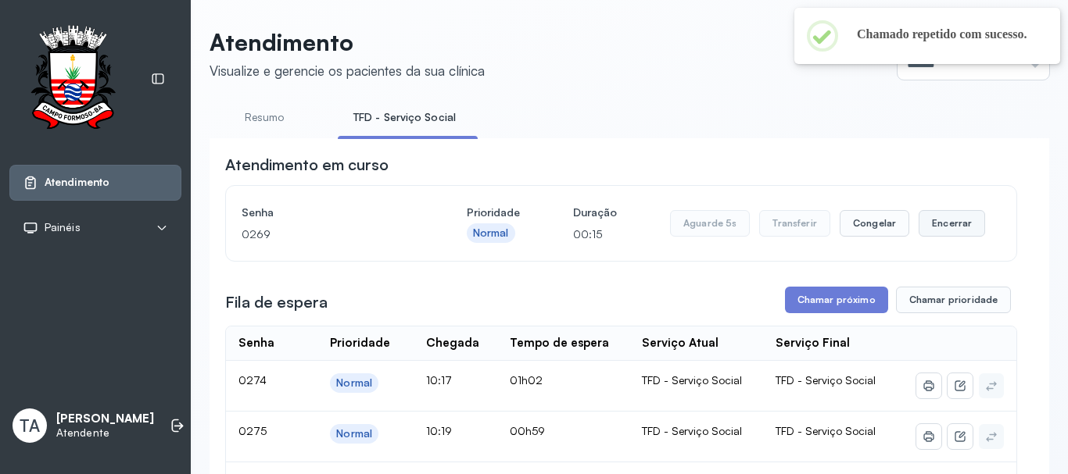
click at [968, 226] on button "Encerrar" at bounding box center [951, 223] width 66 height 27
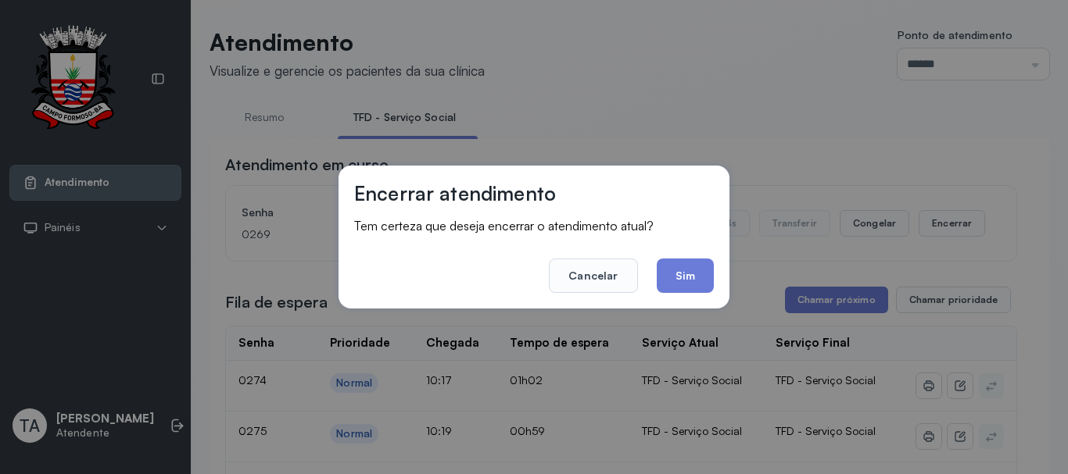
click at [714, 275] on div "Encerrar atendimento Tem certeza que deseja encerrar o atendimento atual? Cance…" at bounding box center [533, 237] width 391 height 143
click at [694, 276] on button "Sim" at bounding box center [684, 276] width 57 height 34
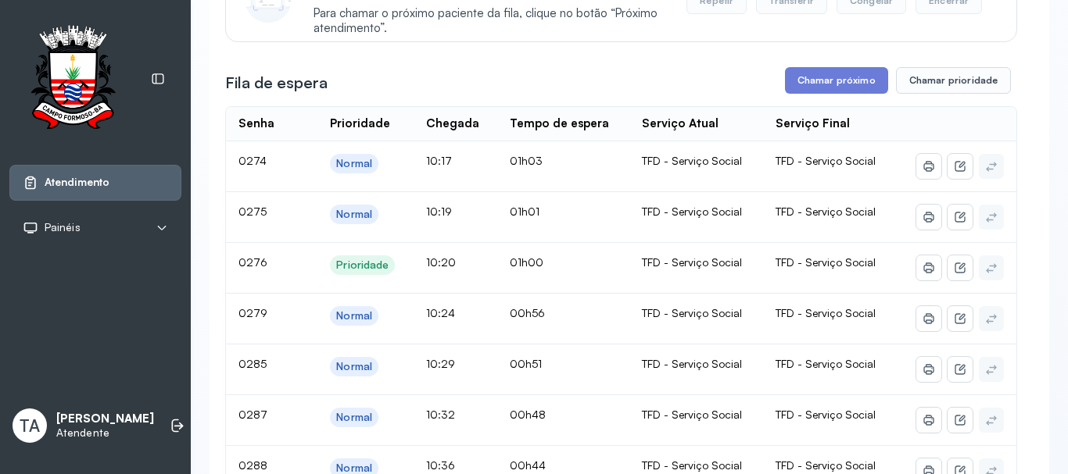
scroll to position [78, 0]
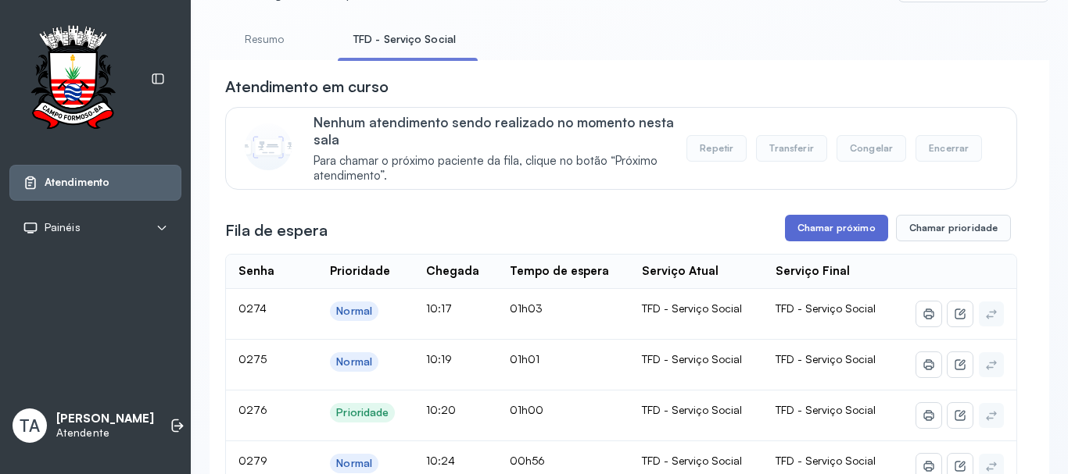
click at [842, 241] on button "Chamar próximo" at bounding box center [836, 228] width 103 height 27
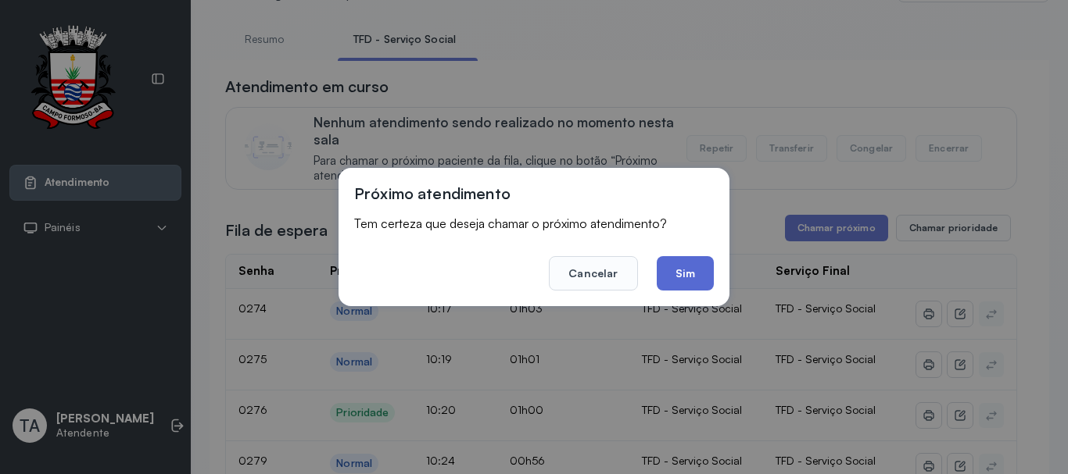
click at [676, 280] on button "Sim" at bounding box center [684, 273] width 57 height 34
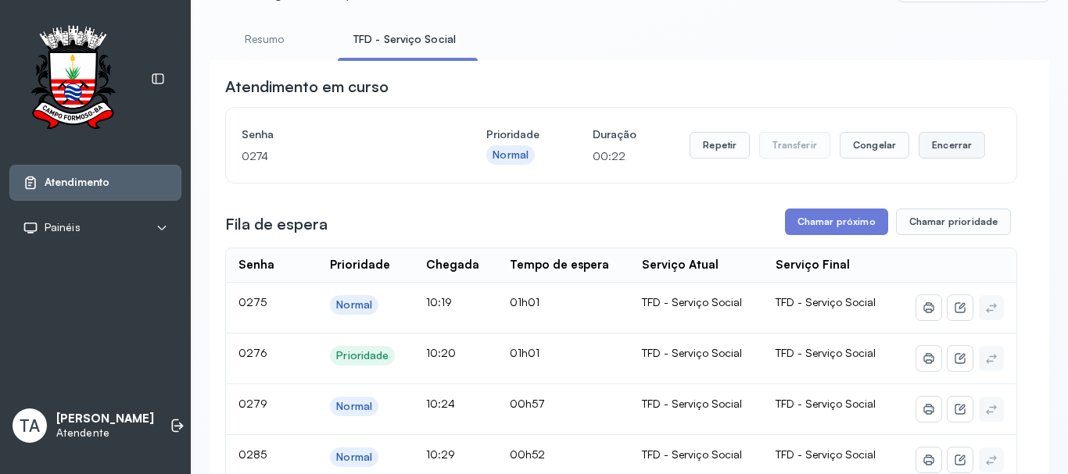
click at [919, 157] on button "Encerrar" at bounding box center [951, 145] width 66 height 27
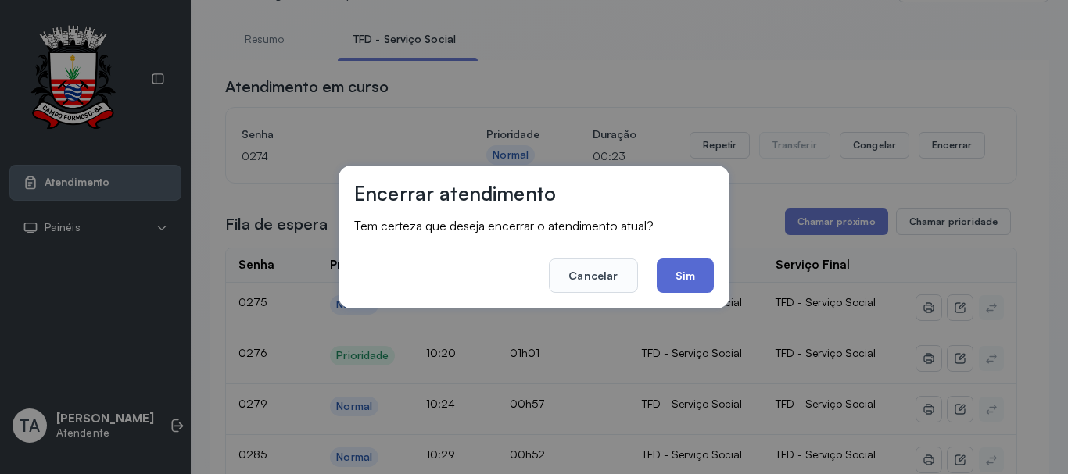
click at [708, 285] on button "Sim" at bounding box center [684, 276] width 57 height 34
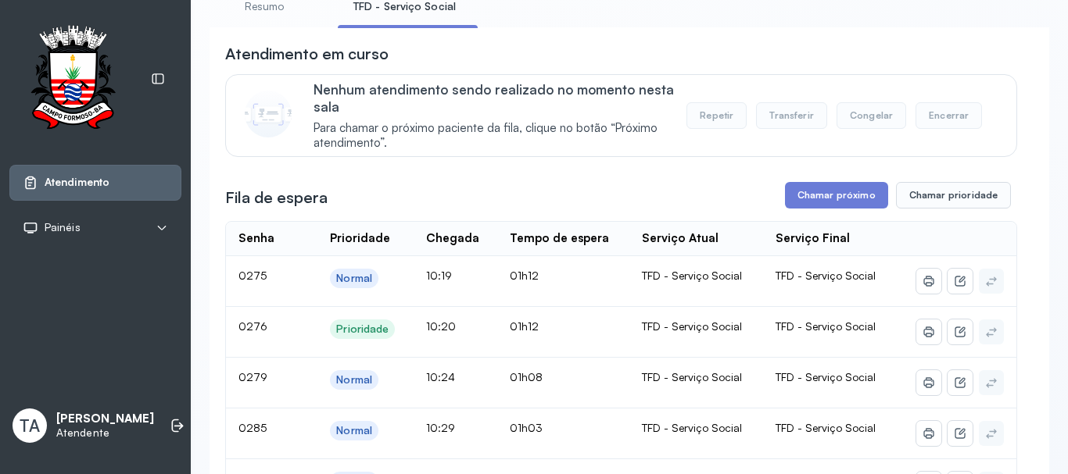
scroll to position [0, 0]
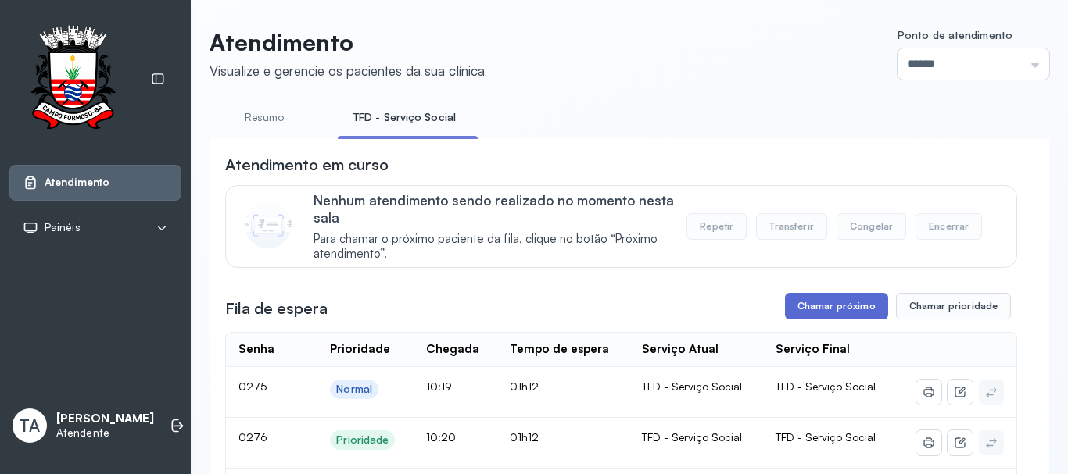
click at [832, 308] on button "Chamar próximo" at bounding box center [836, 306] width 103 height 27
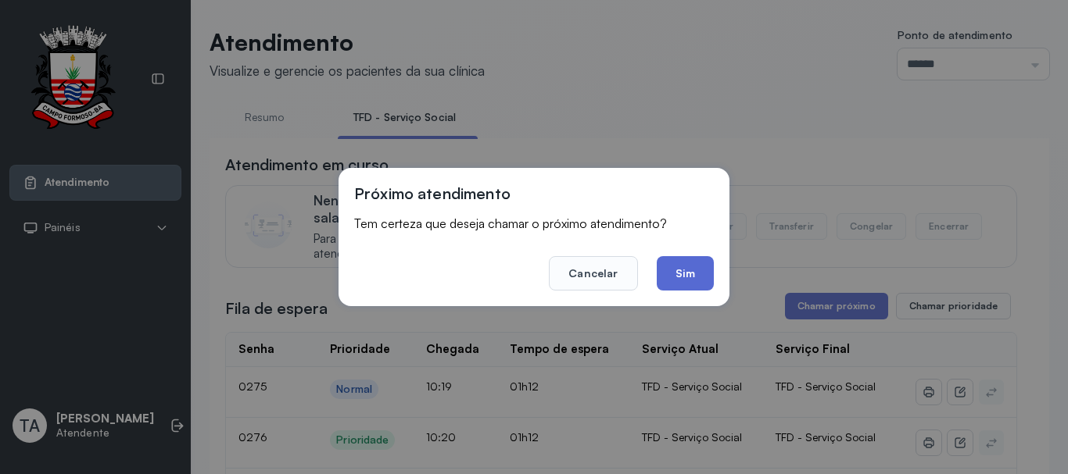
click at [668, 269] on button "Sim" at bounding box center [684, 273] width 57 height 34
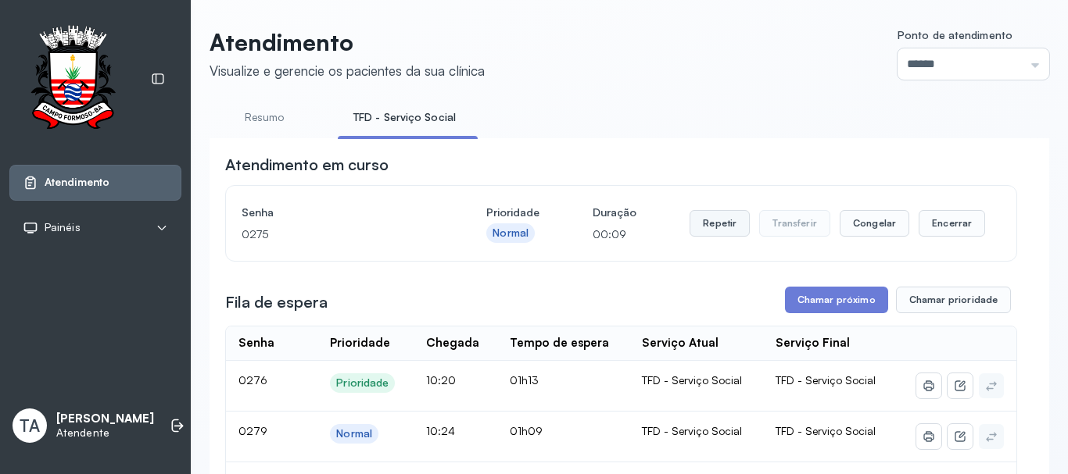
click at [727, 237] on button "Repetir" at bounding box center [719, 223] width 60 height 27
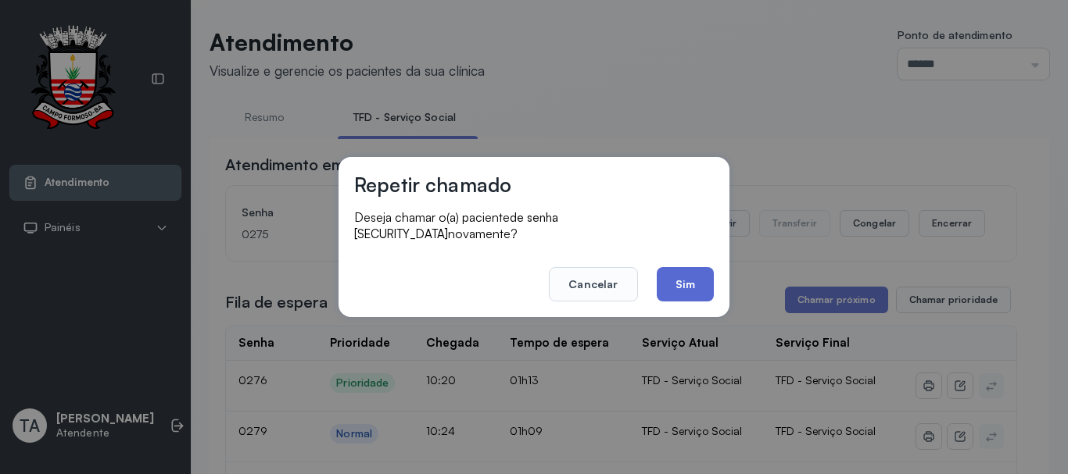
click at [685, 277] on button "Sim" at bounding box center [684, 284] width 57 height 34
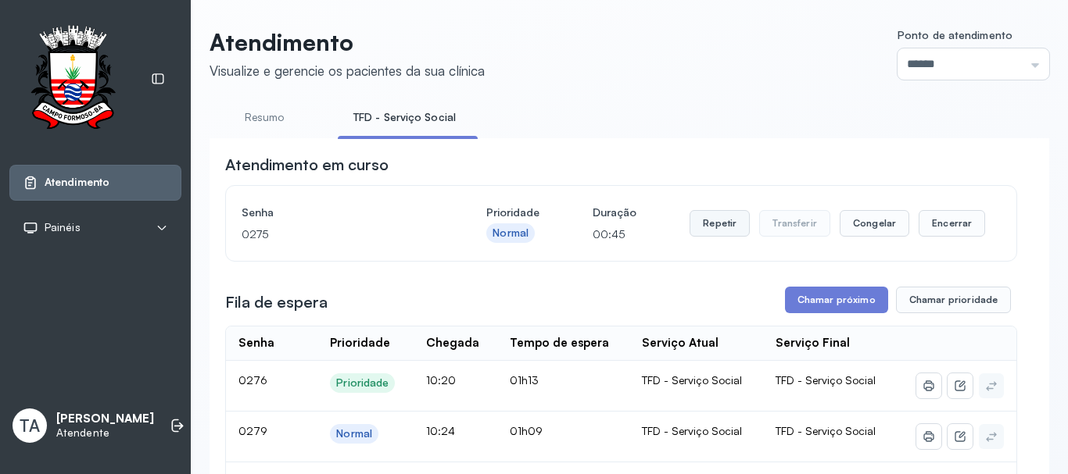
click at [732, 237] on button "Repetir" at bounding box center [719, 223] width 60 height 27
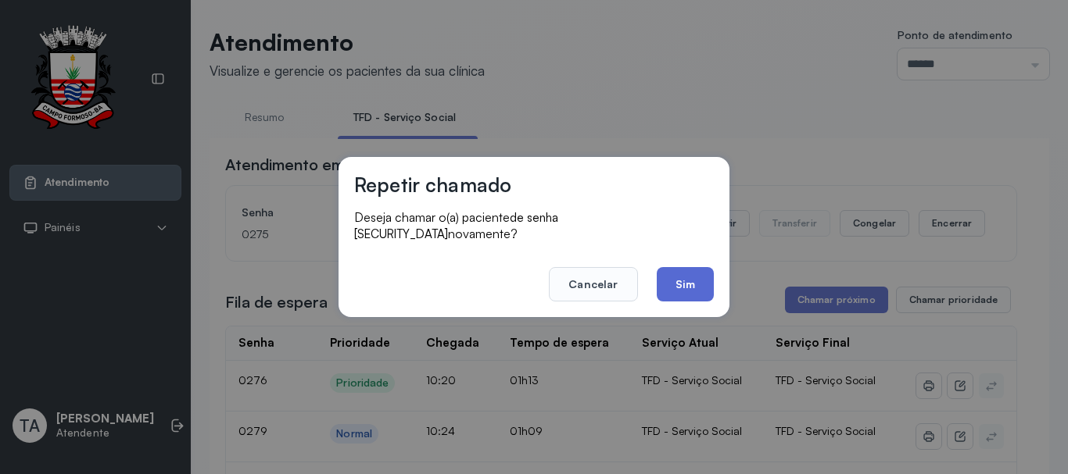
click at [689, 281] on button "Sim" at bounding box center [684, 284] width 57 height 34
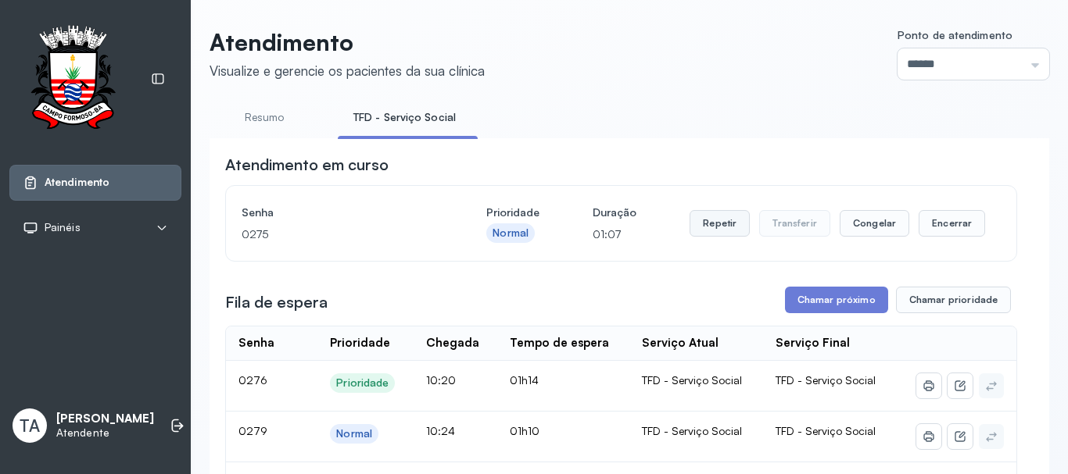
click at [701, 233] on button "Repetir" at bounding box center [719, 223] width 60 height 27
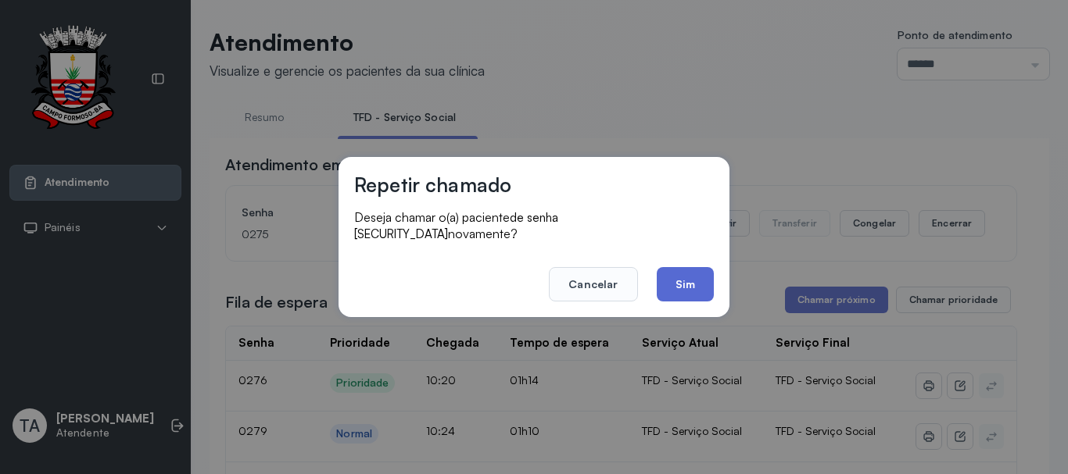
click at [688, 272] on button "Sim" at bounding box center [684, 284] width 57 height 34
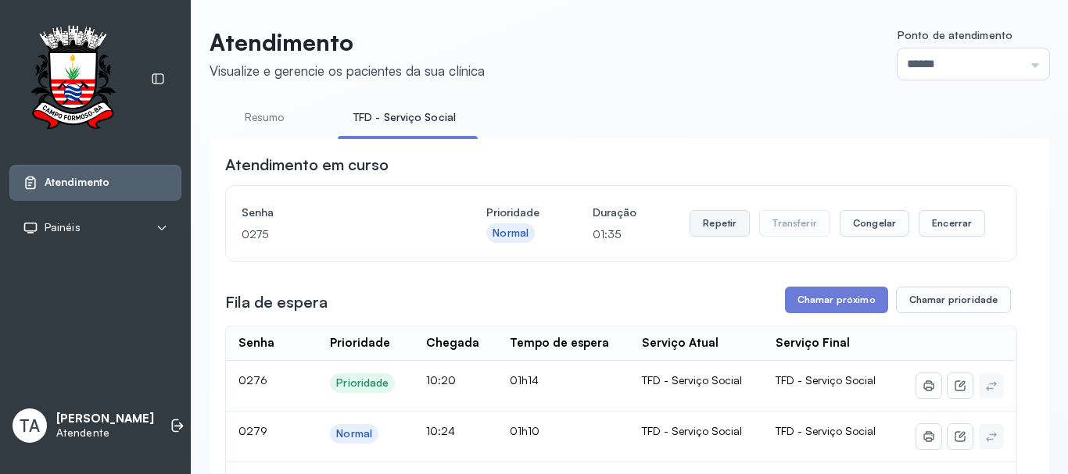
click at [724, 221] on button "Repetir" at bounding box center [719, 223] width 60 height 27
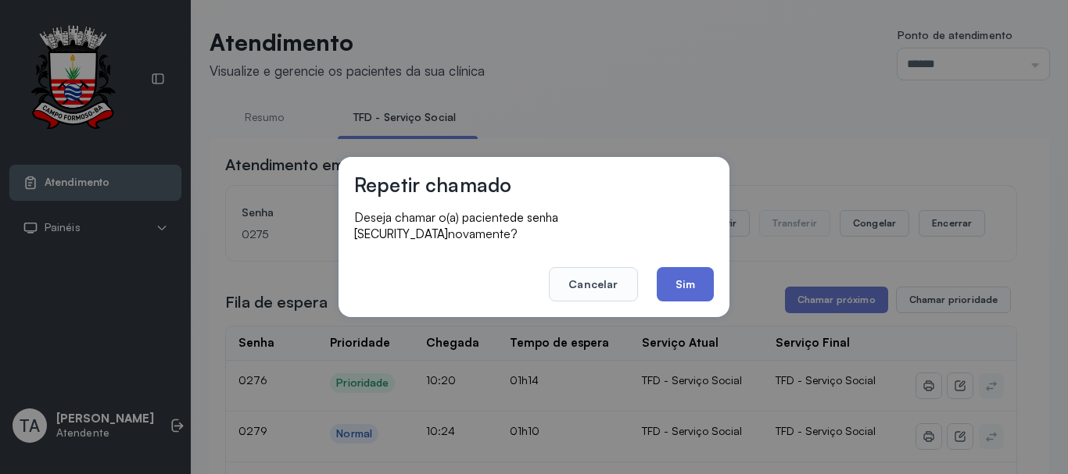
click at [696, 270] on button "Sim" at bounding box center [684, 284] width 57 height 34
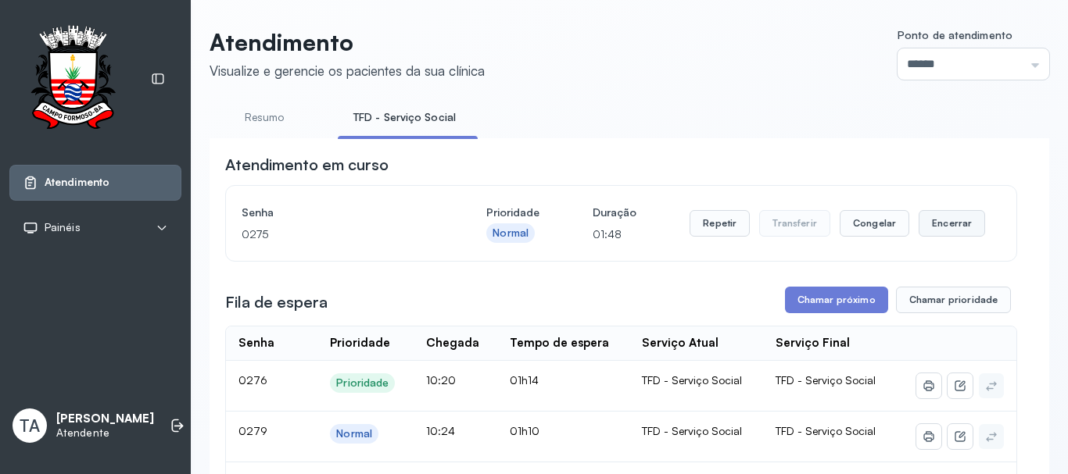
click at [935, 218] on button "Encerrar" at bounding box center [951, 223] width 66 height 27
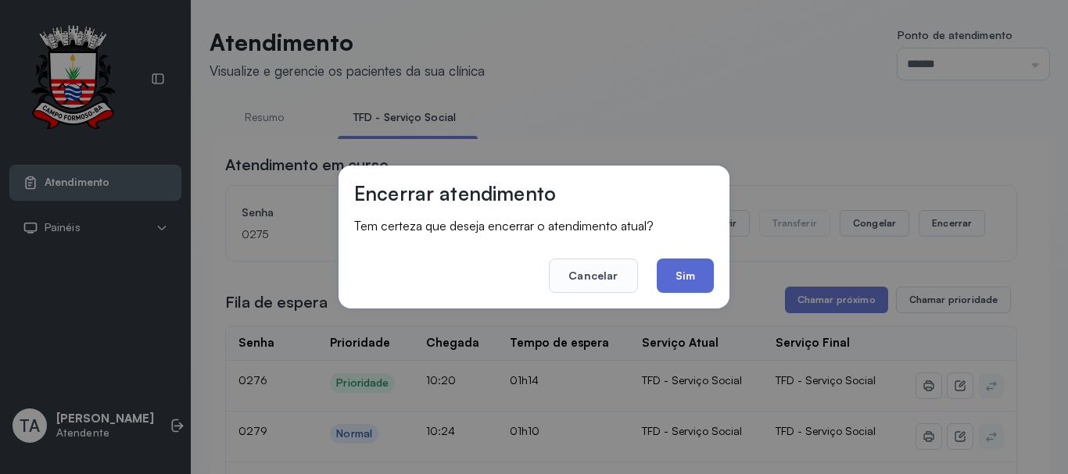
click at [685, 287] on button "Sim" at bounding box center [684, 276] width 57 height 34
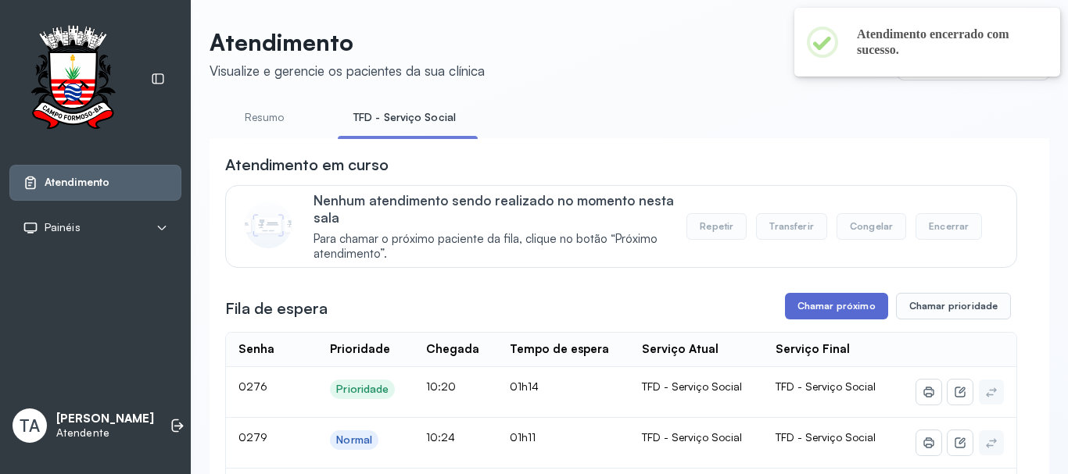
click at [831, 306] on button "Chamar próximo" at bounding box center [836, 306] width 103 height 27
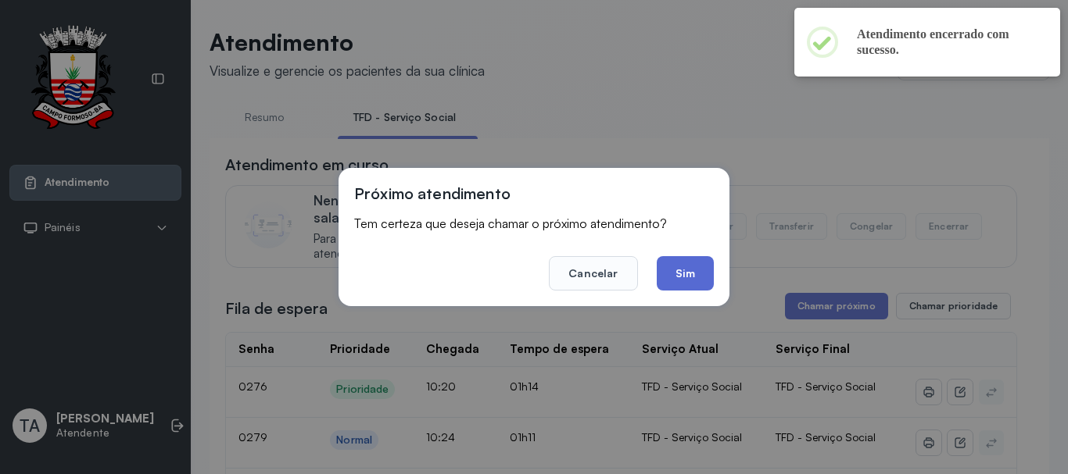
click at [688, 276] on button "Sim" at bounding box center [684, 273] width 57 height 34
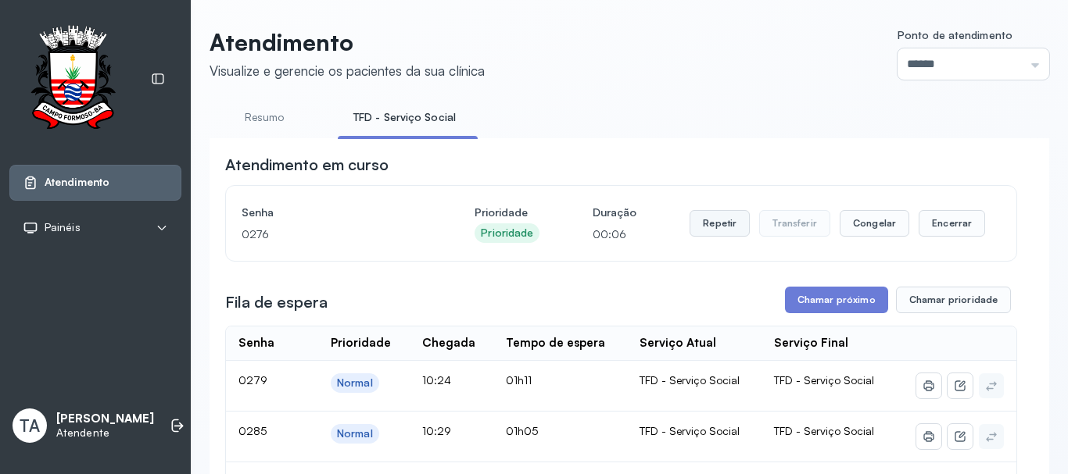
click at [707, 226] on button "Repetir" at bounding box center [719, 223] width 60 height 27
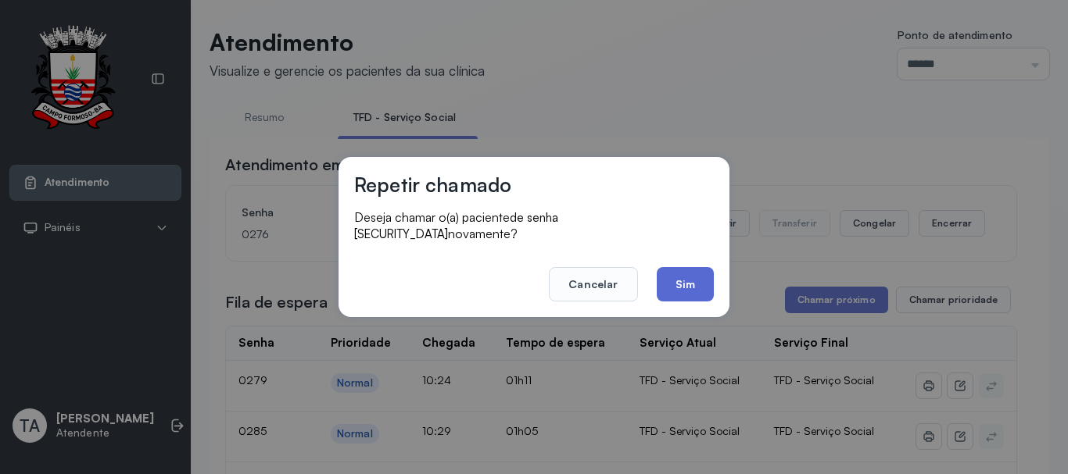
click at [695, 271] on button "Sim" at bounding box center [684, 284] width 57 height 34
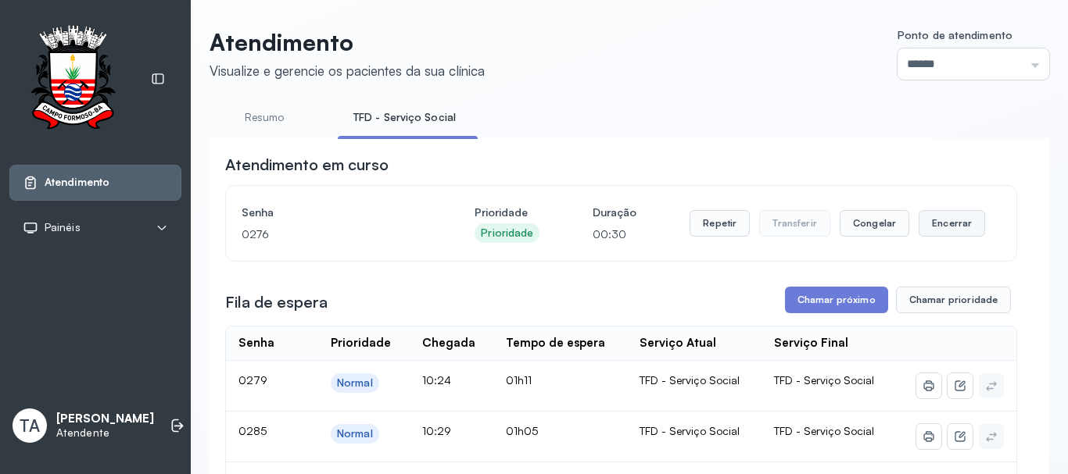
click at [957, 233] on button "Encerrar" at bounding box center [951, 223] width 66 height 27
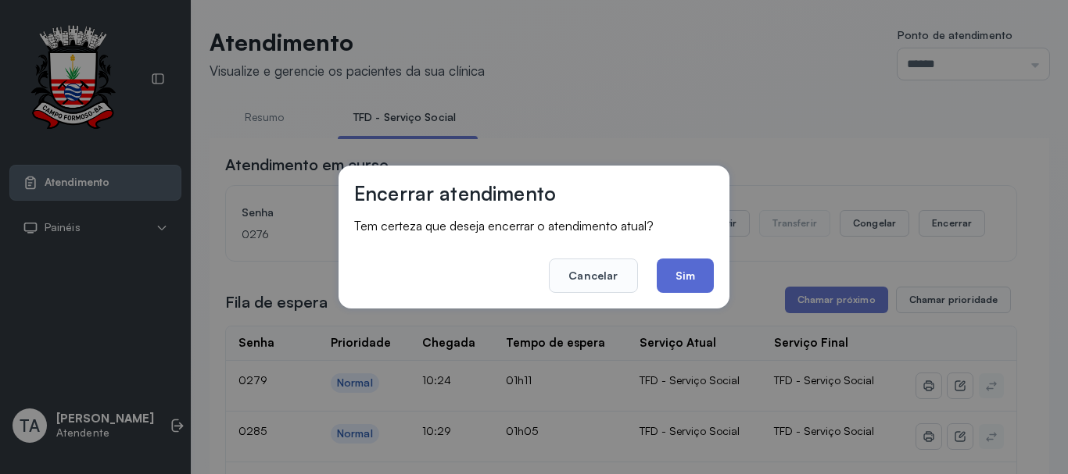
click at [695, 265] on button "Sim" at bounding box center [684, 276] width 57 height 34
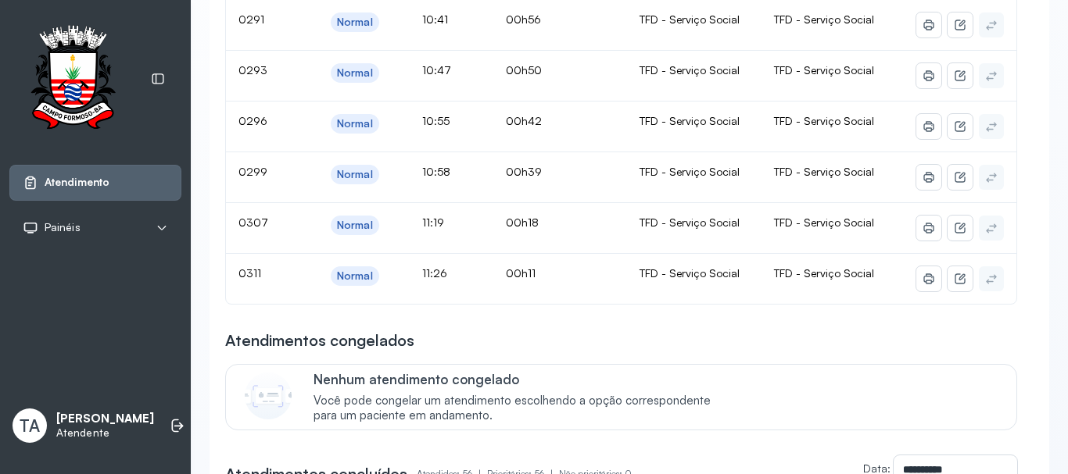
scroll to position [547, 0]
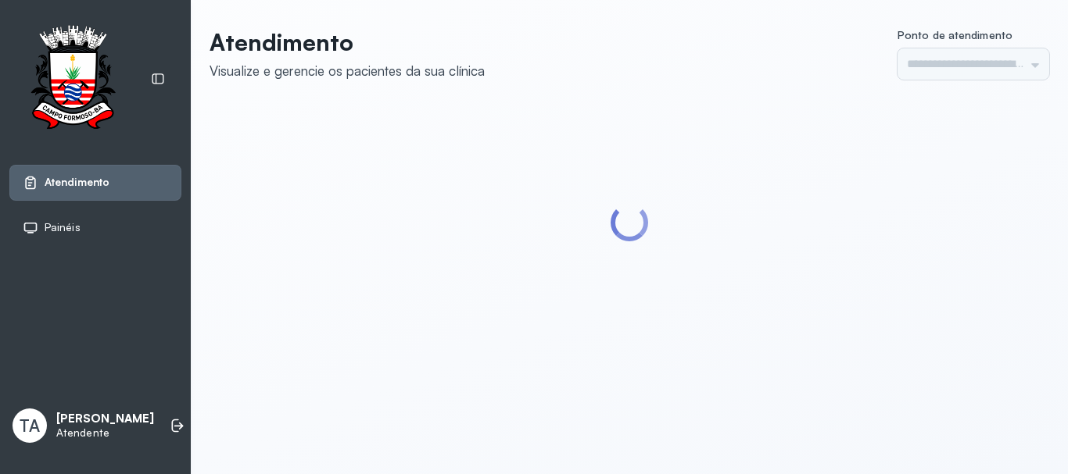
type input "******"
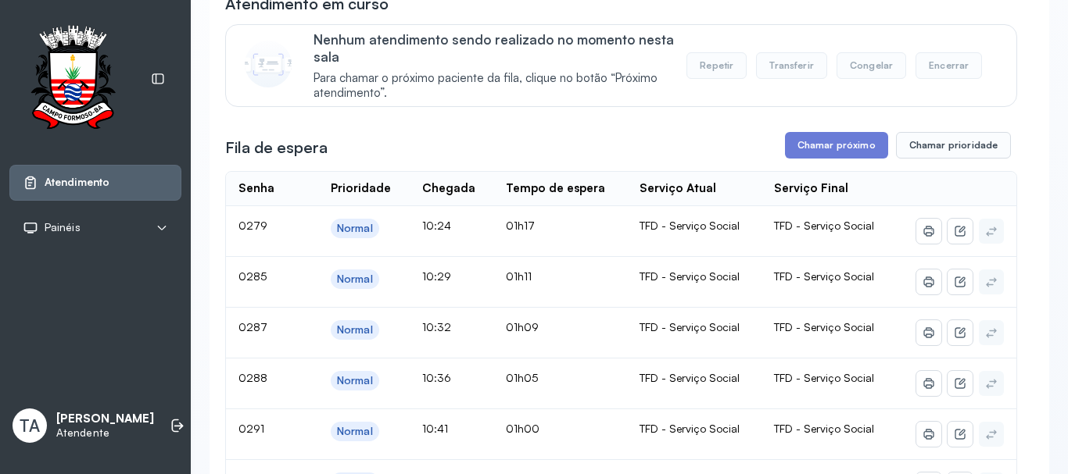
scroll to position [156, 0]
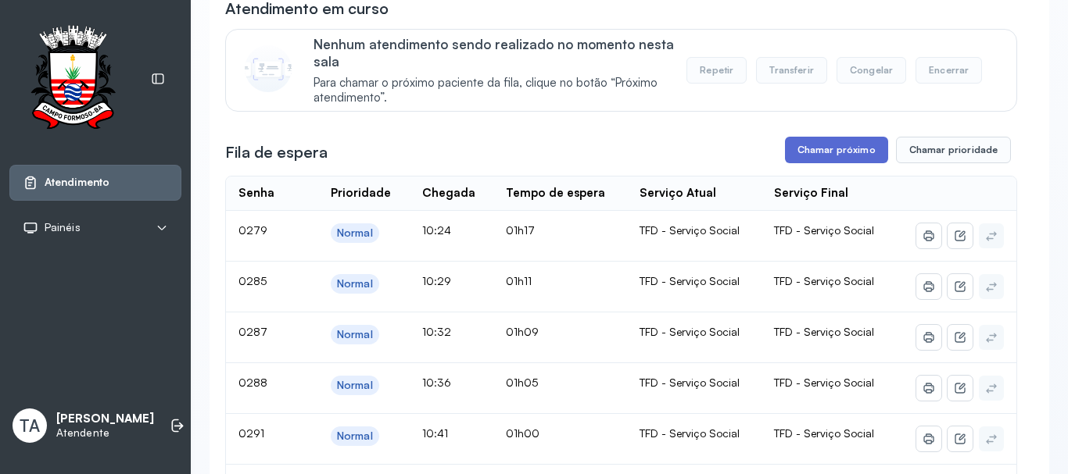
click at [806, 159] on button "Chamar próximo" at bounding box center [836, 150] width 103 height 27
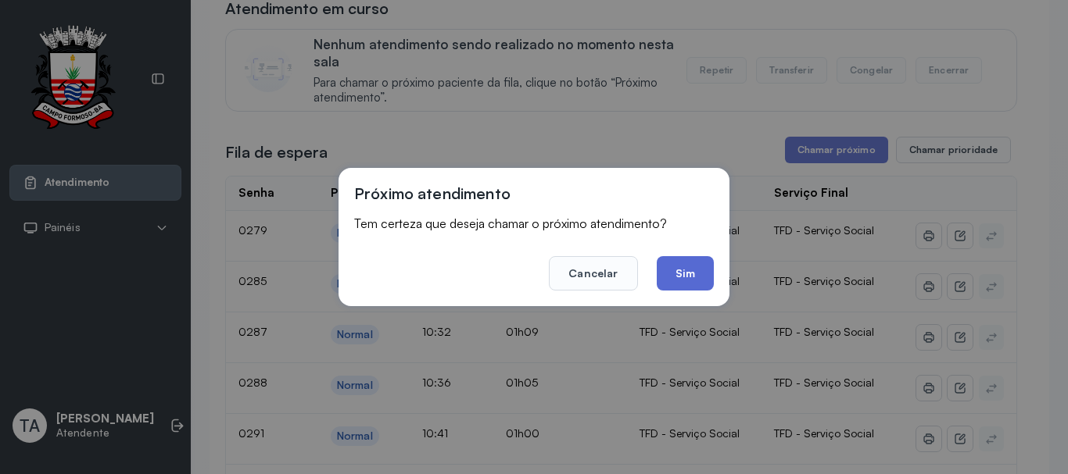
click at [702, 278] on button "Sim" at bounding box center [684, 273] width 57 height 34
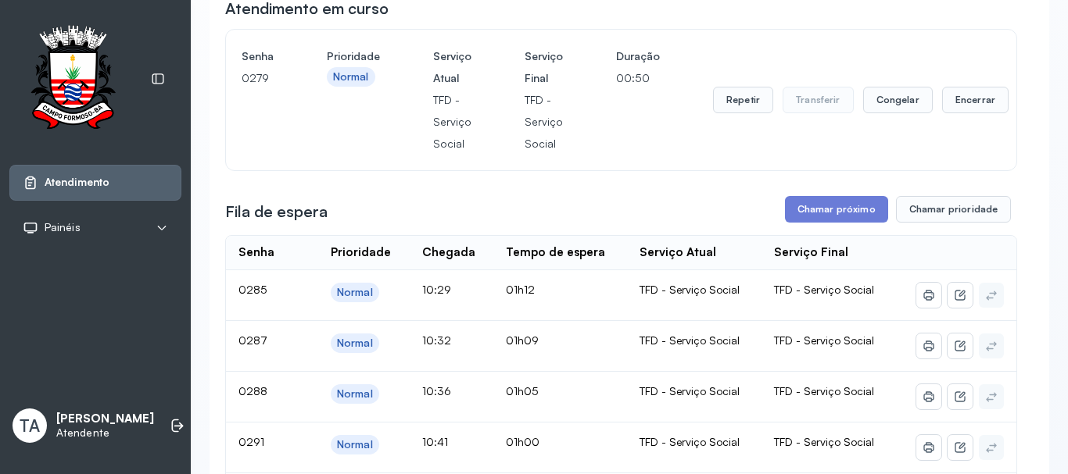
click at [999, 110] on div "Senha [SECURITY_DATA] Prioridade Normal Serviço Atual TFD - Serviço Social Serv…" at bounding box center [621, 100] width 790 height 141
click at [970, 98] on button "Encerrar" at bounding box center [975, 100] width 66 height 27
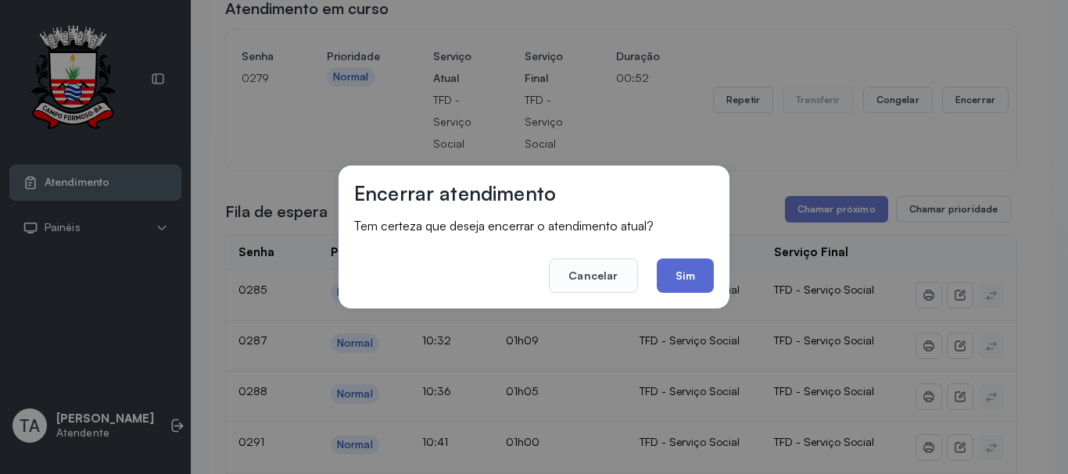
click at [666, 276] on button "Sim" at bounding box center [684, 276] width 57 height 34
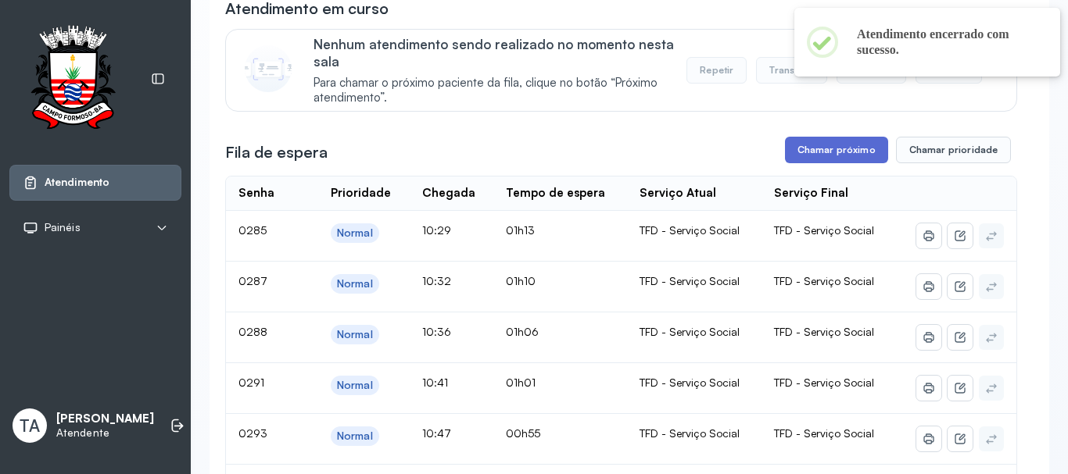
click at [810, 146] on button "Chamar próximo" at bounding box center [836, 150] width 103 height 27
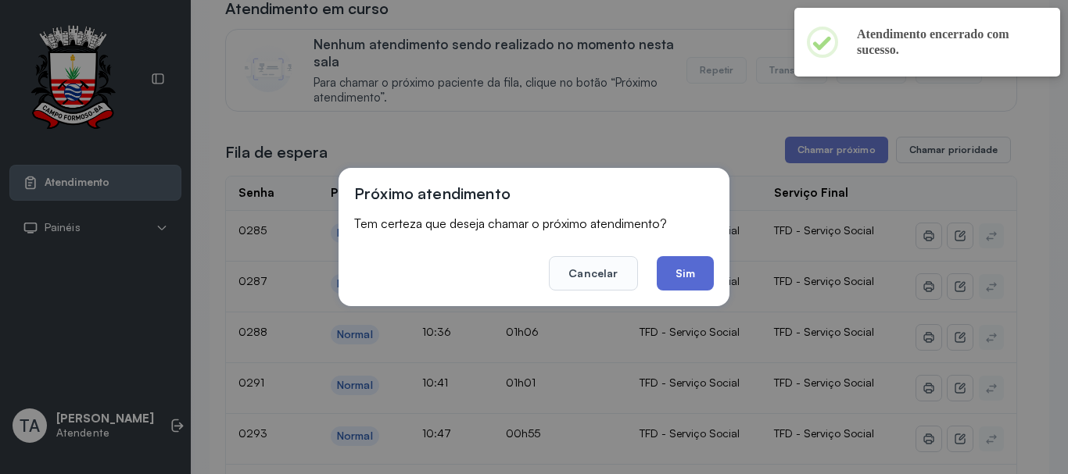
click at [711, 274] on button "Sim" at bounding box center [684, 273] width 57 height 34
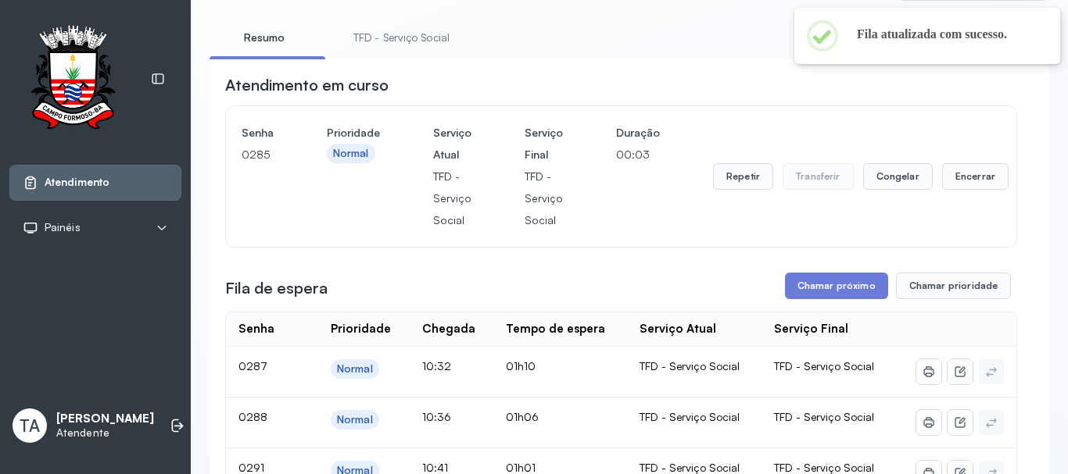
scroll to position [78, 0]
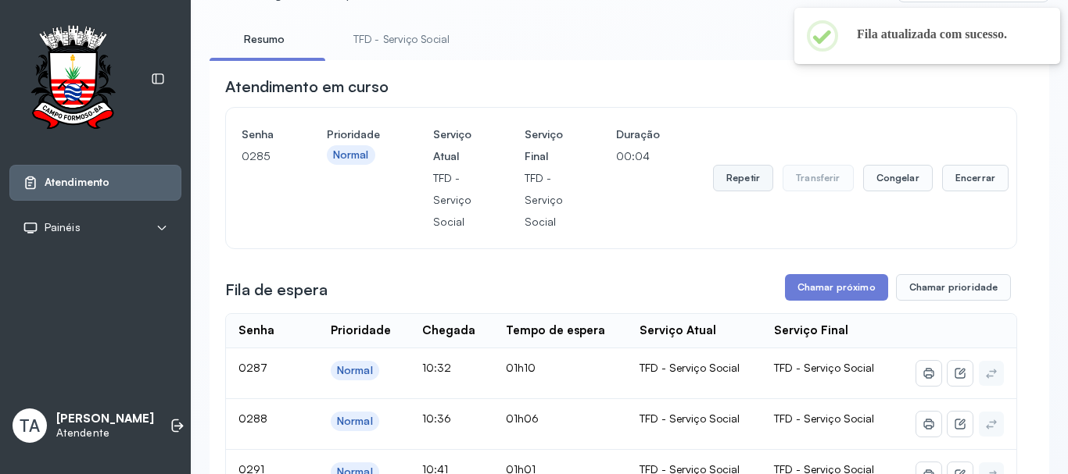
click at [728, 191] on button "Repetir" at bounding box center [743, 178] width 60 height 27
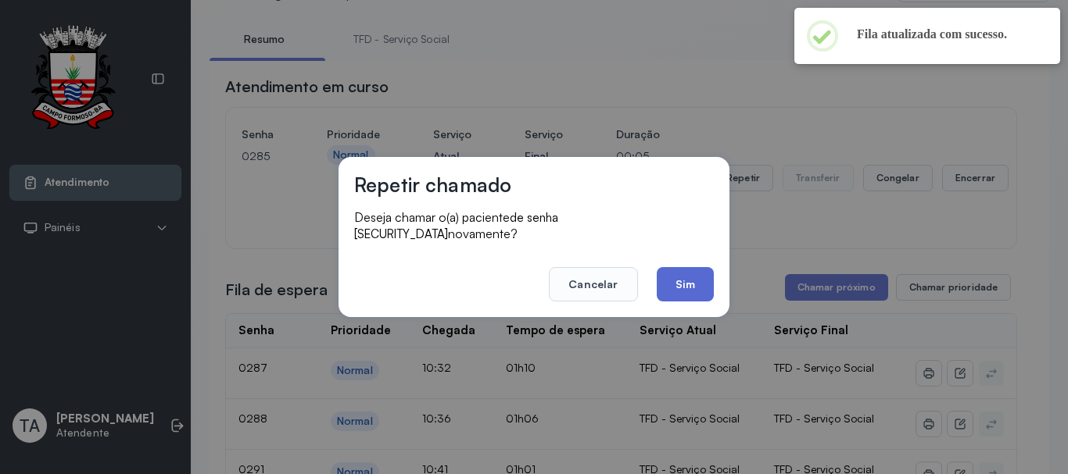
click at [696, 277] on button "Sim" at bounding box center [684, 284] width 57 height 34
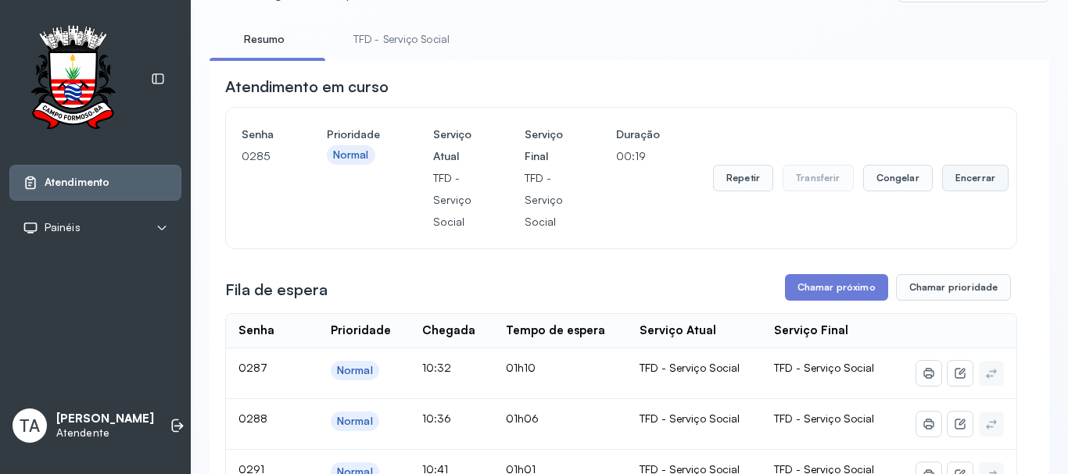
click at [963, 182] on button "Encerrar" at bounding box center [975, 178] width 66 height 27
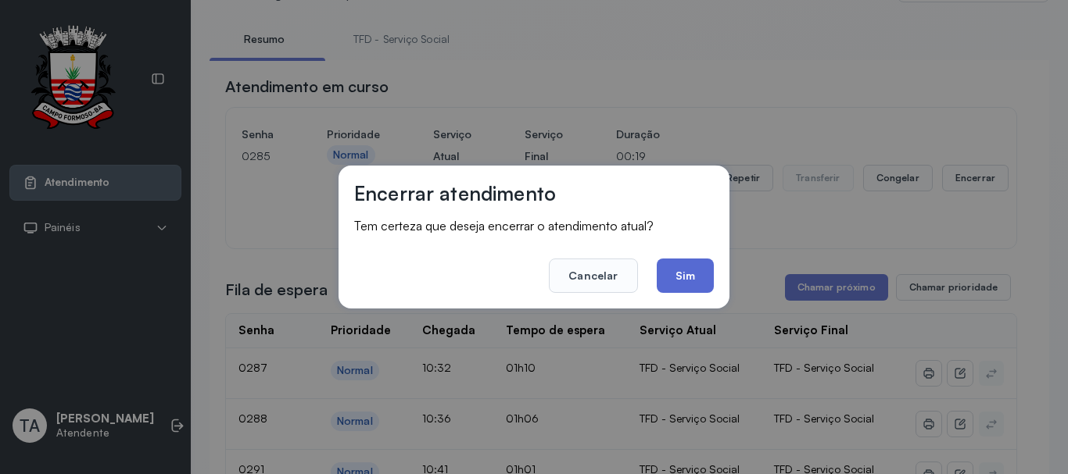
click at [688, 284] on button "Sim" at bounding box center [684, 276] width 57 height 34
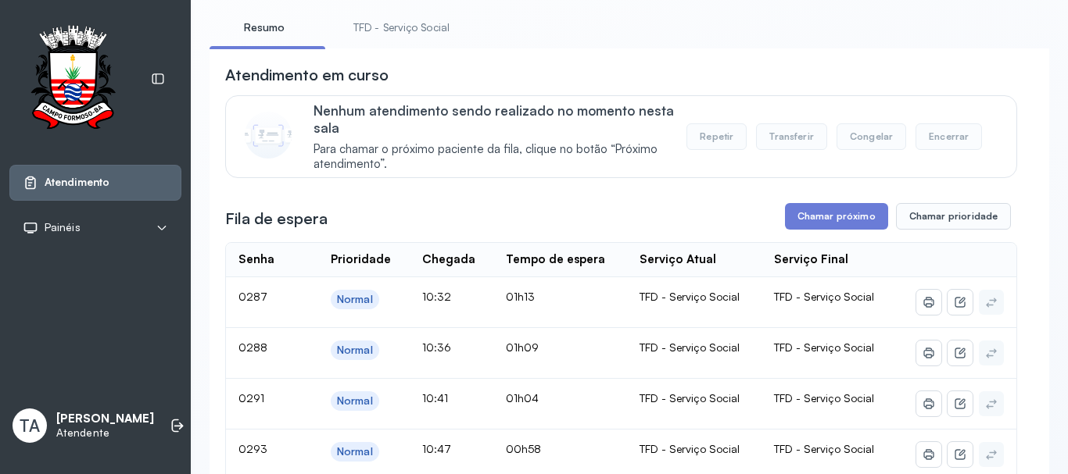
scroll to position [0, 0]
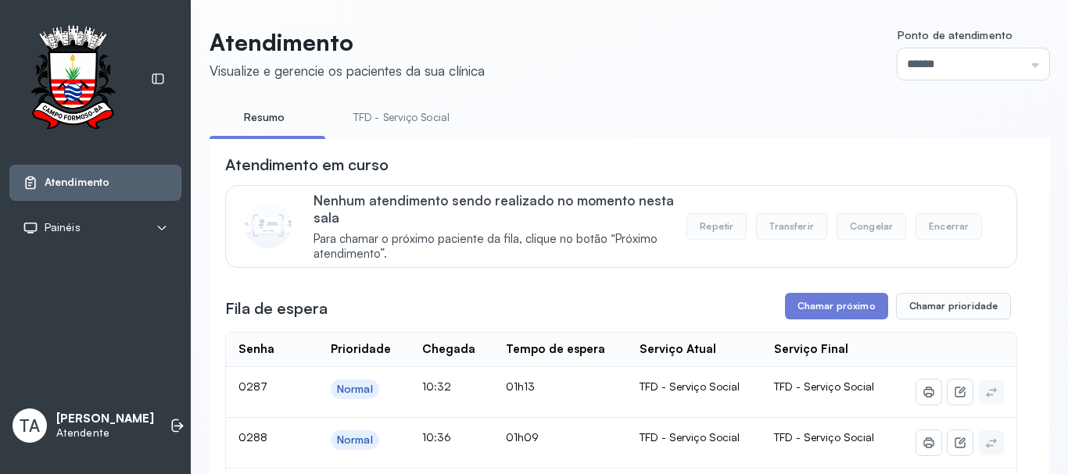
click at [382, 119] on link "TFD - Serviço Social" at bounding box center [401, 118] width 127 height 26
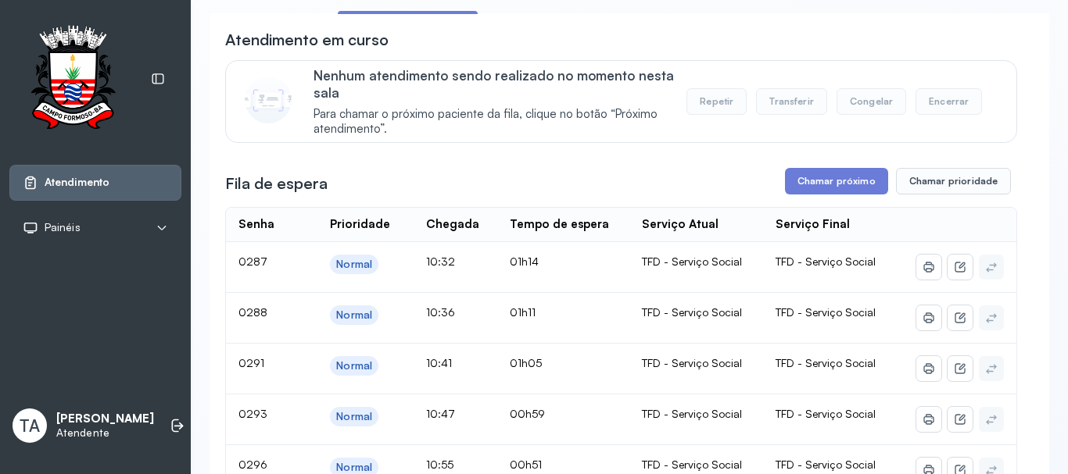
scroll to position [78, 0]
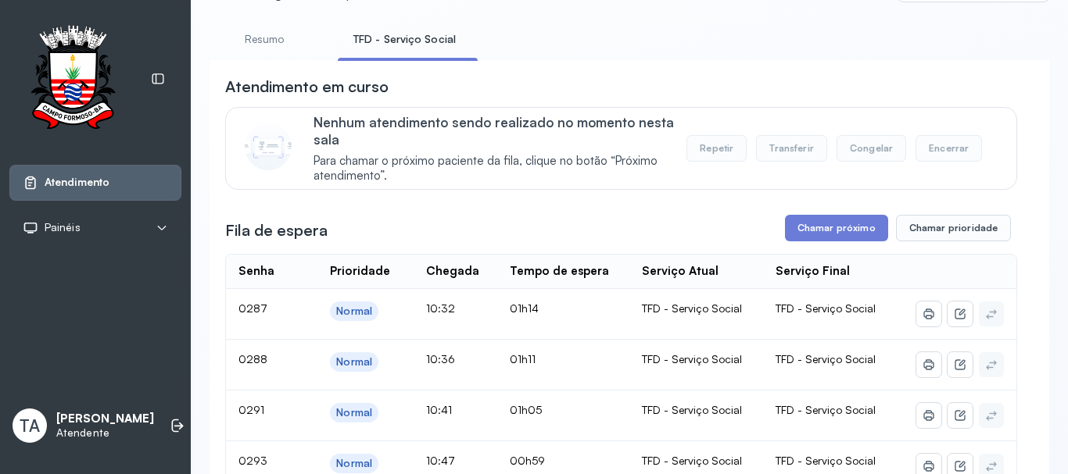
click at [282, 38] on link "Resumo" at bounding box center [263, 40] width 109 height 26
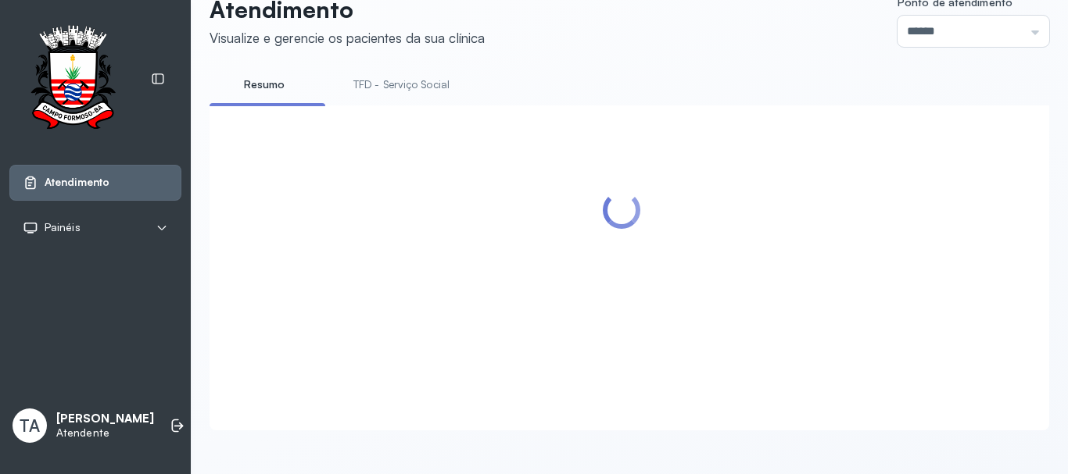
scroll to position [48, 0]
click at [395, 72] on link "TFD - Serviço Social" at bounding box center [401, 85] width 127 height 26
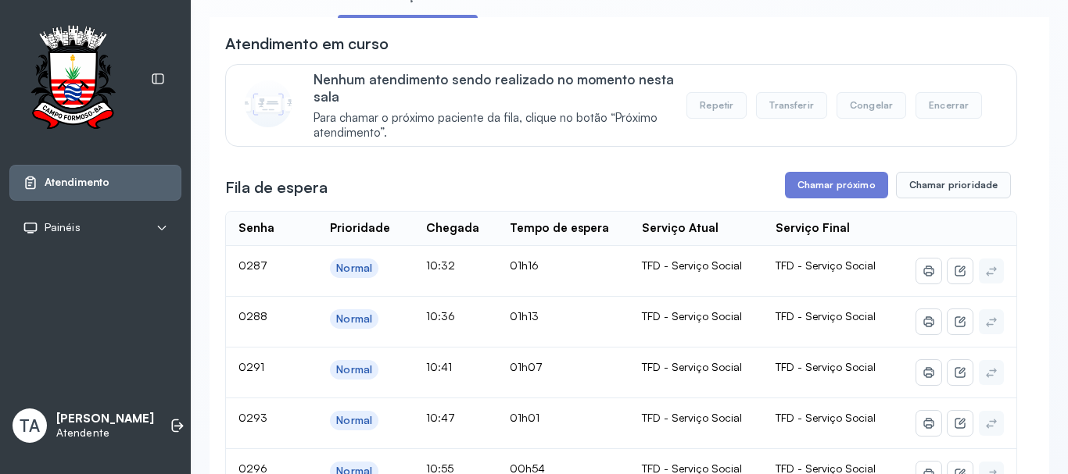
scroll to position [0, 0]
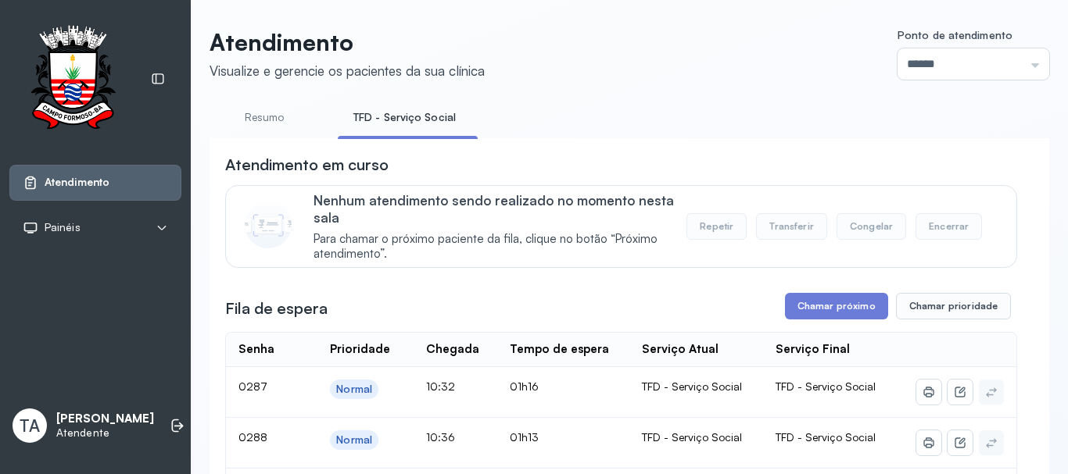
click at [292, 127] on link "Resumo" at bounding box center [263, 118] width 109 height 26
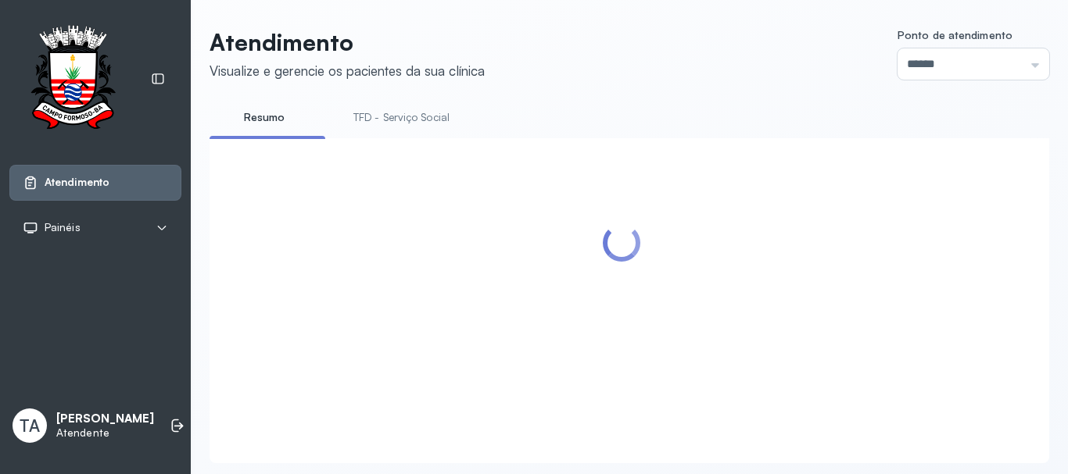
click at [371, 124] on link "TFD - Serviço Social" at bounding box center [401, 118] width 127 height 26
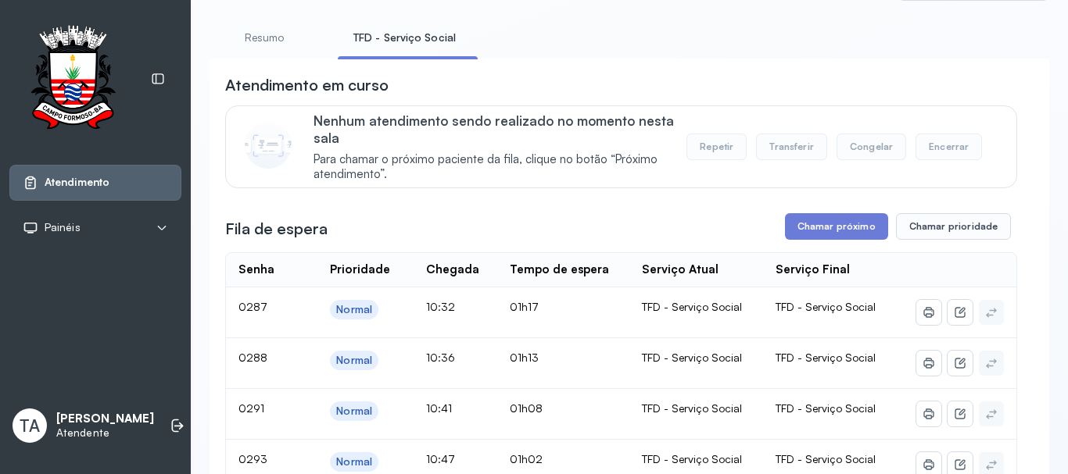
scroll to position [78, 0]
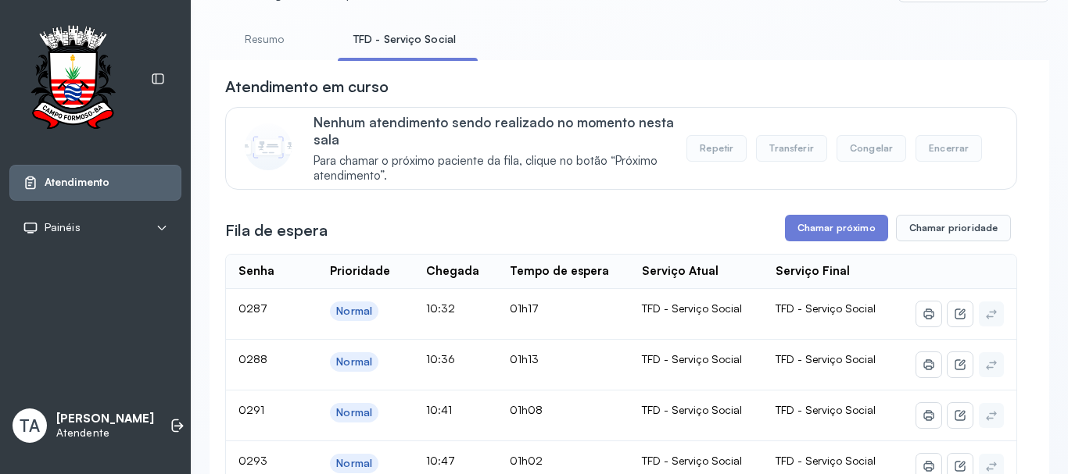
click at [266, 47] on link "Resumo" at bounding box center [263, 40] width 109 height 26
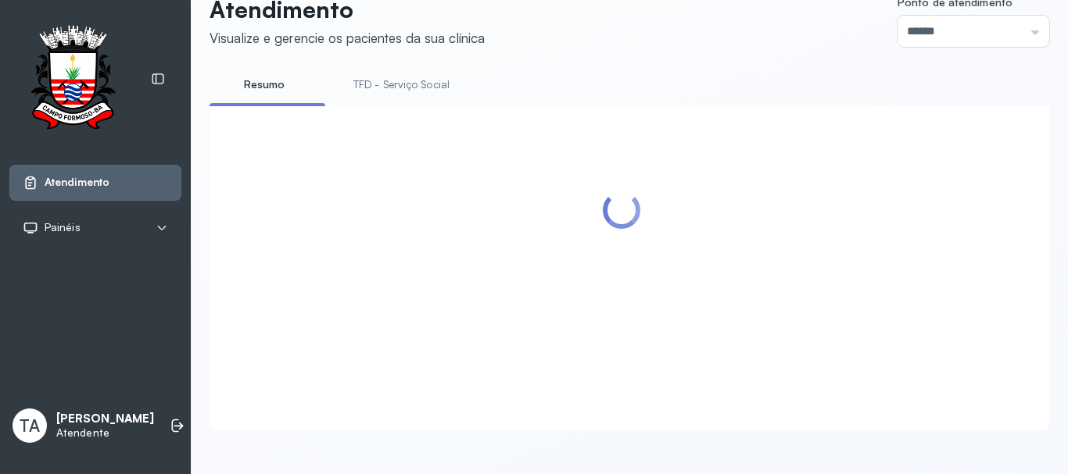
scroll to position [48, 0]
click at [392, 72] on link "TFD - Serviço Social" at bounding box center [401, 85] width 127 height 26
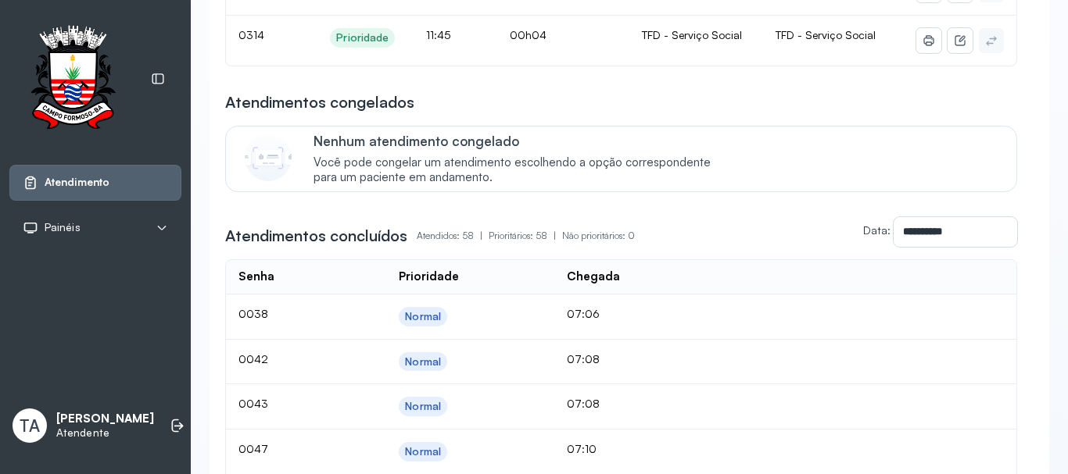
scroll to position [677, 0]
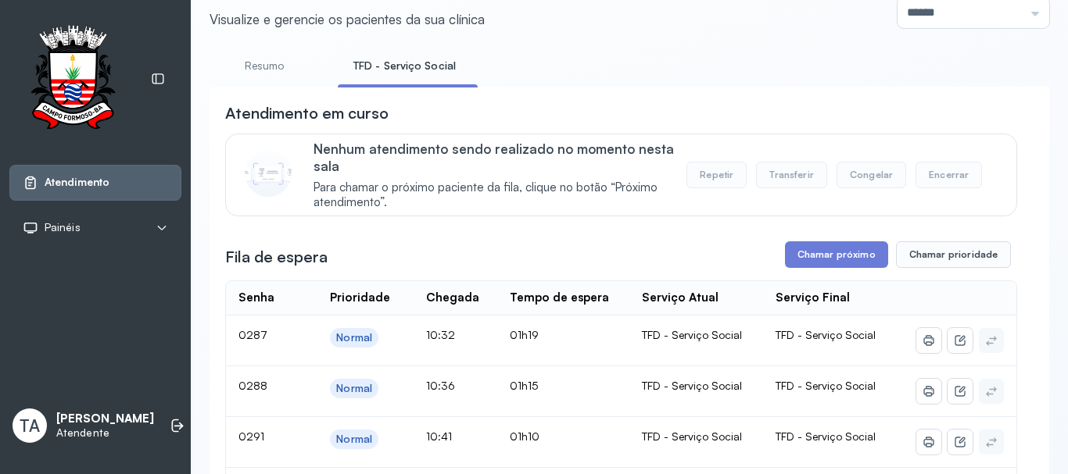
click at [290, 57] on link "Resumo" at bounding box center [263, 66] width 109 height 26
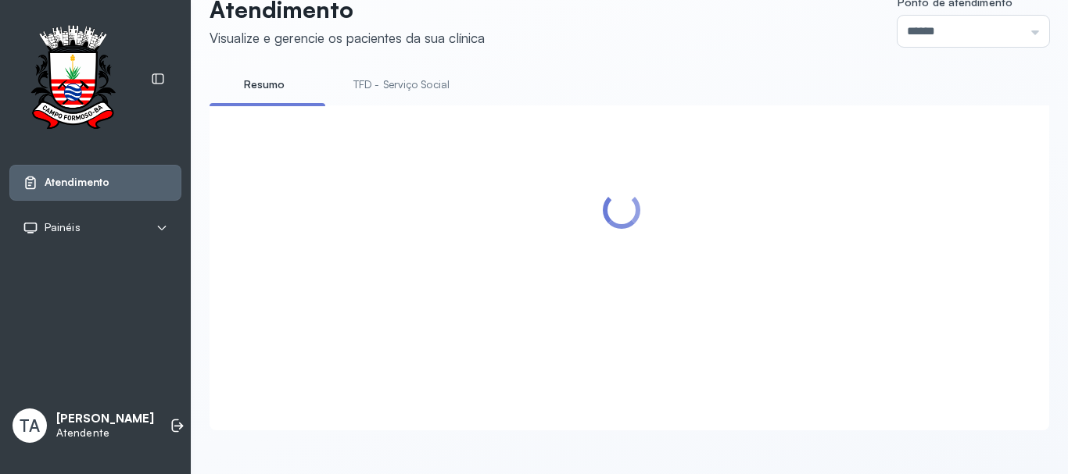
scroll to position [48, 0]
click at [363, 73] on link "TFD - Serviço Social" at bounding box center [401, 85] width 127 height 26
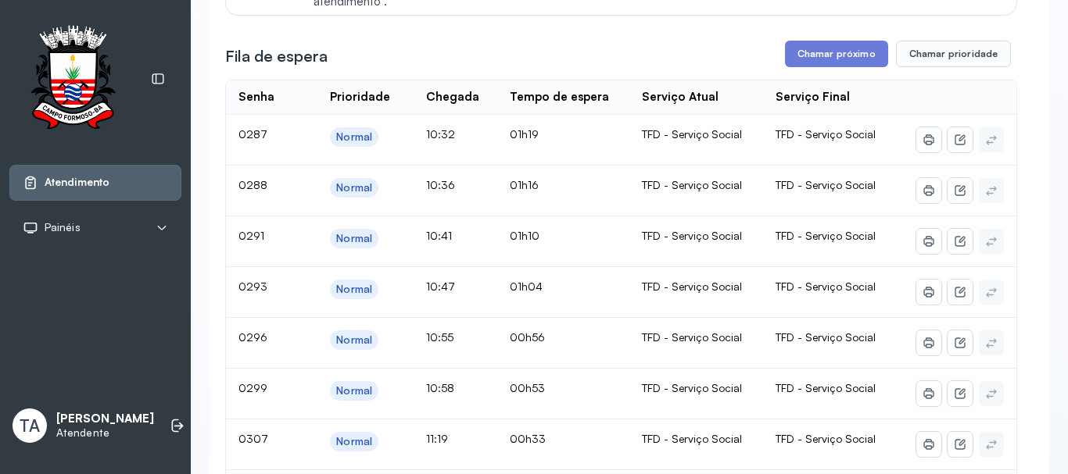
scroll to position [205, 0]
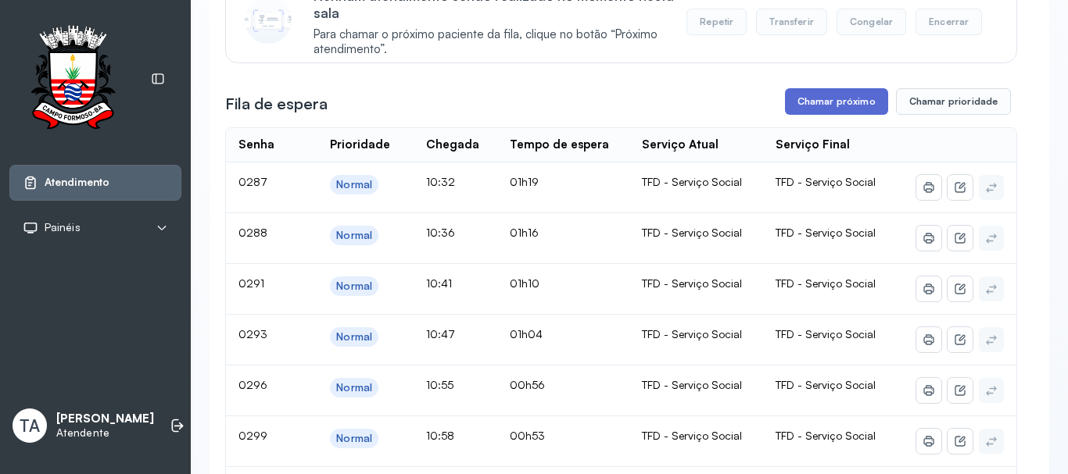
click at [802, 113] on button "Chamar próximo" at bounding box center [836, 101] width 103 height 27
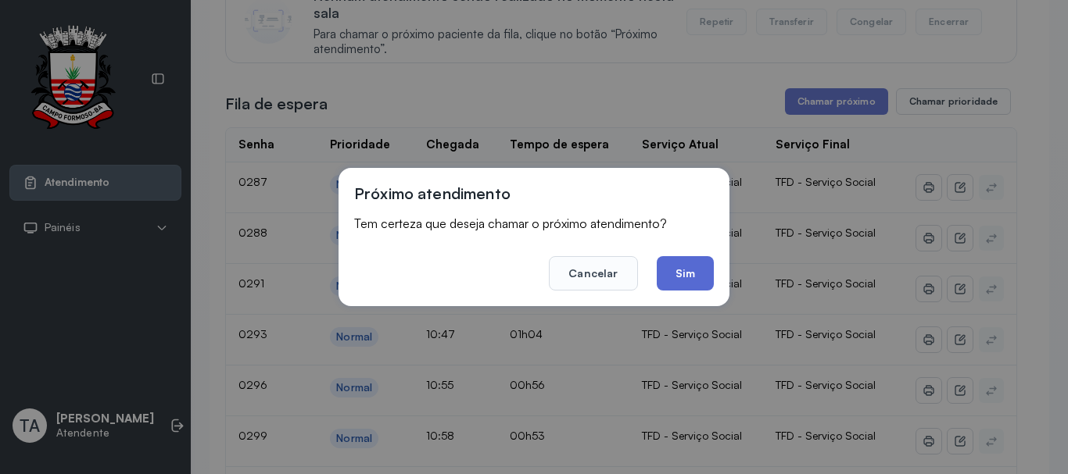
click at [677, 278] on button "Sim" at bounding box center [684, 273] width 57 height 34
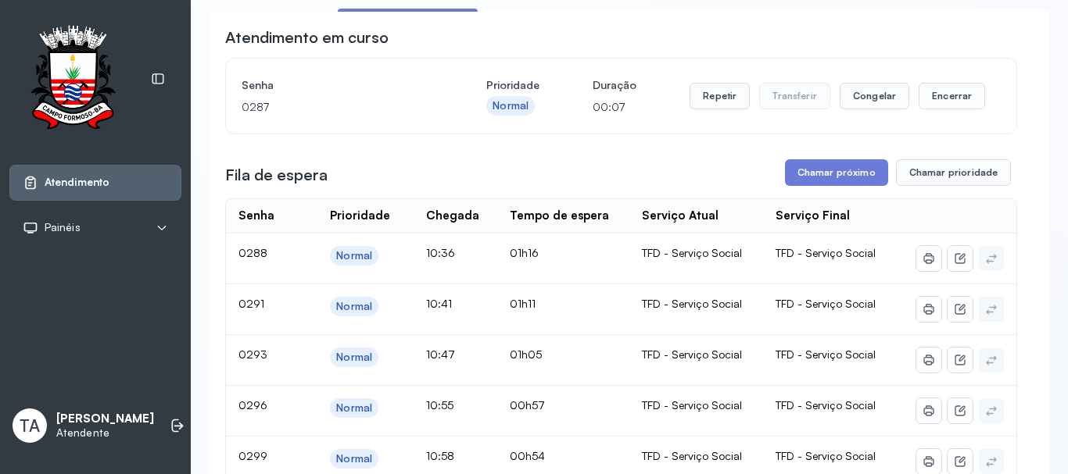
scroll to position [127, 0]
click at [705, 104] on button "Repetir" at bounding box center [719, 97] width 60 height 27
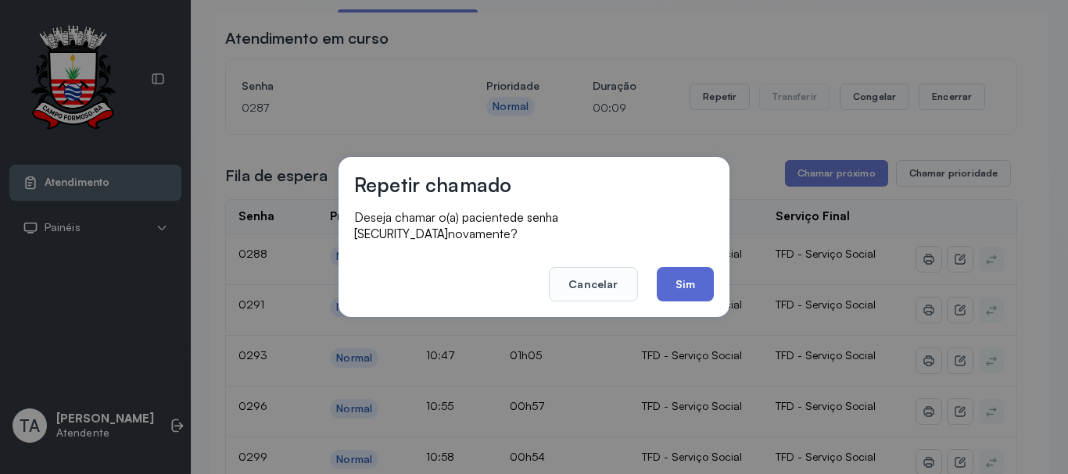
click at [667, 288] on button "Sim" at bounding box center [684, 284] width 57 height 34
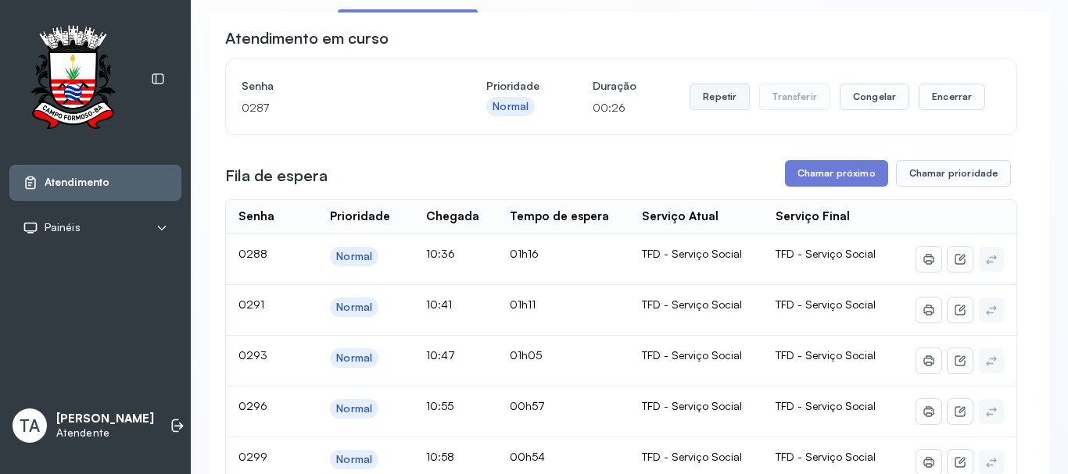
click at [703, 104] on button "Repetir" at bounding box center [719, 97] width 60 height 27
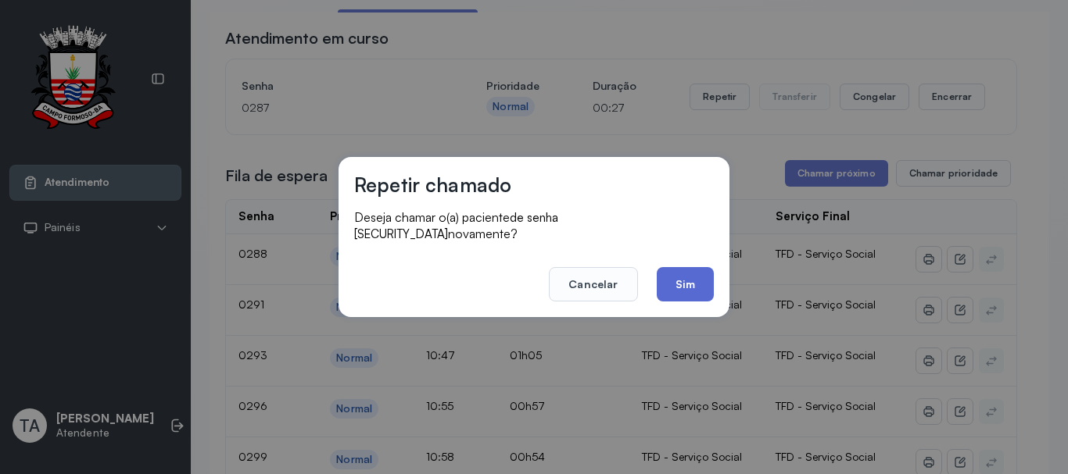
click at [676, 281] on button "Sim" at bounding box center [684, 284] width 57 height 34
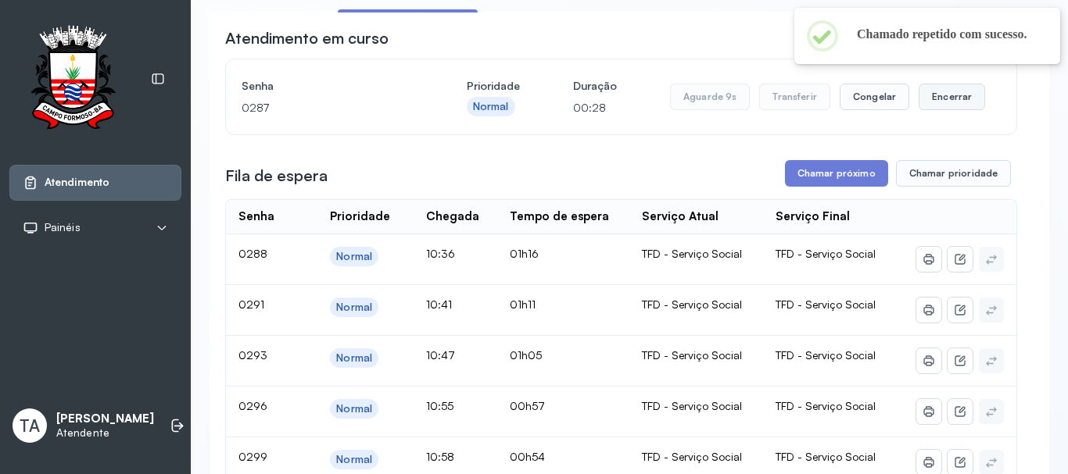
click at [937, 102] on button "Encerrar" at bounding box center [951, 97] width 66 height 27
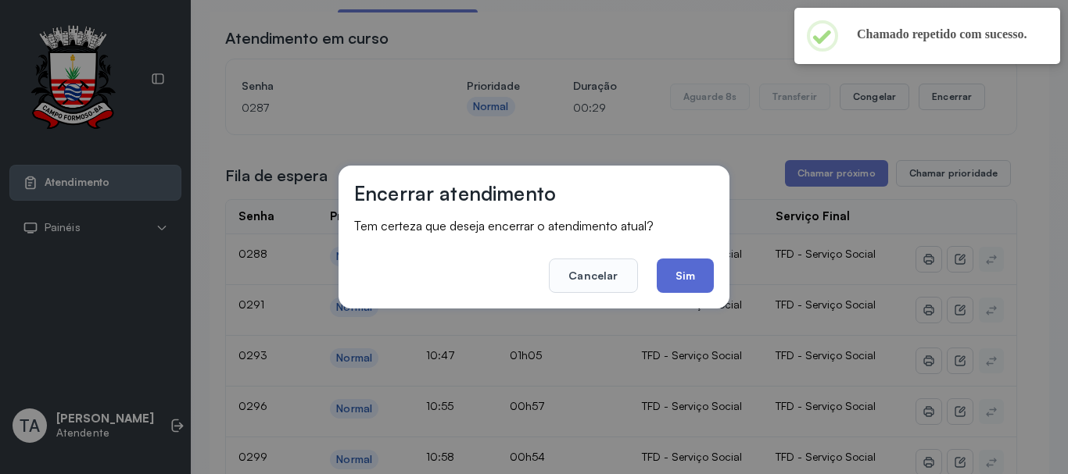
click at [684, 280] on button "Sim" at bounding box center [684, 276] width 57 height 34
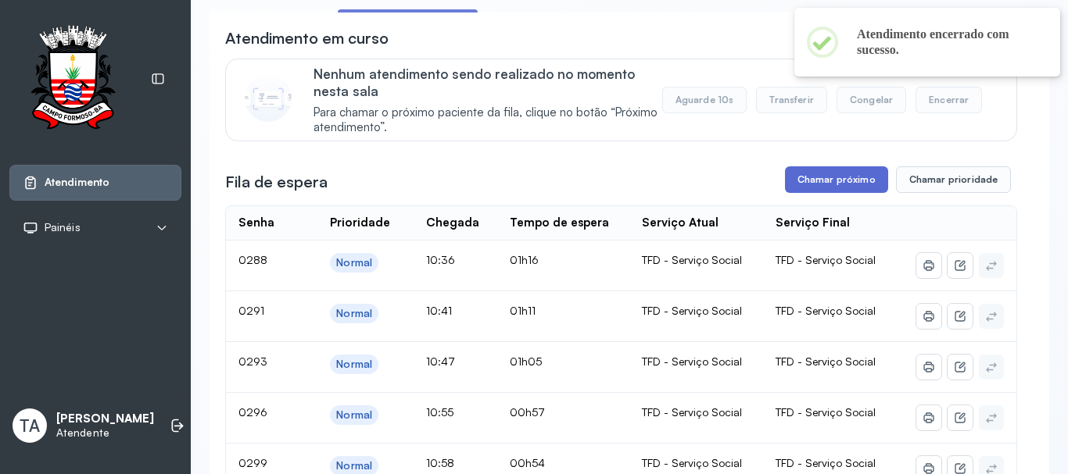
click at [785, 179] on button "Chamar próximo" at bounding box center [836, 179] width 103 height 27
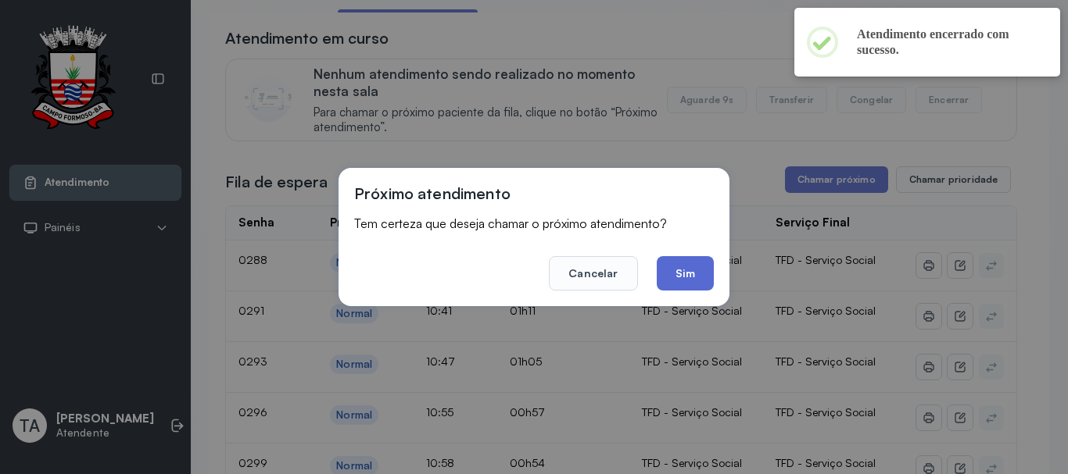
click at [699, 274] on button "Sim" at bounding box center [684, 273] width 57 height 34
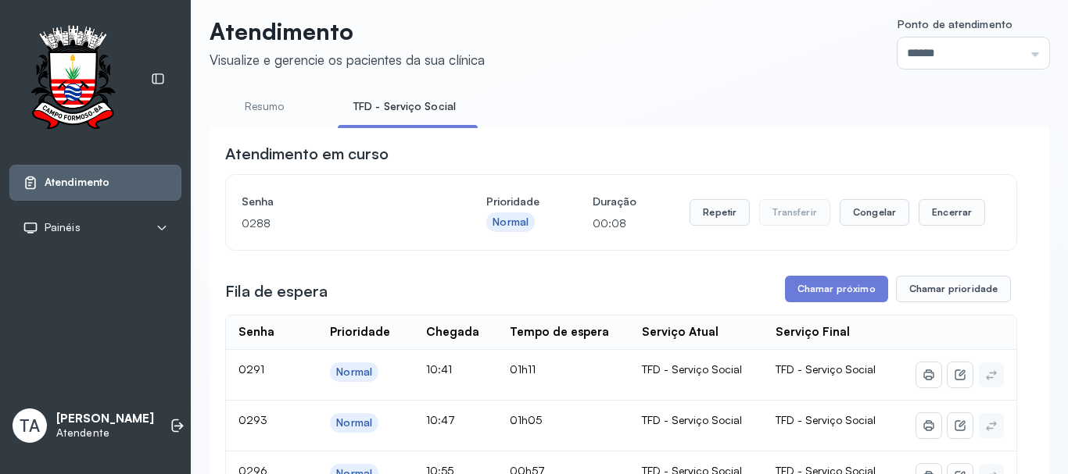
scroll to position [0, 0]
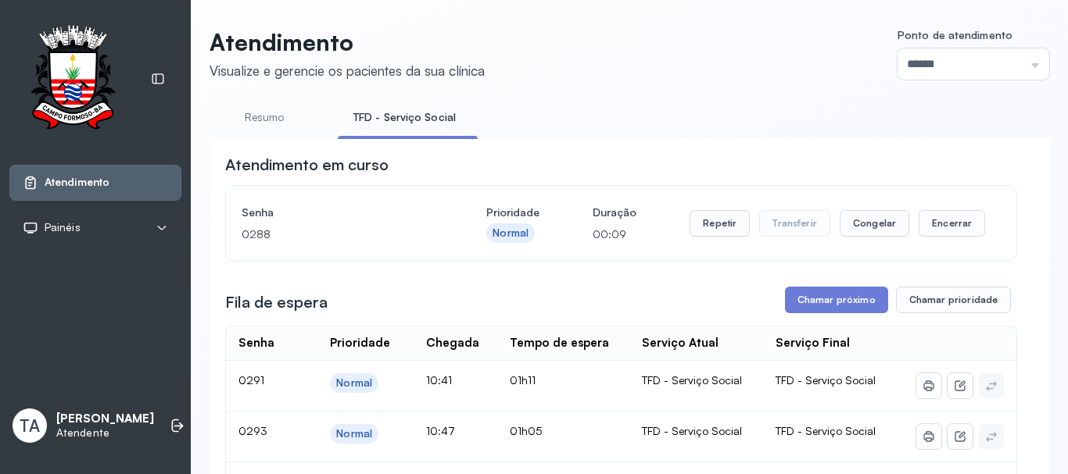
click at [714, 242] on div "Repetir Transferir Congelar Encerrar" at bounding box center [836, 224] width 295 height 44
click at [711, 224] on button "Repetir" at bounding box center [719, 223] width 60 height 27
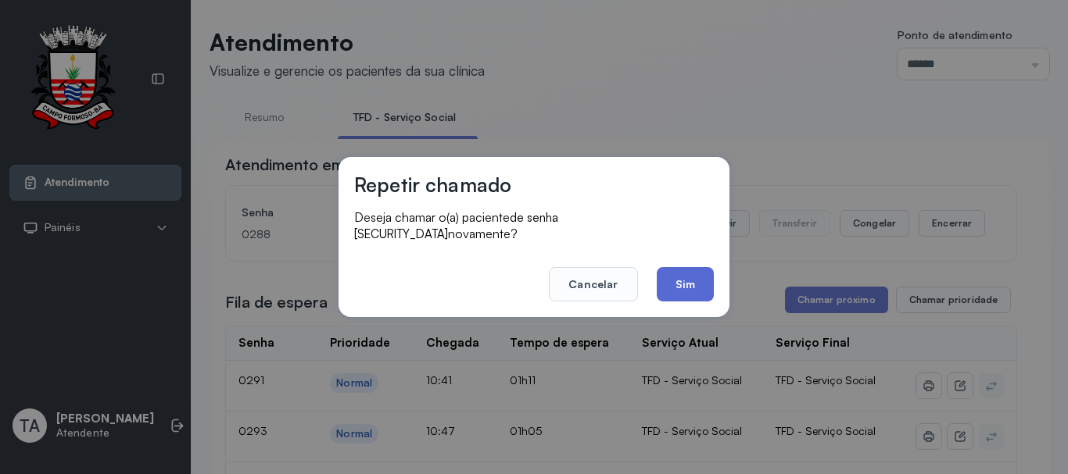
click at [682, 273] on button "Sim" at bounding box center [684, 284] width 57 height 34
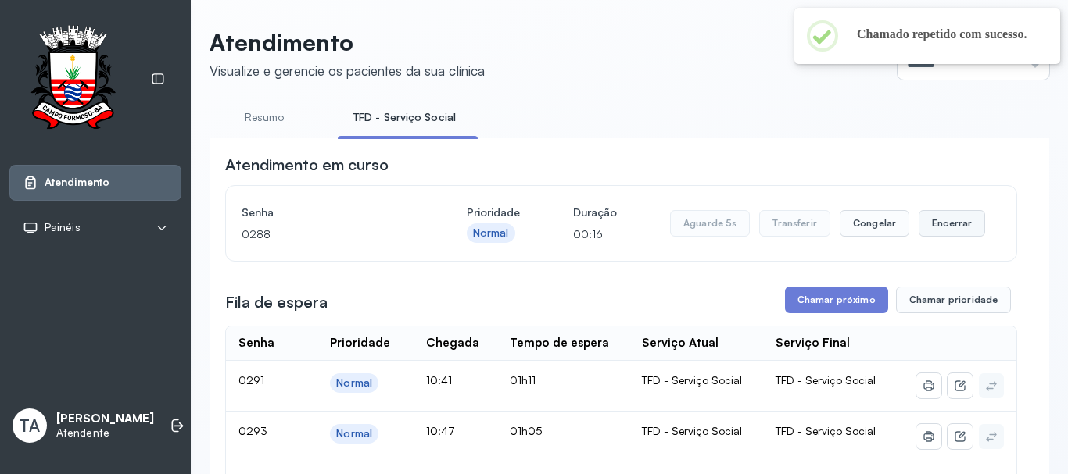
click at [926, 236] on button "Encerrar" at bounding box center [951, 223] width 66 height 27
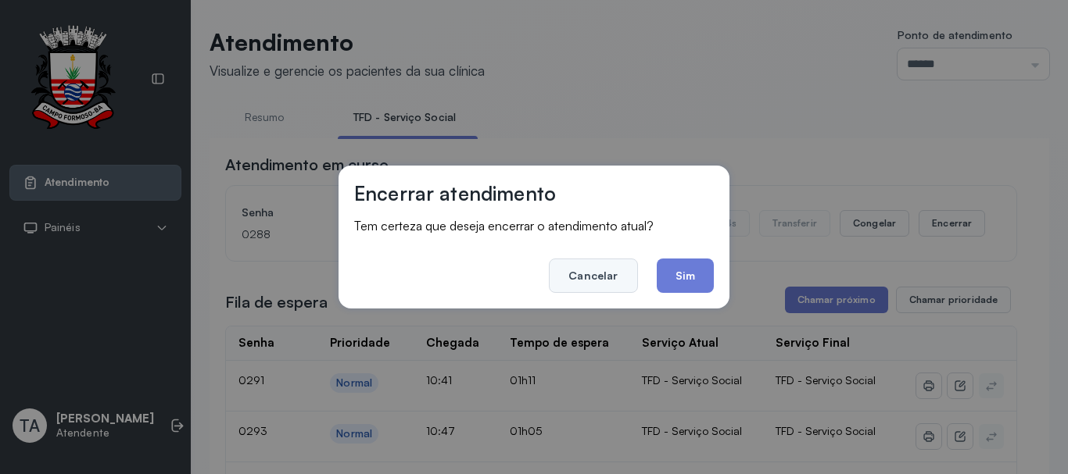
click at [628, 281] on button "Cancelar" at bounding box center [593, 276] width 88 height 34
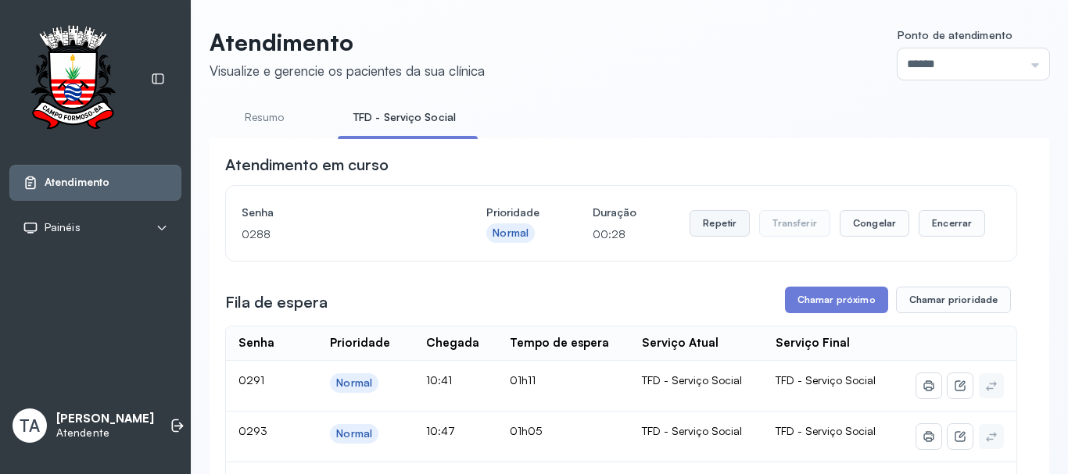
click at [718, 233] on button "Repetir" at bounding box center [719, 223] width 60 height 27
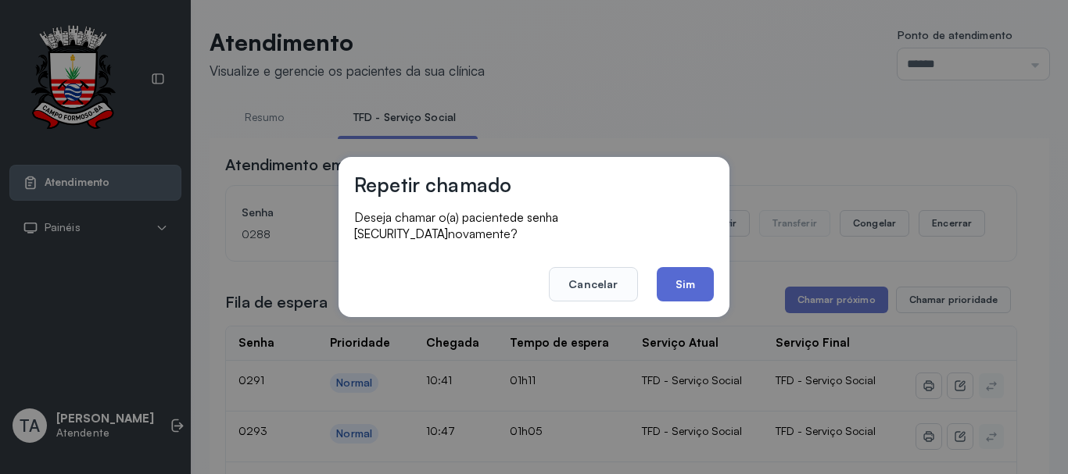
click at [698, 280] on button "Sim" at bounding box center [684, 284] width 57 height 34
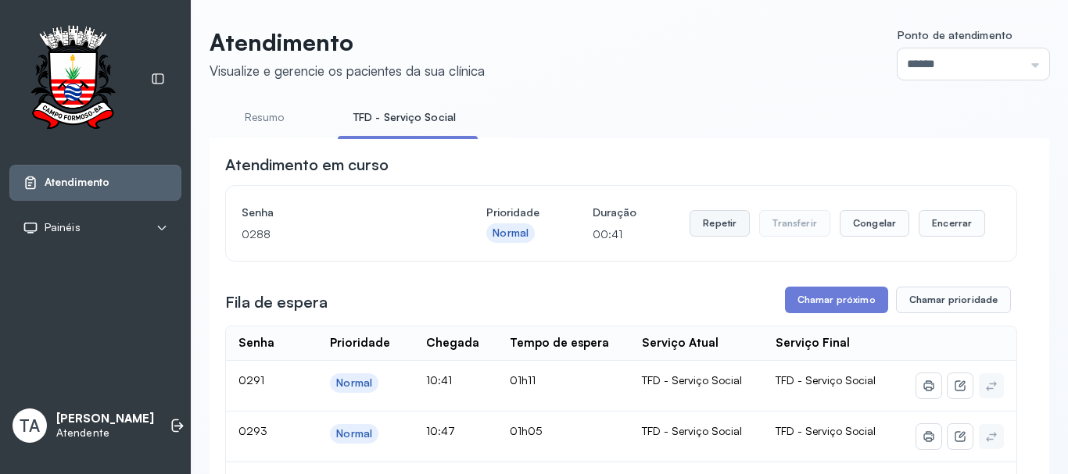
click at [724, 237] on button "Repetir" at bounding box center [719, 223] width 60 height 27
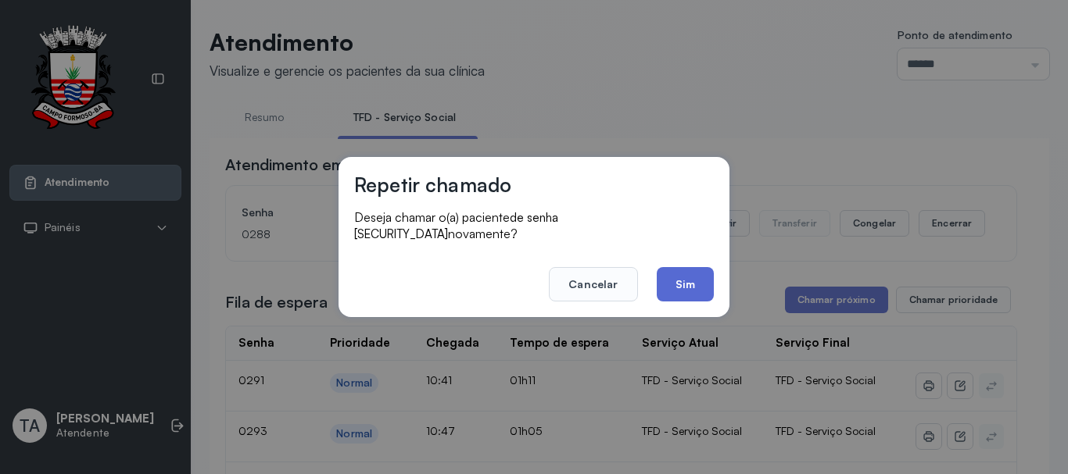
click at [678, 275] on button "Sim" at bounding box center [684, 284] width 57 height 34
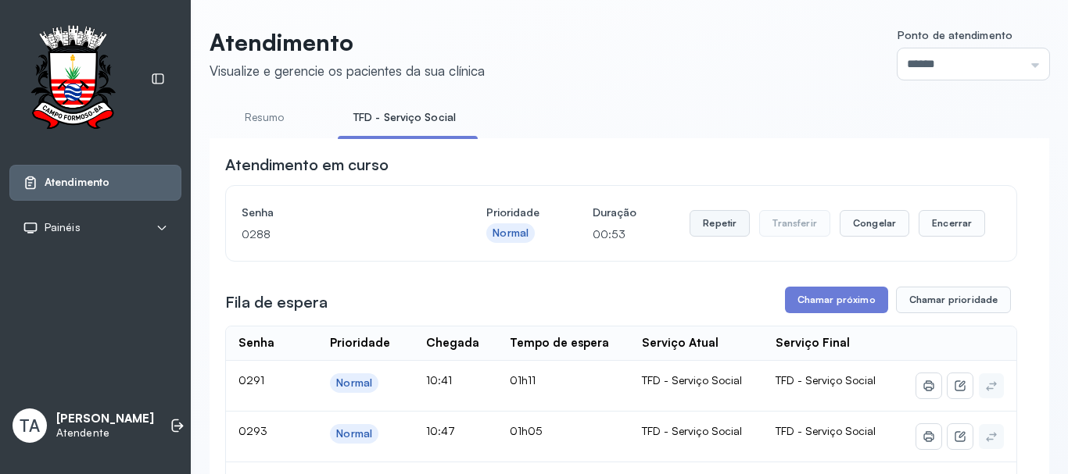
drag, startPoint x: 697, startPoint y: 228, endPoint x: 708, endPoint y: 233, distance: 11.9
click at [708, 233] on button "Repetir" at bounding box center [719, 223] width 60 height 27
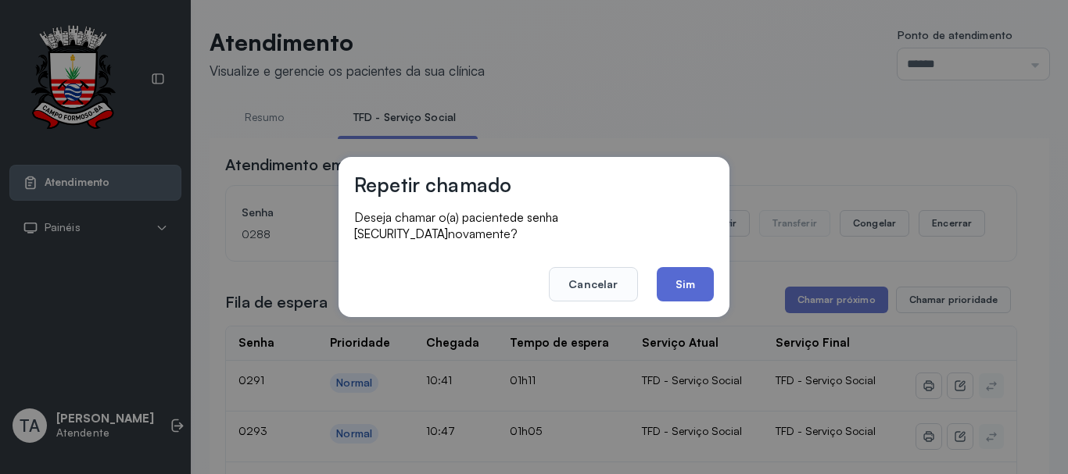
click at [684, 281] on button "Sim" at bounding box center [684, 284] width 57 height 34
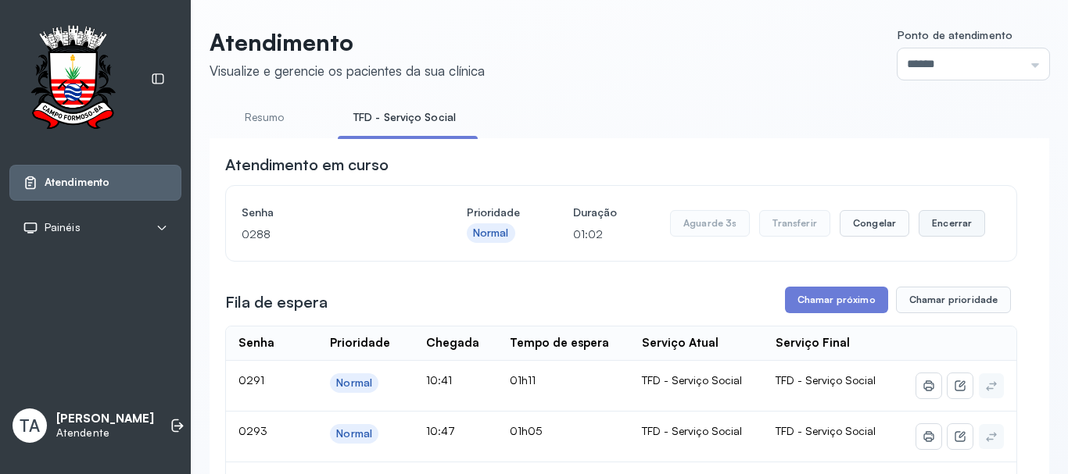
click at [950, 226] on button "Encerrar" at bounding box center [951, 223] width 66 height 27
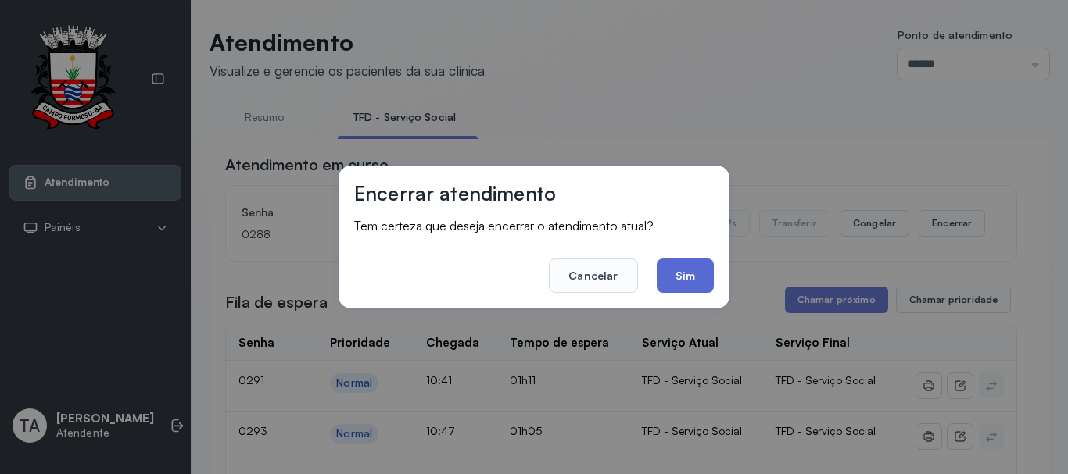
click at [692, 276] on button "Sim" at bounding box center [684, 276] width 57 height 34
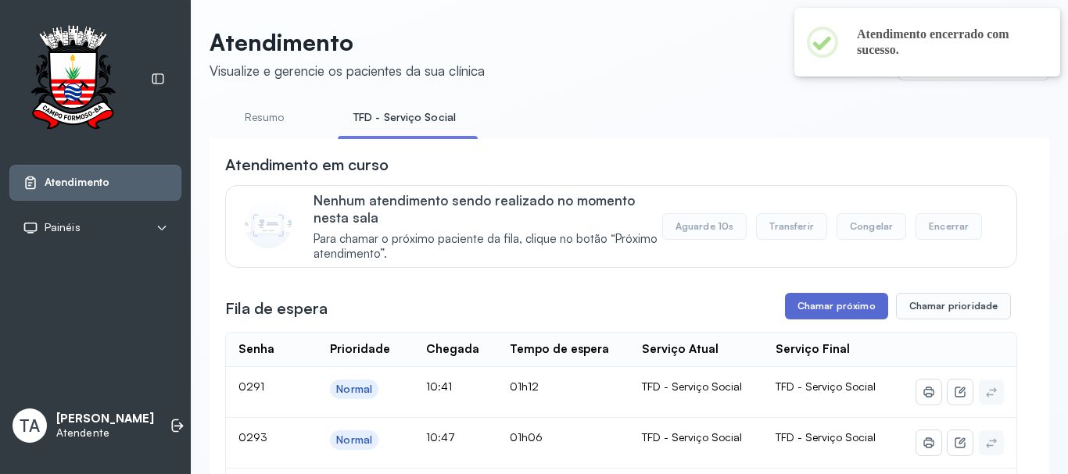
click at [802, 302] on button "Chamar próximo" at bounding box center [836, 306] width 103 height 27
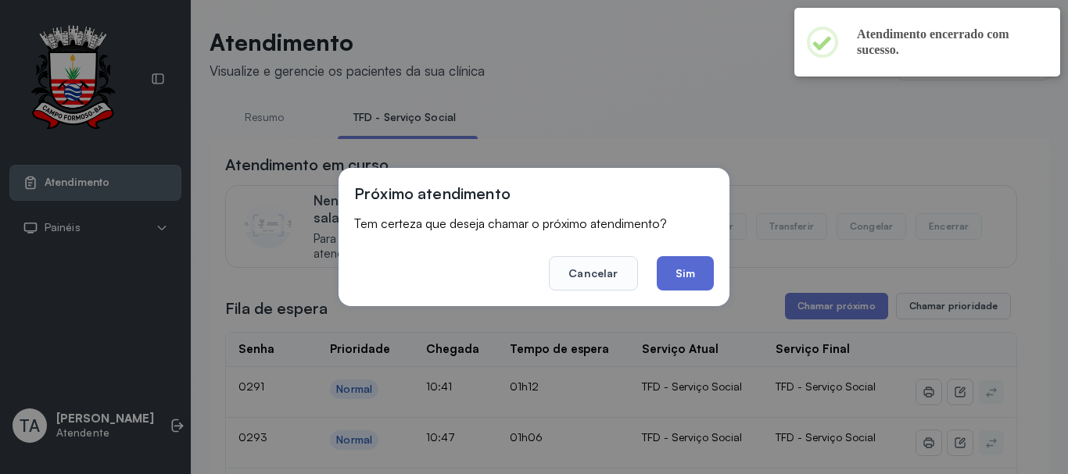
click at [698, 284] on button "Sim" at bounding box center [684, 273] width 57 height 34
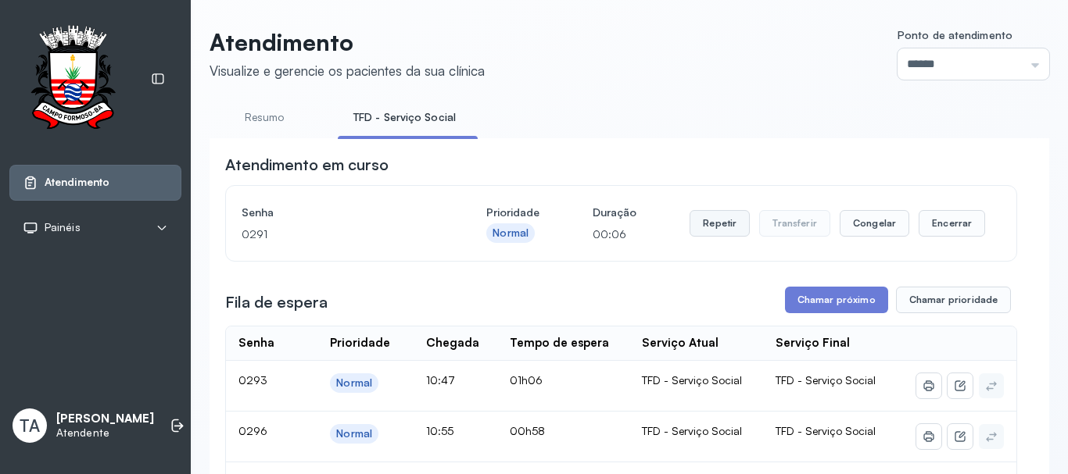
click at [705, 235] on button "Repetir" at bounding box center [719, 223] width 60 height 27
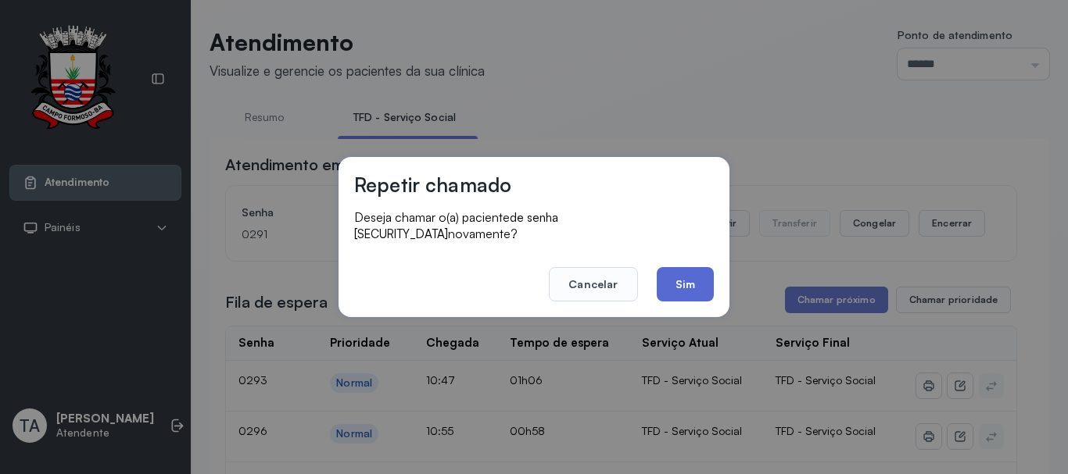
click at [671, 279] on button "Sim" at bounding box center [684, 284] width 57 height 34
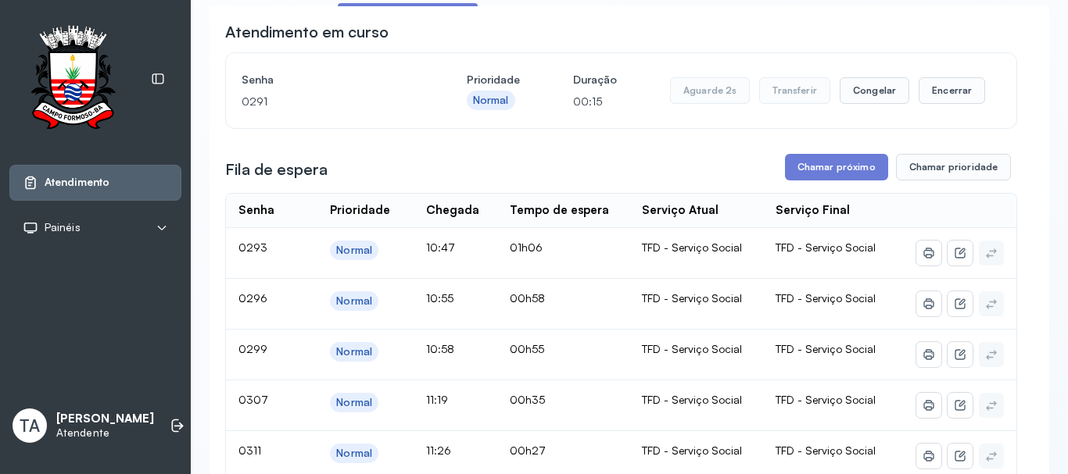
scroll to position [78, 0]
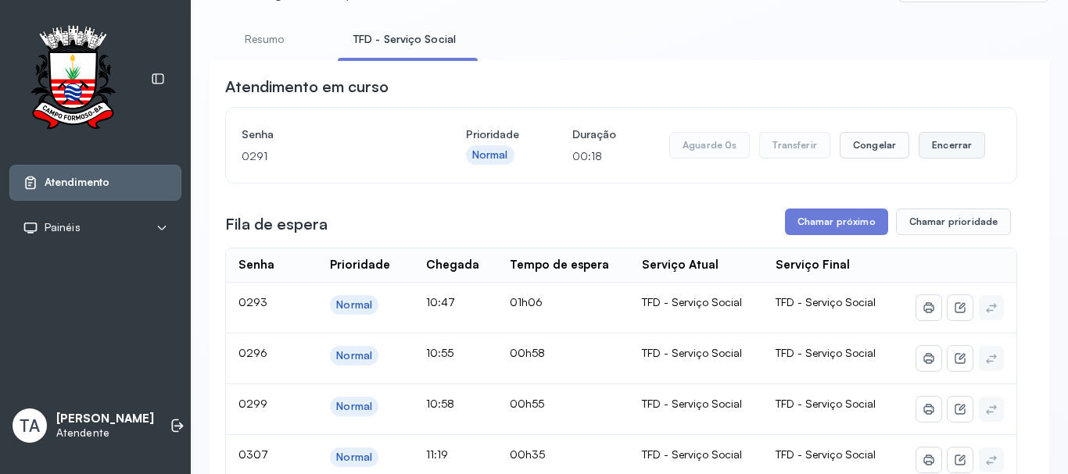
click at [935, 159] on button "Encerrar" at bounding box center [951, 145] width 66 height 27
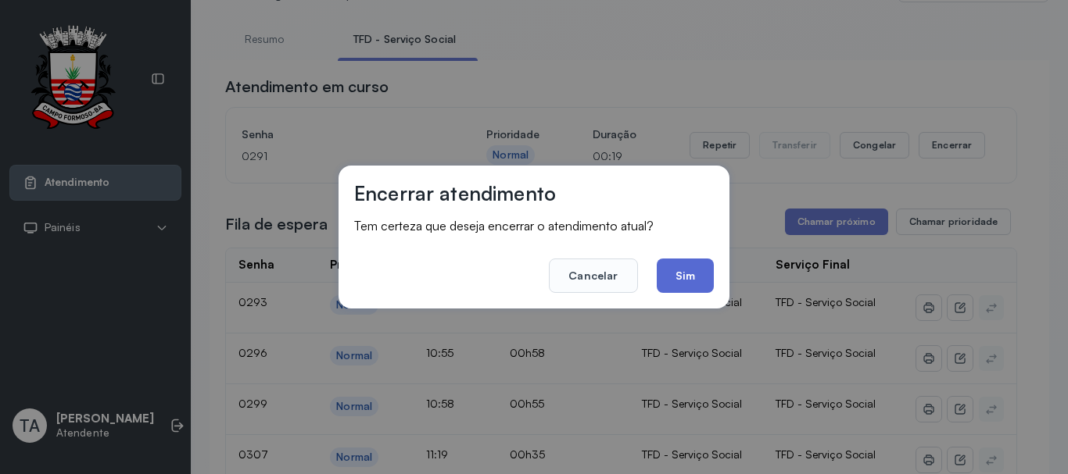
click at [693, 268] on button "Sim" at bounding box center [684, 276] width 57 height 34
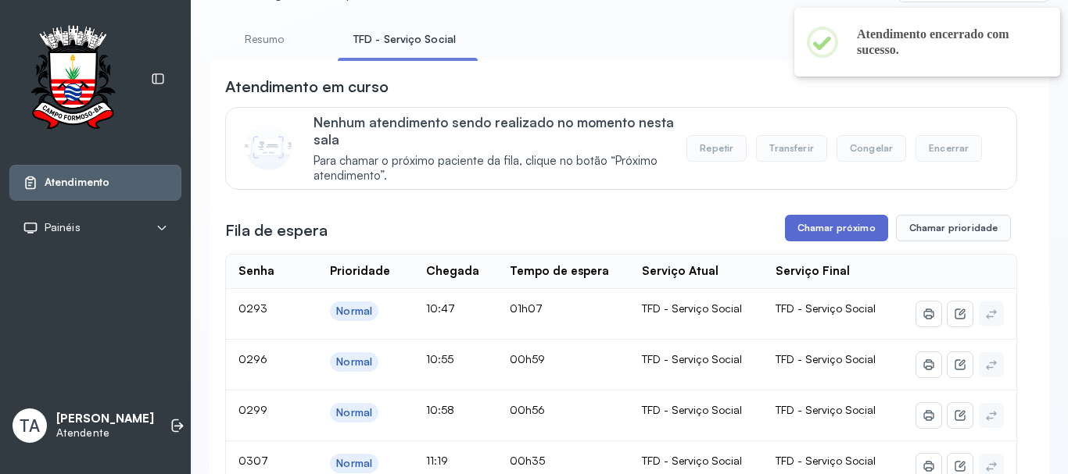
click at [789, 237] on button "Chamar próximo" at bounding box center [836, 228] width 103 height 27
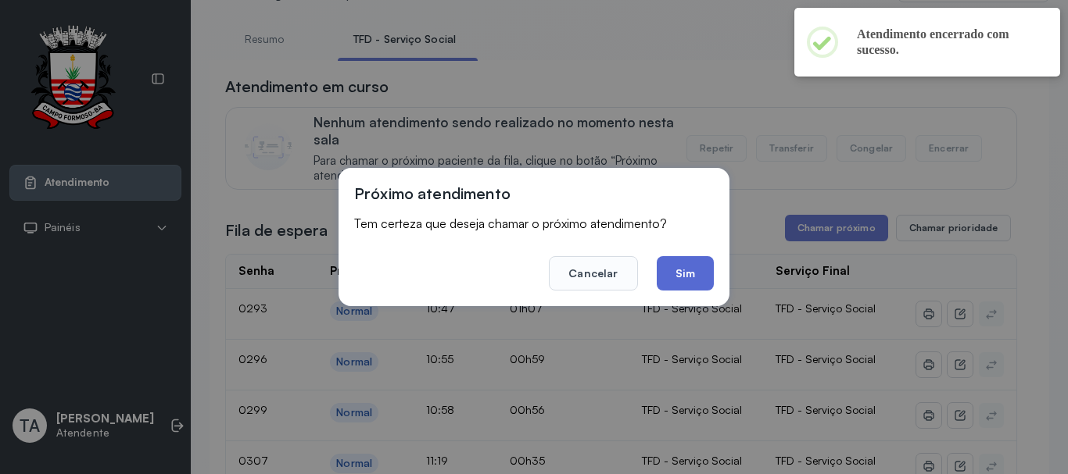
click at [704, 261] on button "Sim" at bounding box center [684, 273] width 57 height 34
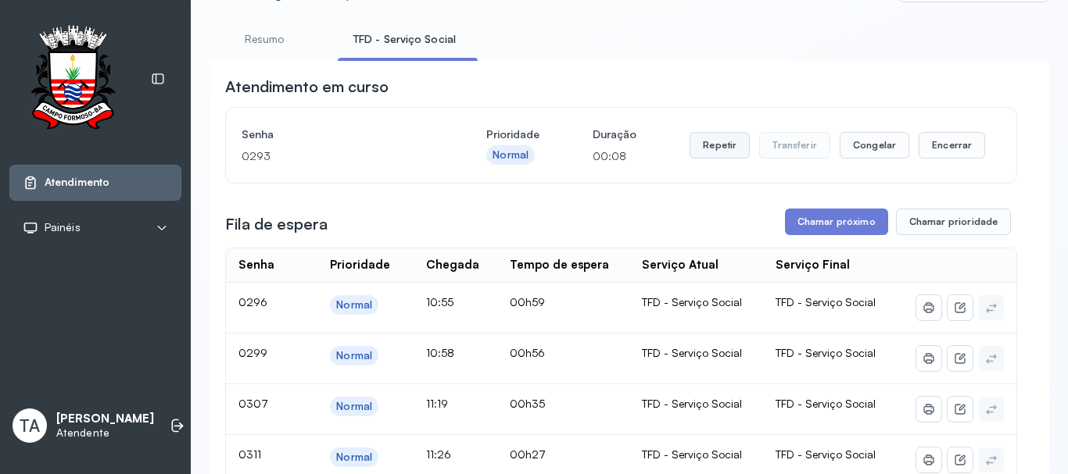
click at [724, 153] on button "Repetir" at bounding box center [719, 145] width 60 height 27
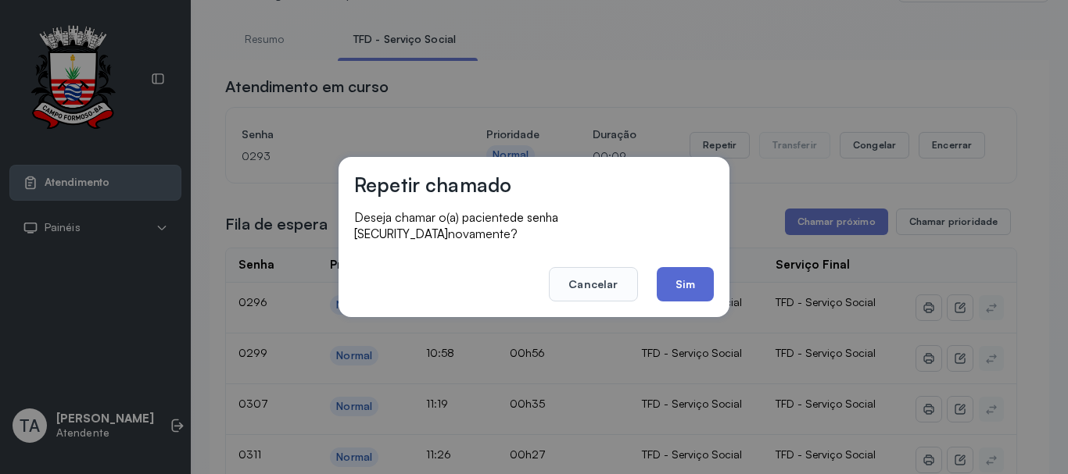
click at [706, 271] on button "Sim" at bounding box center [684, 284] width 57 height 34
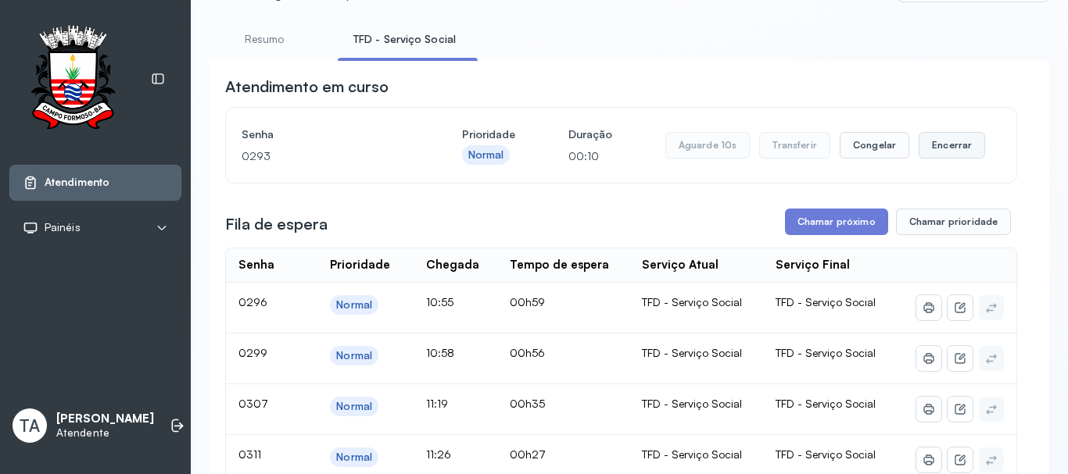
click at [933, 143] on button "Encerrar" at bounding box center [951, 145] width 66 height 27
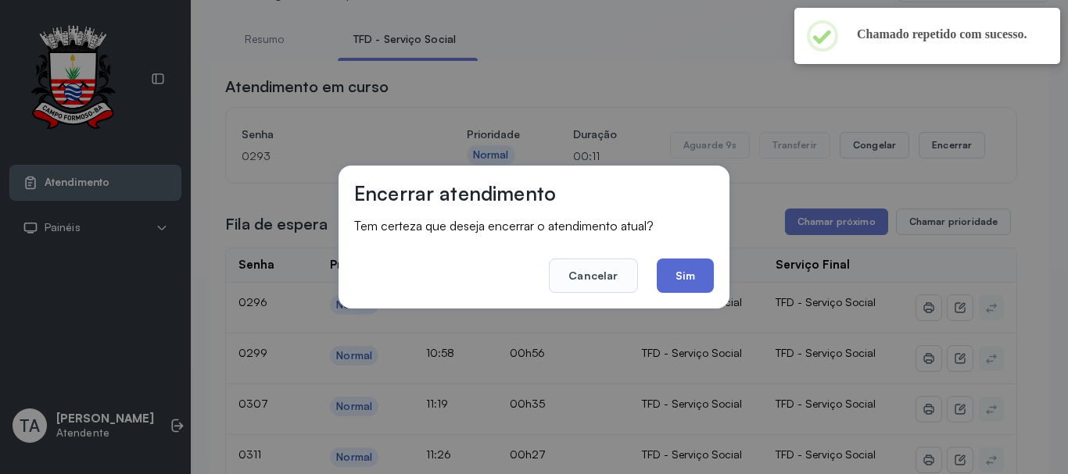
click at [705, 271] on button "Sim" at bounding box center [684, 276] width 57 height 34
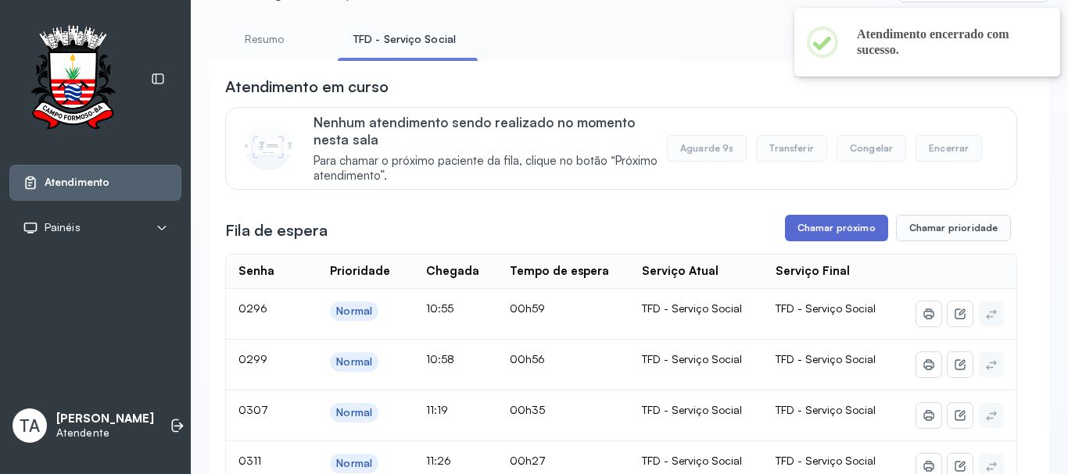
click at [785, 235] on button "Chamar próximo" at bounding box center [836, 228] width 103 height 27
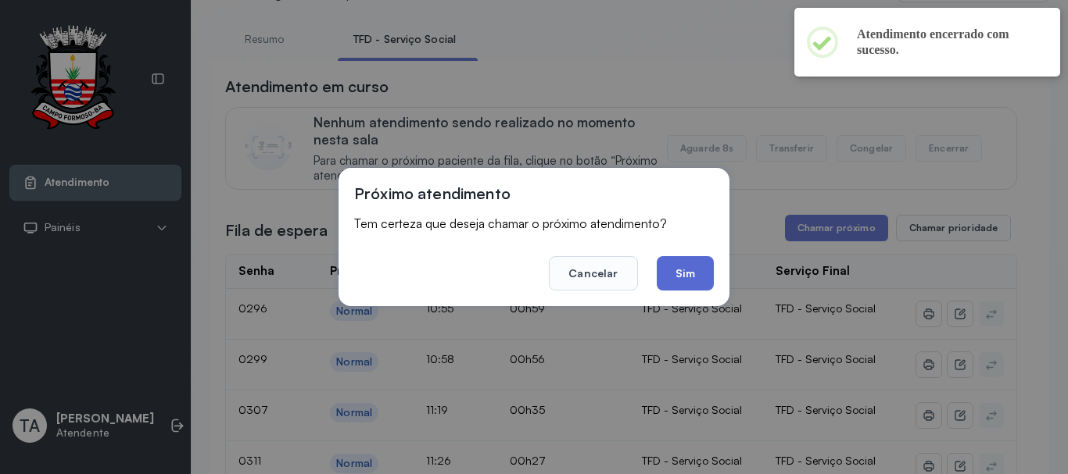
click at [686, 272] on button "Sim" at bounding box center [684, 273] width 57 height 34
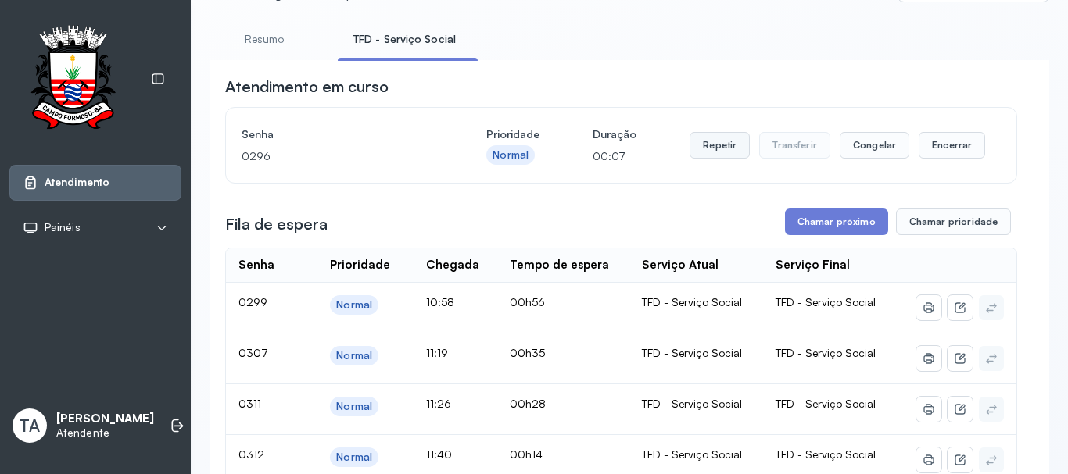
click at [703, 145] on button "Repetir" at bounding box center [719, 145] width 60 height 27
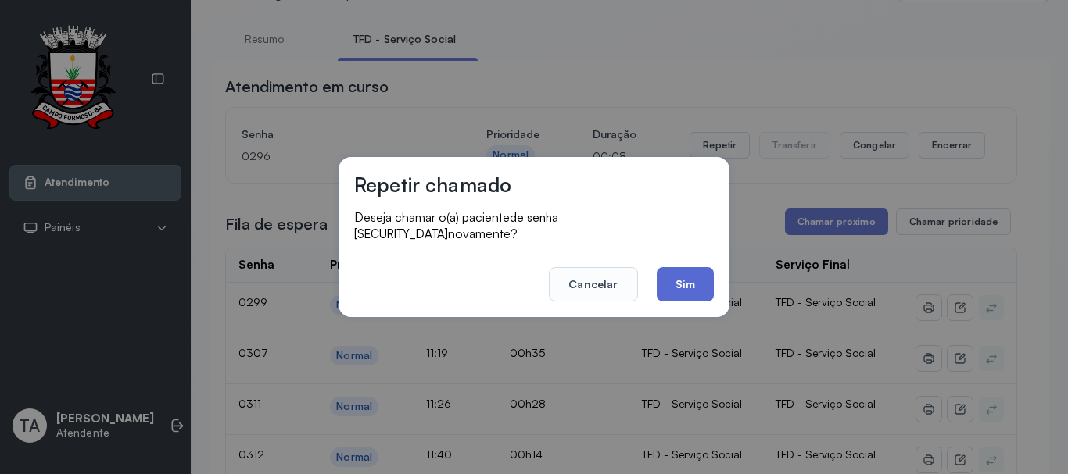
click at [684, 263] on footer "Cancelar Sim" at bounding box center [533, 273] width 359 height 56
click at [684, 267] on button "Sim" at bounding box center [684, 284] width 57 height 34
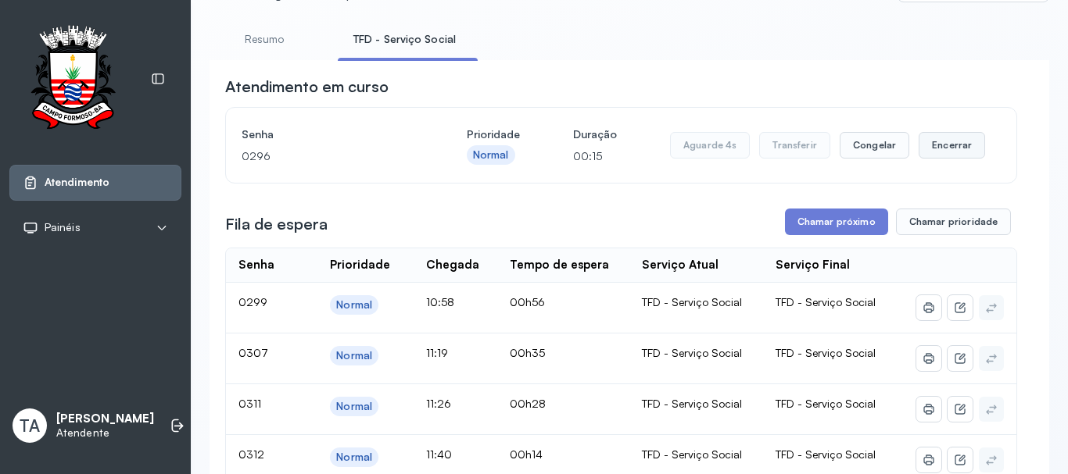
click at [923, 148] on button "Encerrar" at bounding box center [951, 145] width 66 height 27
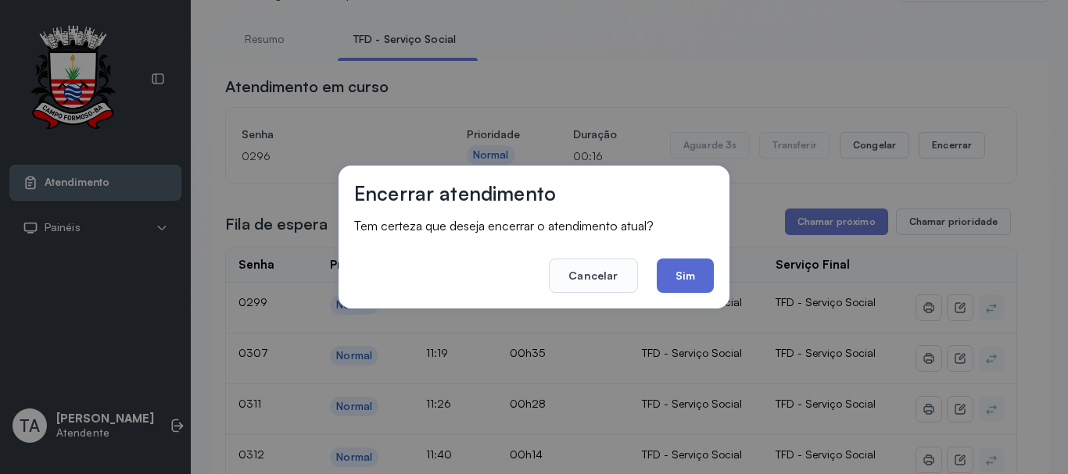
click at [693, 271] on button "Sim" at bounding box center [684, 276] width 57 height 34
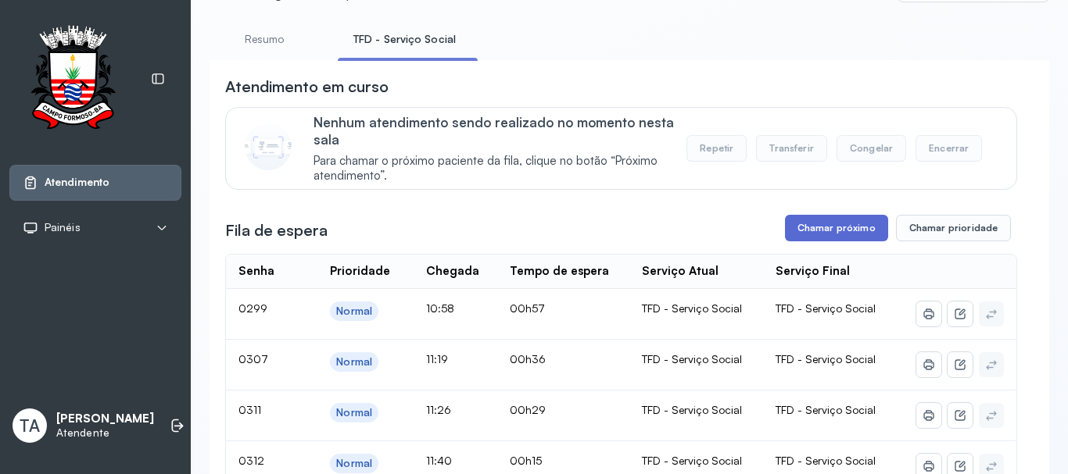
click at [792, 227] on button "Chamar próximo" at bounding box center [836, 228] width 103 height 27
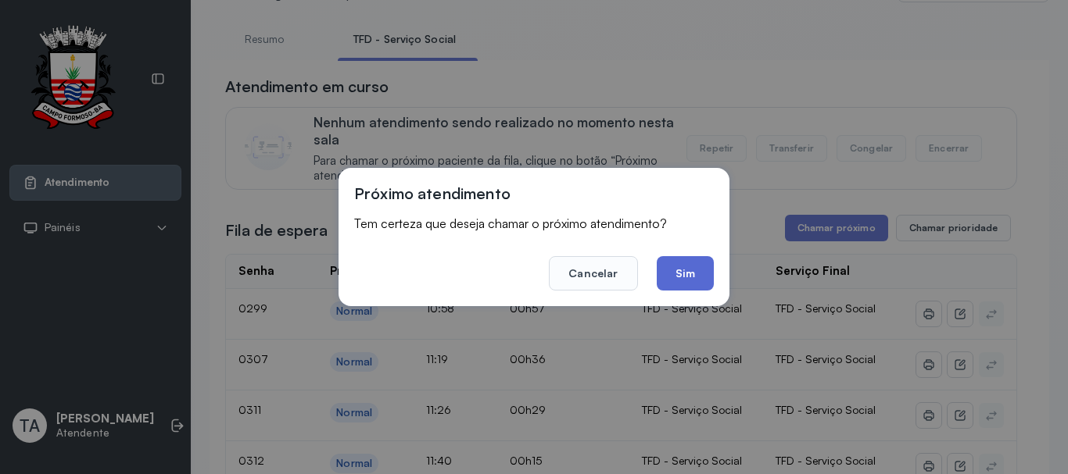
click at [678, 259] on button "Sim" at bounding box center [684, 273] width 57 height 34
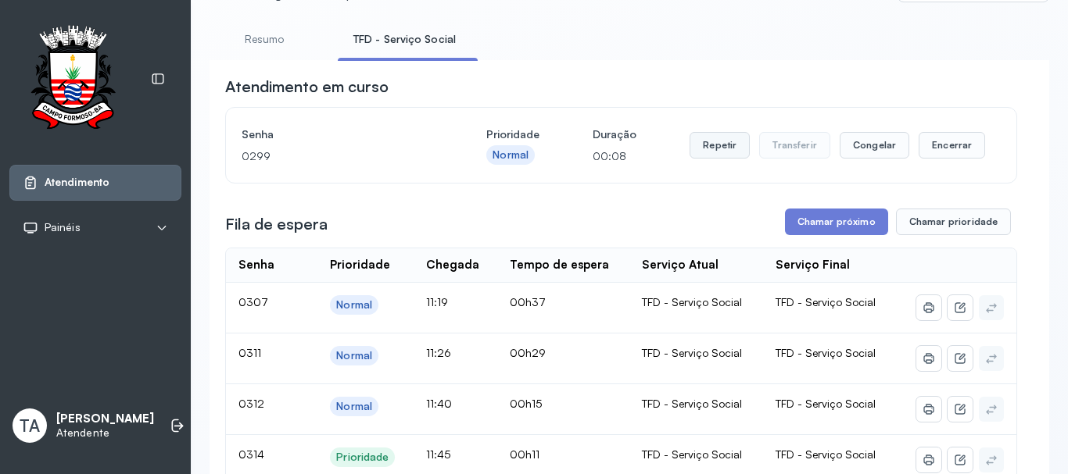
click at [720, 154] on button "Repetir" at bounding box center [719, 145] width 60 height 27
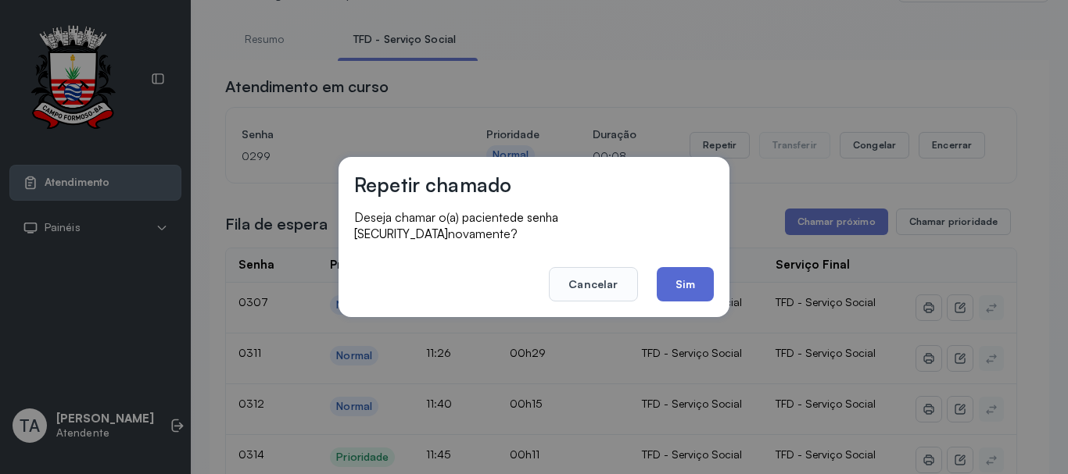
click at [683, 280] on button "Sim" at bounding box center [684, 284] width 57 height 34
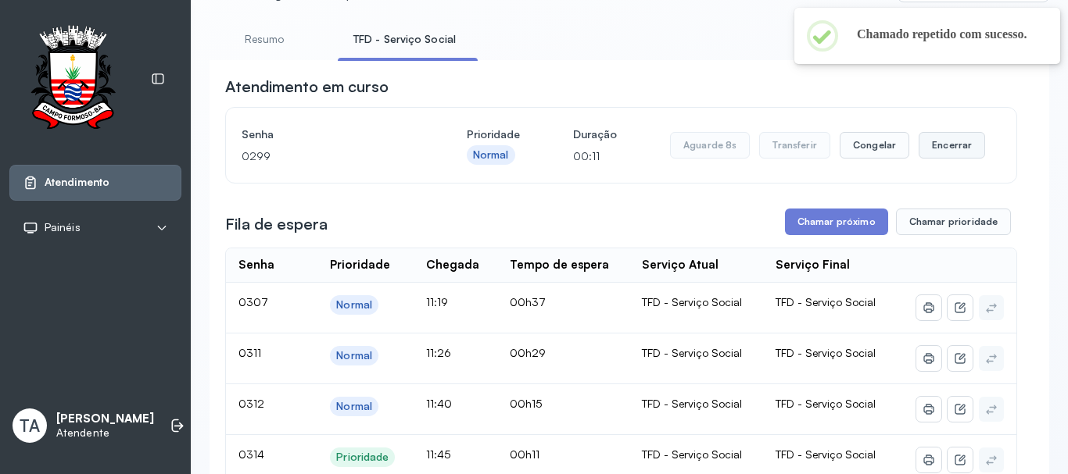
click at [943, 159] on button "Encerrar" at bounding box center [951, 145] width 66 height 27
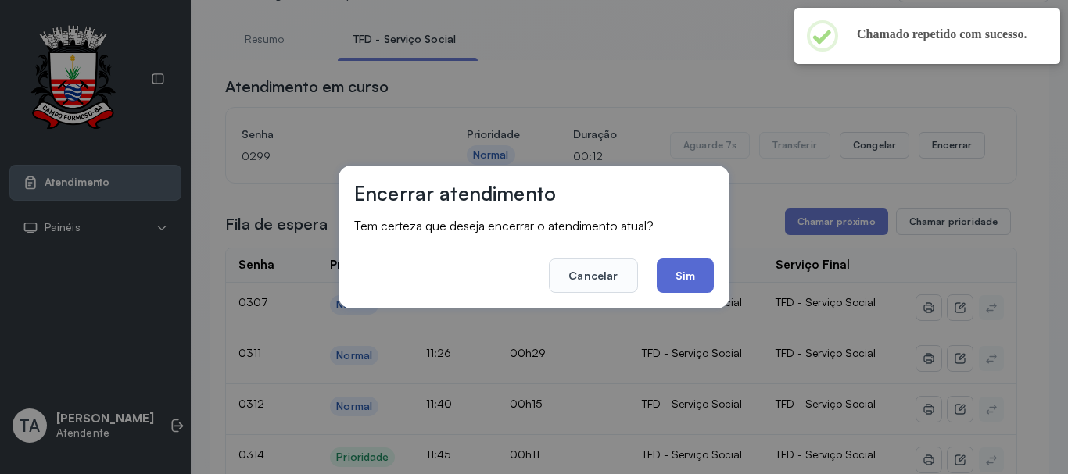
click at [693, 278] on button "Sim" at bounding box center [684, 276] width 57 height 34
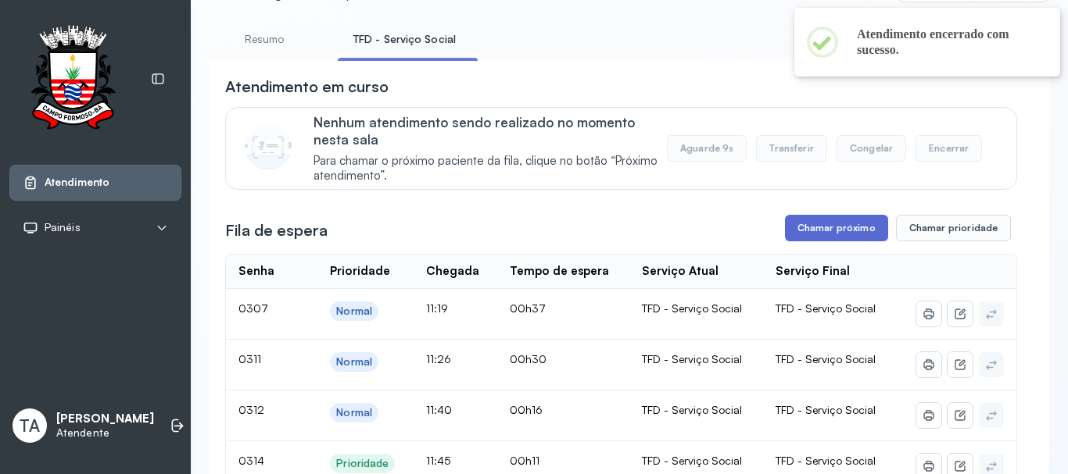
click at [817, 235] on button "Chamar próximo" at bounding box center [836, 228] width 103 height 27
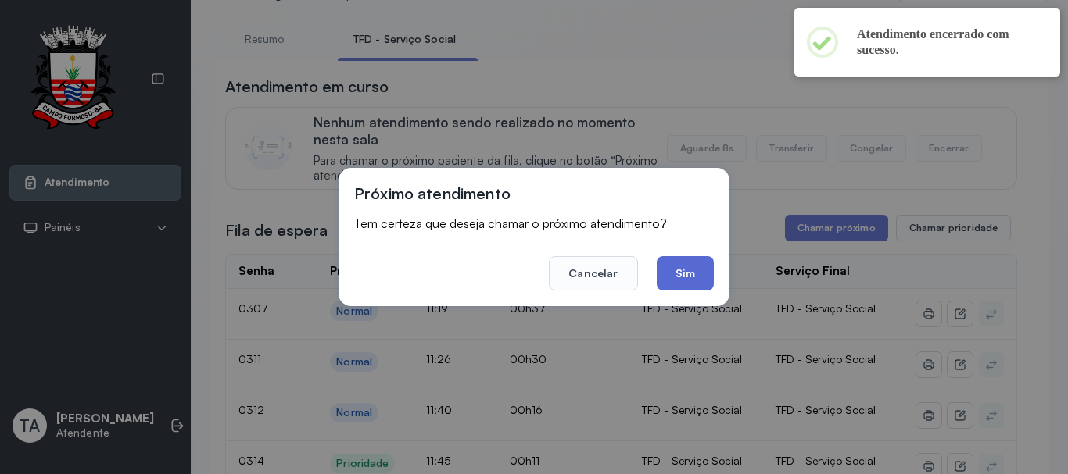
click at [662, 280] on button "Sim" at bounding box center [684, 273] width 57 height 34
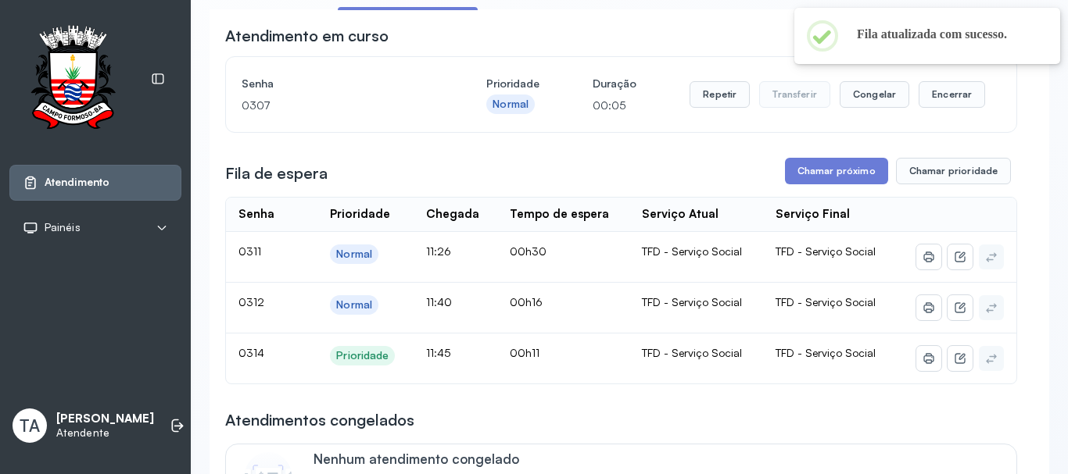
scroll to position [156, 0]
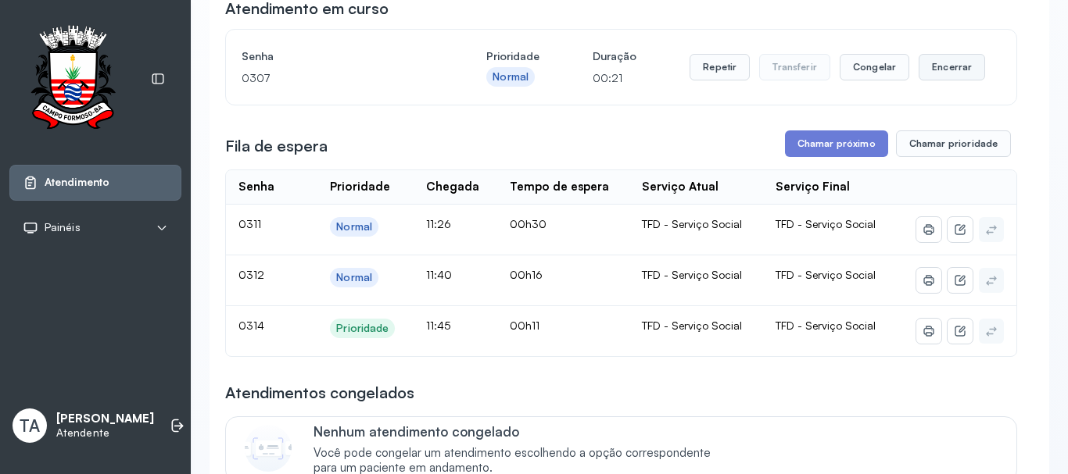
click at [921, 77] on button "Encerrar" at bounding box center [951, 67] width 66 height 27
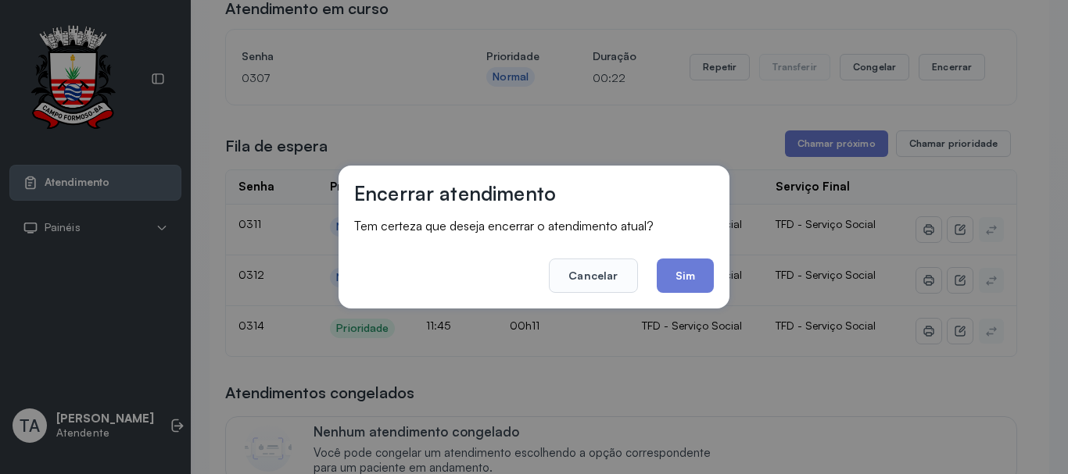
click at [671, 277] on button "Sim" at bounding box center [684, 276] width 57 height 34
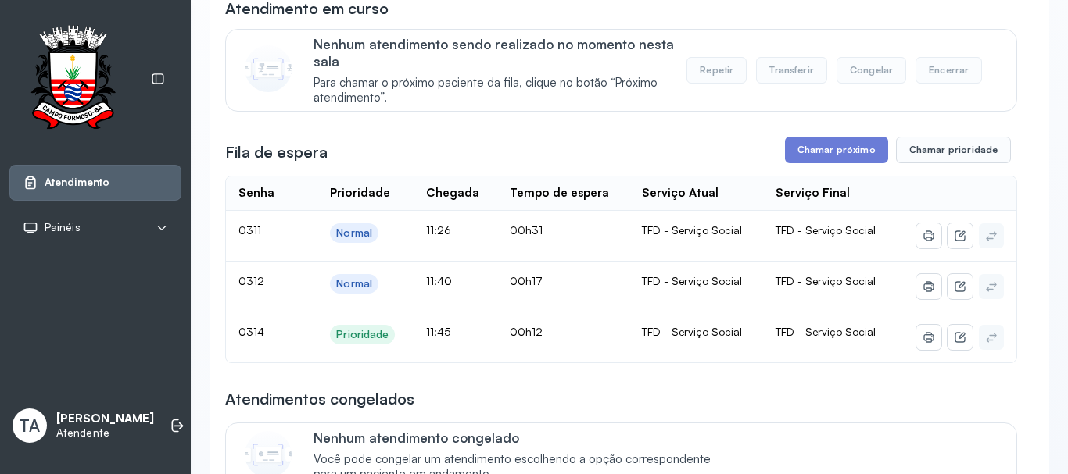
scroll to position [78, 0]
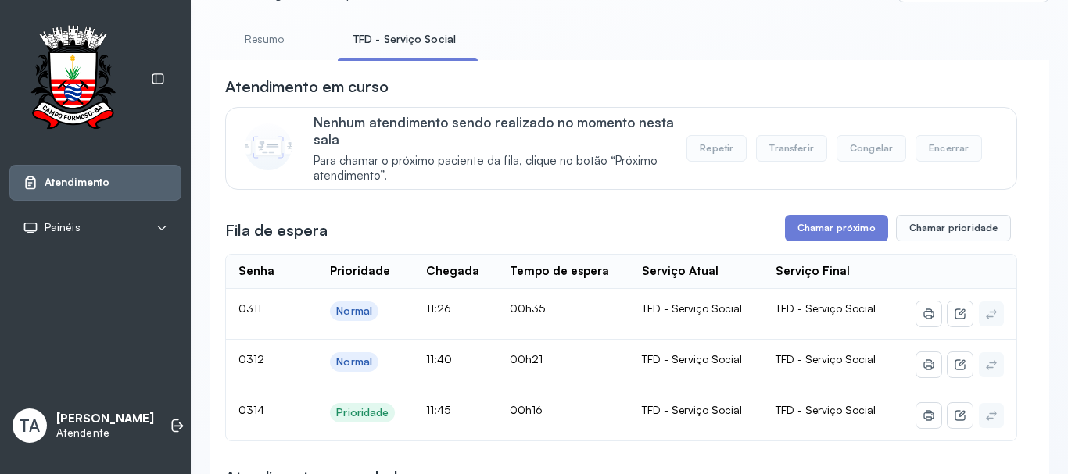
click at [255, 42] on link "Resumo" at bounding box center [263, 40] width 109 height 26
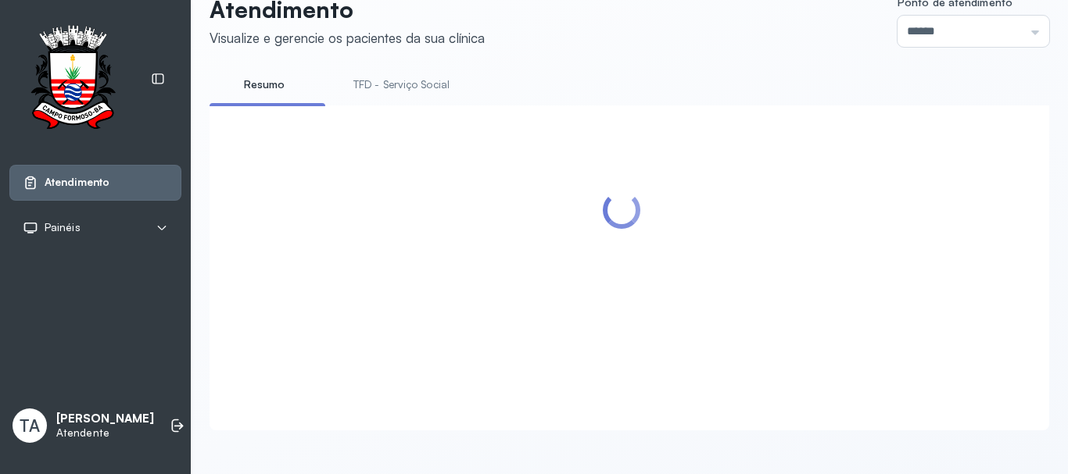
click at [441, 76] on link "TFD - Serviço Social" at bounding box center [401, 85] width 127 height 26
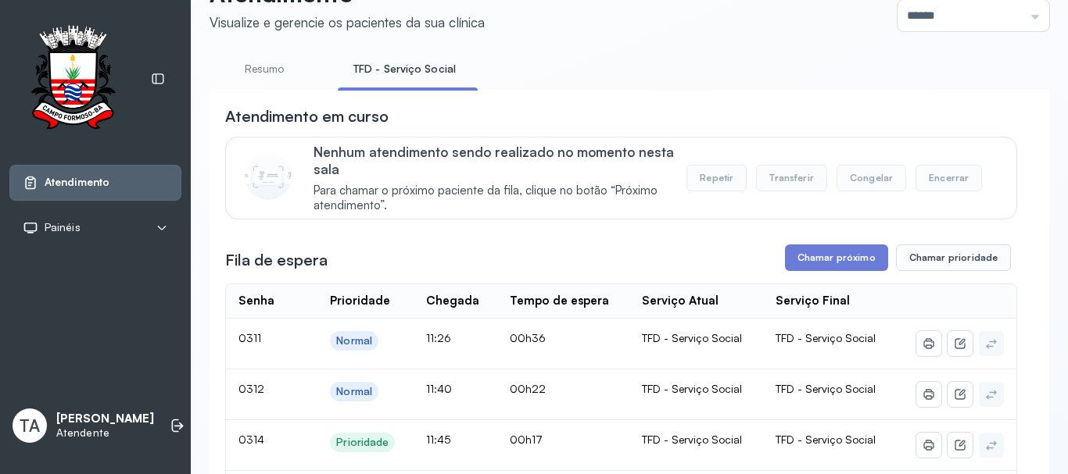
scroll to position [205, 0]
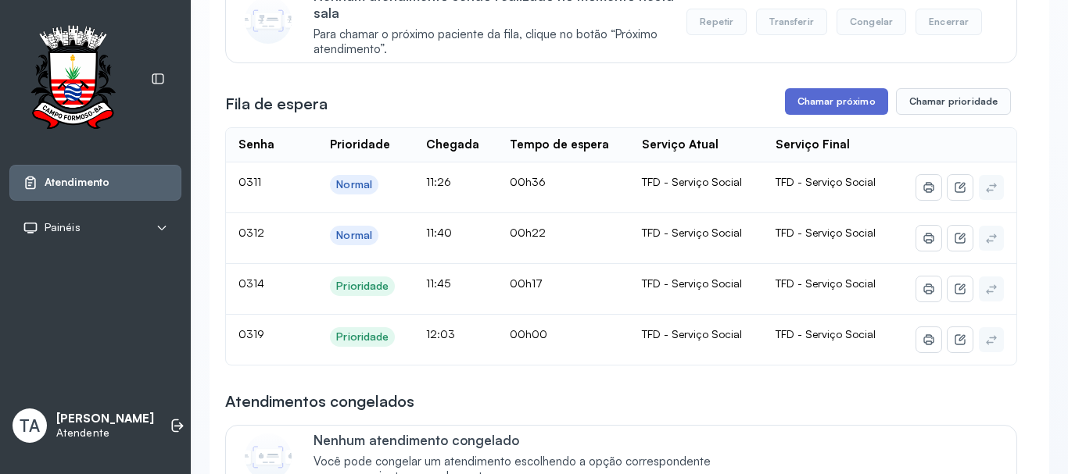
click at [785, 111] on button "Chamar próximo" at bounding box center [836, 101] width 103 height 27
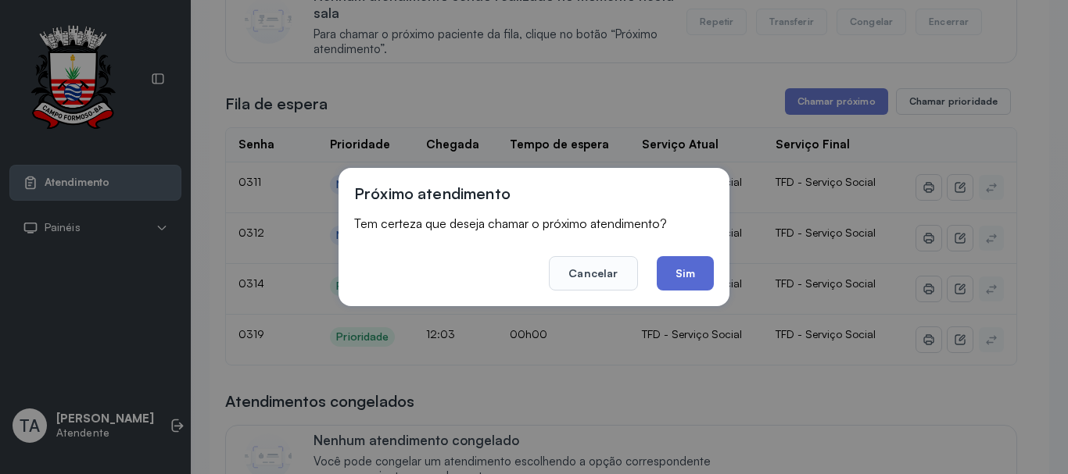
click at [684, 268] on button "Sim" at bounding box center [684, 273] width 57 height 34
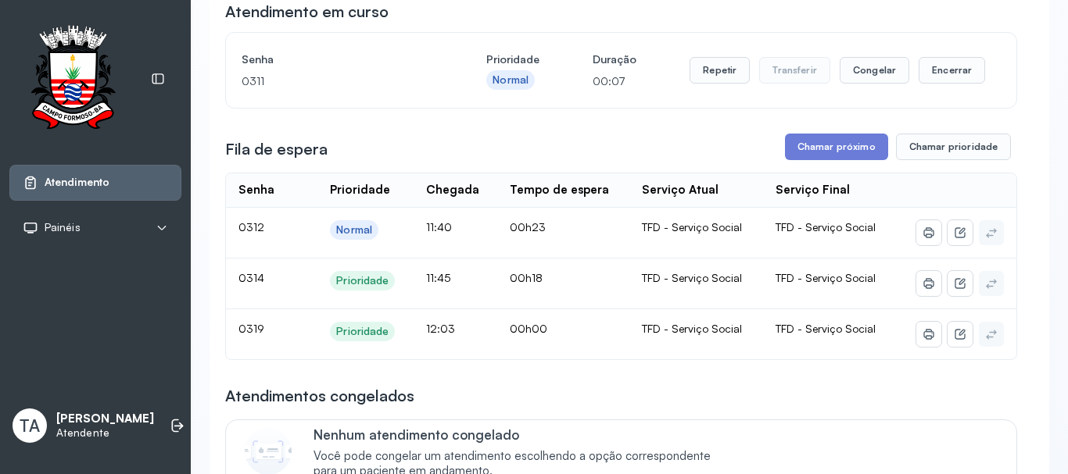
scroll to position [127, 0]
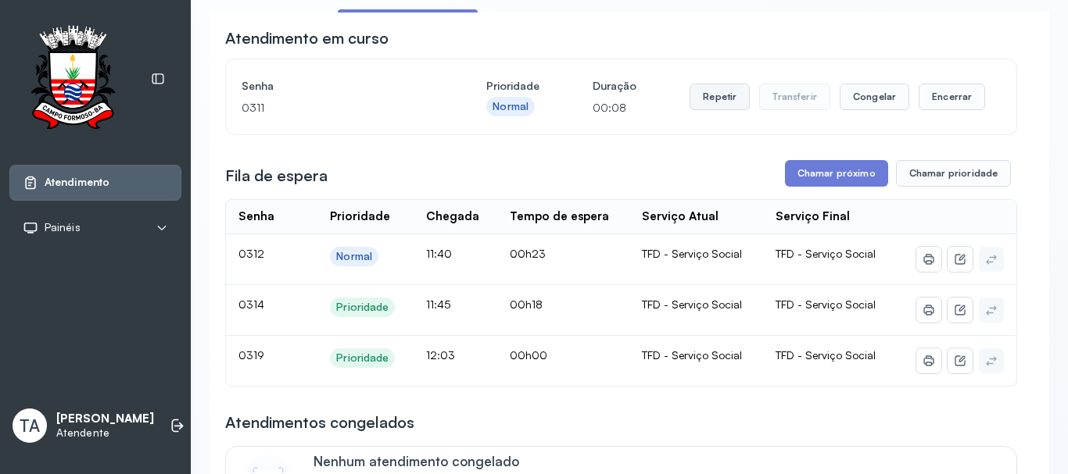
click at [711, 102] on button "Repetir" at bounding box center [719, 97] width 60 height 27
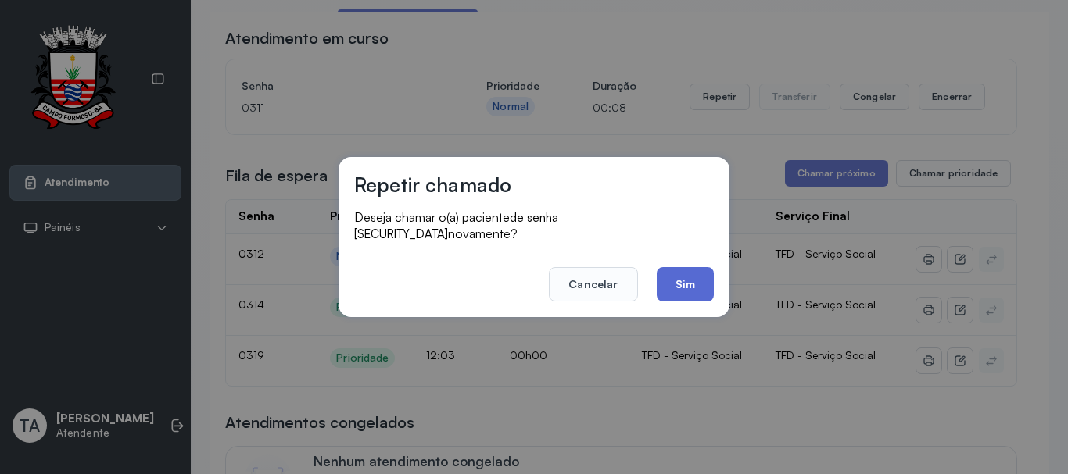
click at [678, 266] on footer "Cancelar Sim" at bounding box center [533, 273] width 359 height 56
click at [678, 269] on button "Sim" at bounding box center [684, 284] width 57 height 34
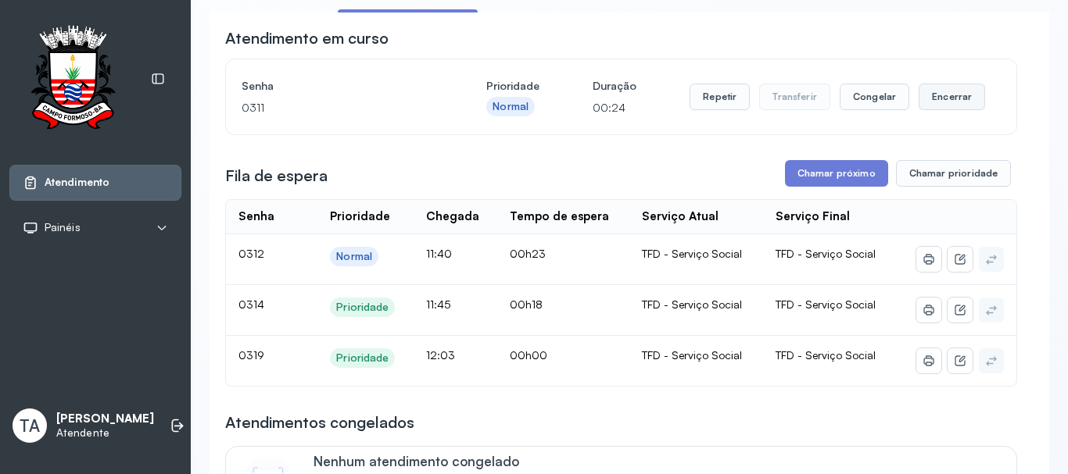
click at [928, 106] on button "Encerrar" at bounding box center [951, 97] width 66 height 27
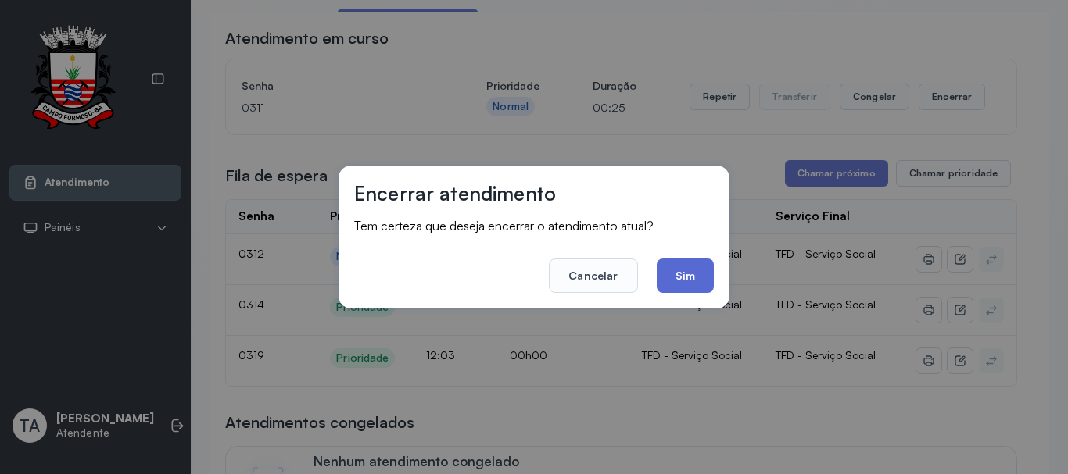
click at [687, 269] on button "Sim" at bounding box center [684, 276] width 57 height 34
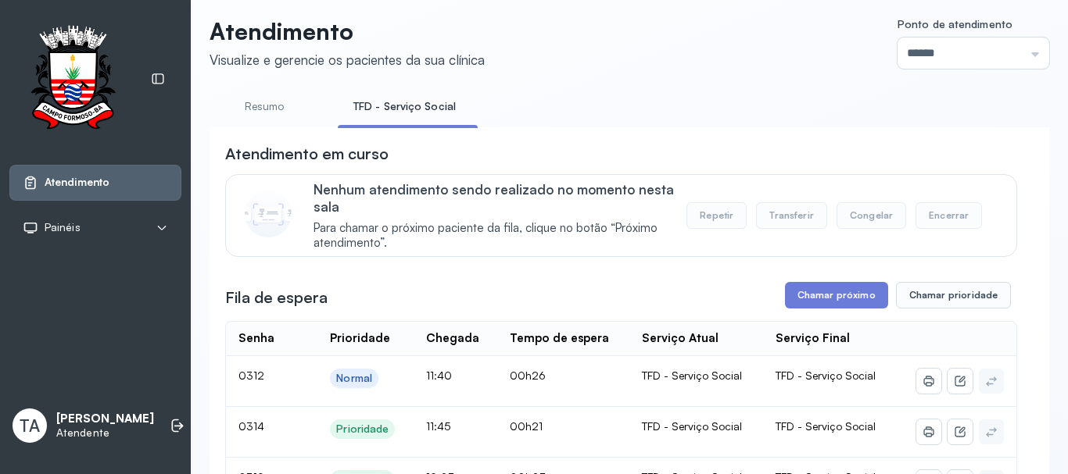
scroll to position [0, 0]
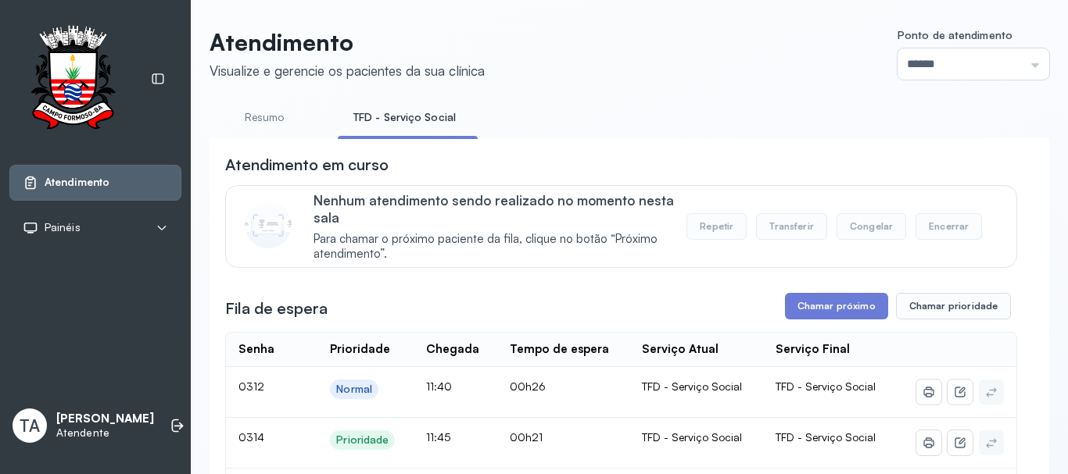
click at [249, 120] on link "Resumo" at bounding box center [263, 118] width 109 height 26
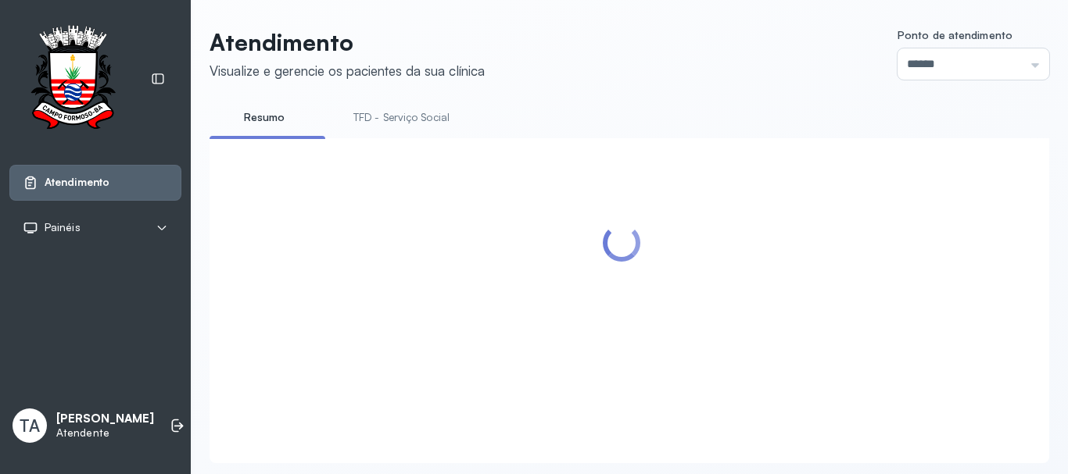
click at [420, 127] on link "TFD - Serviço Social" at bounding box center [401, 118] width 127 height 26
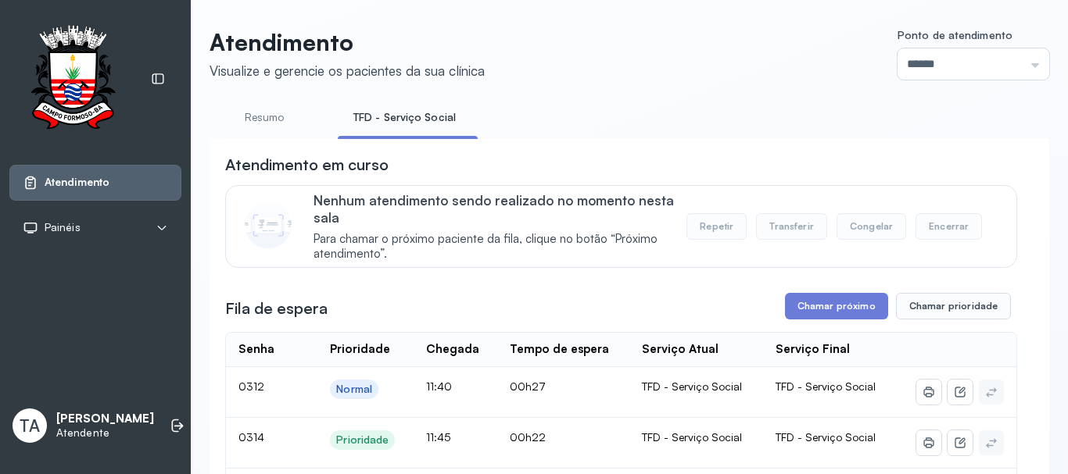
scroll to position [156, 0]
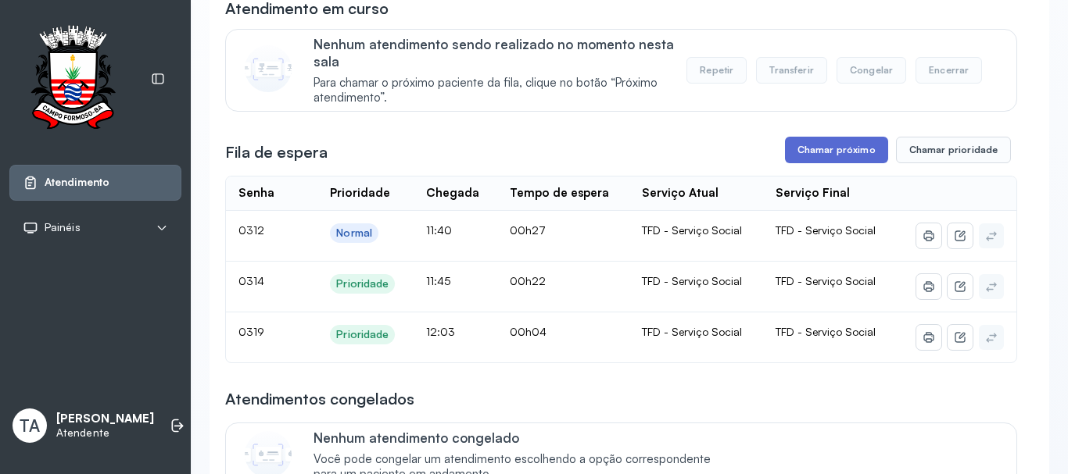
click at [839, 155] on button "Chamar próximo" at bounding box center [836, 150] width 103 height 27
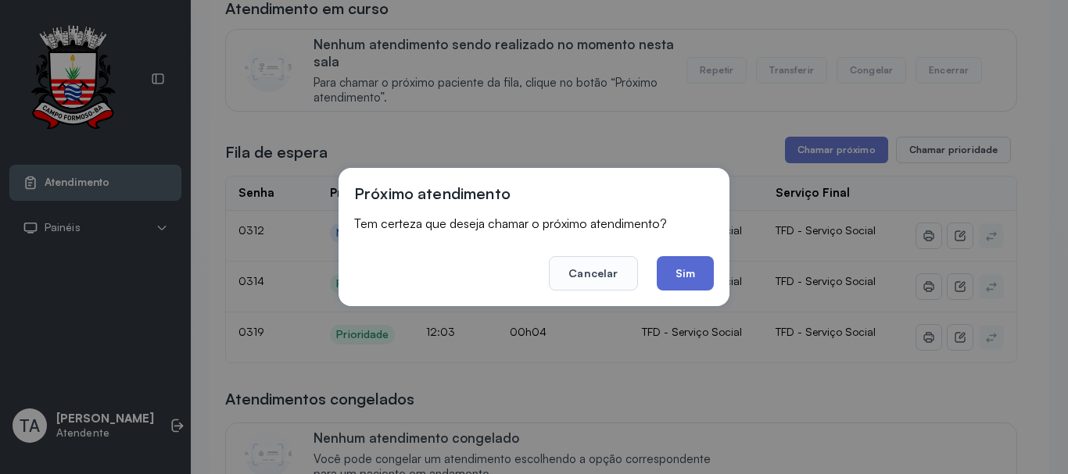
click at [686, 265] on button "Sim" at bounding box center [684, 273] width 57 height 34
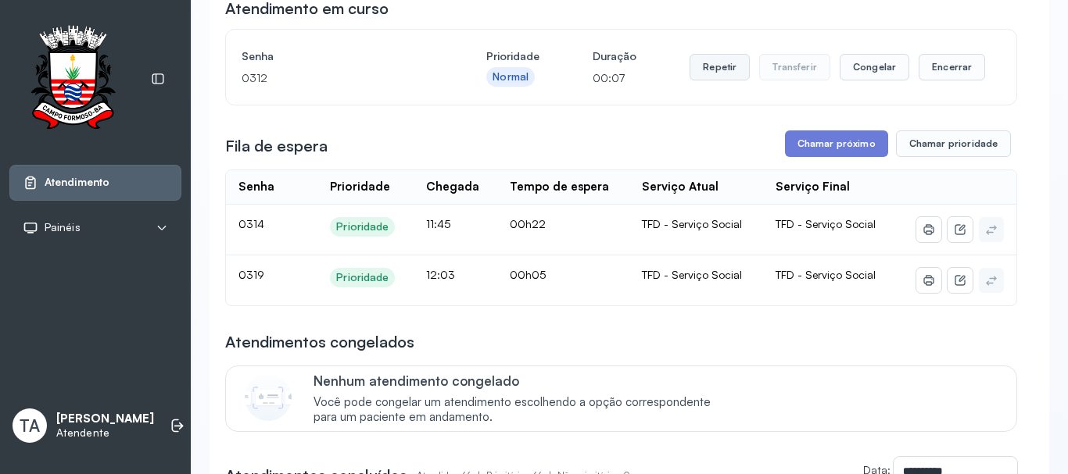
click at [713, 72] on button "Repetir" at bounding box center [719, 67] width 60 height 27
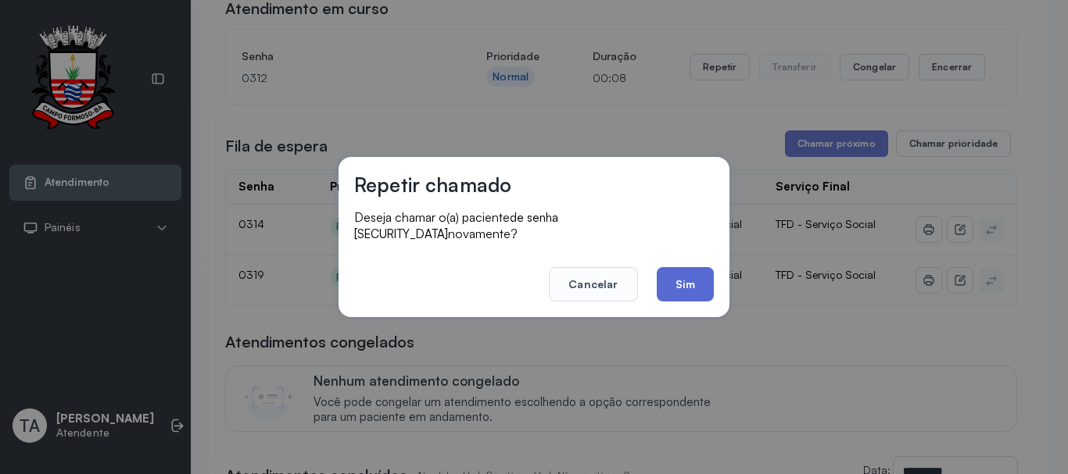
click at [686, 273] on button "Sim" at bounding box center [684, 284] width 57 height 34
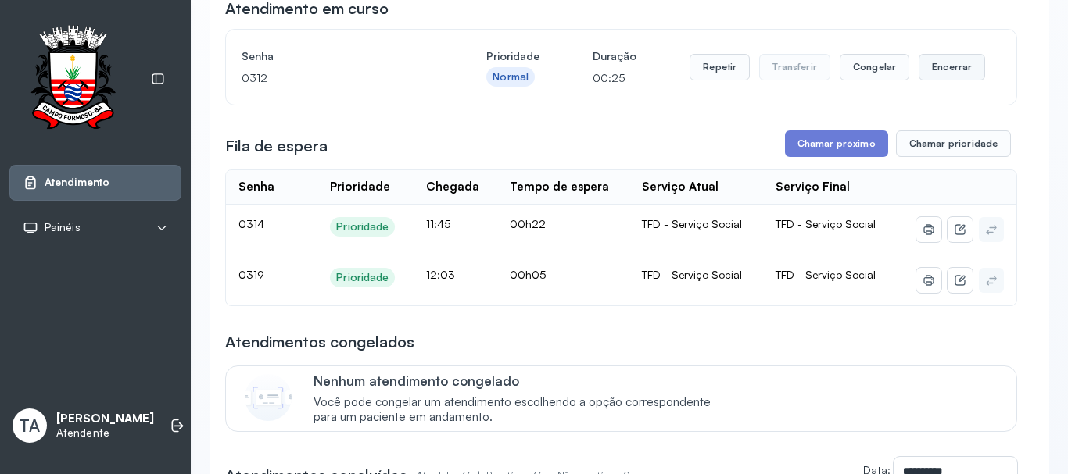
click at [924, 80] on button "Encerrar" at bounding box center [951, 67] width 66 height 27
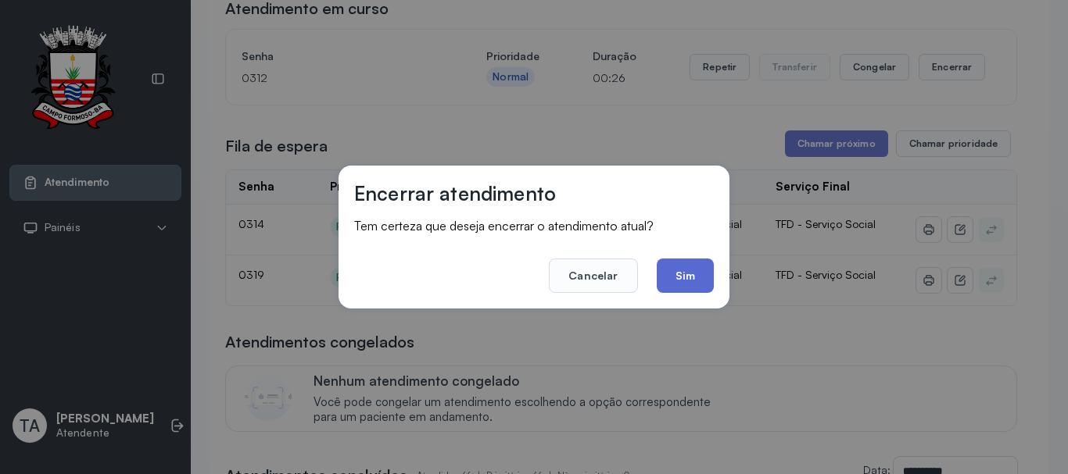
click at [699, 281] on button "Sim" at bounding box center [684, 276] width 57 height 34
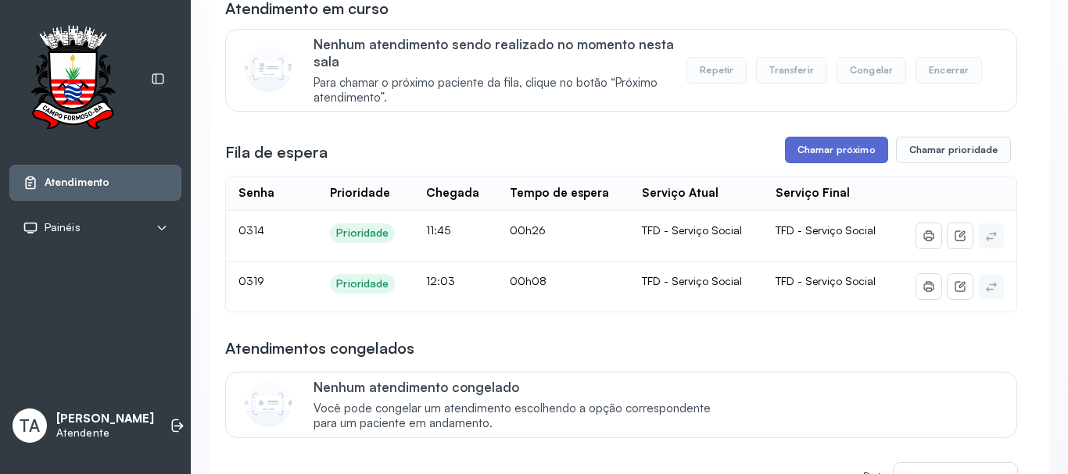
click at [812, 152] on button "Chamar próximo" at bounding box center [836, 150] width 103 height 27
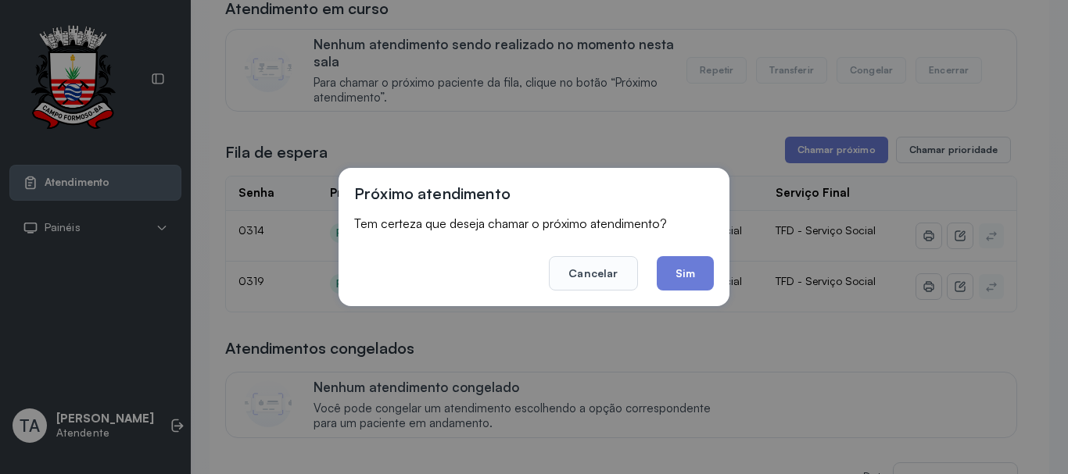
click at [685, 256] on button "Sim" at bounding box center [684, 273] width 57 height 34
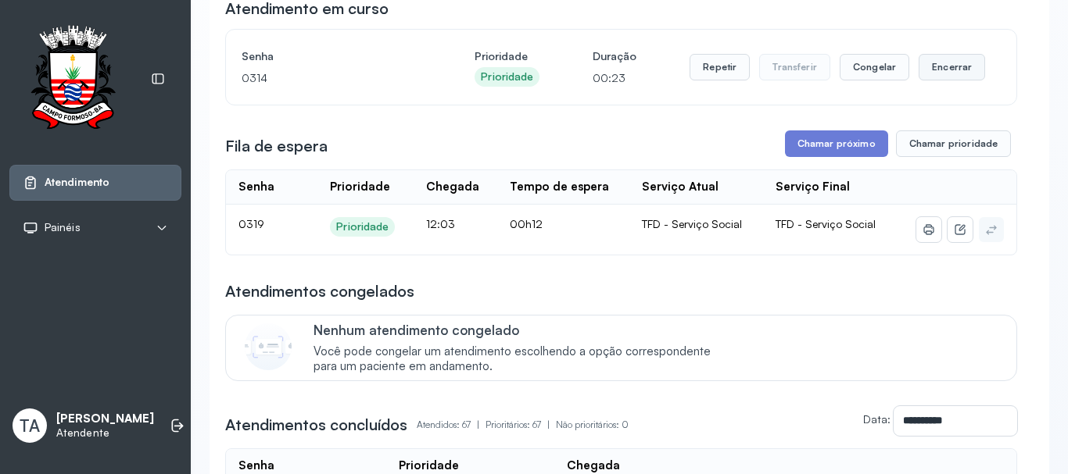
click at [953, 68] on button "Encerrar" at bounding box center [951, 67] width 66 height 27
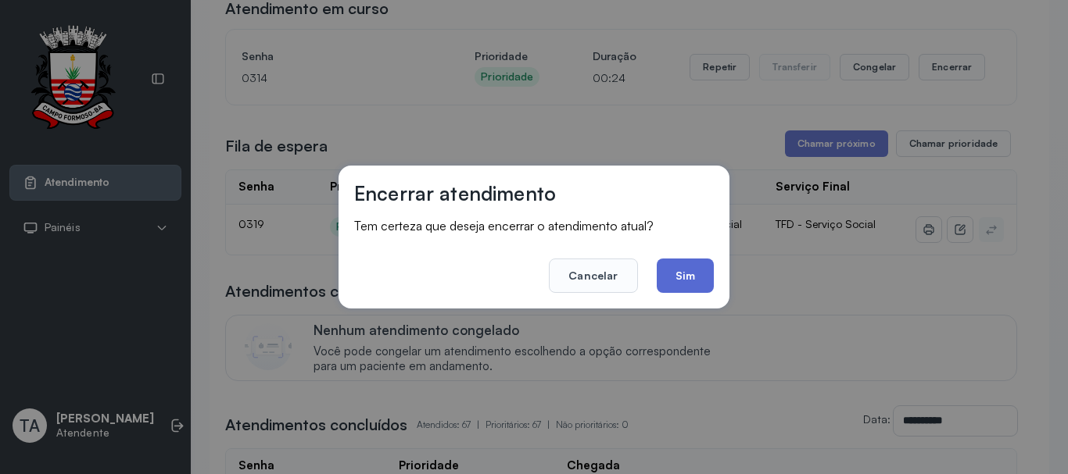
click at [674, 284] on button "Sim" at bounding box center [684, 276] width 57 height 34
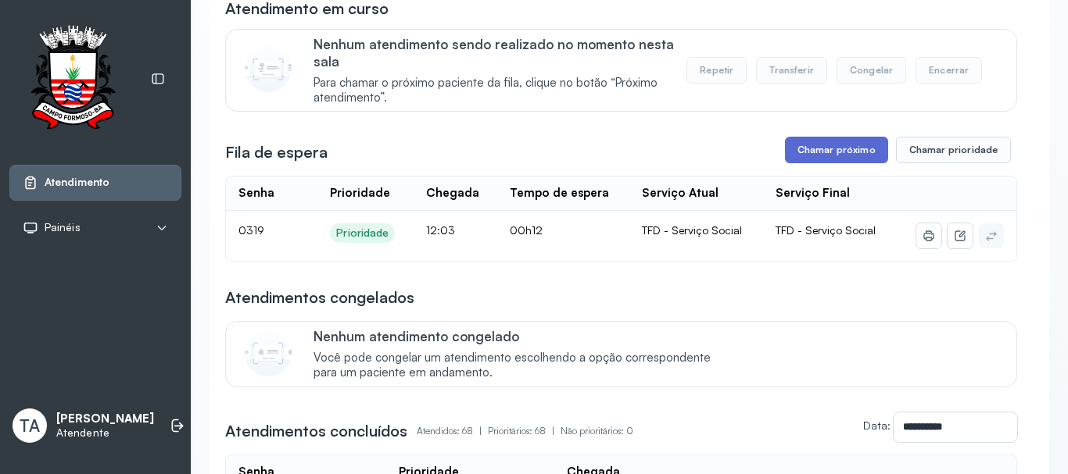
click at [789, 158] on button "Chamar próximo" at bounding box center [836, 150] width 103 height 27
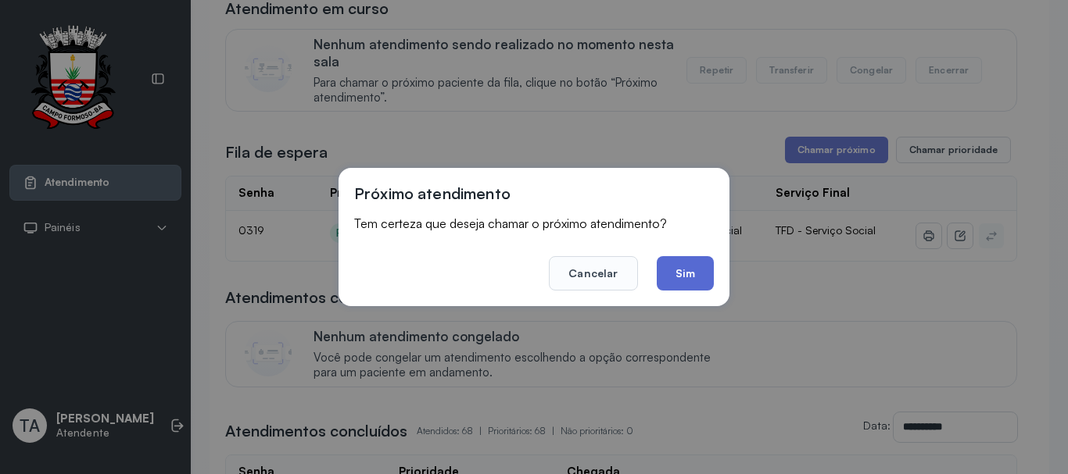
click at [694, 277] on button "Sim" at bounding box center [684, 273] width 57 height 34
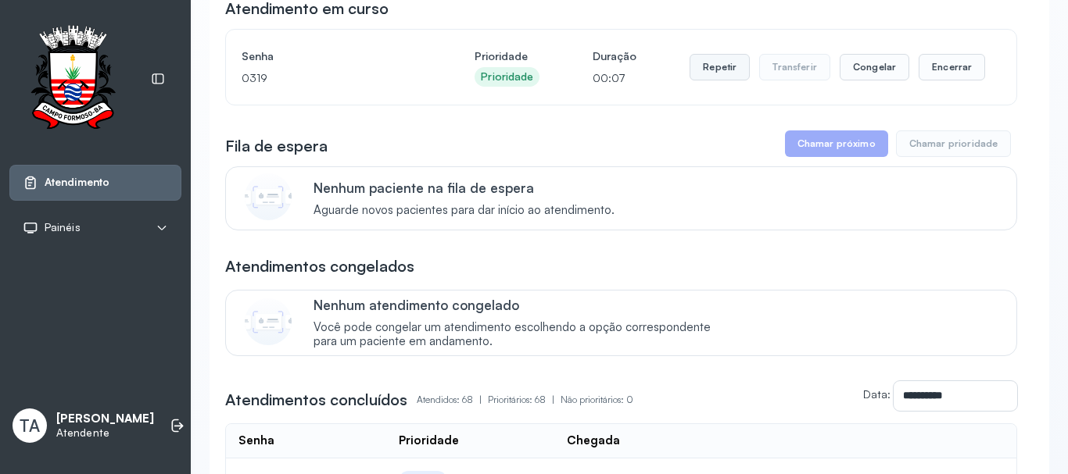
click at [732, 76] on button "Repetir" at bounding box center [719, 67] width 60 height 27
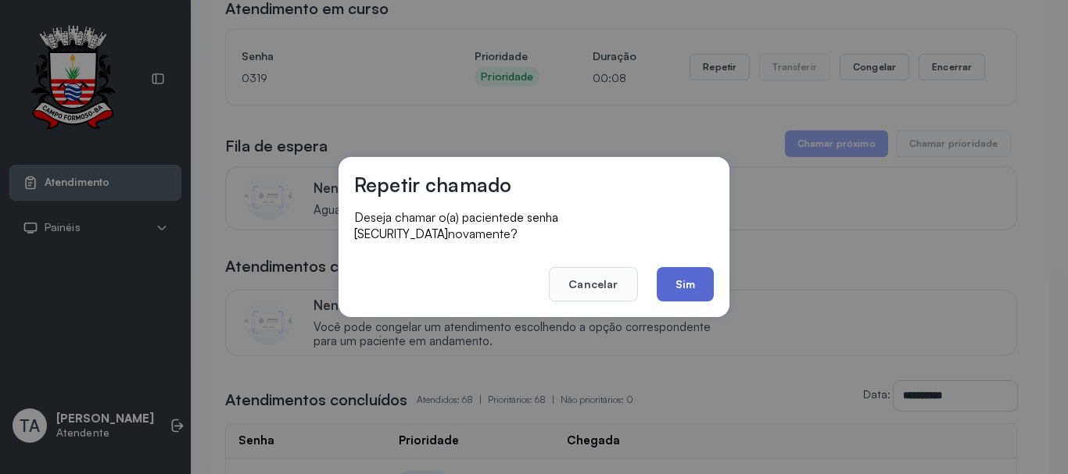
click at [697, 274] on button "Sim" at bounding box center [684, 284] width 57 height 34
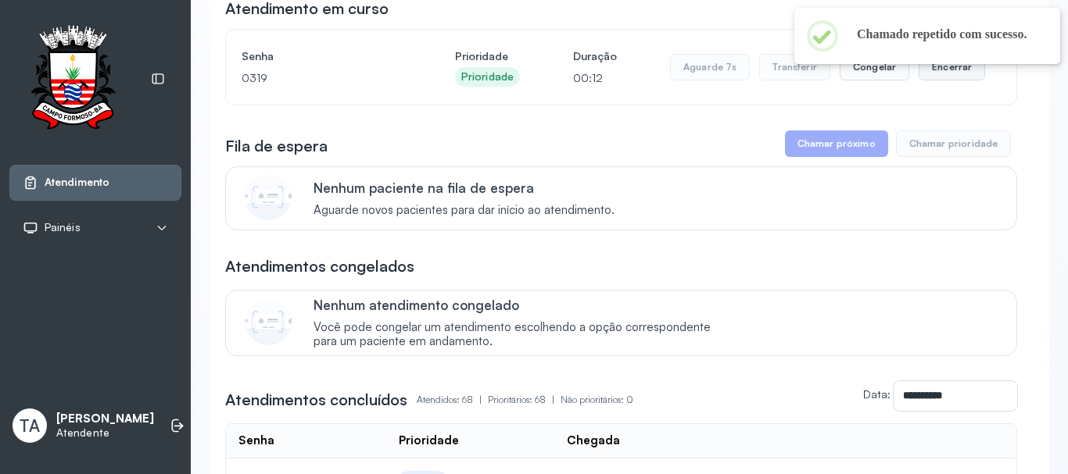
click at [933, 77] on button "Encerrar" at bounding box center [951, 67] width 66 height 27
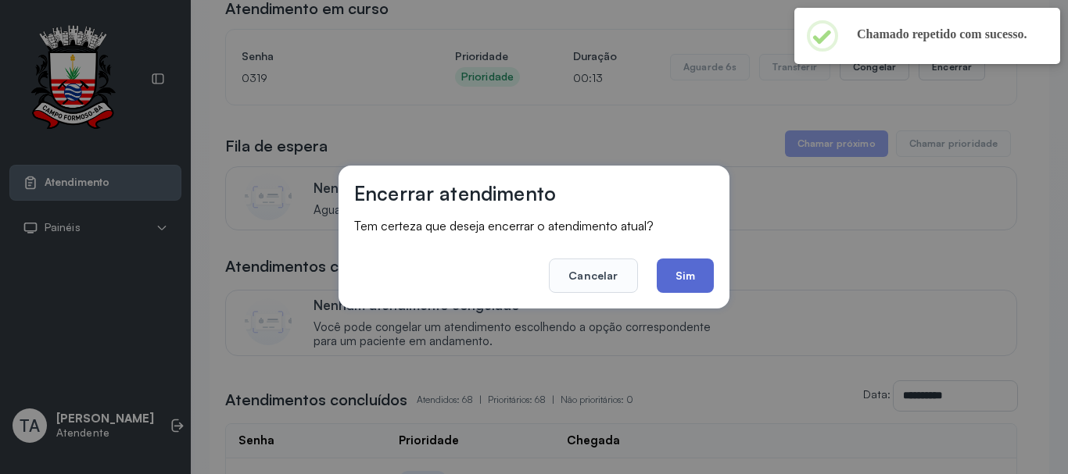
click at [689, 281] on button "Sim" at bounding box center [684, 276] width 57 height 34
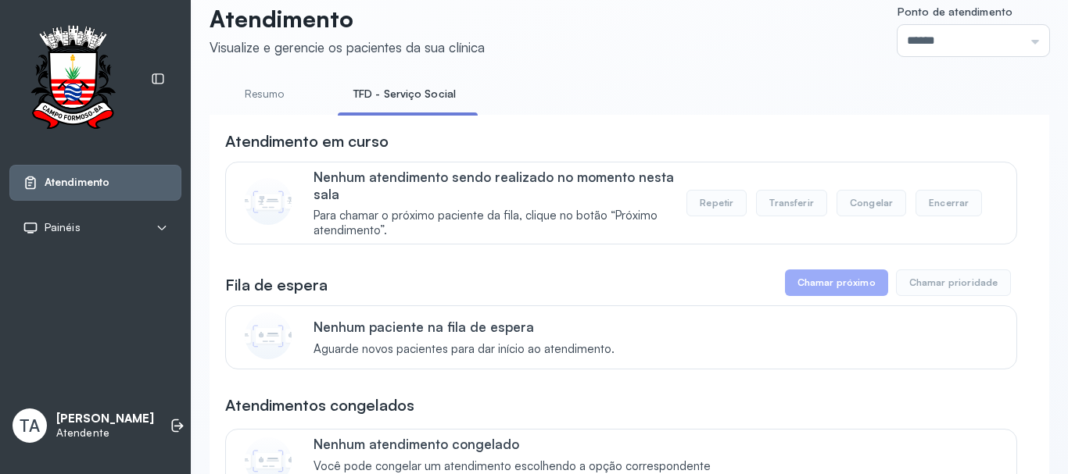
scroll to position [0, 0]
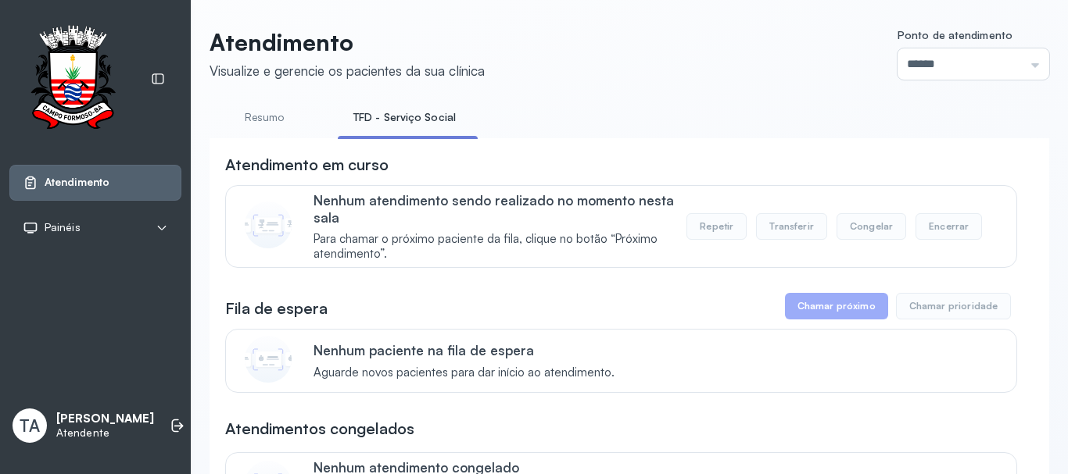
click at [263, 127] on link "Resumo" at bounding box center [263, 118] width 109 height 26
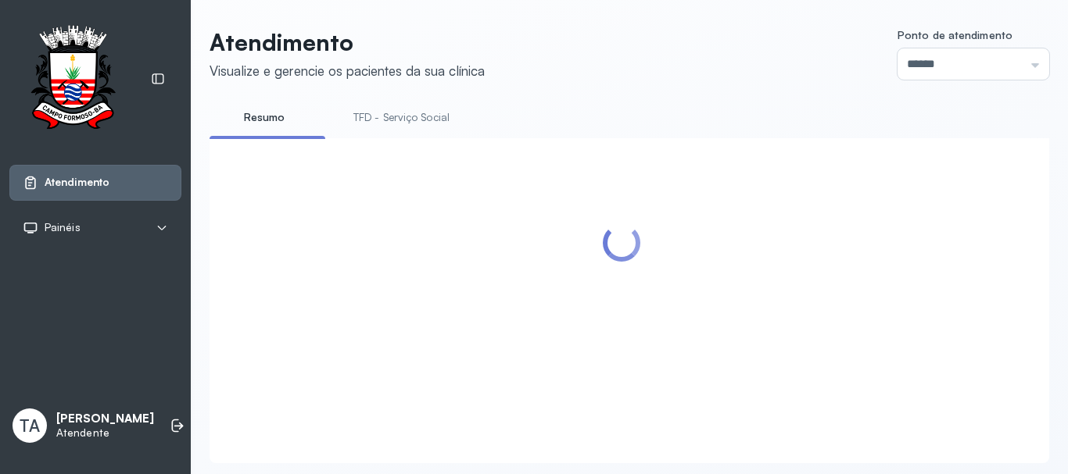
click at [353, 122] on link "TFD - Serviço Social" at bounding box center [401, 118] width 127 height 26
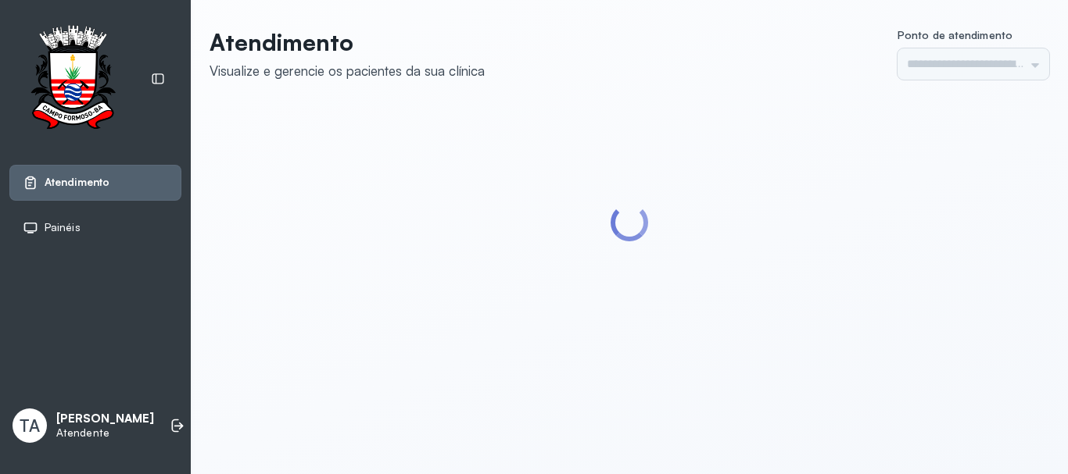
type input "******"
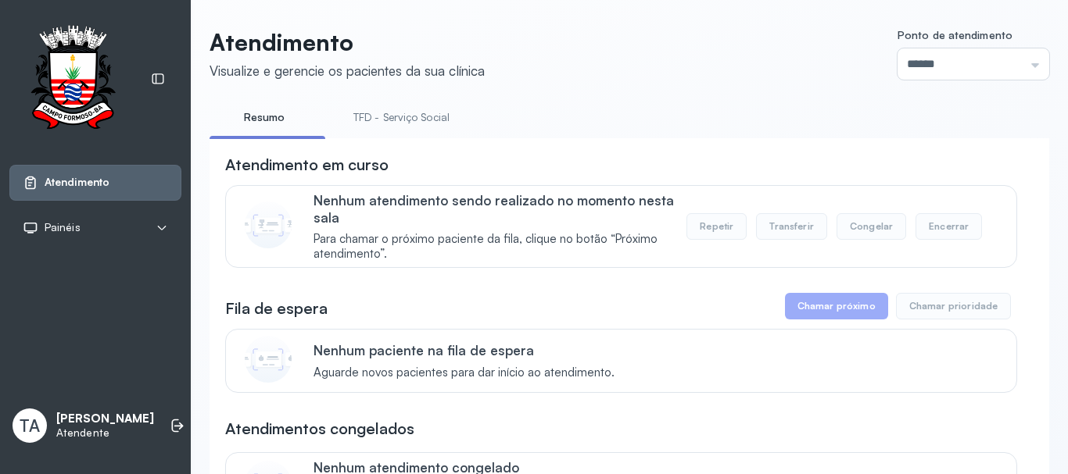
click at [353, 119] on link "TFD - Serviço Social" at bounding box center [401, 118] width 127 height 26
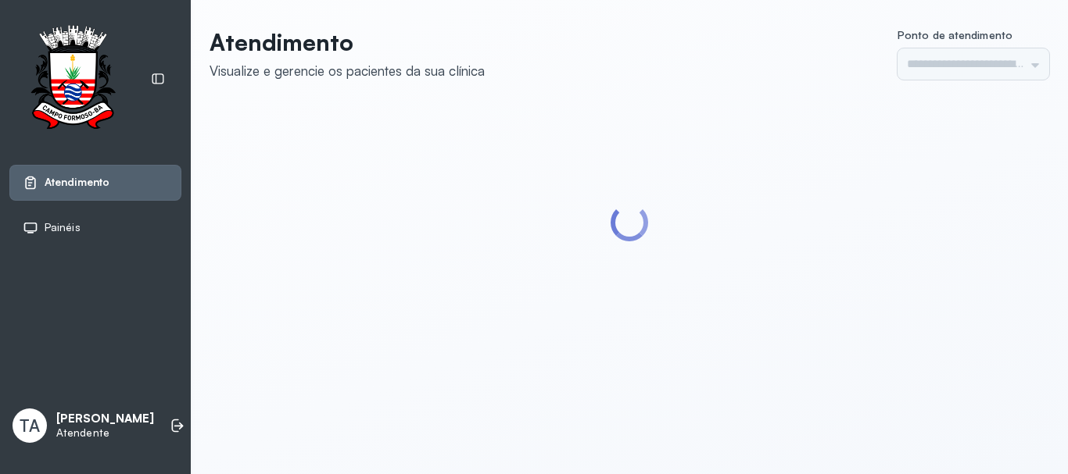
type input "******"
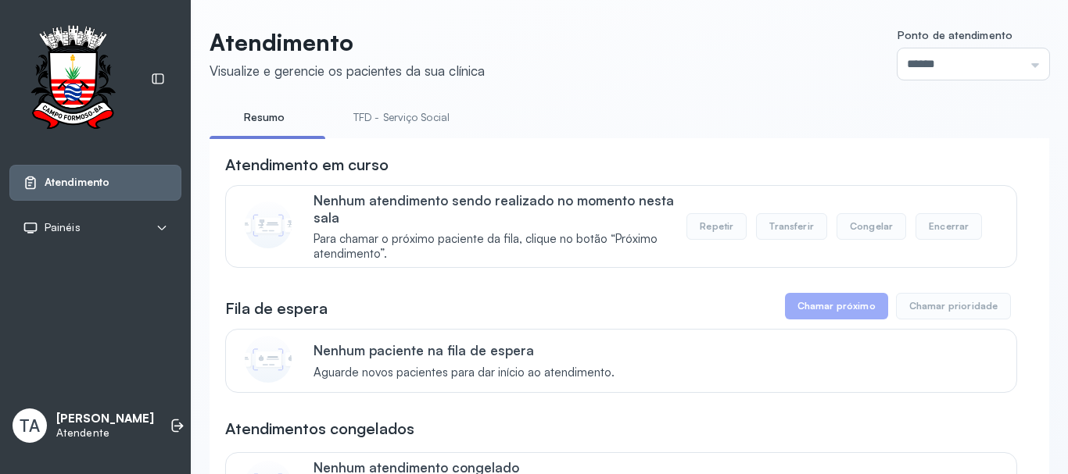
click at [354, 119] on link "TFD - Serviço Social" at bounding box center [401, 118] width 127 height 26
click at [274, 110] on link "Resumo" at bounding box center [263, 118] width 109 height 26
click at [357, 121] on link "TFD - Serviço Social" at bounding box center [401, 118] width 127 height 26
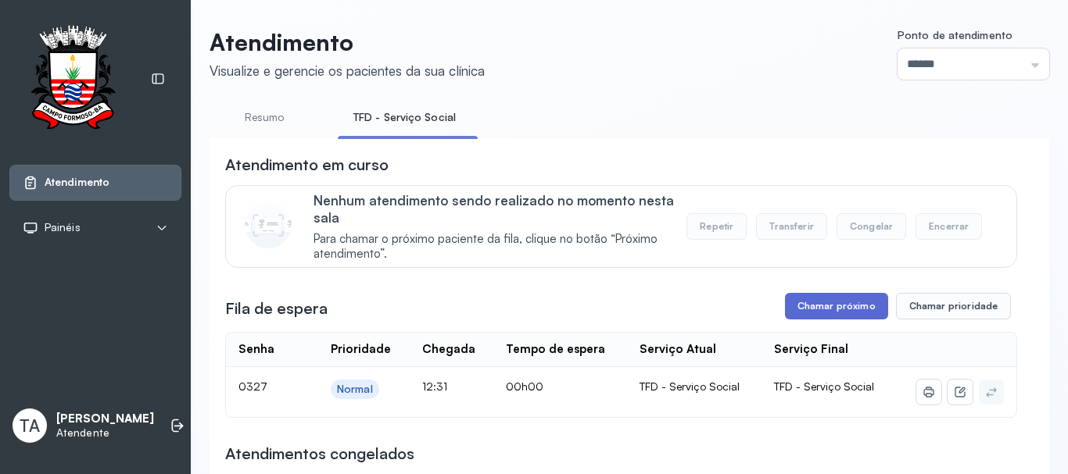
click at [832, 306] on button "Chamar próximo" at bounding box center [836, 306] width 103 height 27
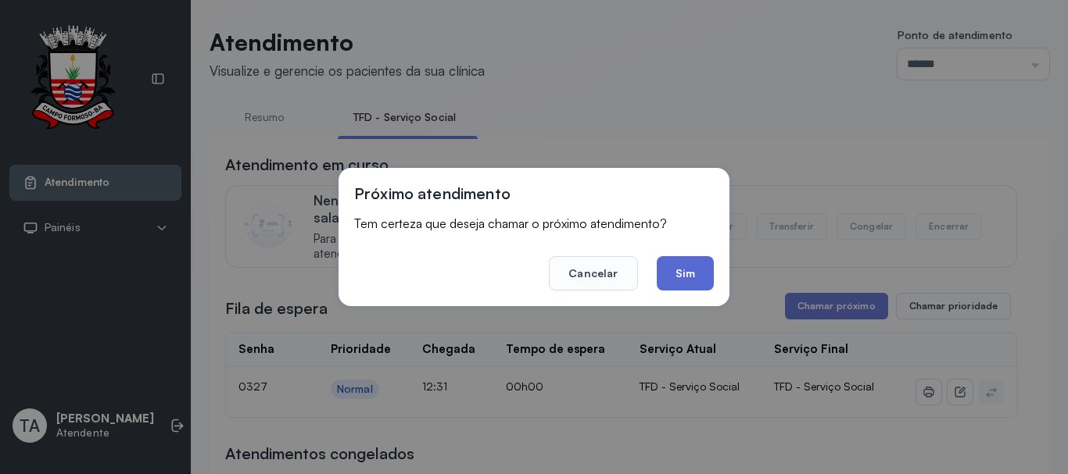
click at [683, 285] on button "Sim" at bounding box center [684, 273] width 57 height 34
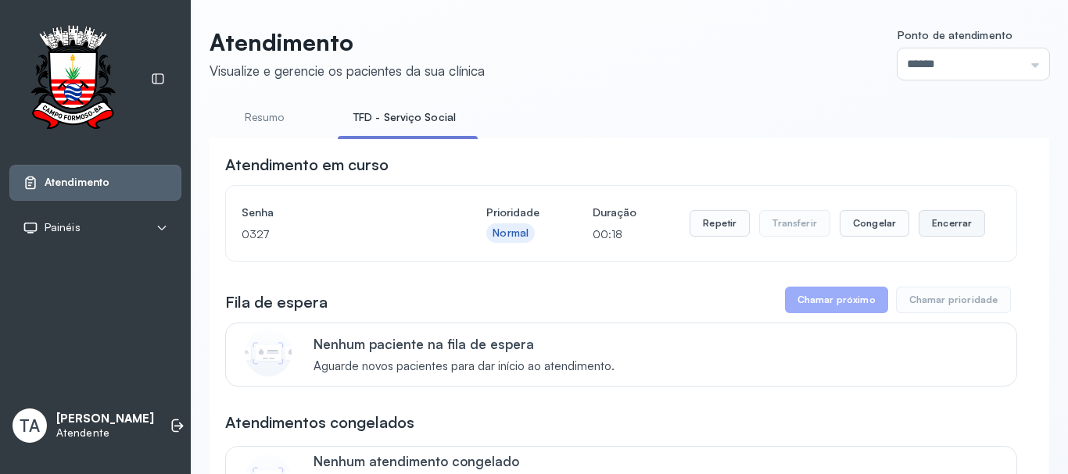
click at [939, 234] on button "Encerrar" at bounding box center [951, 223] width 66 height 27
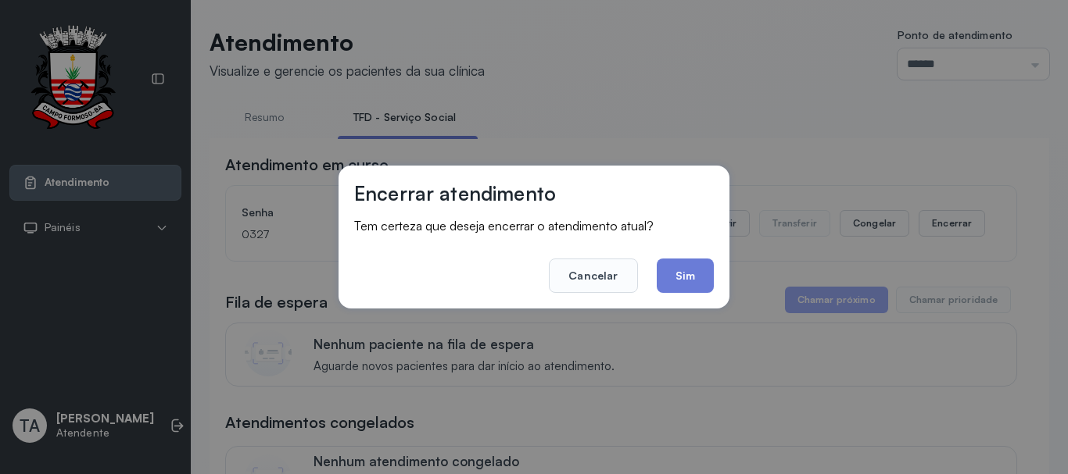
click at [683, 295] on div "Encerrar atendimento Tem certeza que deseja encerrar o atendimento atual? Cance…" at bounding box center [533, 237] width 391 height 143
click at [680, 279] on button "Sim" at bounding box center [684, 276] width 57 height 34
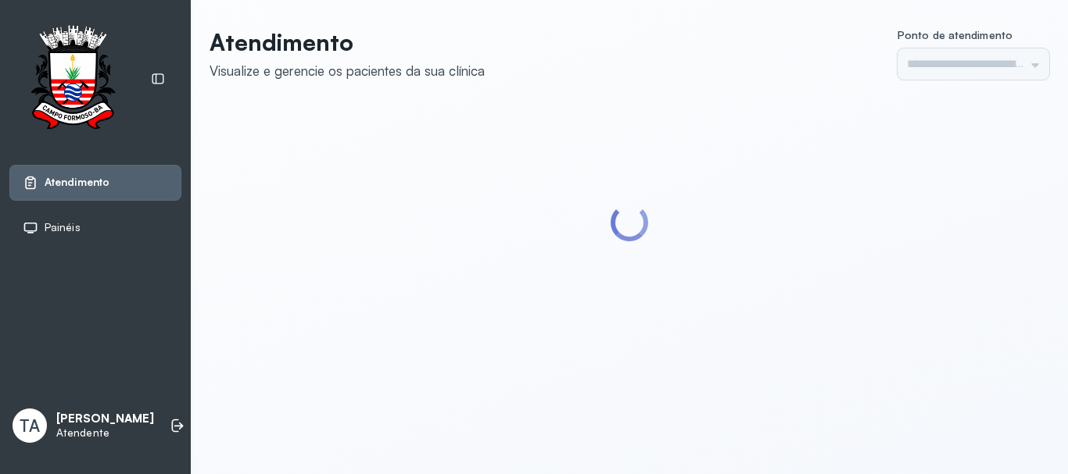
type input "******"
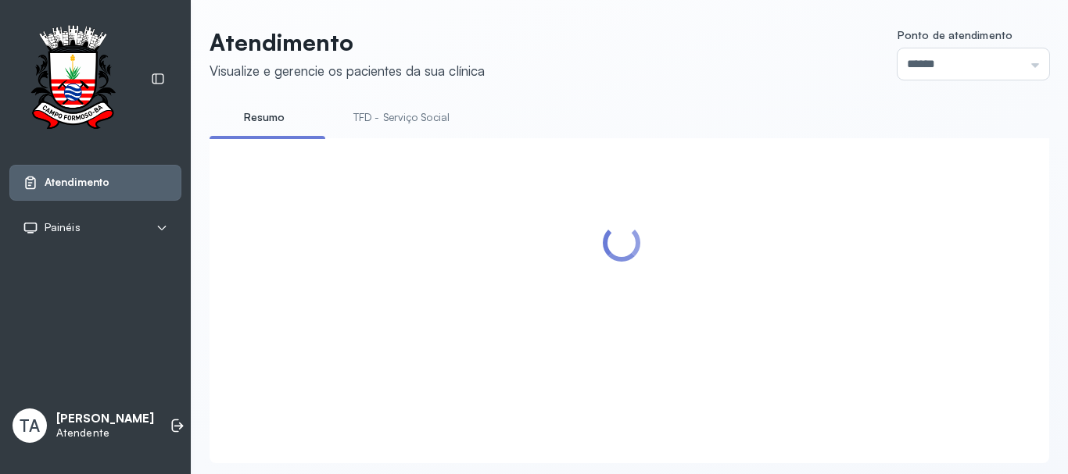
click at [415, 118] on link "TFD - Serviço Social" at bounding box center [401, 118] width 127 height 26
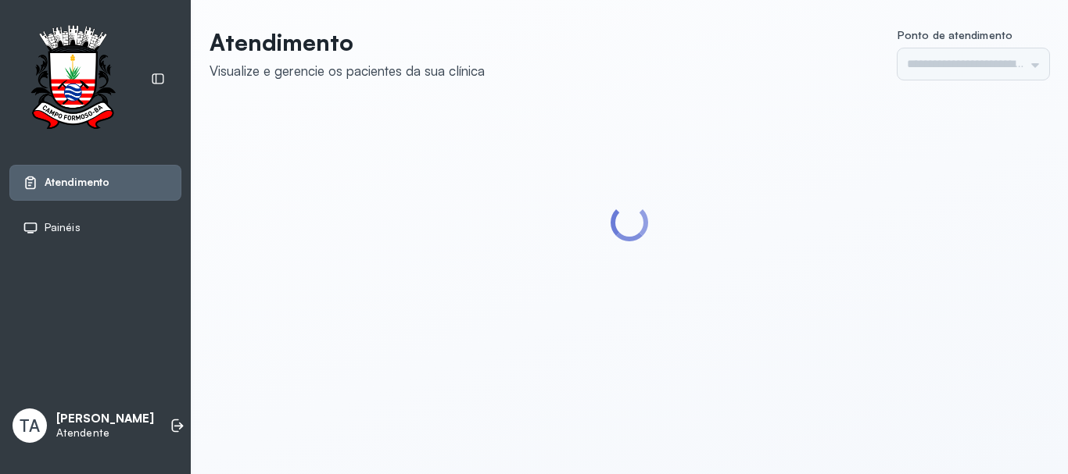
type input "******"
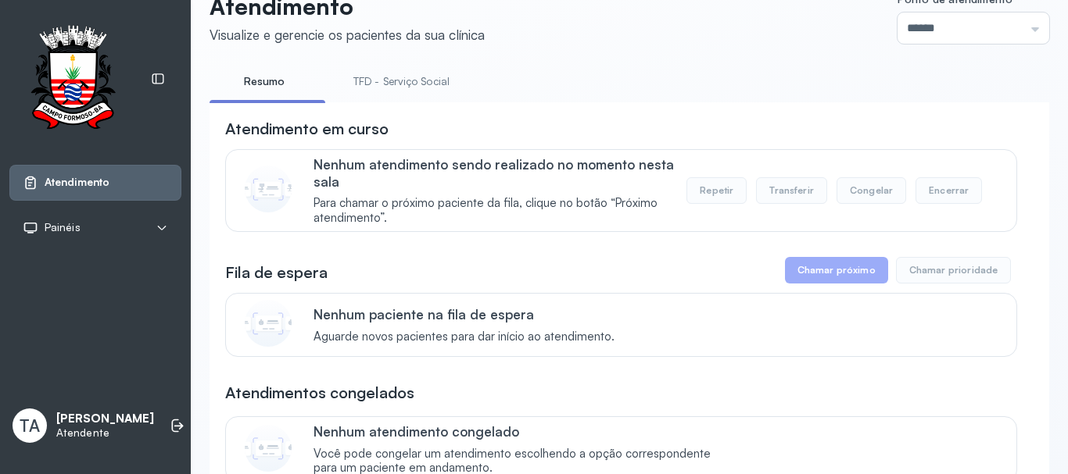
scroll to position [34, 0]
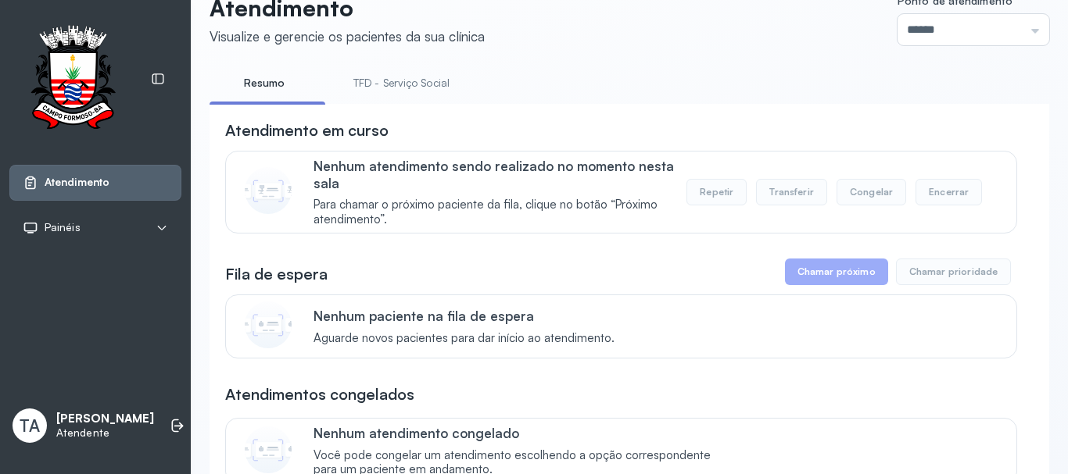
click at [388, 95] on link "TFD - Serviço Social" at bounding box center [401, 83] width 127 height 26
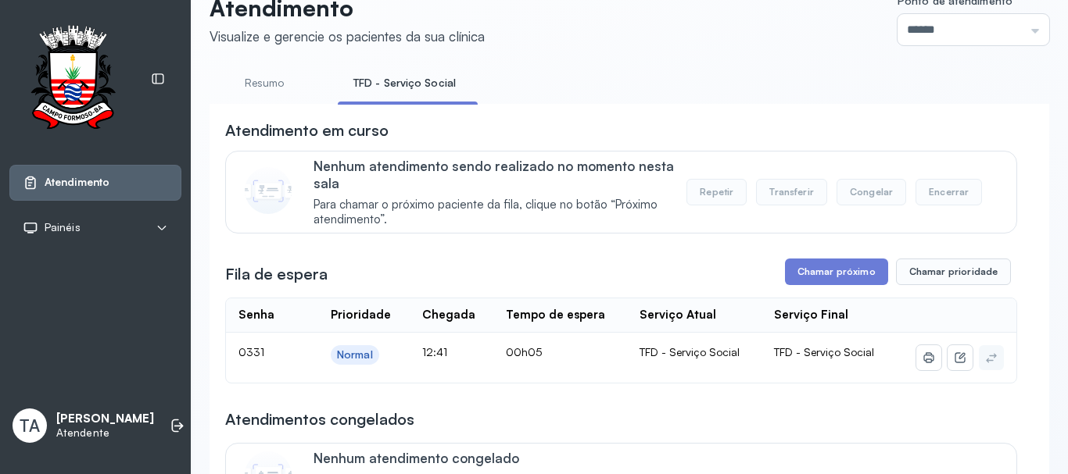
click at [263, 83] on link "Resumo" at bounding box center [263, 83] width 109 height 26
click at [367, 79] on link "TFD - Serviço Social" at bounding box center [401, 83] width 127 height 26
click at [842, 275] on button "Chamar próximo" at bounding box center [836, 272] width 103 height 27
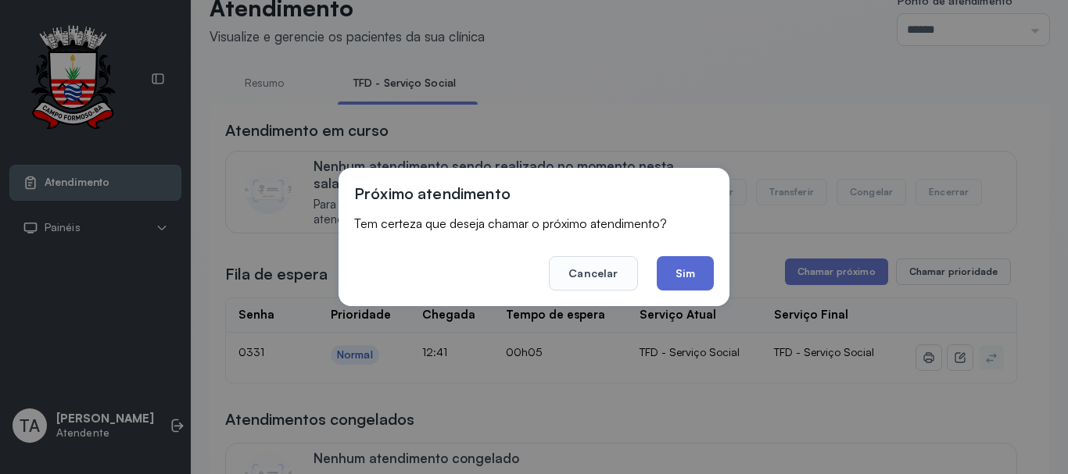
click at [687, 266] on button "Sim" at bounding box center [684, 273] width 57 height 34
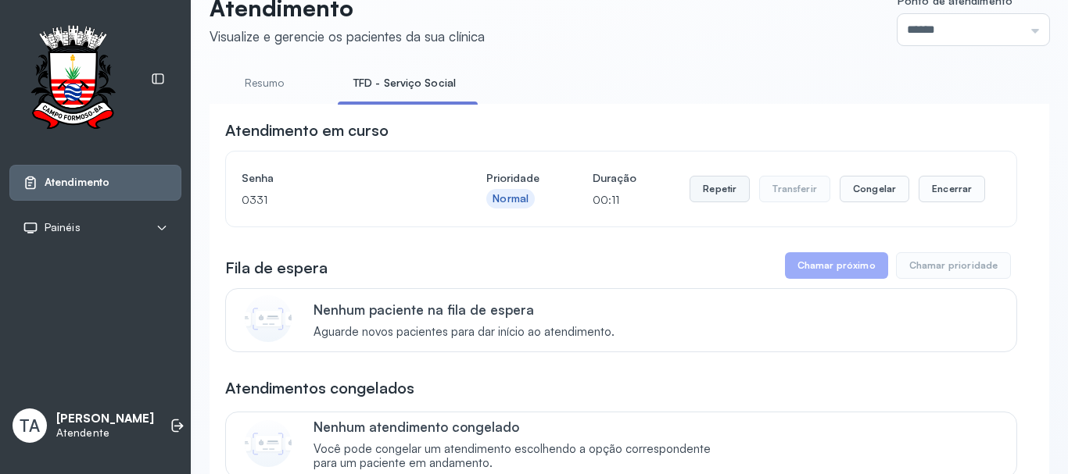
click at [723, 193] on button "Repetir" at bounding box center [719, 189] width 60 height 27
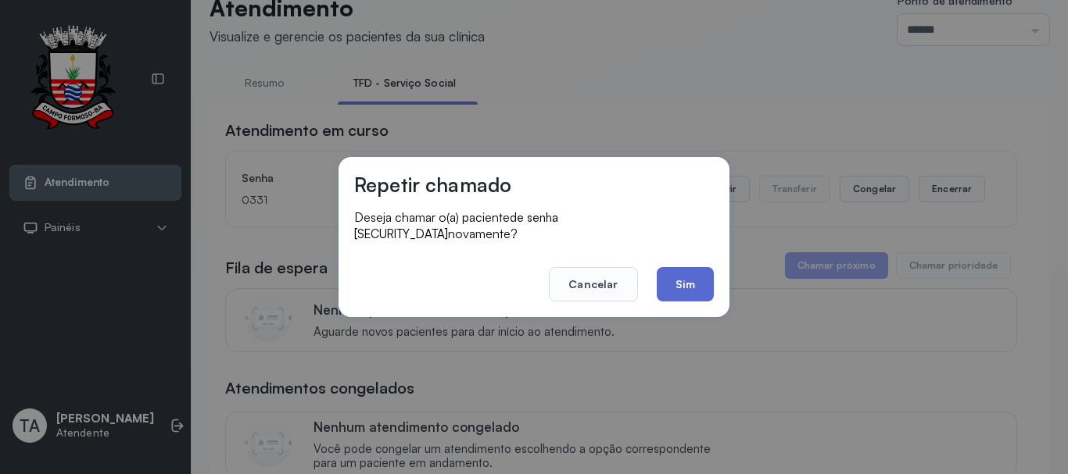
click at [687, 281] on button "Sim" at bounding box center [684, 284] width 57 height 34
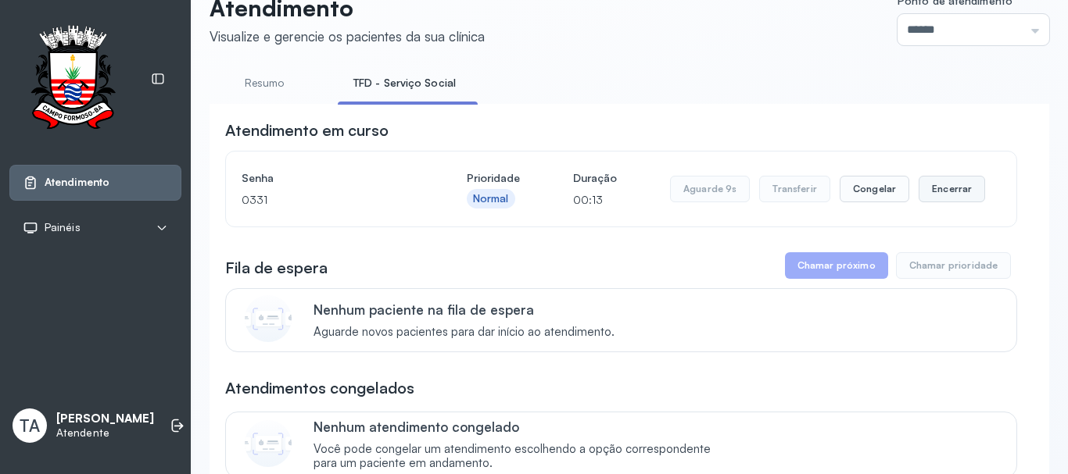
click at [946, 189] on button "Encerrar" at bounding box center [951, 189] width 66 height 27
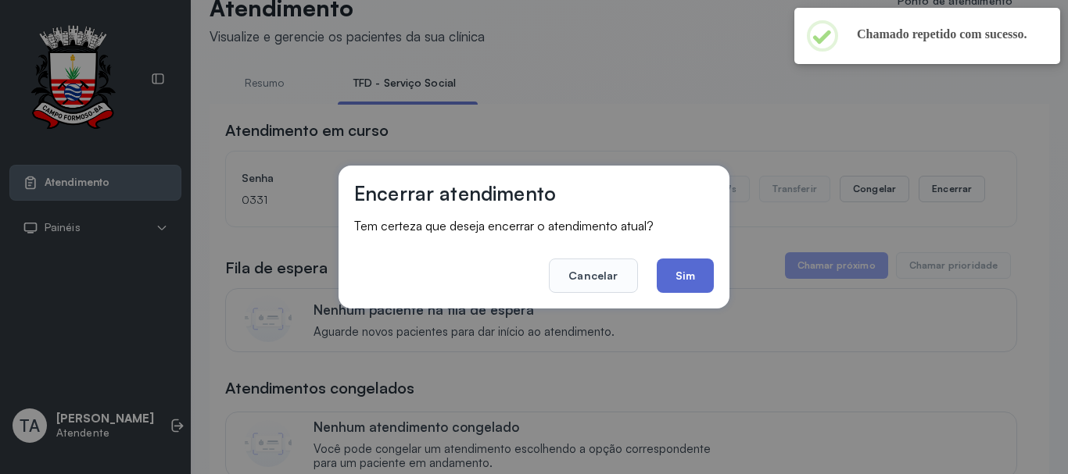
click at [680, 278] on button "Sim" at bounding box center [684, 276] width 57 height 34
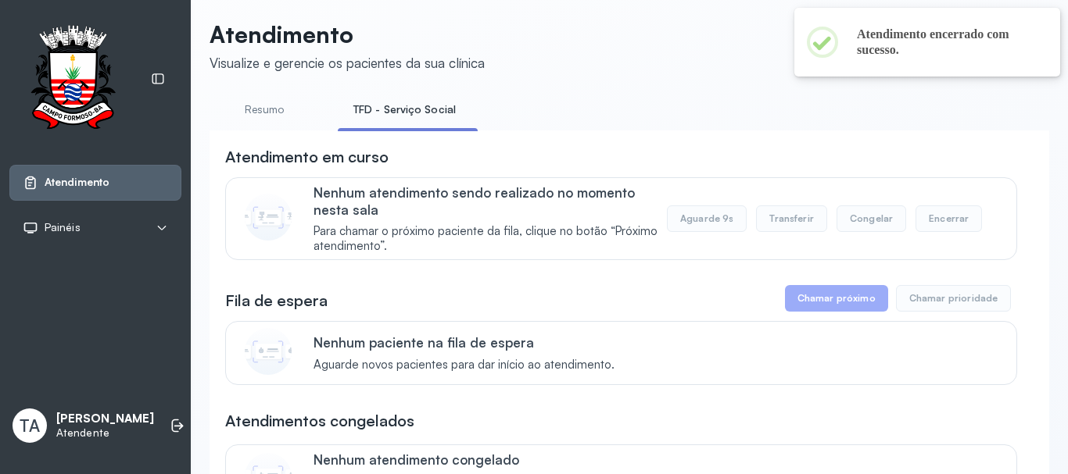
scroll to position [0, 0]
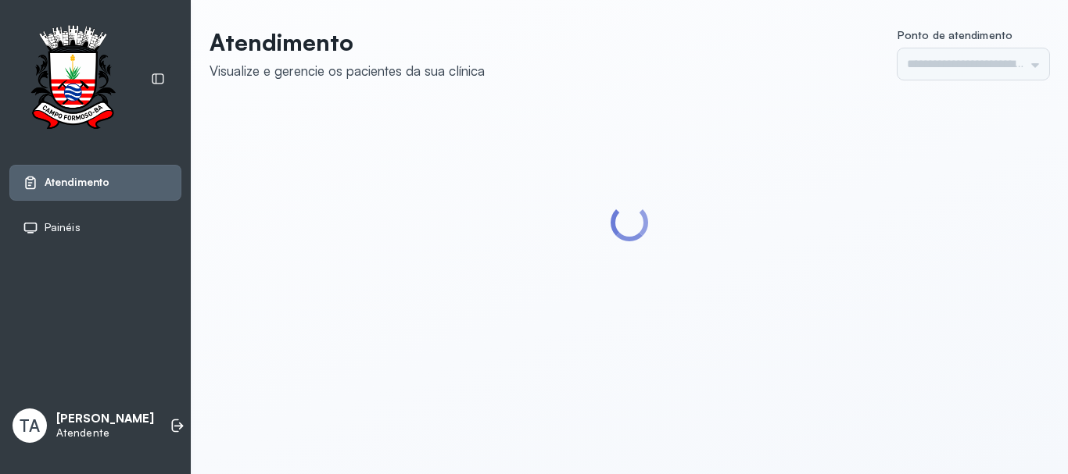
type input "******"
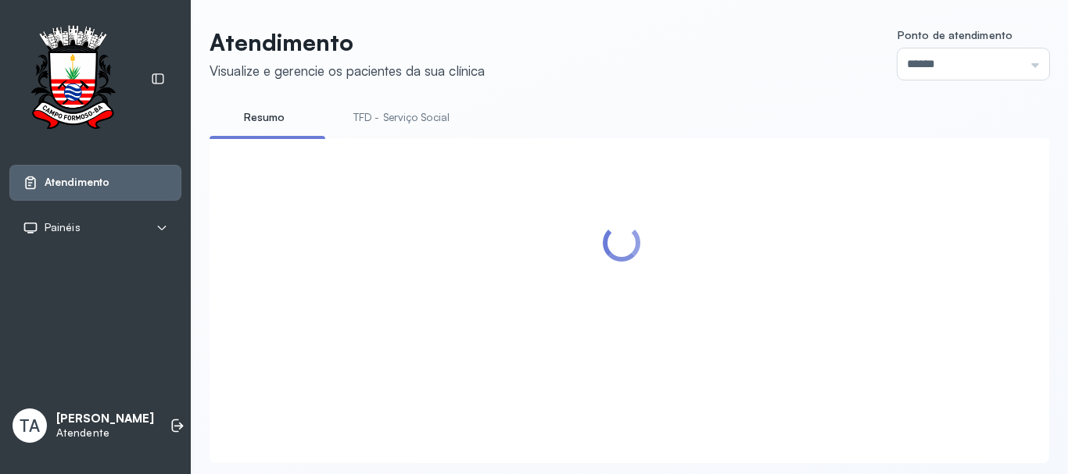
click at [377, 121] on link "TFD - Serviço Social" at bounding box center [401, 118] width 127 height 26
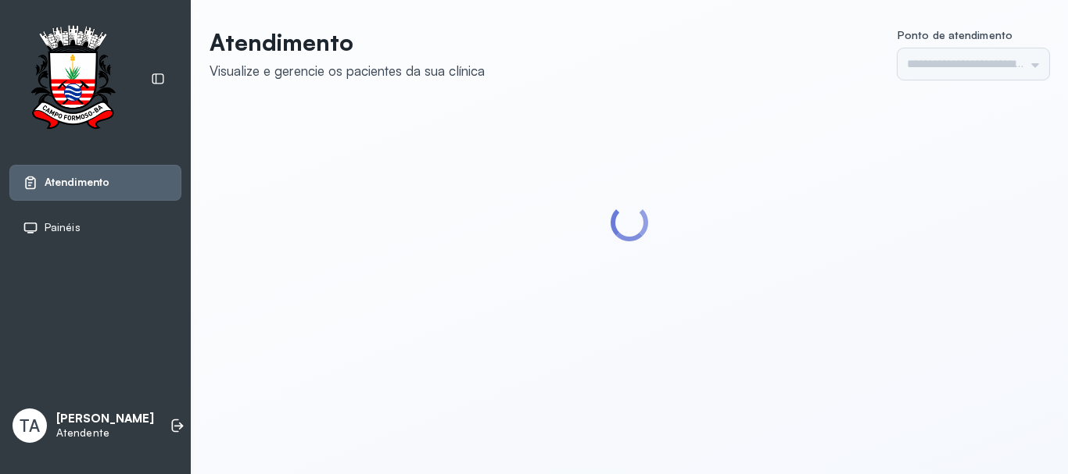
type input "******"
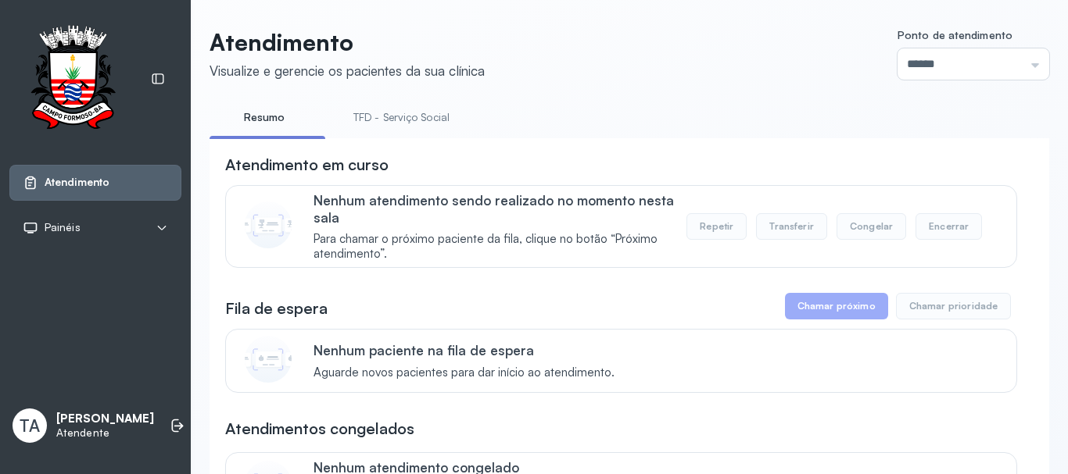
click at [382, 116] on link "TFD - Serviço Social" at bounding box center [401, 118] width 127 height 26
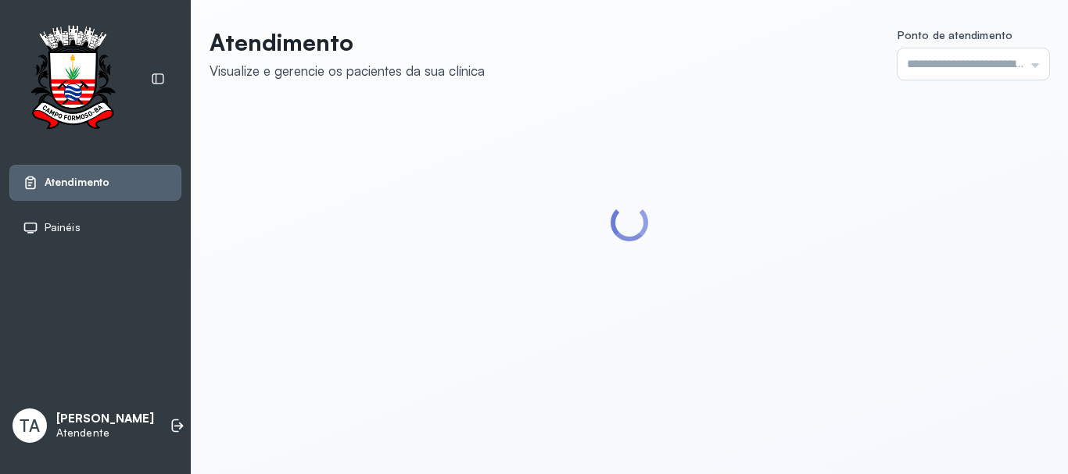
type input "******"
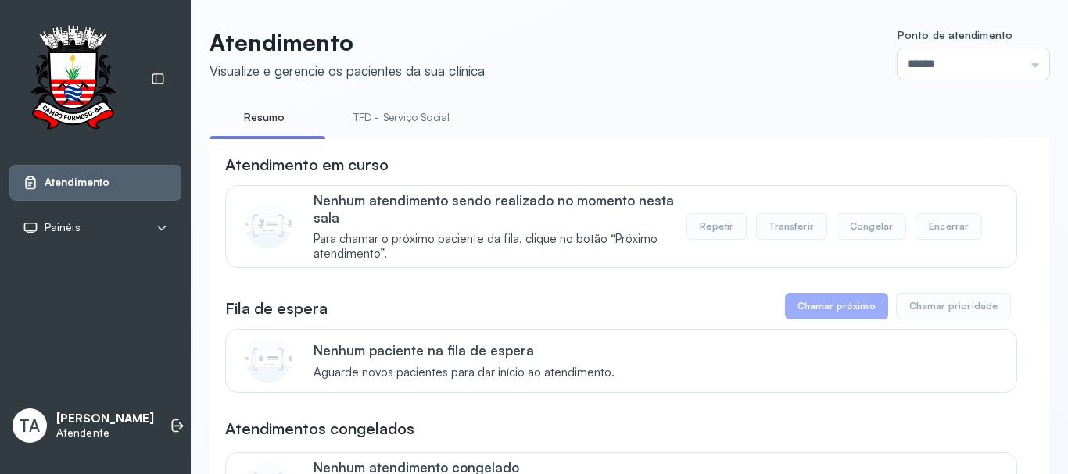
click at [381, 119] on link "TFD - Serviço Social" at bounding box center [401, 118] width 127 height 26
click at [299, 105] on link "Resumo" at bounding box center [263, 118] width 109 height 26
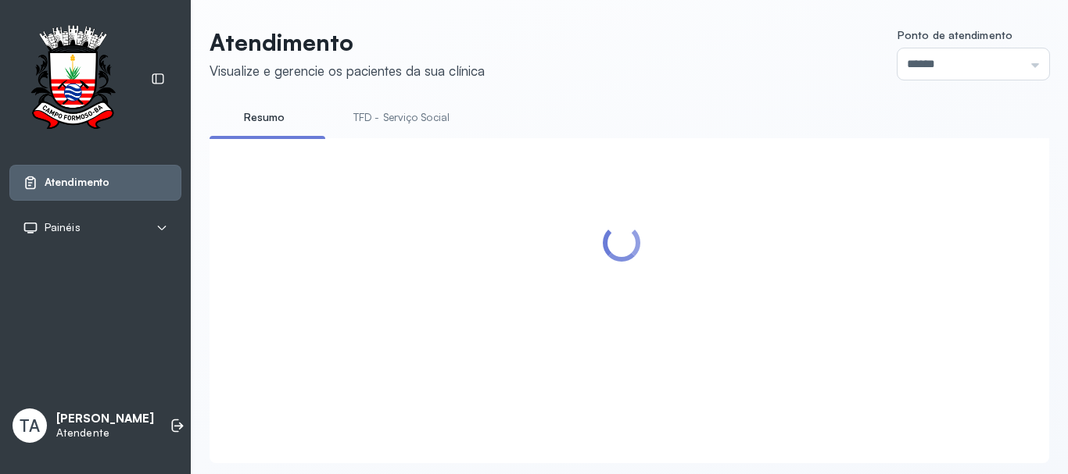
click at [445, 120] on link "TFD - Serviço Social" at bounding box center [401, 118] width 127 height 26
type input "******"
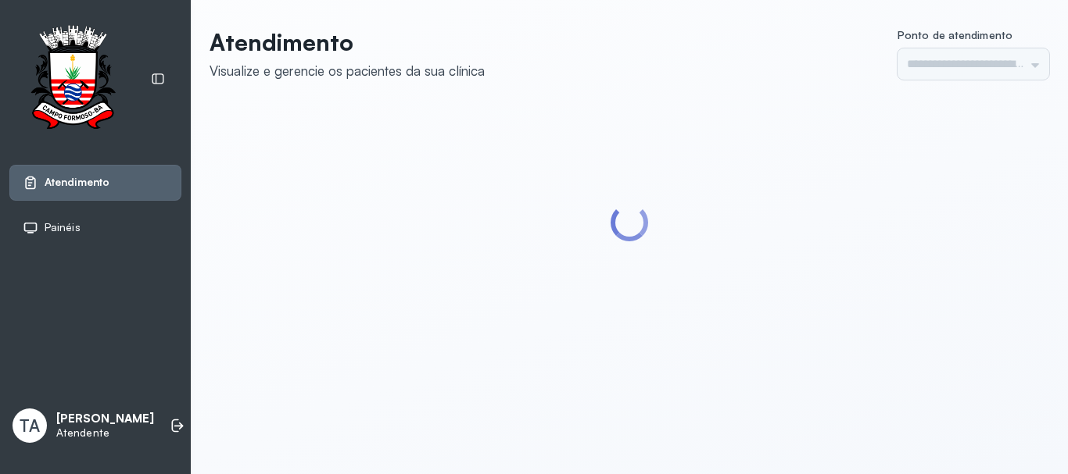
type input "******"
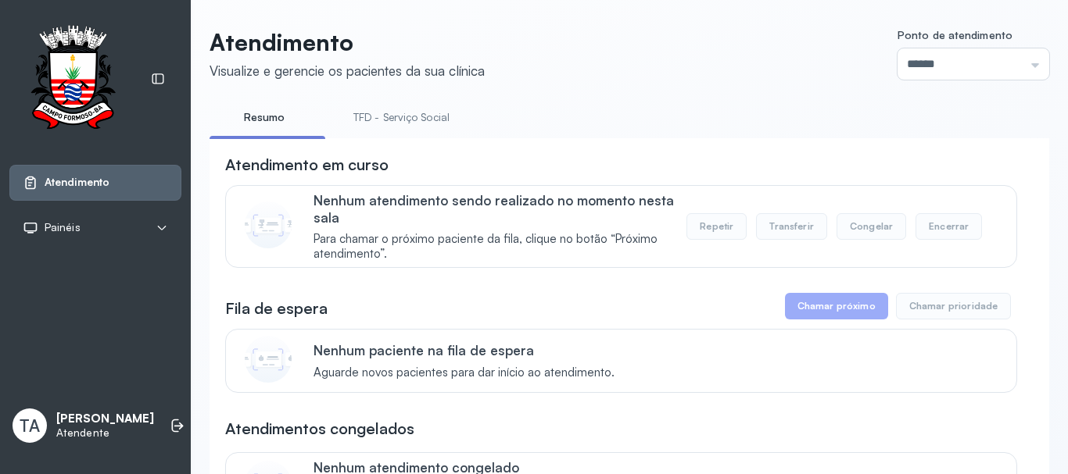
click at [402, 131] on li "TFD - Serviço Social" at bounding box center [405, 122] width 134 height 35
click at [402, 118] on link "TFD - Serviço Social" at bounding box center [401, 118] width 127 height 26
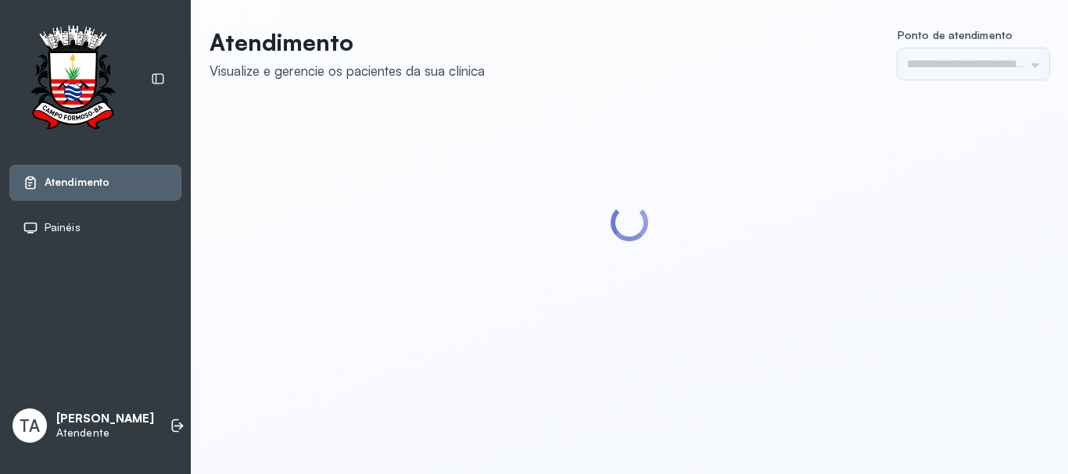
type input "******"
